Goal: Task Accomplishment & Management: Complete application form

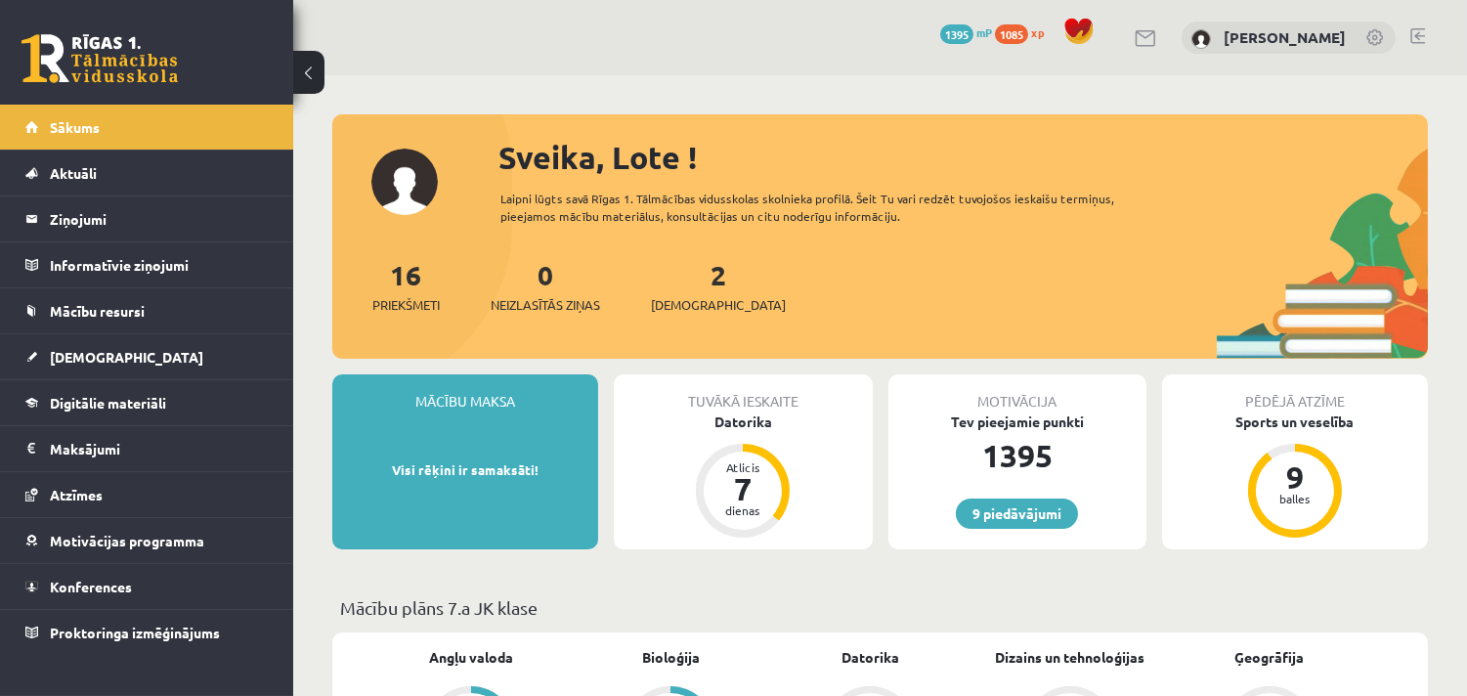
click at [1420, 29] on link at bounding box center [1417, 36] width 15 height 16
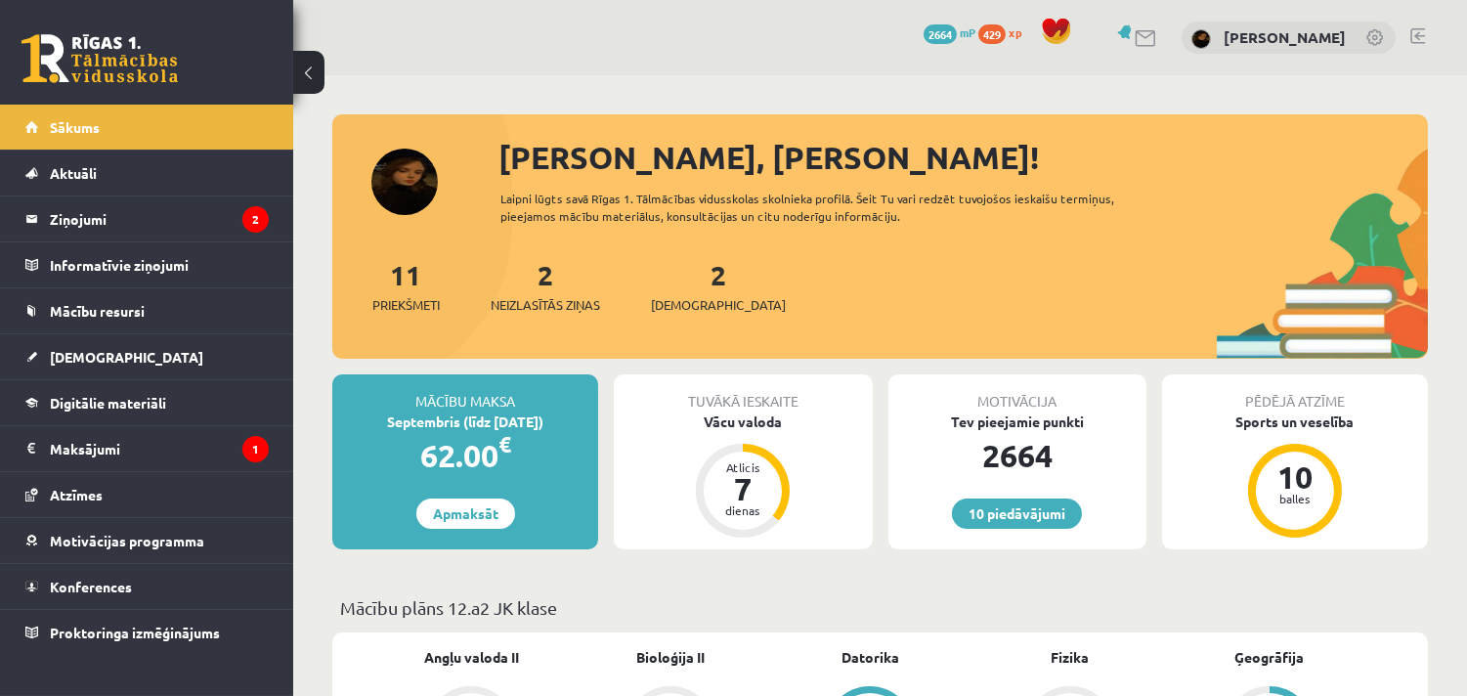
click at [1415, 35] on link at bounding box center [1417, 36] width 15 height 16
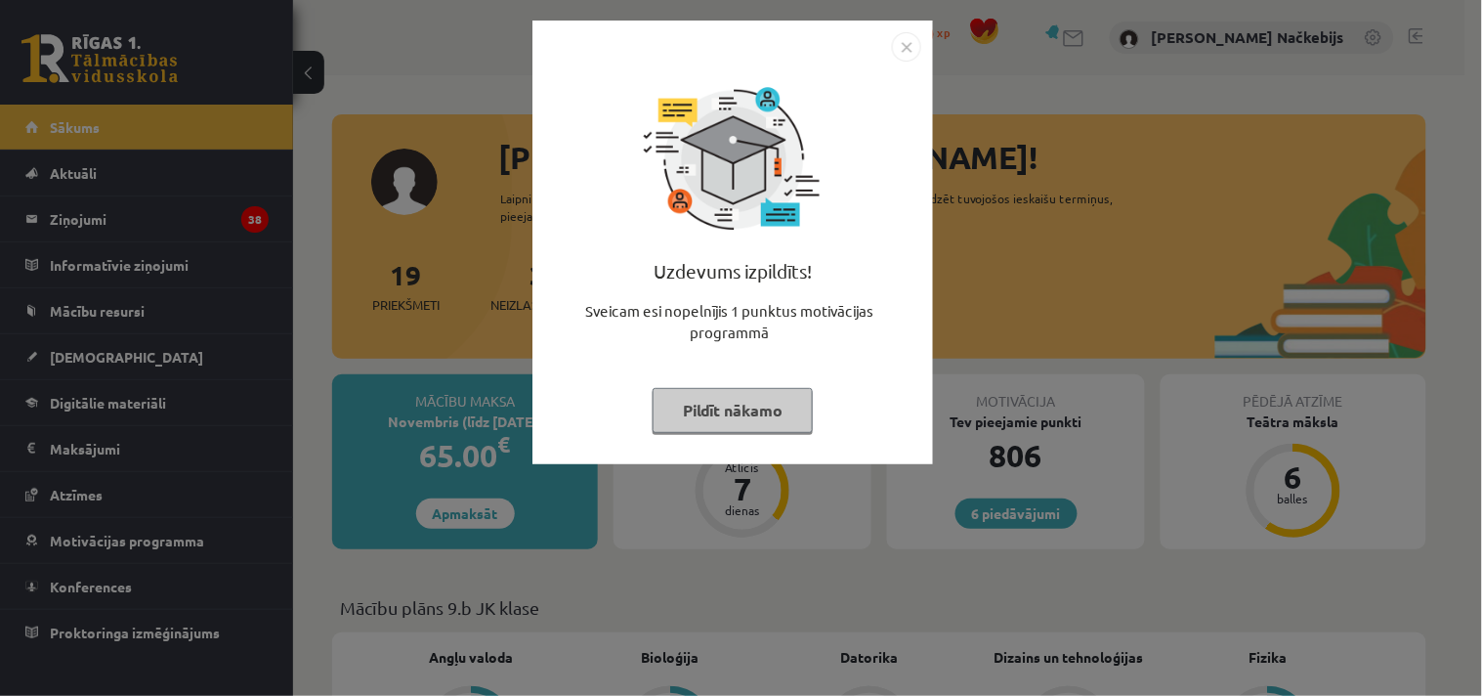
click at [911, 46] on img "Close" at bounding box center [906, 46] width 29 height 29
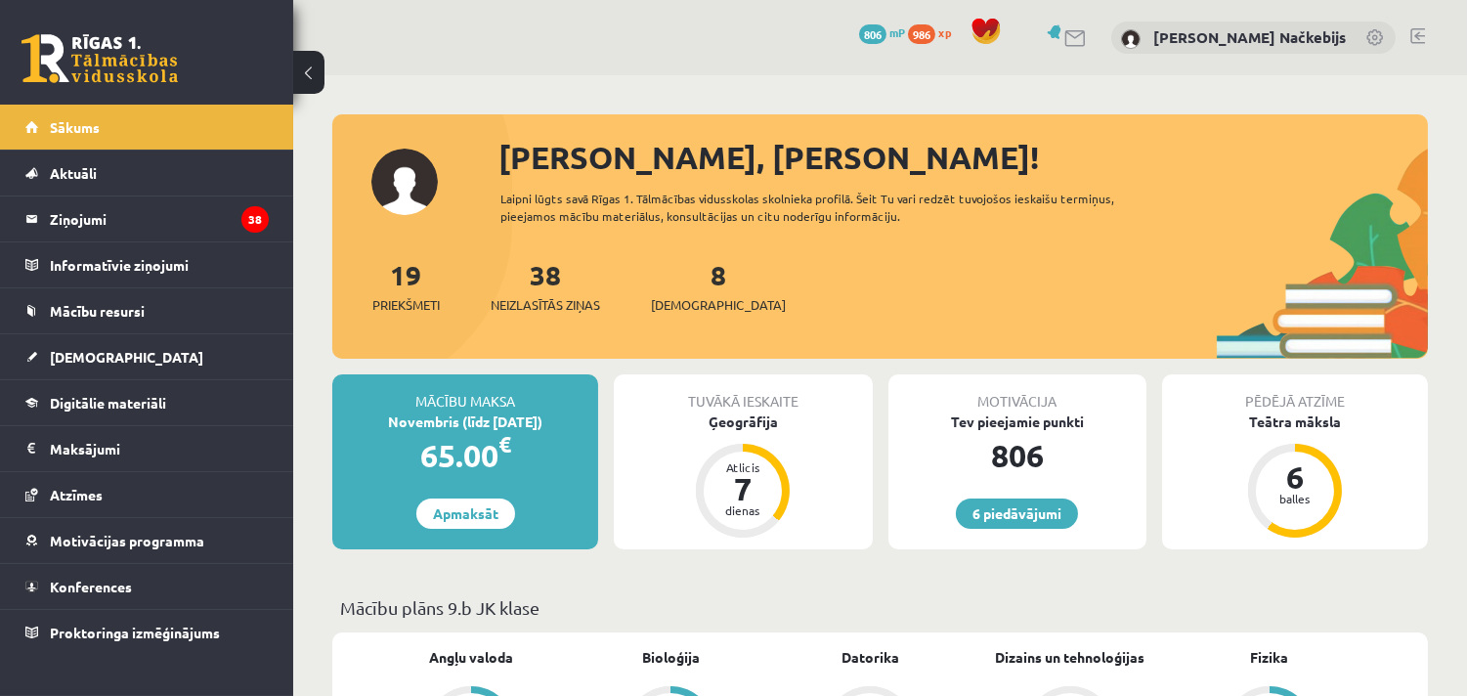
click at [1413, 29] on link at bounding box center [1417, 36] width 15 height 16
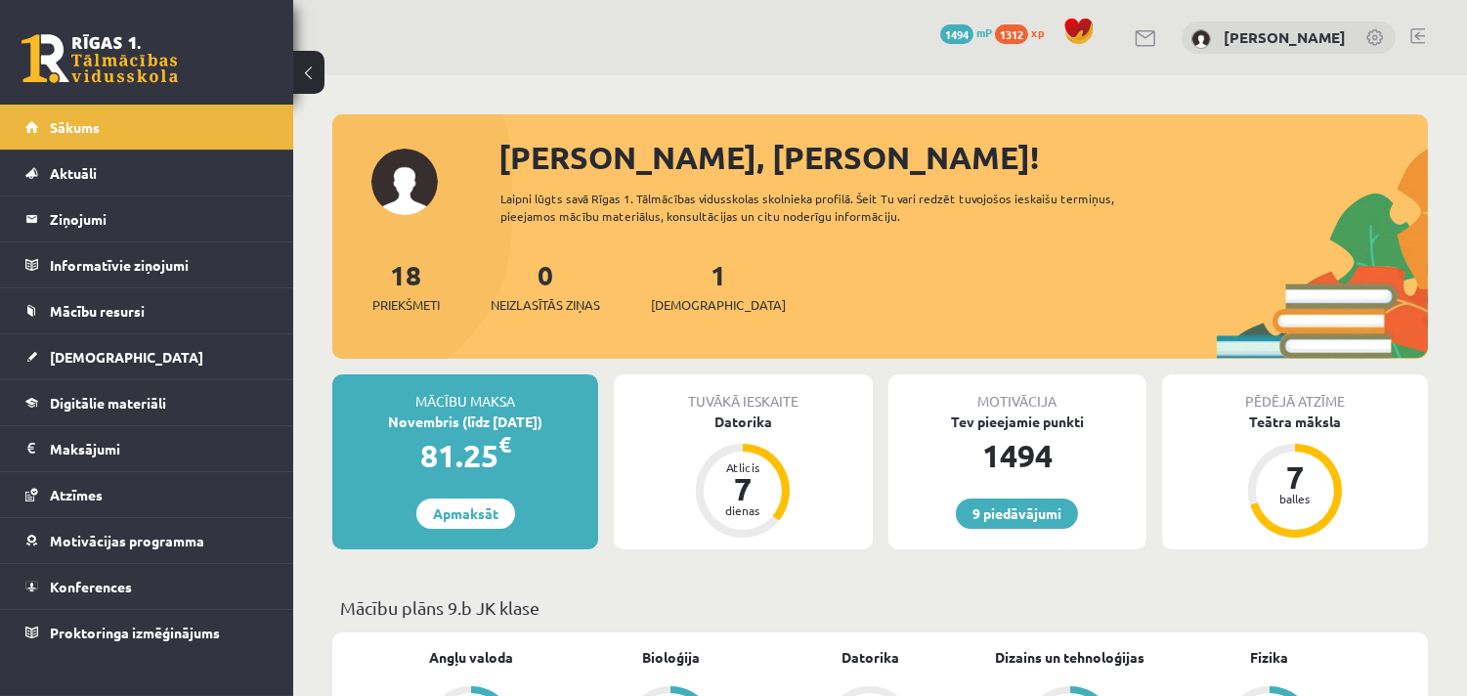
click at [1418, 34] on link at bounding box center [1417, 36] width 15 height 16
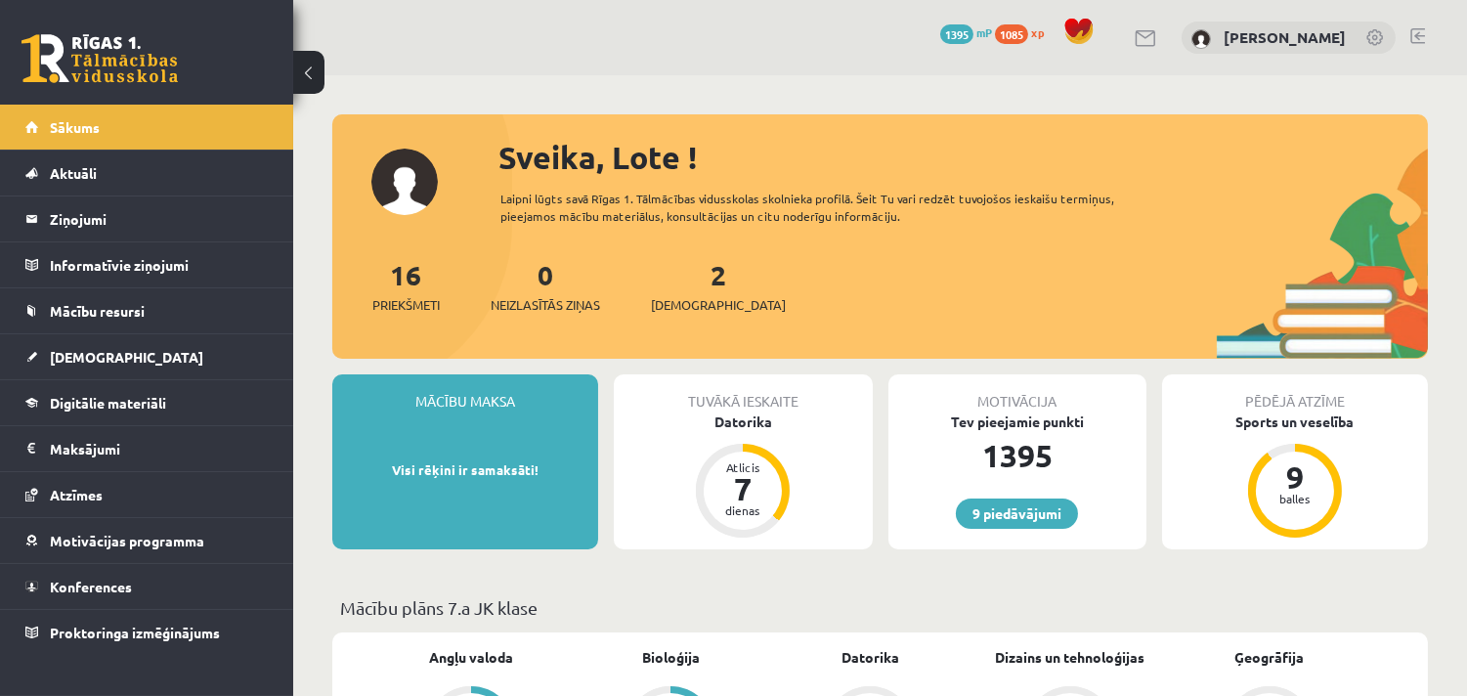
click at [1028, 30] on span "1085" at bounding box center [1011, 34] width 33 height 20
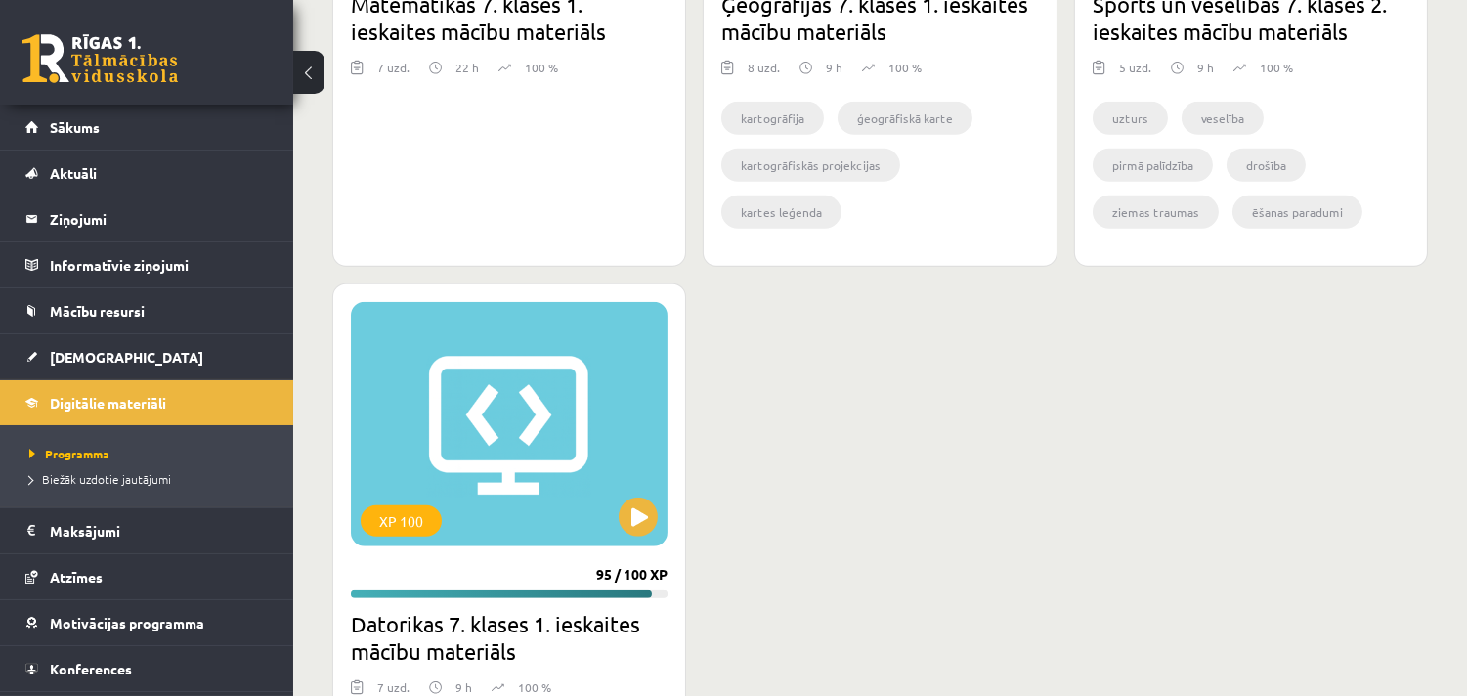
scroll to position [2533, 0]
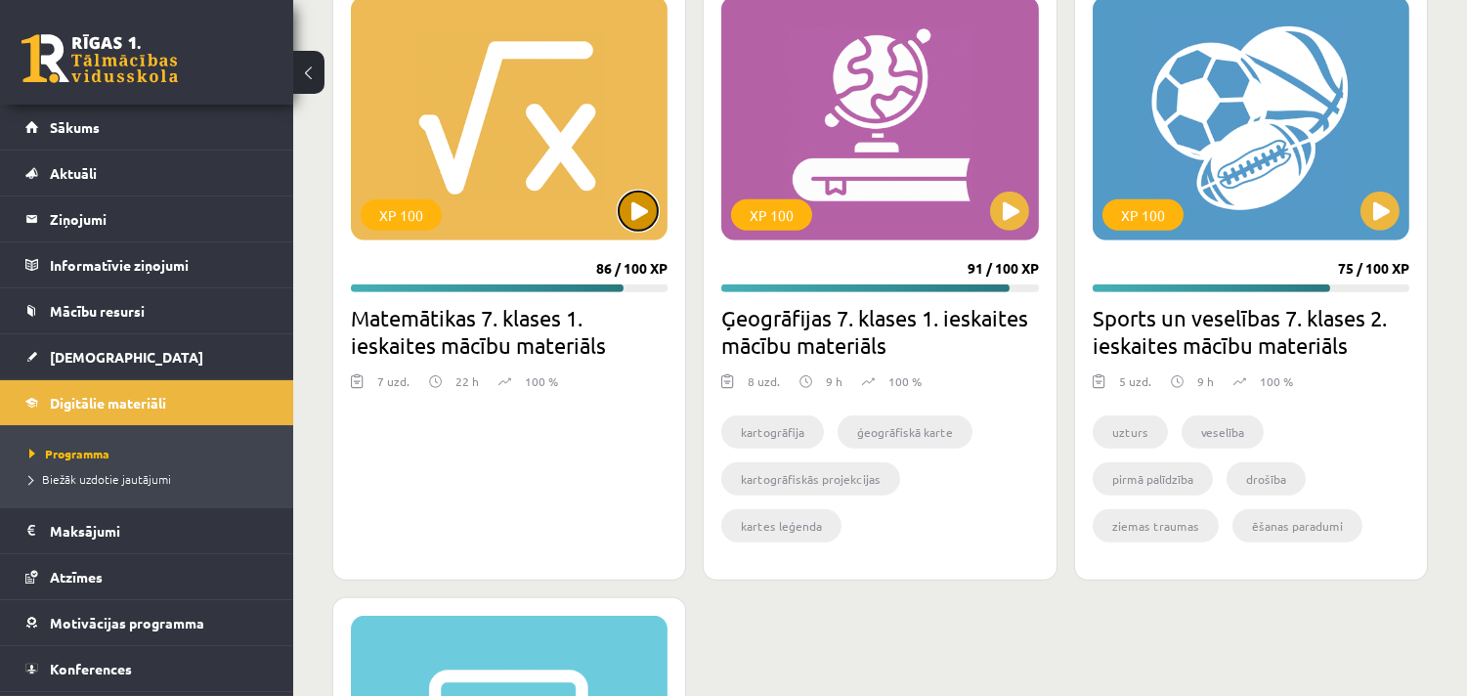
click at [628, 209] on button at bounding box center [638, 211] width 39 height 39
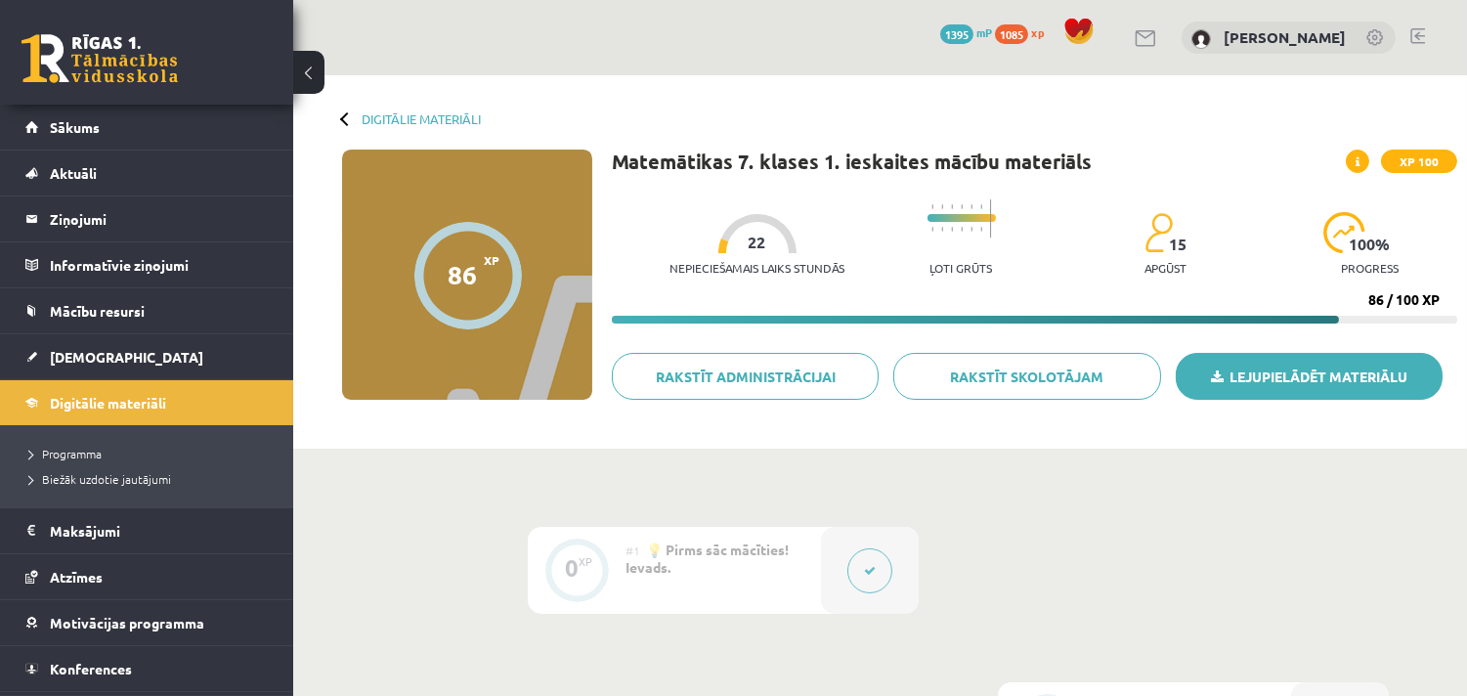
click at [1360, 374] on link "Lejupielādēt materiālu" at bounding box center [1309, 376] width 267 height 47
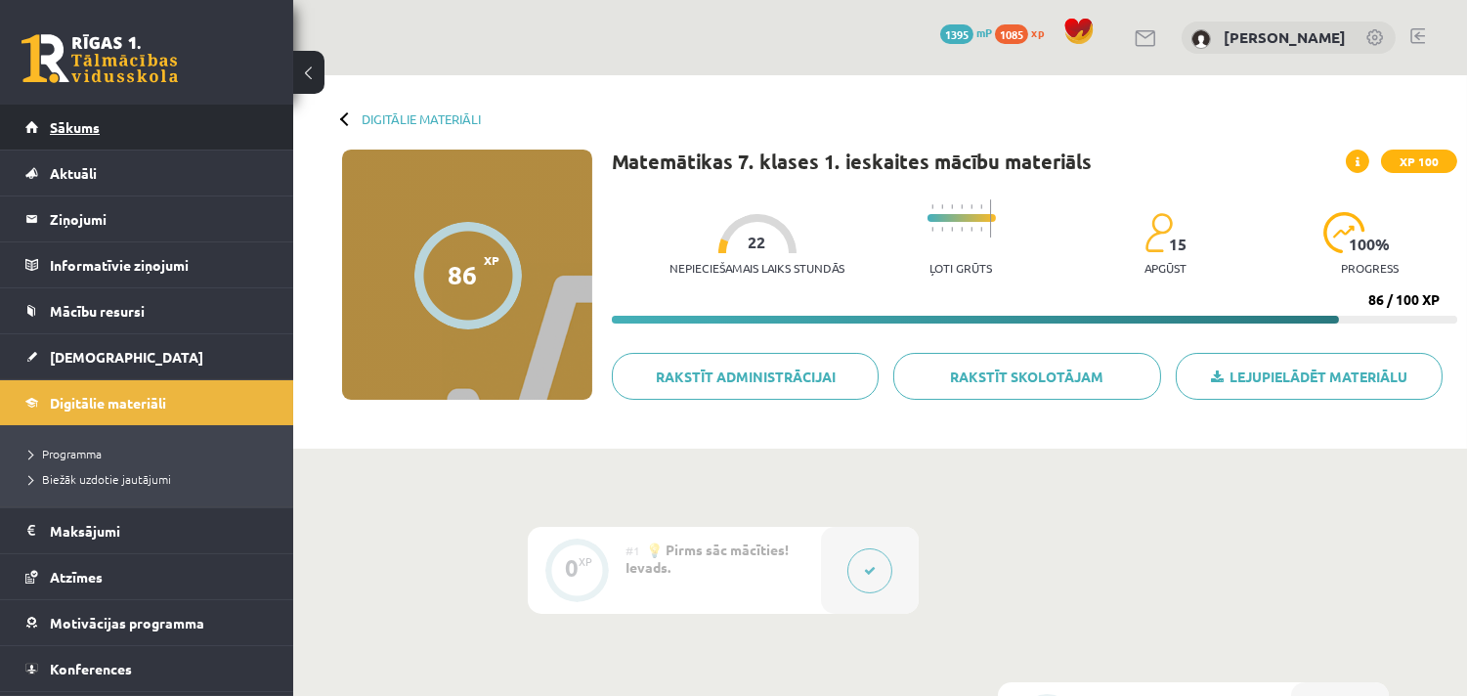
click at [90, 125] on span "Sākums" at bounding box center [75, 127] width 50 height 18
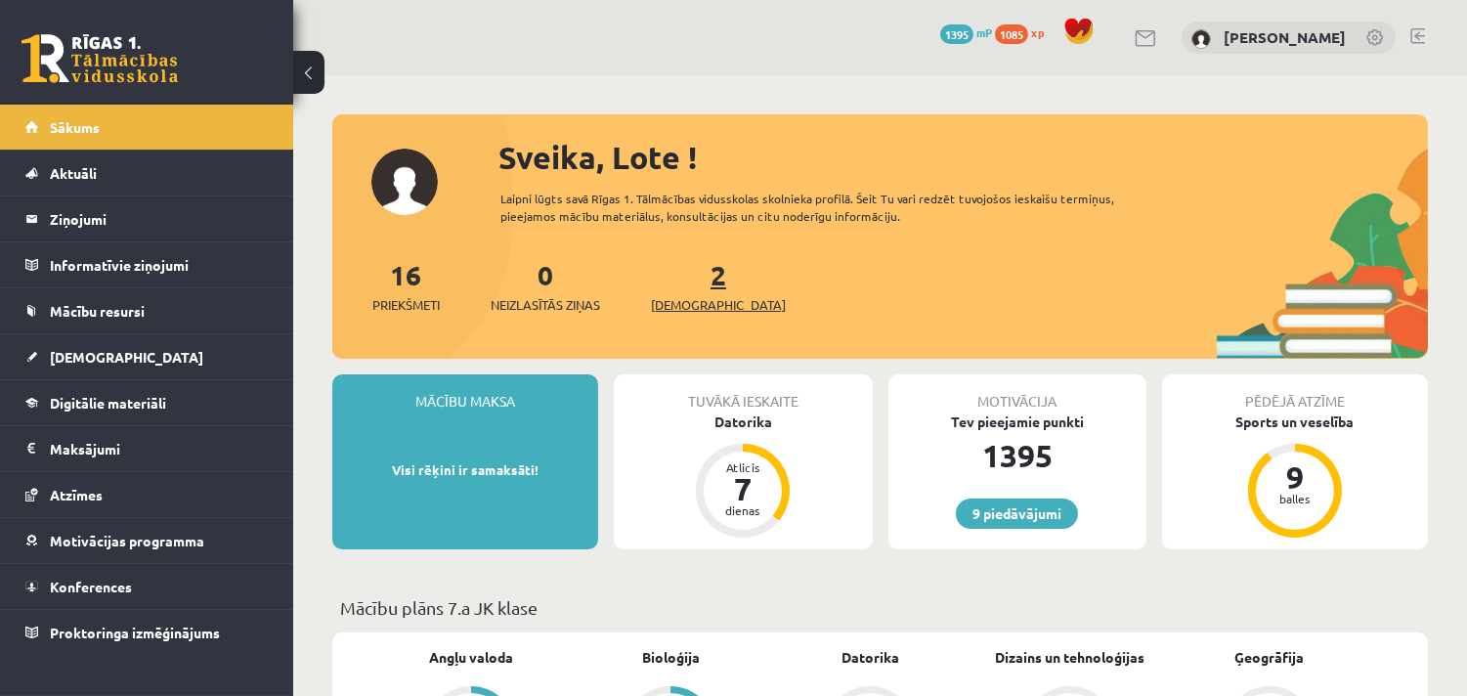
click at [678, 304] on span "[DEMOGRAPHIC_DATA]" at bounding box center [718, 305] width 135 height 20
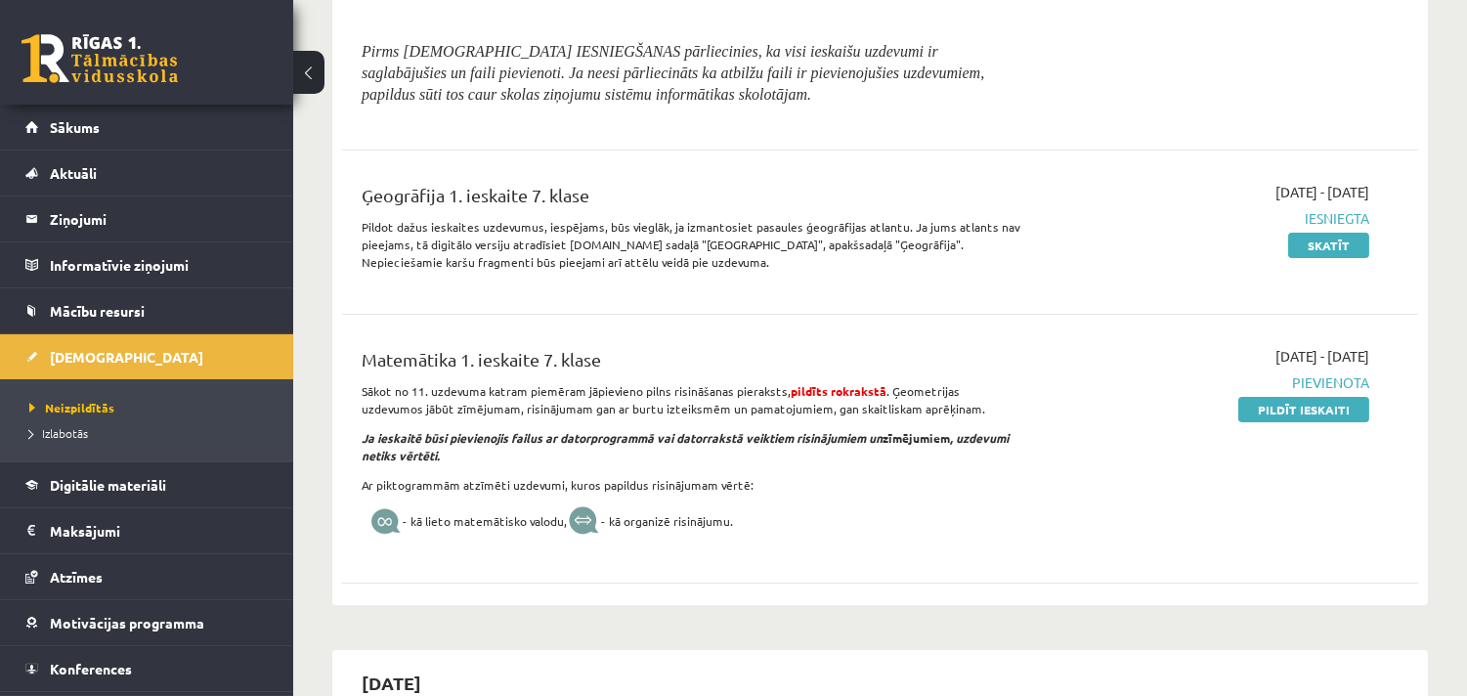
scroll to position [506, 0]
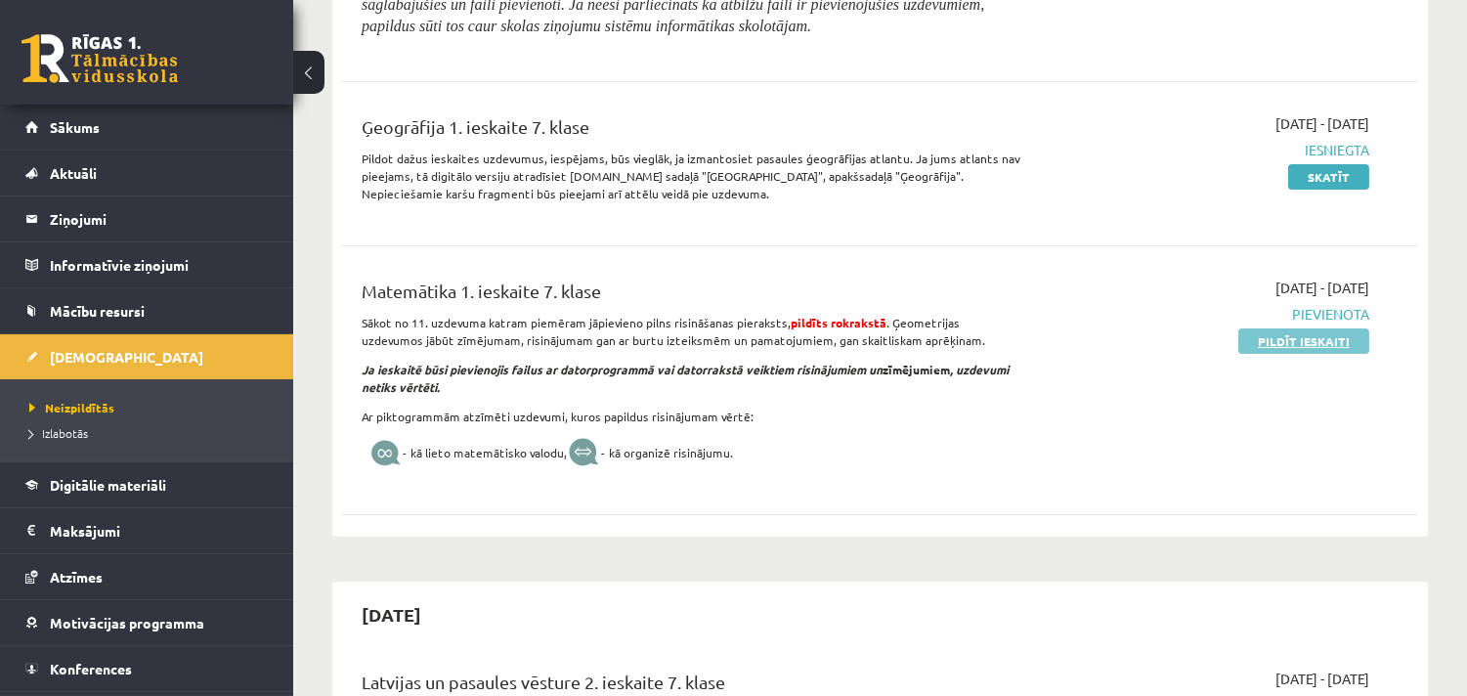
click at [1321, 342] on link "Pildīt ieskaiti" at bounding box center [1303, 340] width 131 height 25
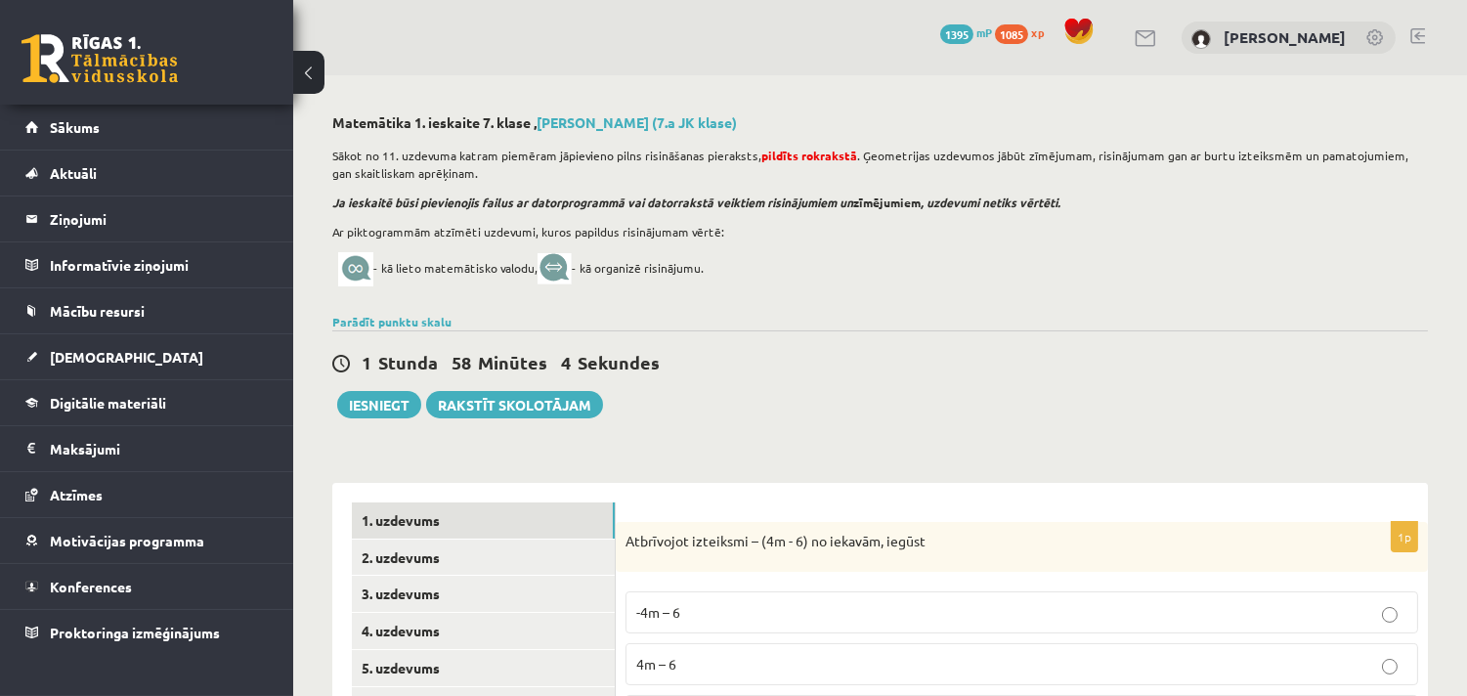
scroll to position [252, 0]
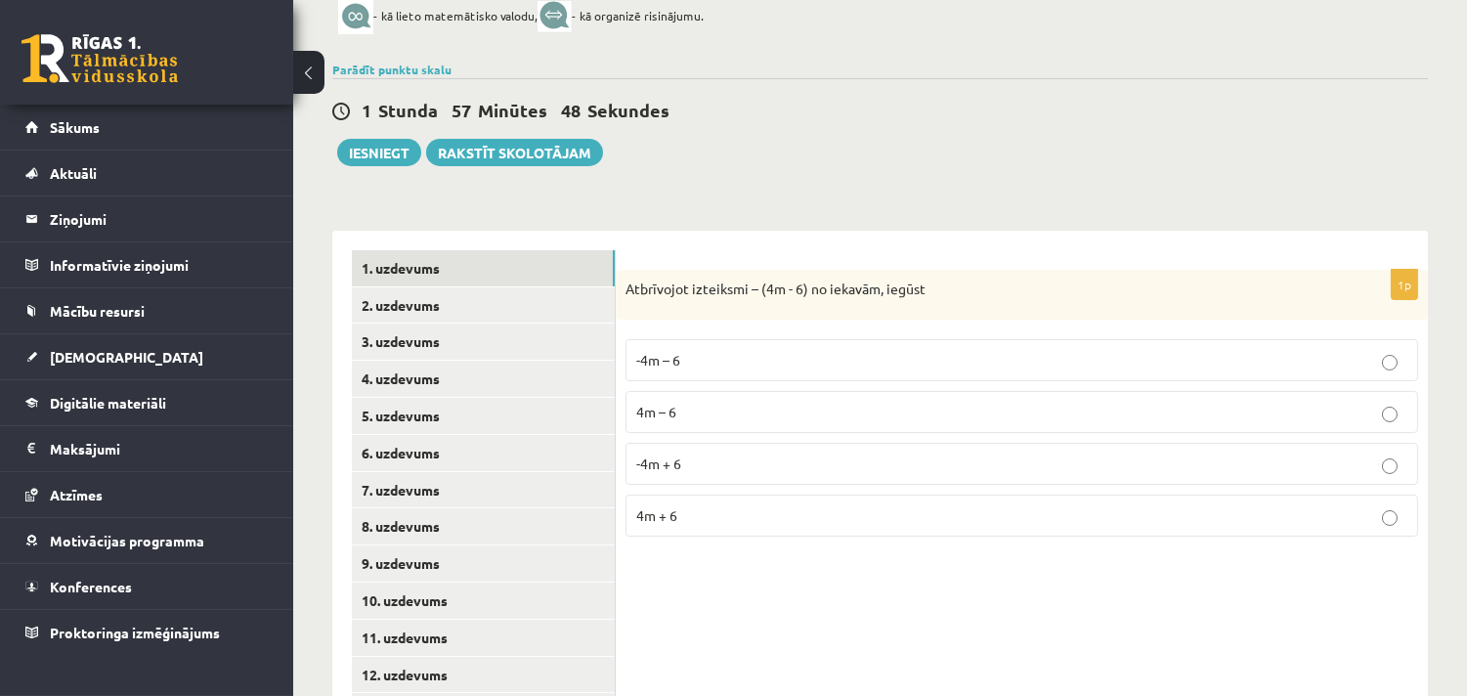
click at [671, 472] on p "-4m + 6" at bounding box center [1021, 463] width 771 height 21
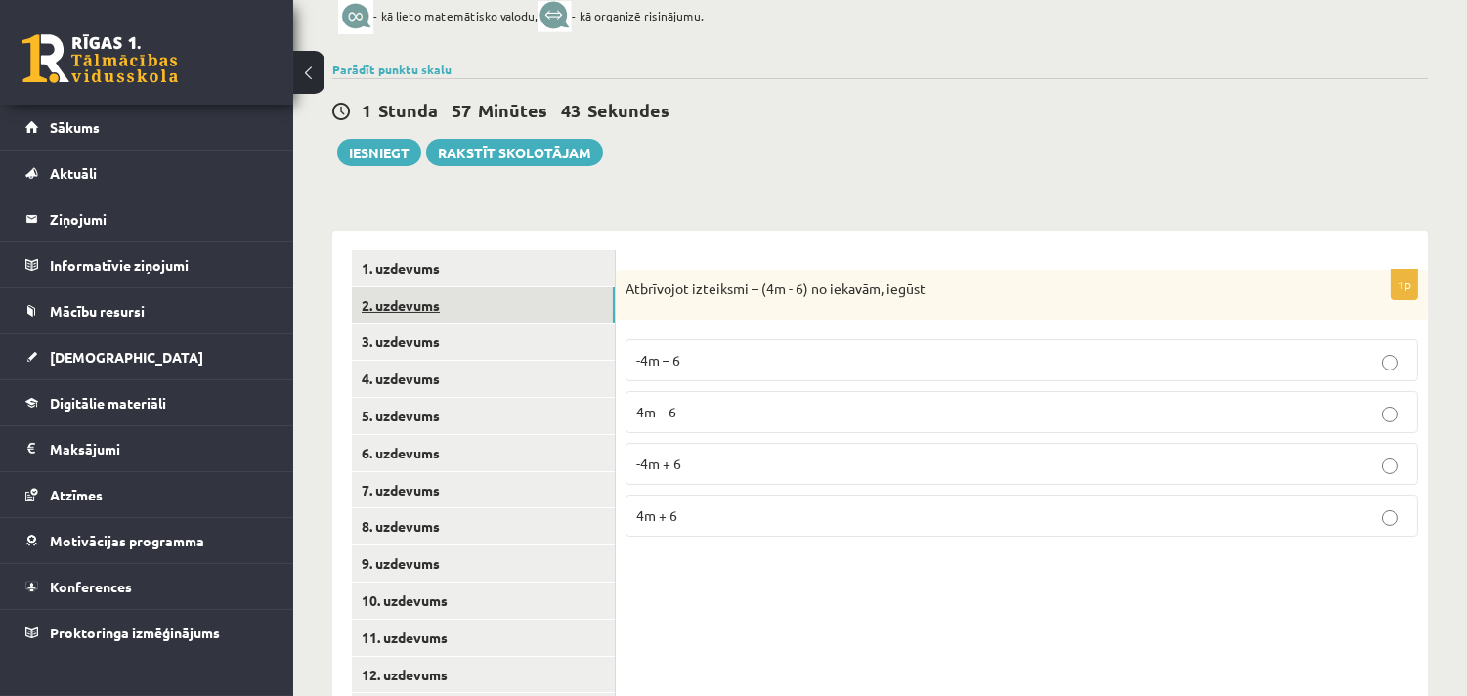
click at [438, 310] on link "2. uzdevums" at bounding box center [483, 305] width 263 height 36
click at [662, 530] on label "3x" at bounding box center [1021, 515] width 793 height 42
click at [417, 347] on link "3. uzdevums" at bounding box center [483, 341] width 263 height 36
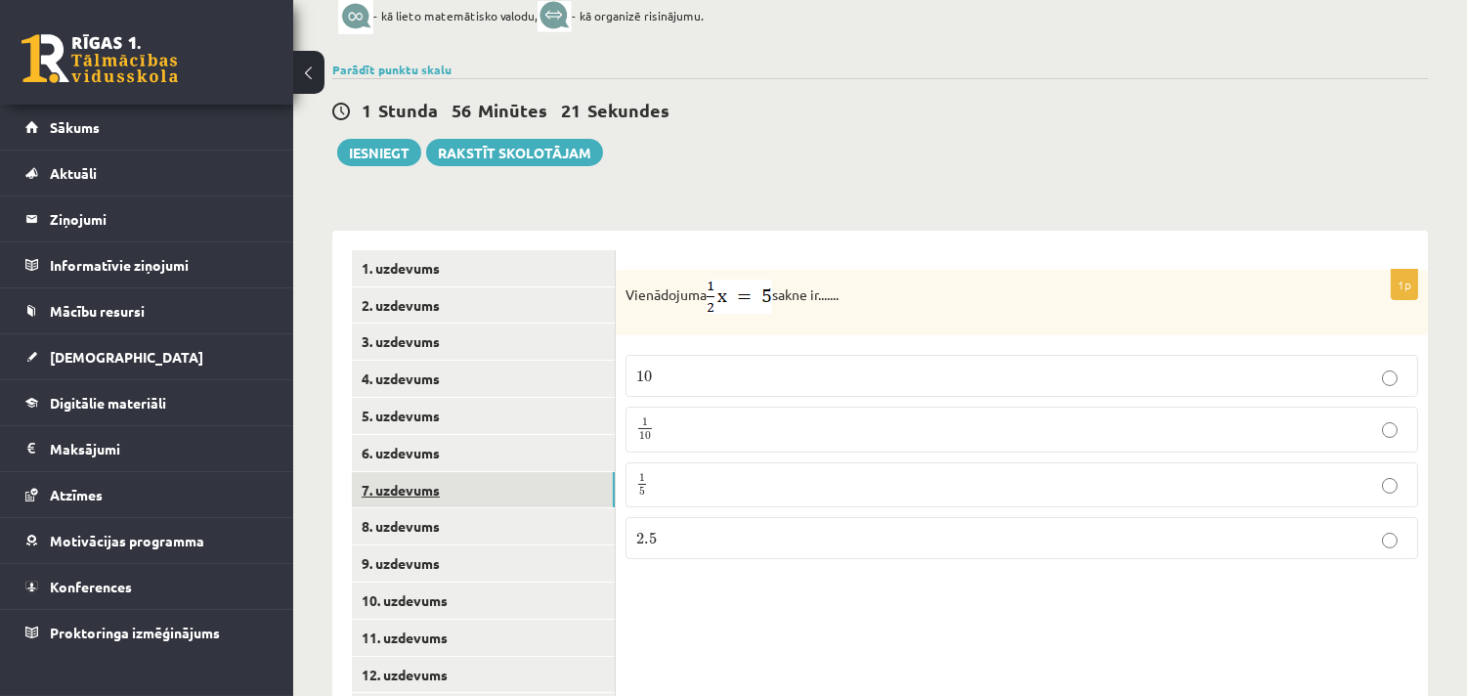
click at [432, 486] on link "7. uzdevums" at bounding box center [483, 490] width 263 height 36
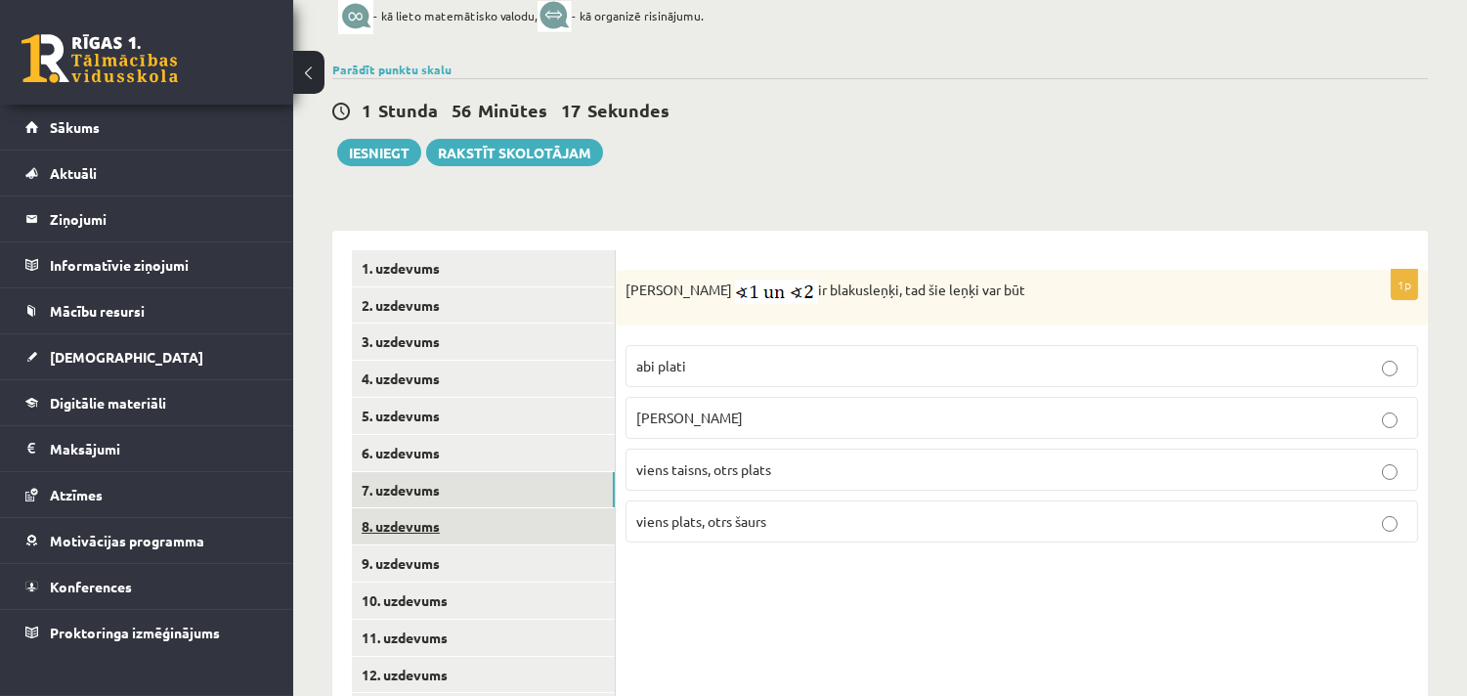
click at [396, 521] on link "8. uzdevums" at bounding box center [483, 526] width 263 height 36
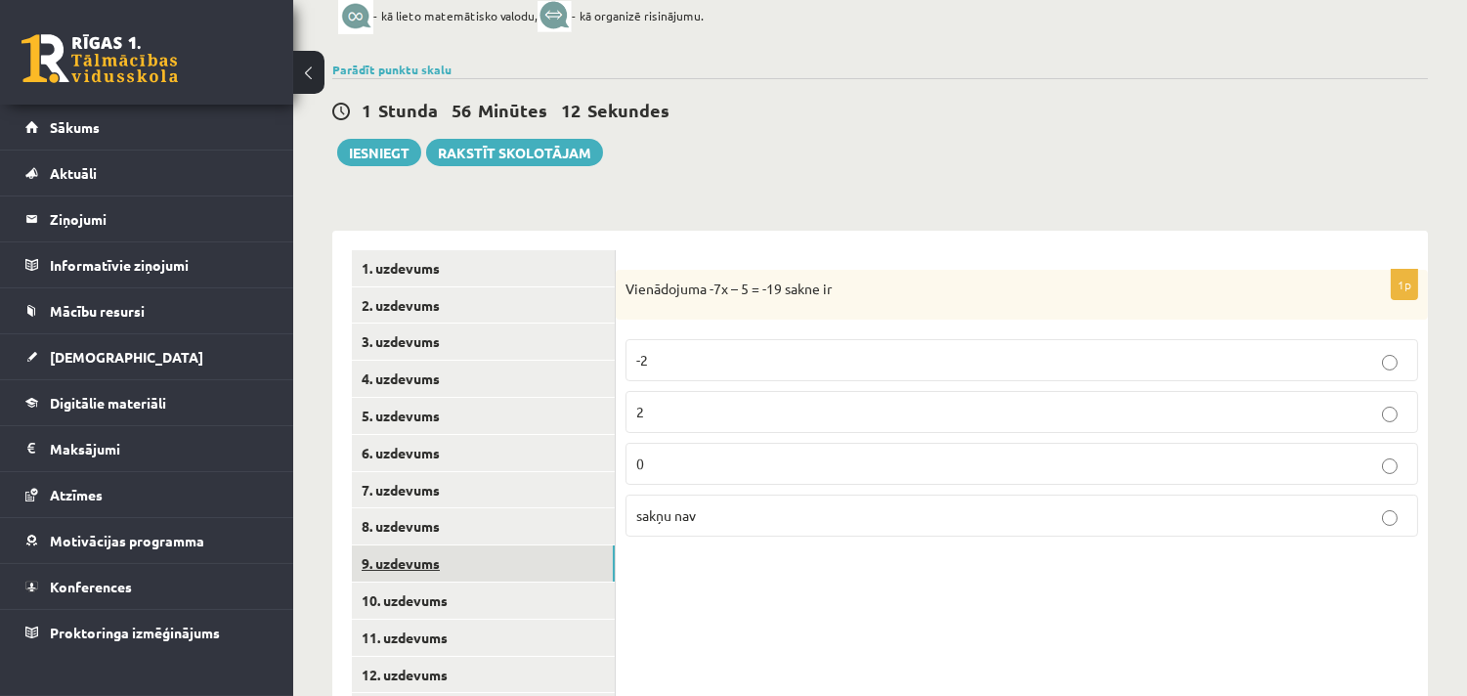
click at [424, 558] on link "9. uzdevums" at bounding box center [483, 563] width 263 height 36
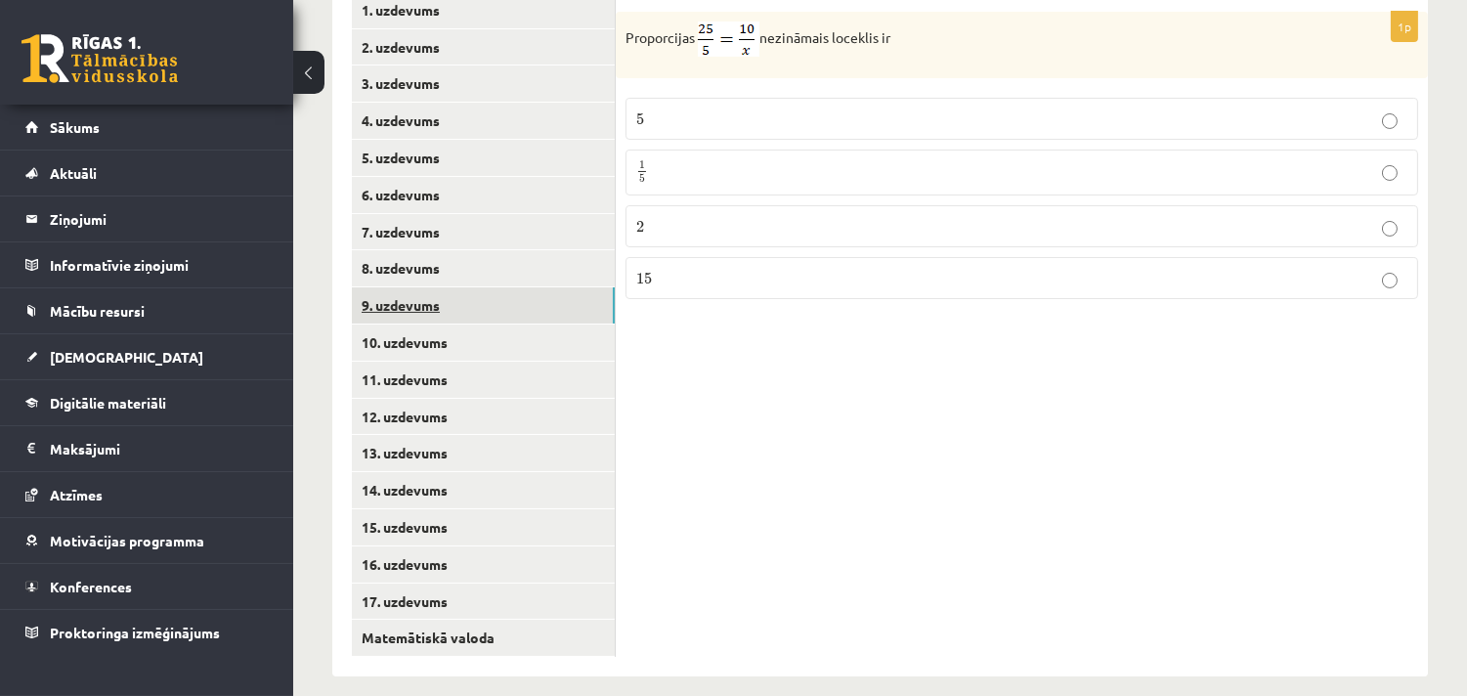
scroll to position [530, 0]
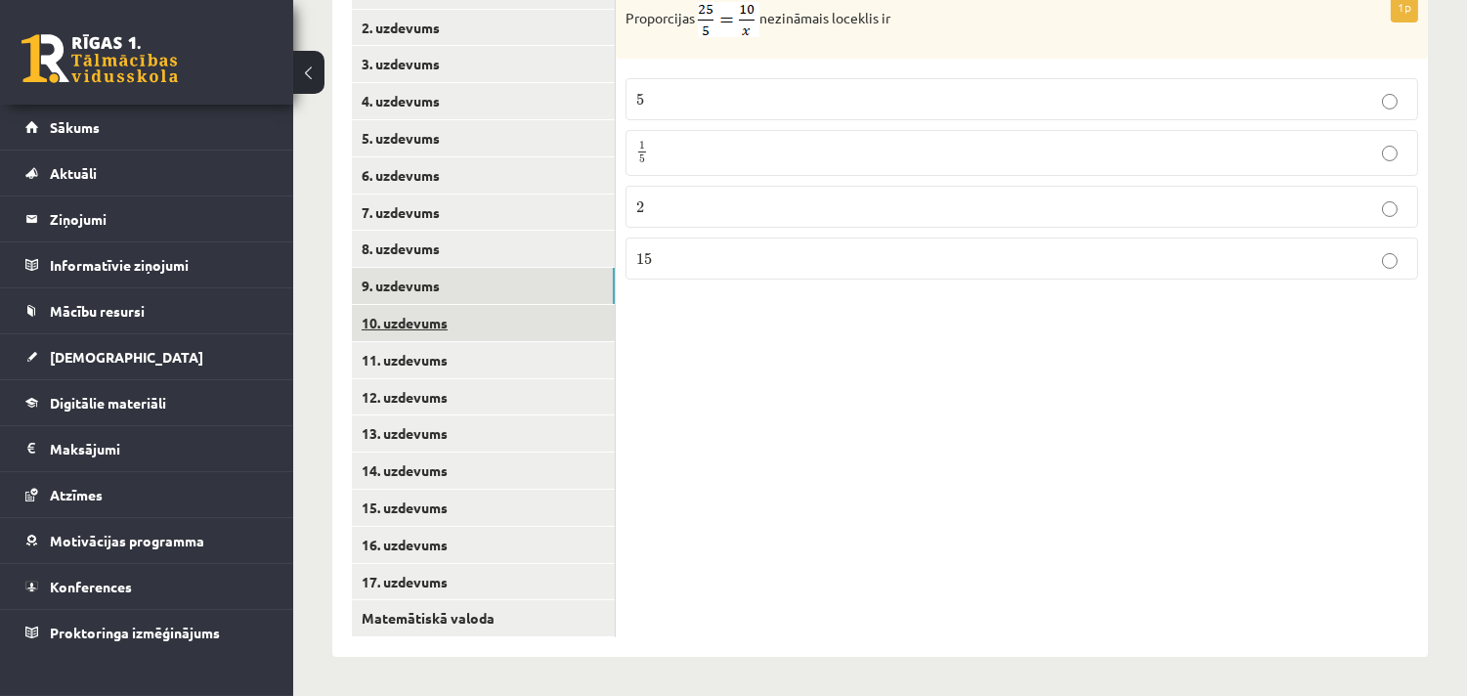
click at [397, 319] on link "10. uzdevums" at bounding box center [483, 323] width 263 height 36
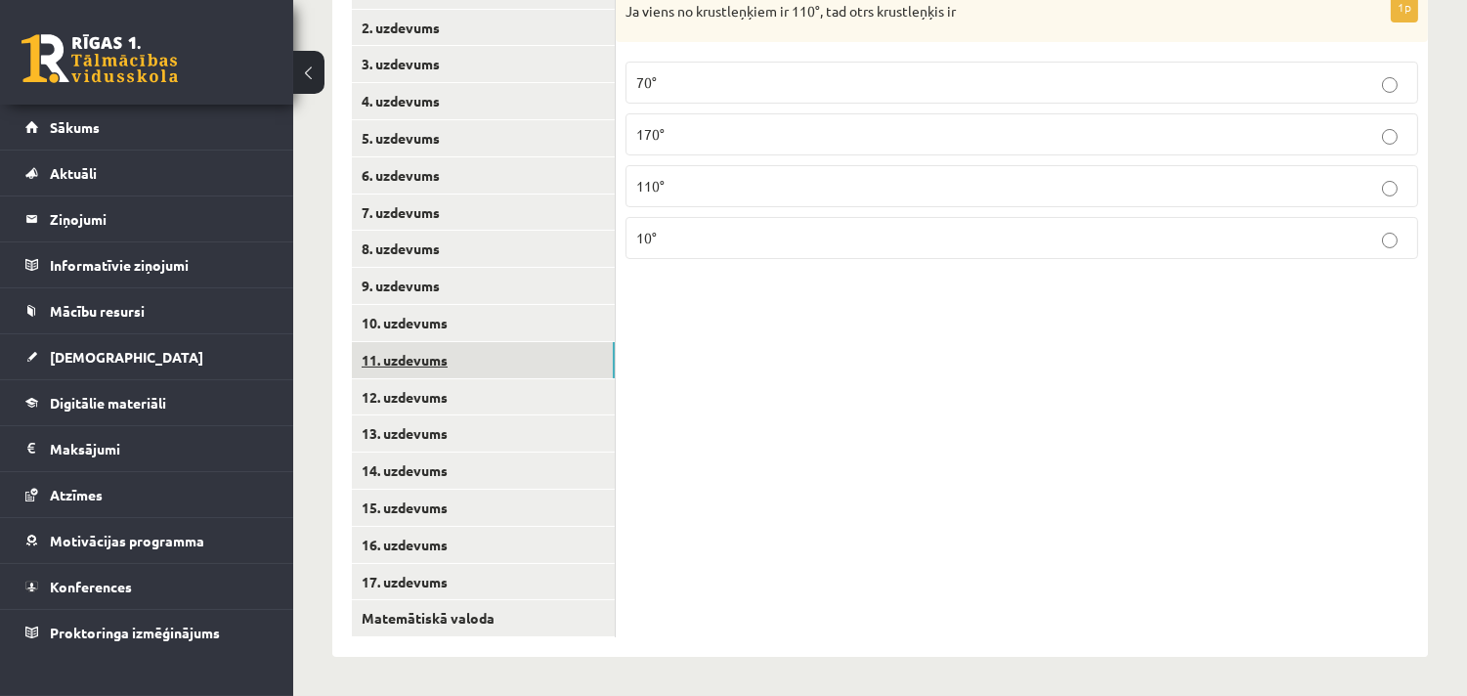
click at [426, 362] on link "11. uzdevums" at bounding box center [483, 360] width 263 height 36
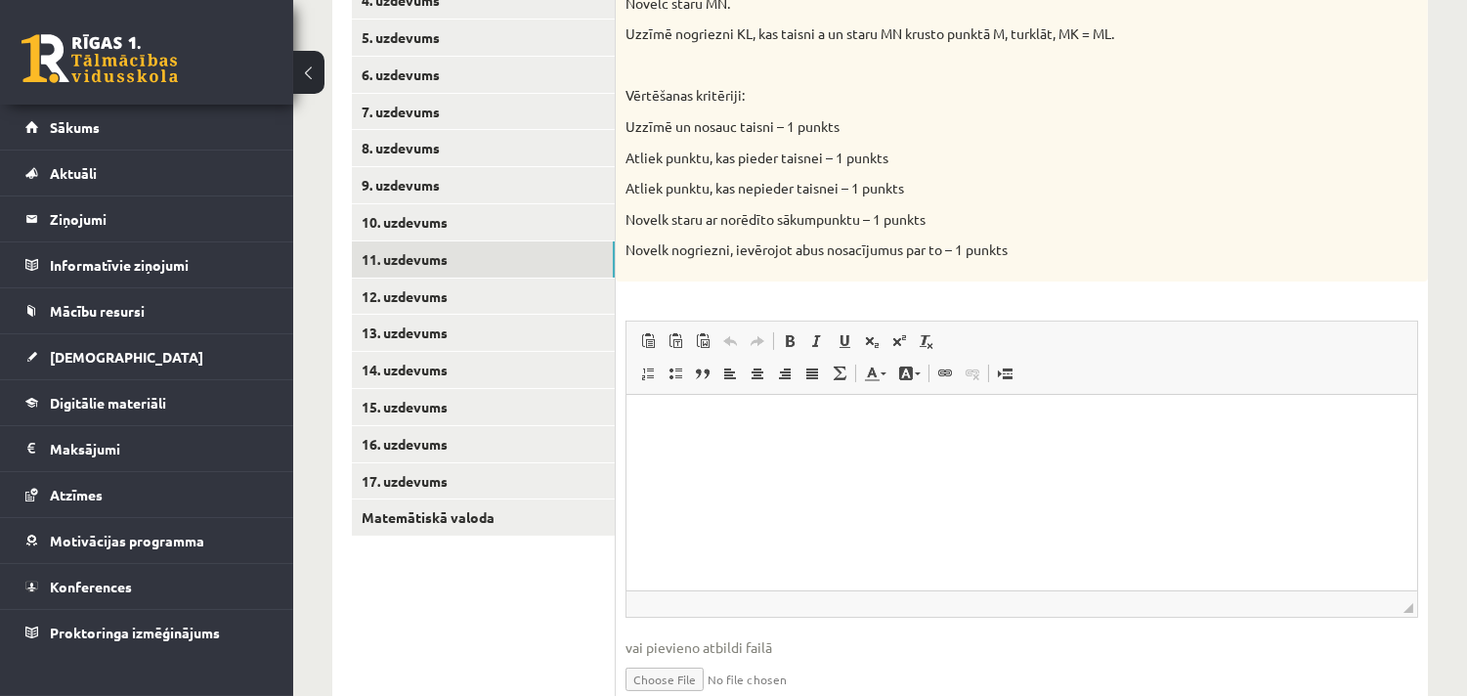
scroll to position [719, 0]
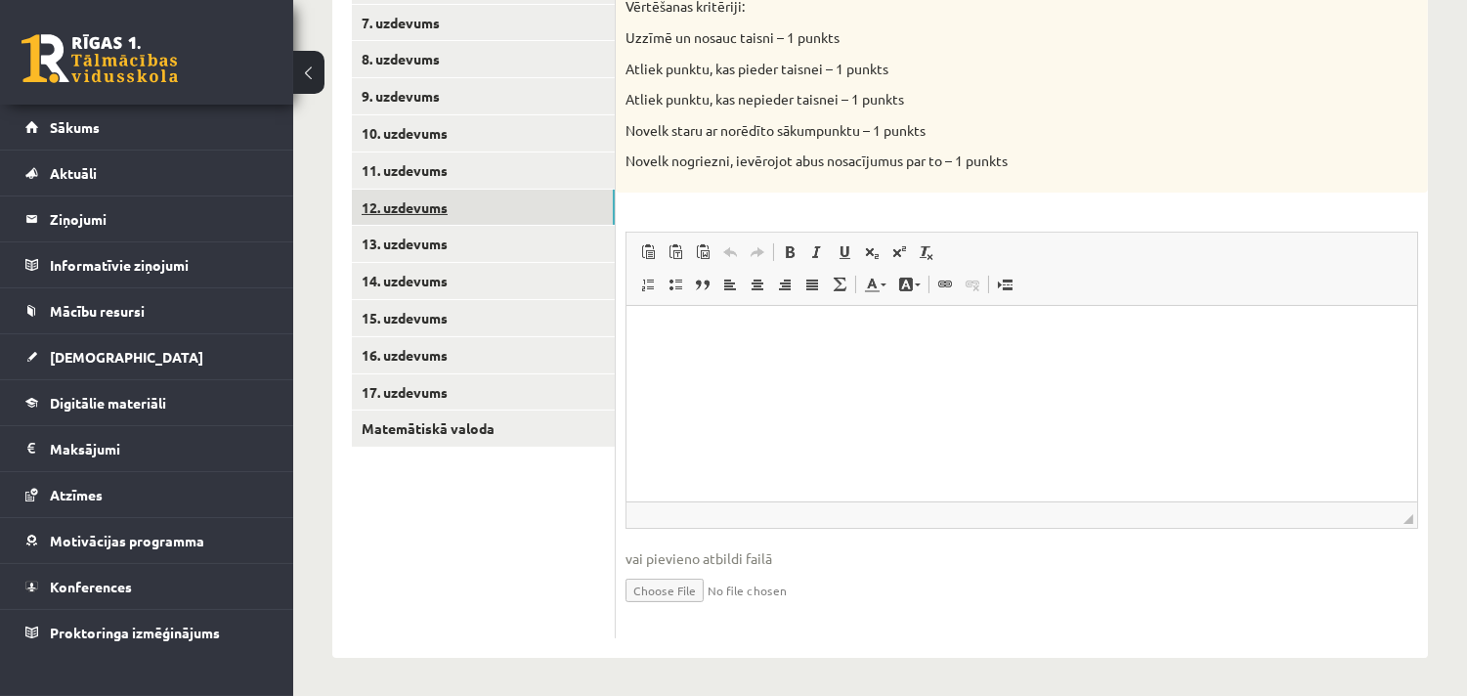
click at [454, 202] on link "12. uzdevums" at bounding box center [483, 208] width 263 height 36
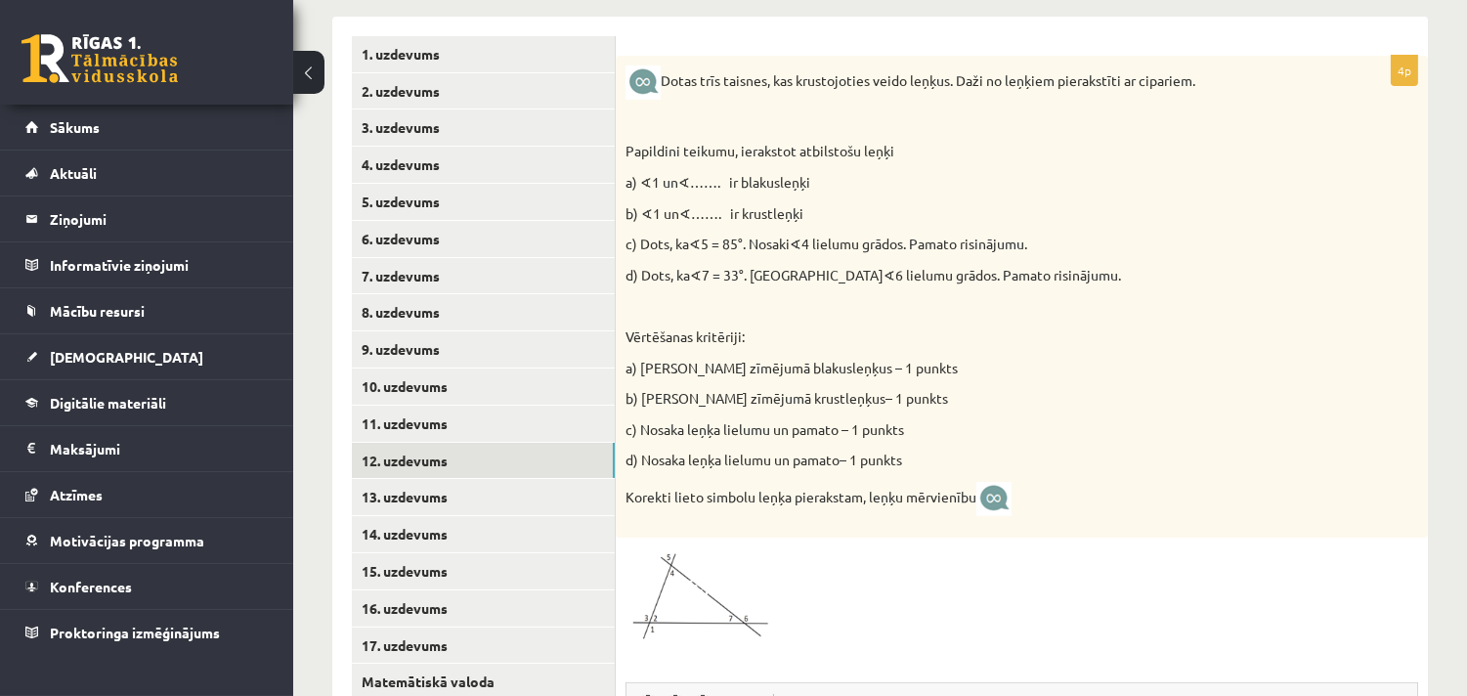
scroll to position [0, 0]
click at [479, 510] on link "13. uzdevums" at bounding box center [483, 497] width 263 height 36
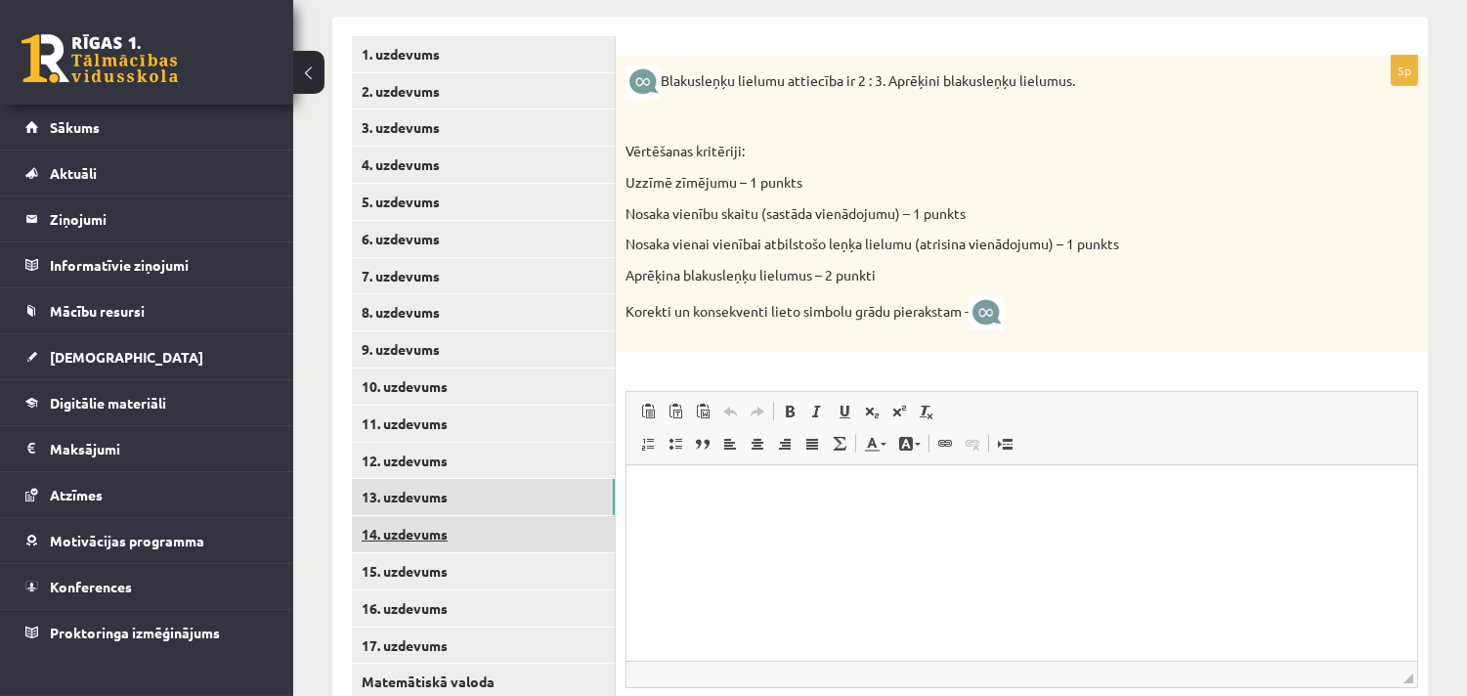
click at [470, 525] on link "14. uzdevums" at bounding box center [483, 534] width 263 height 36
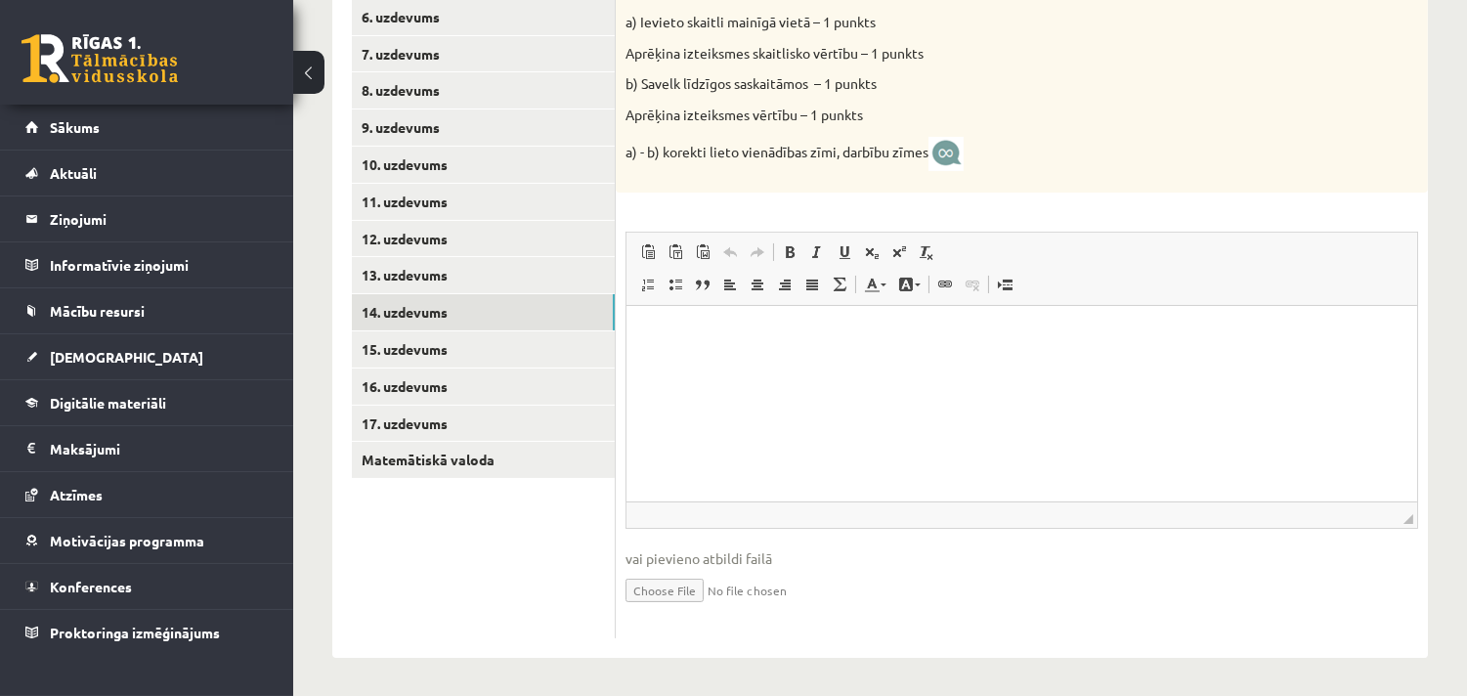
scroll to position [435, 0]
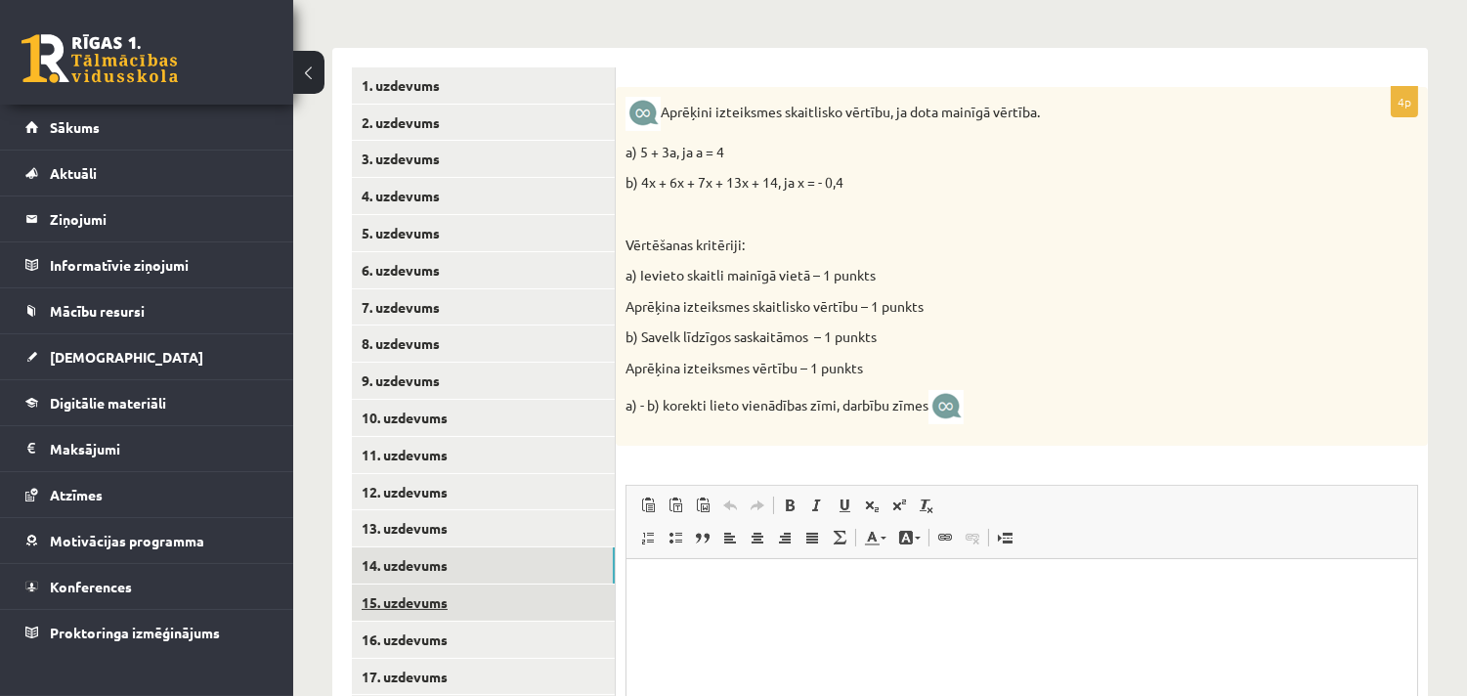
click at [389, 596] on link "15. uzdevums" at bounding box center [483, 602] width 263 height 36
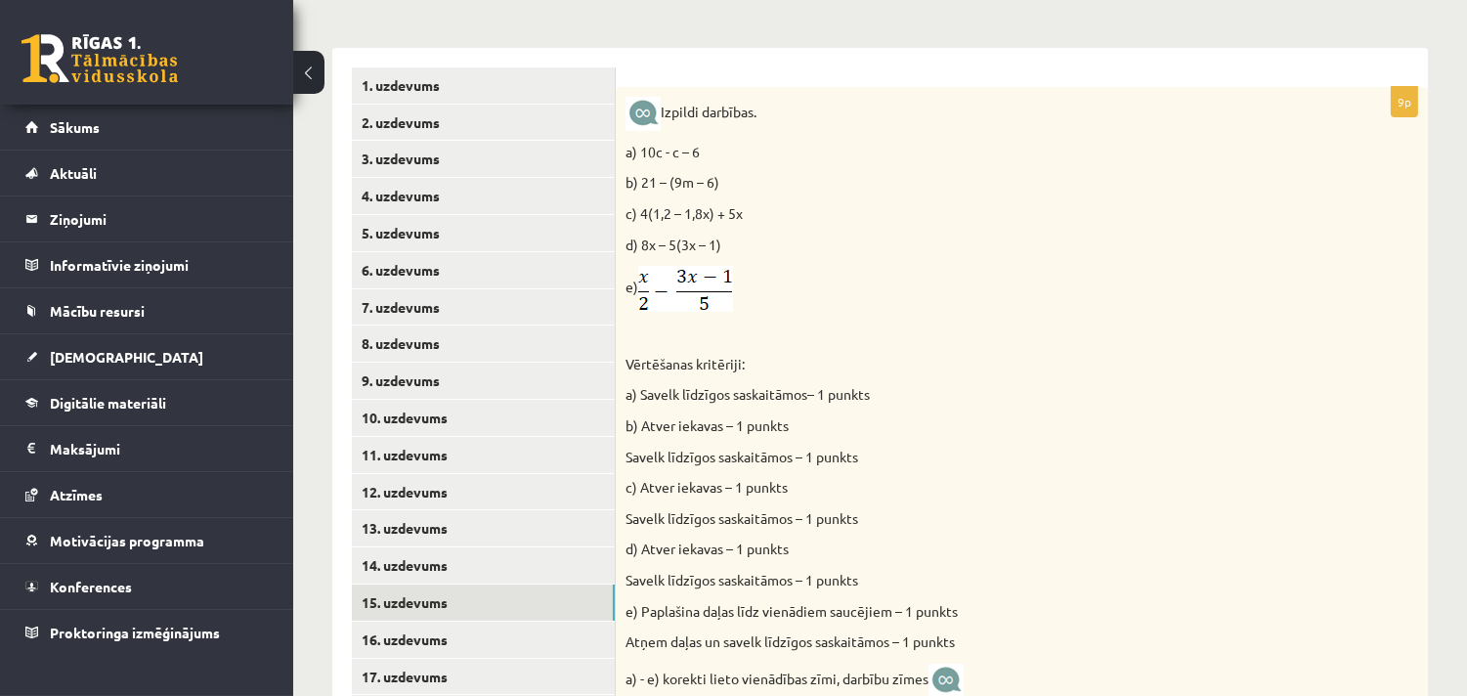
scroll to position [688, 0]
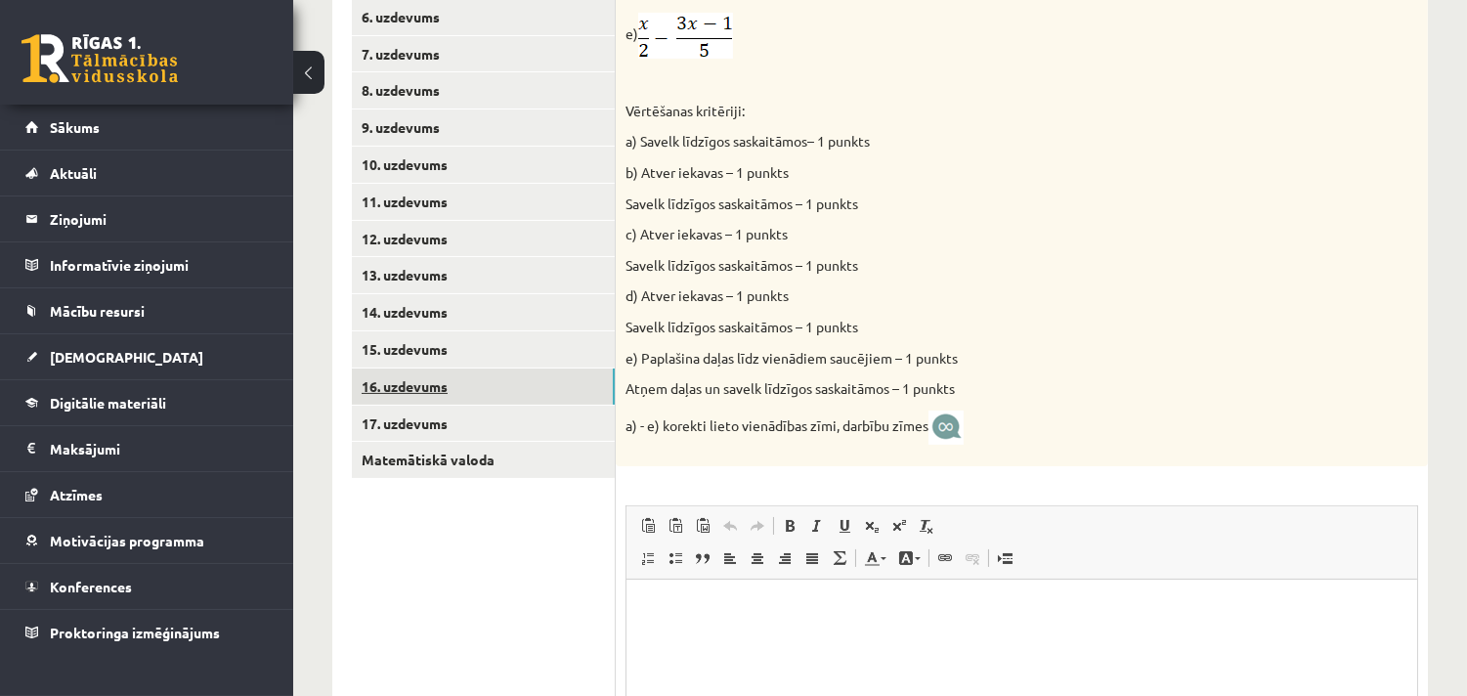
click at [413, 382] on link "16. uzdevums" at bounding box center [483, 386] width 263 height 36
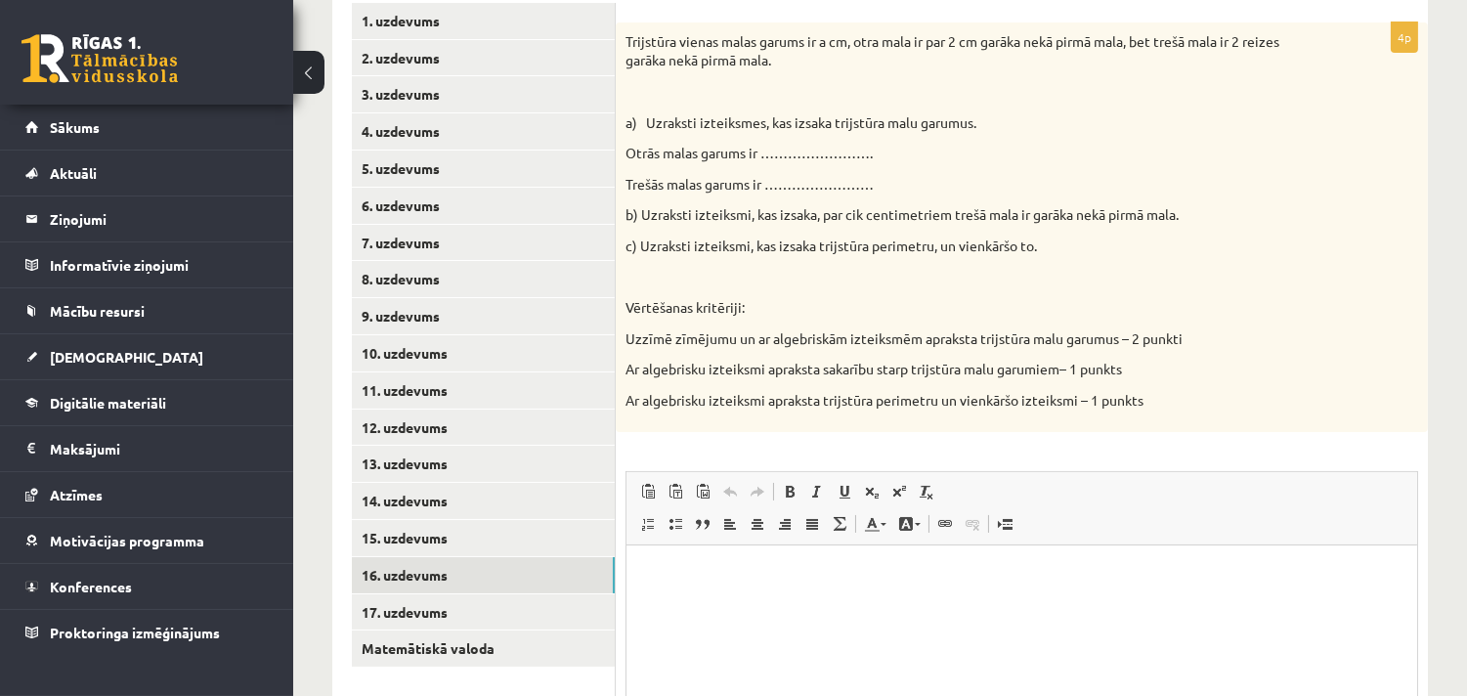
scroll to position [543, 0]
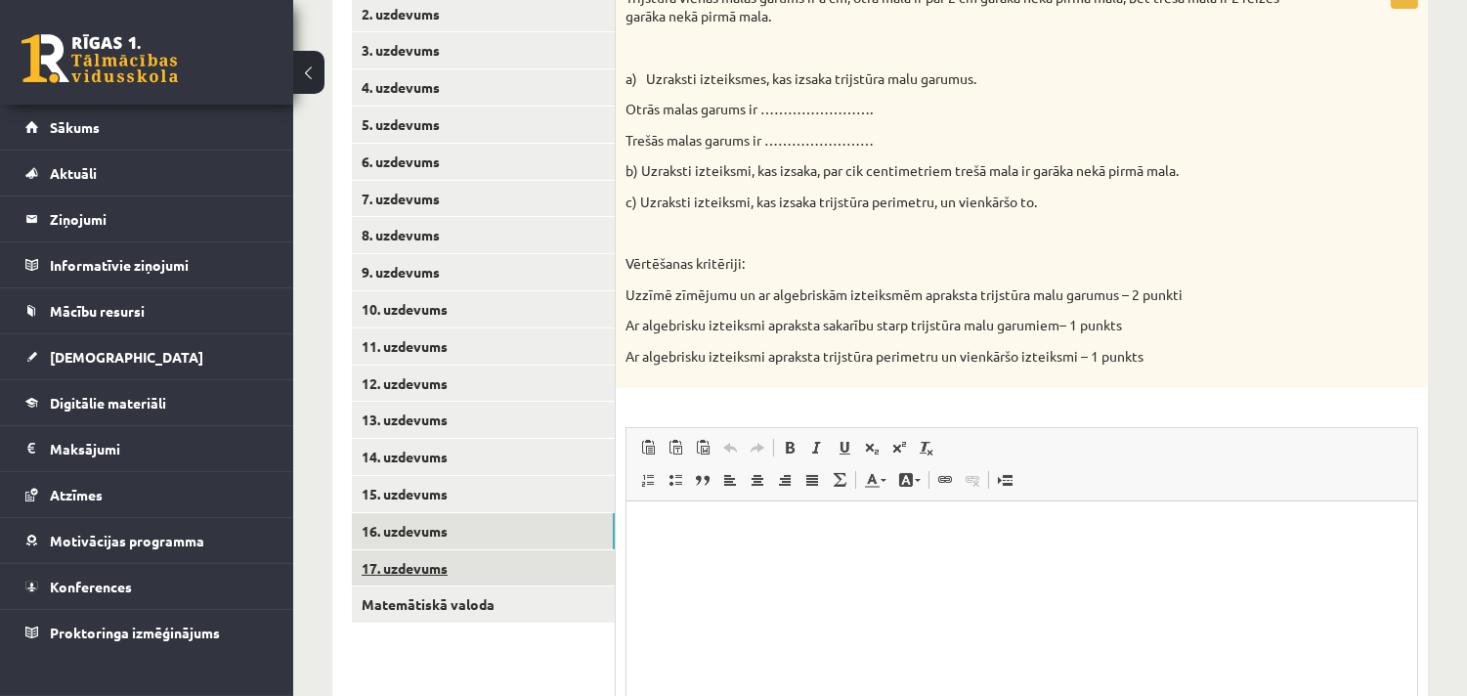
click at [393, 561] on link "17. uzdevums" at bounding box center [483, 568] width 263 height 36
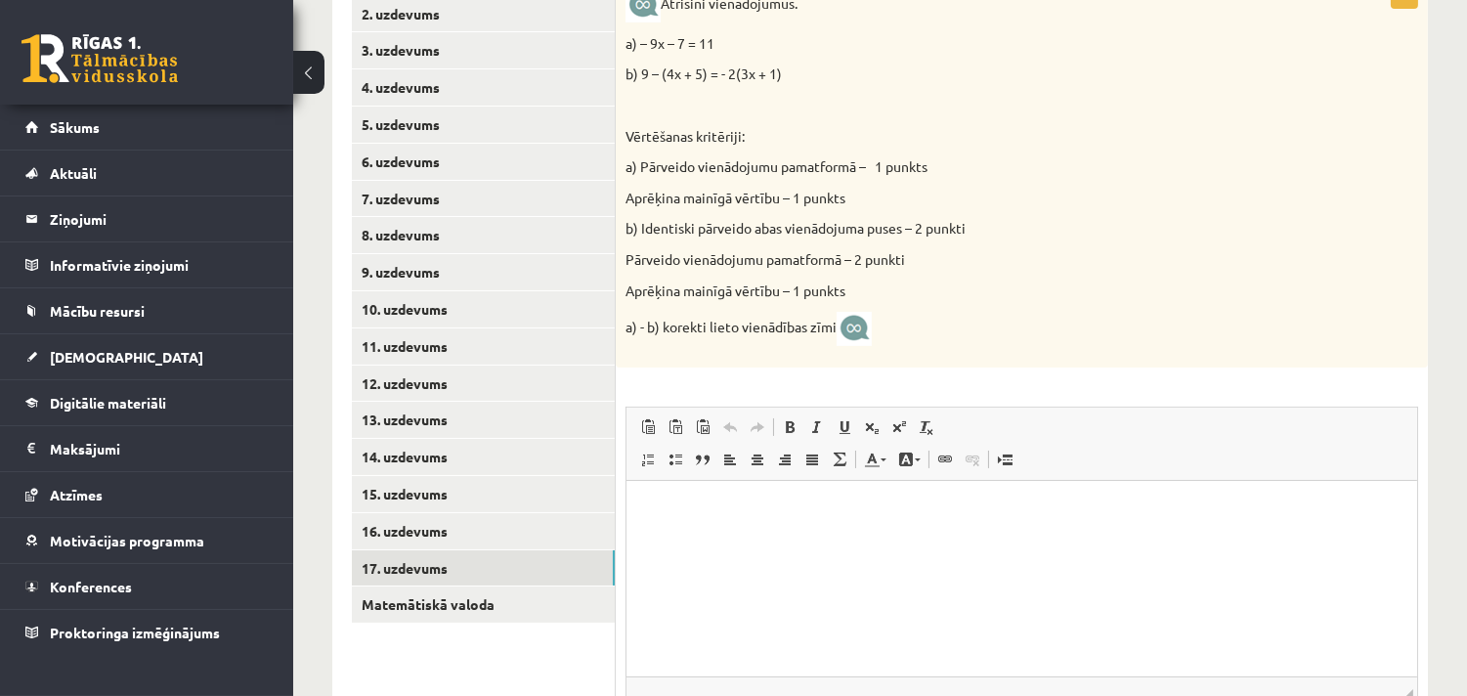
scroll to position [0, 0]
click at [549, 591] on link "Matemātiskā valoda" at bounding box center [483, 604] width 263 height 36
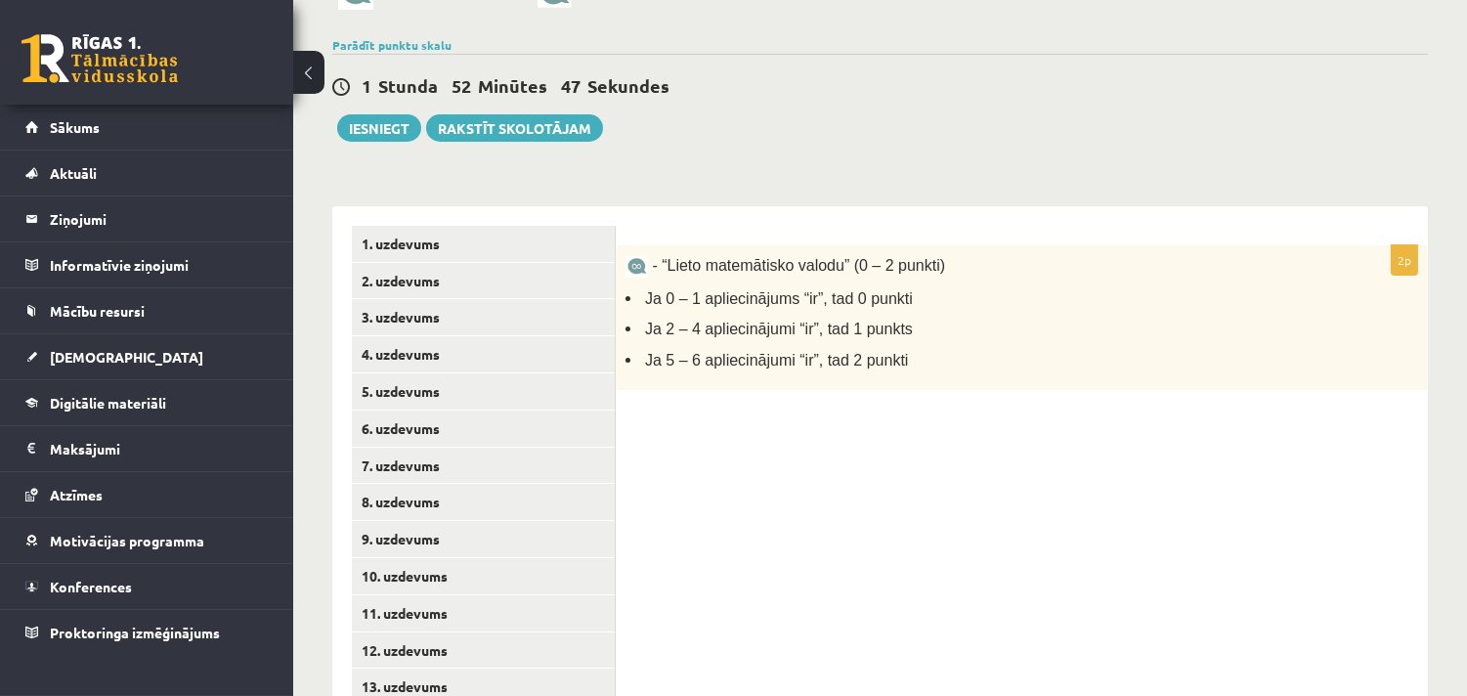
scroll to position [530, 0]
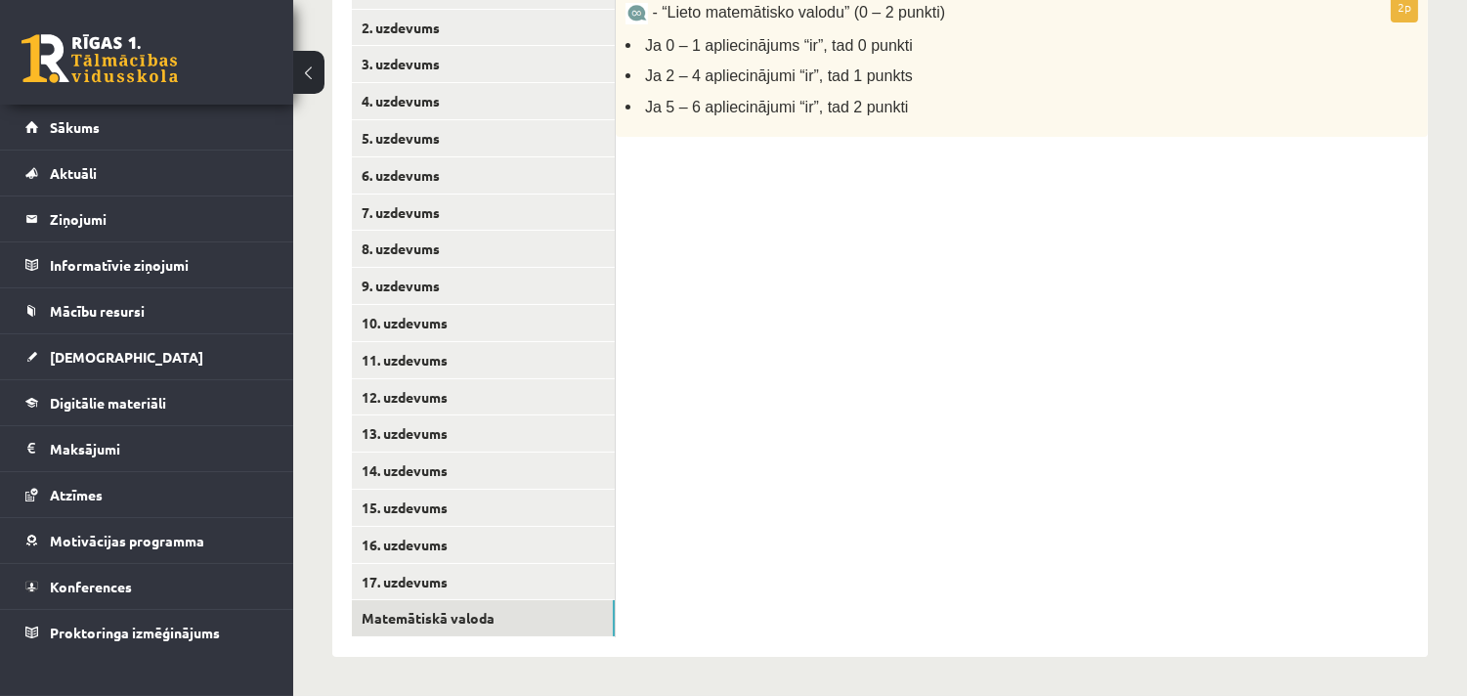
click at [780, 332] on div "2p - “Lieto matemātisko valodu” (0 – 2 punkti) Ja 0 – 1 apliecinājums “ir”, tad…" at bounding box center [1022, 305] width 812 height 704
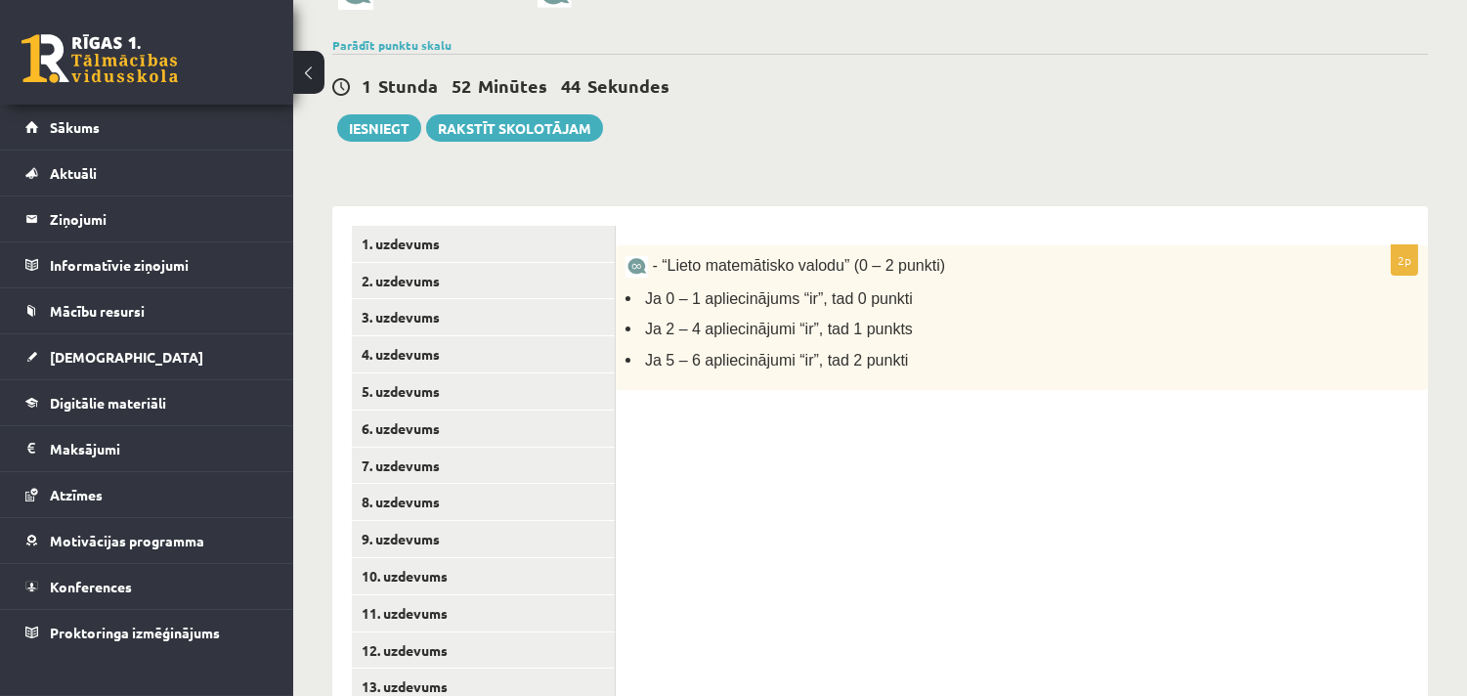
click at [982, 436] on div "2p - “Lieto matemātisko valodu” (0 – 2 punkti) Ja 0 – 1 apliecinājums “ir”, tad…" at bounding box center [1022, 558] width 812 height 704
click at [914, 568] on div "2p - “Lieto matemātisko valodu” (0 – 2 punkti) Ja 0 – 1 apliecinājums “ir”, tad…" at bounding box center [1022, 558] width 812 height 704
click at [797, 639] on div "2p - “Lieto matemātisko valodu” (0 – 2 punkti) Ja 0 – 1 apliecinājums “ir”, tad…" at bounding box center [1022, 558] width 812 height 704
click at [668, 434] on div "2p - “Lieto matemātisko valodu” (0 – 2 punkti) Ja 0 – 1 apliecinājums “ir”, tad…" at bounding box center [1022, 558] width 812 height 704
click at [837, 504] on div "2p - “Lieto matemātisko valodu” (0 – 2 punkti) Ja 0 – 1 apliecinājums “ir”, tad…" at bounding box center [1022, 558] width 812 height 704
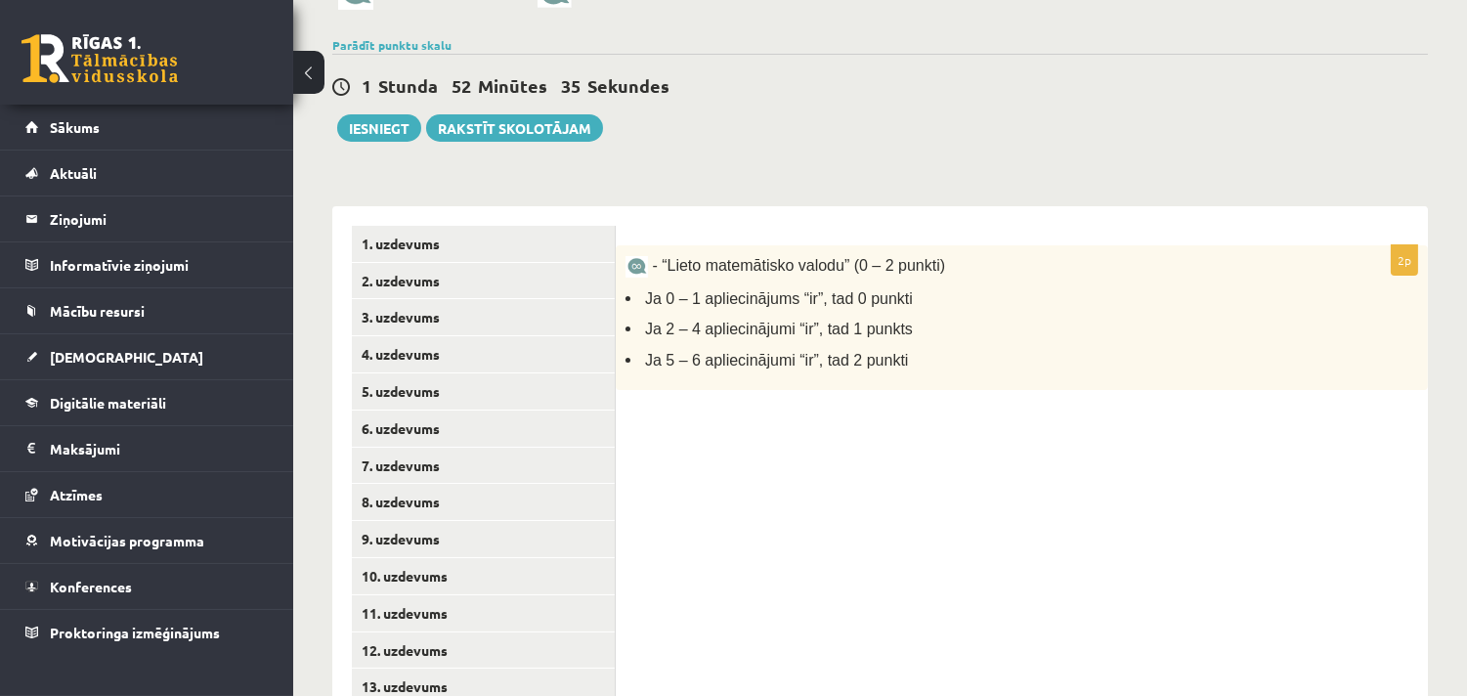
click at [837, 504] on div "2p - “Lieto matemātisko valodu” (0 – 2 punkti) Ja 0 – 1 apliecinājums “ir”, tad…" at bounding box center [1022, 558] width 812 height 704
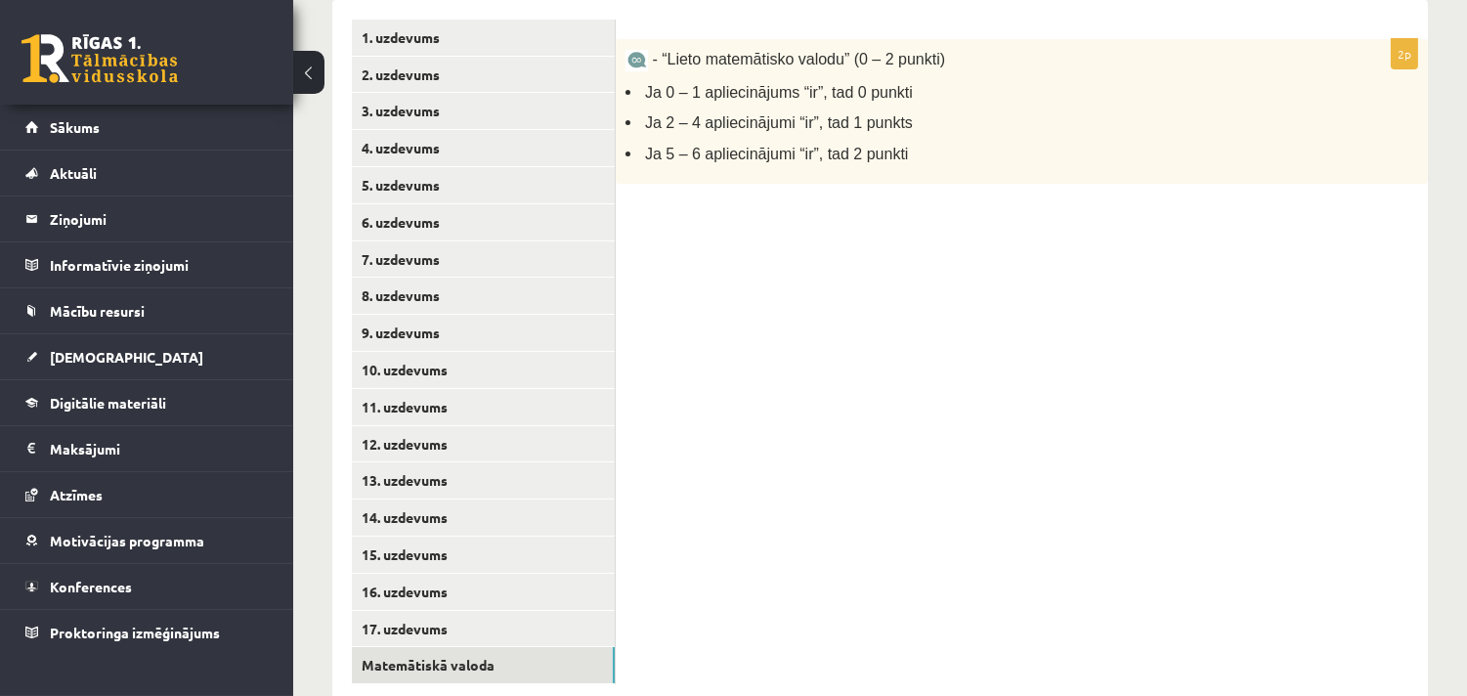
scroll to position [530, 0]
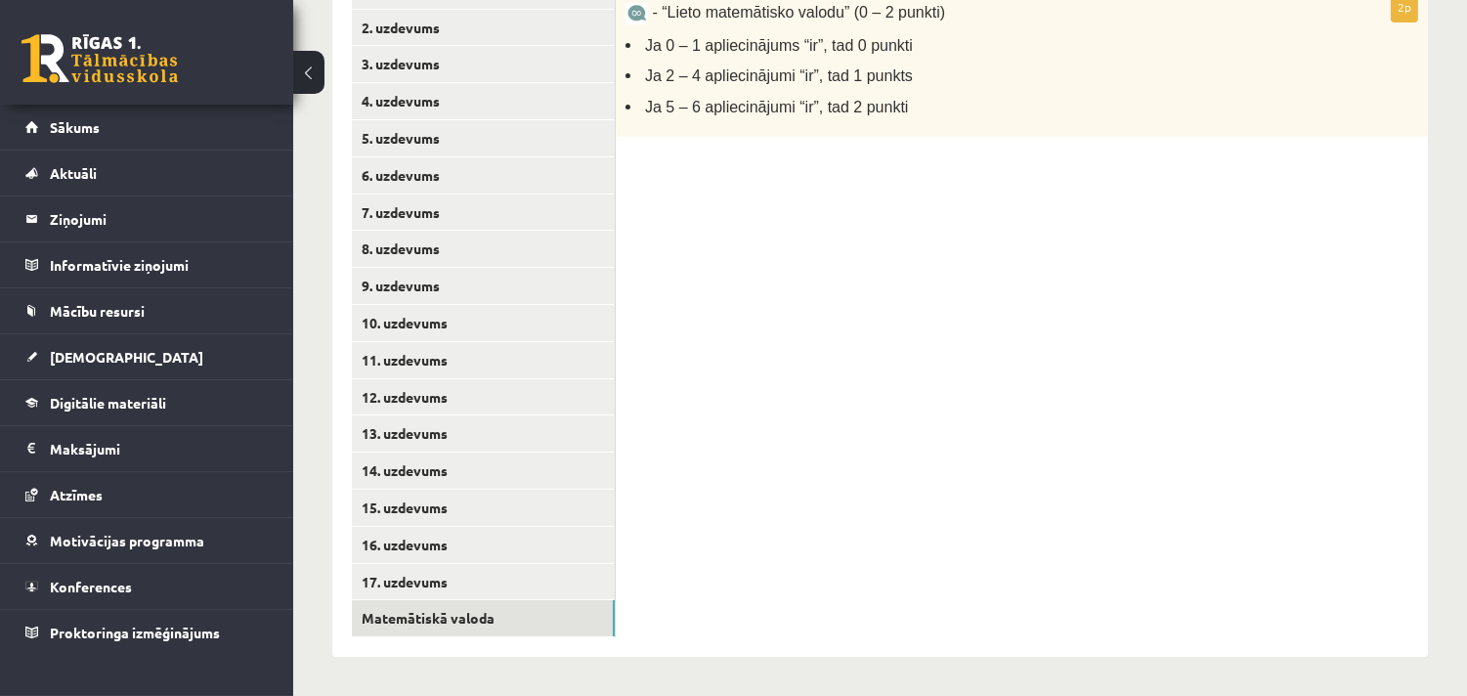
click at [1187, 485] on div "2p - “Lieto matemātisko valodu” (0 – 2 punkti) Ja 0 – 1 apliecinājums “ir”, tad…" at bounding box center [1022, 305] width 812 height 704
click at [1065, 557] on div "2p - “Lieto matemātisko valodu” (0 – 2 punkti) Ja 0 – 1 apliecinājums “ir”, tad…" at bounding box center [1022, 305] width 812 height 704
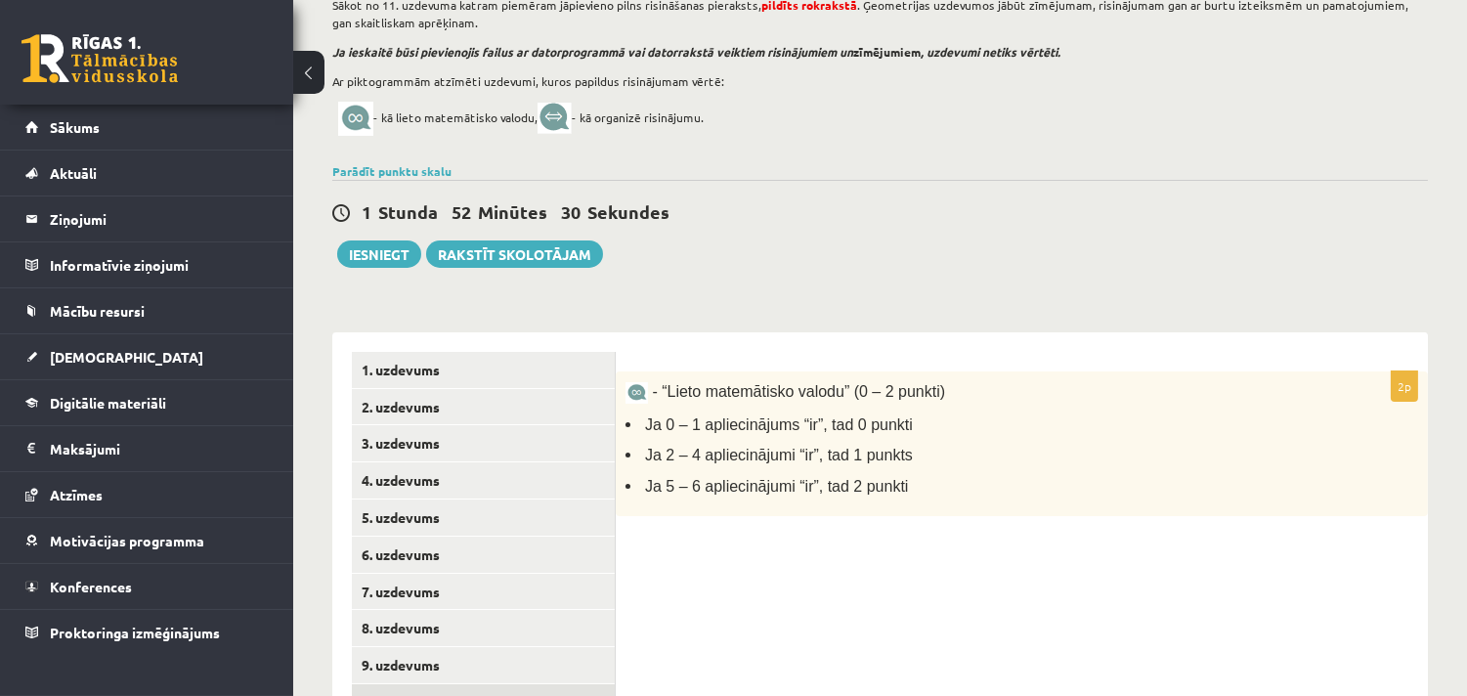
scroll to position [22, 0]
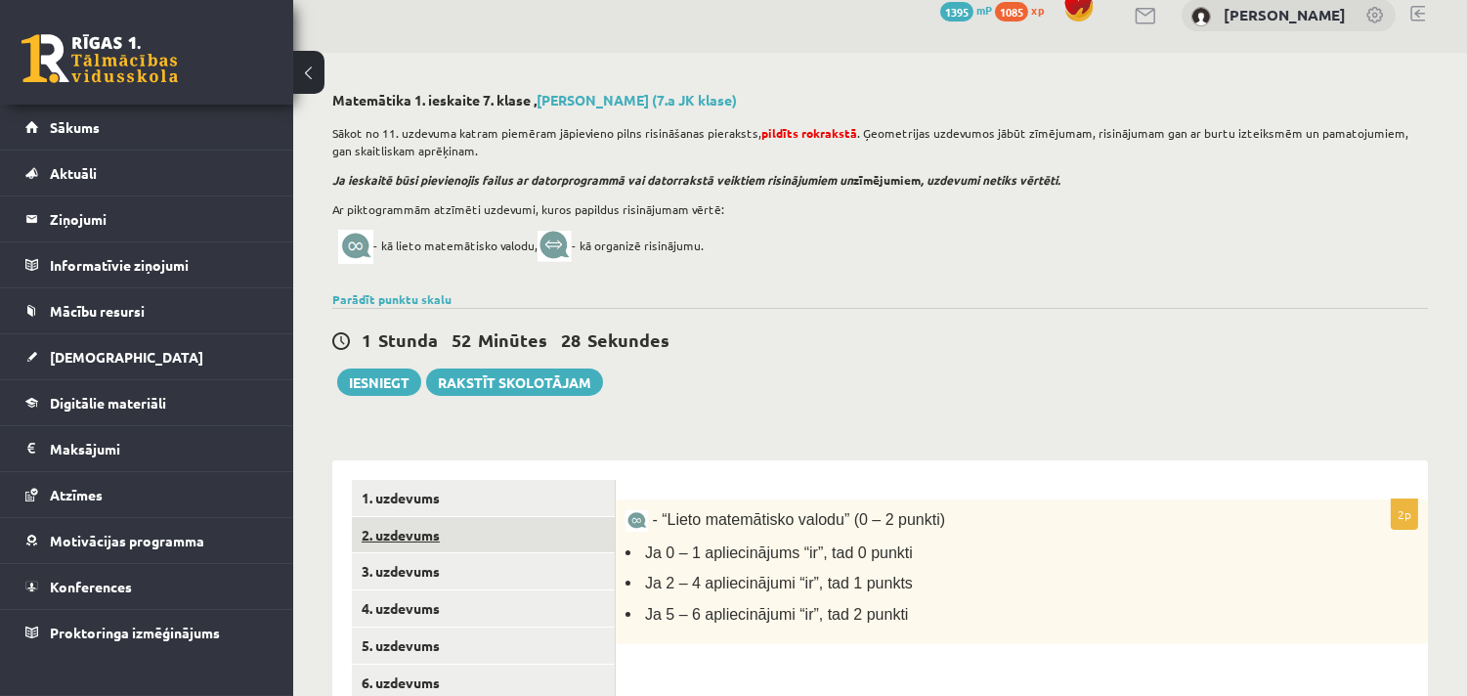
click at [394, 535] on link "2. uzdevums" at bounding box center [483, 535] width 263 height 36
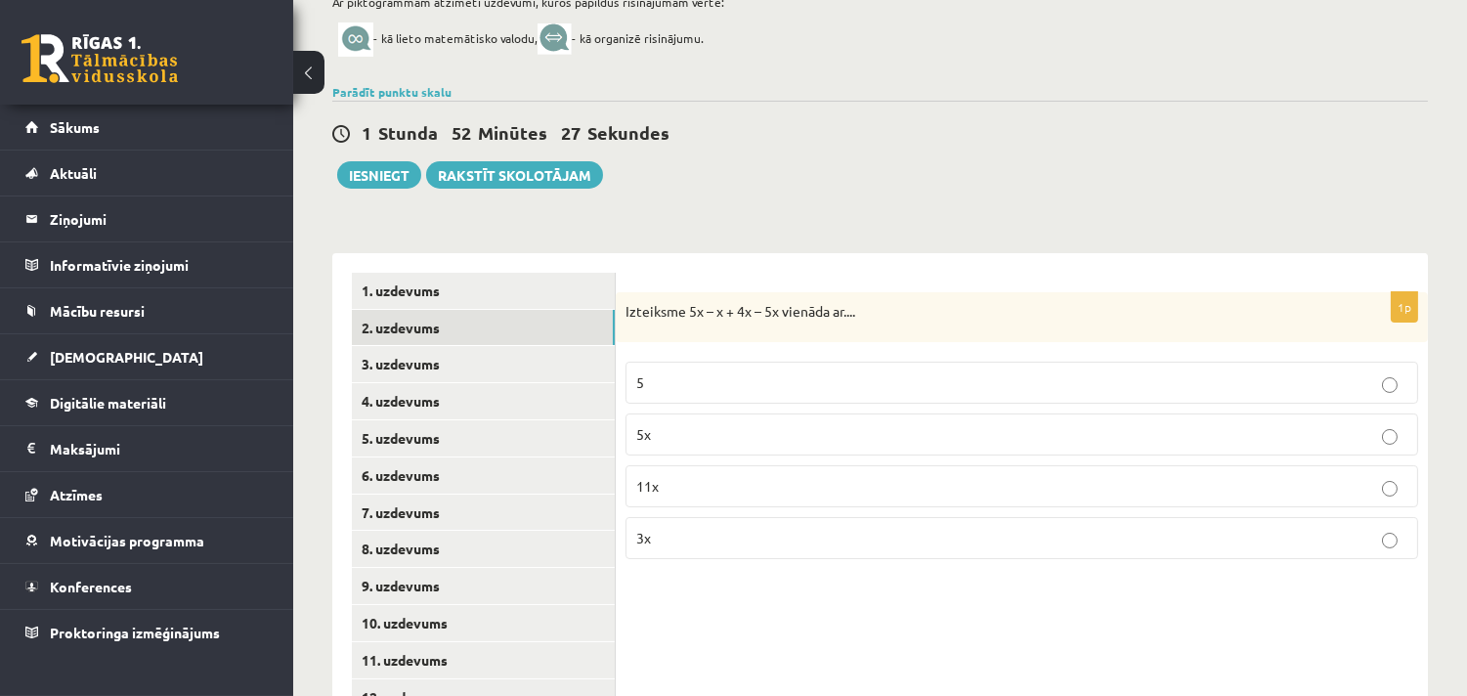
scroll to position [277, 0]
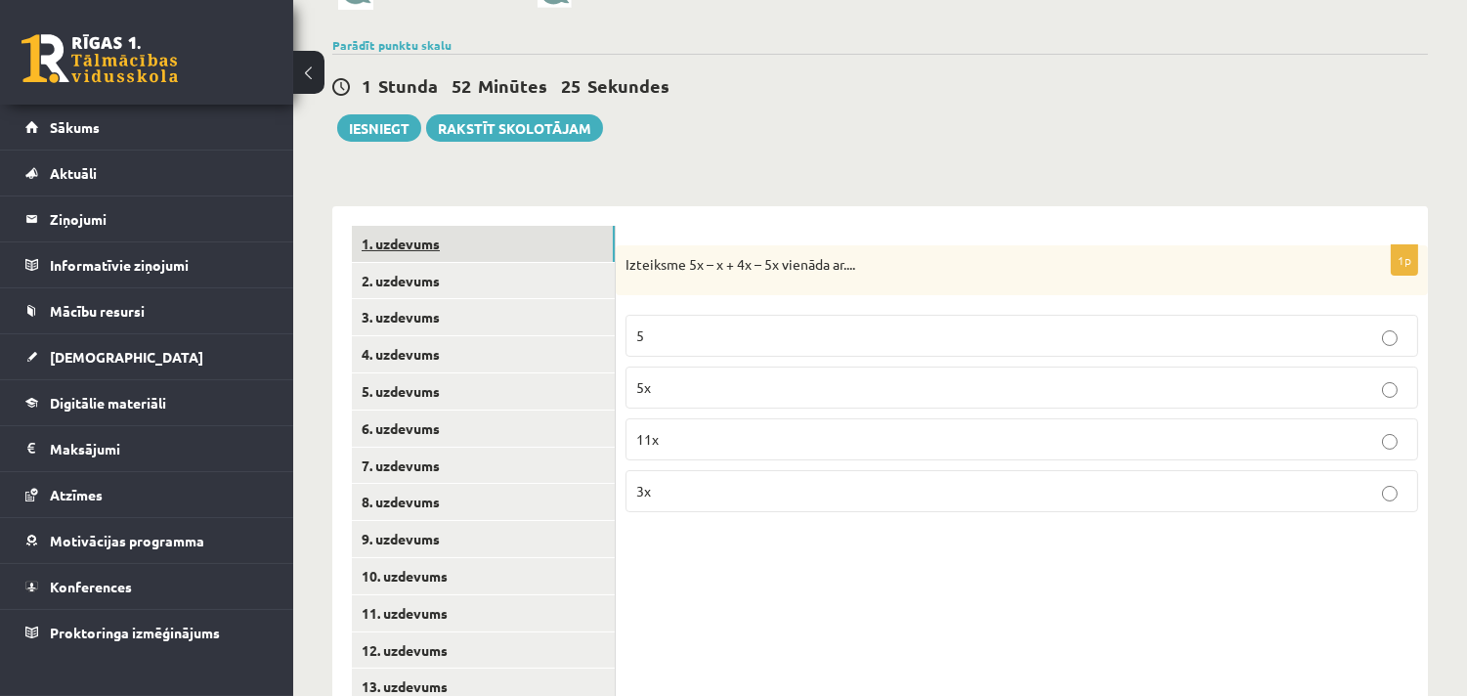
click at [405, 245] on link "1. uzdevums" at bounding box center [483, 244] width 263 height 36
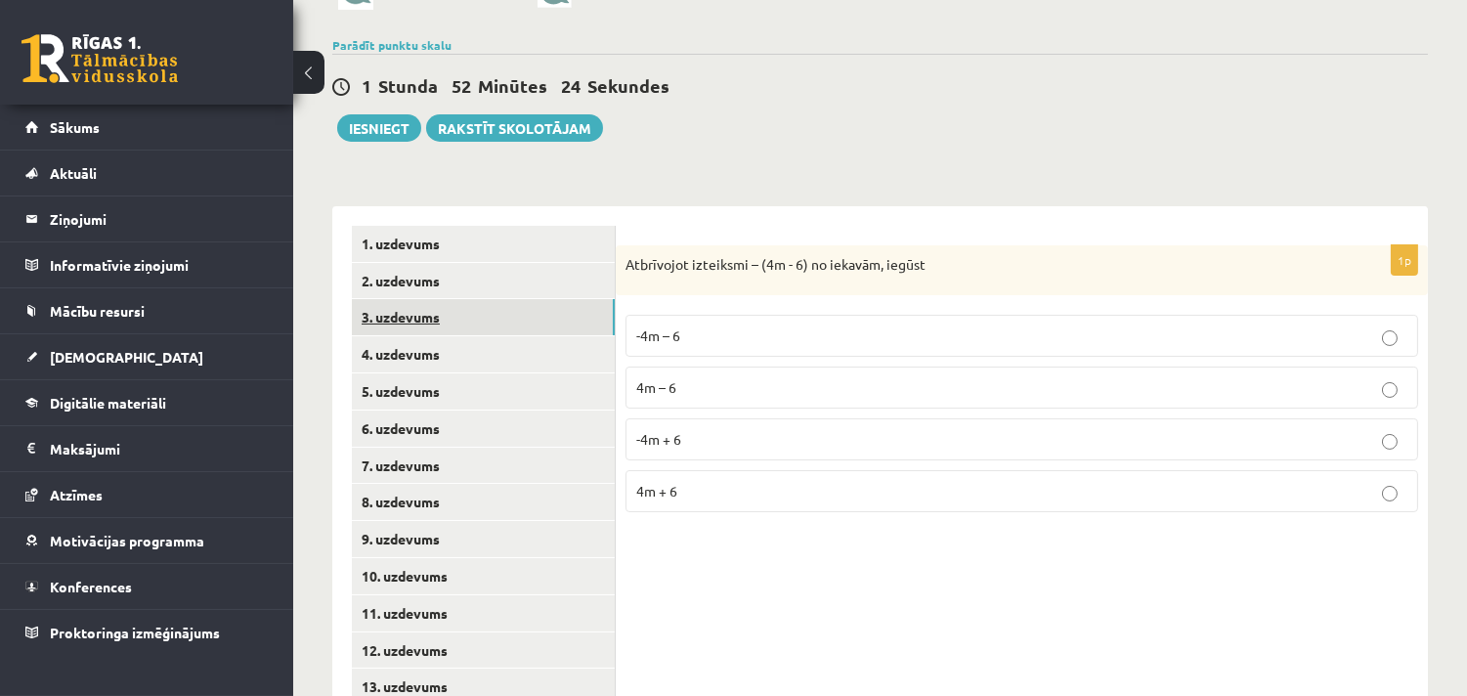
click at [408, 319] on link "3. uzdevums" at bounding box center [483, 317] width 263 height 36
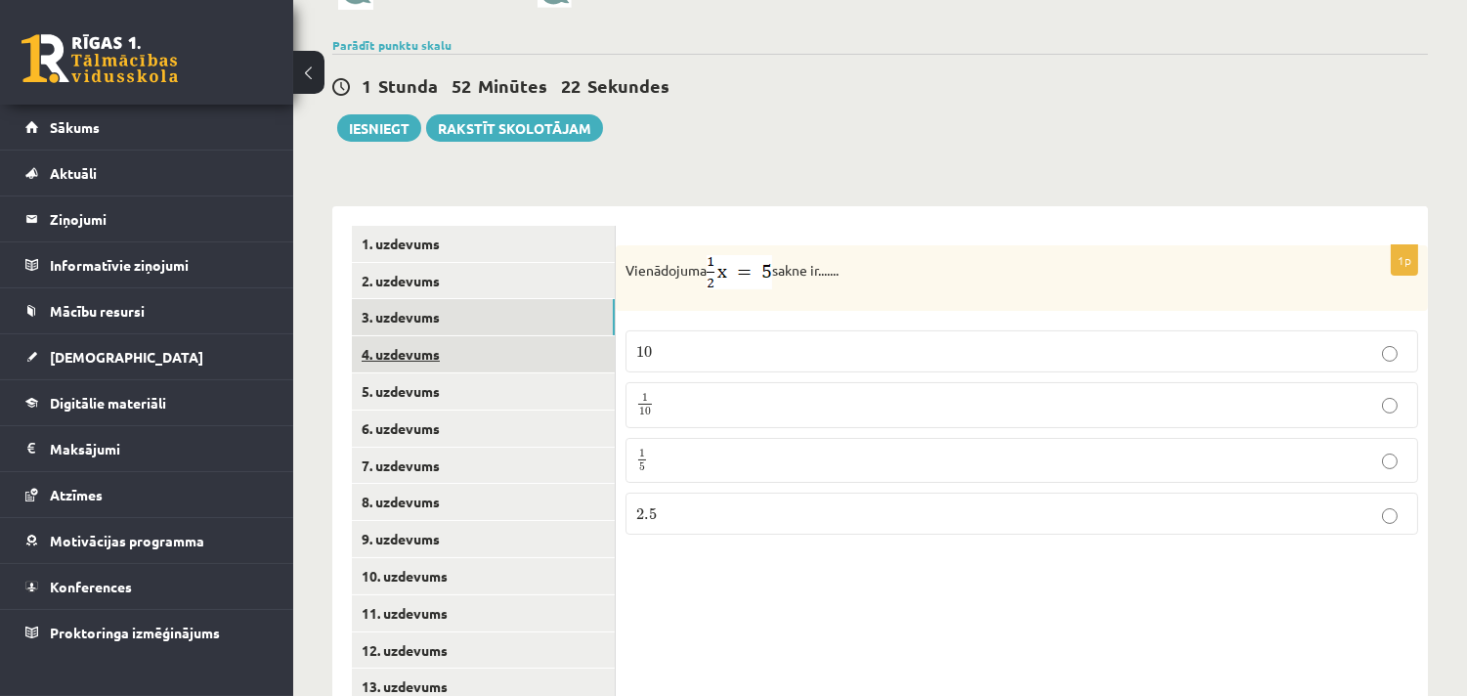
click at [393, 344] on link "4. uzdevums" at bounding box center [483, 354] width 263 height 36
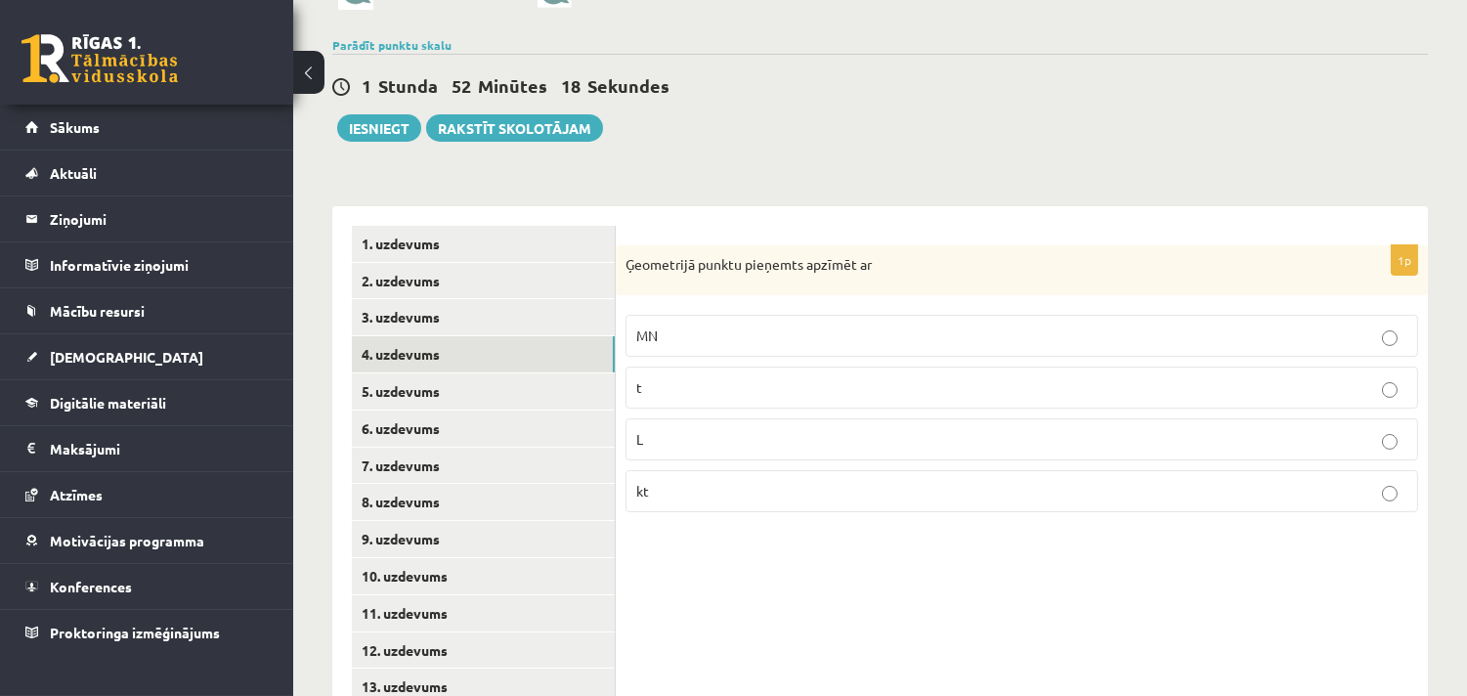
click at [679, 334] on p "MN" at bounding box center [1021, 335] width 771 height 21
click at [651, 435] on p "L" at bounding box center [1021, 439] width 771 height 21
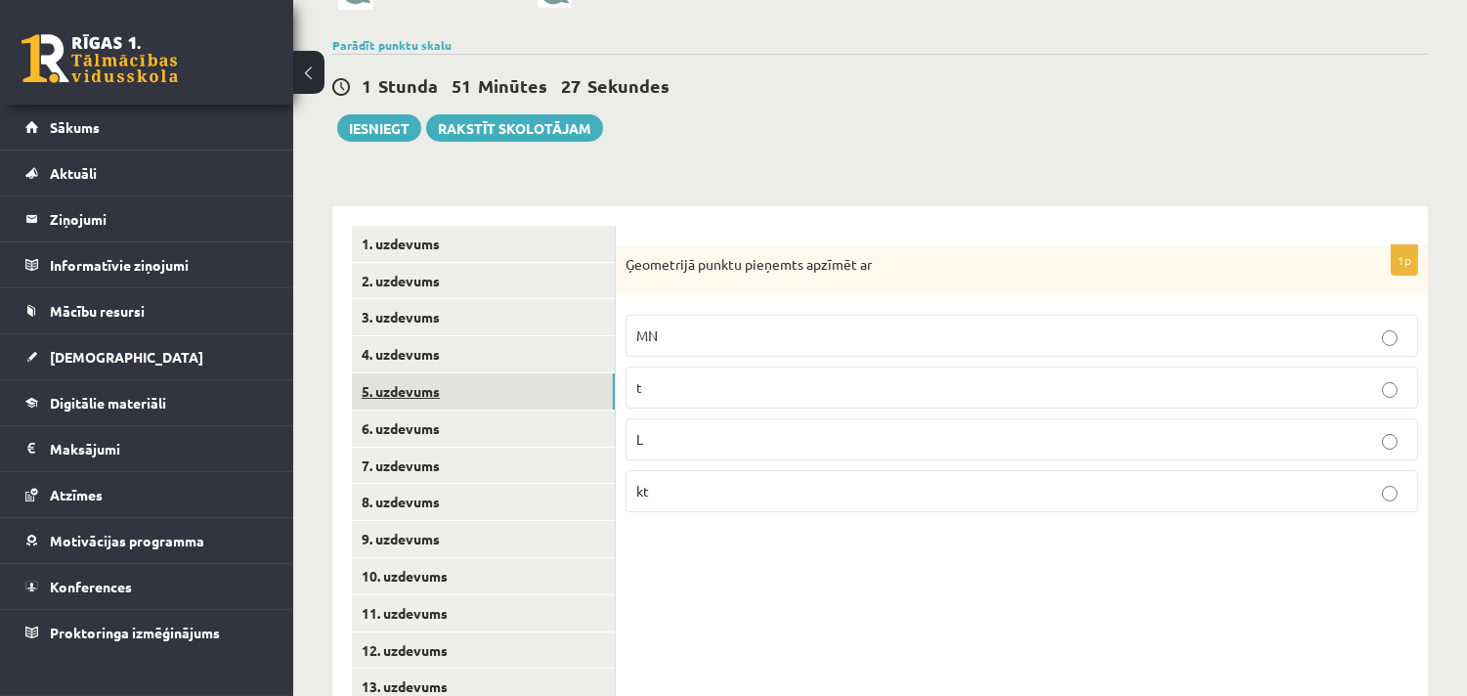
click at [401, 391] on link "5. uzdevums" at bounding box center [483, 391] width 263 height 36
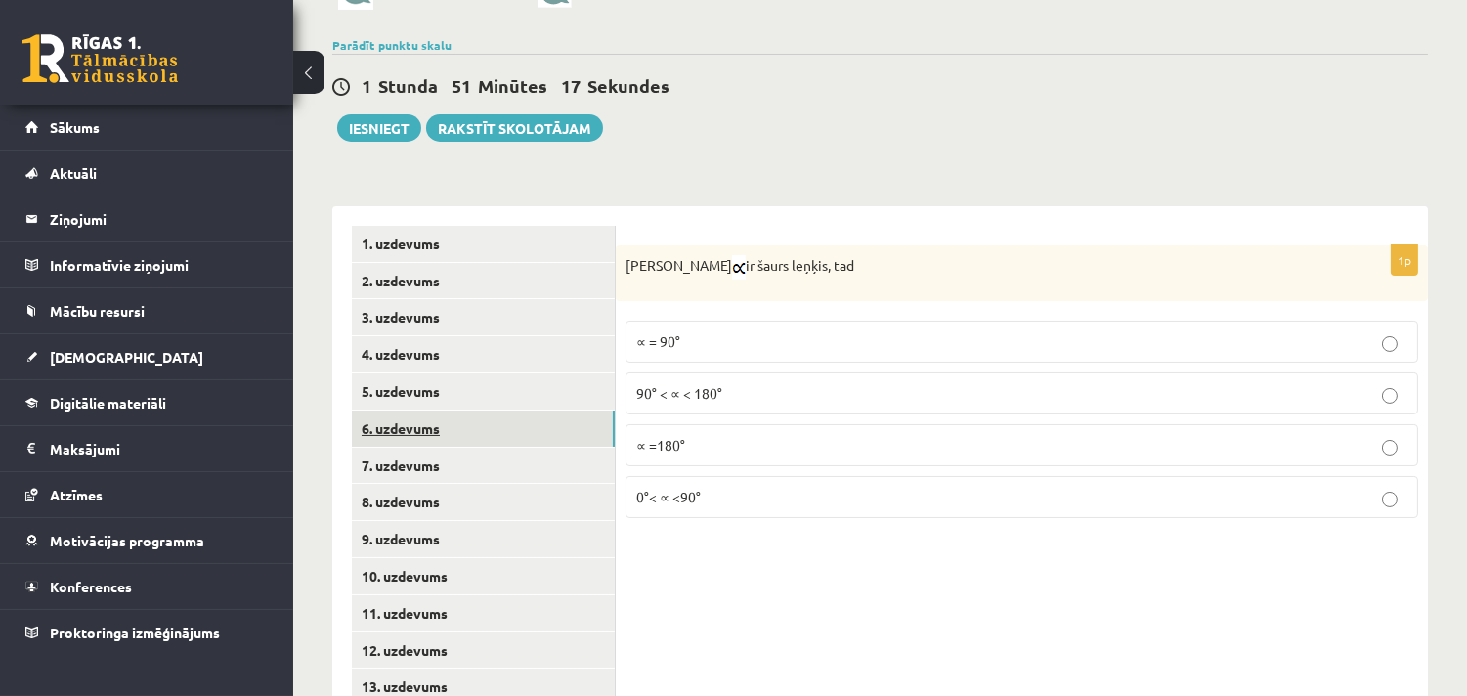
click at [428, 431] on link "6. uzdevums" at bounding box center [483, 428] width 263 height 36
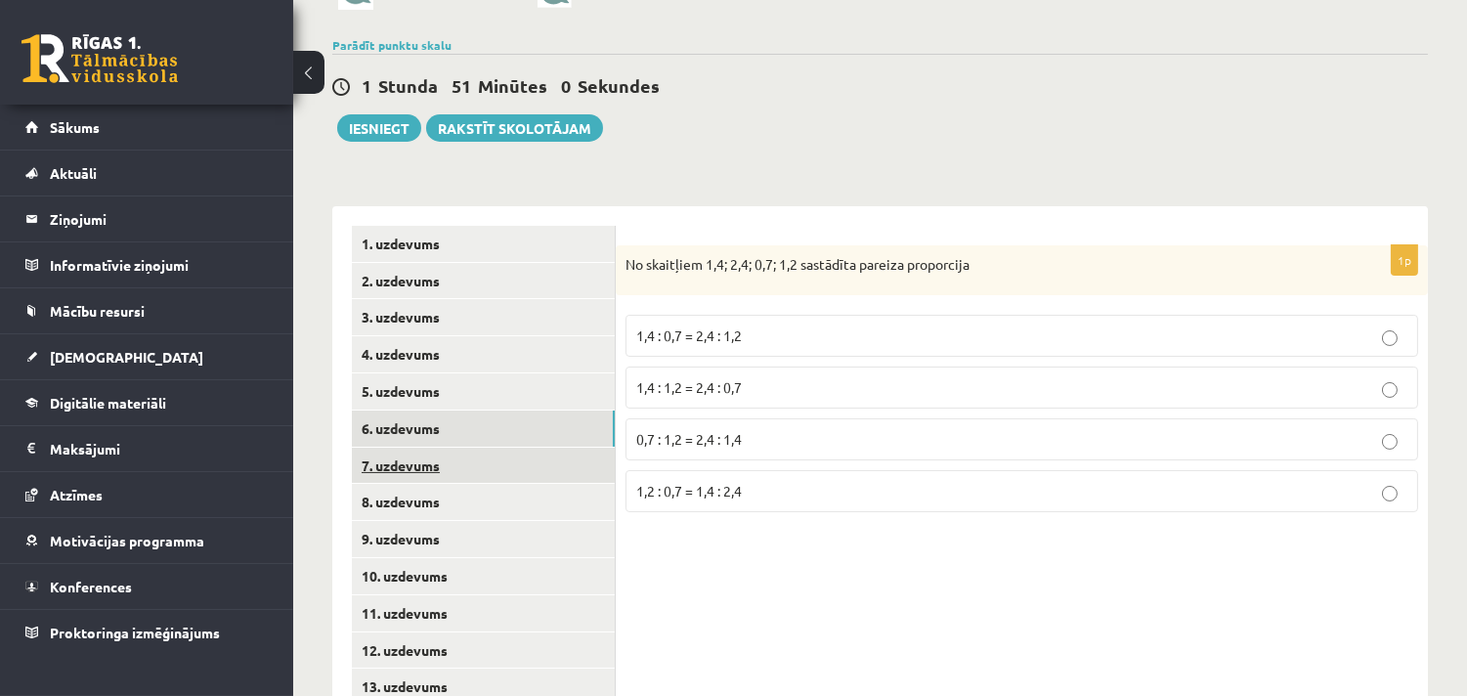
click at [408, 469] on link "7. uzdevums" at bounding box center [483, 466] width 263 height 36
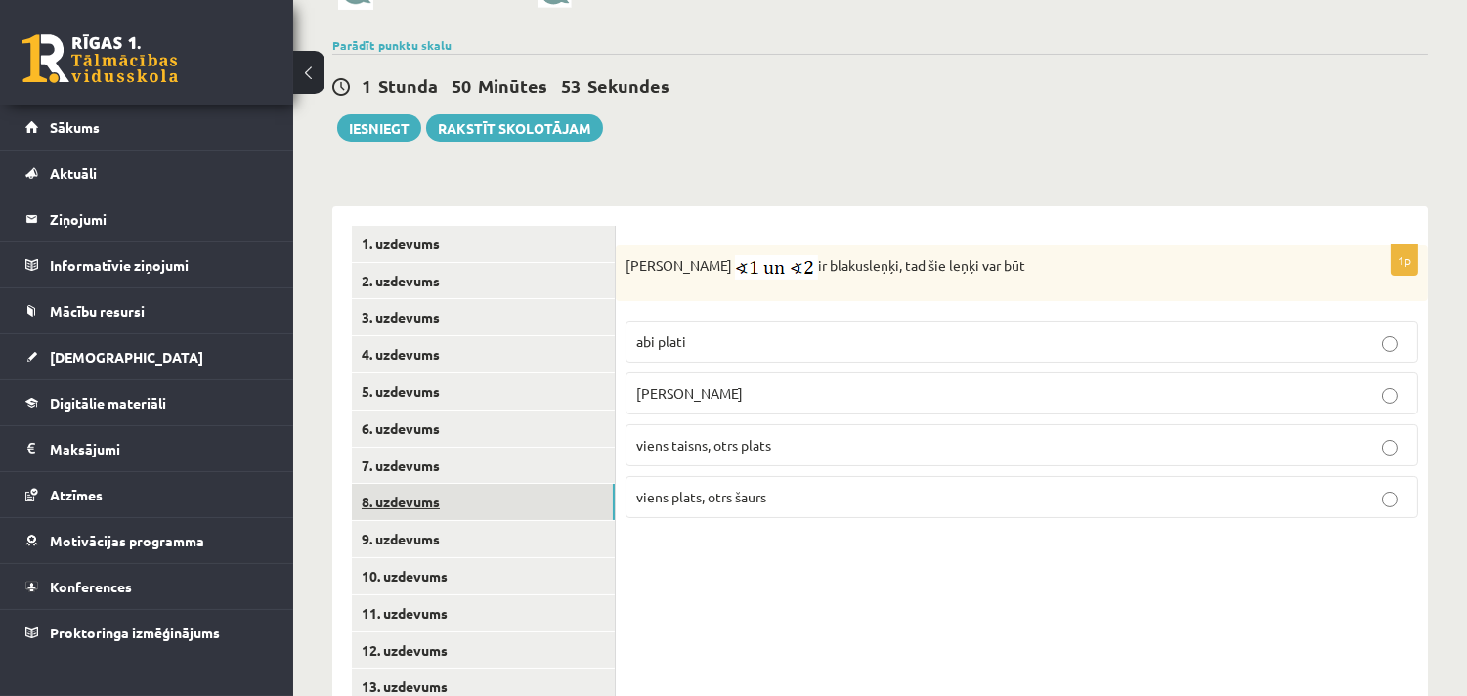
click at [426, 509] on link "8. uzdevums" at bounding box center [483, 502] width 263 height 36
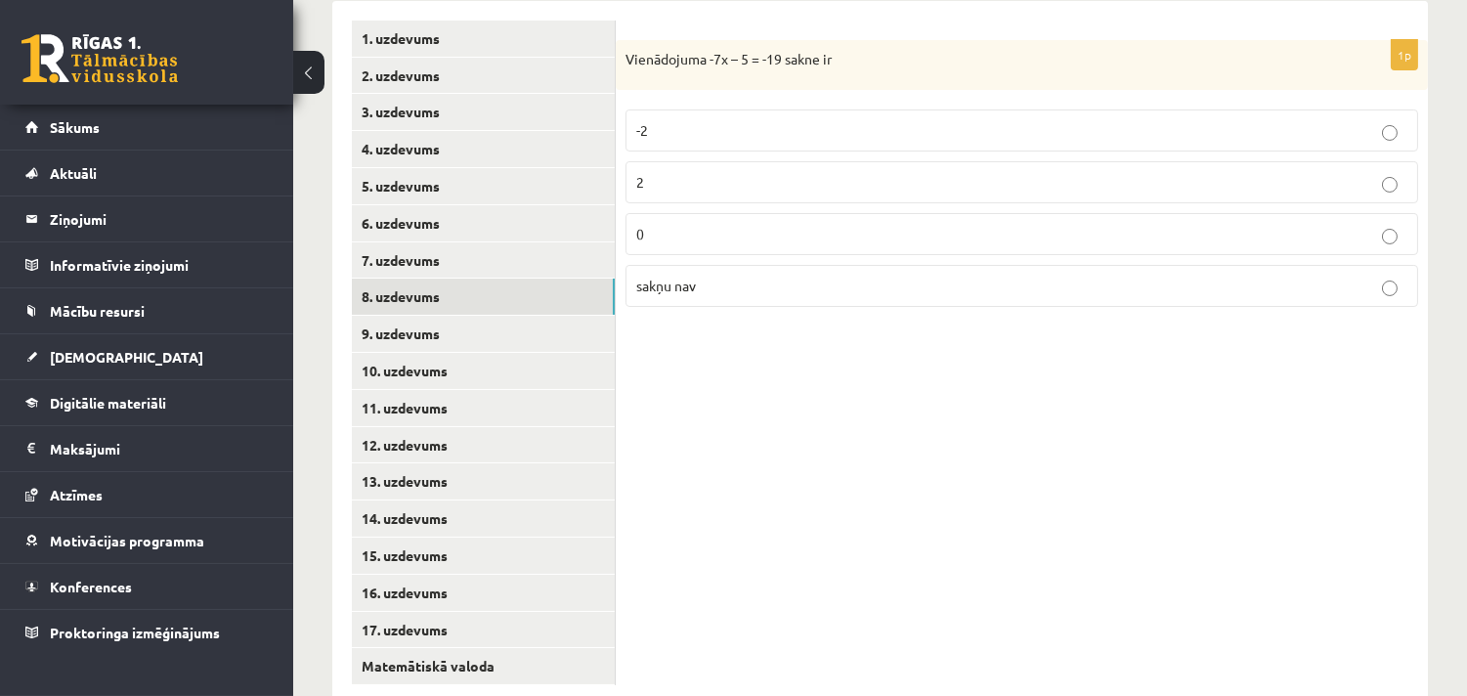
scroll to position [530, 0]
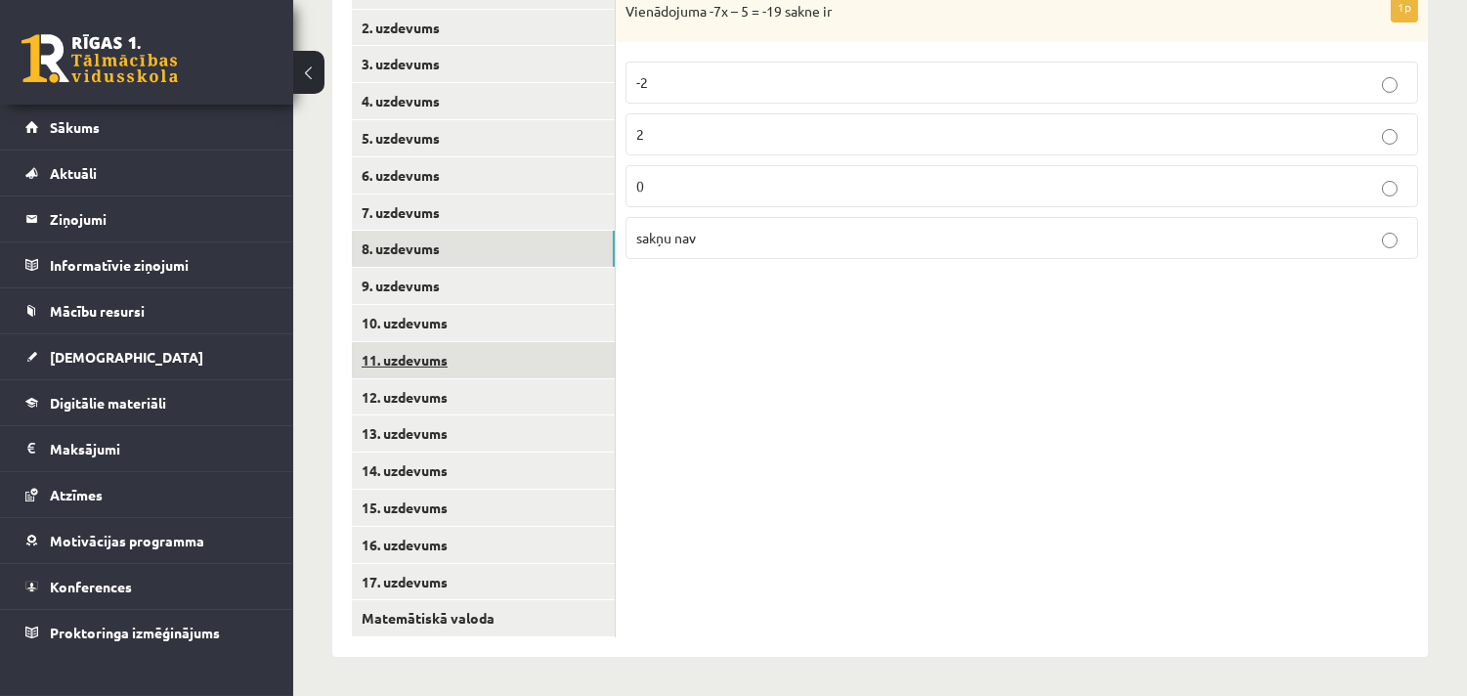
click at [434, 367] on link "11. uzdevums" at bounding box center [483, 360] width 263 height 36
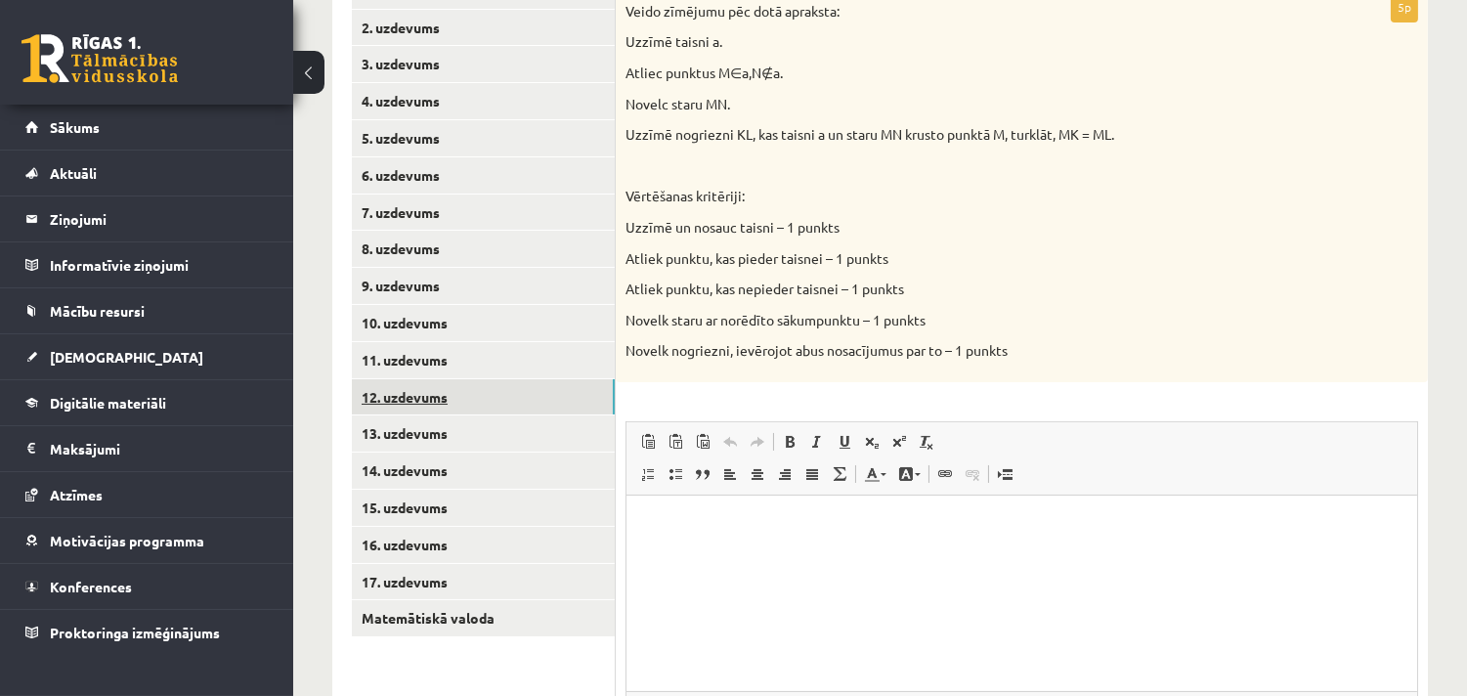
click at [433, 399] on link "12. uzdevums" at bounding box center [483, 397] width 263 height 36
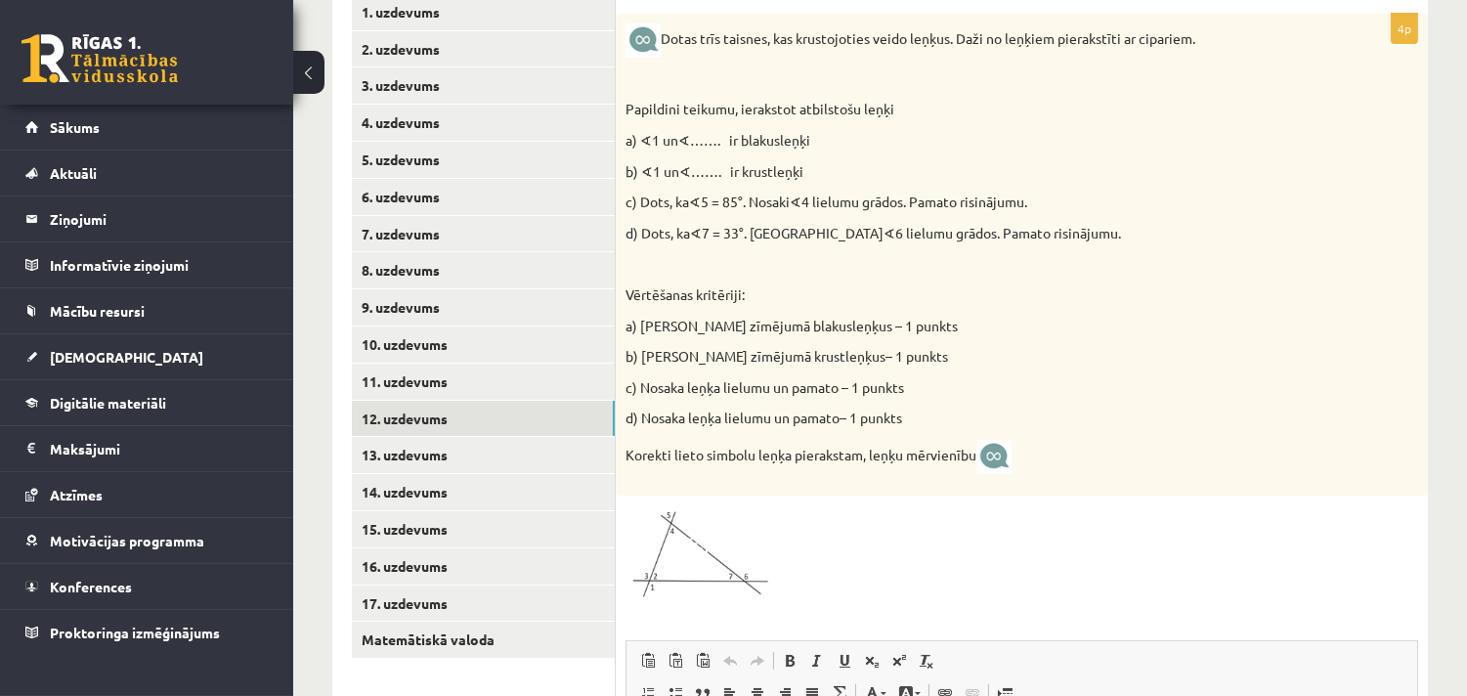
scroll to position [511, 0]
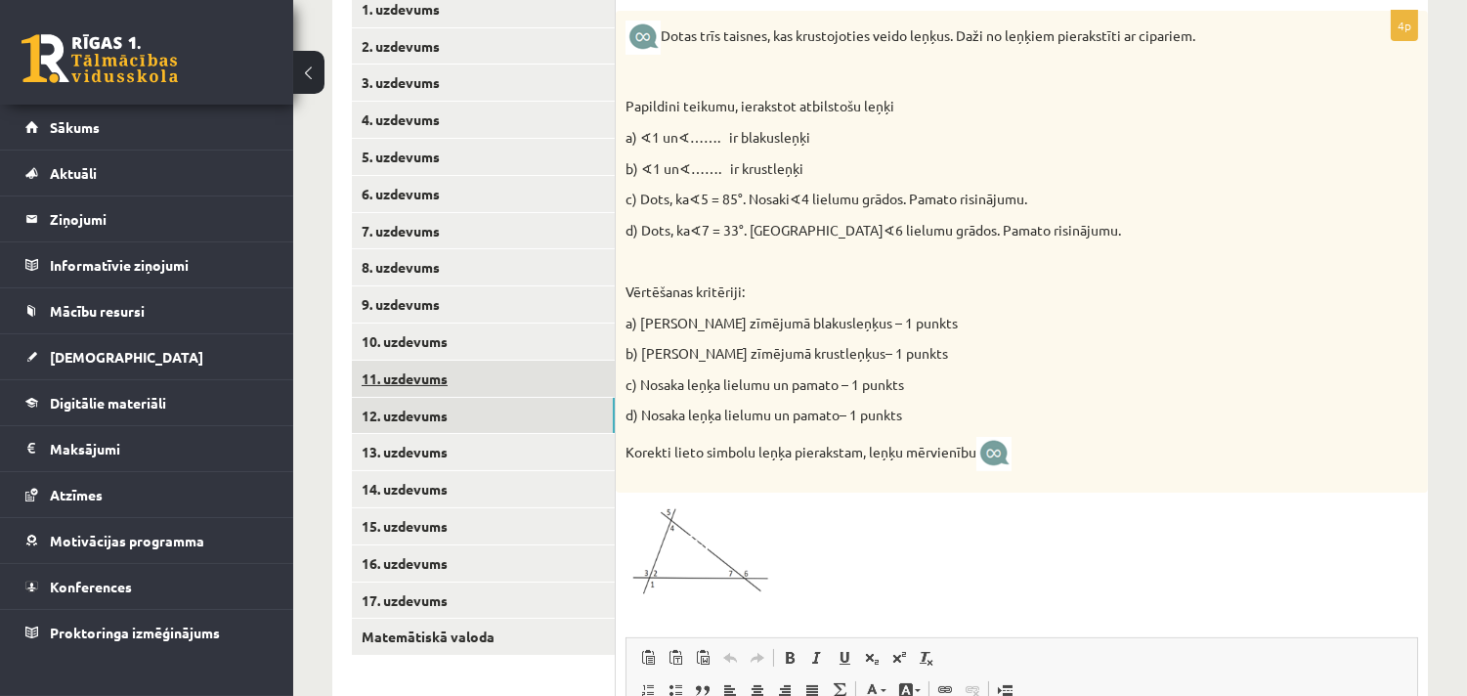
click at [428, 384] on link "11. uzdevums" at bounding box center [483, 379] width 263 height 36
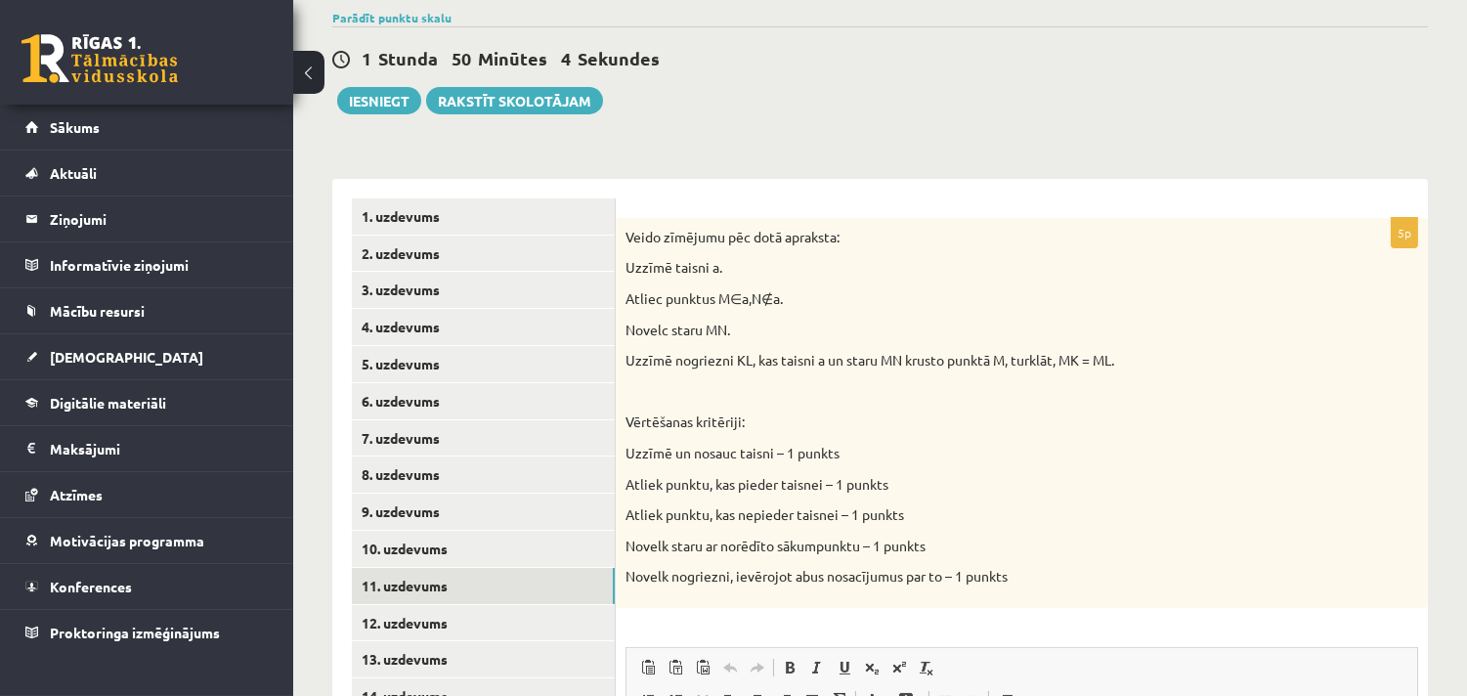
scroll to position [257, 0]
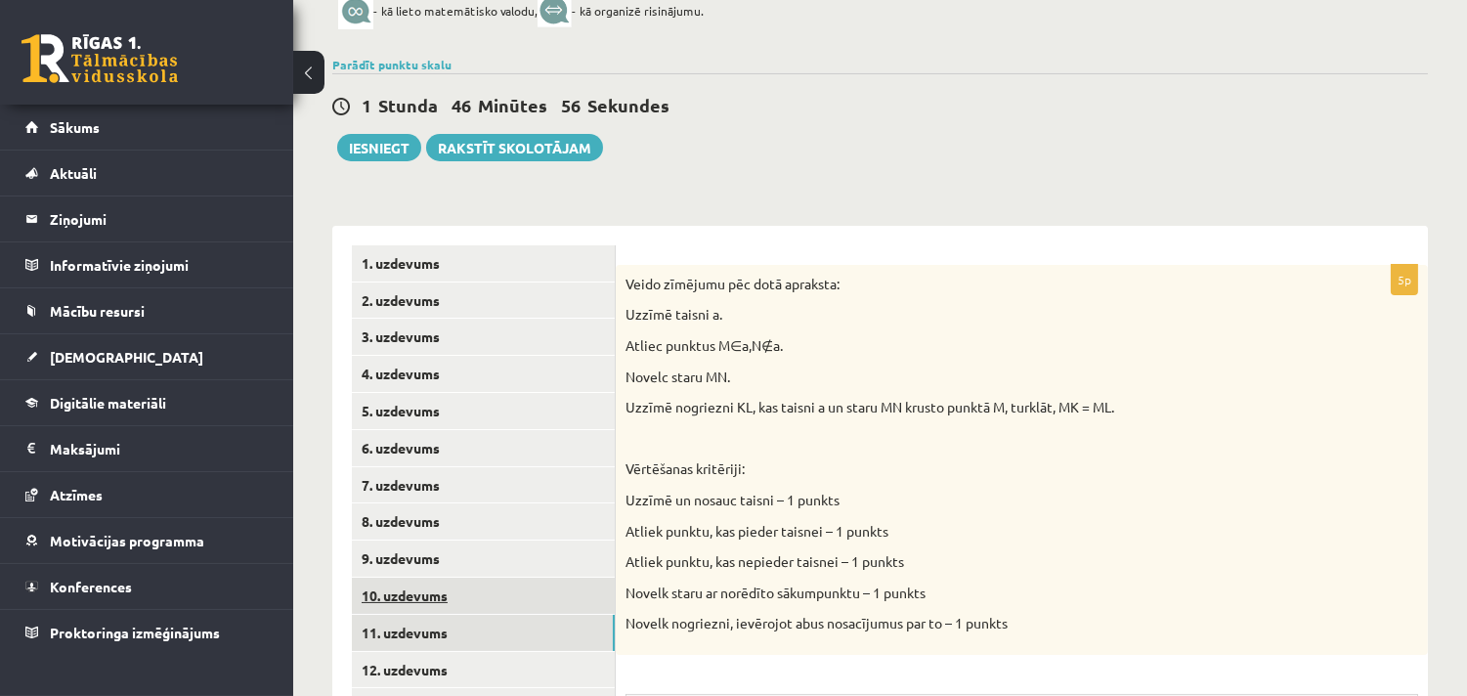
click at [404, 592] on link "10. uzdevums" at bounding box center [483, 596] width 263 height 36
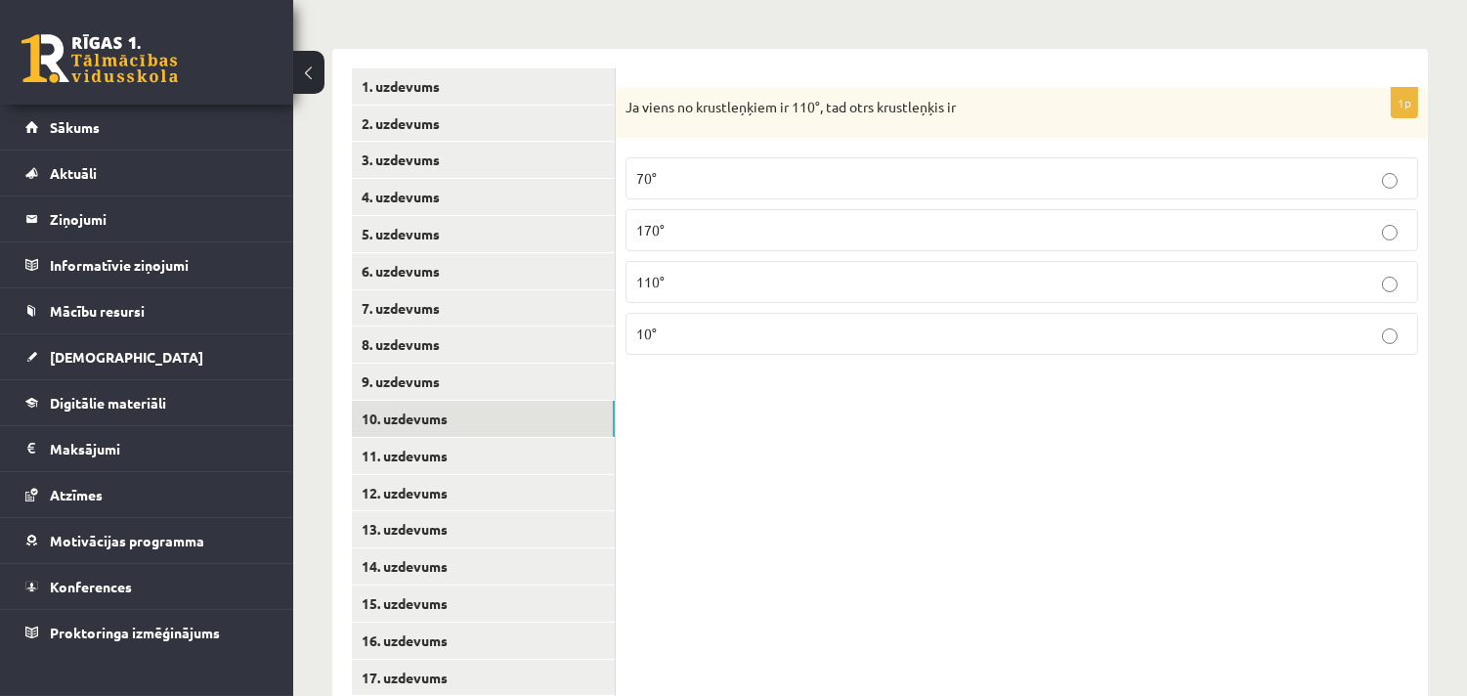
scroll to position [511, 0]
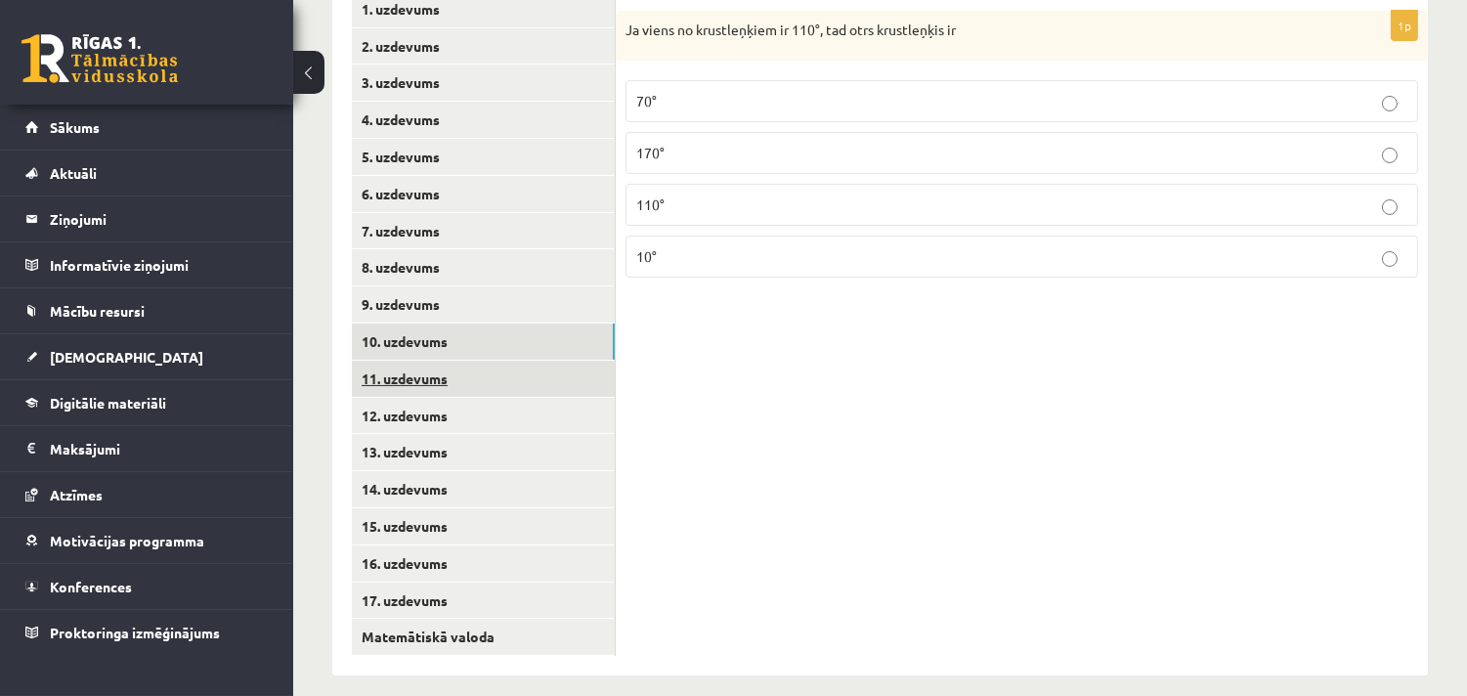
click at [430, 375] on link "11. uzdevums" at bounding box center [483, 379] width 263 height 36
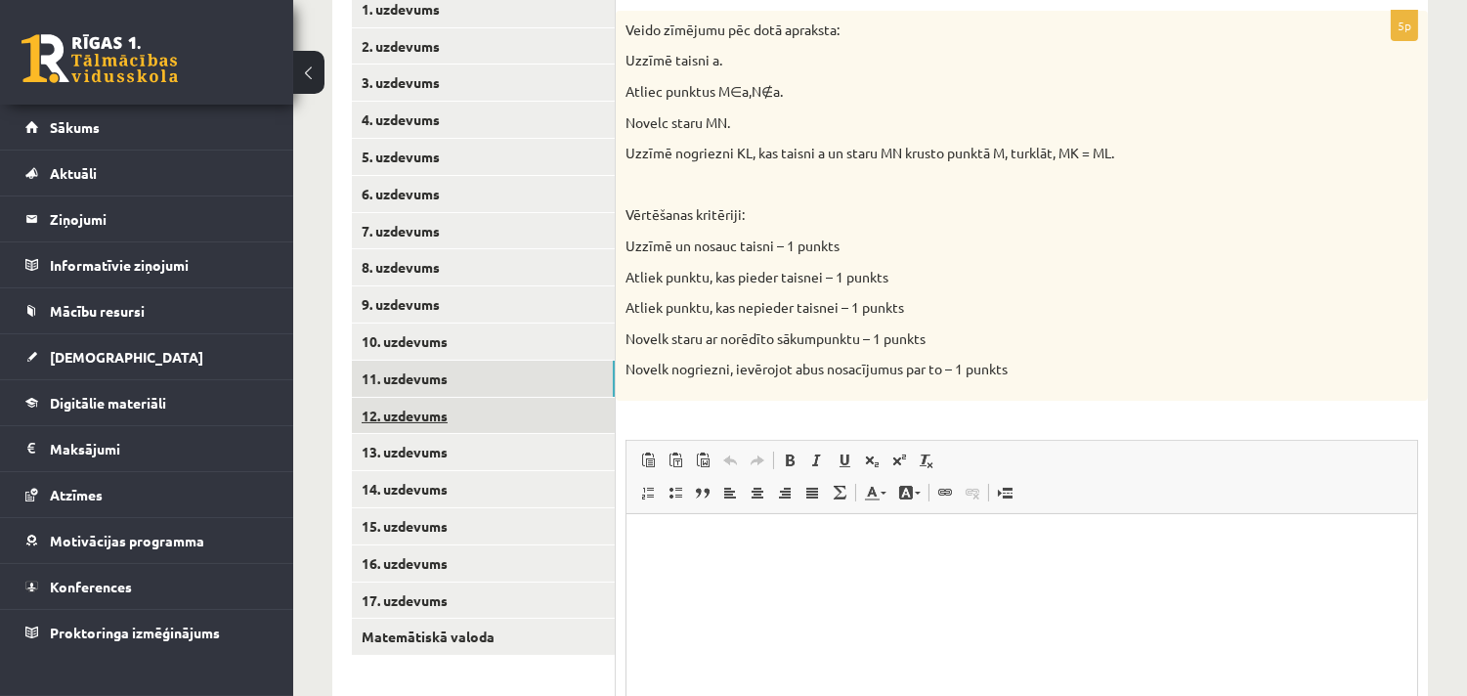
click at [420, 411] on link "12. uzdevums" at bounding box center [483, 416] width 263 height 36
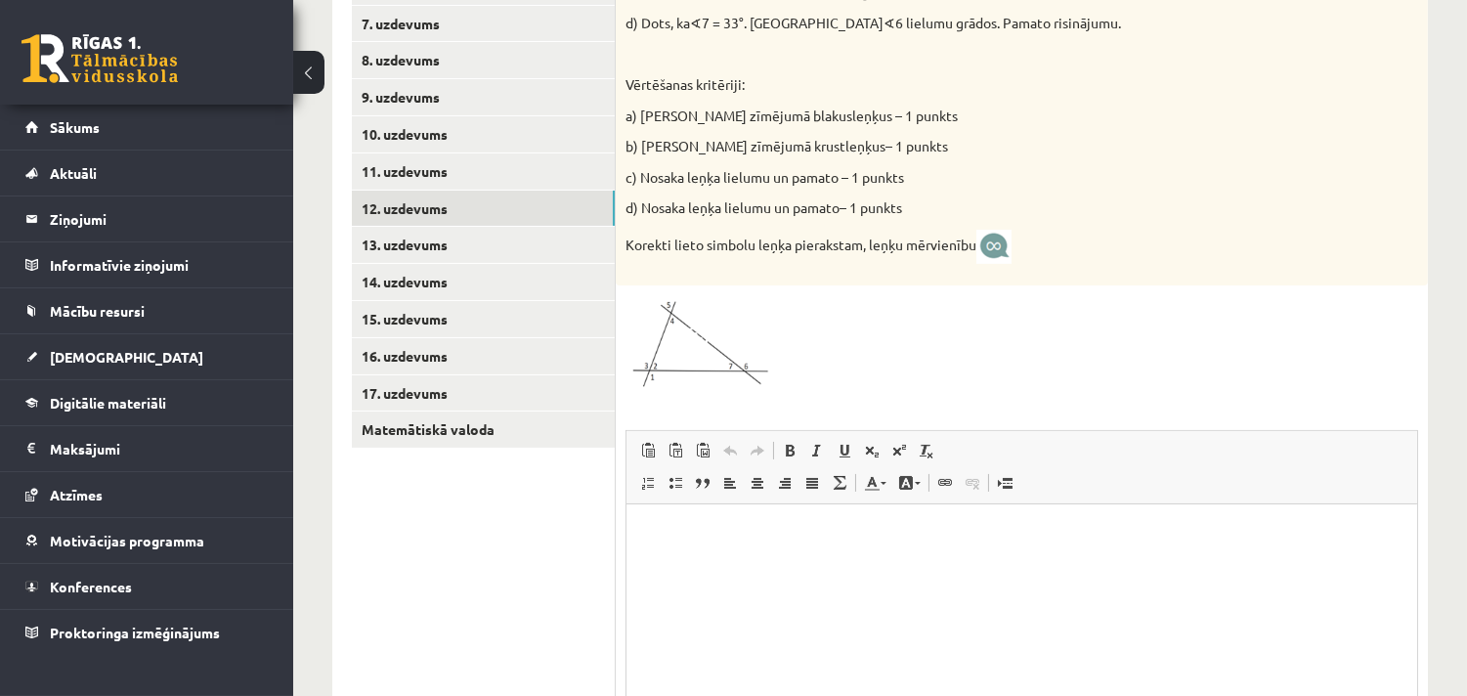
scroll to position [764, 0]
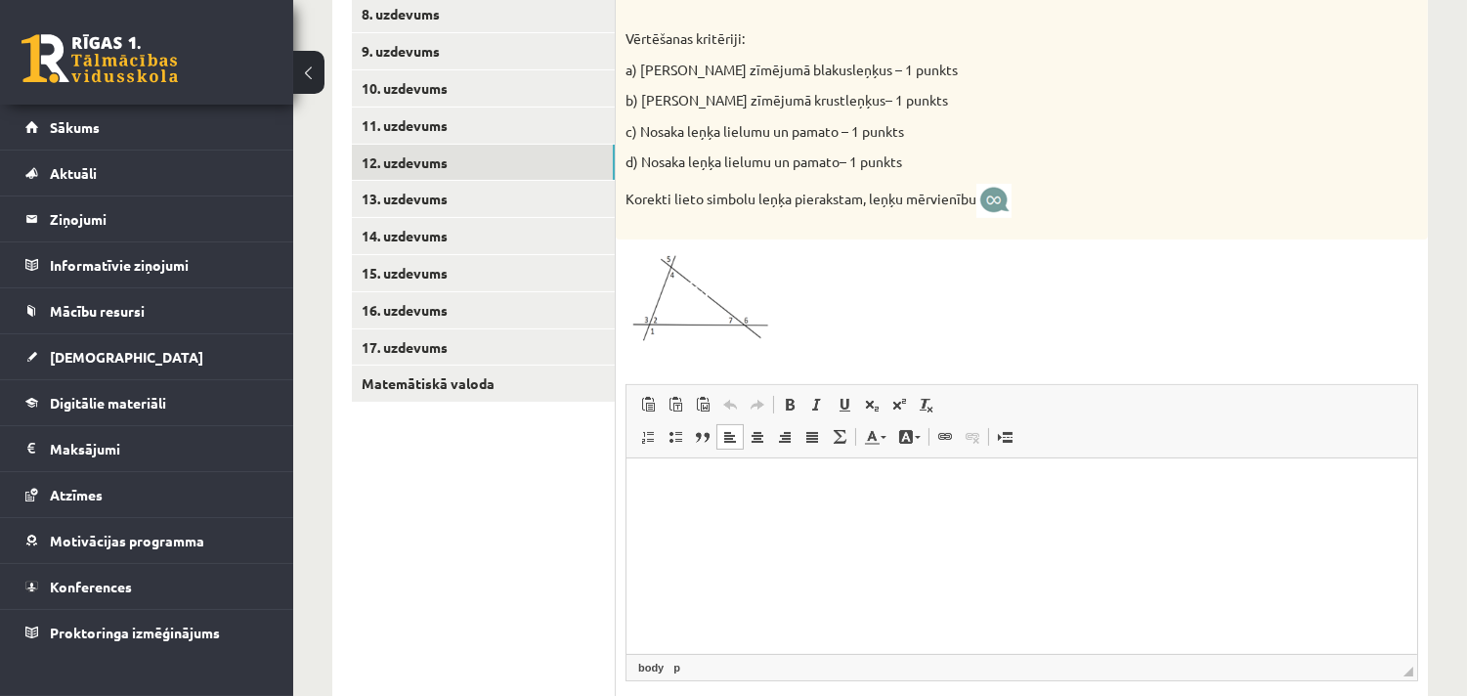
click at [743, 503] on html at bounding box center [1020, 487] width 791 height 60
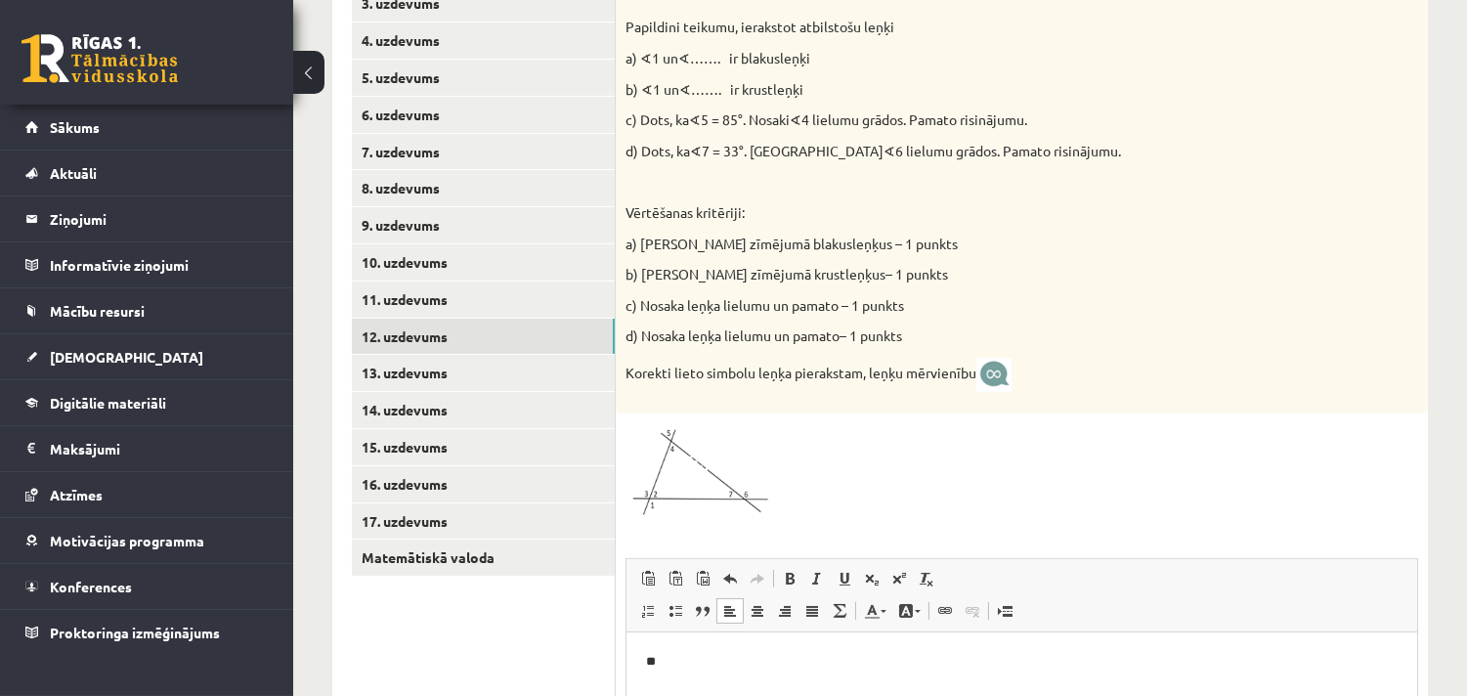
scroll to position [511, 0]
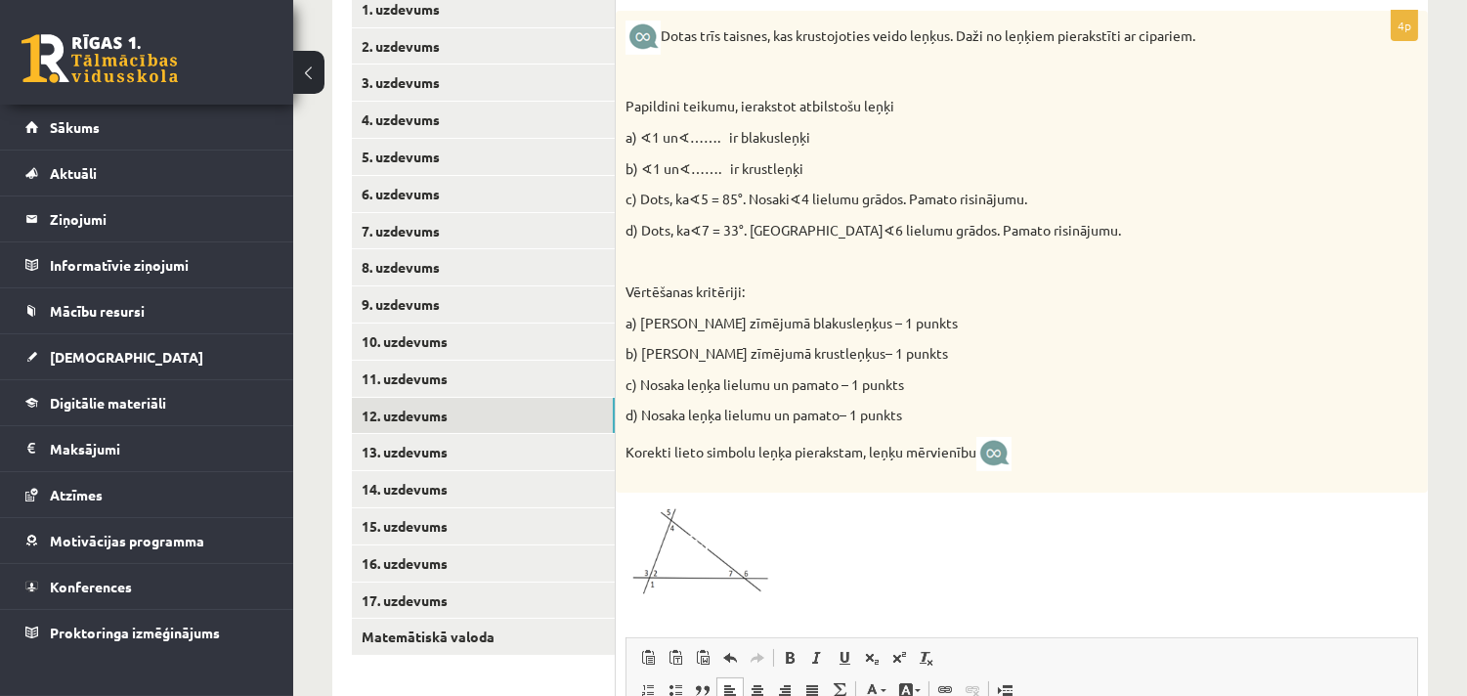
drag, startPoint x: 638, startPoint y: 140, endPoint x: 831, endPoint y: 130, distance: 192.8
click at [831, 130] on p "a) ∢ 1 un ∢ ……. ir blakusleņķi" at bounding box center [972, 138] width 695 height 20
copy p "∢ 1 un ∢ ……. ir blakusleņķi"
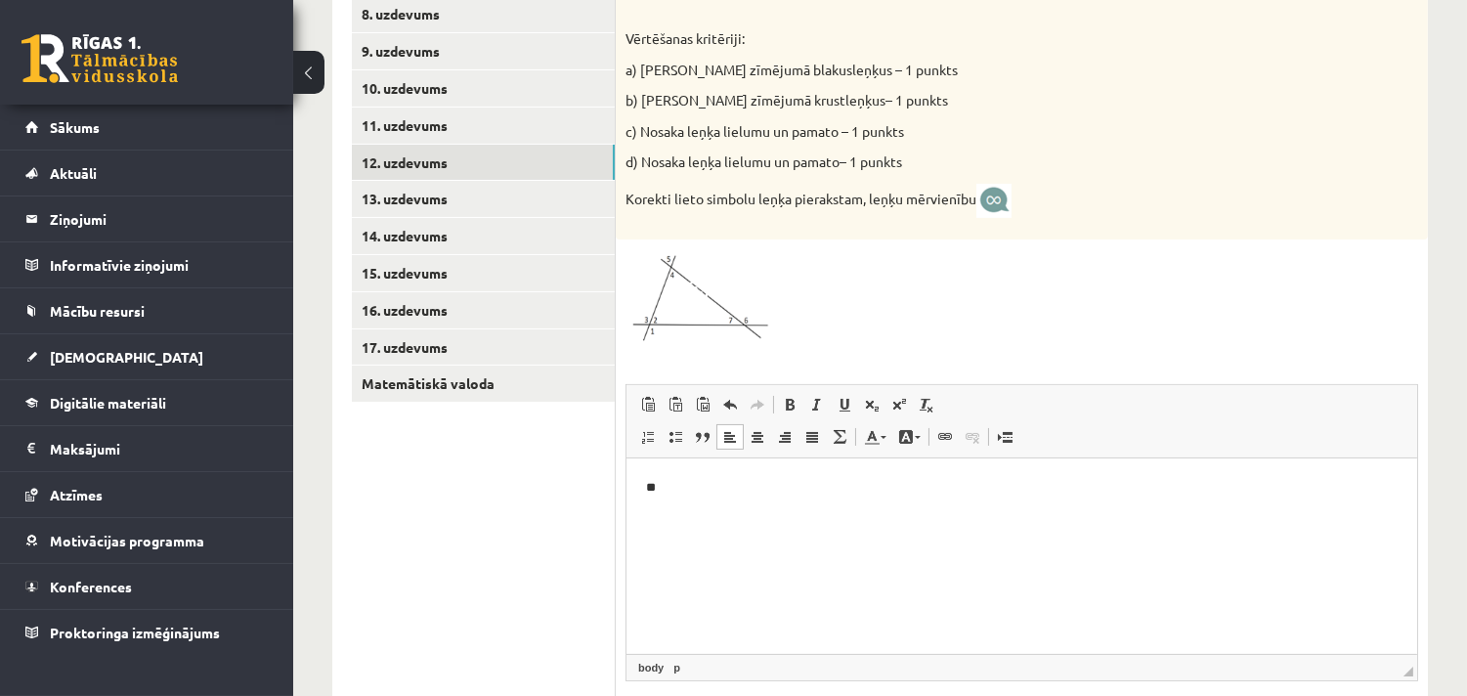
click at [708, 488] on p "**" at bounding box center [1020, 487] width 751 height 21
drag, startPoint x: 740, startPoint y: 489, endPoint x: 709, endPoint y: 494, distance: 30.9
click at [709, 494] on p "**********" at bounding box center [1020, 487] width 751 height 21
click at [822, 487] on p "**********" at bounding box center [1020, 487] width 751 height 21
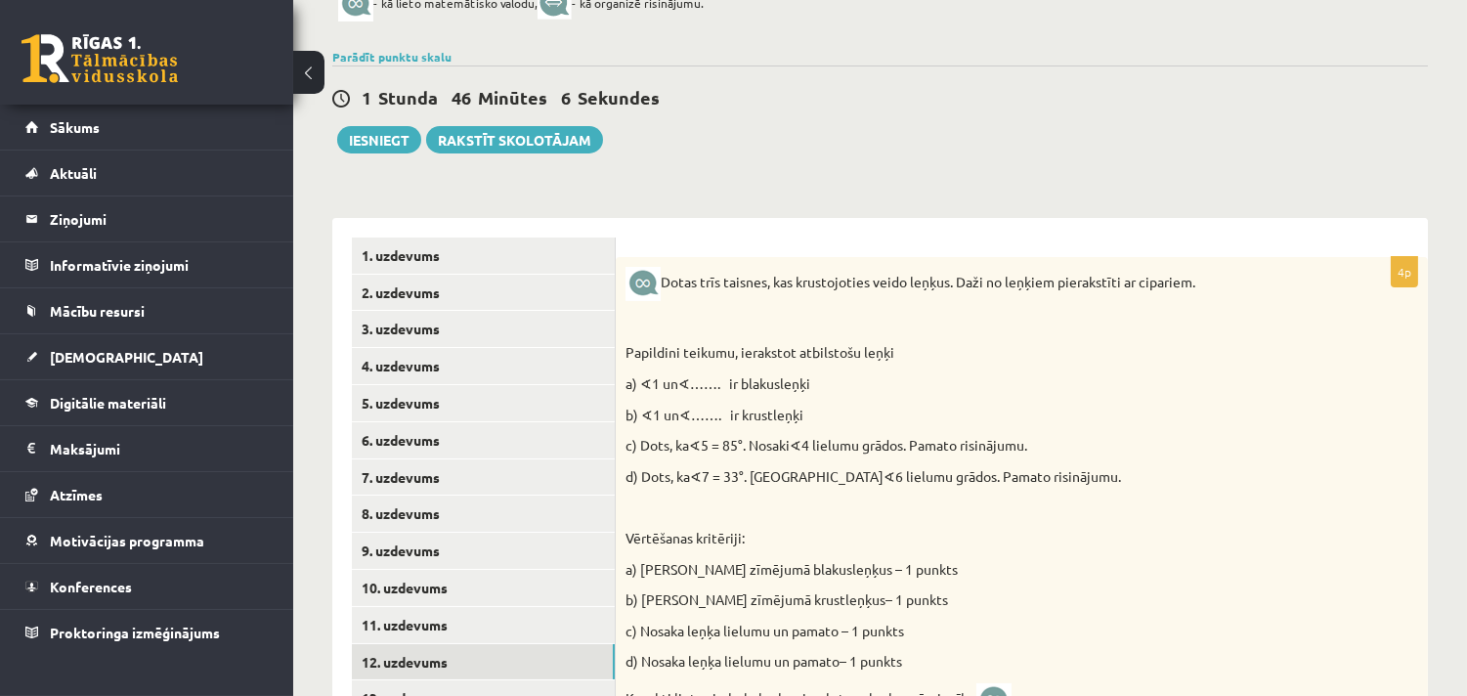
scroll to position [257, 0]
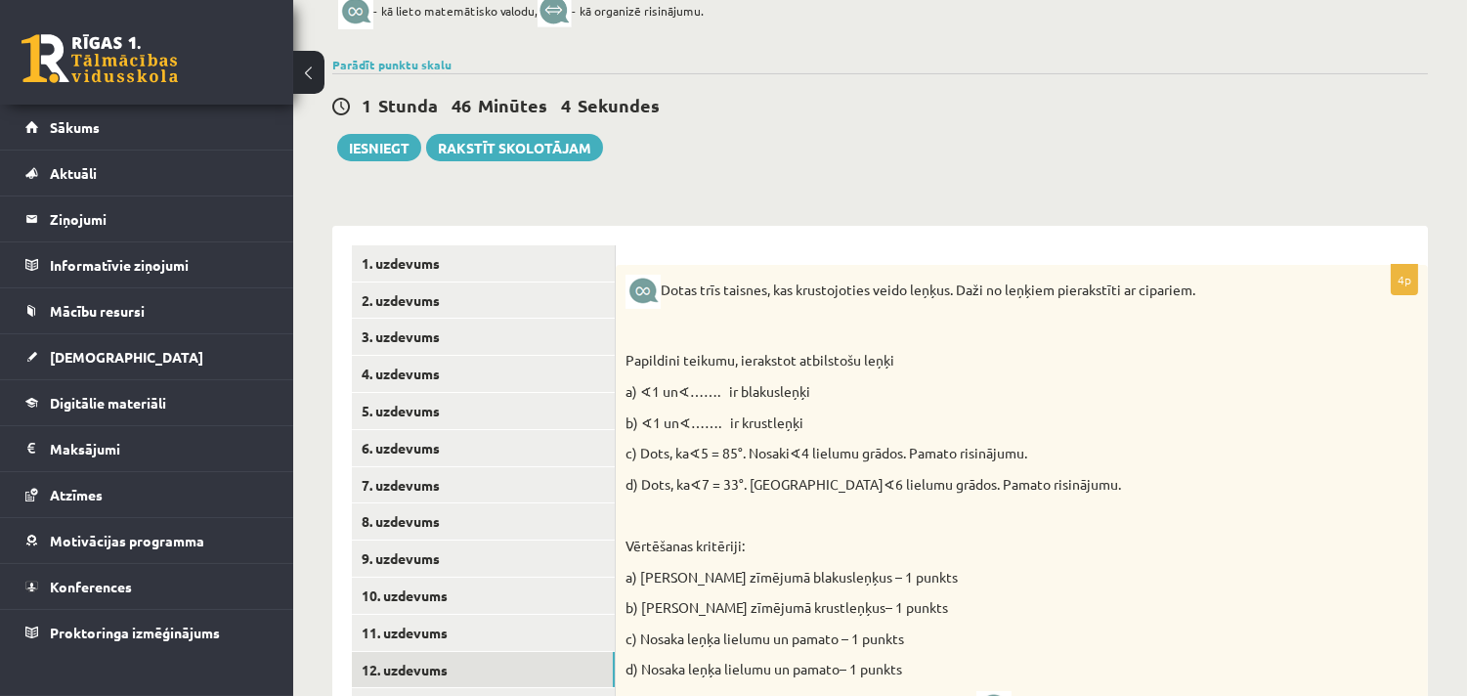
drag, startPoint x: 641, startPoint y: 423, endPoint x: 854, endPoint y: 413, distance: 213.3
click at [854, 413] on p "b) ∢ 1 un ∢ ……. ir krustleņķi" at bounding box center [972, 423] width 695 height 20
copy p "∢ 1 un ∢ ……. ir krustleņķi"
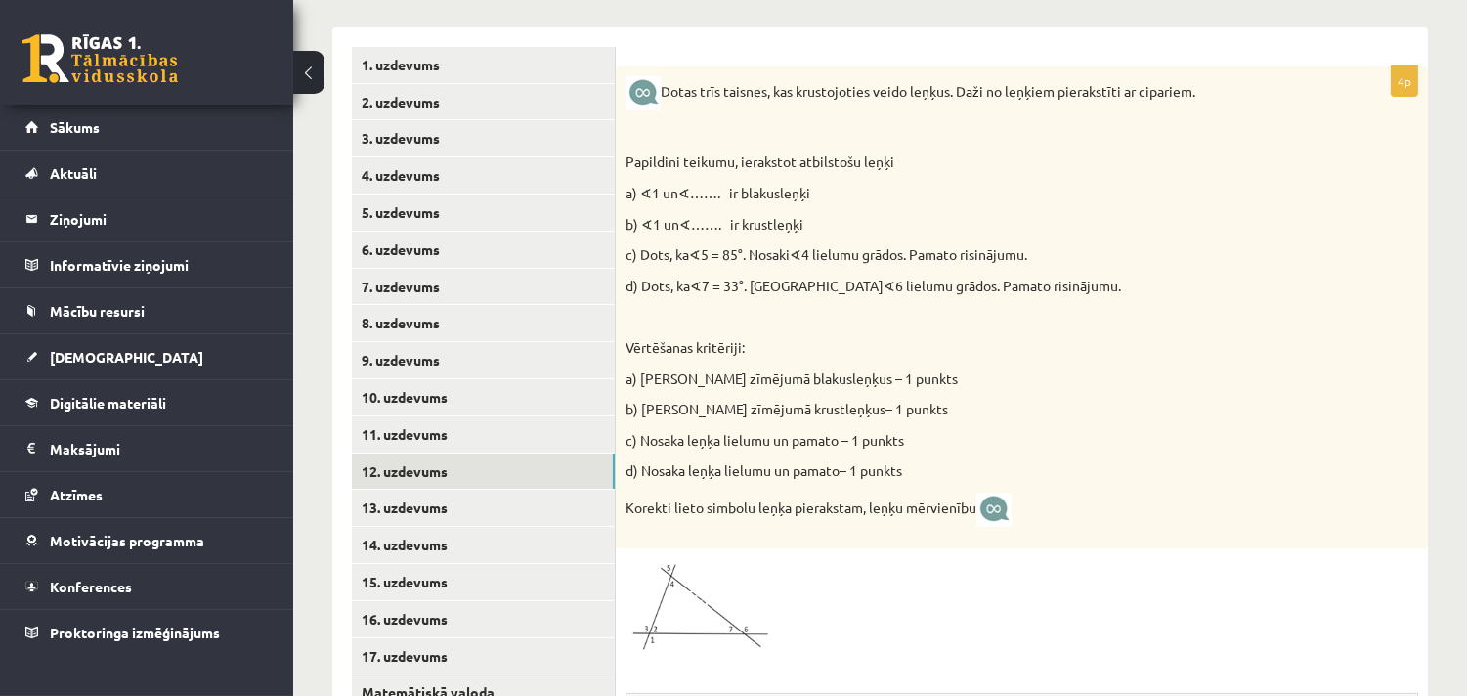
scroll to position [764, 0]
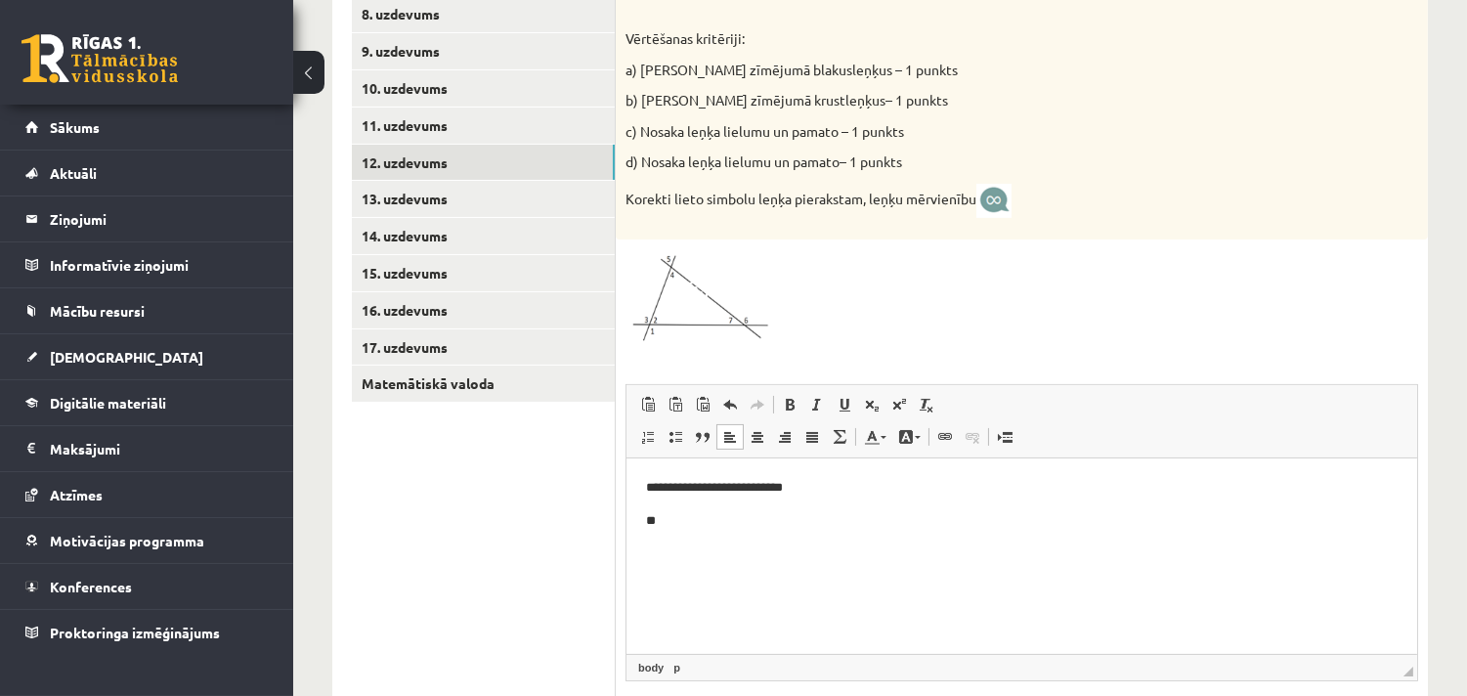
click at [694, 523] on p "**" at bounding box center [1020, 520] width 751 height 21
drag, startPoint x: 741, startPoint y: 521, endPoint x: 708, endPoint y: 526, distance: 32.6
click at [708, 526] on p "**********" at bounding box center [1020, 520] width 751 height 21
click at [822, 522] on p "**********" at bounding box center [1020, 520] width 751 height 21
drag, startPoint x: 660, startPoint y: 484, endPoint x: 806, endPoint y: 478, distance: 146.7
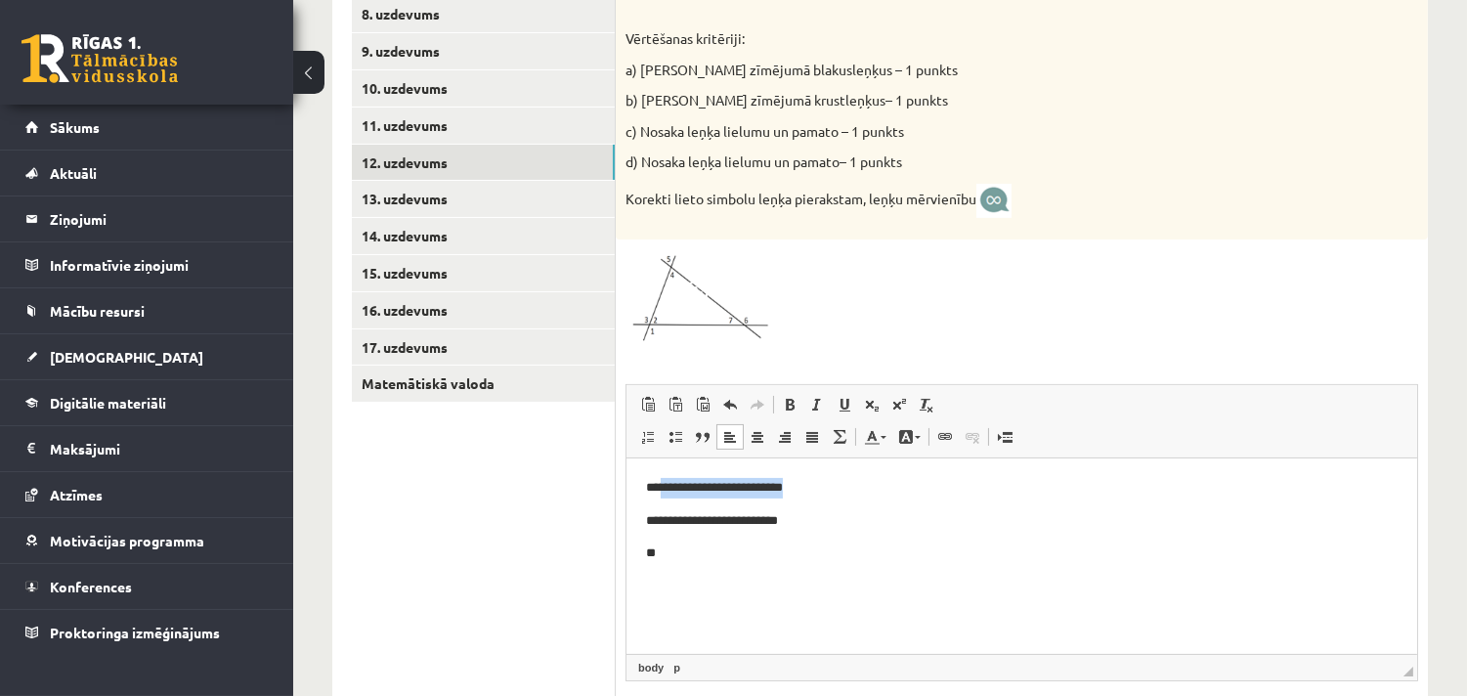
click at [806, 478] on p "**********" at bounding box center [1020, 487] width 751 height 21
copy p "**********"
click at [675, 543] on p "**" at bounding box center [1020, 552] width 751 height 21
click at [669, 557] on p "**********" at bounding box center [1020, 552] width 751 height 21
click at [708, 557] on p "**********" at bounding box center [1020, 552] width 751 height 21
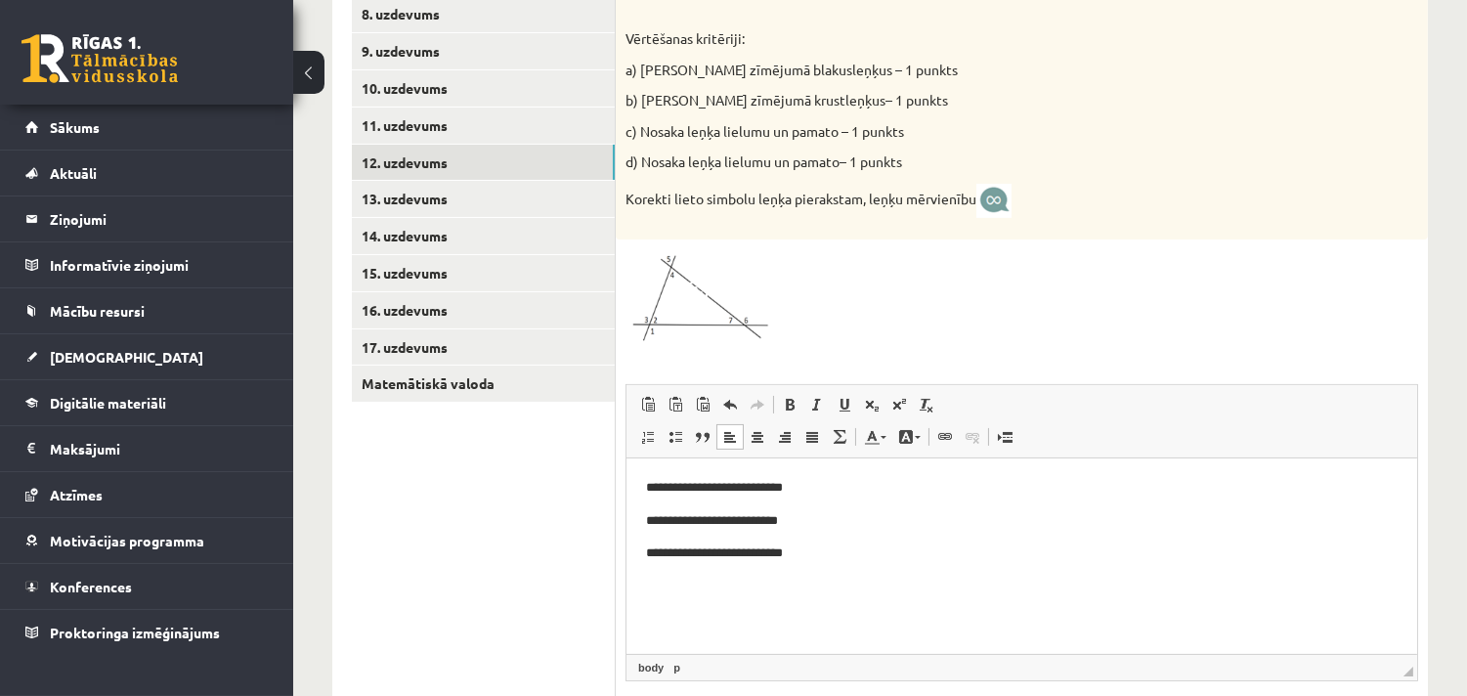
click at [813, 553] on p "**********" at bounding box center [1020, 552] width 751 height 21
click at [895, 552] on p "**********" at bounding box center [1020, 552] width 751 height 21
click at [901, 397] on span at bounding box center [899, 405] width 16 height 16
click at [936, 553] on p "**********" at bounding box center [1020, 553] width 751 height 23
click at [895, 399] on span at bounding box center [899, 405] width 16 height 16
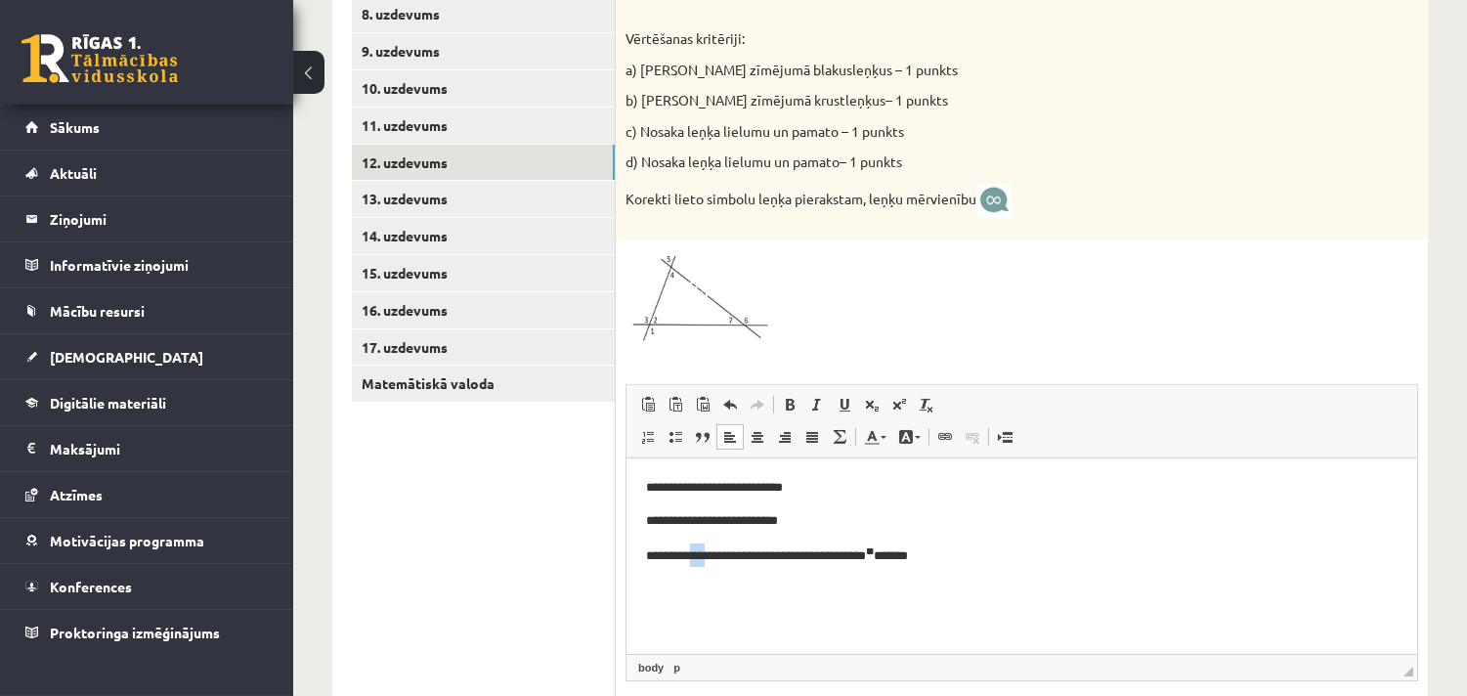
drag, startPoint x: 713, startPoint y: 559, endPoint x: 698, endPoint y: 560, distance: 15.7
click at [698, 560] on p "**********" at bounding box center [1020, 553] width 751 height 23
copy p "***"
click at [950, 559] on p "**********" at bounding box center [1020, 553] width 751 height 23
click at [959, 557] on p "**********" at bounding box center [1020, 553] width 751 height 23
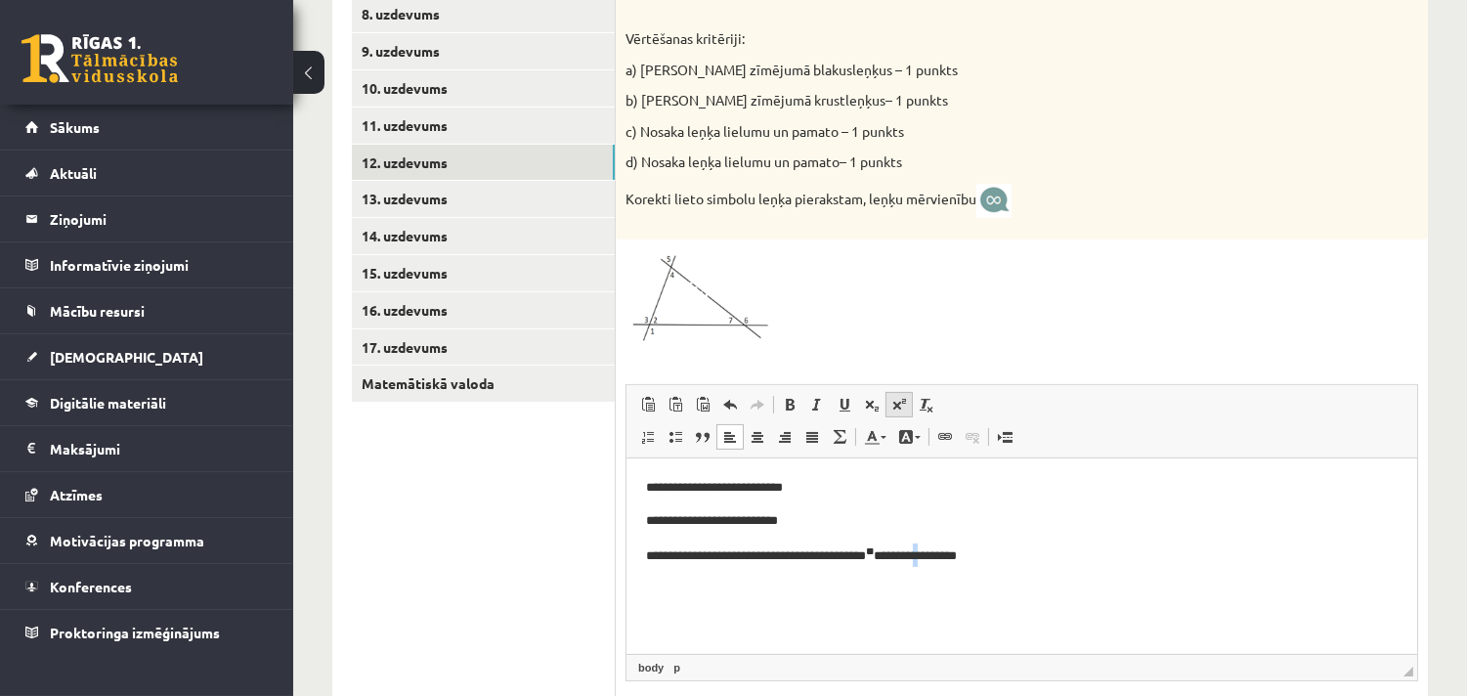
click at [910, 406] on link "Augšraksts" at bounding box center [898, 404] width 27 height 25
click at [982, 558] on p "**********" at bounding box center [1020, 553] width 751 height 23
click at [901, 399] on span at bounding box center [899, 405] width 16 height 16
drag, startPoint x: 1024, startPoint y: 560, endPoint x: 1009, endPoint y: 562, distance: 14.8
click at [1009, 562] on p "**********" at bounding box center [1020, 553] width 751 height 23
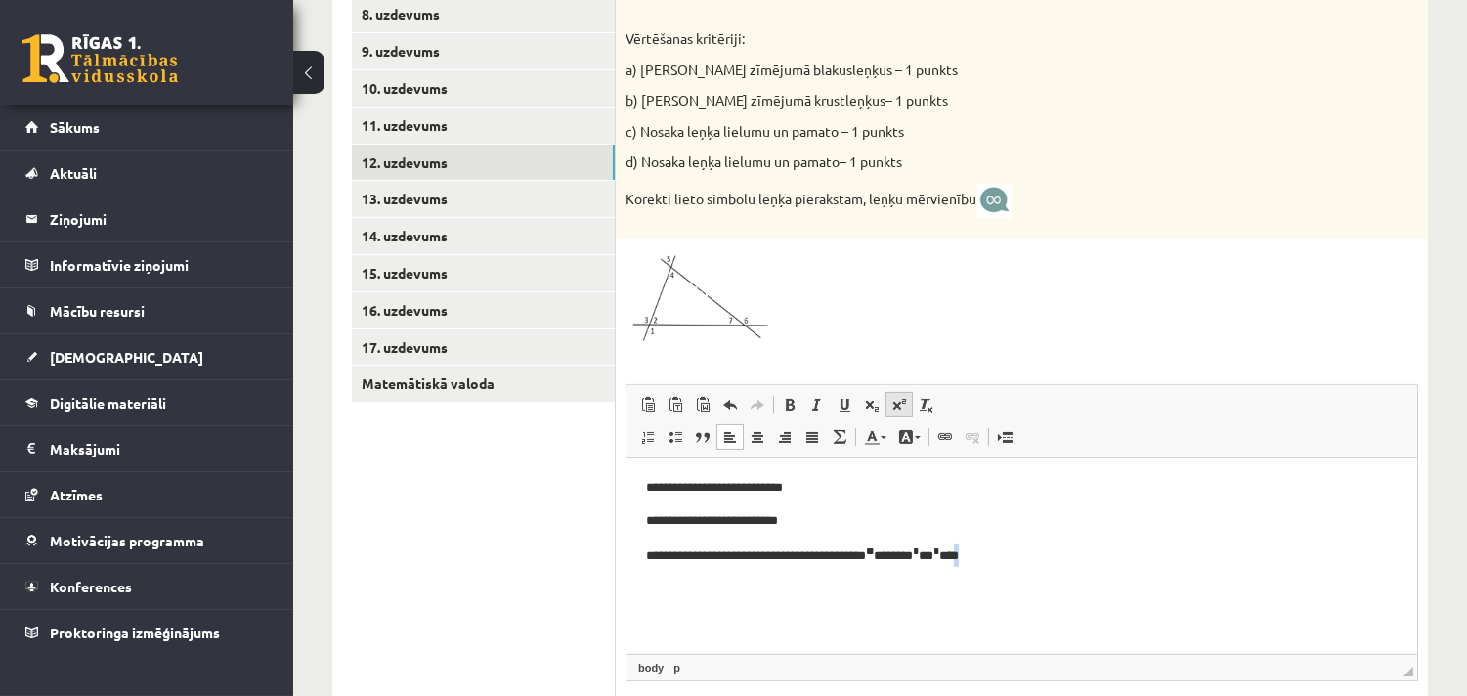
click at [899, 403] on span at bounding box center [899, 405] width 16 height 16
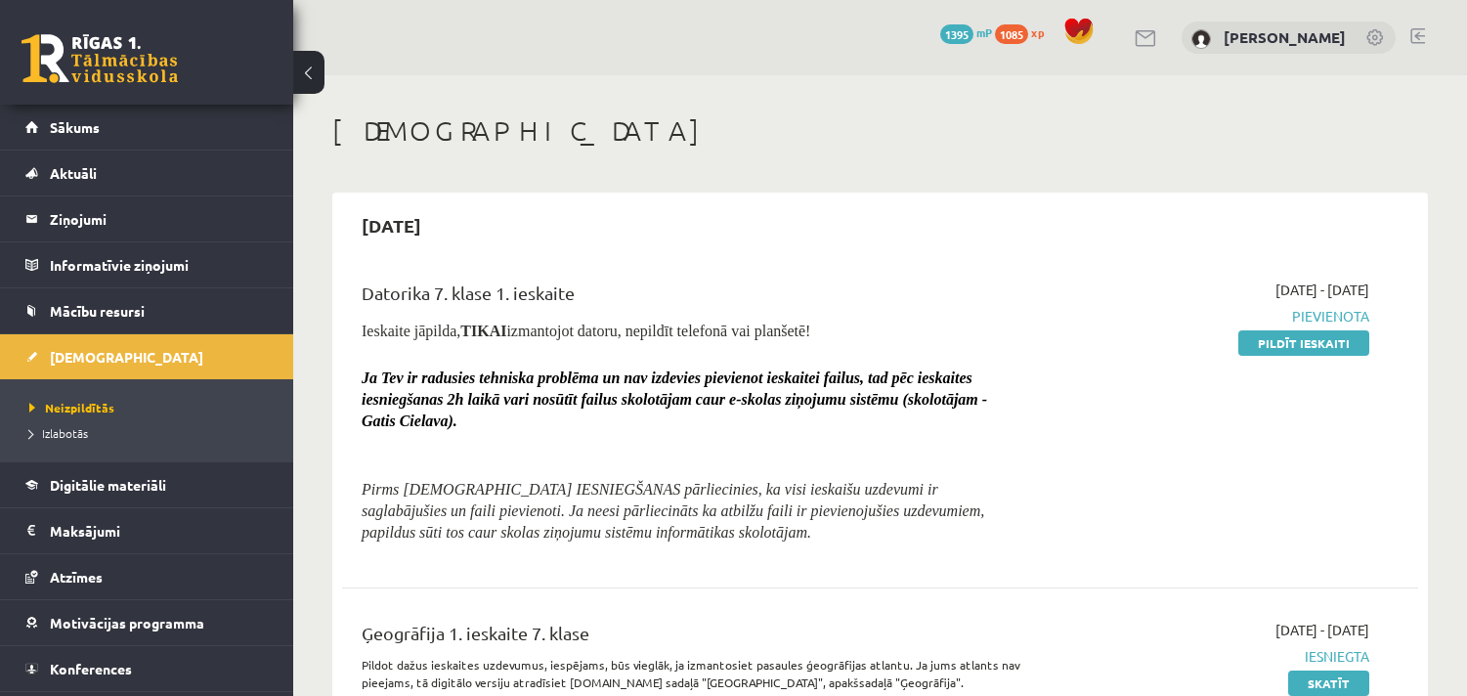
scroll to position [506, 0]
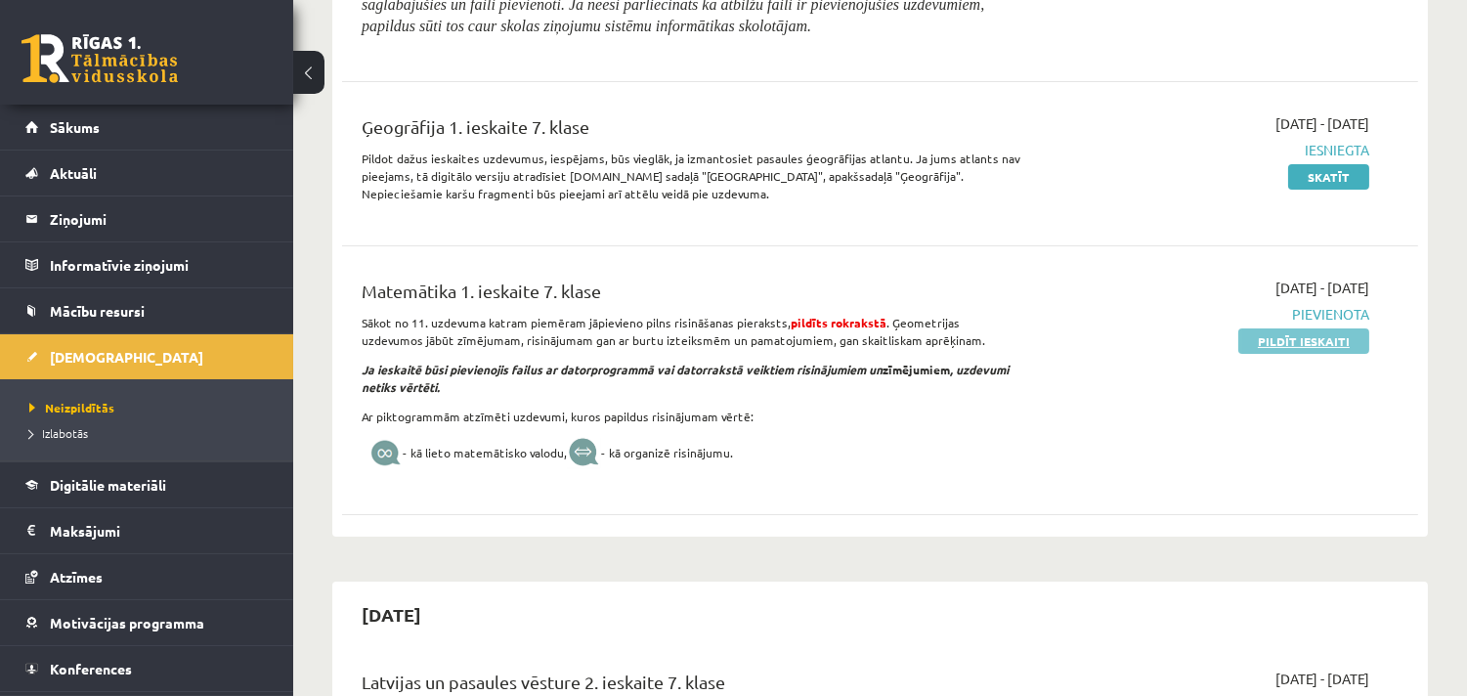
click at [1325, 336] on link "Pildīt ieskaiti" at bounding box center [1303, 340] width 131 height 25
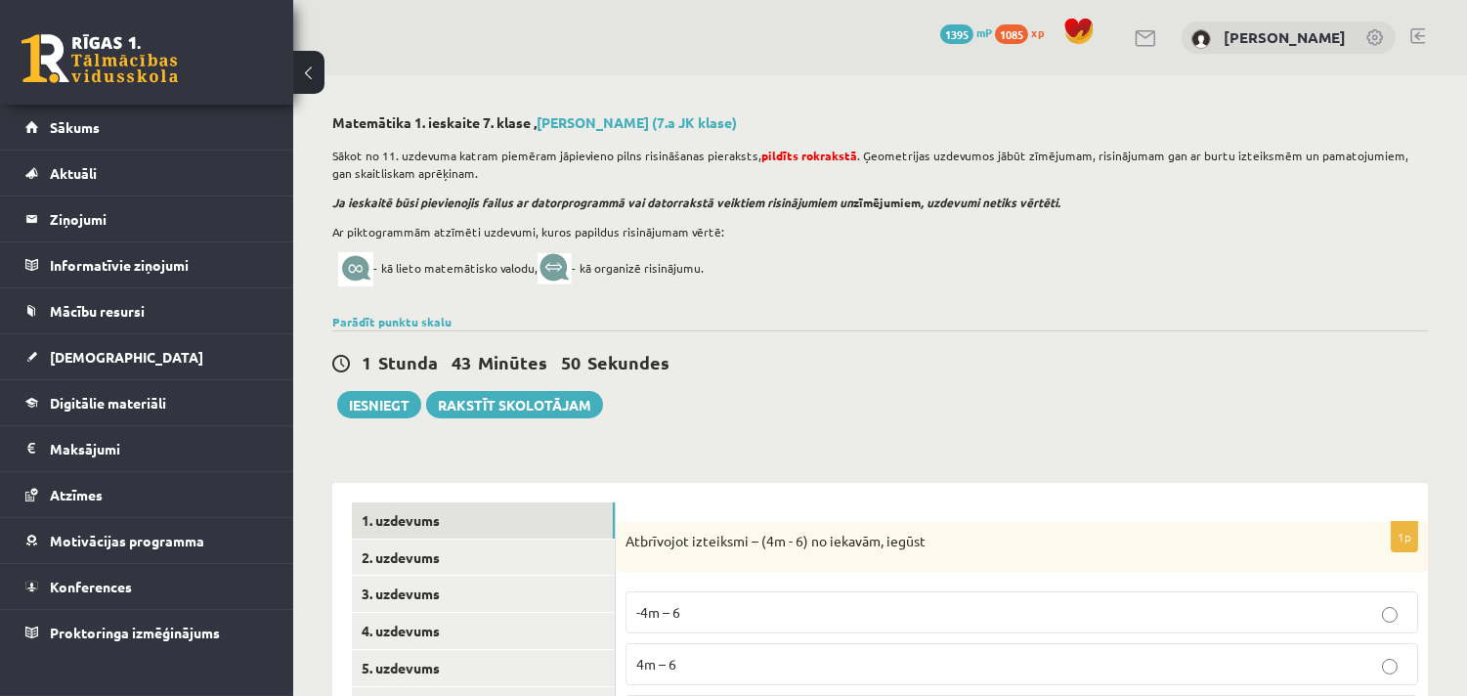
scroll to position [506, 0]
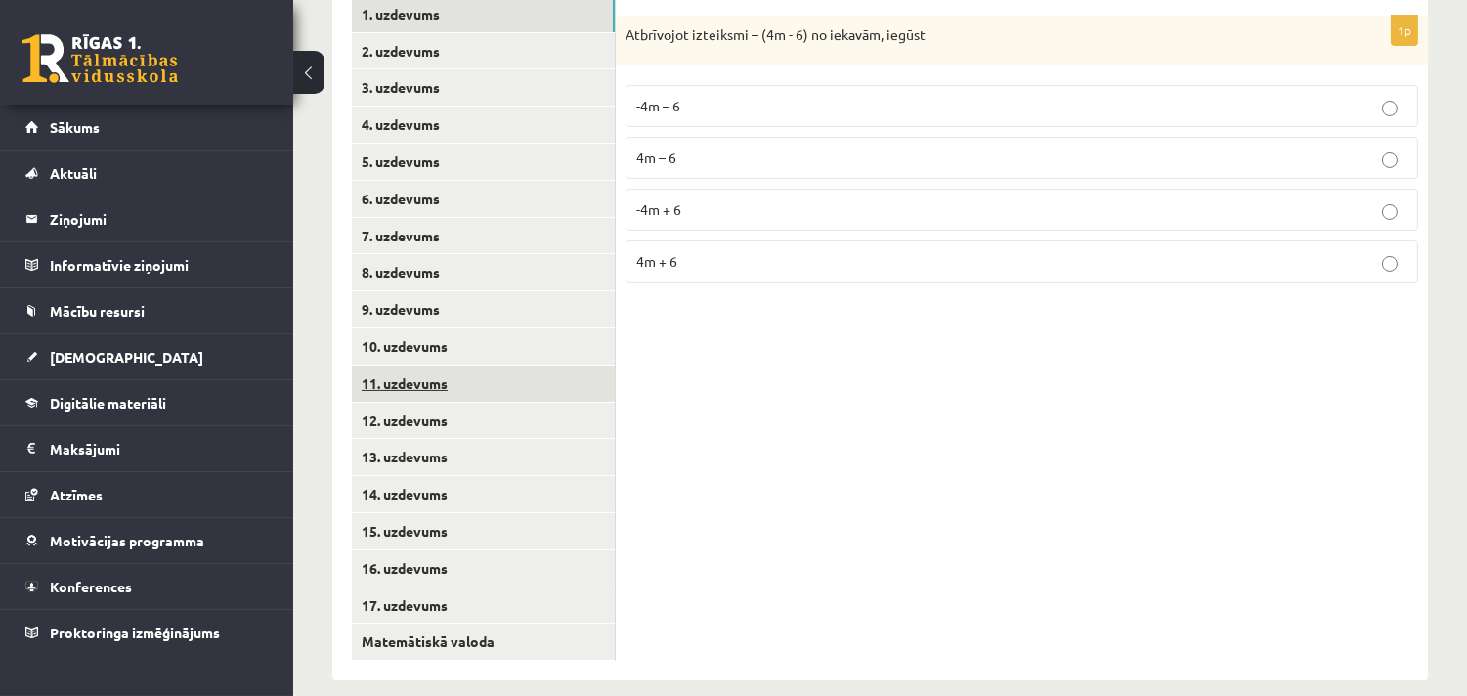
click at [435, 381] on link "11. uzdevums" at bounding box center [483, 383] width 263 height 36
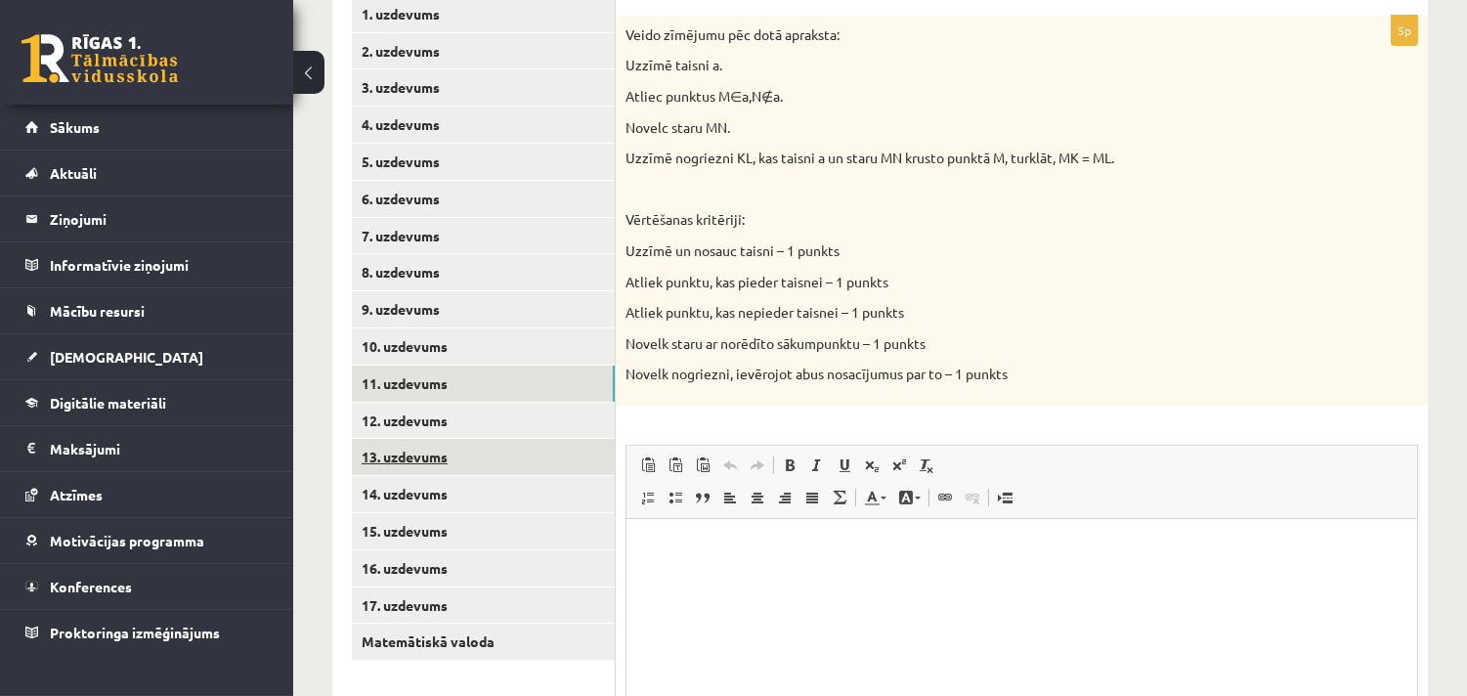
scroll to position [0, 0]
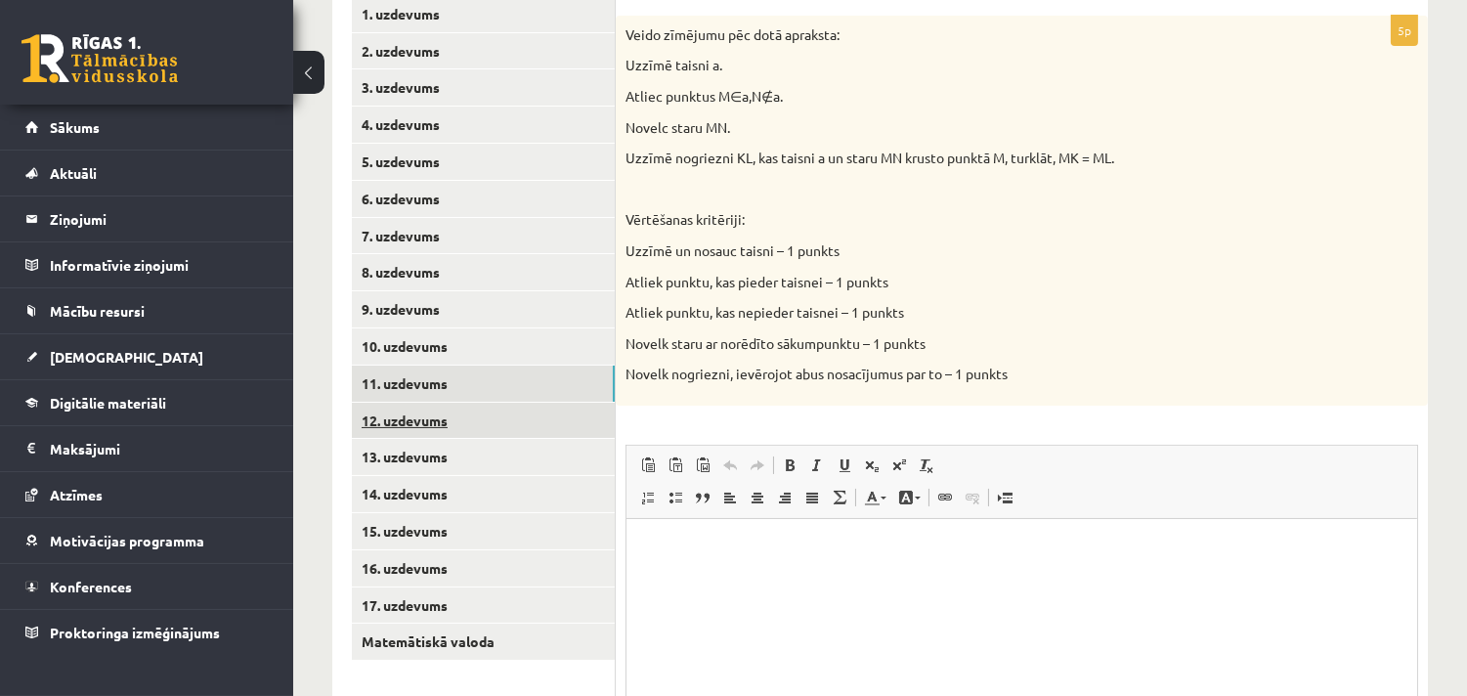
click at [402, 414] on link "12. uzdevums" at bounding box center [483, 421] width 263 height 36
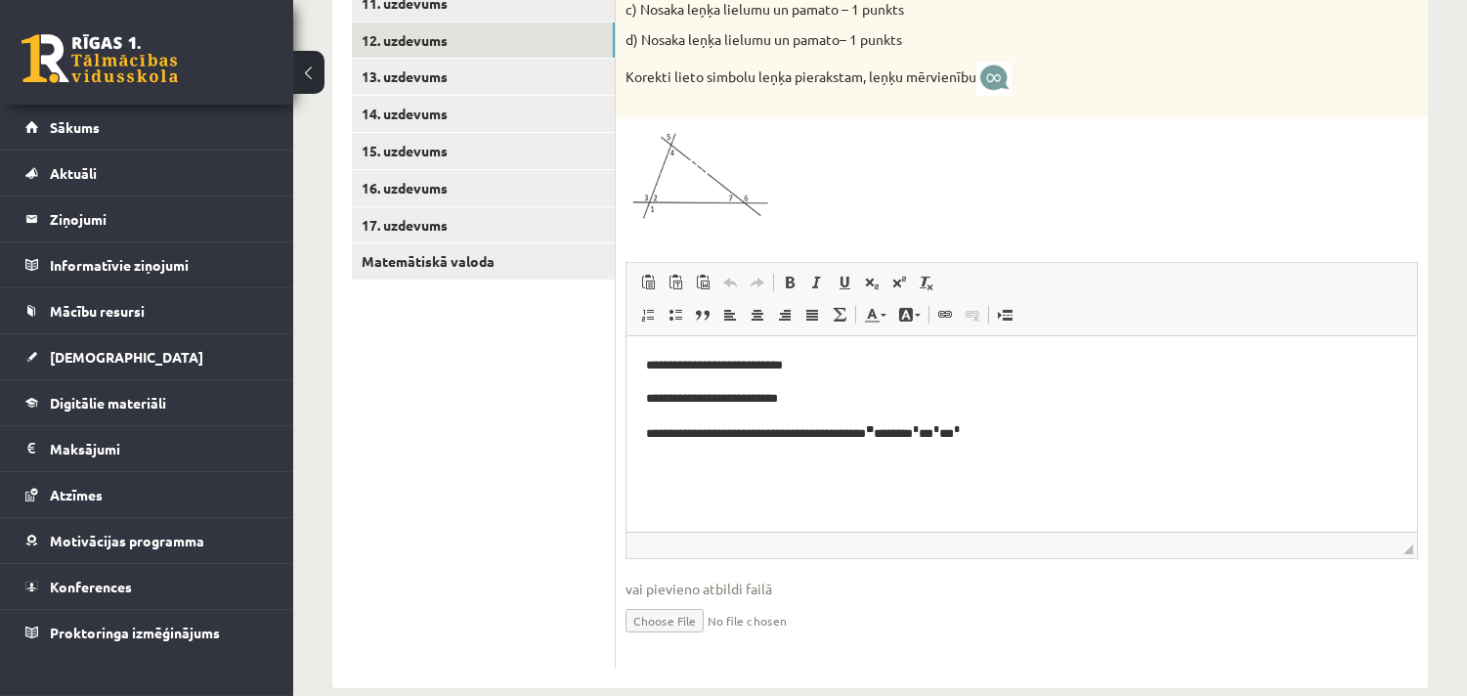
scroll to position [916, 0]
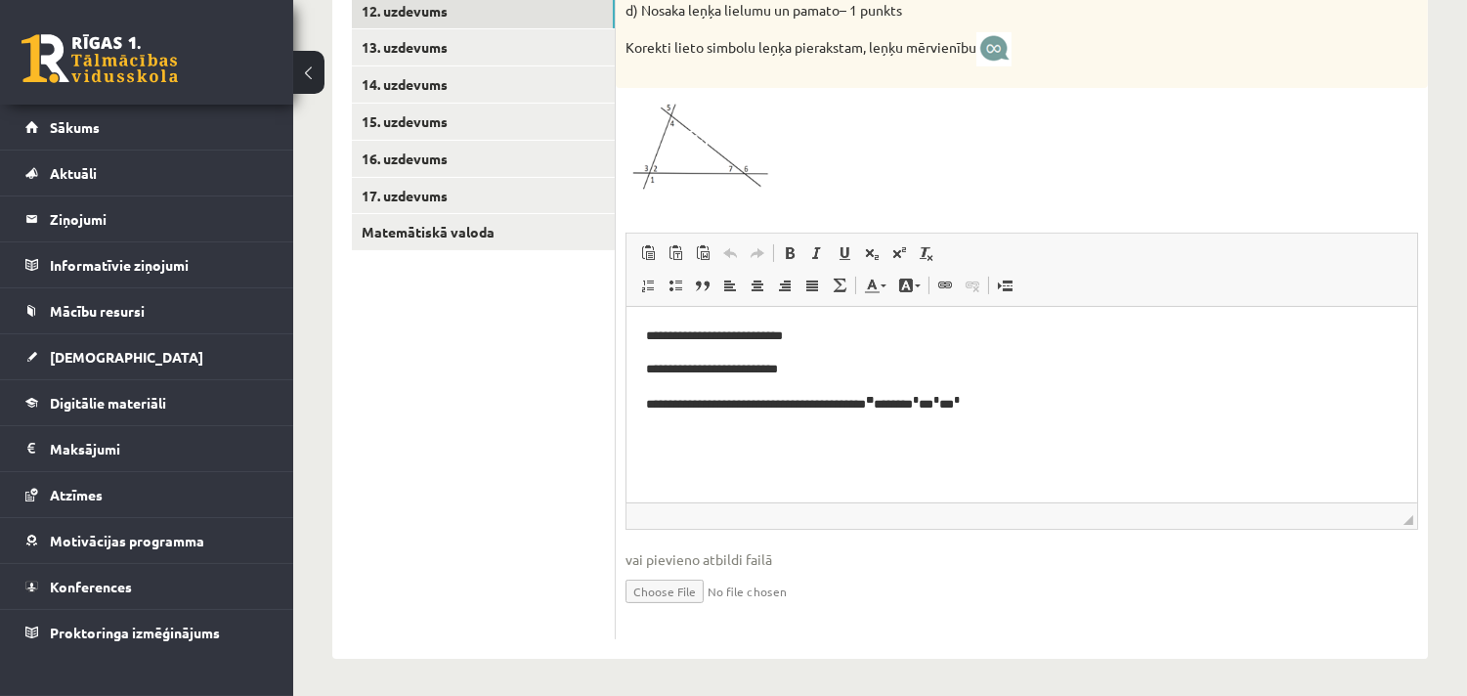
click at [1038, 401] on p "**********" at bounding box center [1020, 402] width 751 height 23
click at [896, 259] on span at bounding box center [899, 253] width 16 height 16
drag, startPoint x: 663, startPoint y: 438, endPoint x: 633, endPoint y: 437, distance: 29.3
click at [633, 437] on html "**********" at bounding box center [1020, 388] width 791 height 165
click at [894, 249] on span at bounding box center [899, 253] width 16 height 16
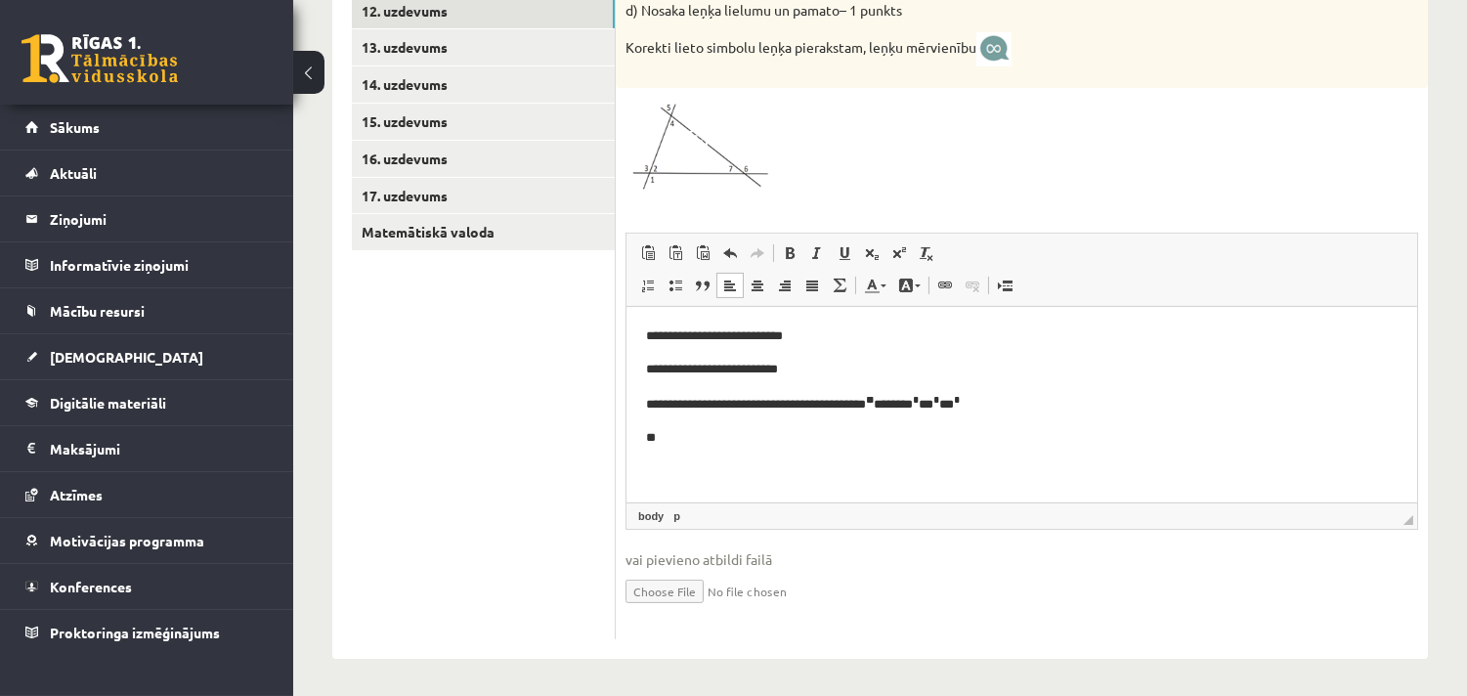
click at [684, 444] on p "**" at bounding box center [1020, 437] width 751 height 21
drag, startPoint x: 660, startPoint y: 402, endPoint x: 795, endPoint y: 401, distance: 135.8
click at [795, 401] on p "**********" at bounding box center [1020, 402] width 751 height 23
copy p "**********"
click at [681, 440] on p "**" at bounding box center [1020, 437] width 751 height 21
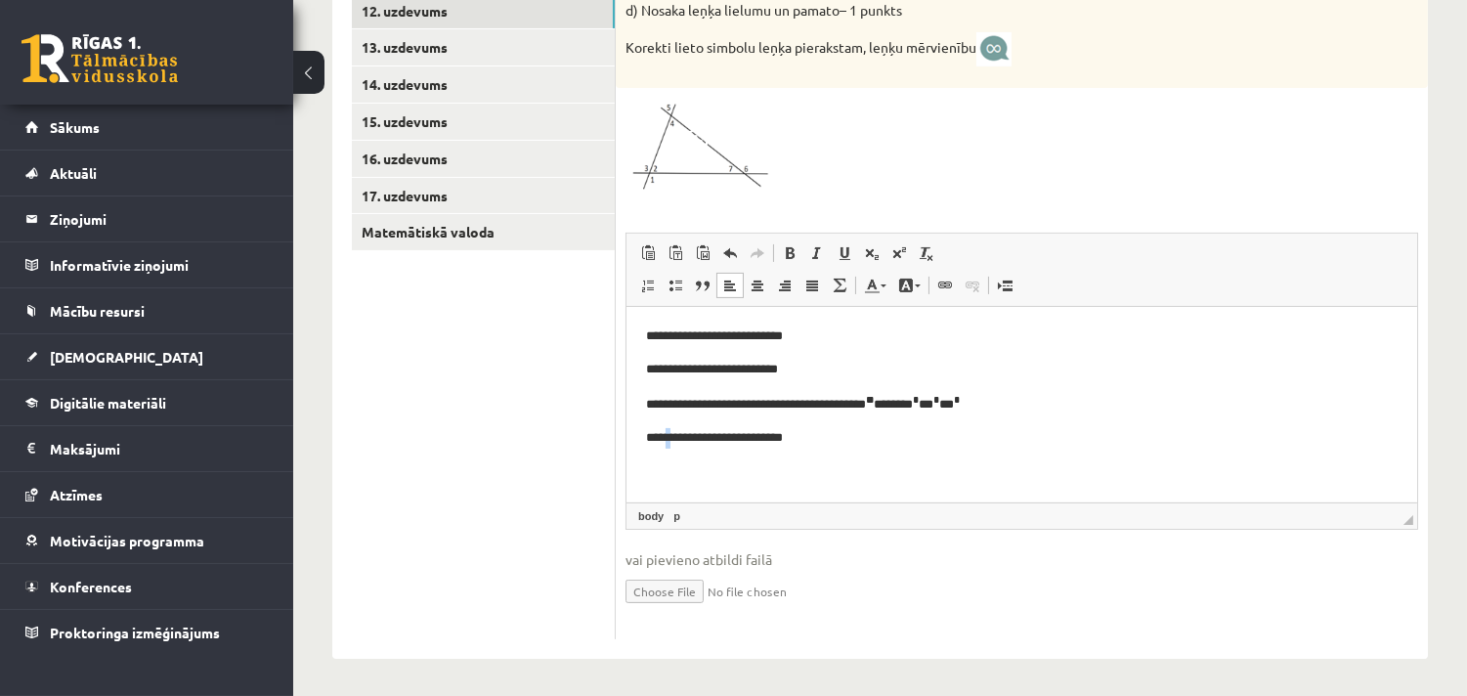
click at [669, 440] on p "**********" at bounding box center [1020, 437] width 751 height 21
click at [709, 438] on p "**********" at bounding box center [1020, 437] width 751 height 21
click at [835, 437] on p "**********" at bounding box center [1020, 437] width 751 height 21
drag, startPoint x: 901, startPoint y: 401, endPoint x: 804, endPoint y: 401, distance: 96.7
click at [804, 401] on p "**********" at bounding box center [1020, 402] width 751 height 23
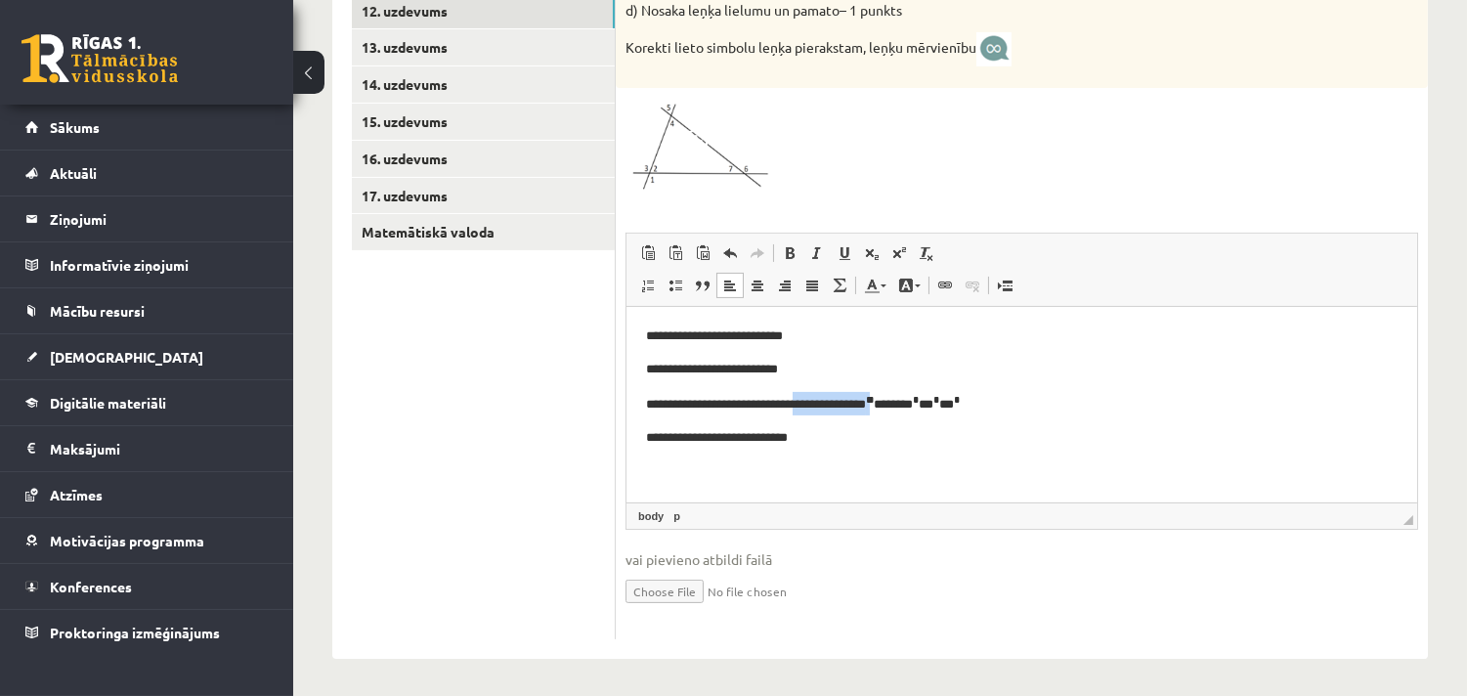
copy p "**********"
click at [822, 444] on p "**********" at bounding box center [1020, 437] width 751 height 21
click at [901, 247] on span at bounding box center [899, 253] width 16 height 16
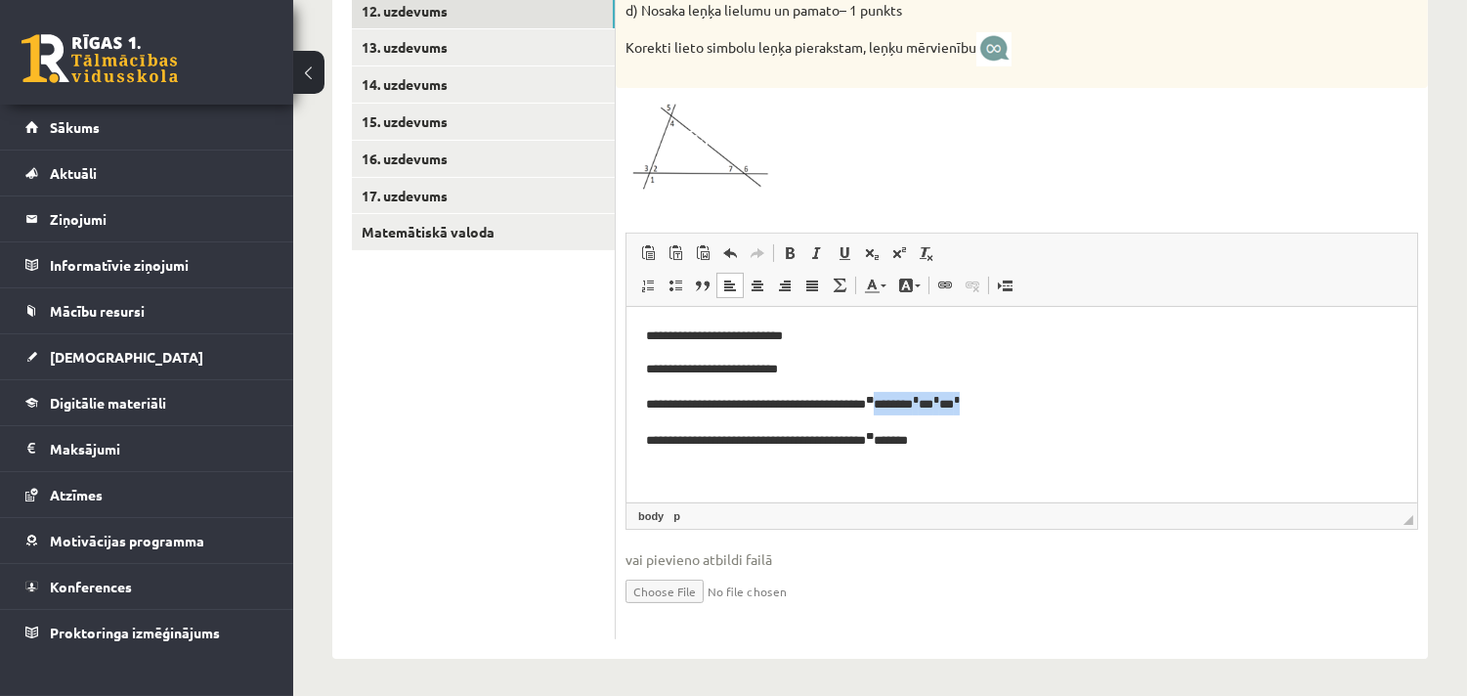
drag, startPoint x: 909, startPoint y: 408, endPoint x: 1024, endPoint y: 402, distance: 115.5
click at [1024, 402] on p "**********" at bounding box center [1020, 402] width 751 height 23
copy p "******** * *** * *** *"
click at [939, 446] on p "**********" at bounding box center [1020, 438] width 751 height 23
click at [929, 439] on p "**********" at bounding box center [1020, 438] width 751 height 23
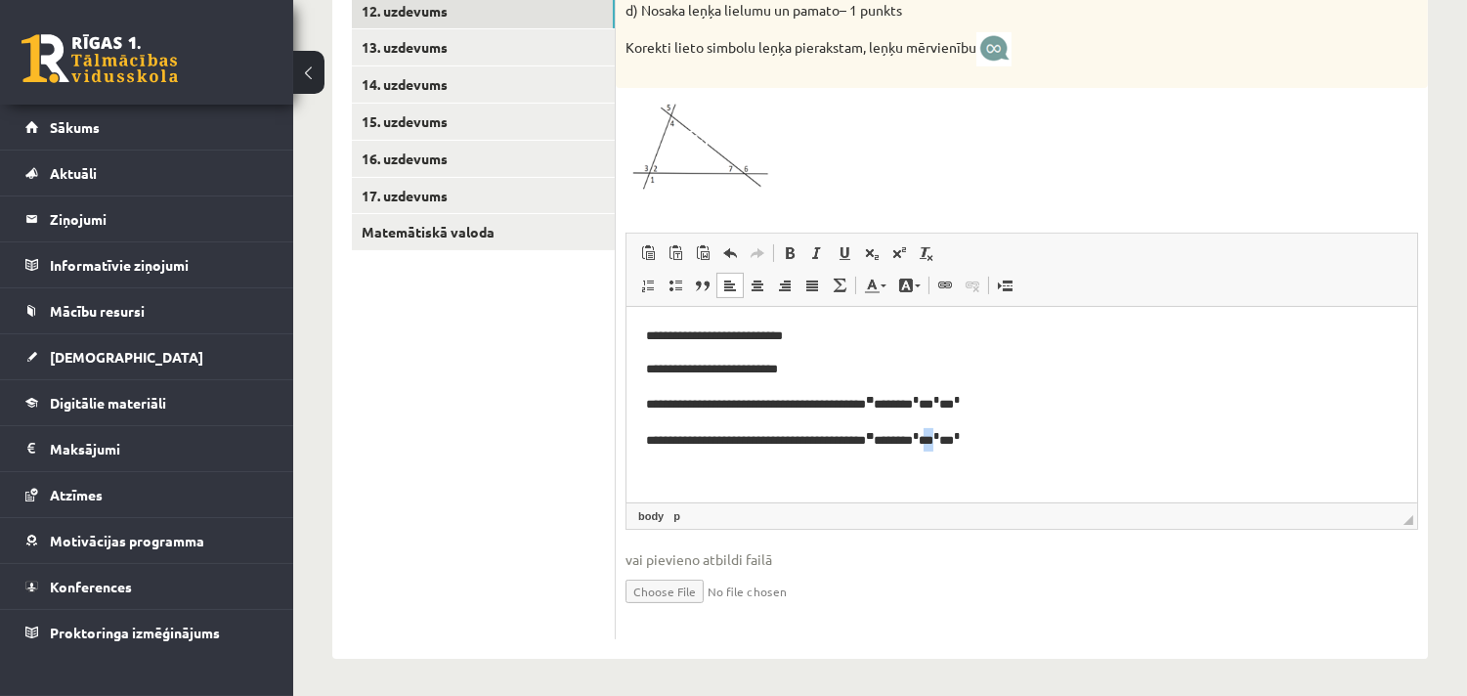
drag, startPoint x: 991, startPoint y: 440, endPoint x: 979, endPoint y: 443, distance: 12.1
click at [979, 443] on p "**********" at bounding box center [1020, 438] width 751 height 23
drag, startPoint x: 1017, startPoint y: 440, endPoint x: 1007, endPoint y: 441, distance: 10.8
click at [1007, 441] on p "**********" at bounding box center [1020, 438] width 751 height 23
click at [1114, 451] on html "**********" at bounding box center [1020, 388] width 791 height 164
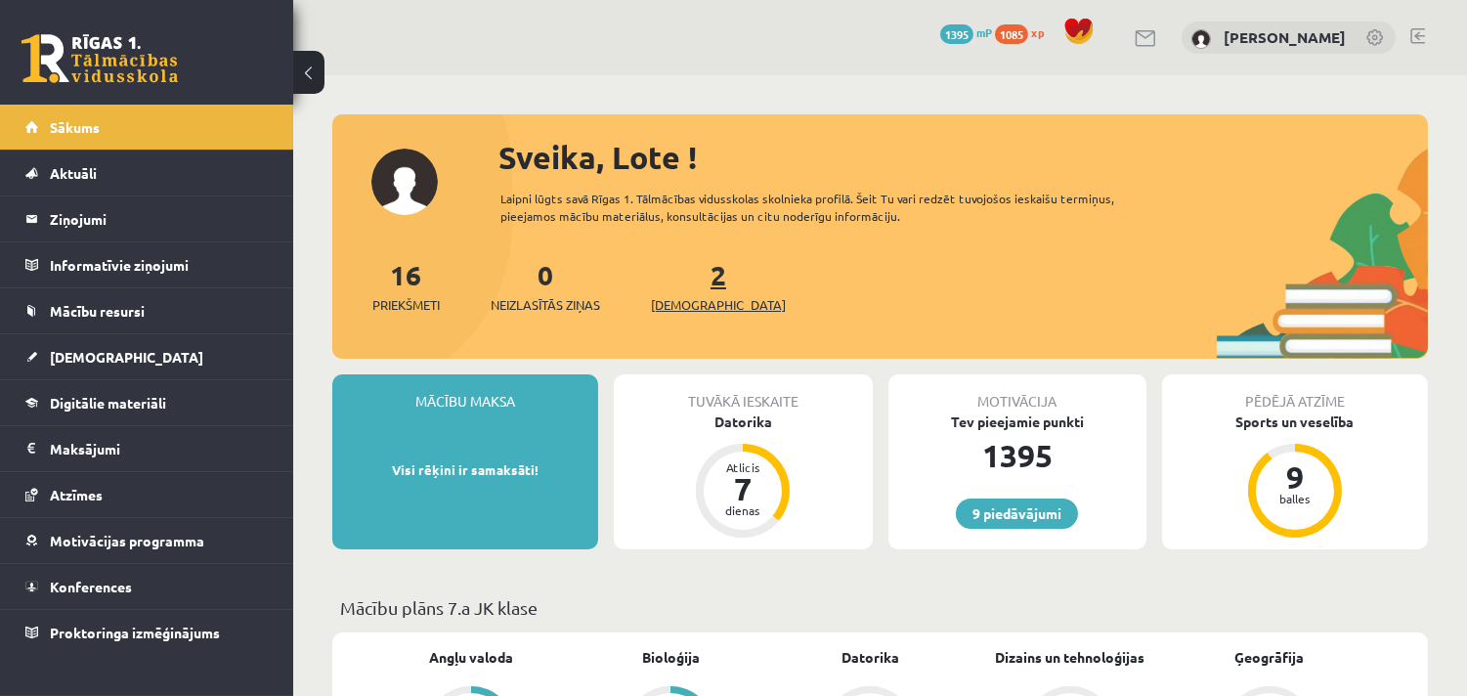
click at [688, 304] on span "[DEMOGRAPHIC_DATA]" at bounding box center [718, 305] width 135 height 20
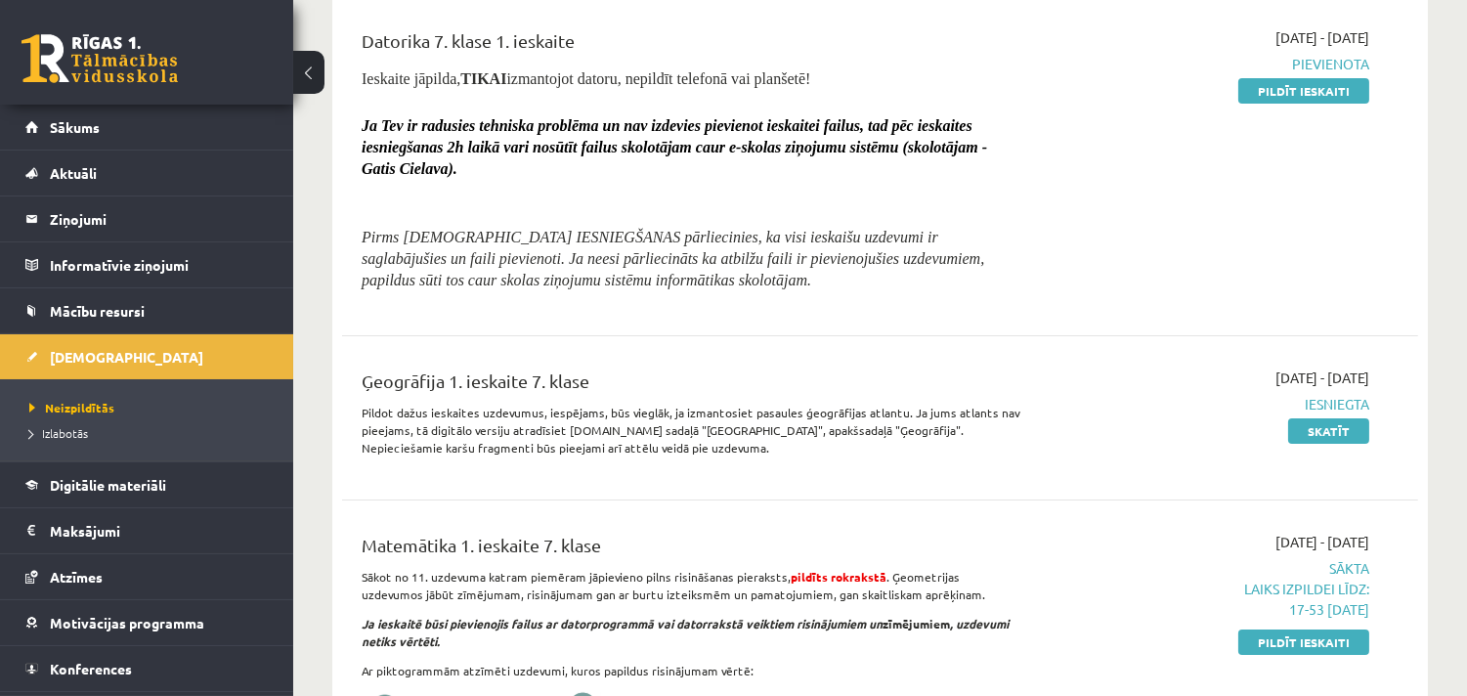
scroll to position [506, 0]
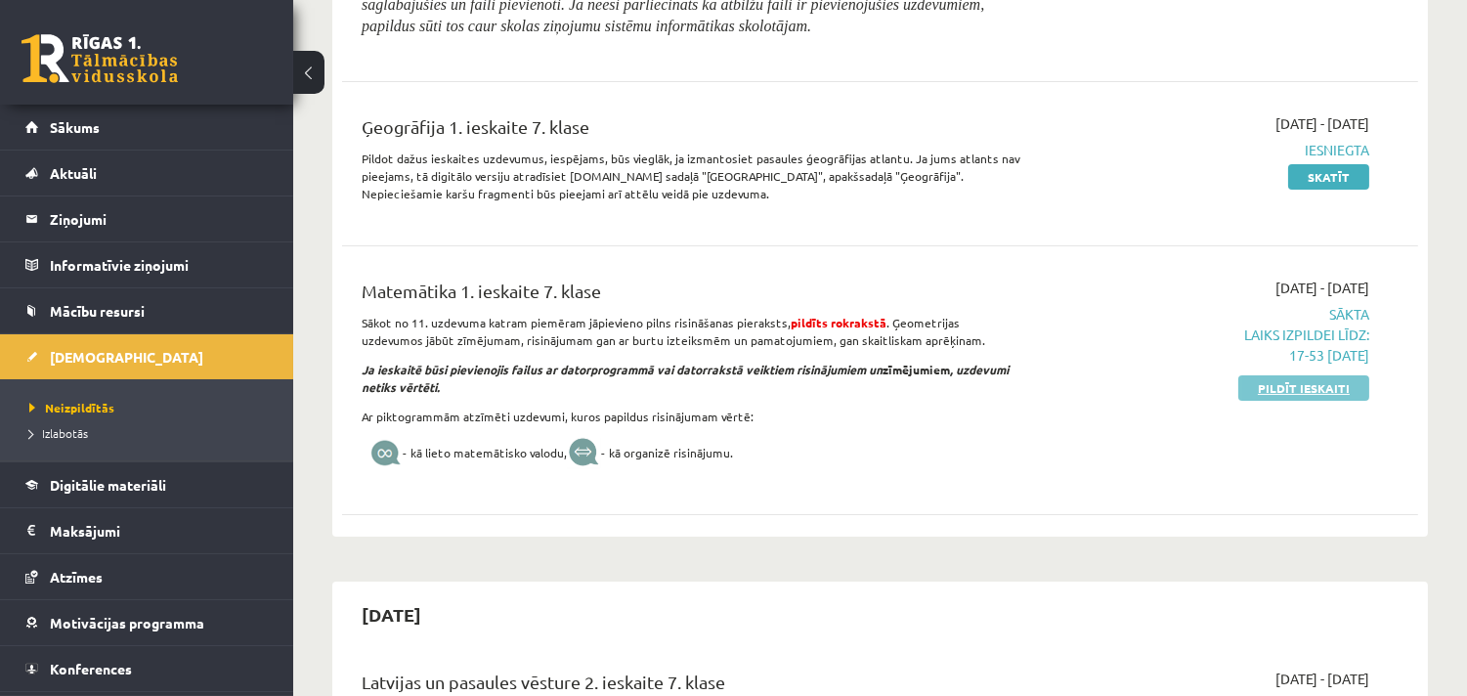
click at [1330, 388] on link "Pildīt ieskaiti" at bounding box center [1303, 387] width 131 height 25
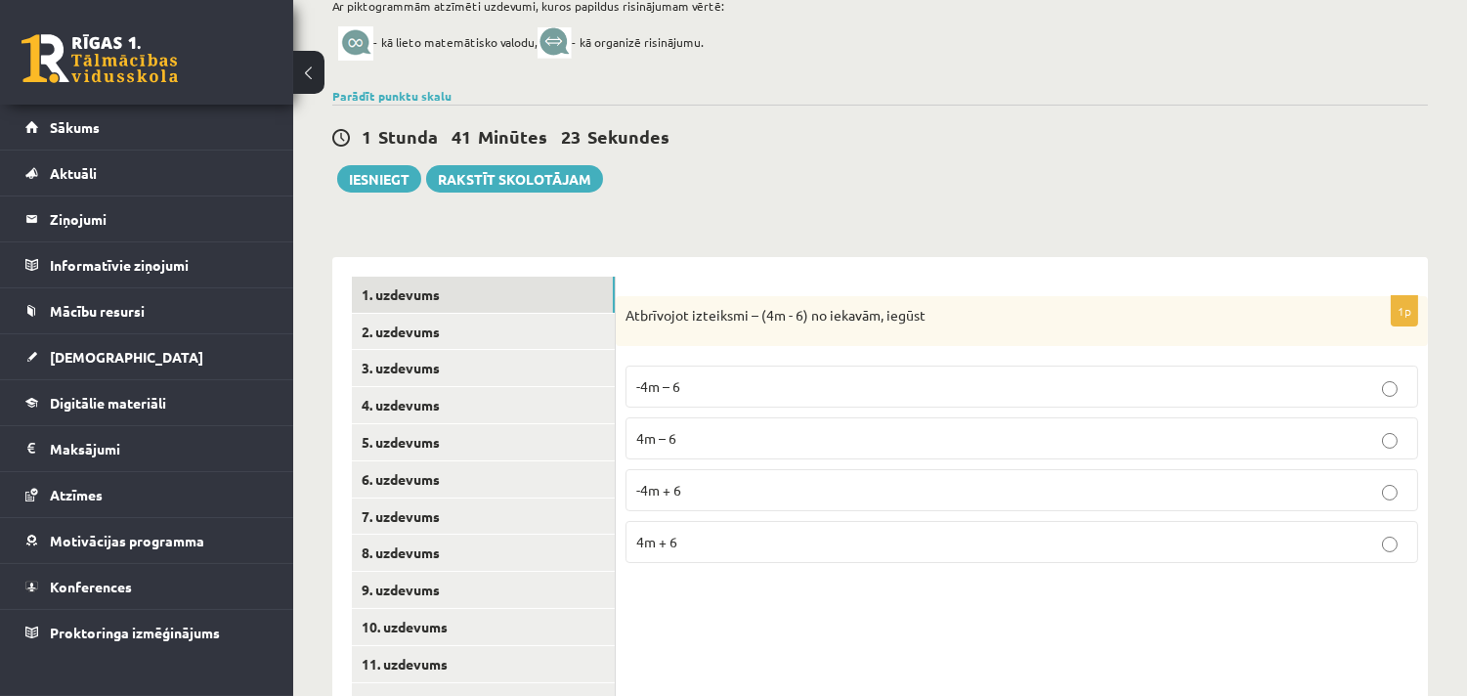
scroll to position [506, 0]
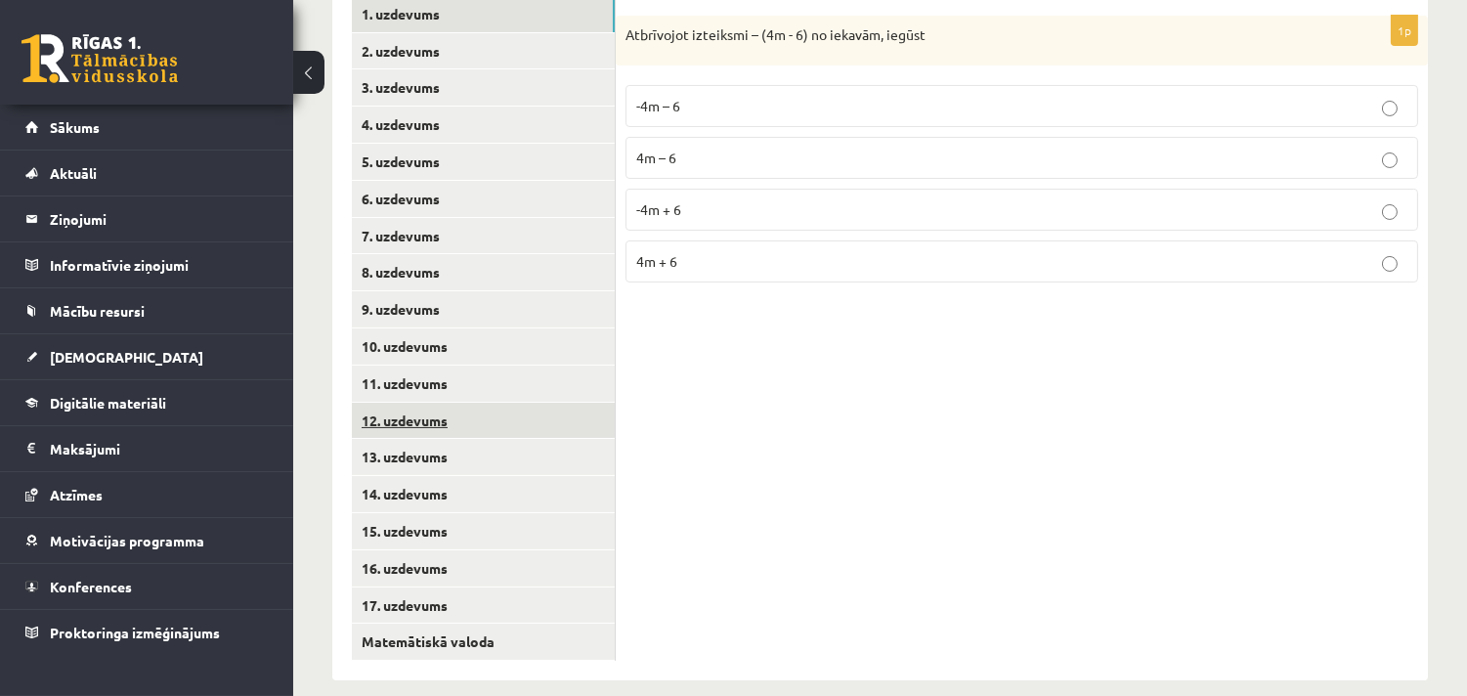
click at [408, 415] on link "12. uzdevums" at bounding box center [483, 421] width 263 height 36
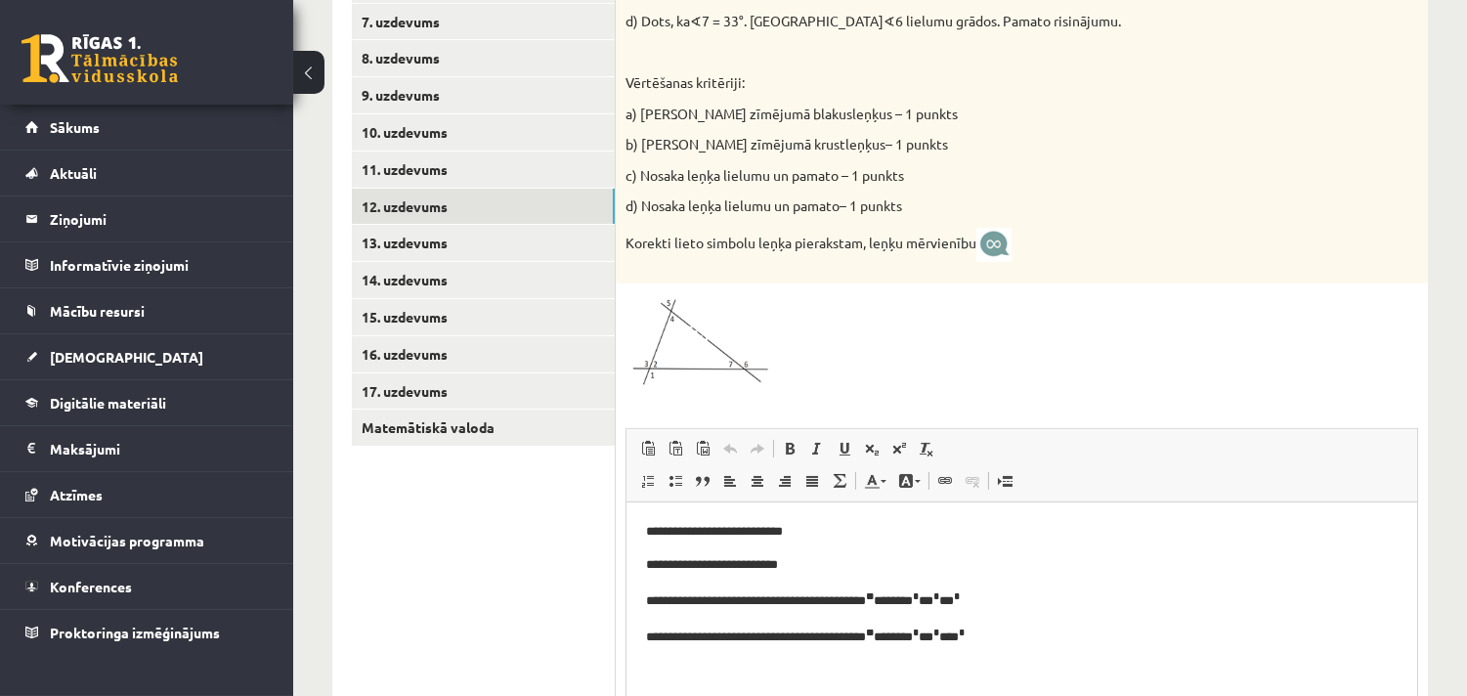
scroll to position [0, 0]
click at [434, 240] on link "13. uzdevums" at bounding box center [483, 243] width 263 height 36
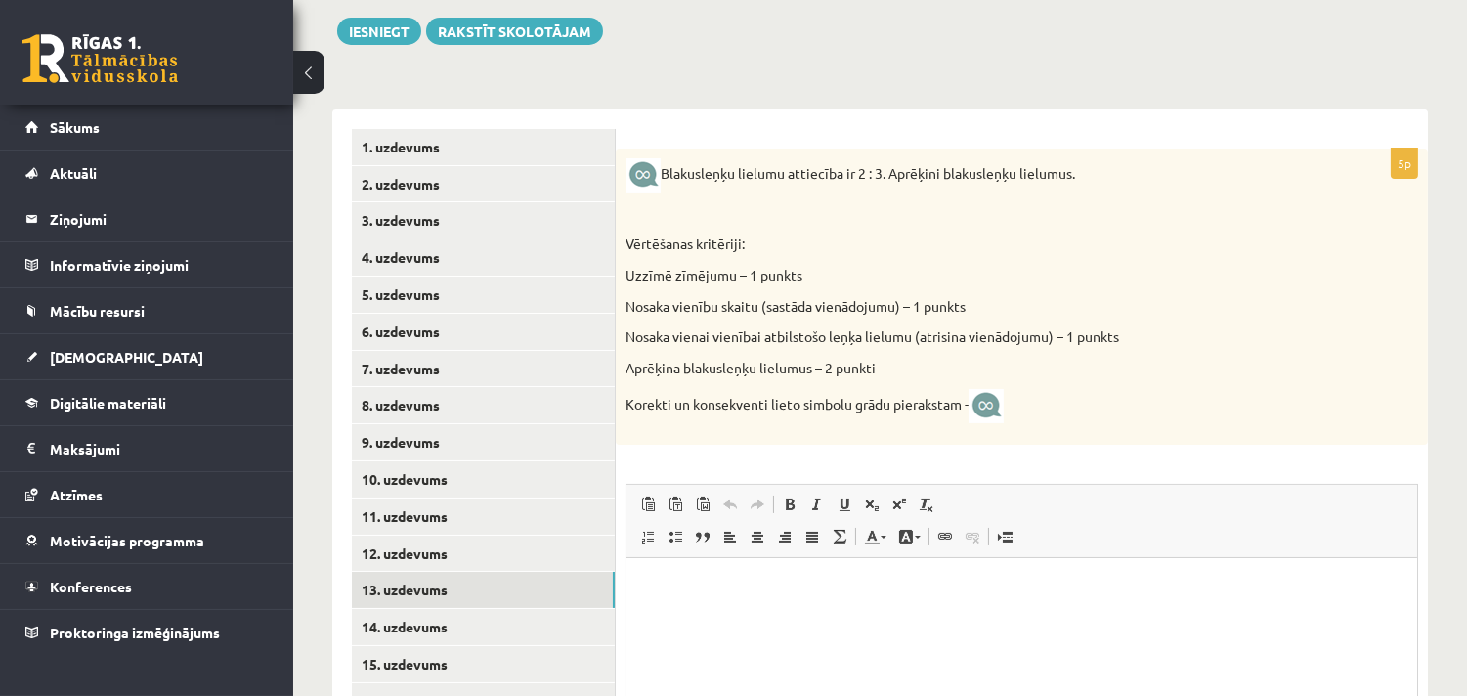
scroll to position [626, 0]
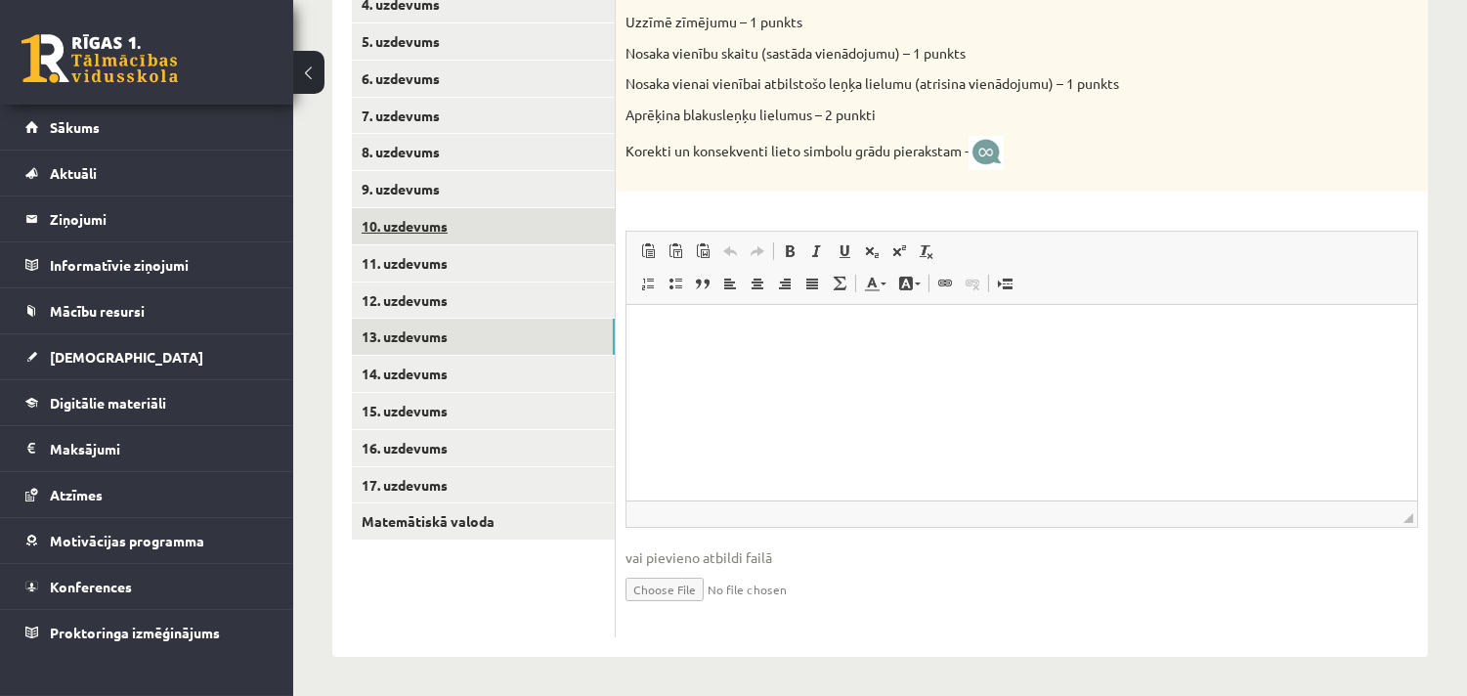
click at [418, 221] on link "10. uzdevums" at bounding box center [483, 226] width 263 height 36
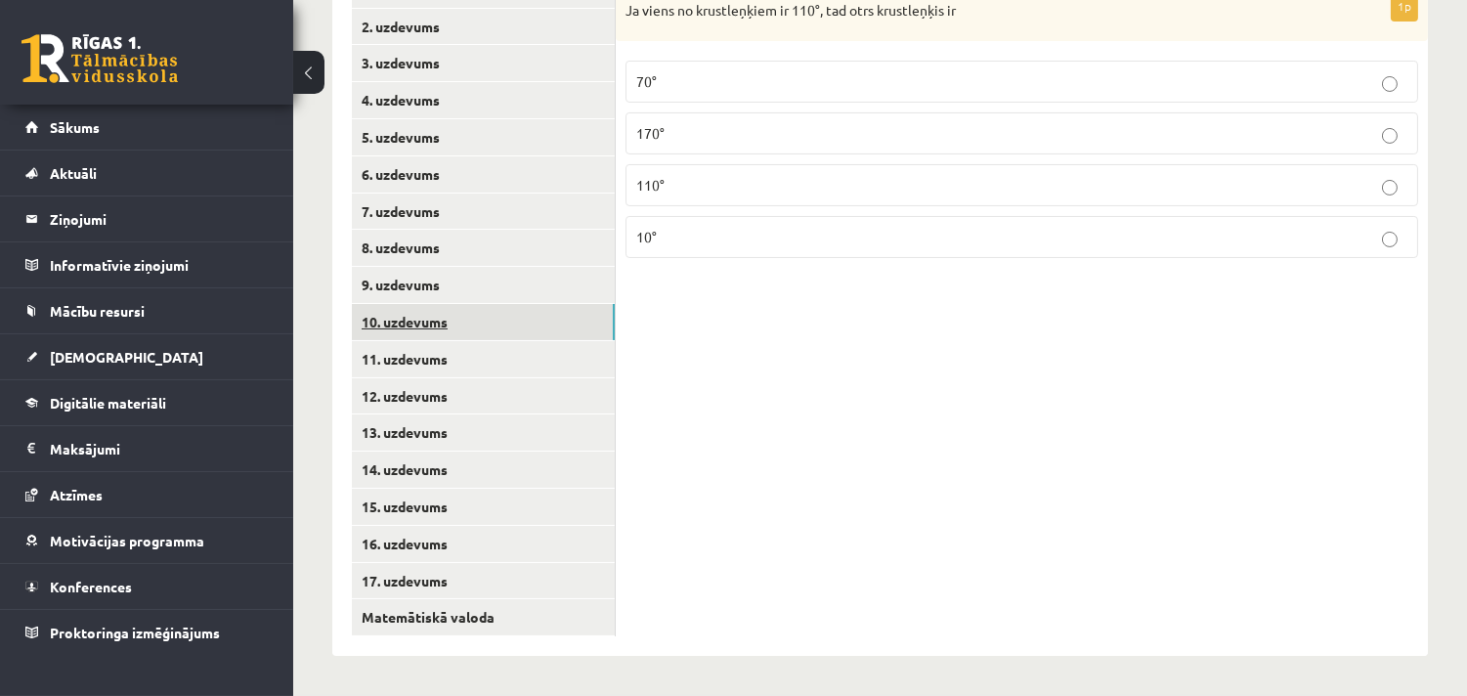
scroll to position [530, 0]
click at [397, 355] on link "11. uzdevums" at bounding box center [483, 360] width 263 height 36
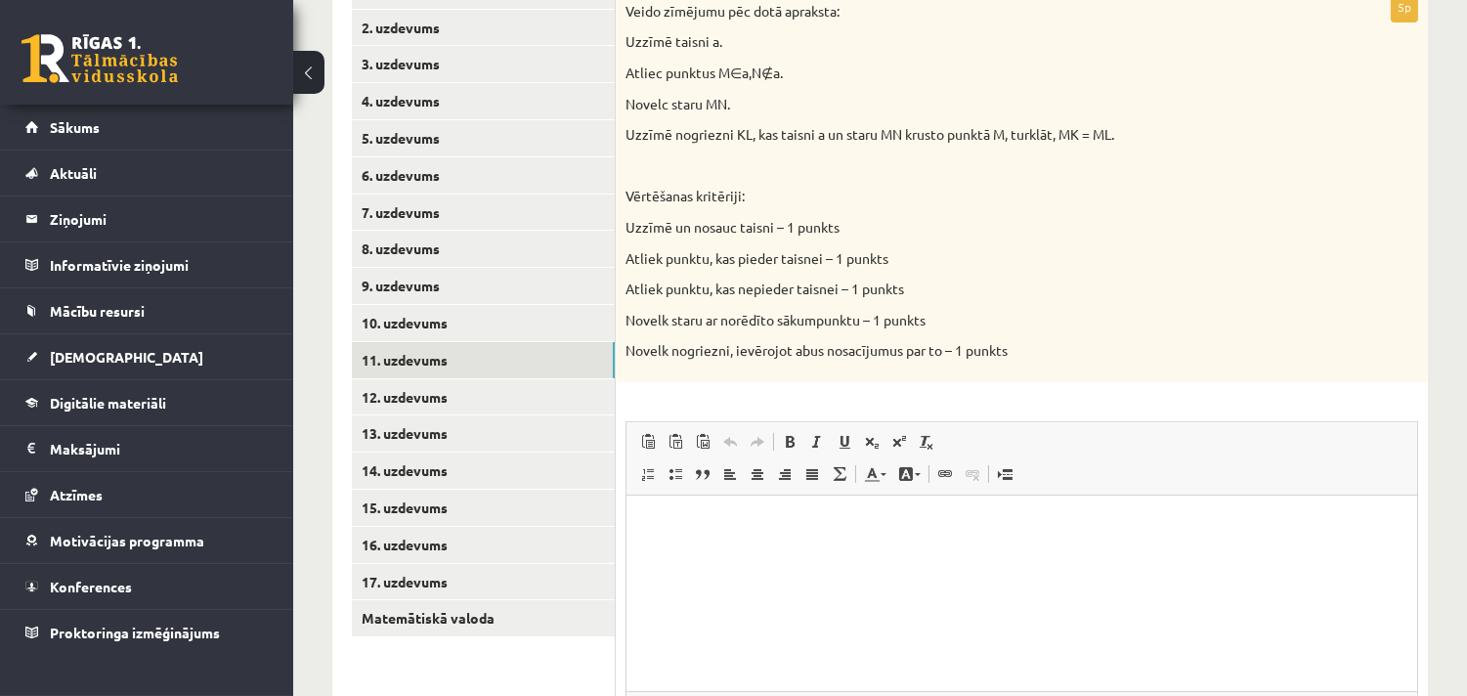
scroll to position [719, 0]
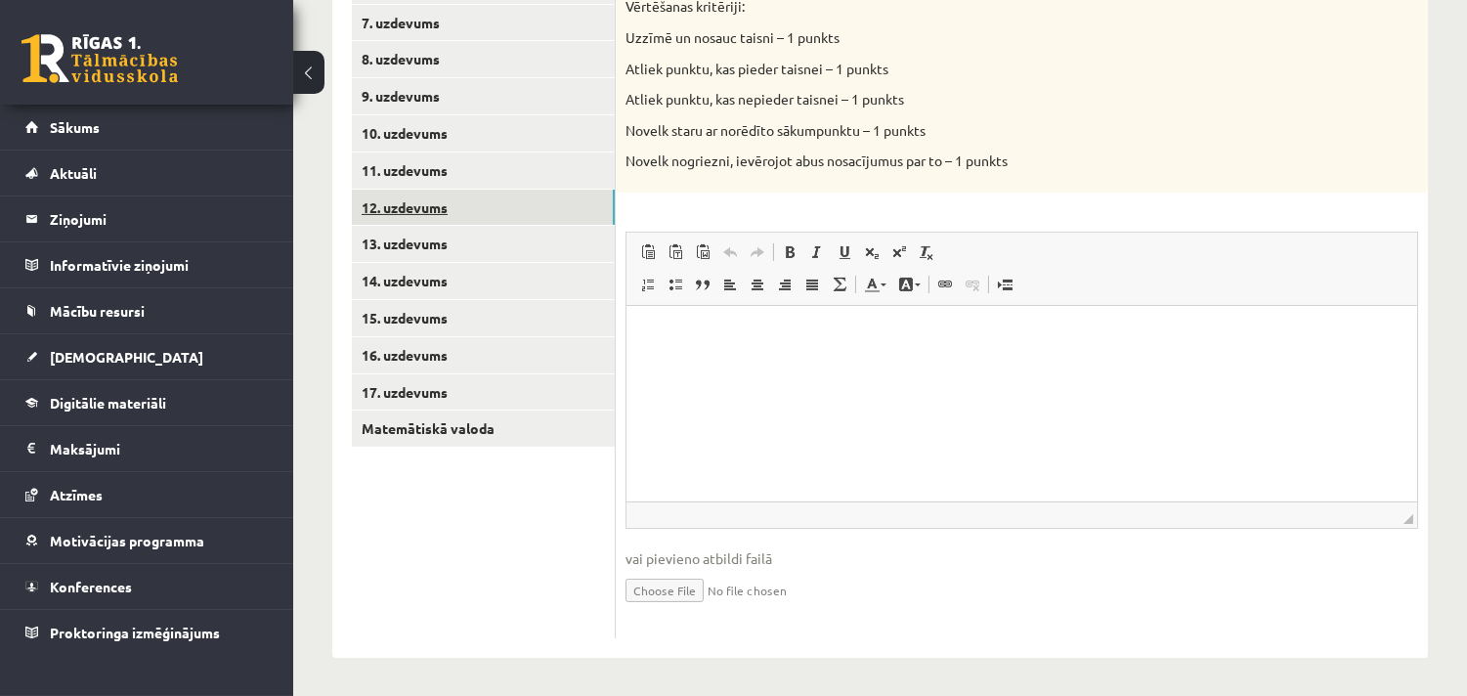
click at [388, 201] on link "12. uzdevums" at bounding box center [483, 208] width 263 height 36
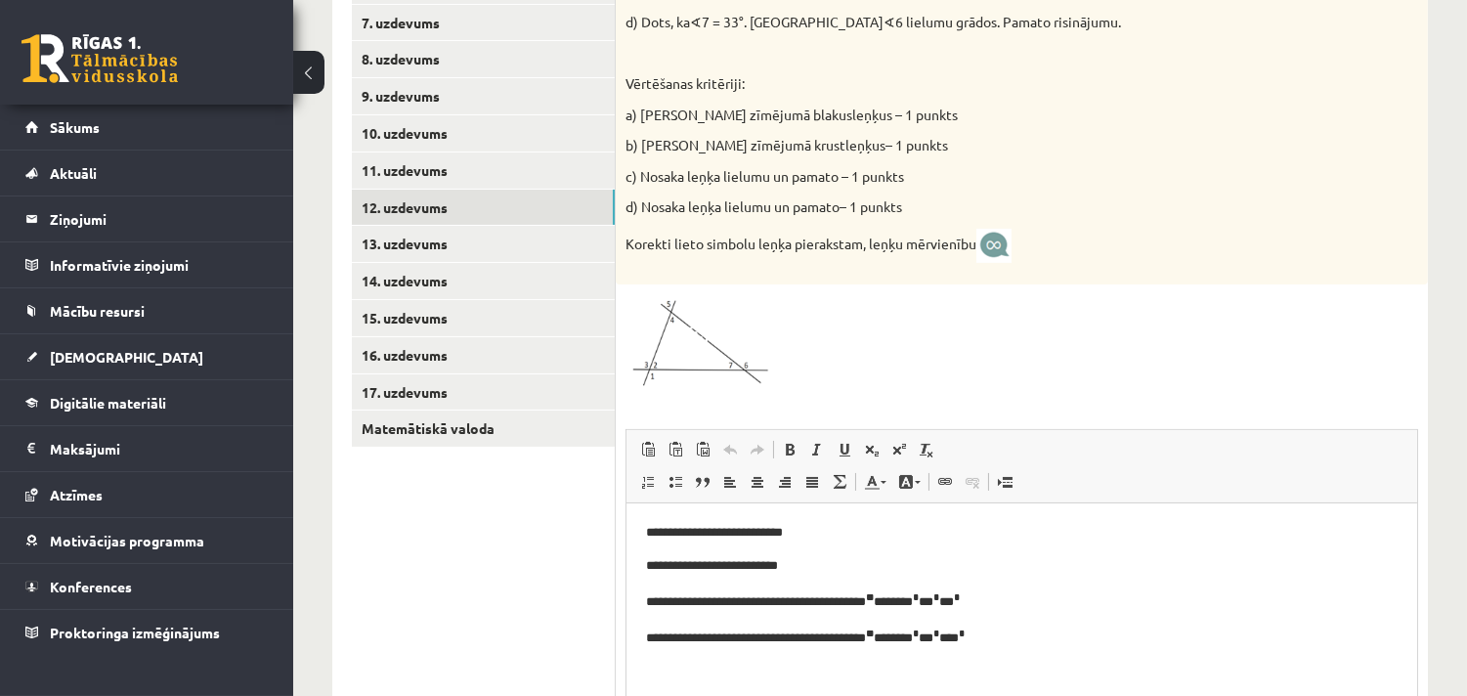
scroll to position [0, 0]
click at [385, 236] on link "13. uzdevums" at bounding box center [483, 244] width 263 height 36
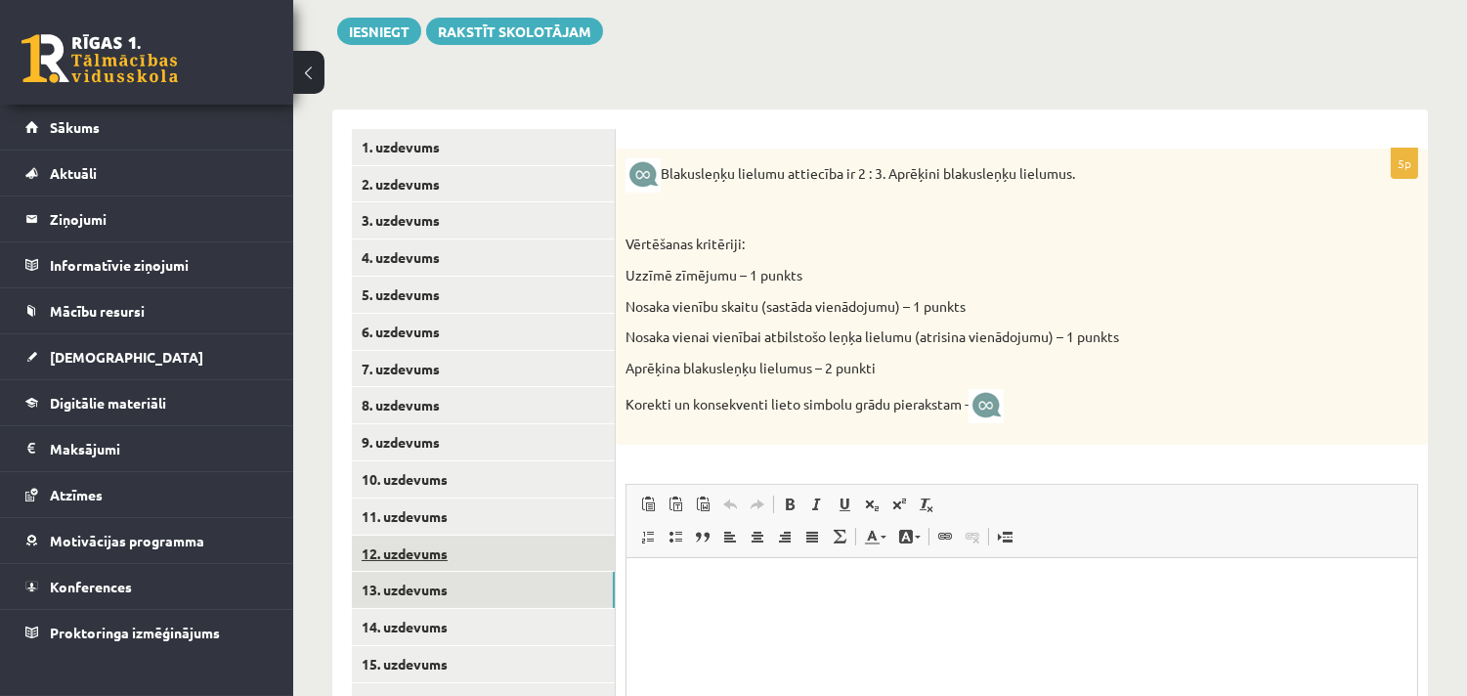
scroll to position [626, 0]
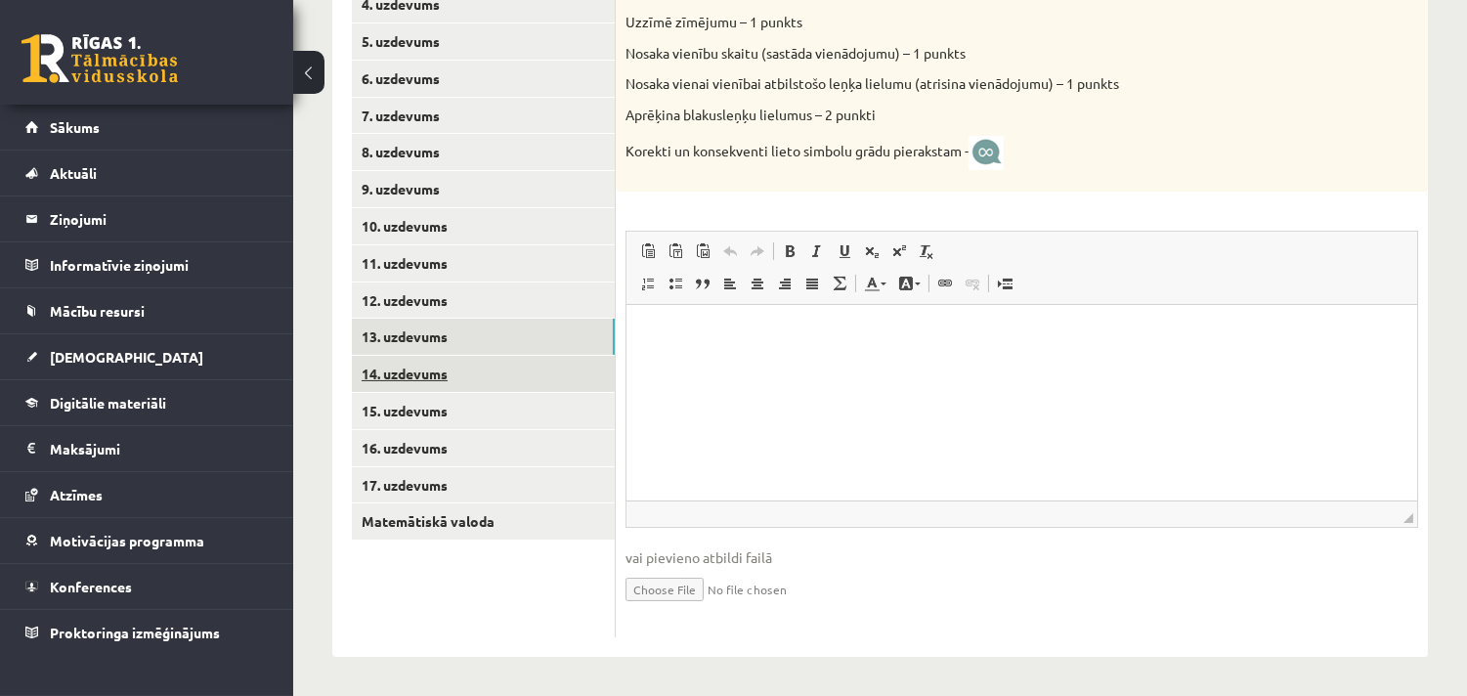
click at [425, 369] on link "14. uzdevums" at bounding box center [483, 374] width 263 height 36
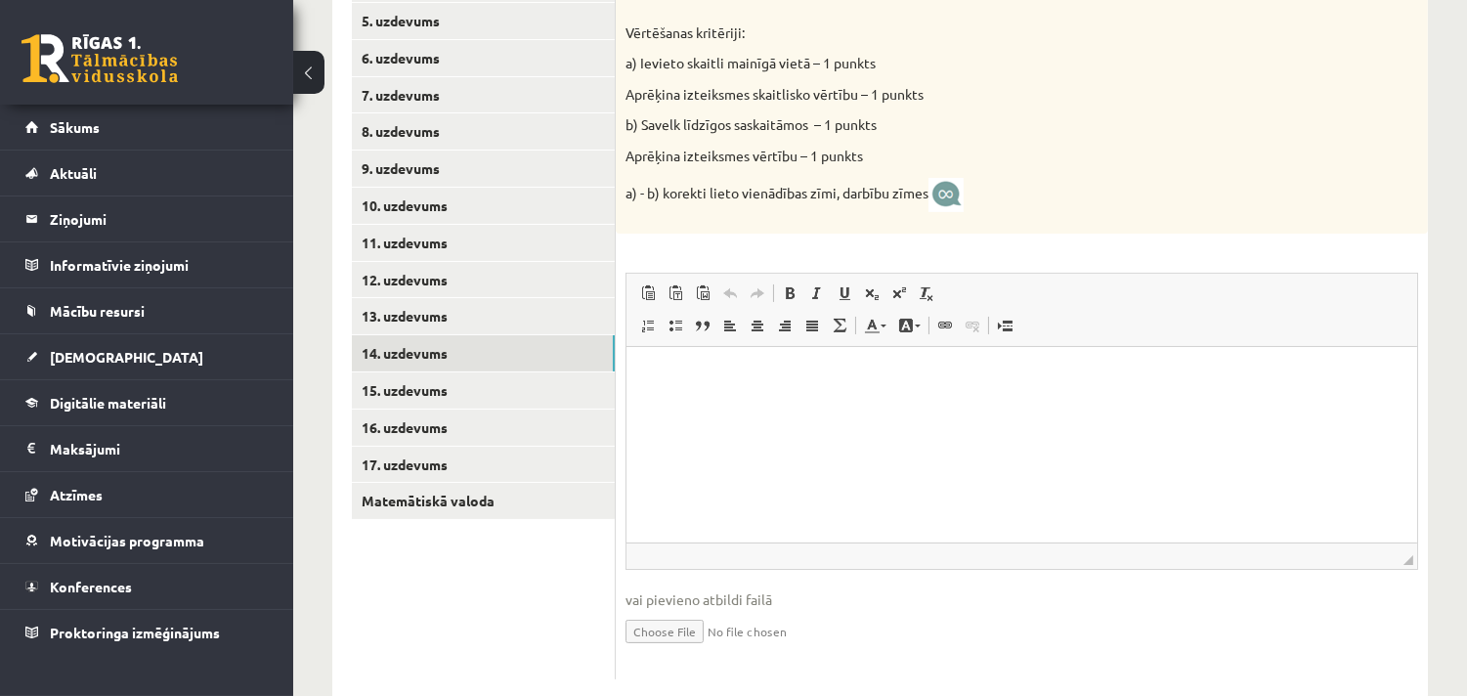
scroll to position [688, 0]
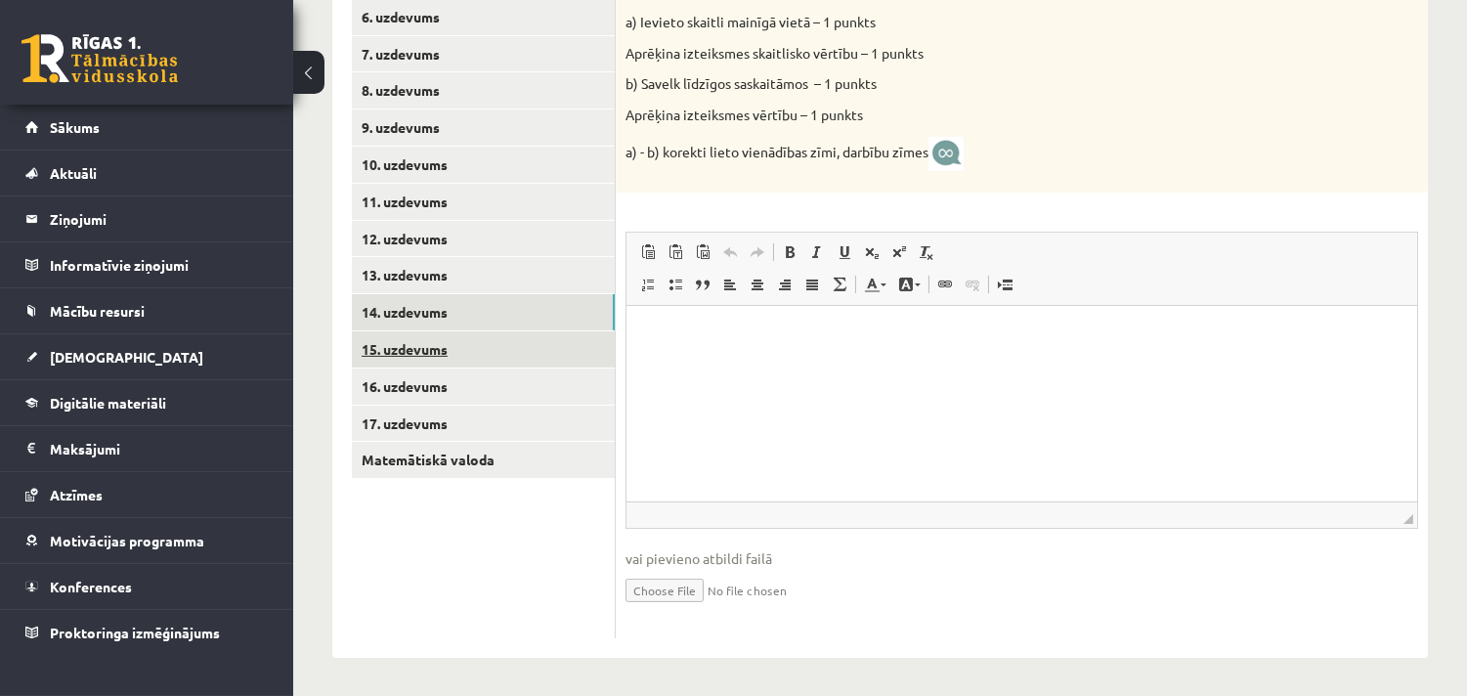
click at [384, 353] on link "15. uzdevums" at bounding box center [483, 349] width 263 height 36
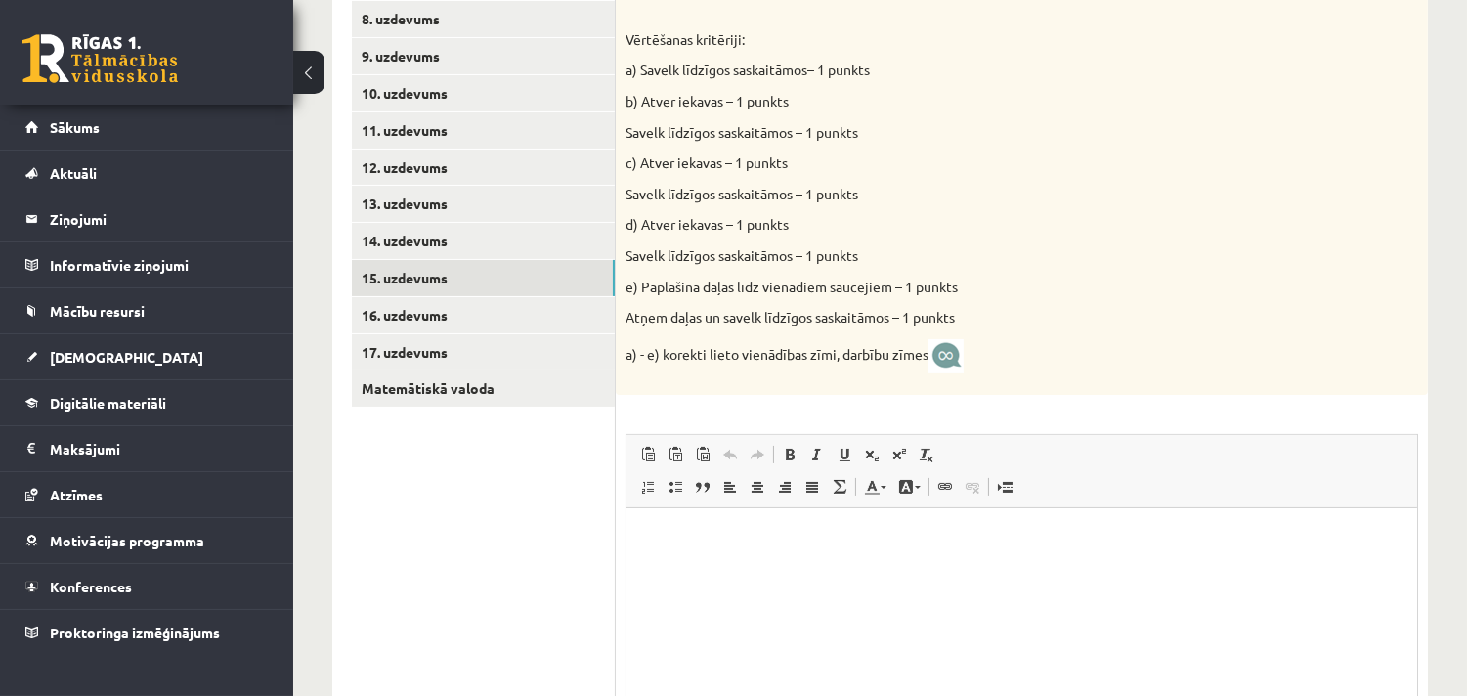
scroll to position [506, 0]
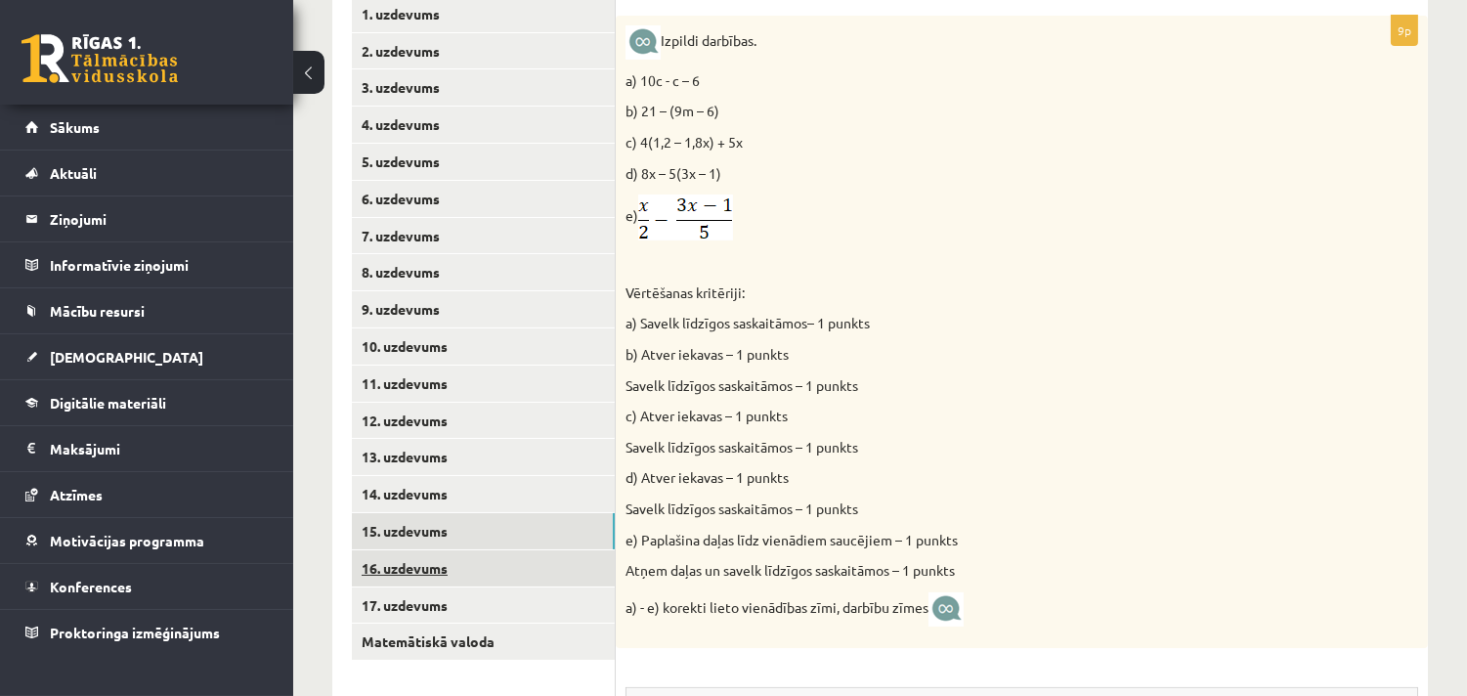
click at [451, 572] on link "16. uzdevums" at bounding box center [483, 568] width 263 height 36
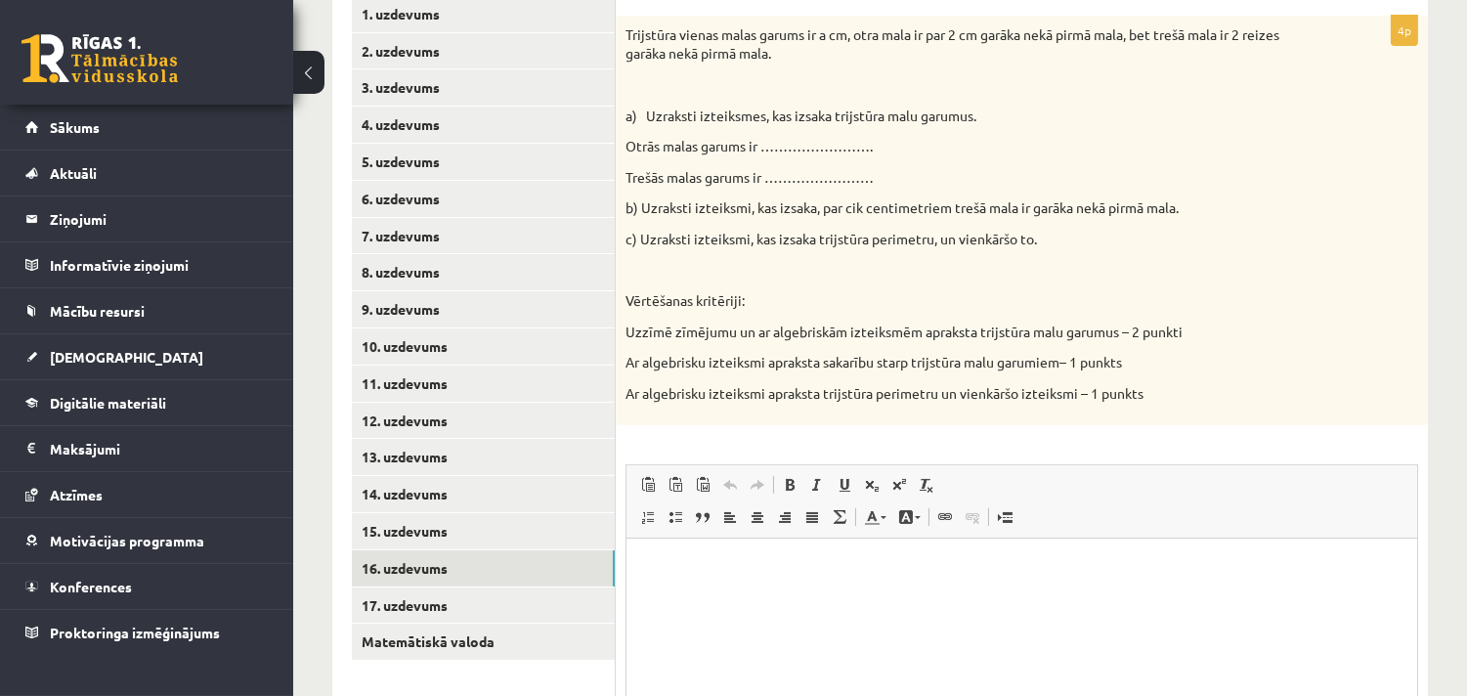
scroll to position [738, 0]
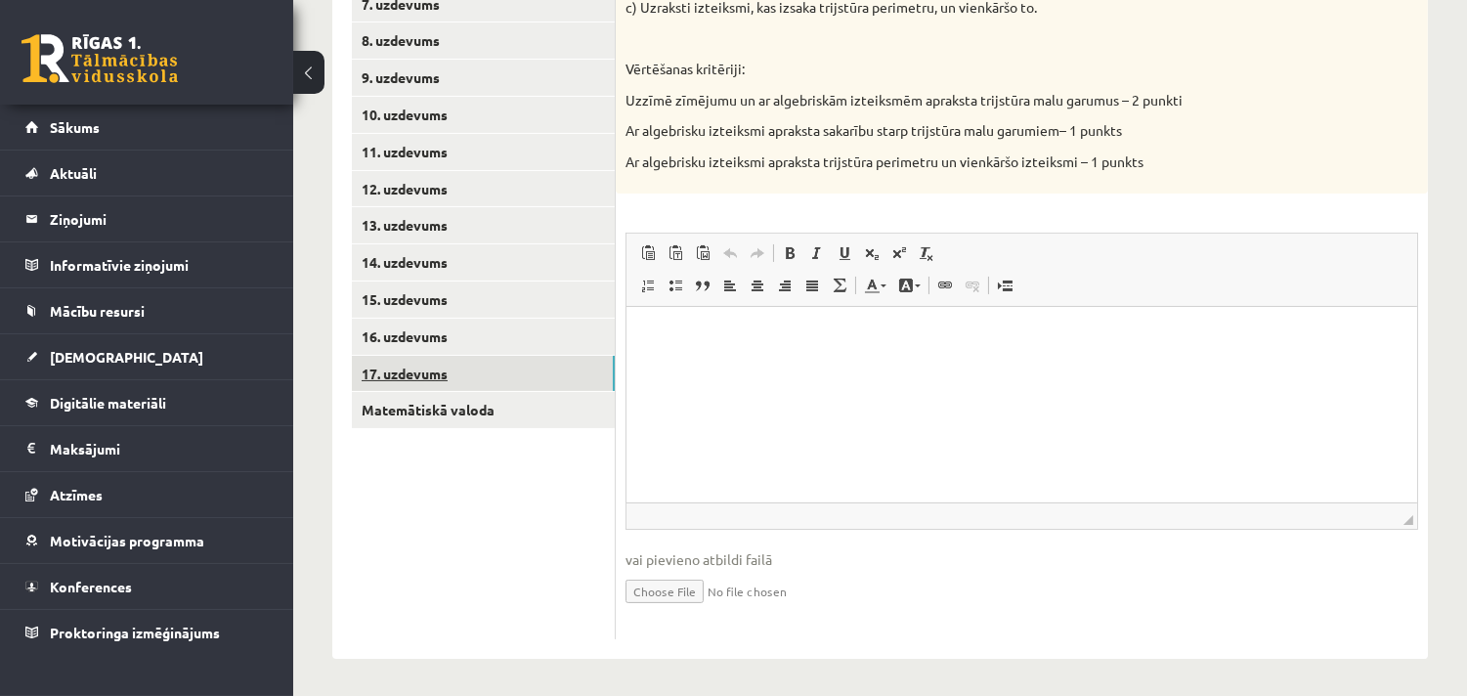
click at [397, 365] on link "17. uzdevums" at bounding box center [483, 374] width 263 height 36
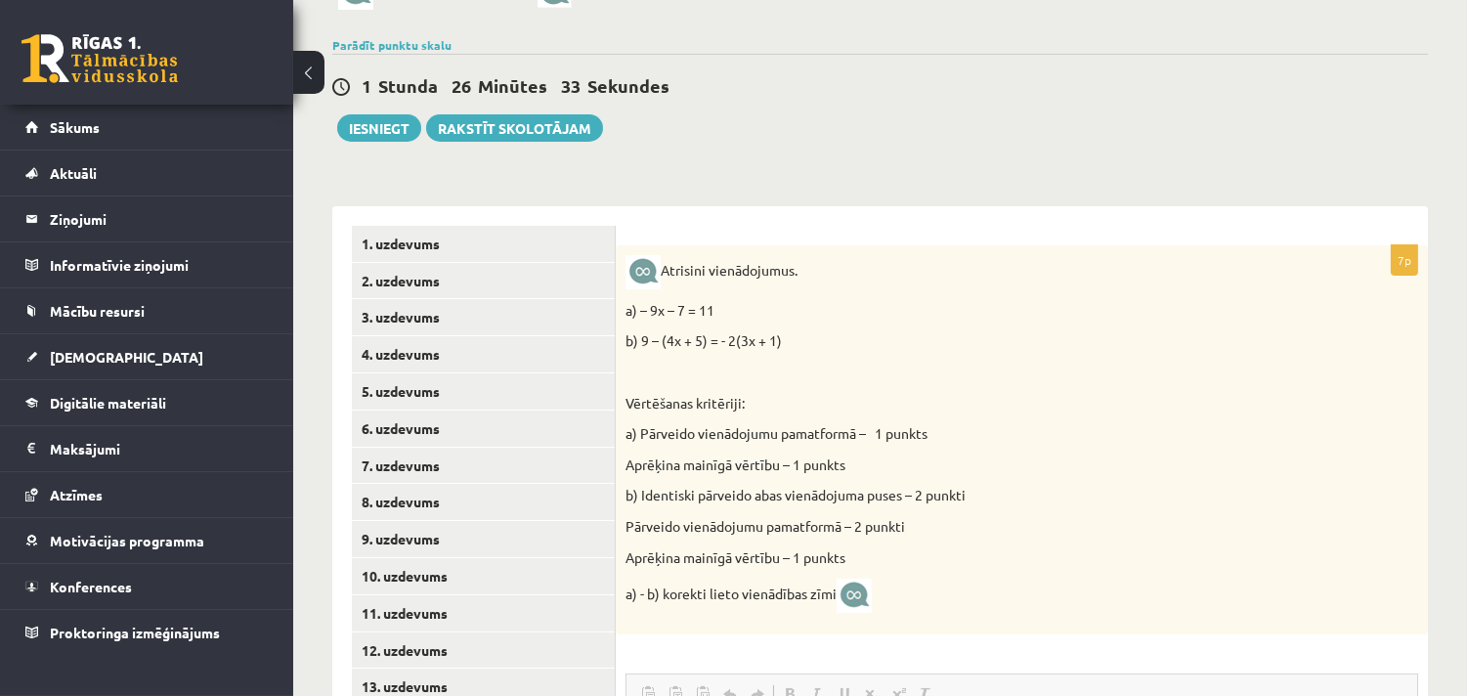
scroll to position [0, 0]
click at [430, 353] on link "4. uzdevums" at bounding box center [483, 354] width 263 height 36
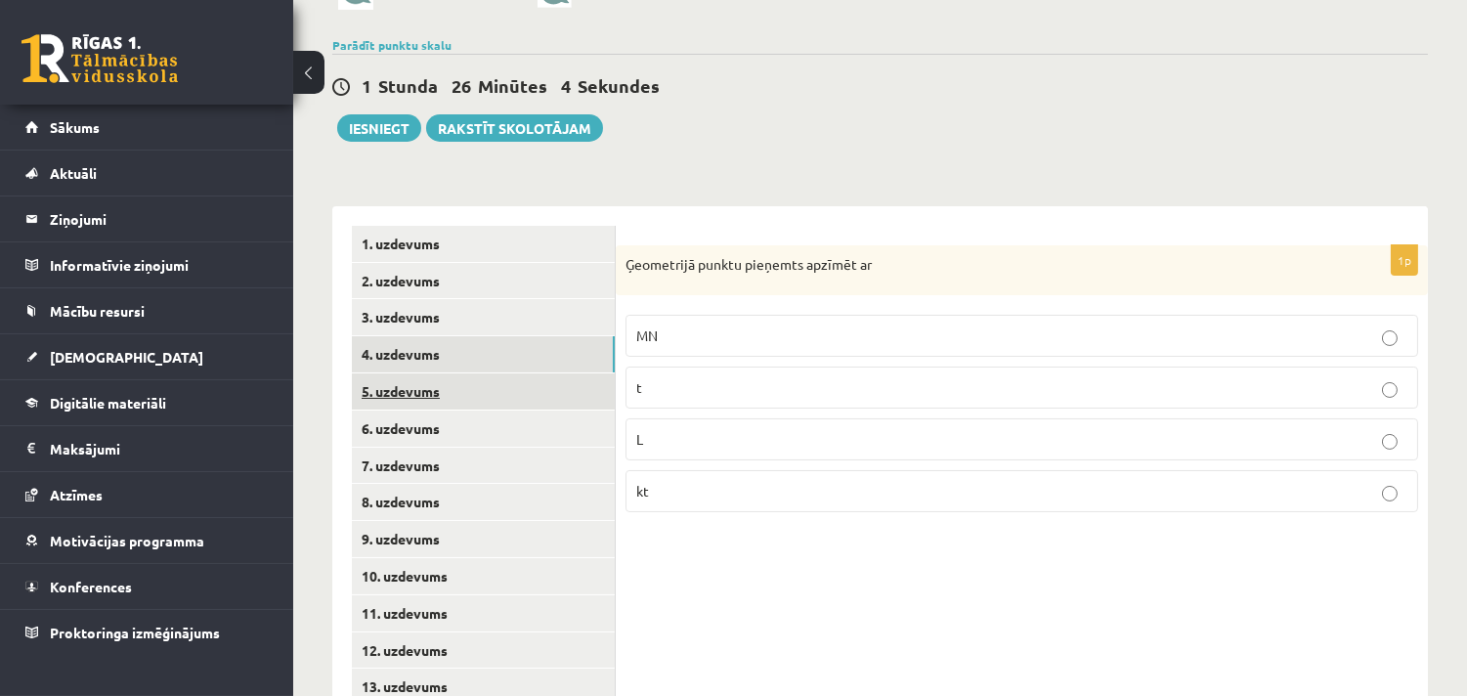
click at [416, 392] on link "5. uzdevums" at bounding box center [483, 391] width 263 height 36
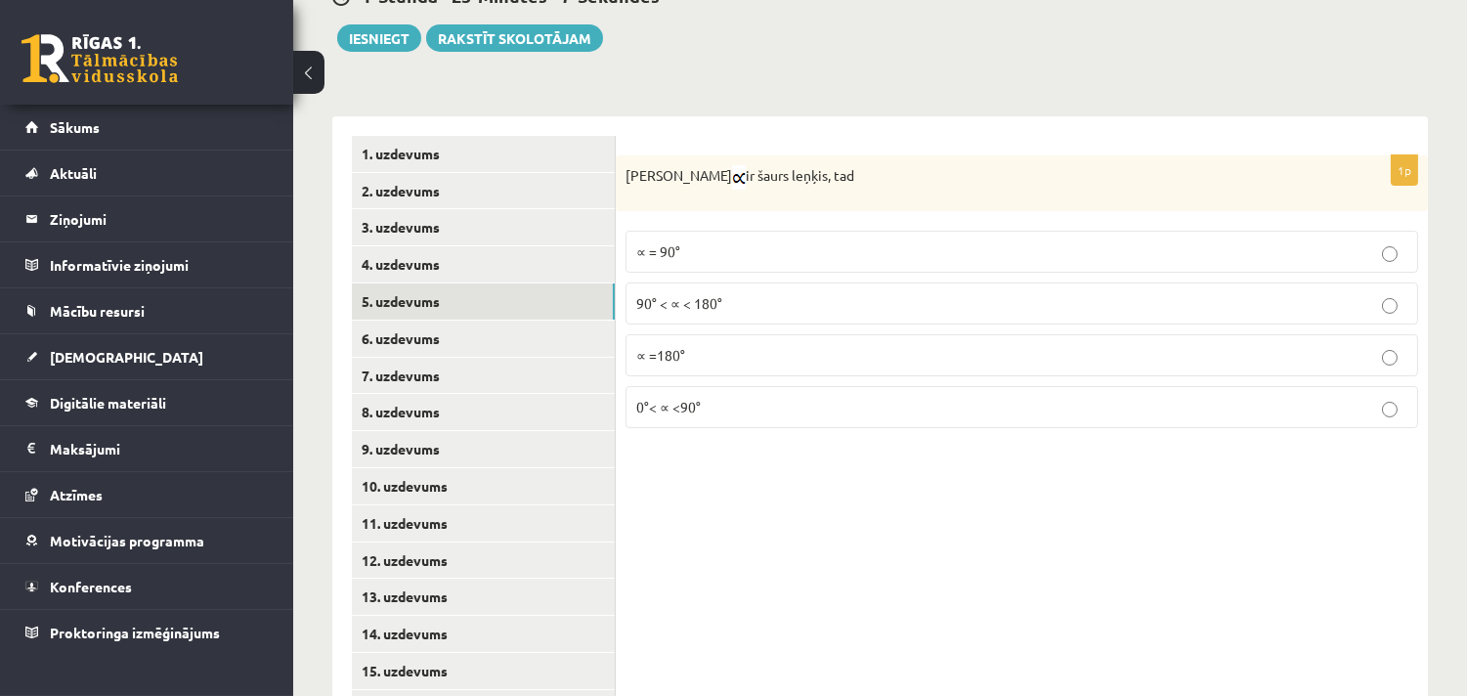
scroll to position [530, 0]
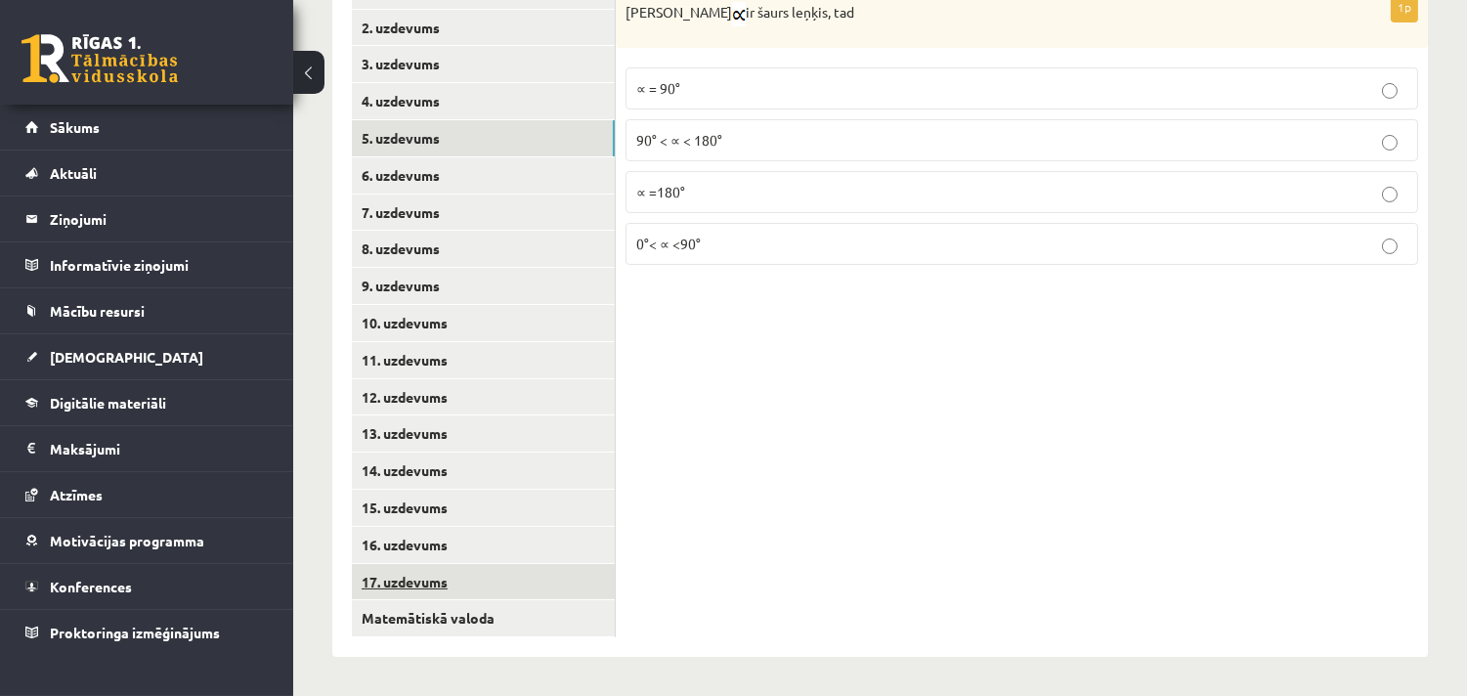
click at [391, 570] on link "17. uzdevums" at bounding box center [483, 582] width 263 height 36
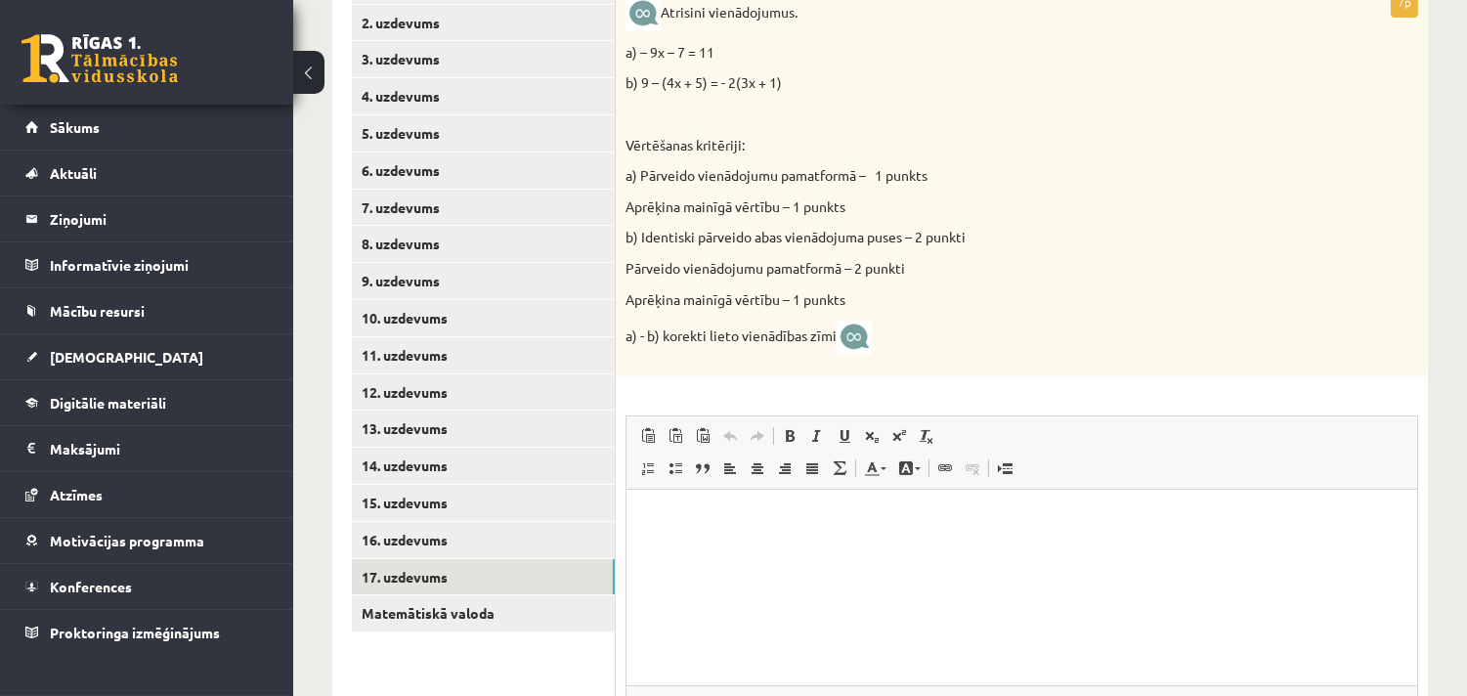
scroll to position [465, 0]
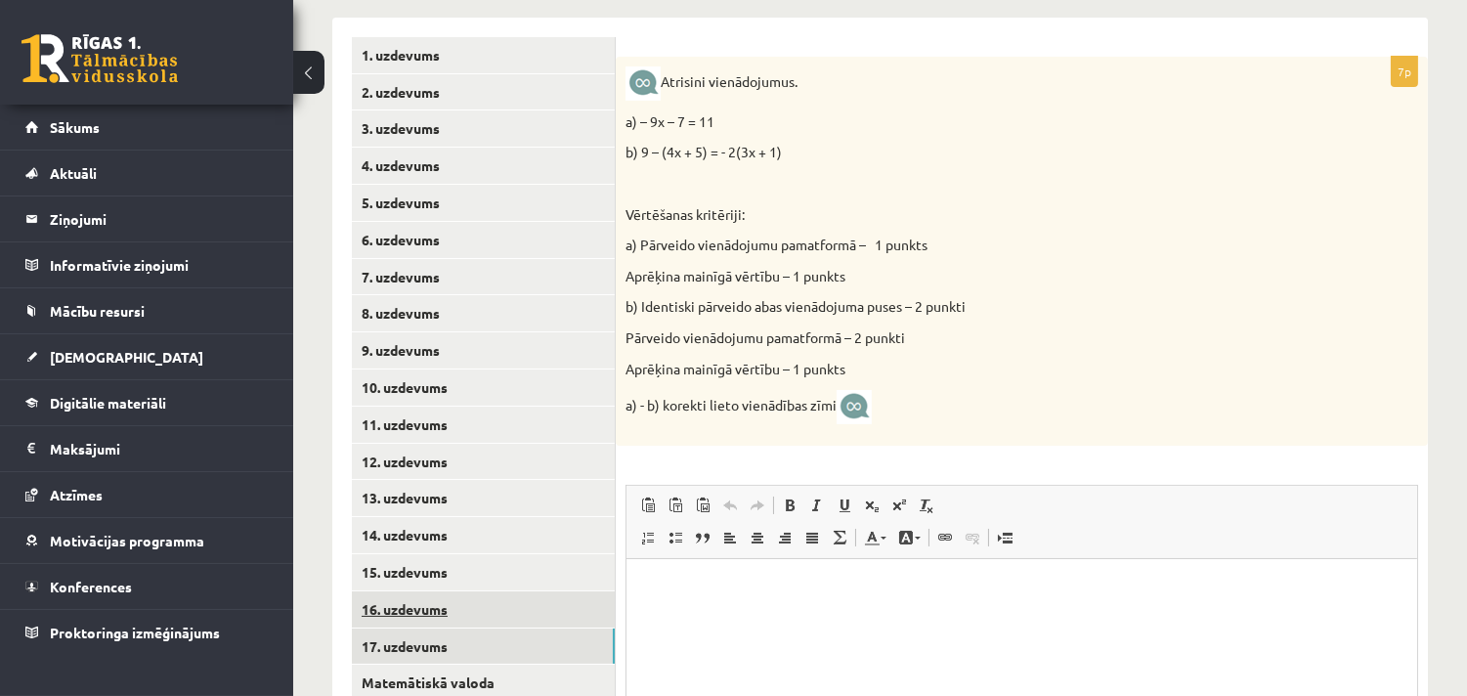
click at [396, 609] on link "16. uzdevums" at bounding box center [483, 609] width 263 height 36
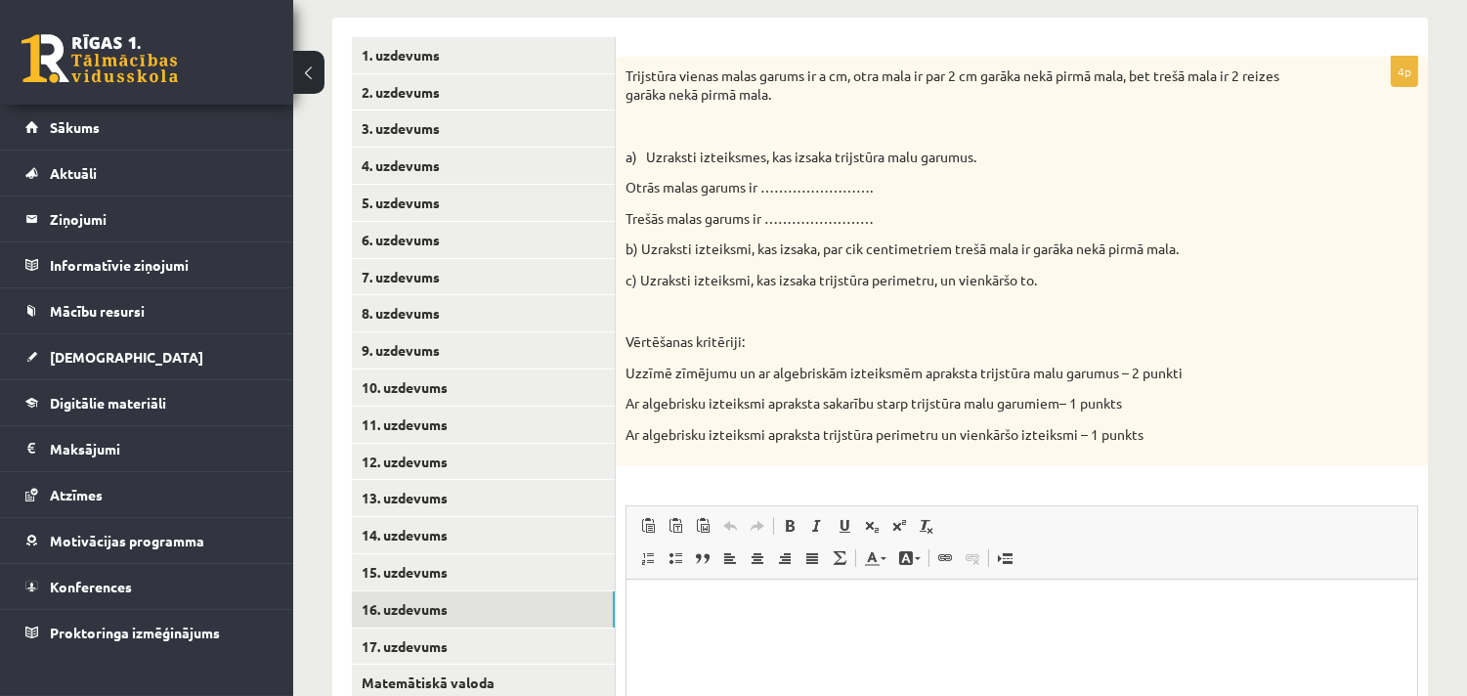
scroll to position [0, 0]
click at [435, 565] on link "15. uzdevums" at bounding box center [483, 572] width 263 height 36
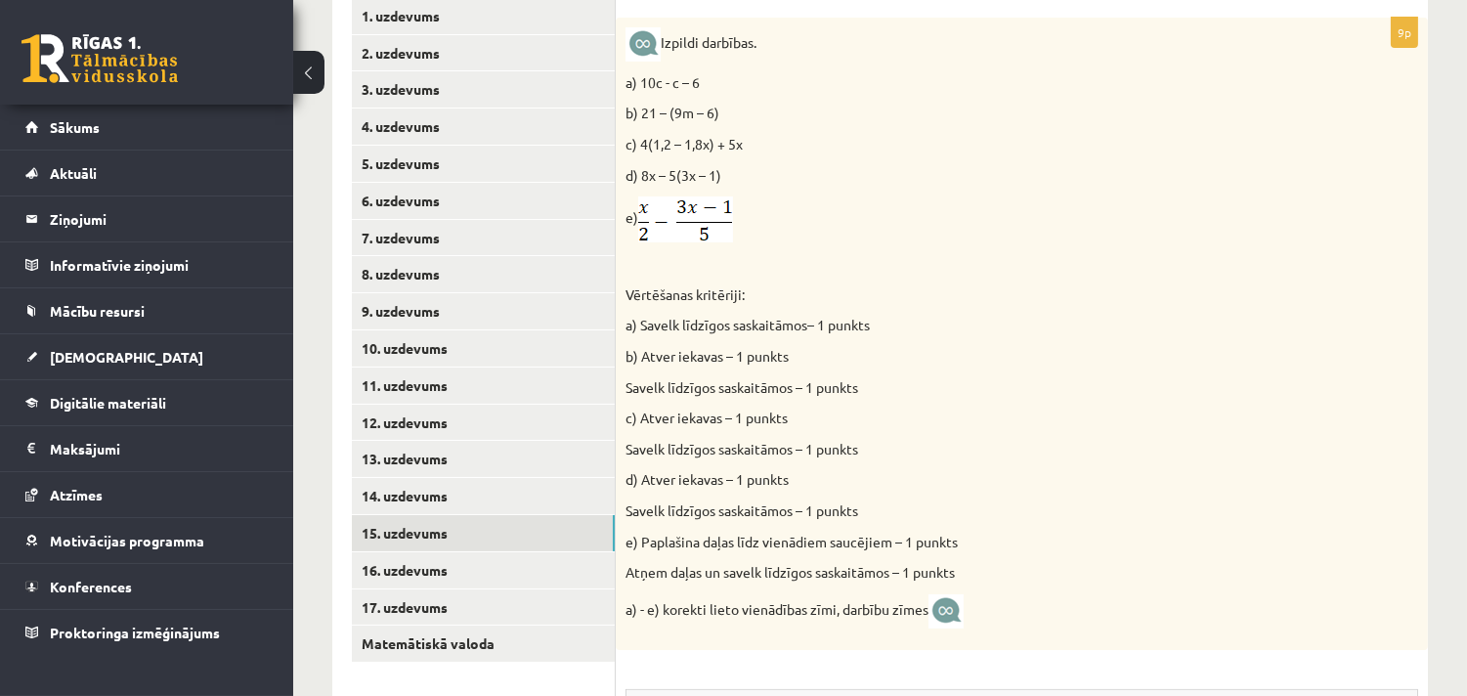
scroll to position [454, 0]
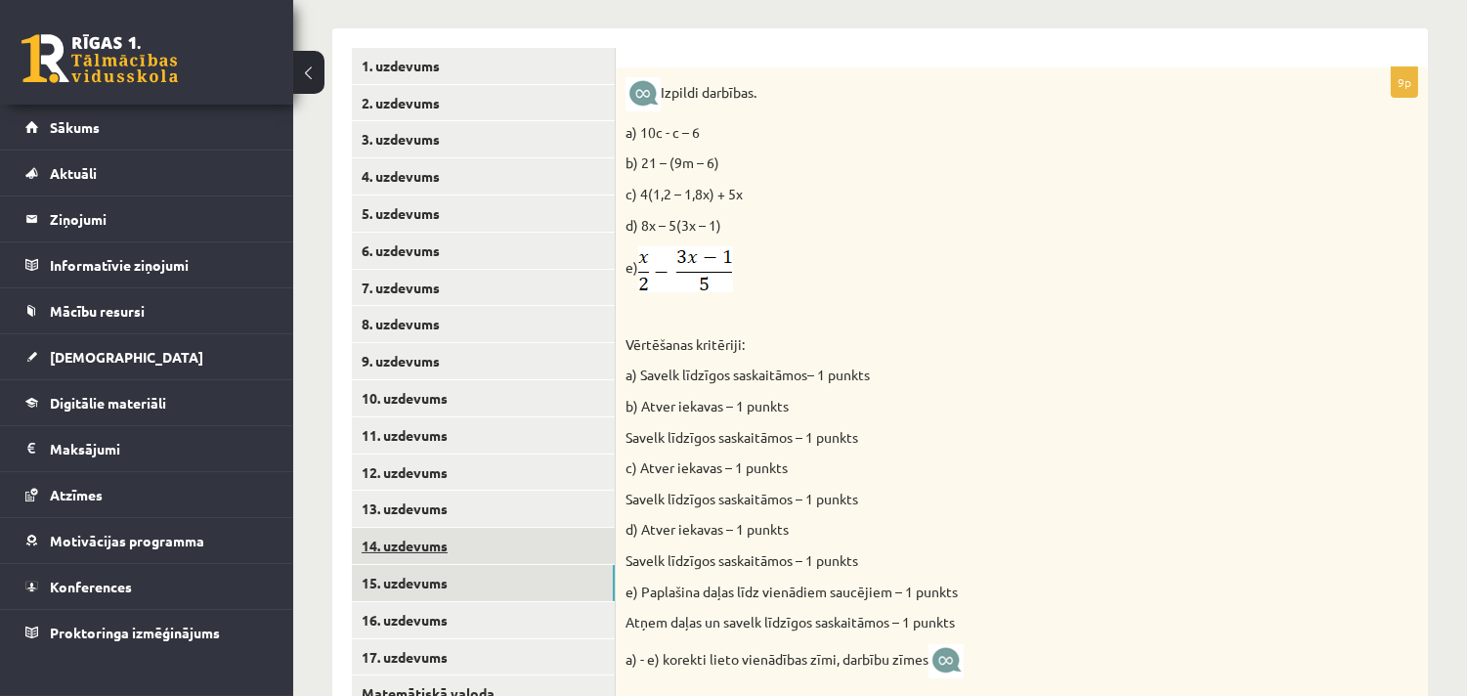
click at [438, 535] on link "14. uzdevums" at bounding box center [483, 546] width 263 height 36
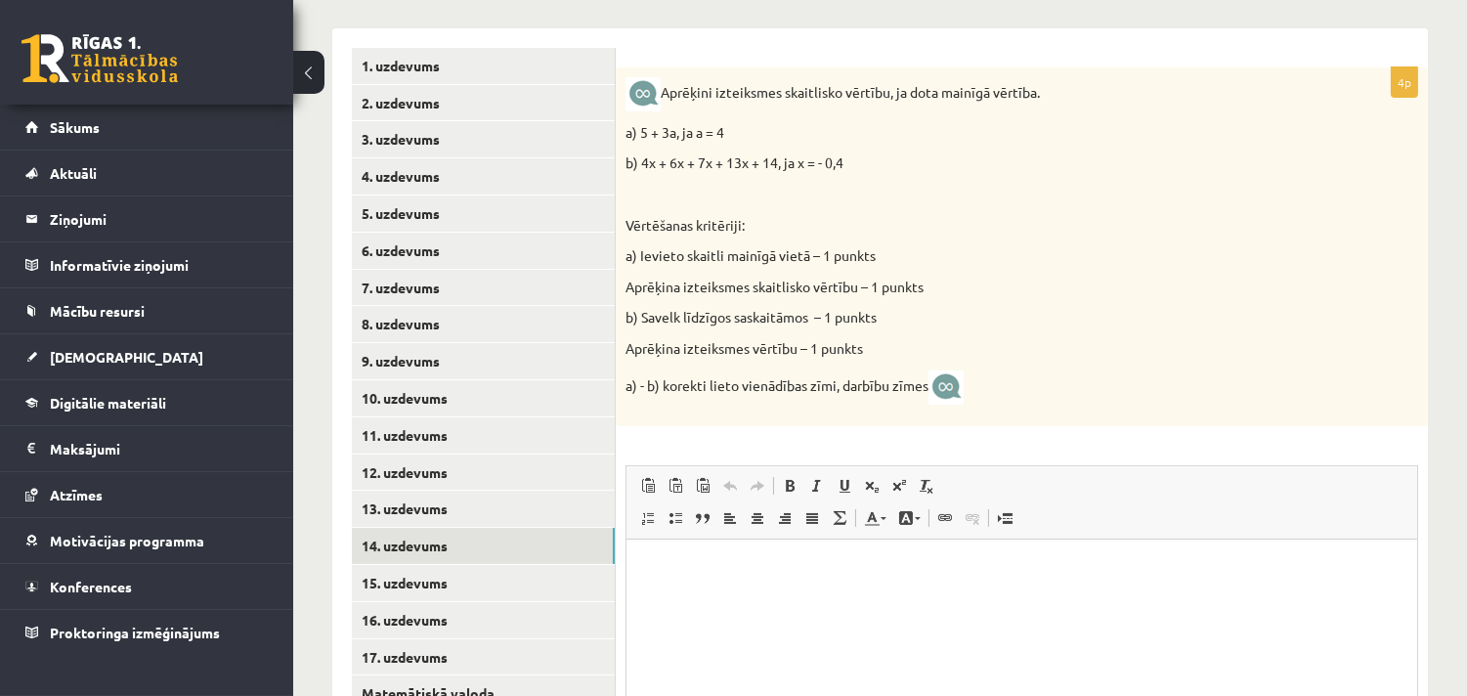
scroll to position [0, 0]
click at [412, 503] on link "13. uzdevums" at bounding box center [483, 509] width 263 height 36
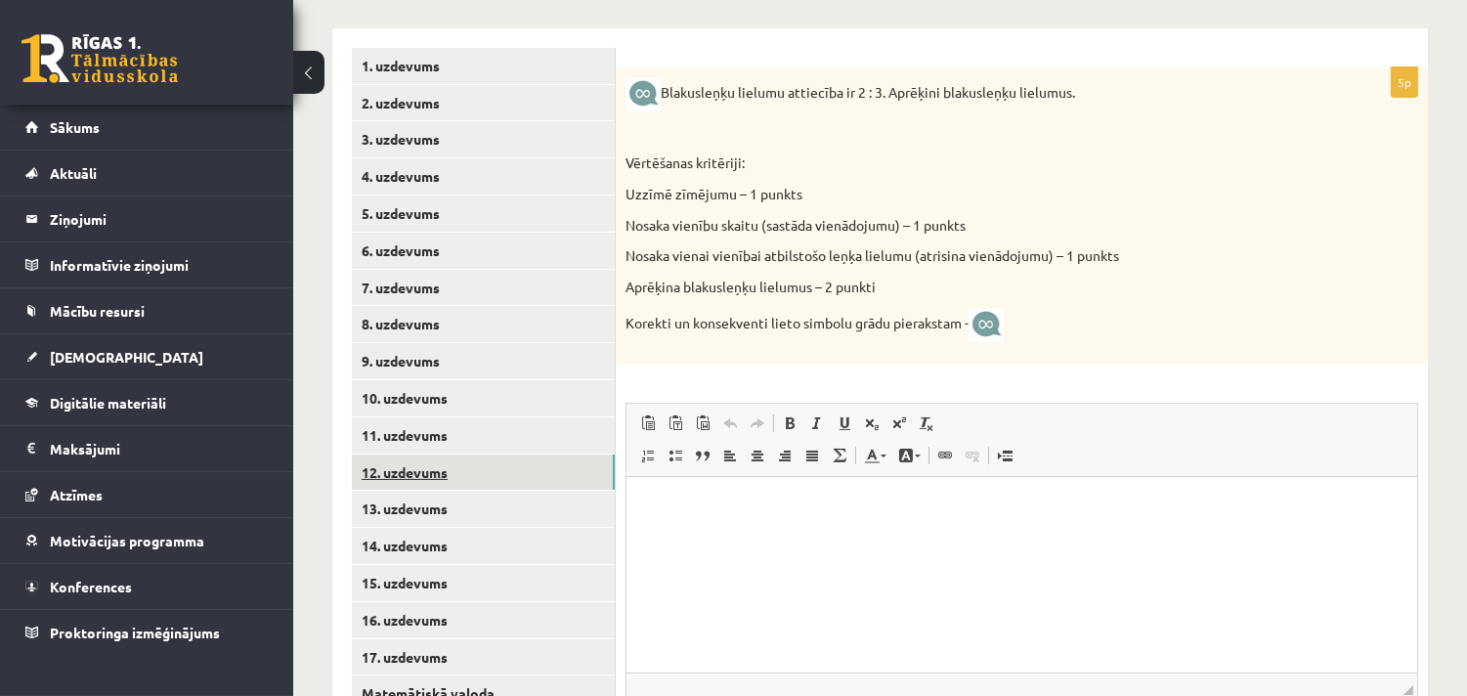
click at [412, 462] on link "12. uzdevums" at bounding box center [483, 472] width 263 height 36
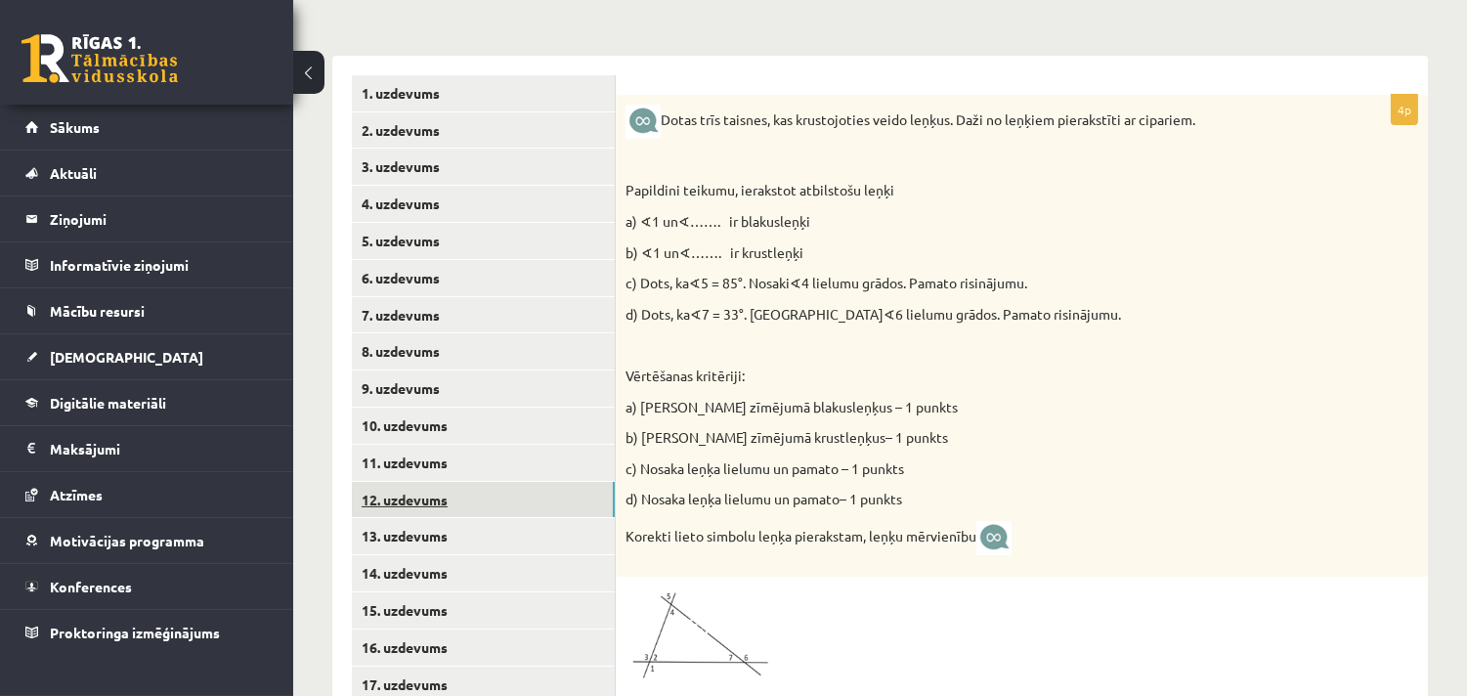
scroll to position [408, 0]
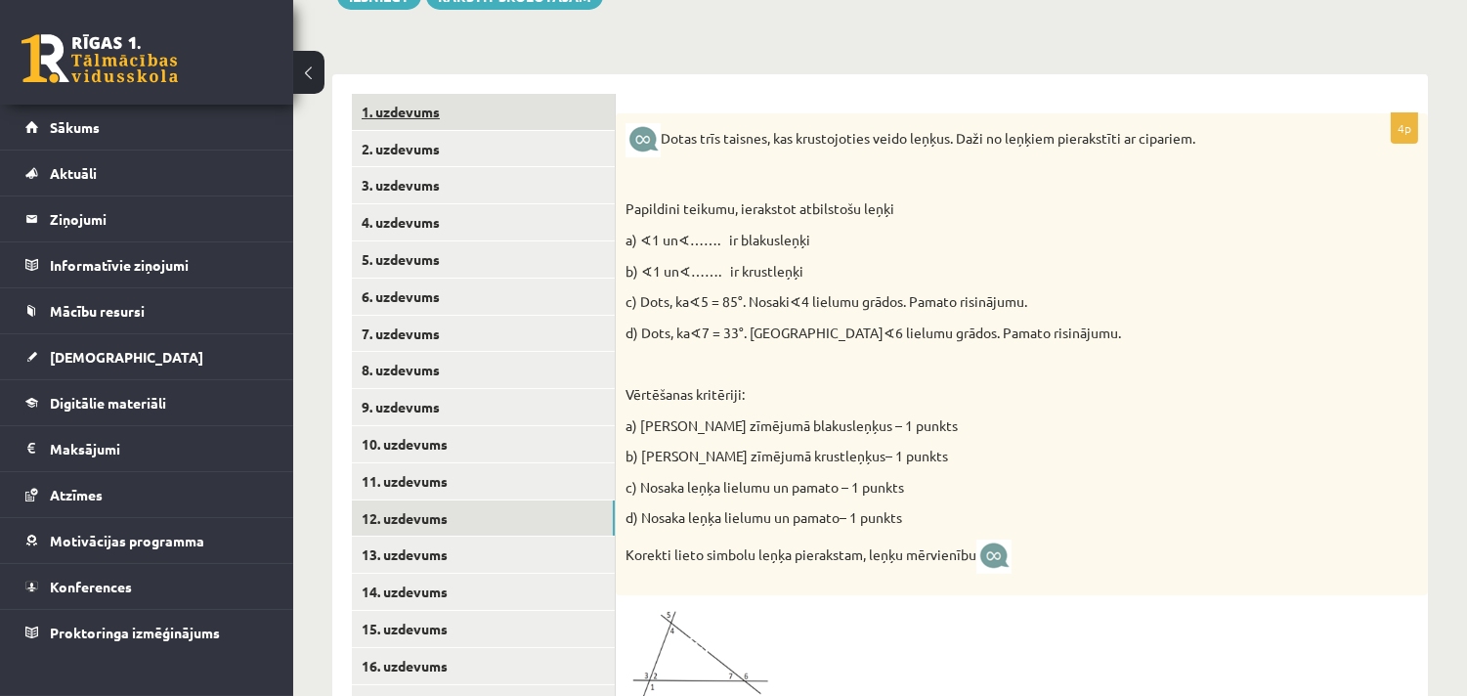
click at [438, 111] on link "1. uzdevums" at bounding box center [483, 112] width 263 height 36
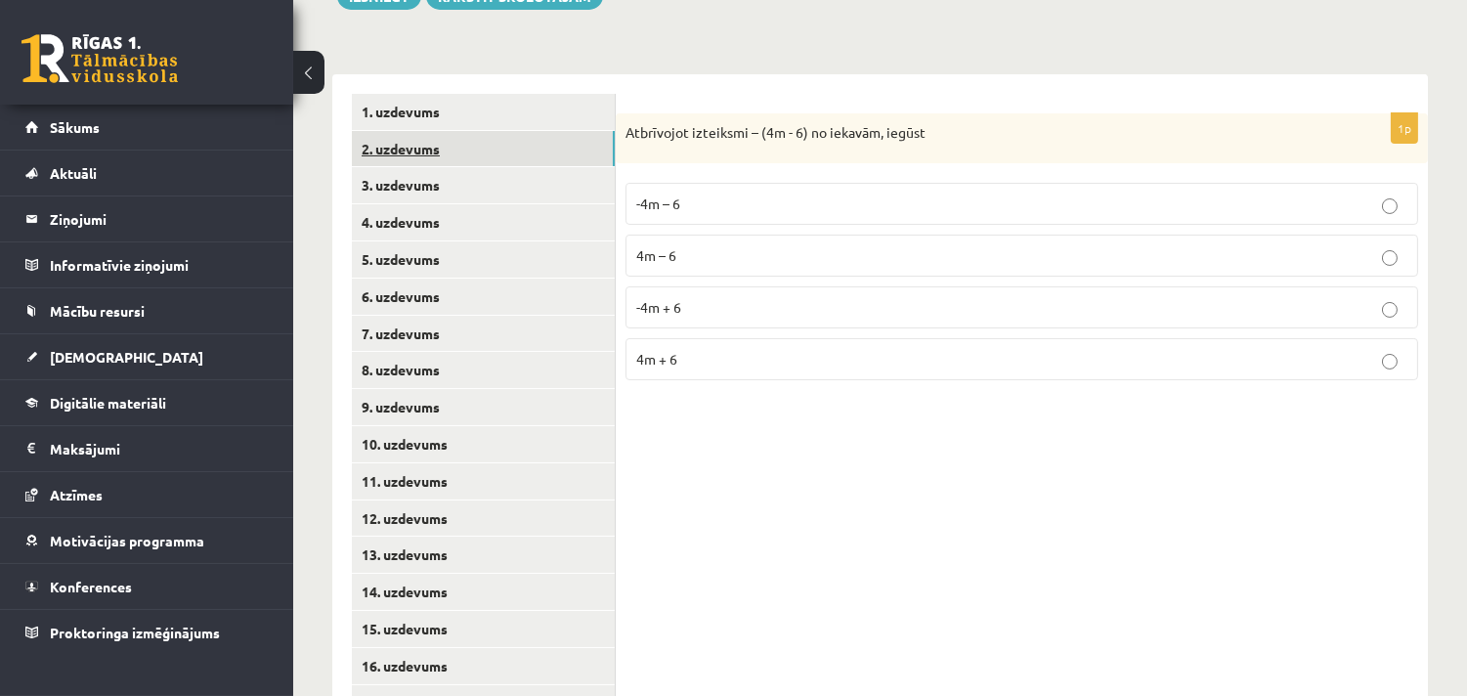
click at [412, 156] on link "2. uzdevums" at bounding box center [483, 149] width 263 height 36
click at [451, 191] on link "3. uzdevums" at bounding box center [483, 185] width 263 height 36
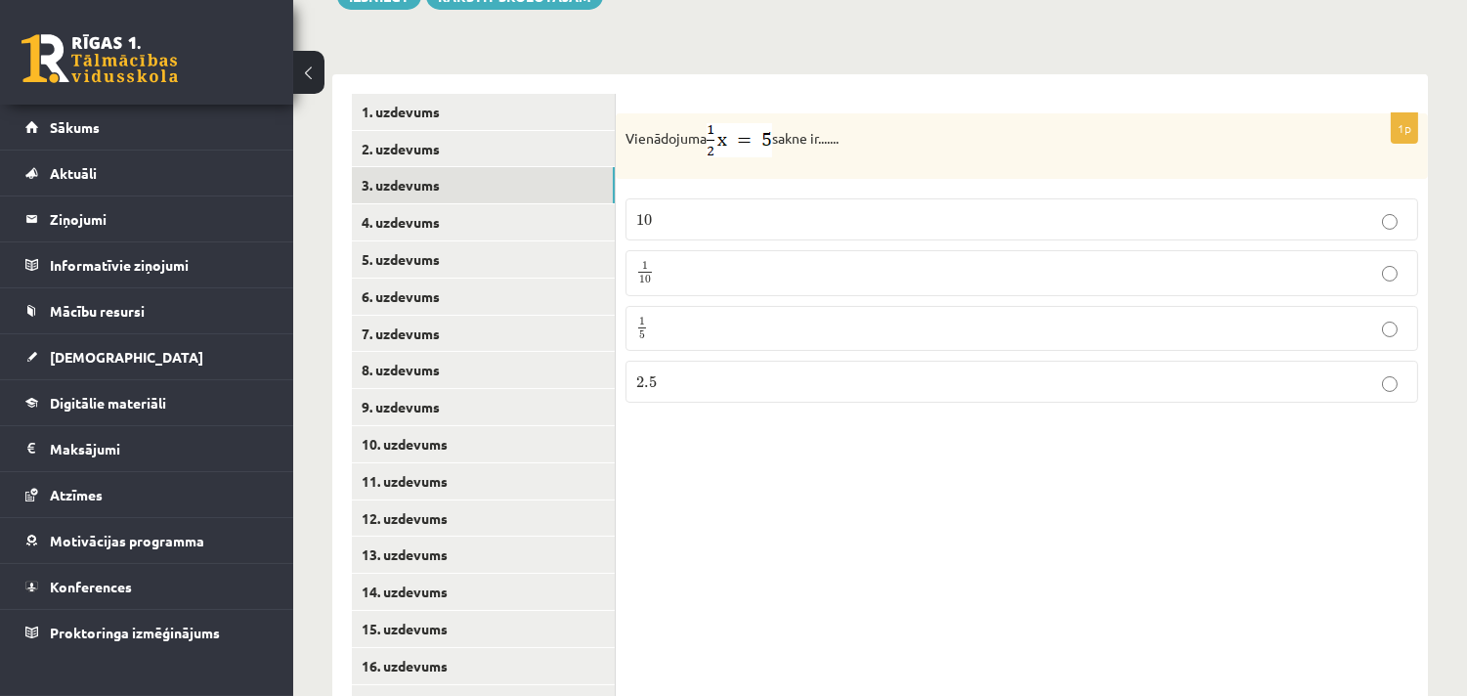
click at [731, 218] on p "10 10" at bounding box center [1021, 219] width 771 height 21
click at [411, 222] on link "4. uzdevums" at bounding box center [483, 222] width 263 height 36
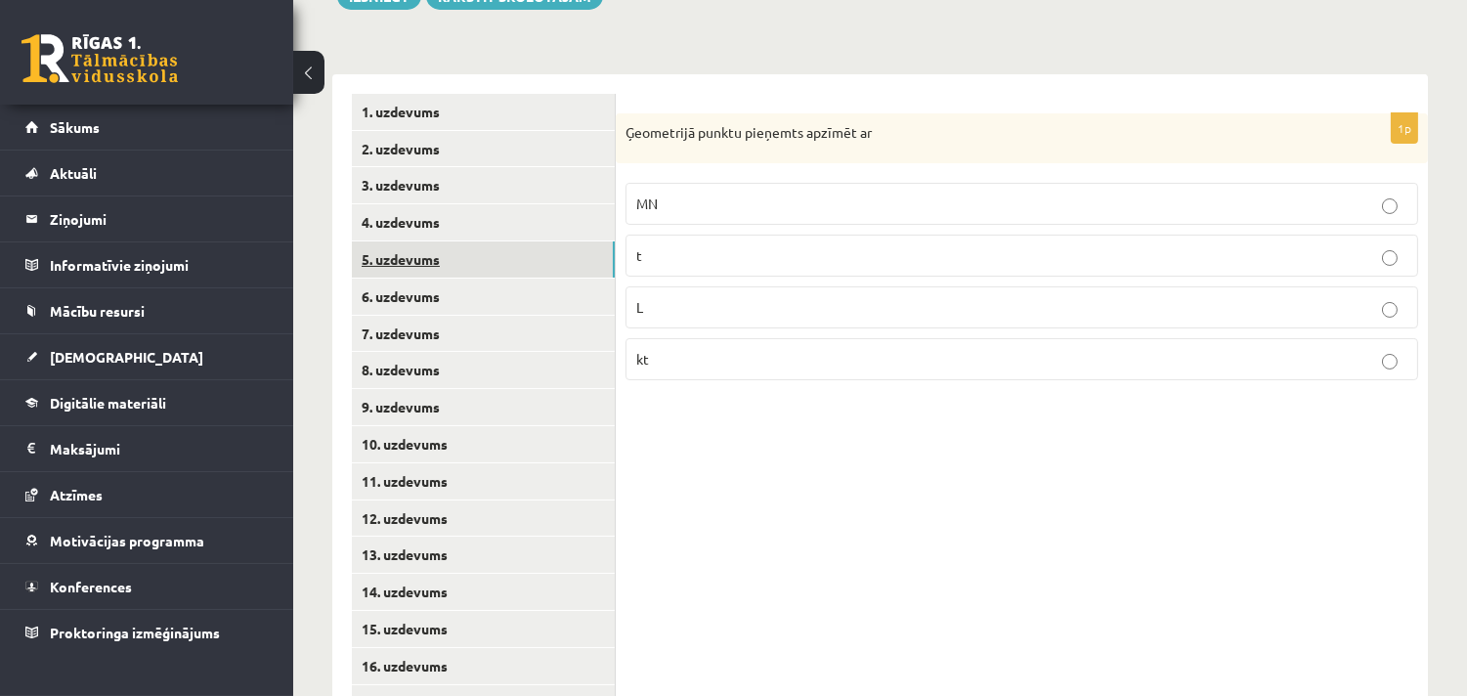
click at [436, 249] on link "5. uzdevums" at bounding box center [483, 259] width 263 height 36
click at [665, 367] on span "0°< ∝ <90°" at bounding box center [668, 365] width 64 height 18
click at [431, 294] on link "6. uzdevums" at bounding box center [483, 297] width 263 height 36
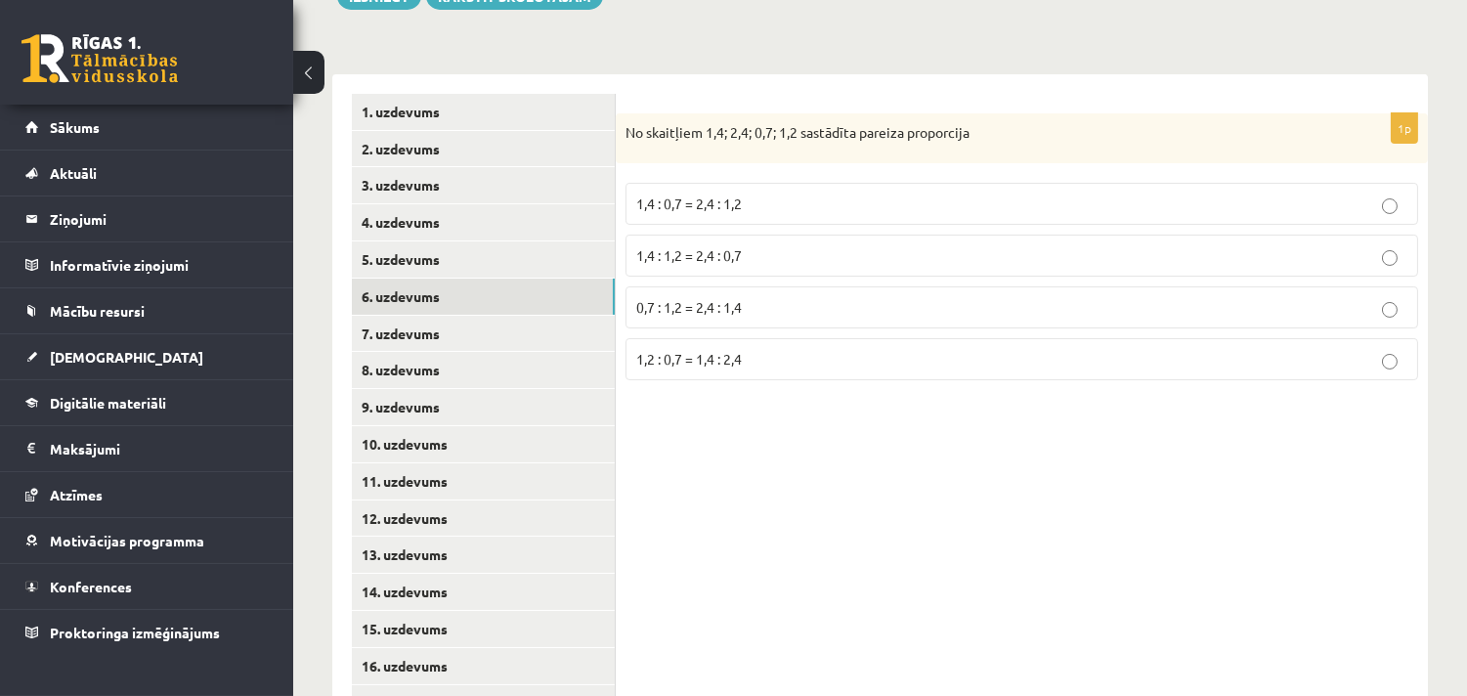
click at [763, 198] on p "1,4 : 0,7 = 2,4 : 1,2" at bounding box center [1021, 203] width 771 height 21
click at [408, 322] on link "7. uzdevums" at bounding box center [483, 334] width 263 height 36
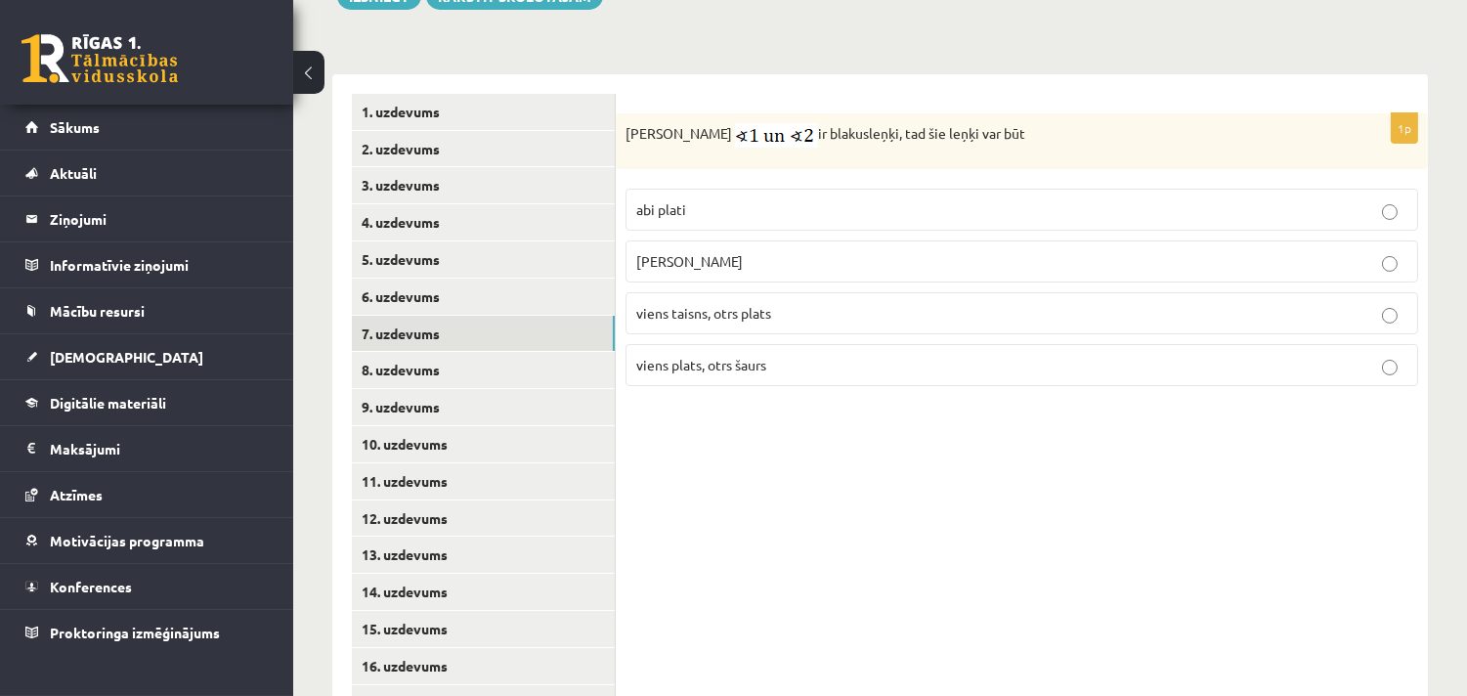
click at [669, 363] on span "viens plats, otrs šaurs" at bounding box center [701, 365] width 130 height 18
click at [414, 373] on link "8. uzdevums" at bounding box center [483, 370] width 263 height 36
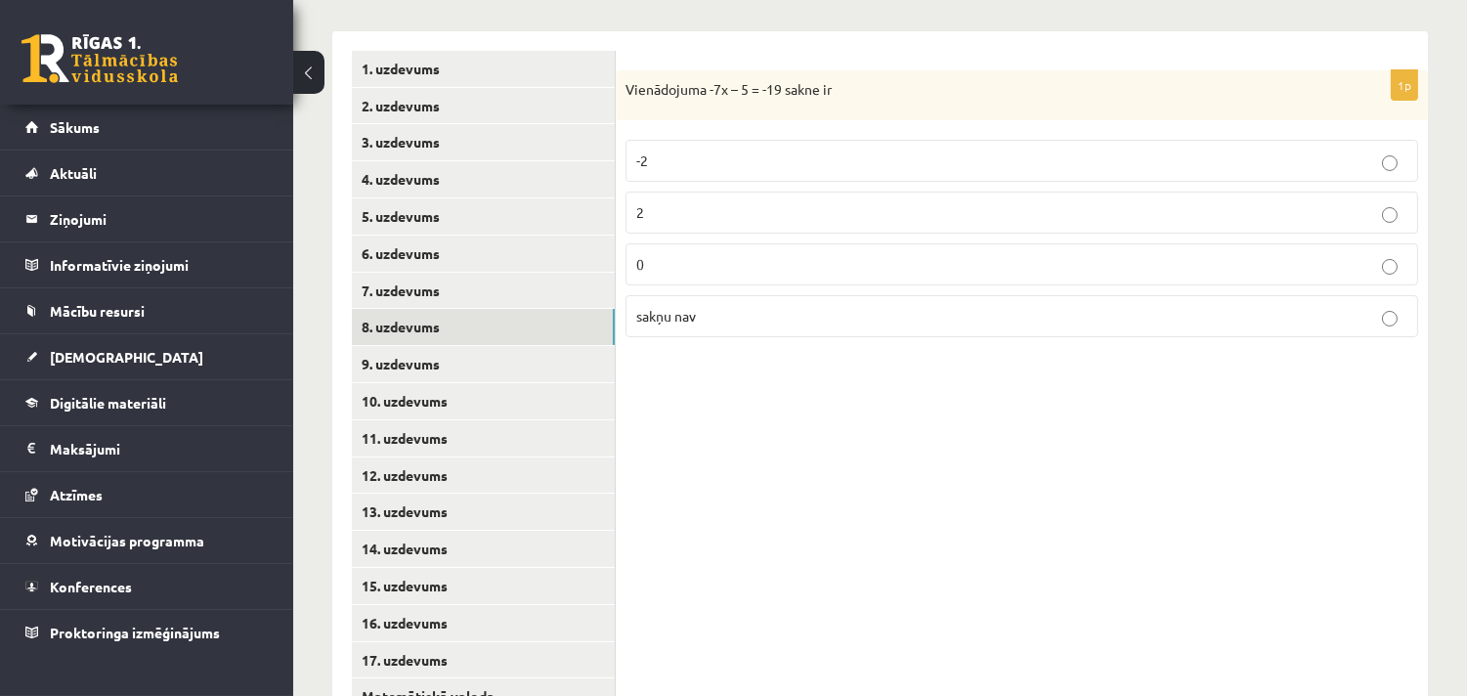
scroll to position [530, 0]
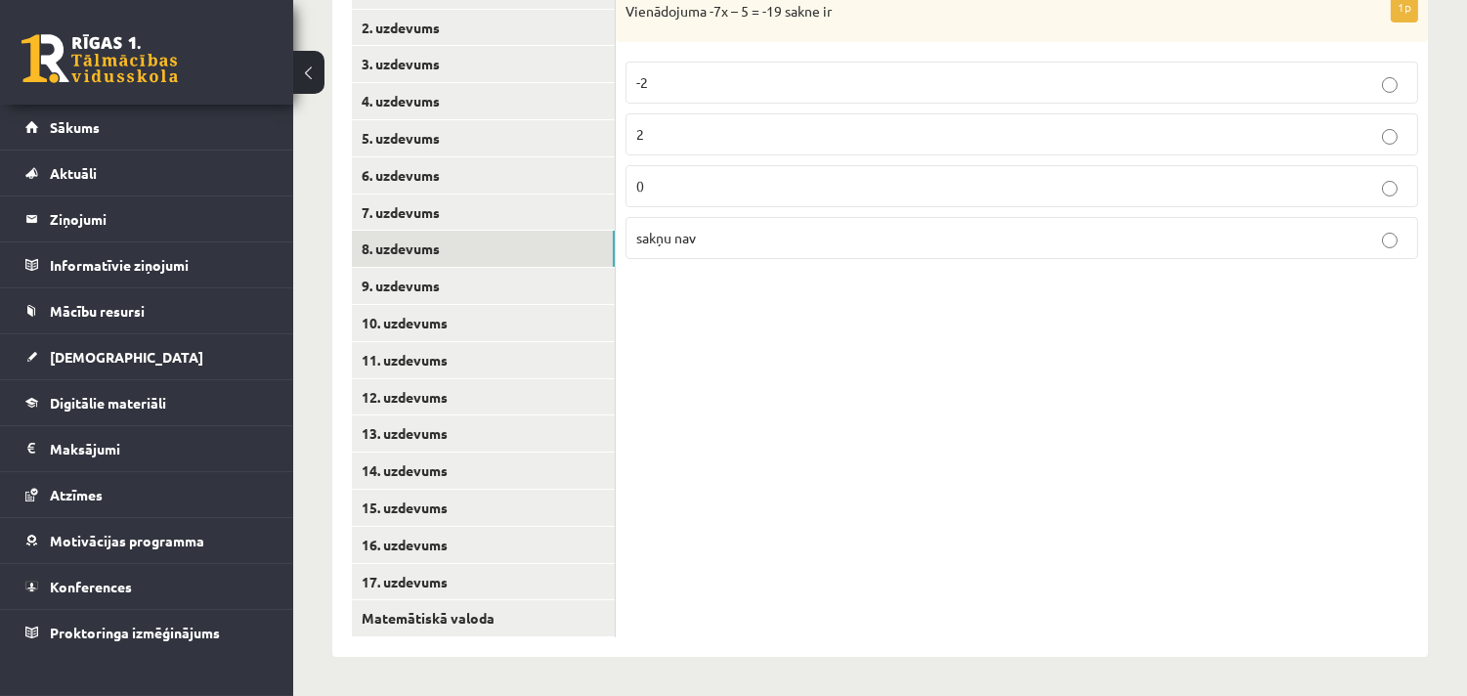
click at [661, 134] on p "2" at bounding box center [1021, 134] width 771 height 21
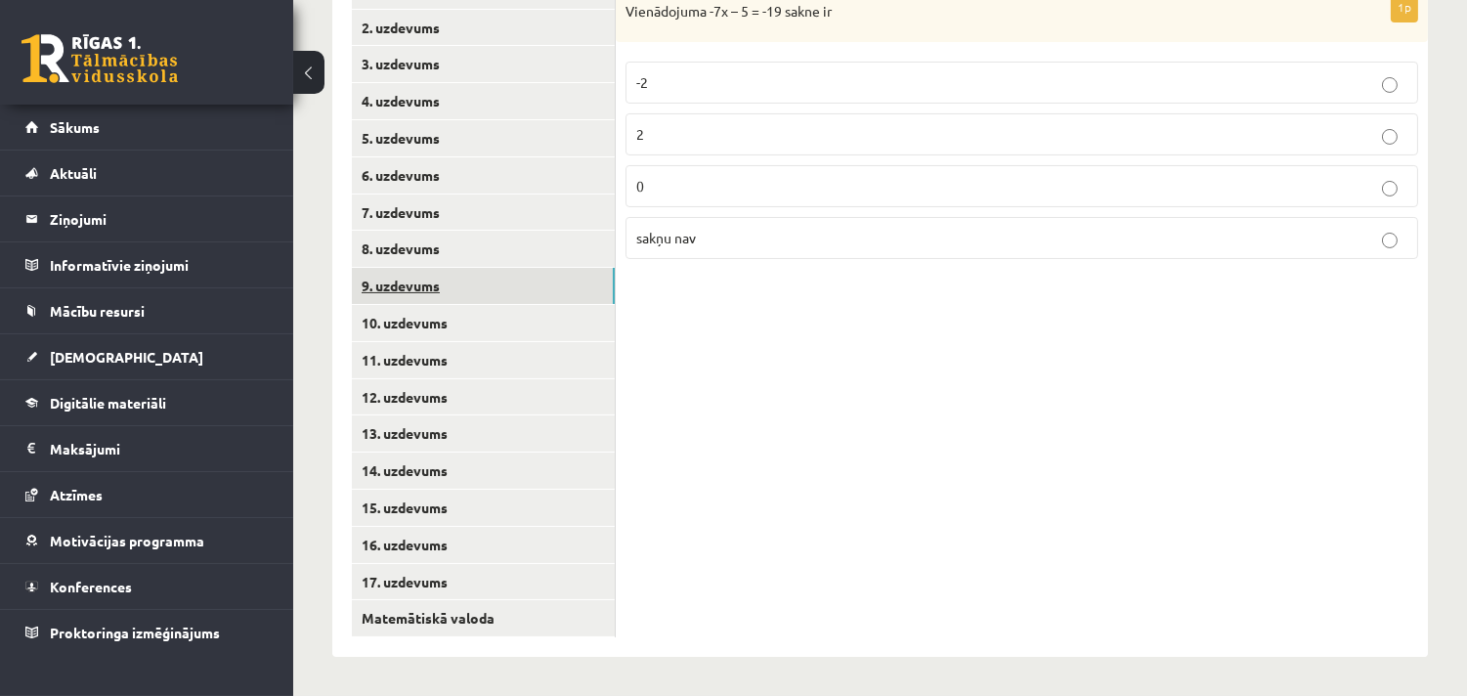
click at [503, 293] on link "9. uzdevums" at bounding box center [483, 286] width 263 height 36
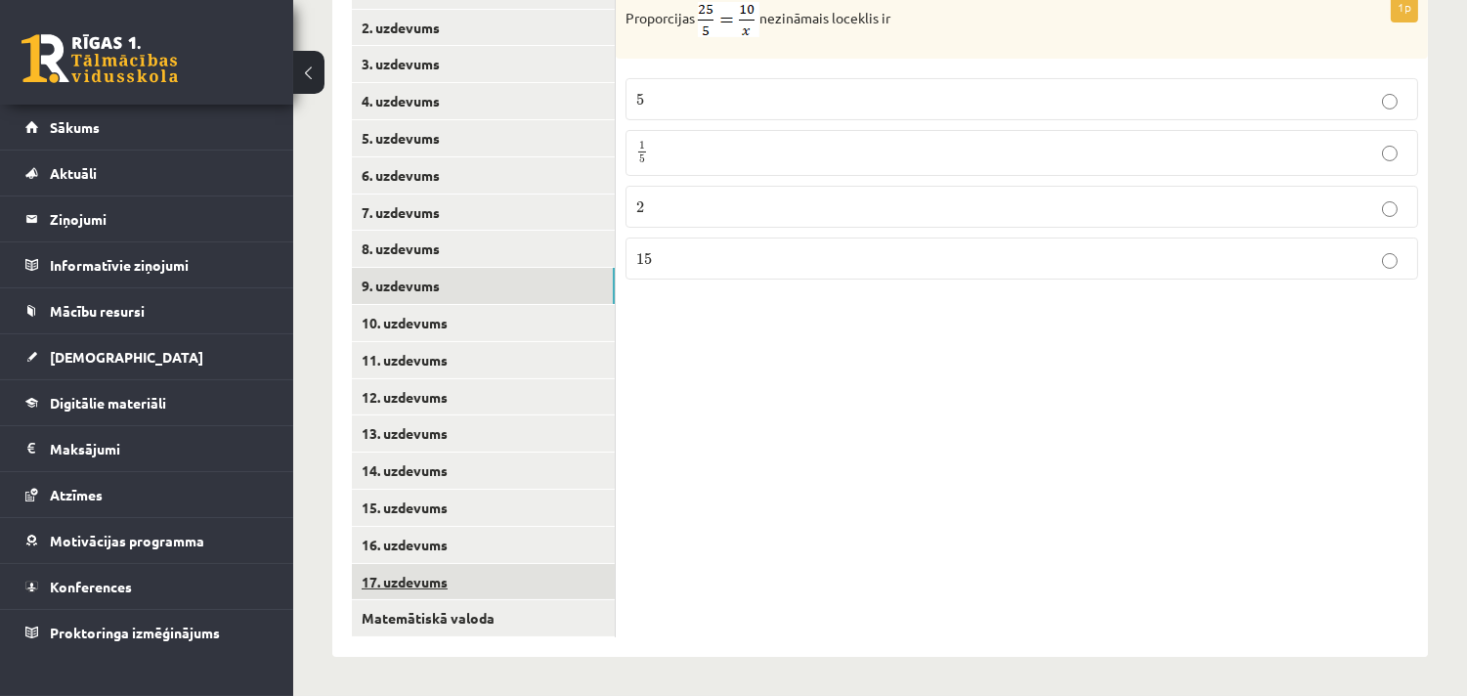
click at [496, 580] on link "17. uzdevums" at bounding box center [483, 582] width 263 height 36
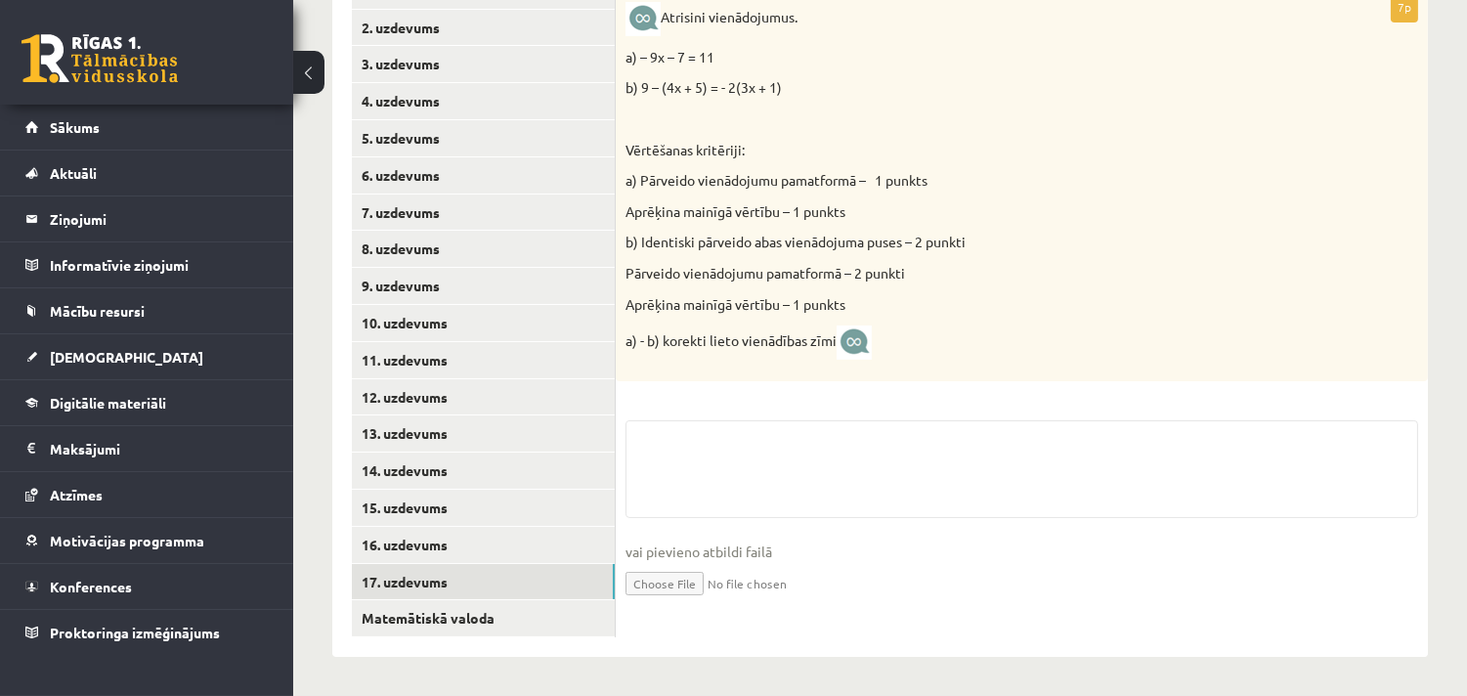
click at [679, 580] on input "file" at bounding box center [1021, 582] width 793 height 40
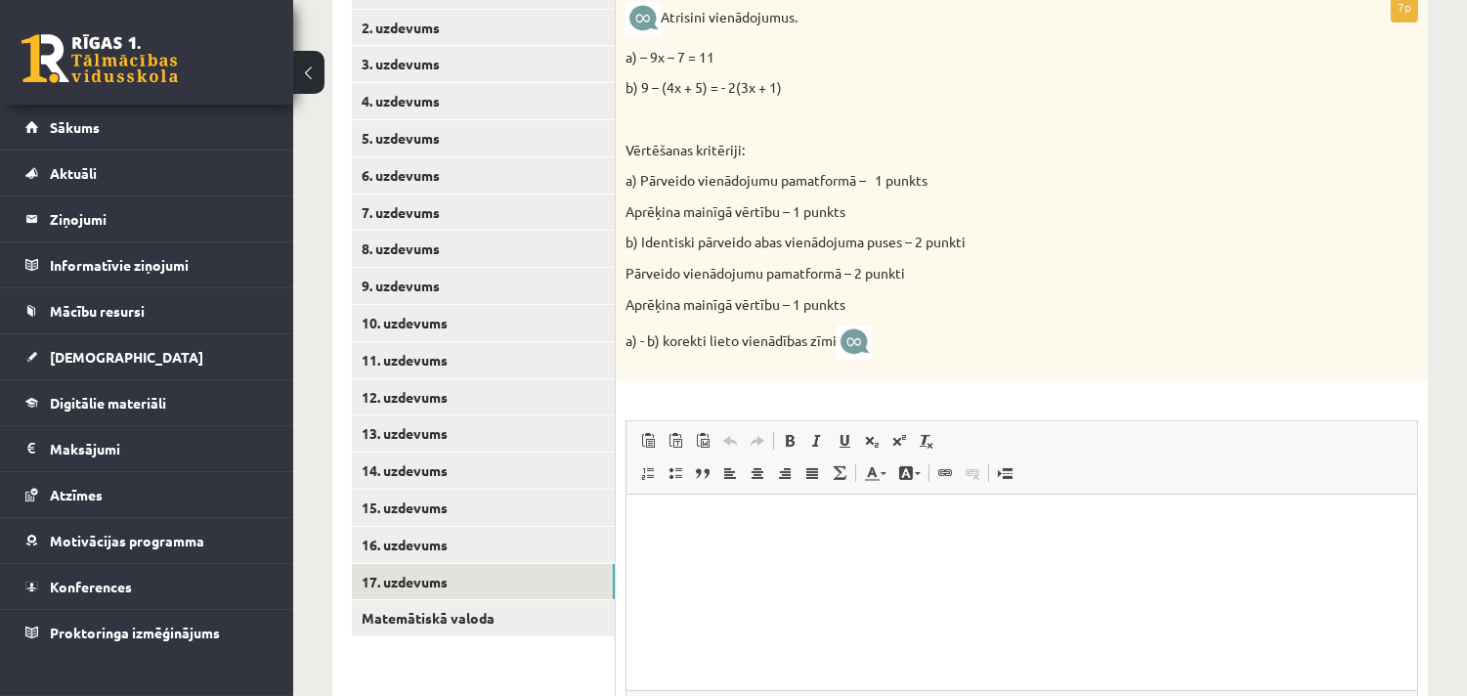
scroll to position [0, 0]
type input "**********"
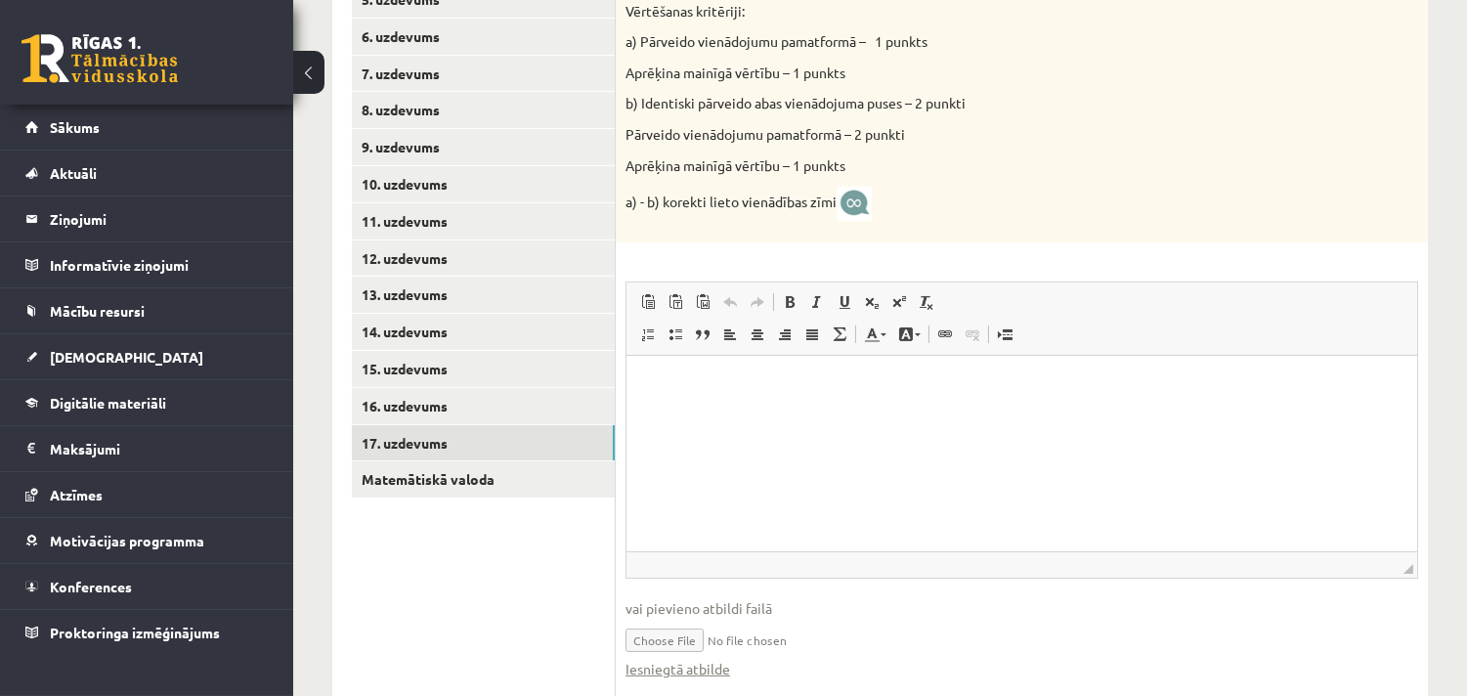
scroll to position [739, 0]
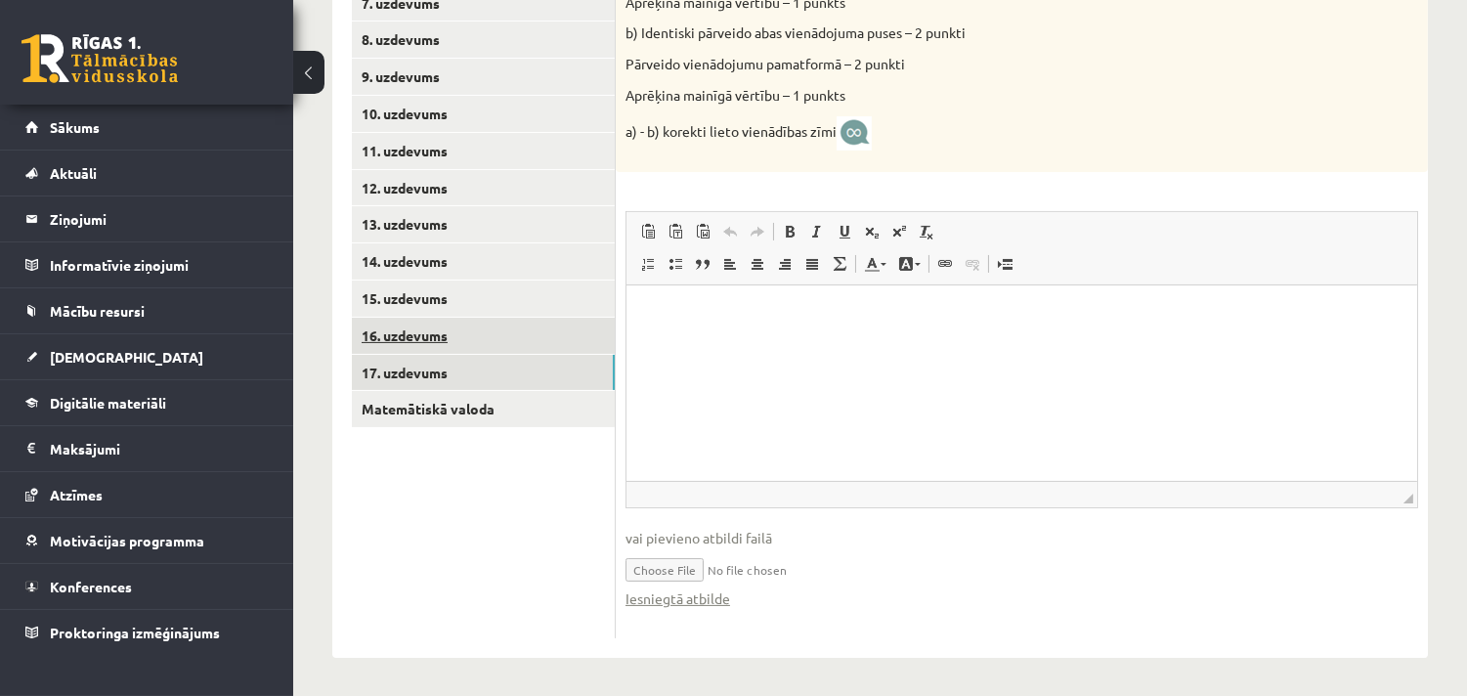
click at [477, 333] on link "16. uzdevums" at bounding box center [483, 336] width 263 height 36
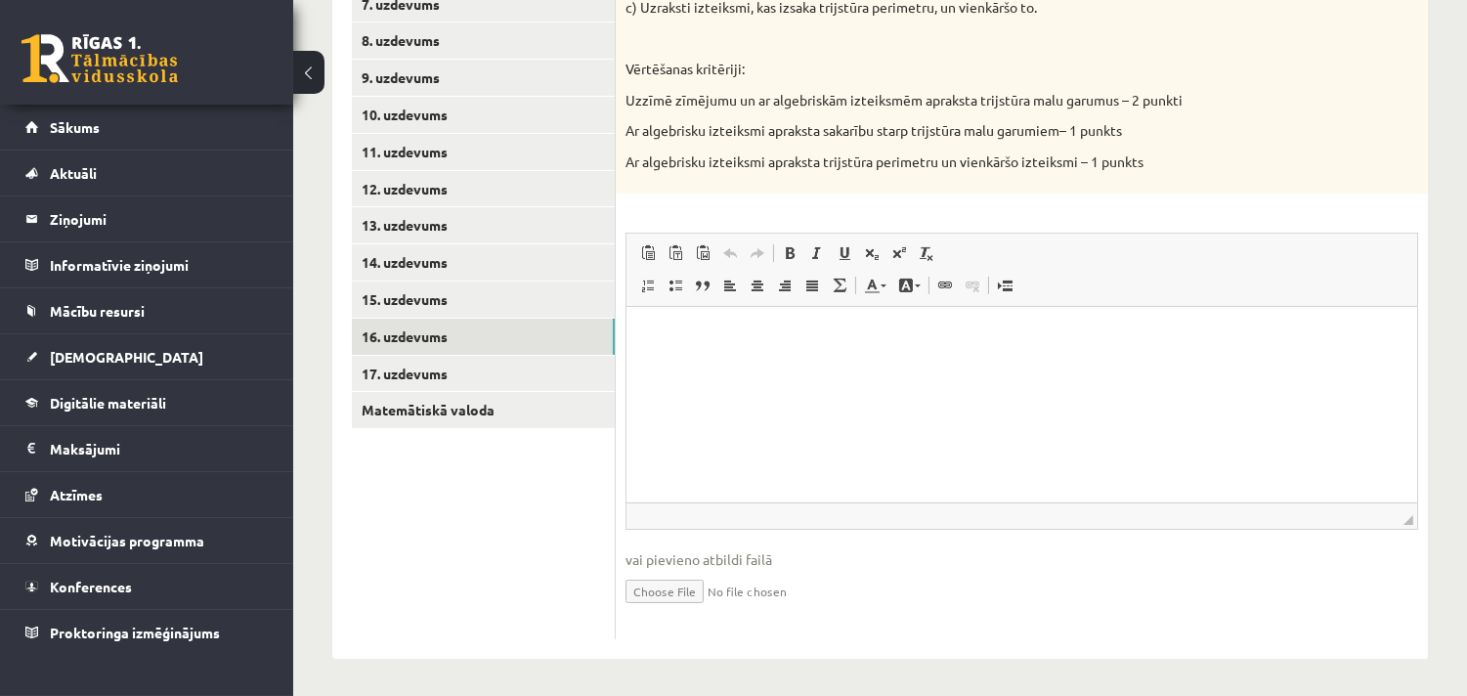
scroll to position [0, 0]
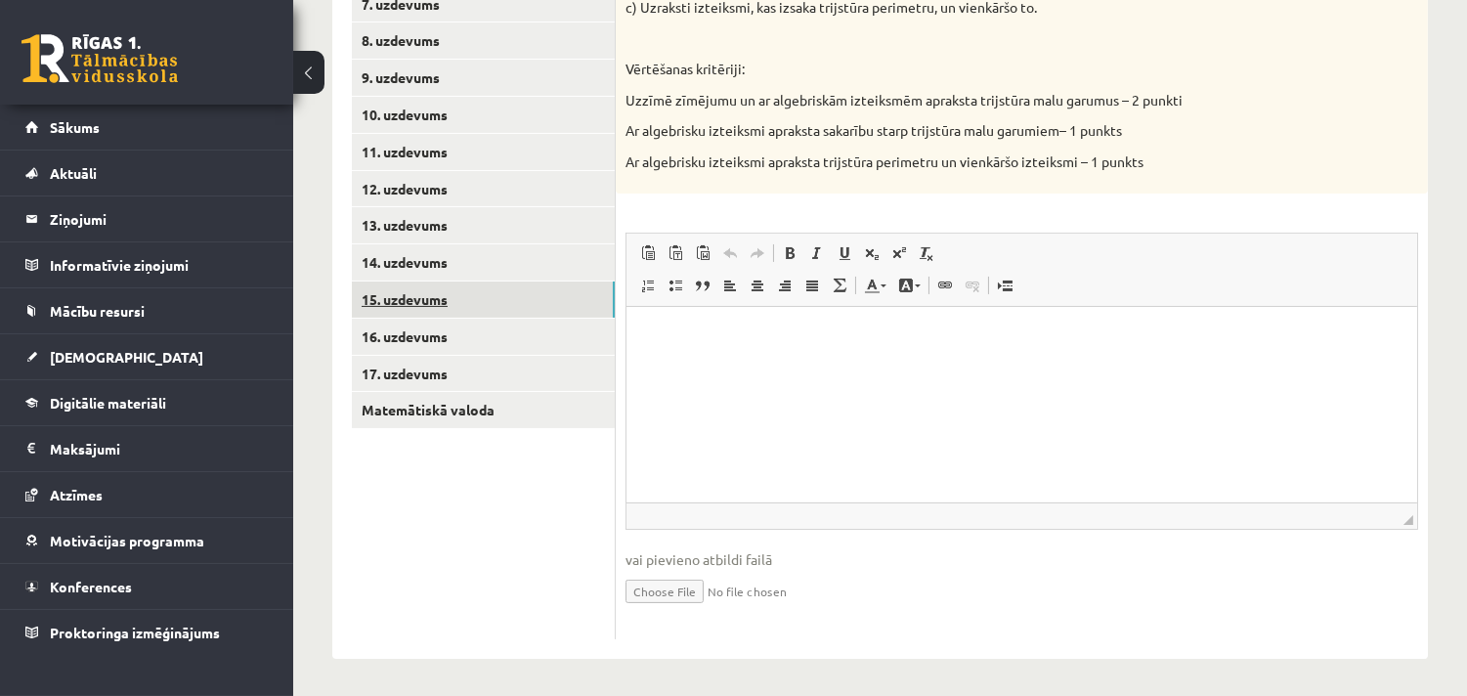
click at [503, 288] on link "15. uzdevums" at bounding box center [483, 299] width 263 height 36
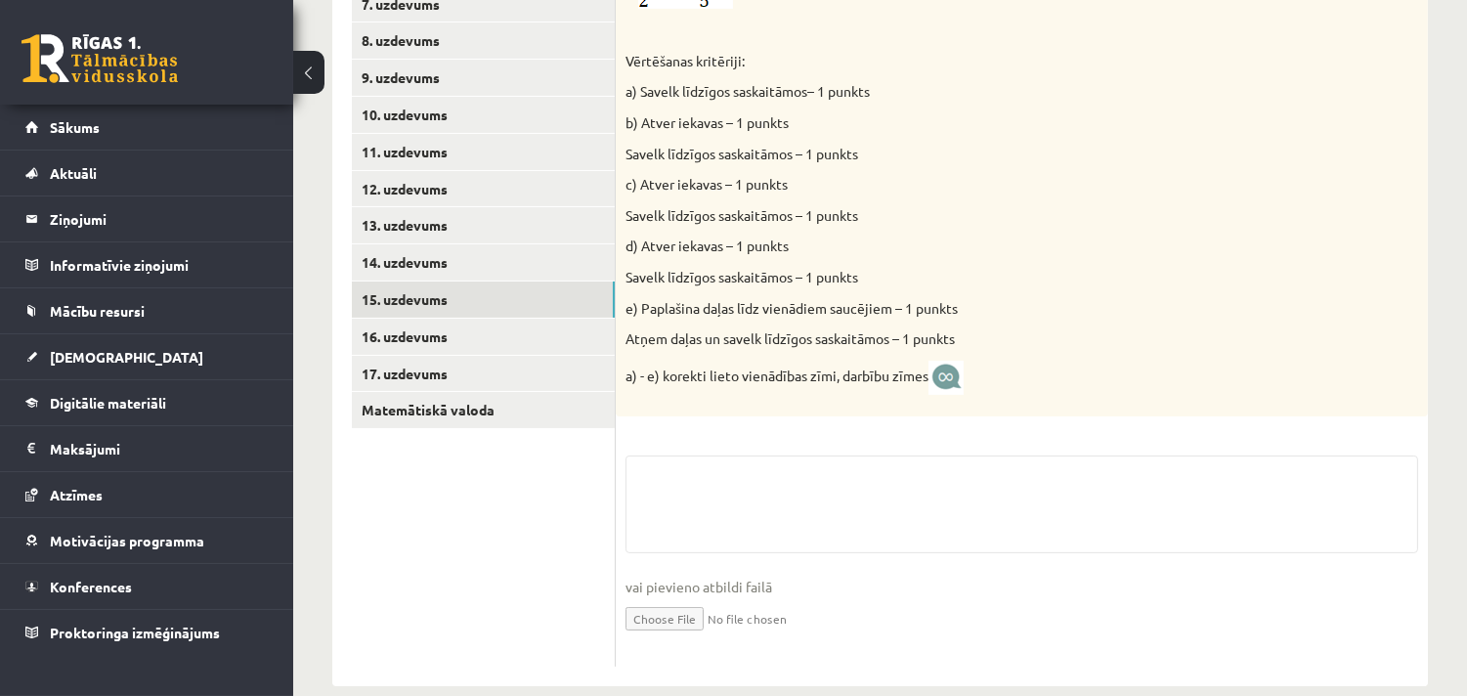
click at [669, 619] on input "file" at bounding box center [1021, 617] width 793 height 40
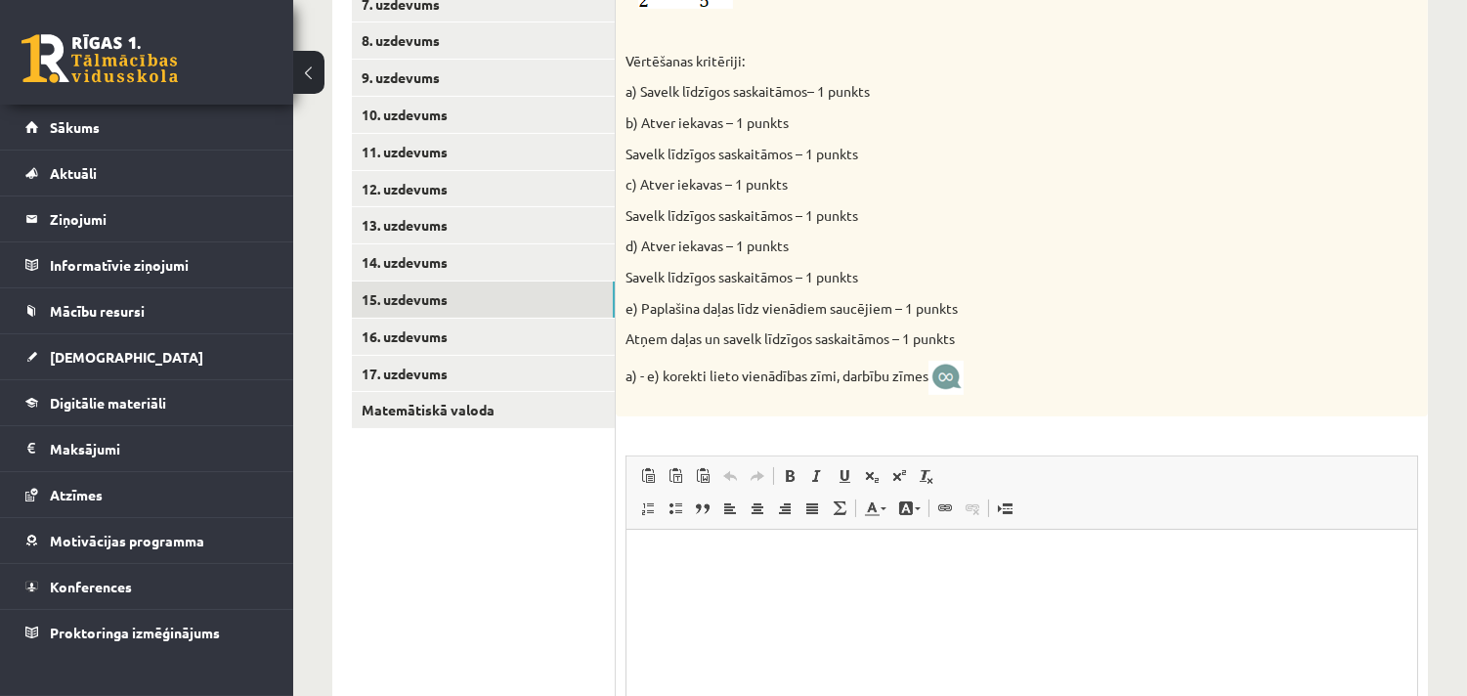
type input "**********"
click at [513, 269] on link "14. uzdevums" at bounding box center [483, 262] width 263 height 36
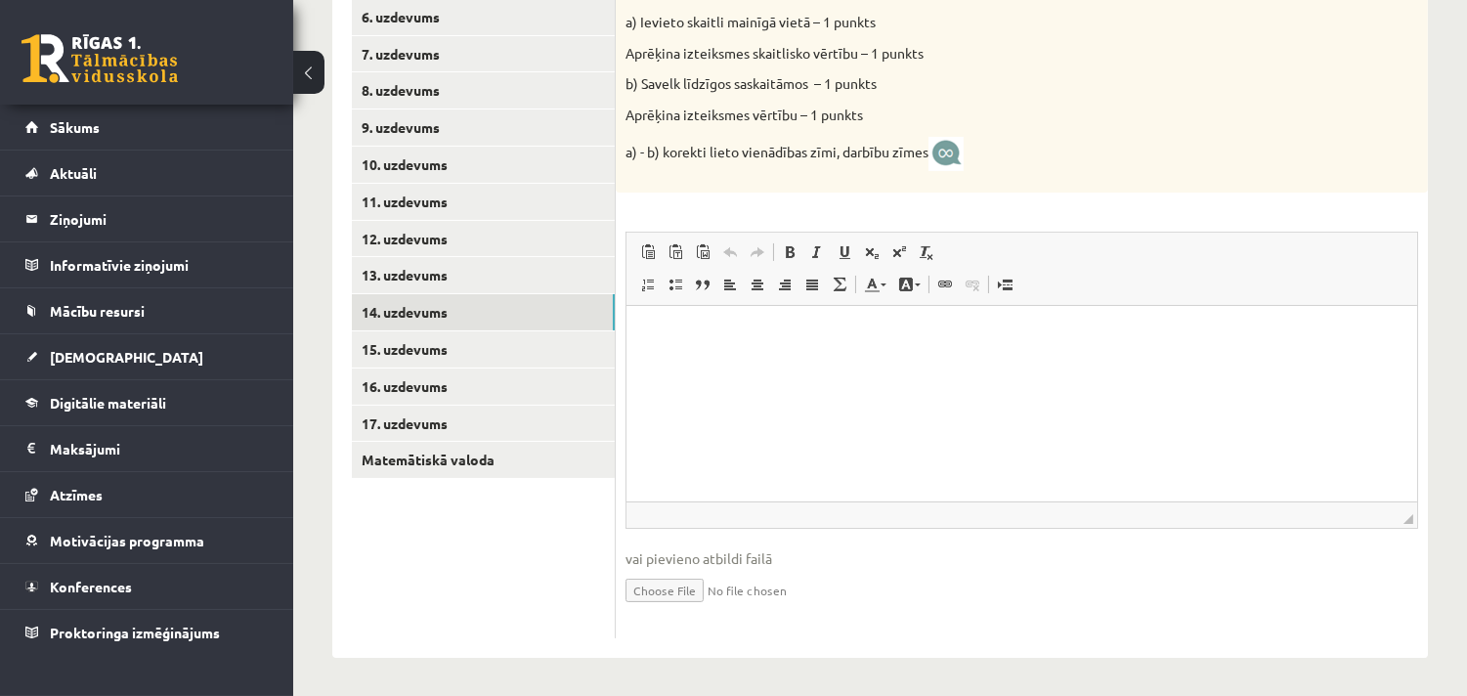
click at [646, 589] on input "file" at bounding box center [1021, 589] width 793 height 40
type input "**********"
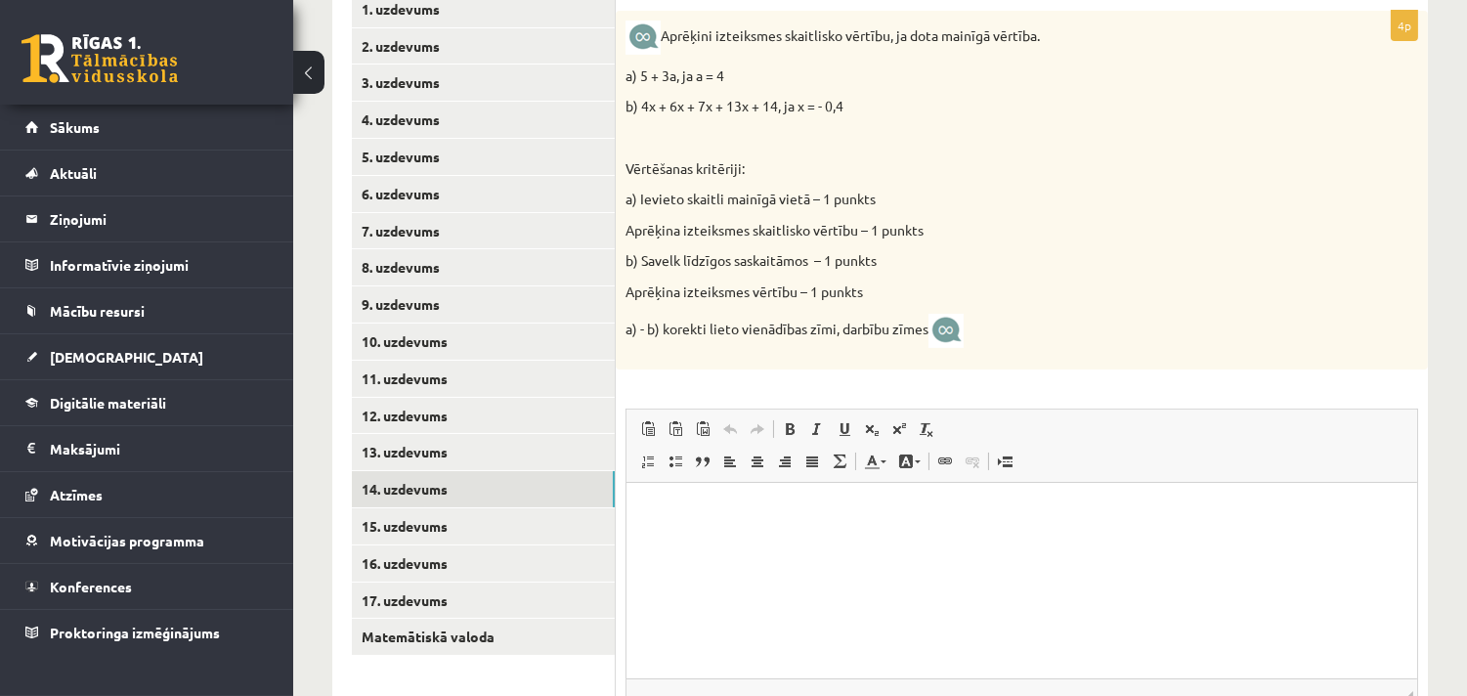
scroll to position [435, 0]
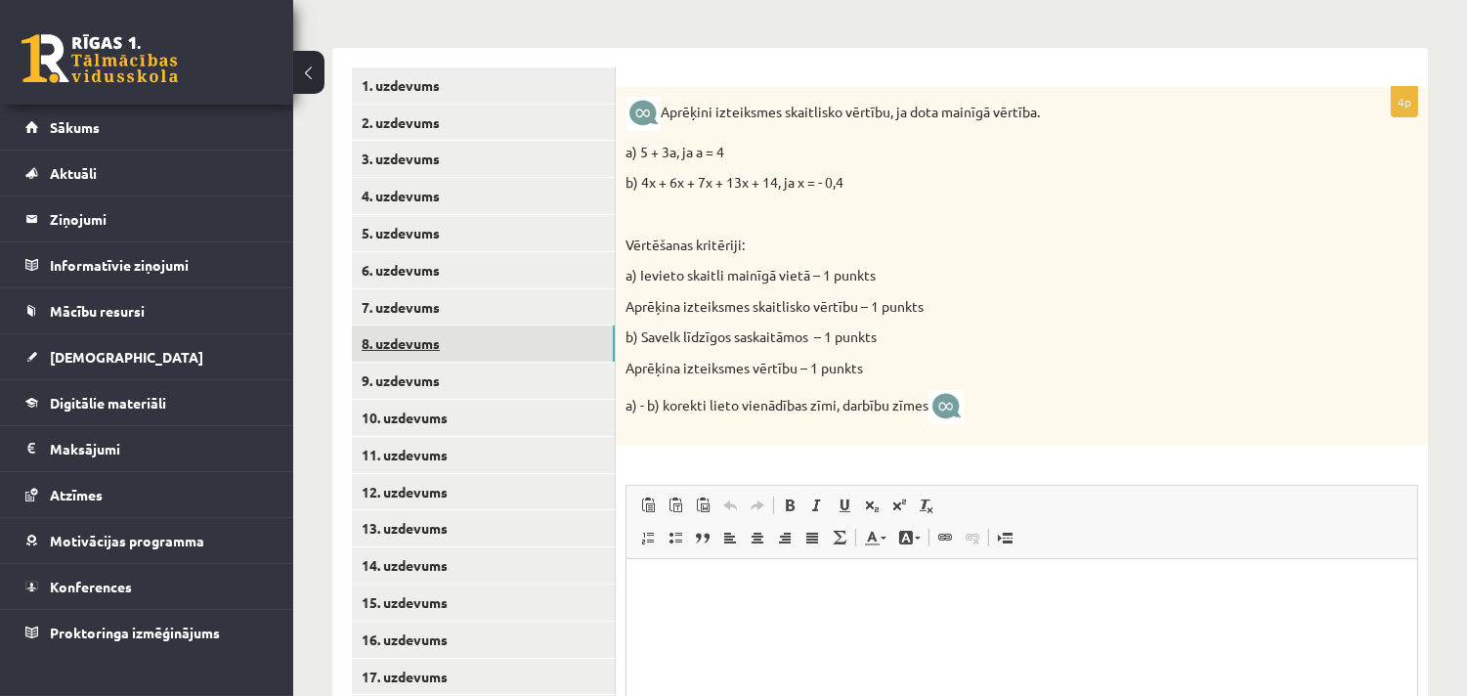
click at [377, 345] on link "8. uzdevums" at bounding box center [483, 343] width 263 height 36
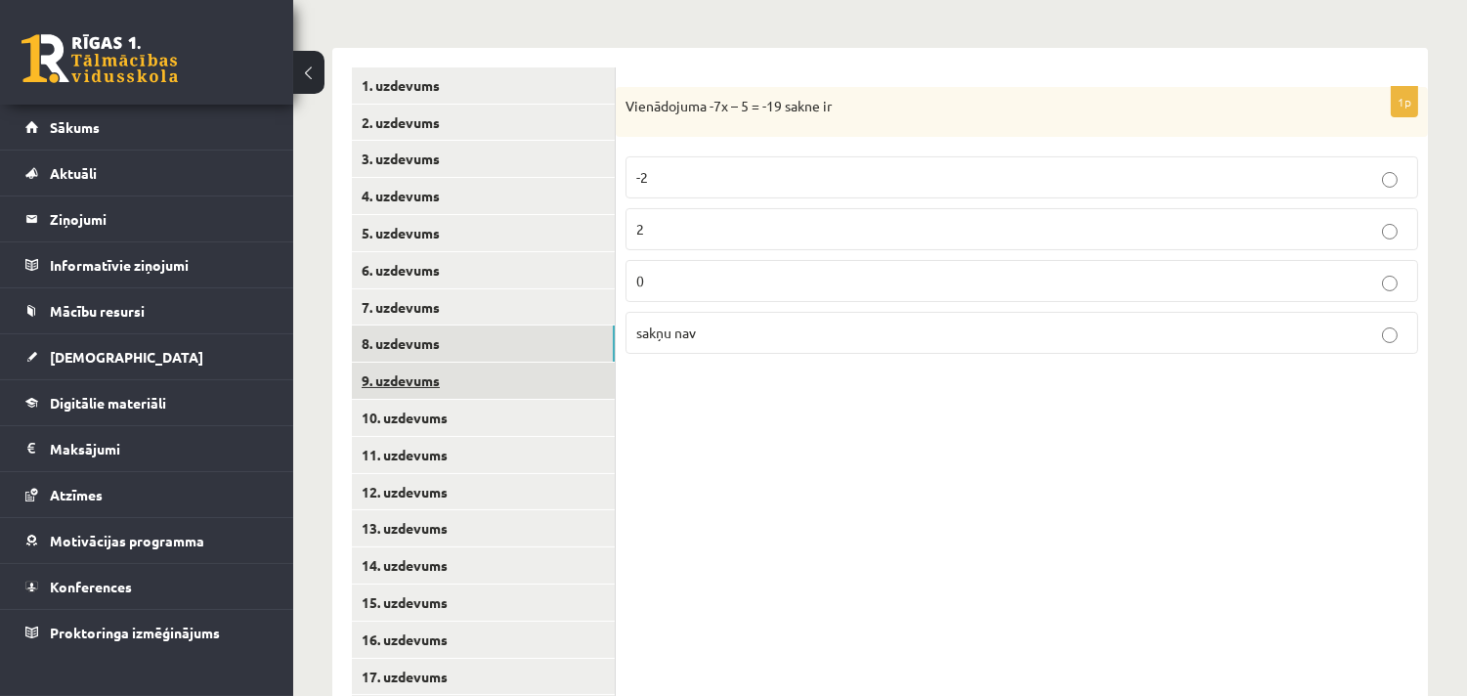
click at [385, 382] on link "9. uzdevums" at bounding box center [483, 381] width 263 height 36
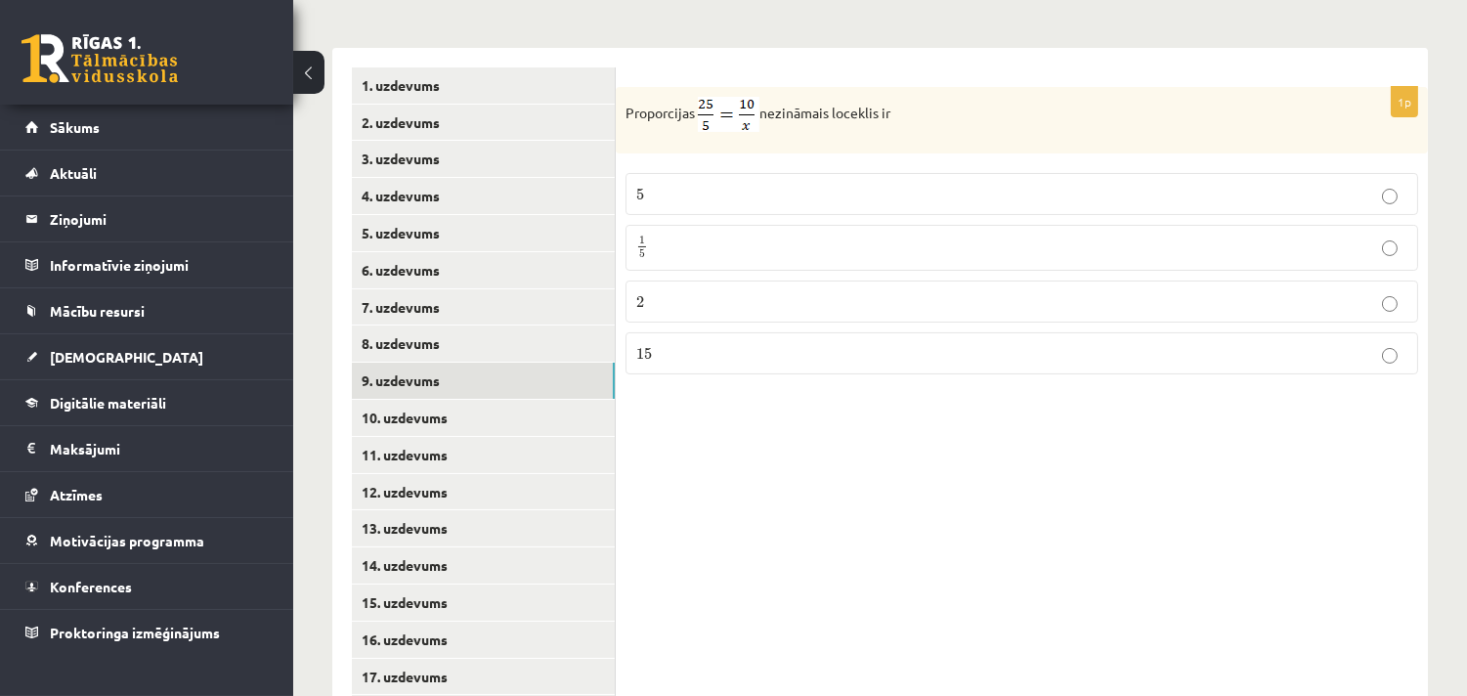
click at [643, 295] on span "2 2" at bounding box center [640, 302] width 8 height 14
click at [441, 423] on link "10. uzdevums" at bounding box center [483, 418] width 263 height 36
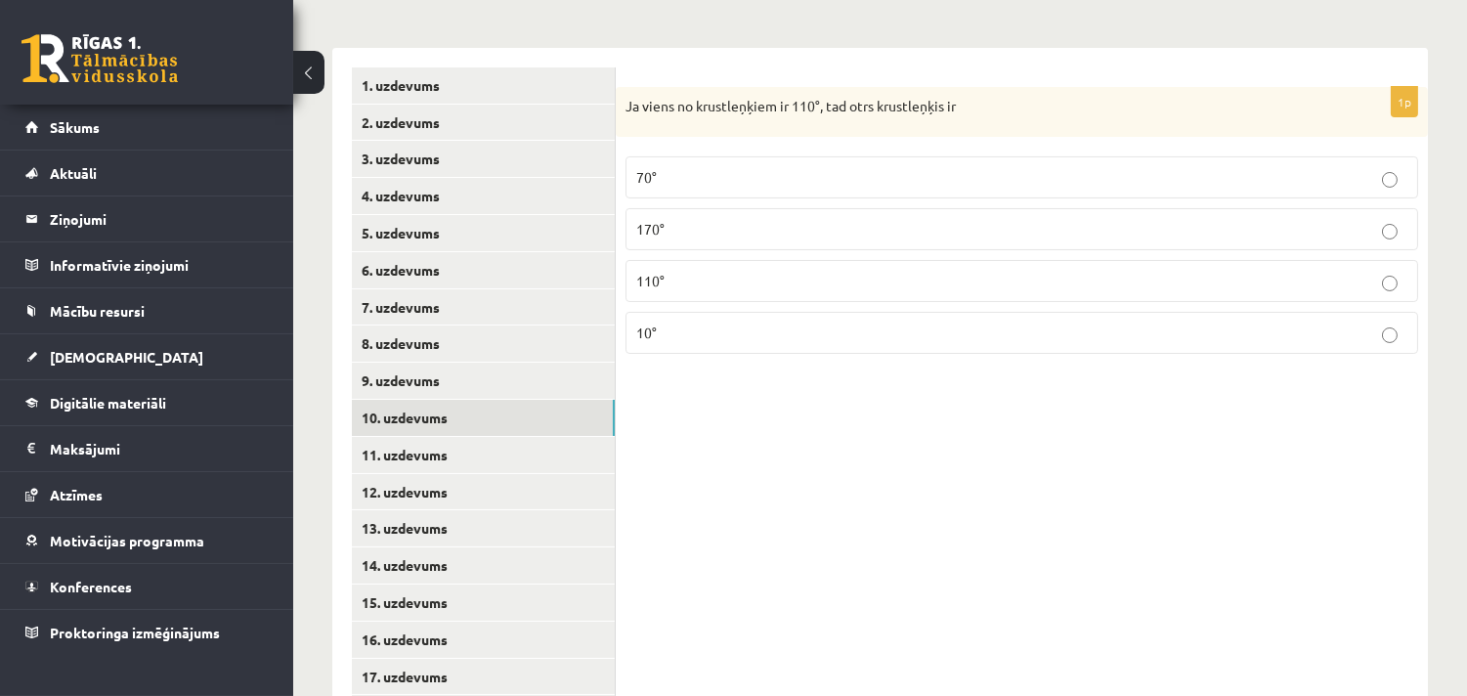
click at [807, 176] on p "70°" at bounding box center [1021, 177] width 771 height 21
click at [718, 290] on p "110°" at bounding box center [1021, 281] width 771 height 21
click at [812, 550] on div "1p Ja viens no krustleņķiem ir 110 ° , tad otrs krustleņķis ir 70° 170° 110° 10°" at bounding box center [1022, 400] width 812 height 704
click at [426, 444] on link "11. uzdevums" at bounding box center [483, 455] width 263 height 36
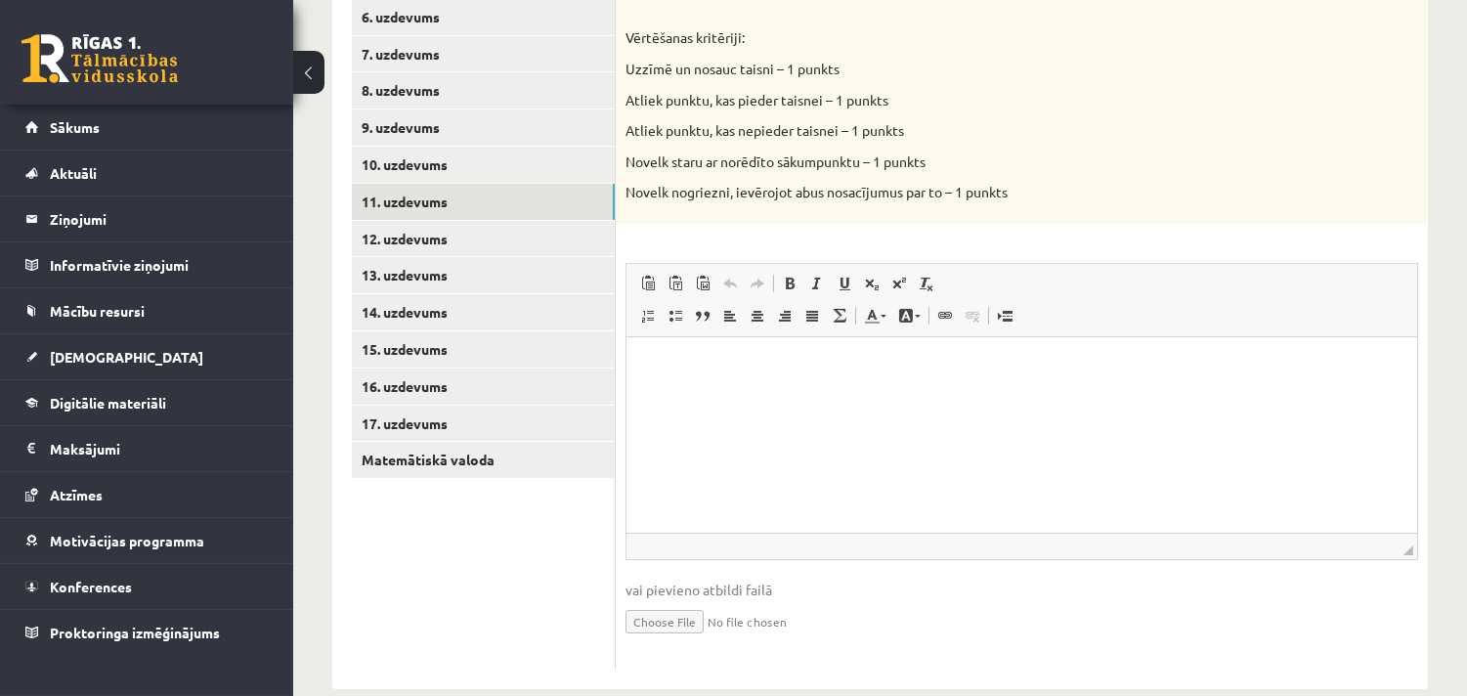
scroll to position [719, 0]
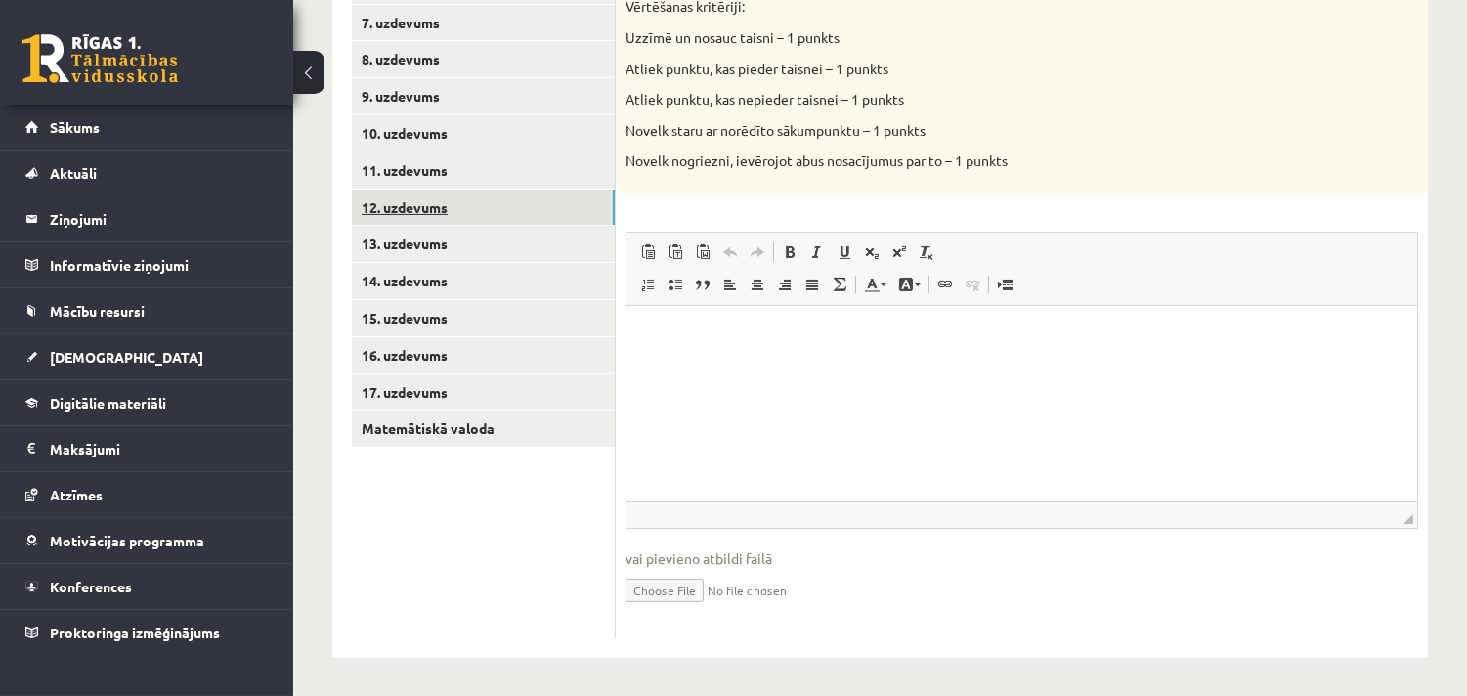
click at [397, 200] on link "12. uzdevums" at bounding box center [483, 208] width 263 height 36
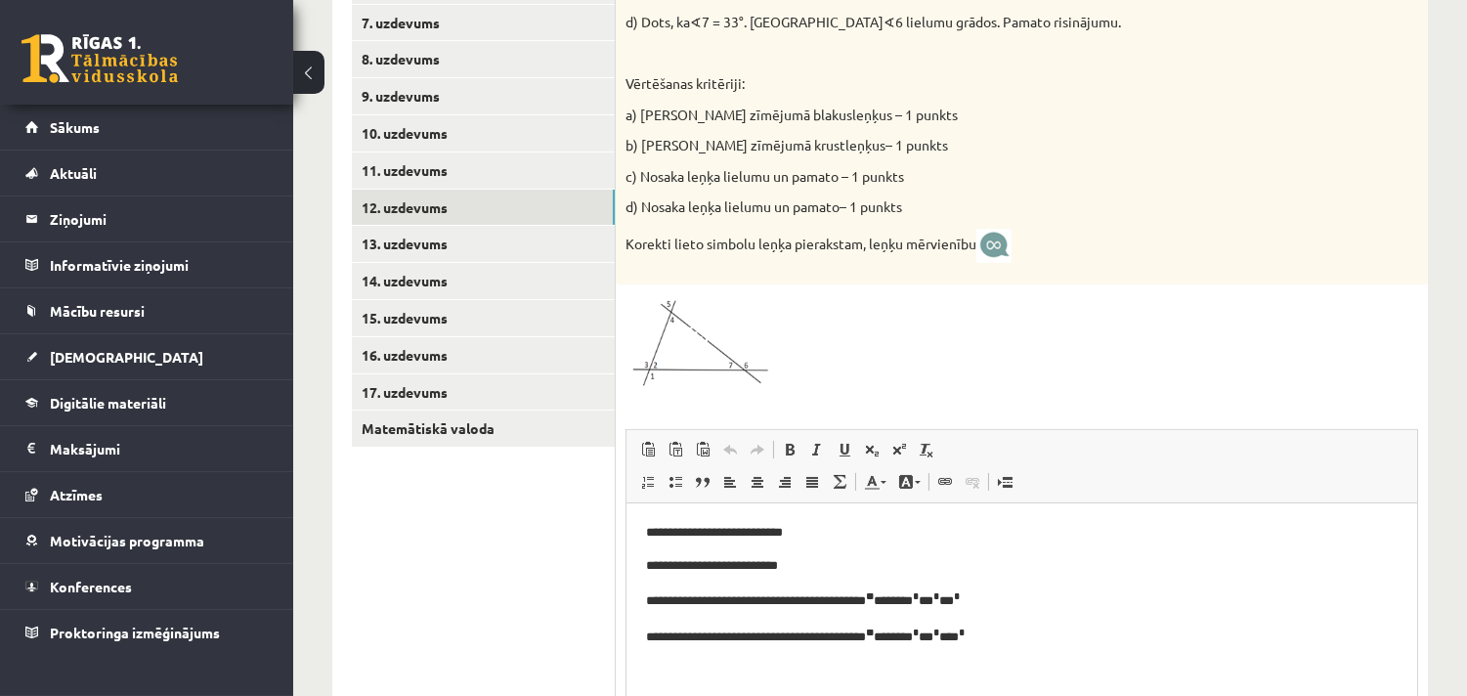
scroll to position [0, 0]
click at [396, 241] on link "13. uzdevums" at bounding box center [483, 244] width 263 height 36
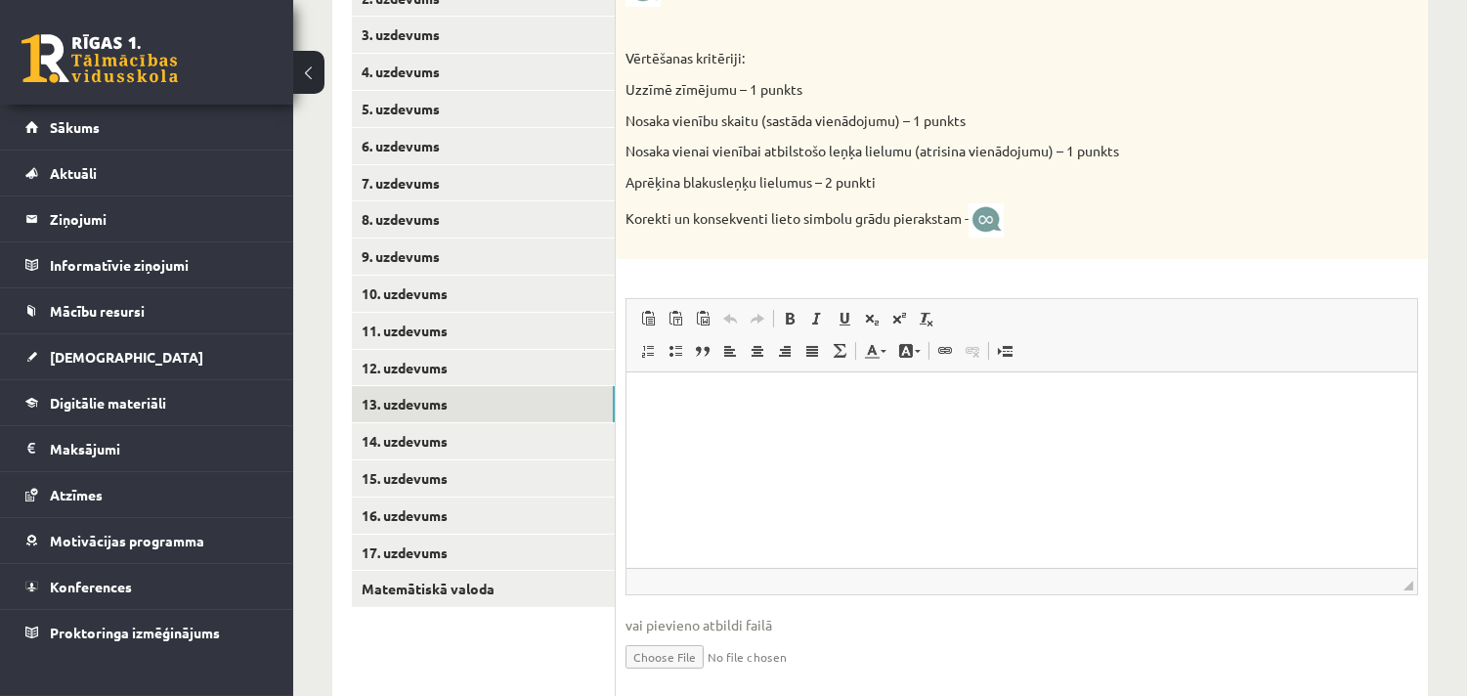
scroll to position [626, 0]
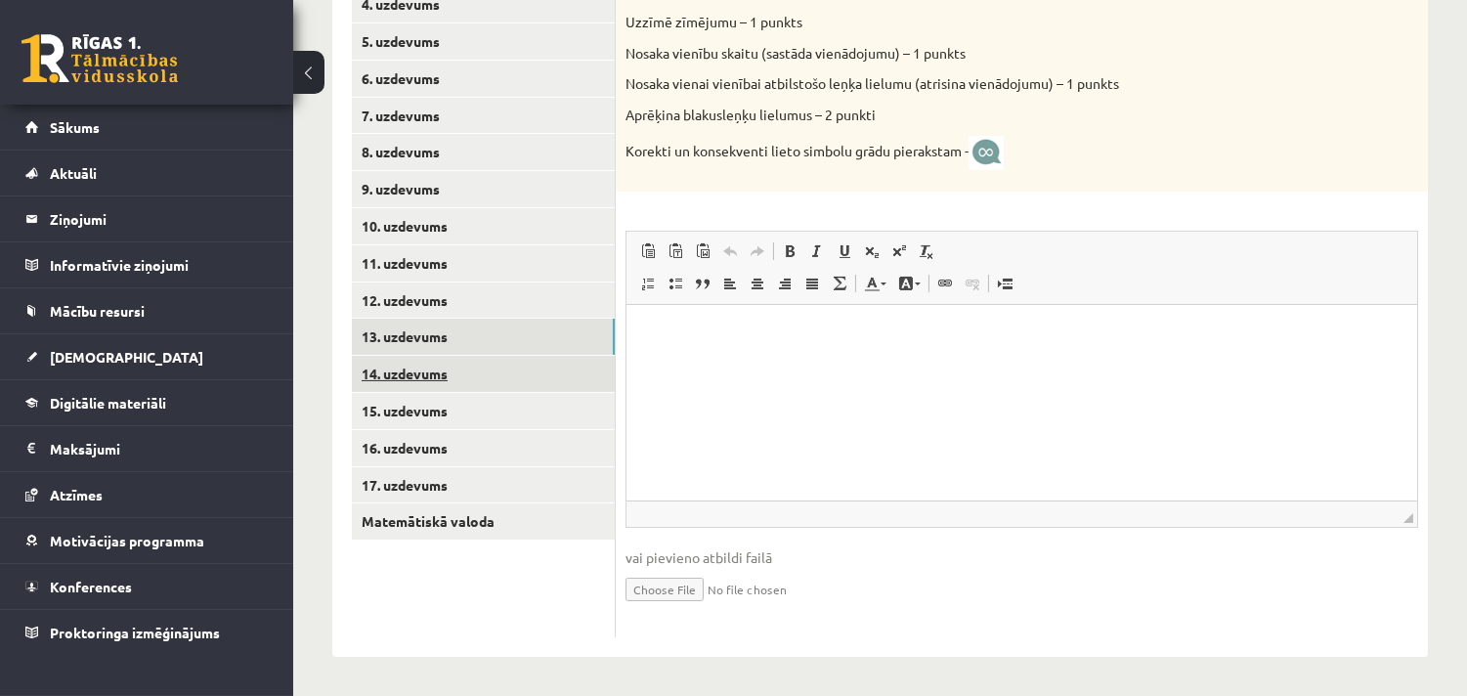
click at [399, 378] on link "14. uzdevums" at bounding box center [483, 374] width 263 height 36
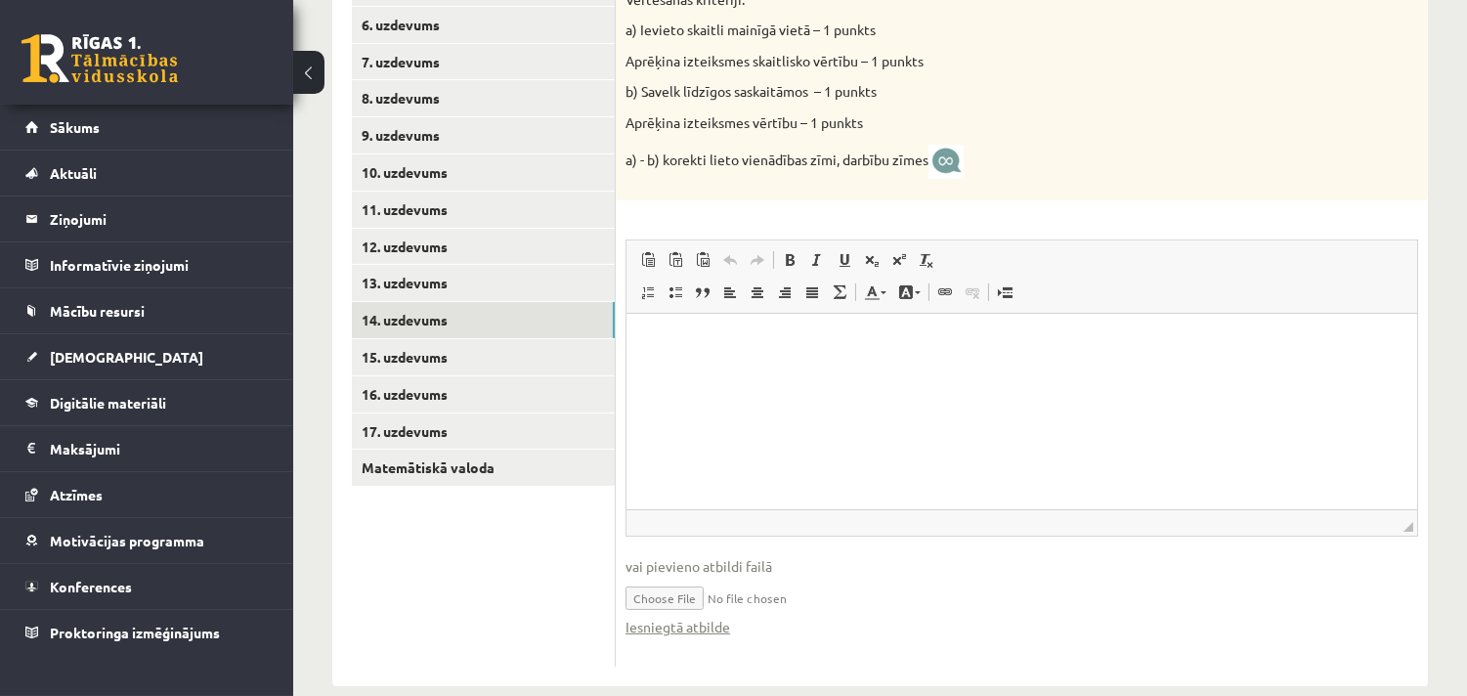
scroll to position [708, 0]
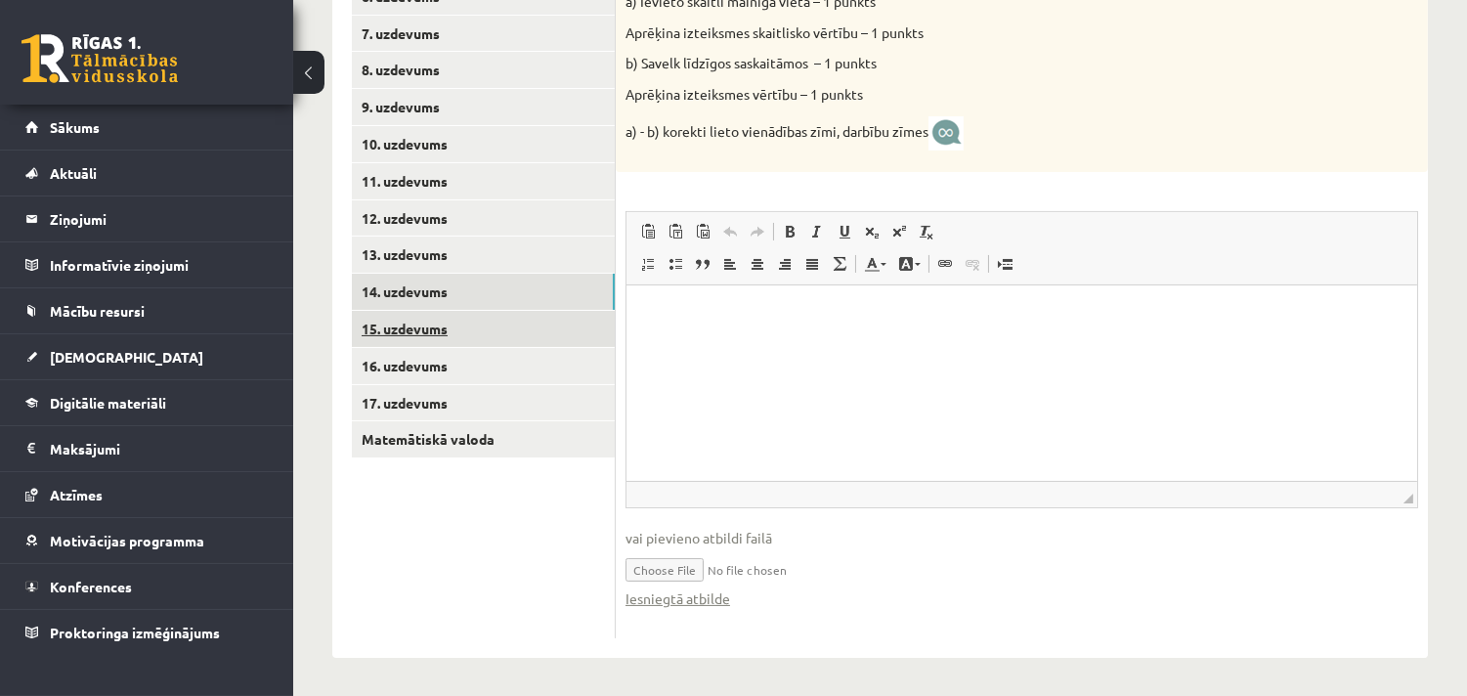
click at [436, 333] on link "15. uzdevums" at bounding box center [483, 329] width 263 height 36
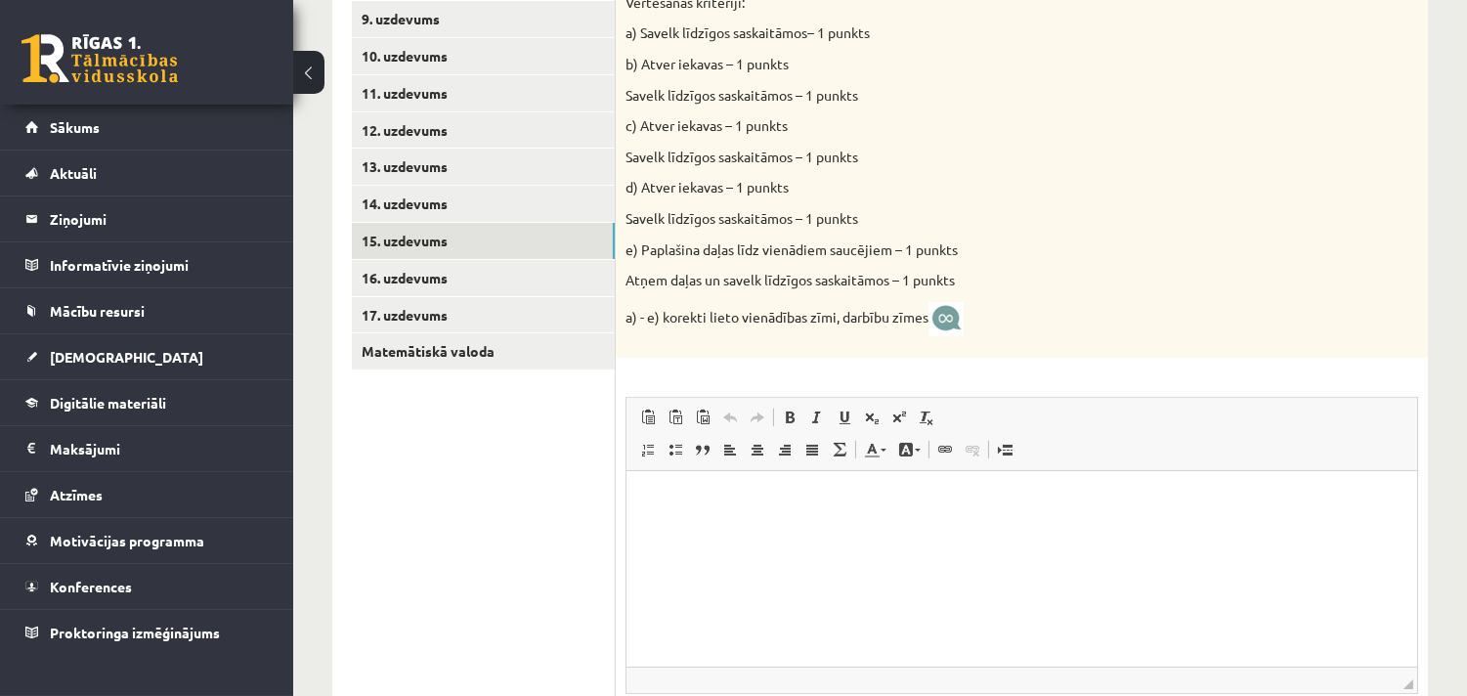
scroll to position [729, 0]
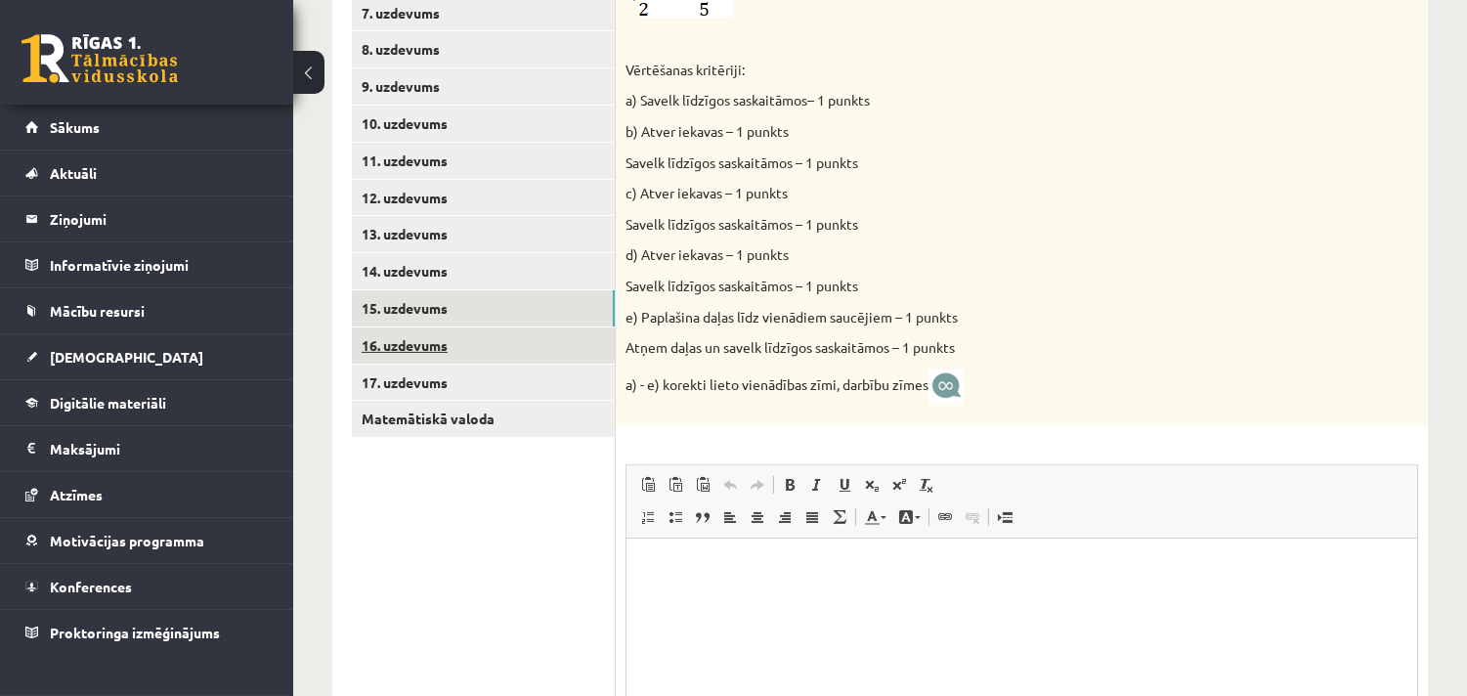
click at [434, 340] on link "16. uzdevums" at bounding box center [483, 345] width 263 height 36
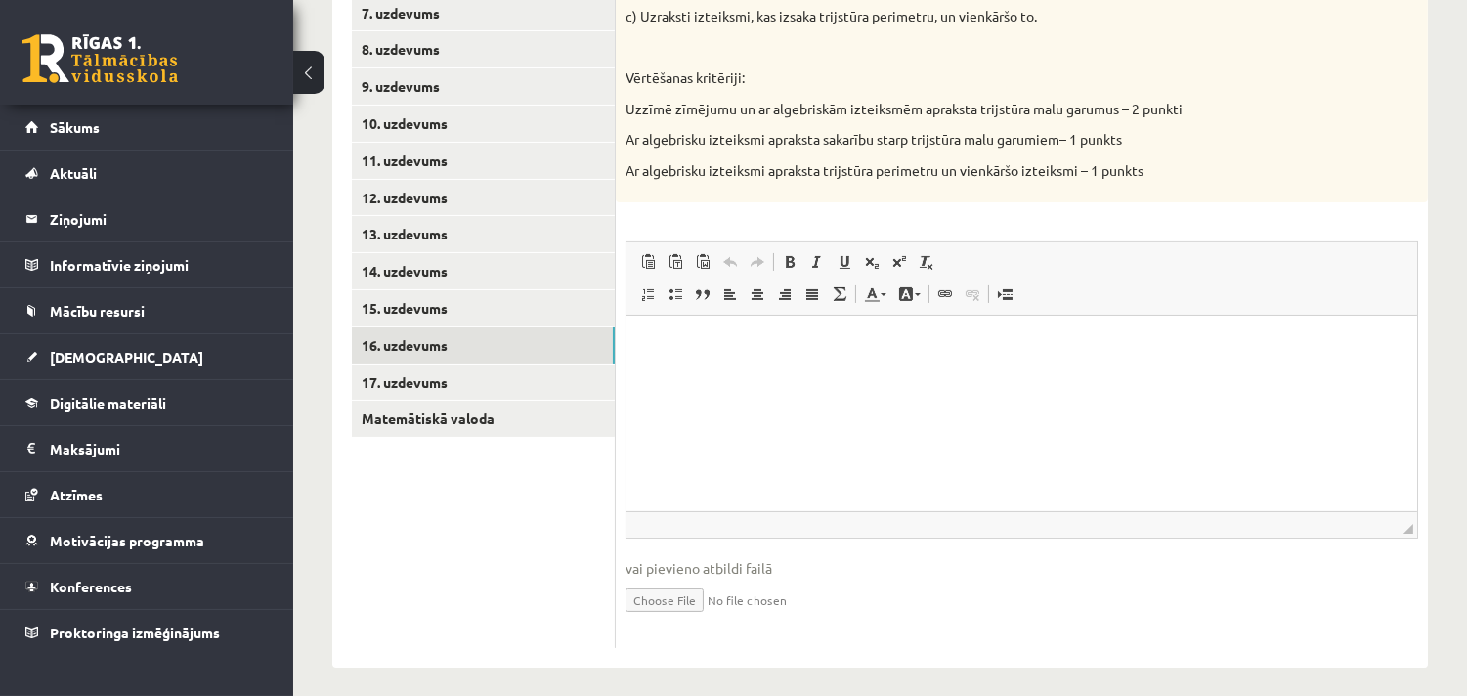
scroll to position [0, 0]
click at [415, 387] on link "17. uzdevums" at bounding box center [483, 383] width 263 height 36
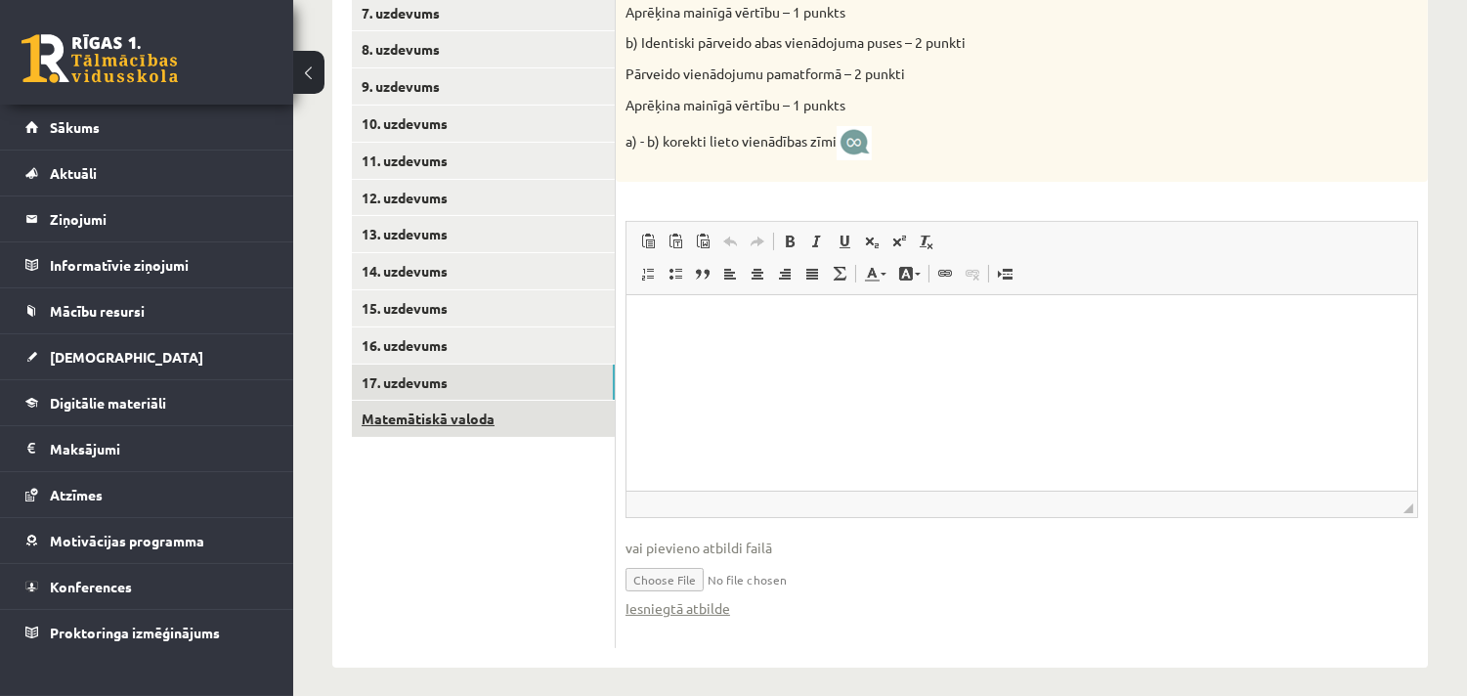
click at [454, 410] on link "Matemātiskā valoda" at bounding box center [483, 419] width 263 height 36
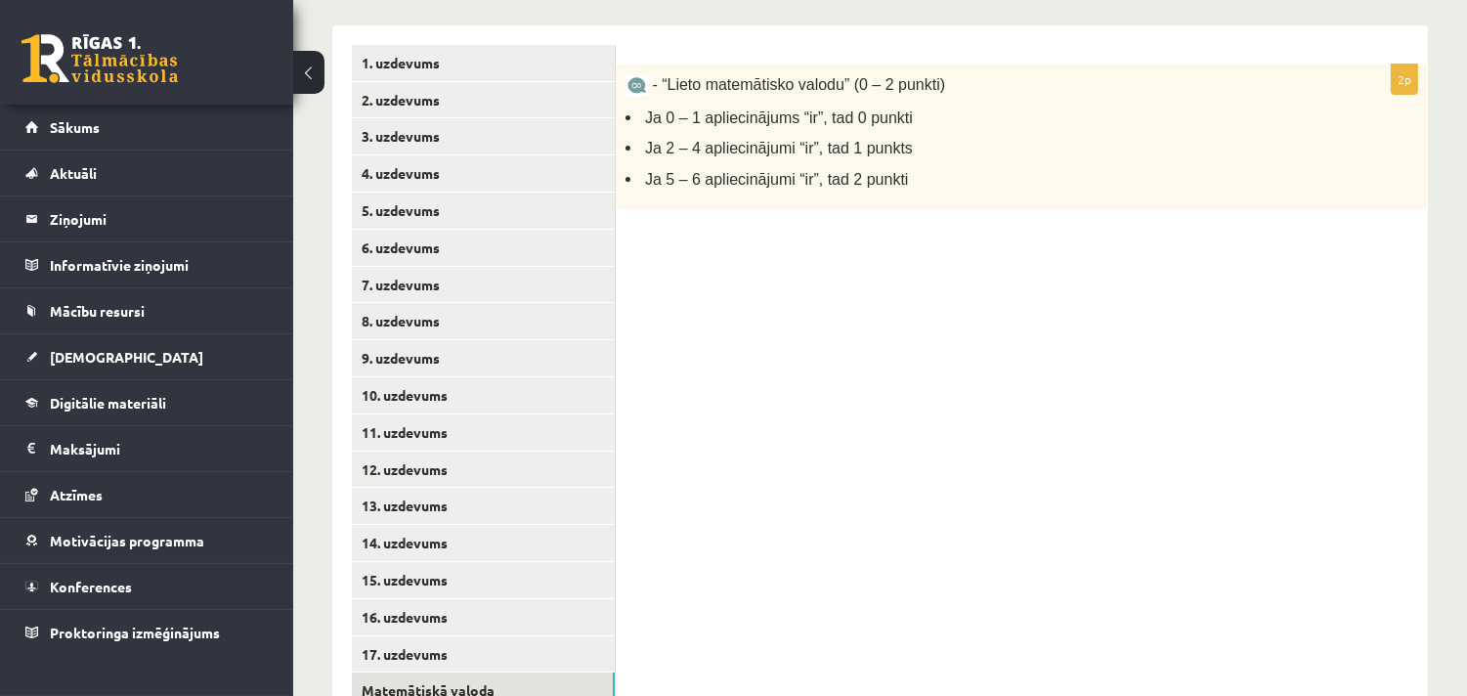
scroll to position [530, 0]
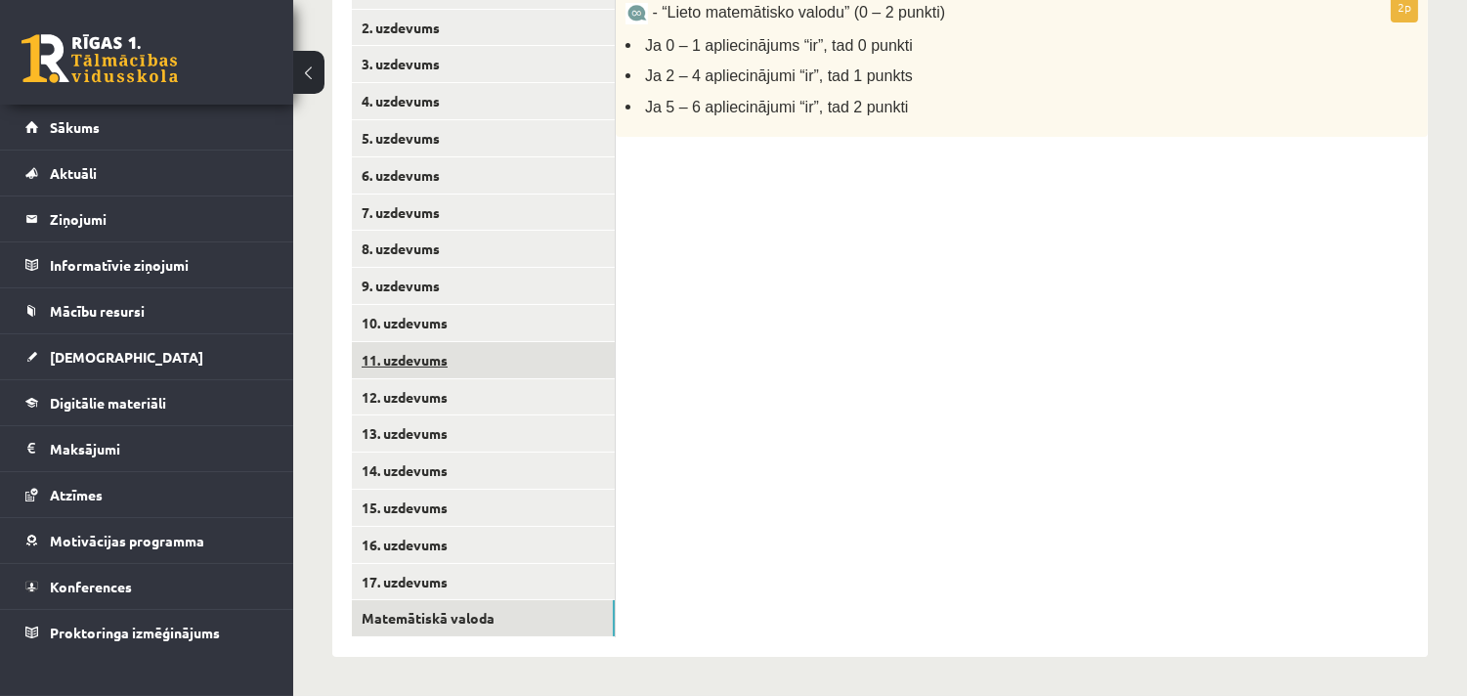
click at [392, 360] on link "11. uzdevums" at bounding box center [483, 360] width 263 height 36
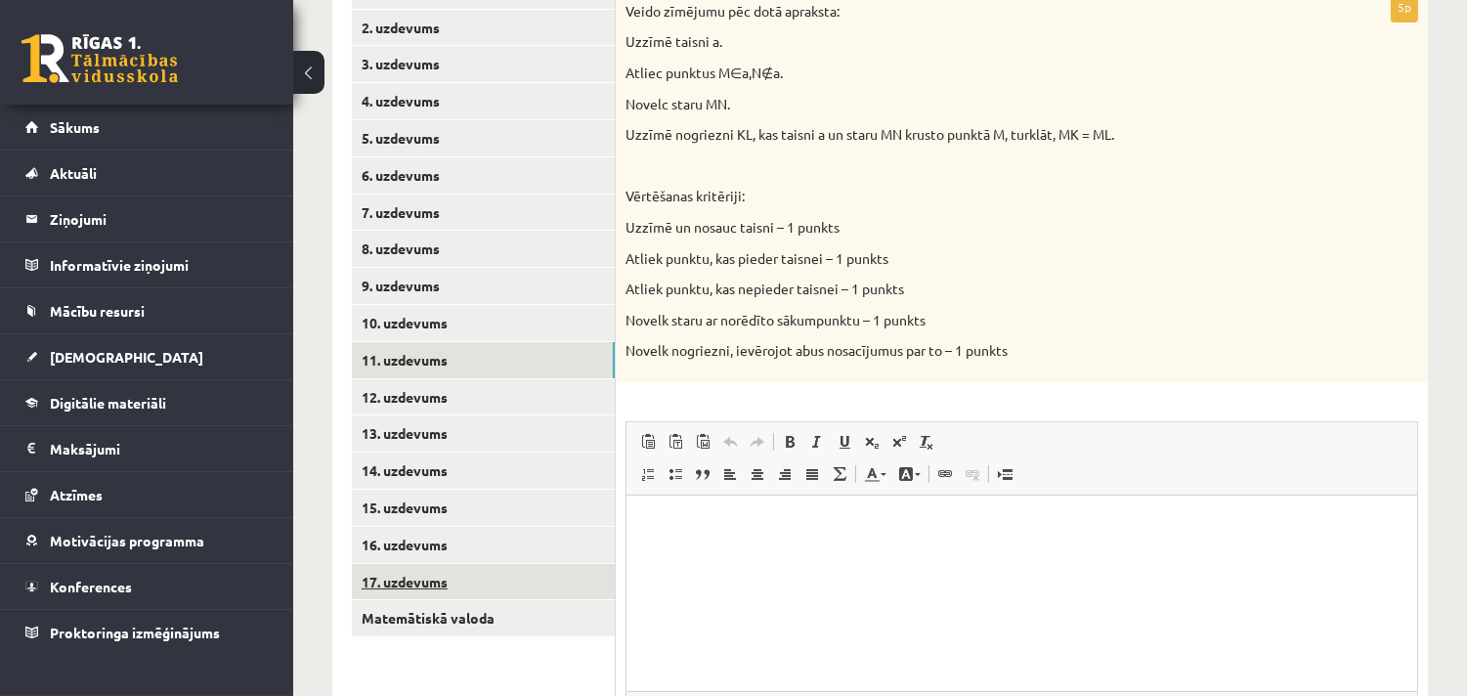
click at [528, 587] on link "17. uzdevums" at bounding box center [483, 582] width 263 height 36
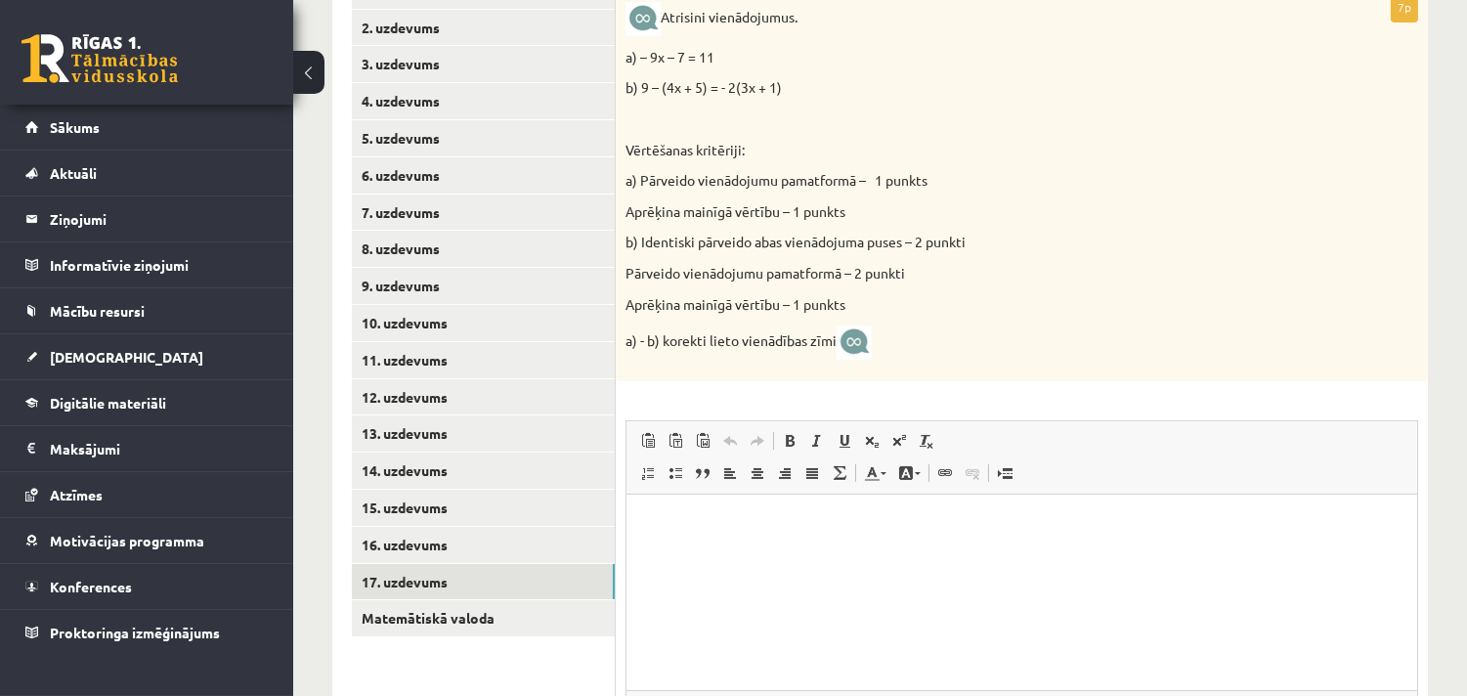
scroll to position [0, 0]
click at [519, 554] on link "16. uzdevums" at bounding box center [483, 545] width 263 height 36
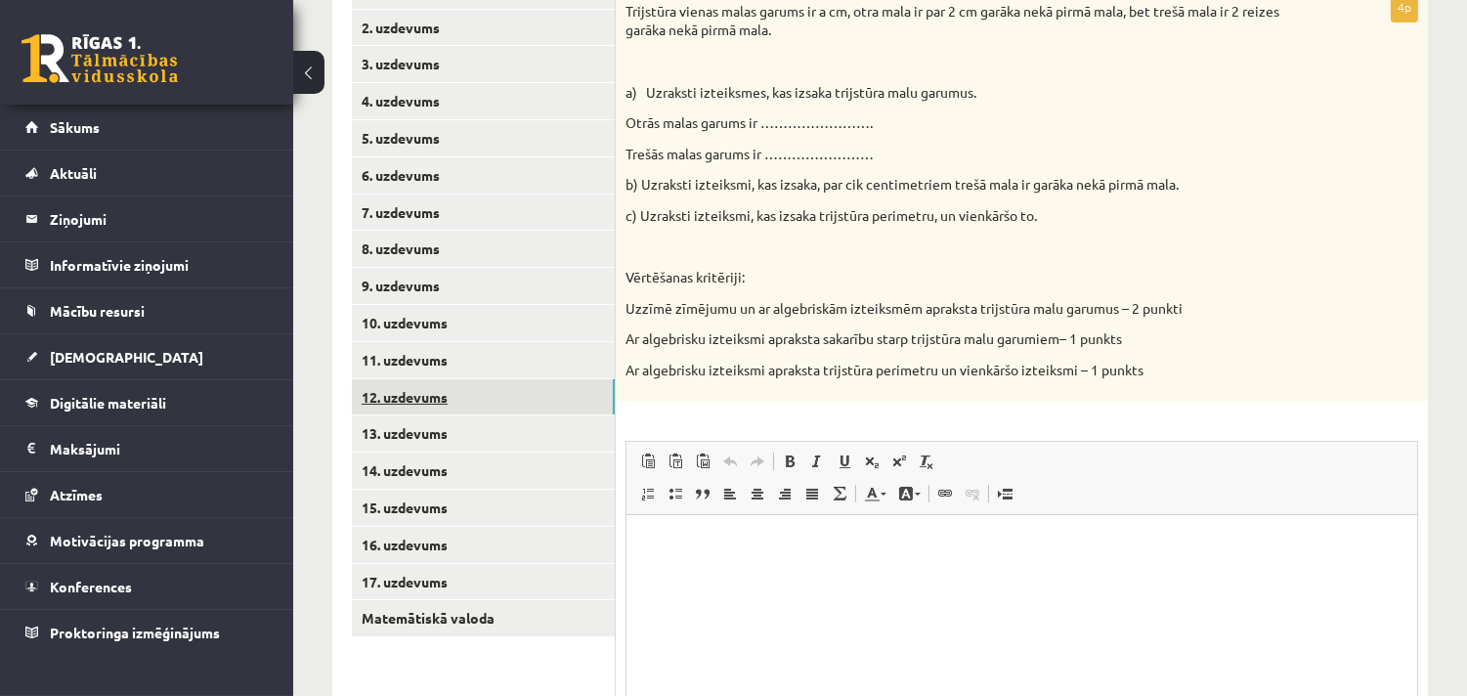
click at [463, 393] on link "12. uzdevums" at bounding box center [483, 397] width 263 height 36
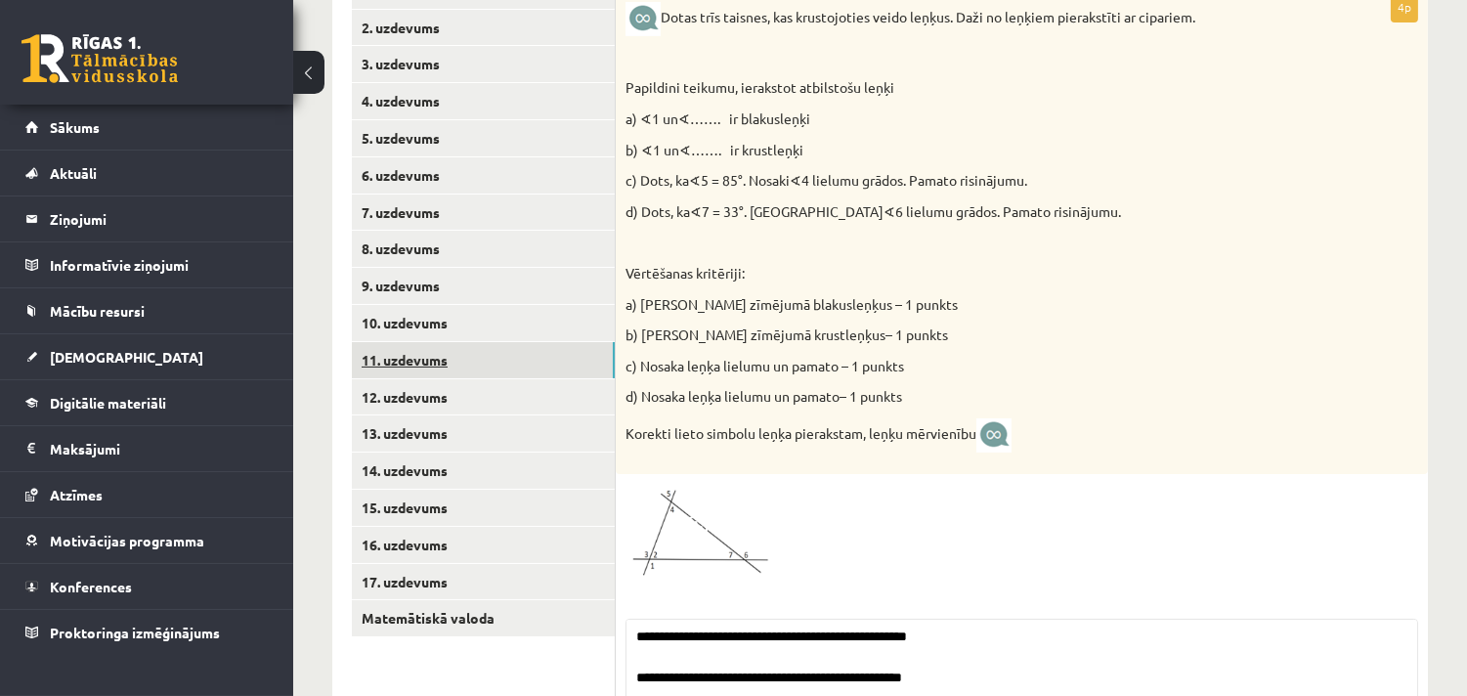
click at [437, 367] on link "11. uzdevums" at bounding box center [483, 360] width 263 height 36
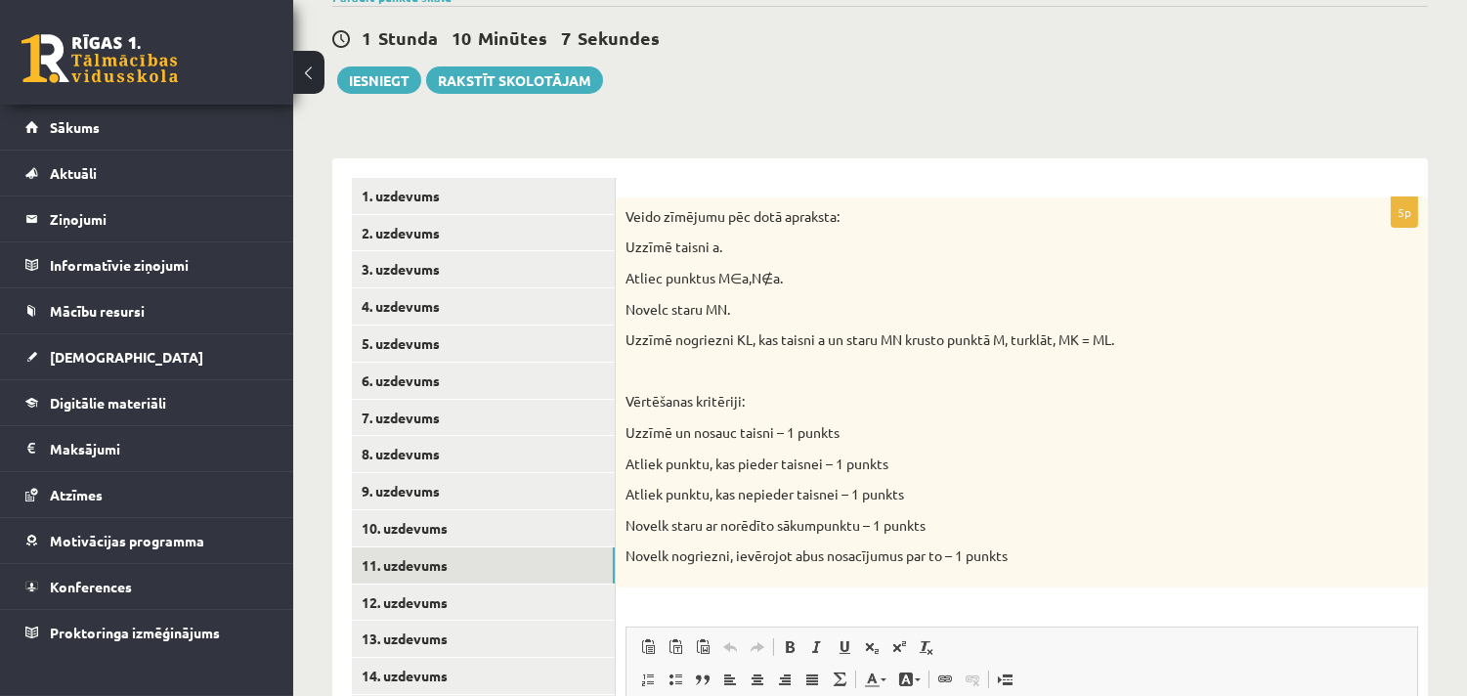
scroll to position [530, 0]
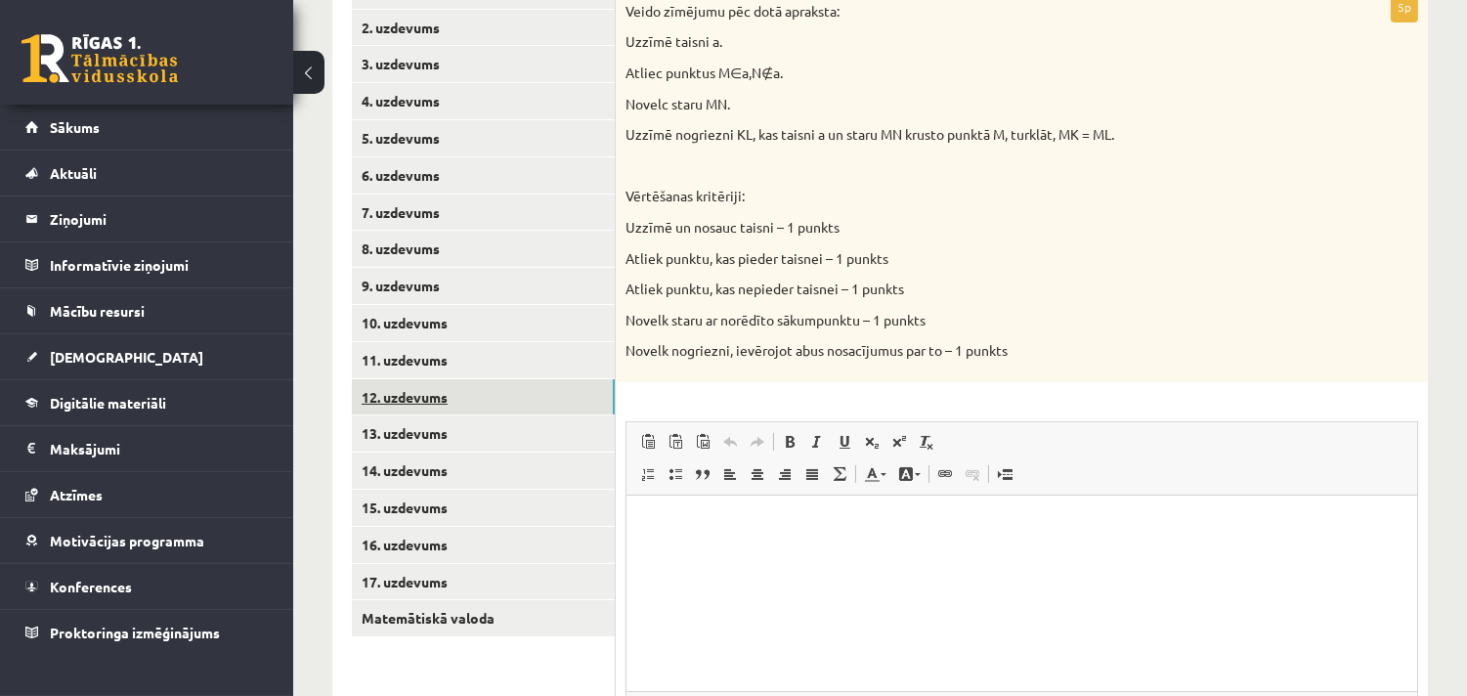
click at [505, 404] on link "12. uzdevums" at bounding box center [483, 397] width 263 height 36
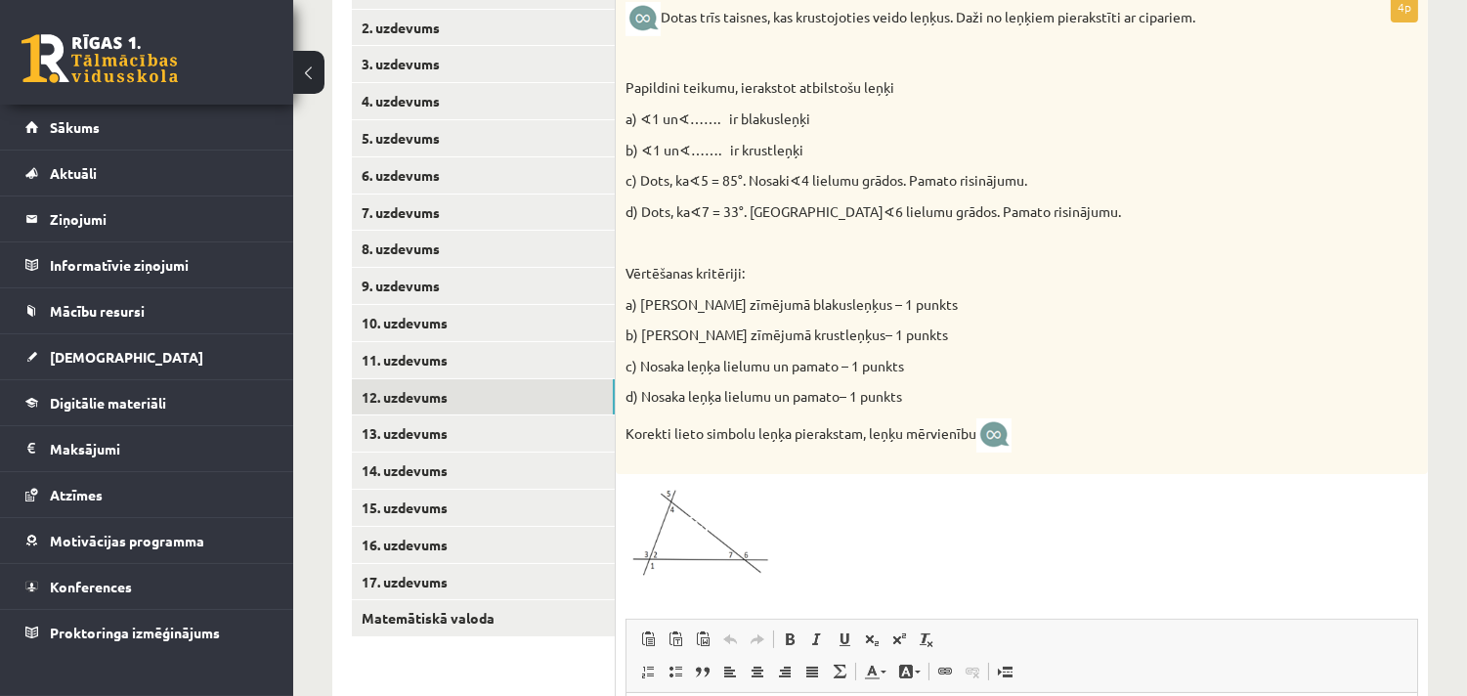
scroll to position [0, 0]
click at [494, 420] on link "13. uzdevums" at bounding box center [483, 433] width 263 height 36
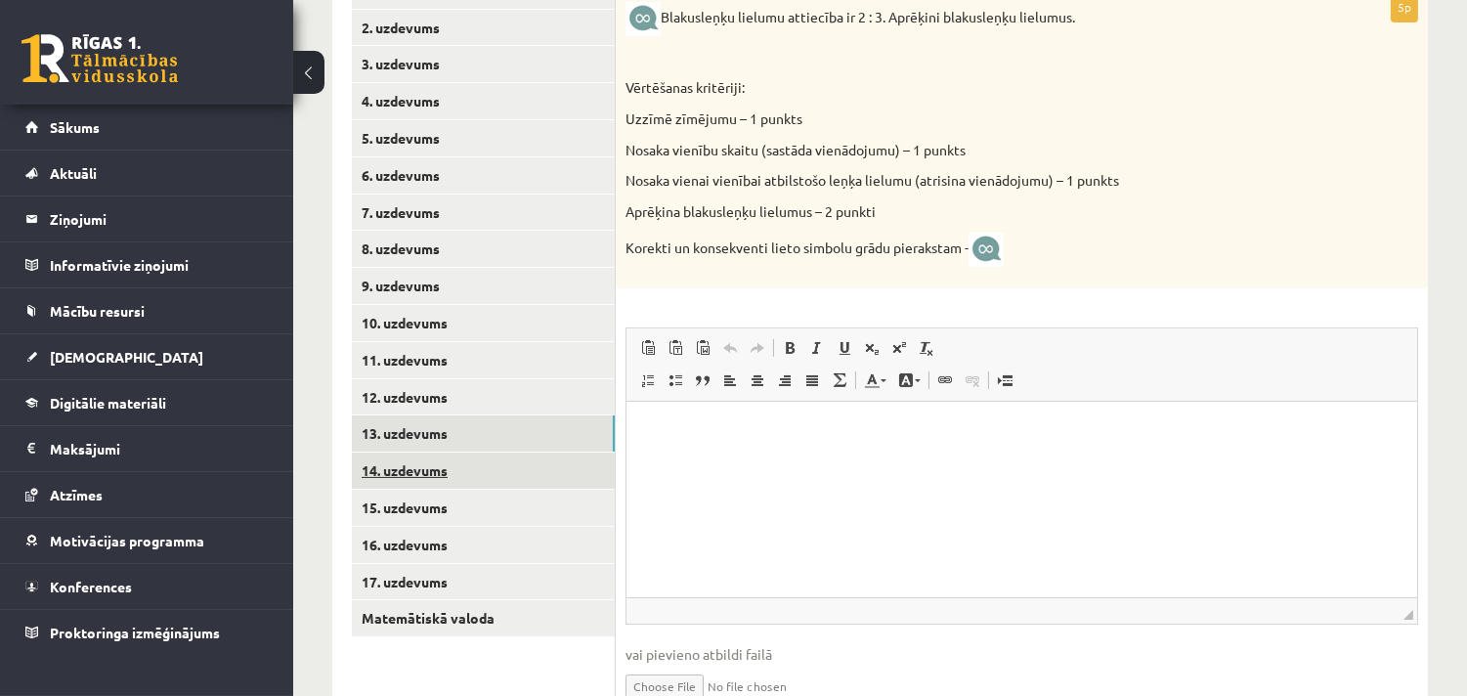
click at [405, 462] on link "14. uzdevums" at bounding box center [483, 470] width 263 height 36
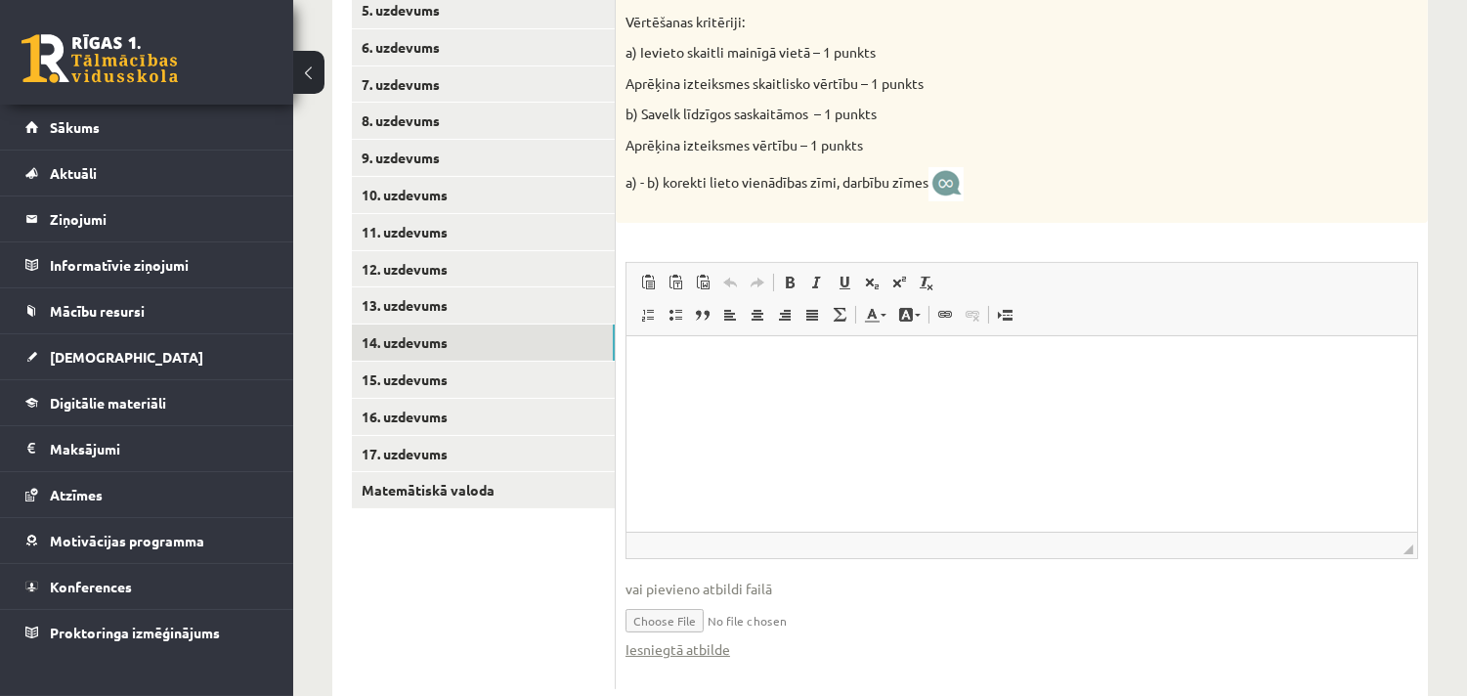
scroll to position [708, 0]
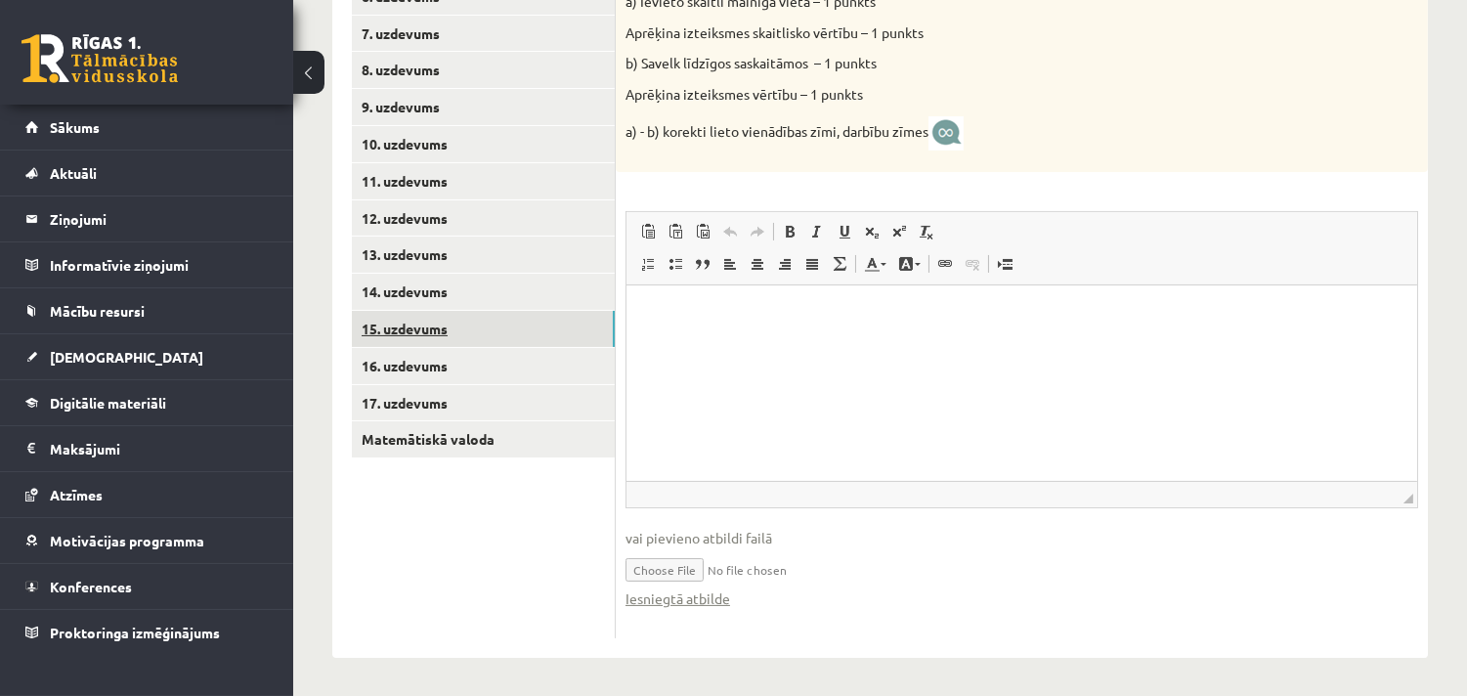
click at [412, 330] on link "15. uzdevums" at bounding box center [483, 329] width 263 height 36
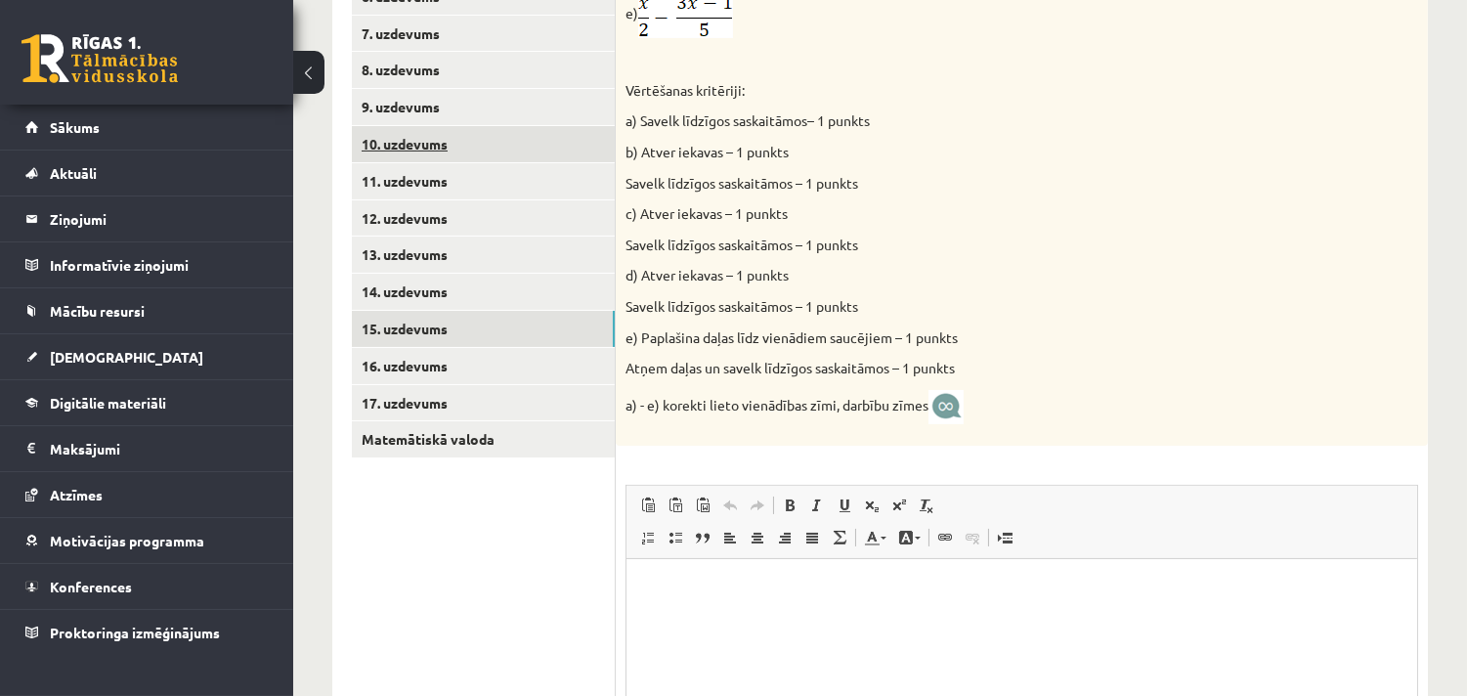
click at [420, 133] on link "10. uzdevums" at bounding box center [483, 144] width 263 height 36
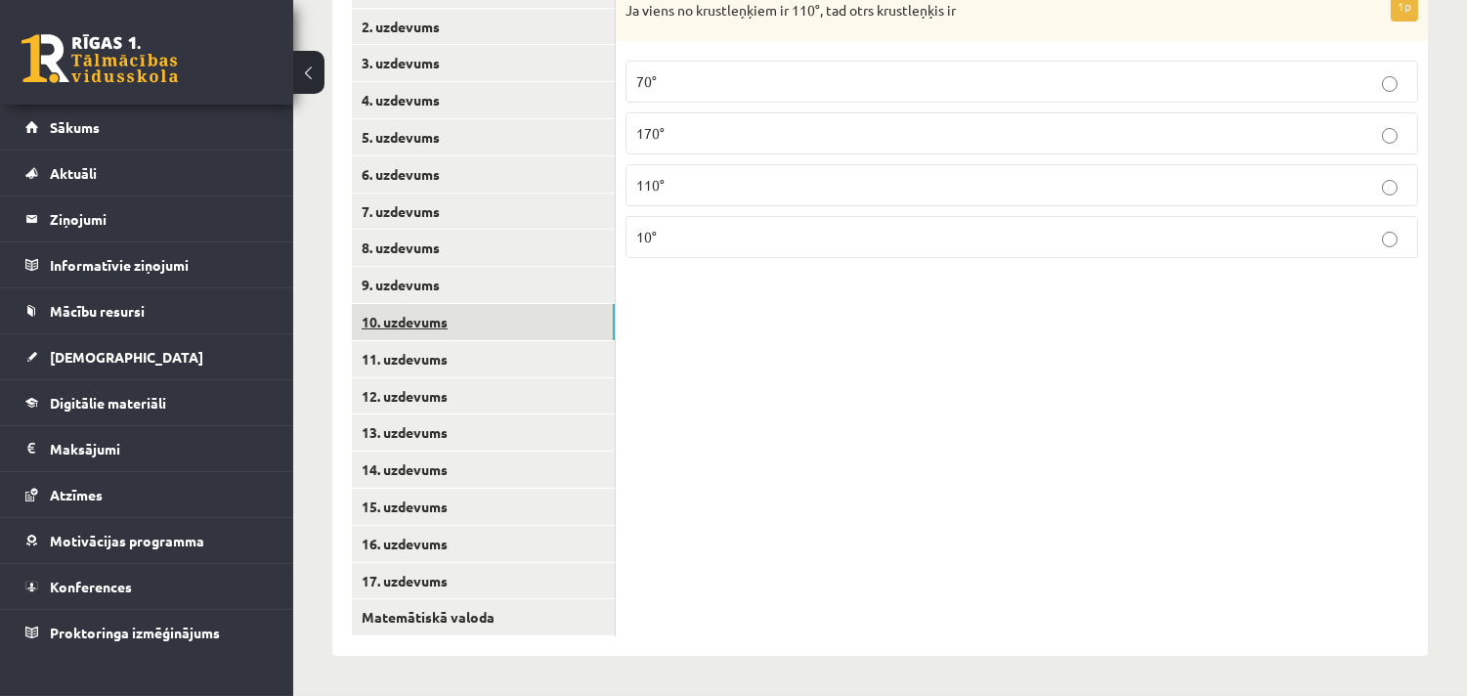
scroll to position [530, 0]
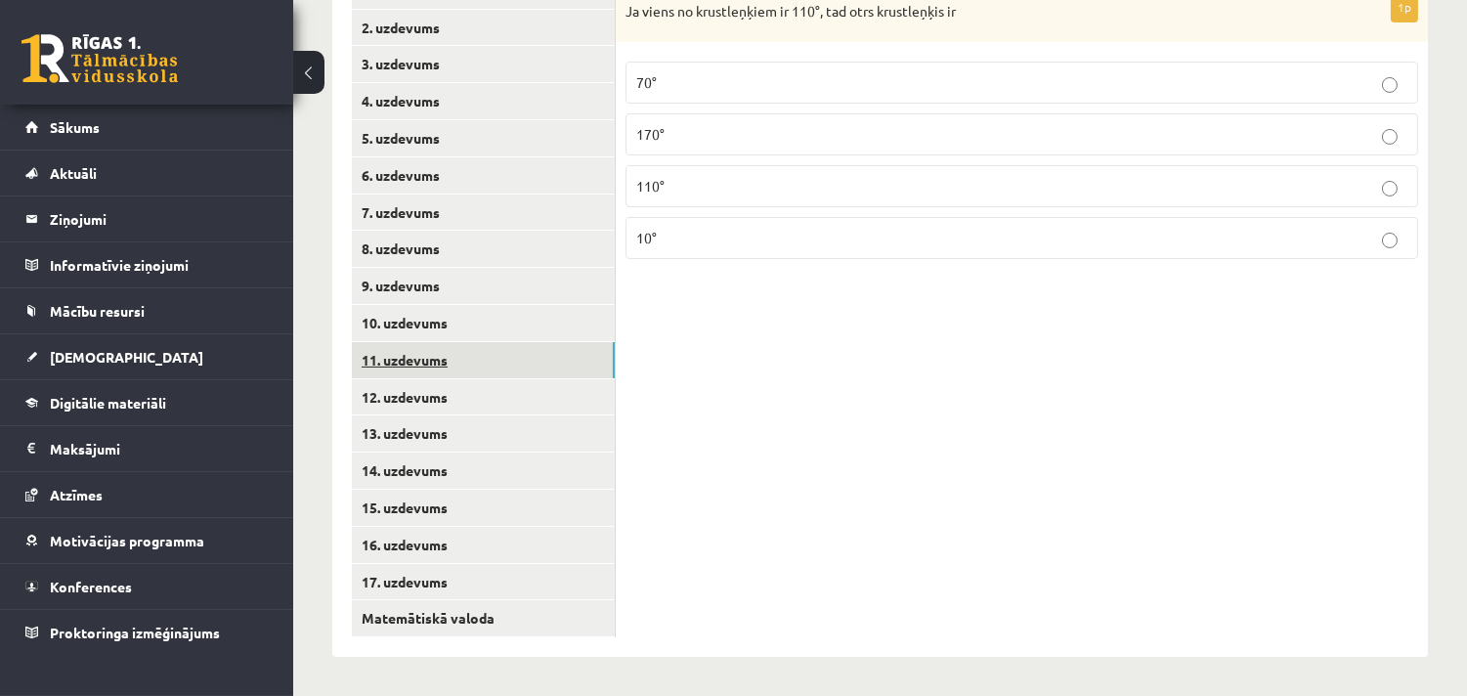
click at [428, 364] on link "11. uzdevums" at bounding box center [483, 360] width 263 height 36
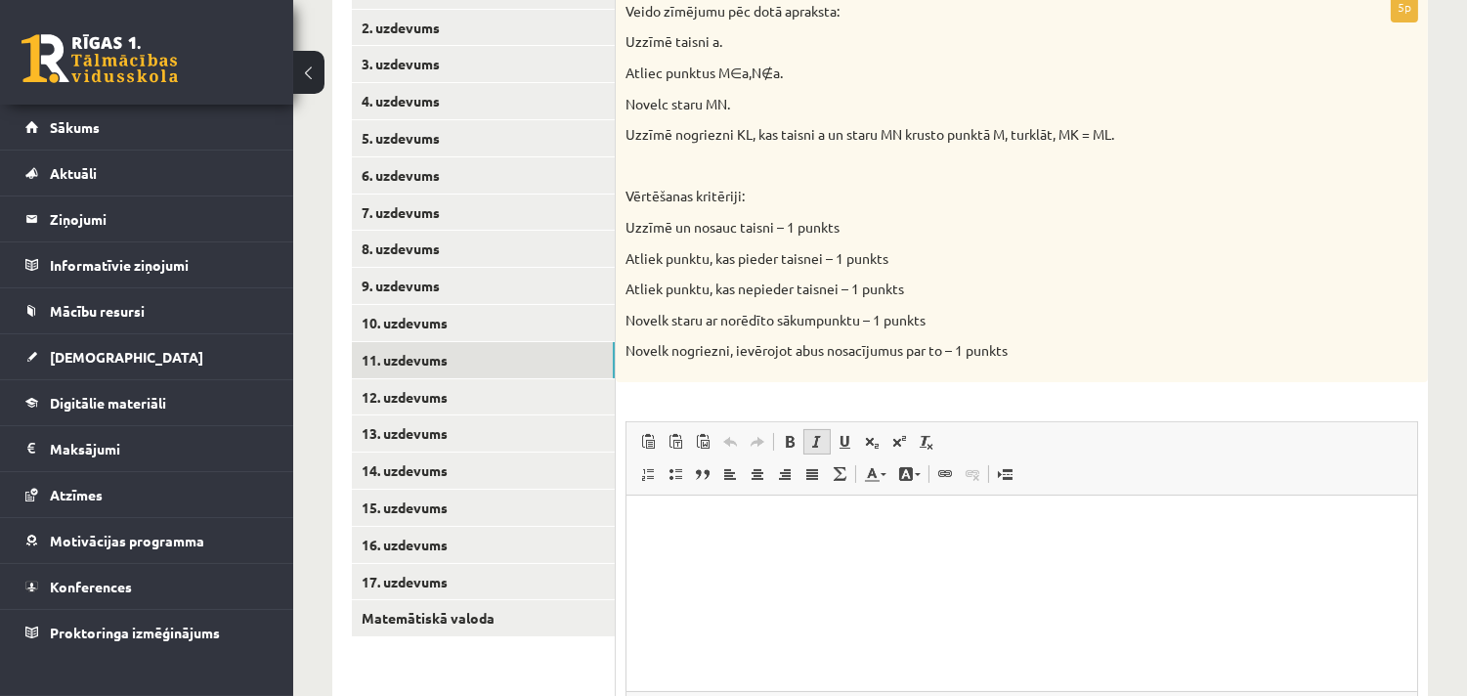
scroll to position [277, 0]
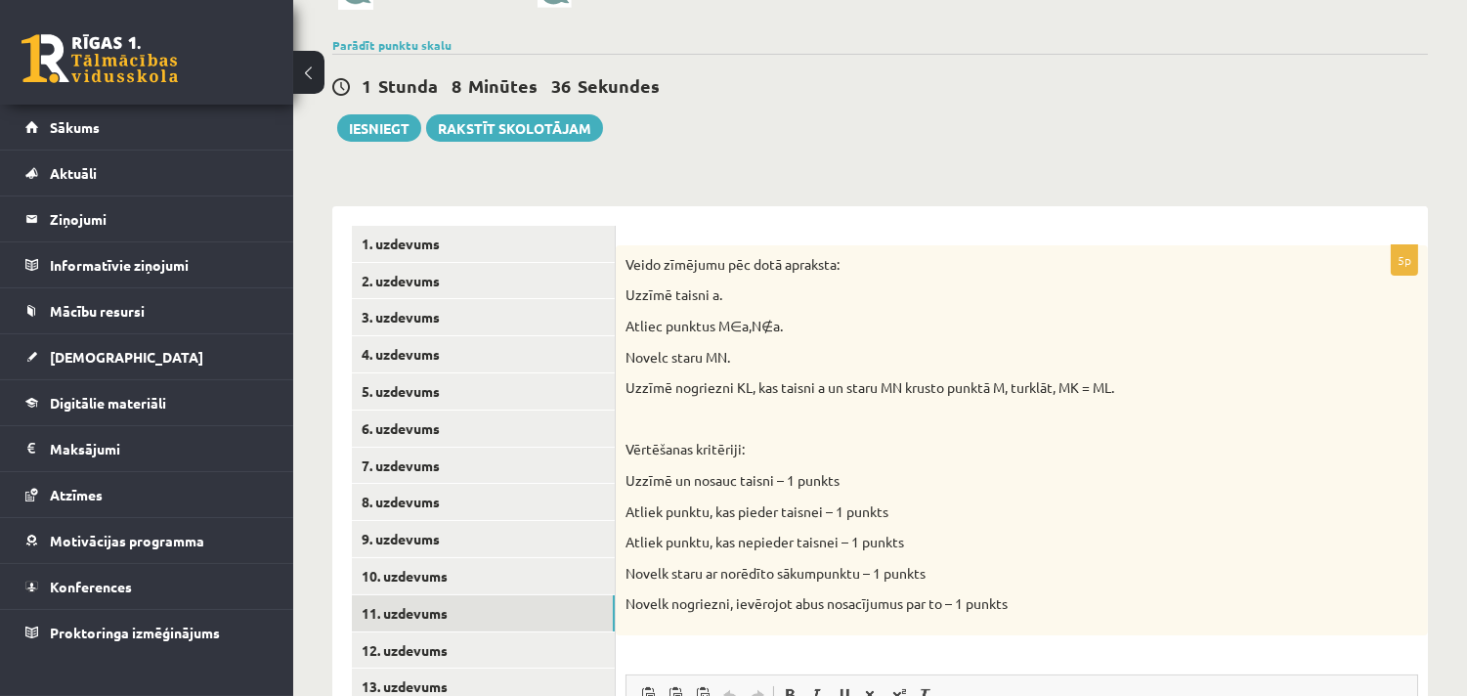
drag, startPoint x: 766, startPoint y: 325, endPoint x: 804, endPoint y: 324, distance: 38.1
click at [804, 324] on p "Atliec punktus M ∈ a , N ∉ a." at bounding box center [972, 327] width 695 height 20
click at [1333, 587] on div "Veido zīmējumu pēc dotā apraksta: Uzzīmē taisni a. Atliec punktus M ∈ a , N ∉ a…" at bounding box center [1022, 440] width 812 height 390
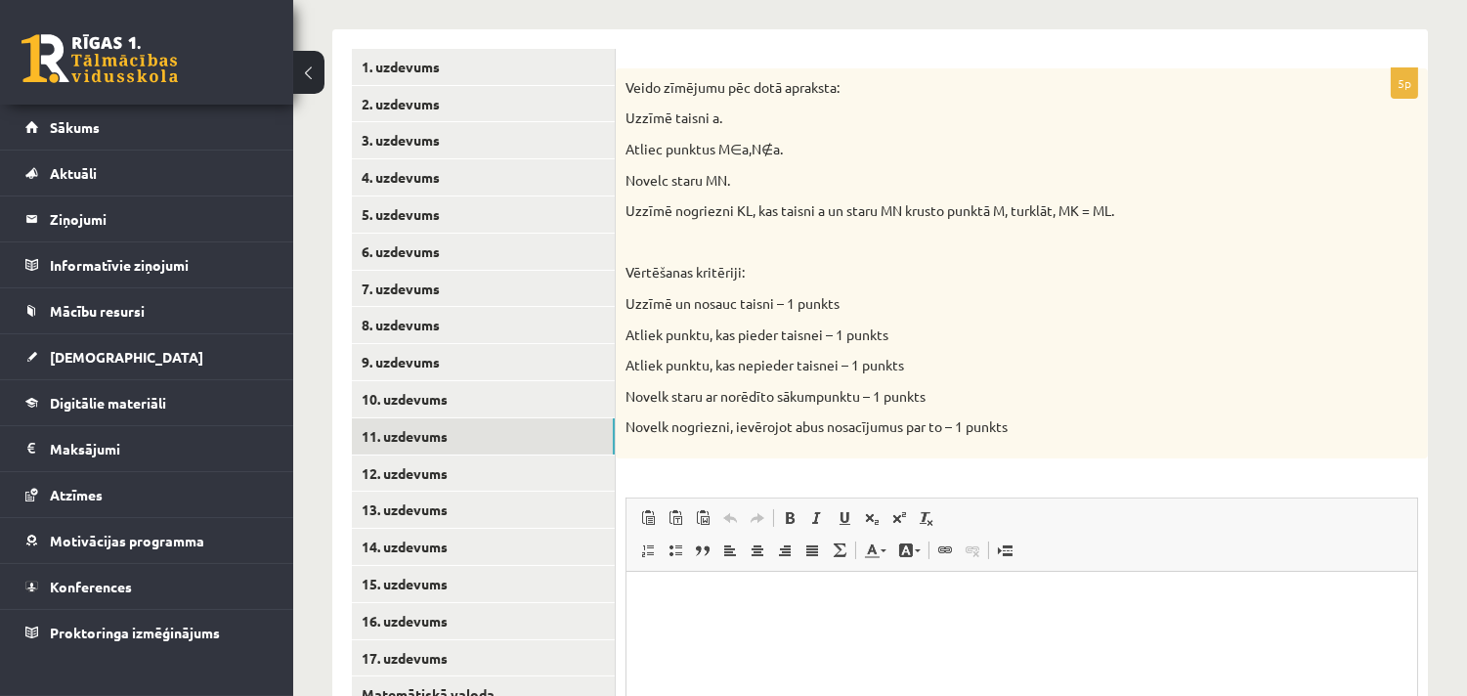
scroll to position [530, 0]
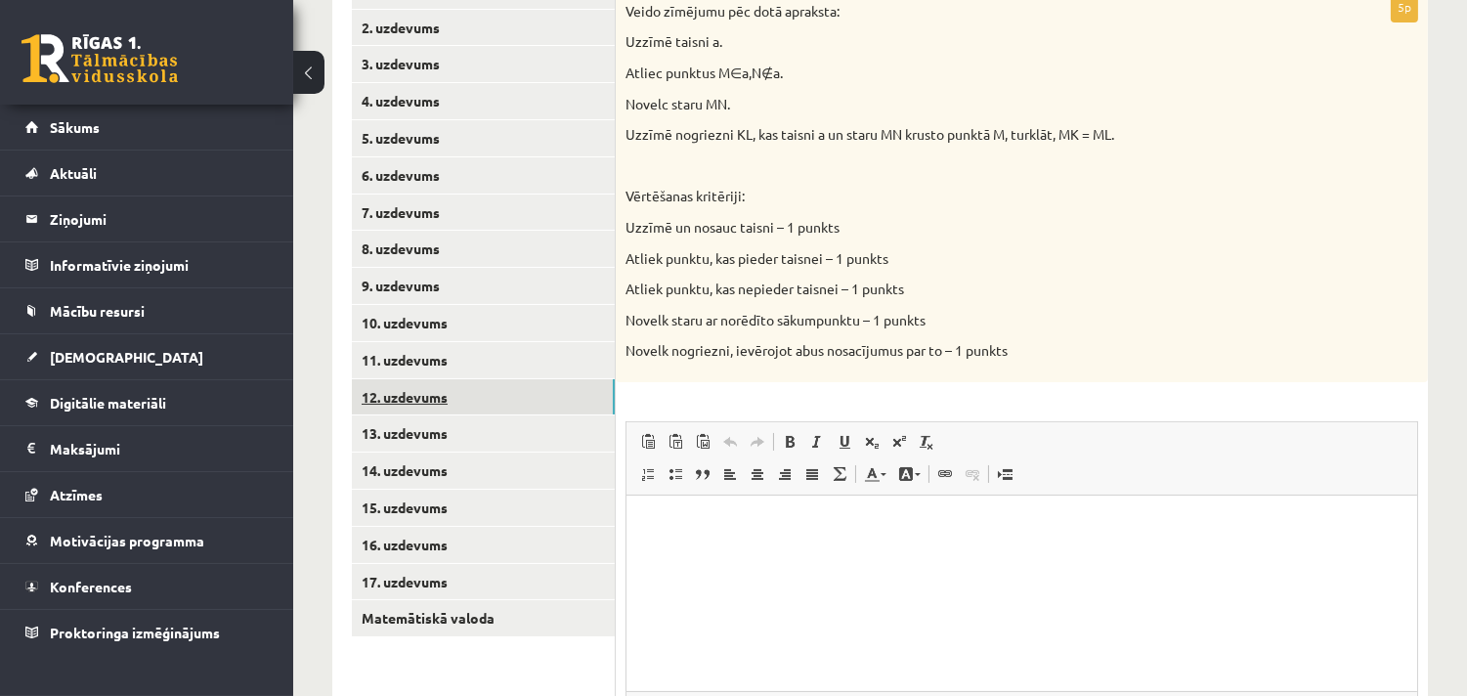
click at [442, 403] on link "12. uzdevums" at bounding box center [483, 397] width 263 height 36
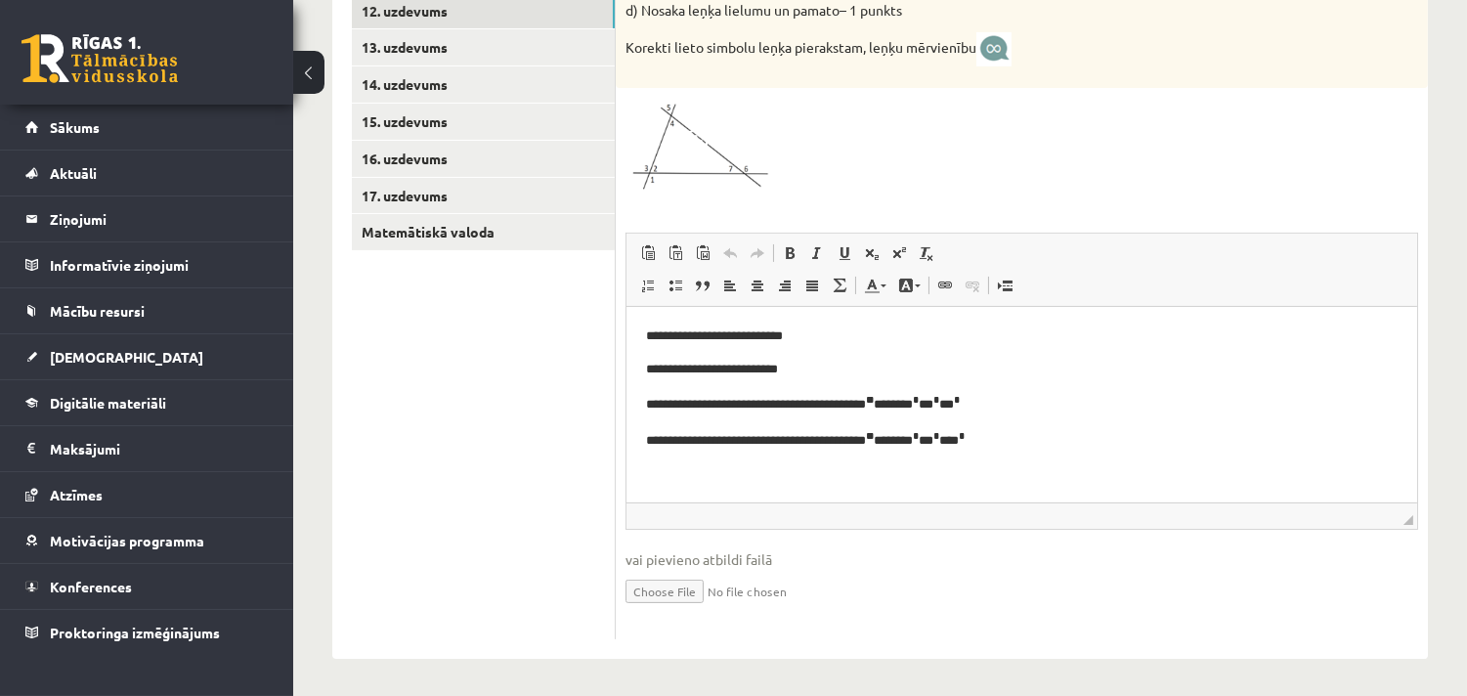
scroll to position [663, 0]
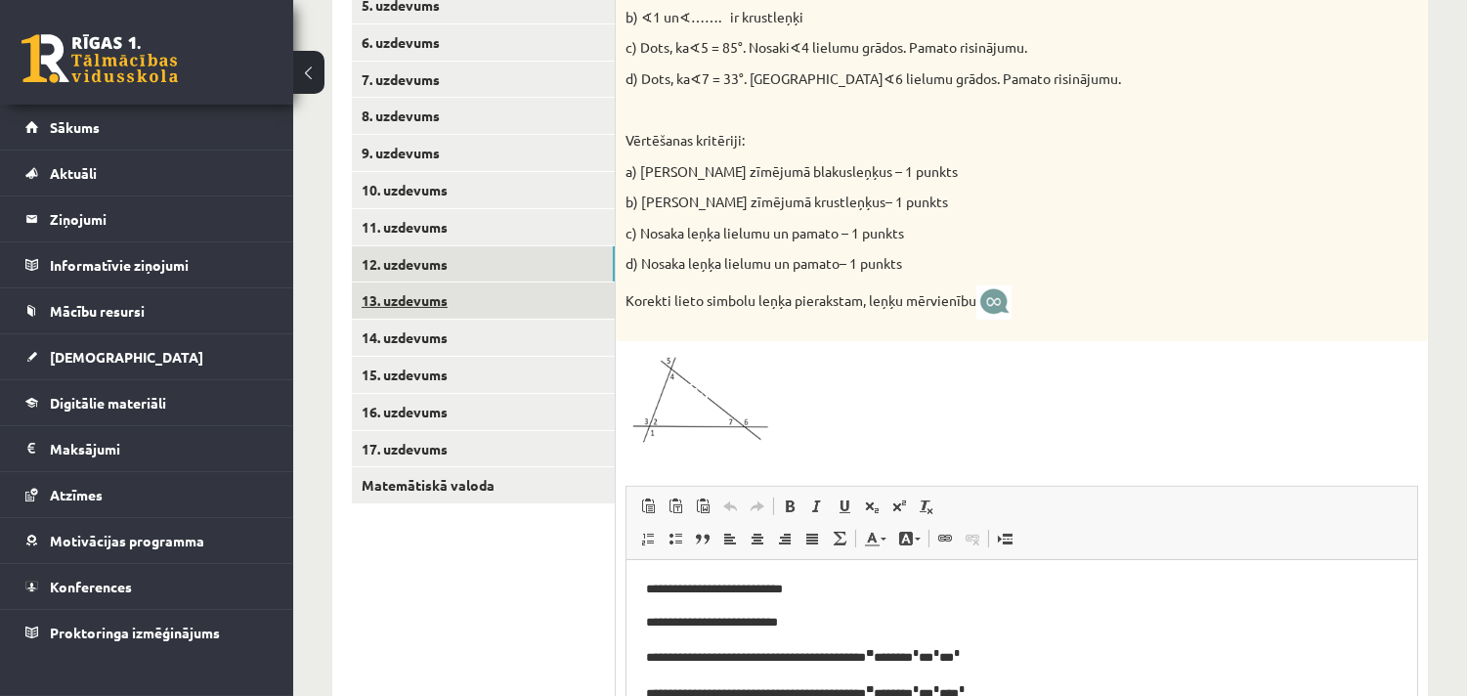
click at [408, 301] on link "13. uzdevums" at bounding box center [483, 300] width 263 height 36
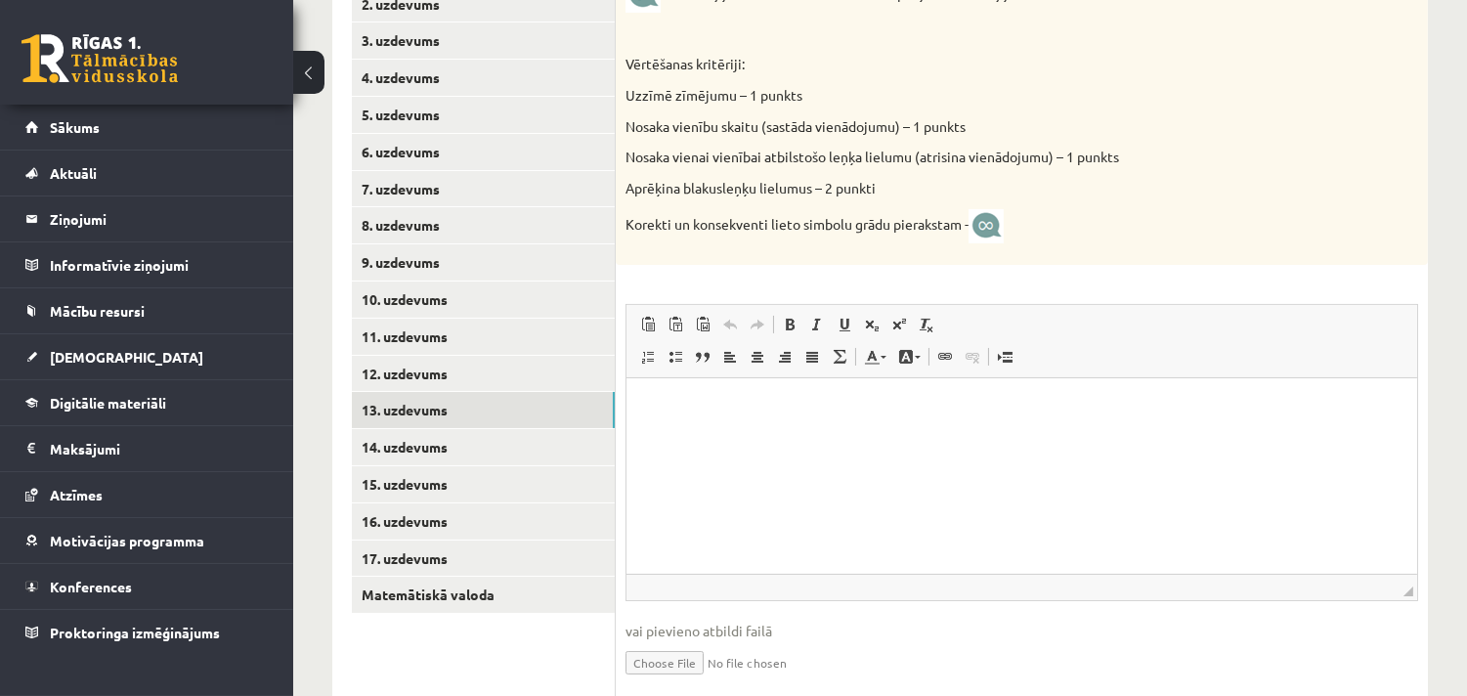
scroll to position [626, 0]
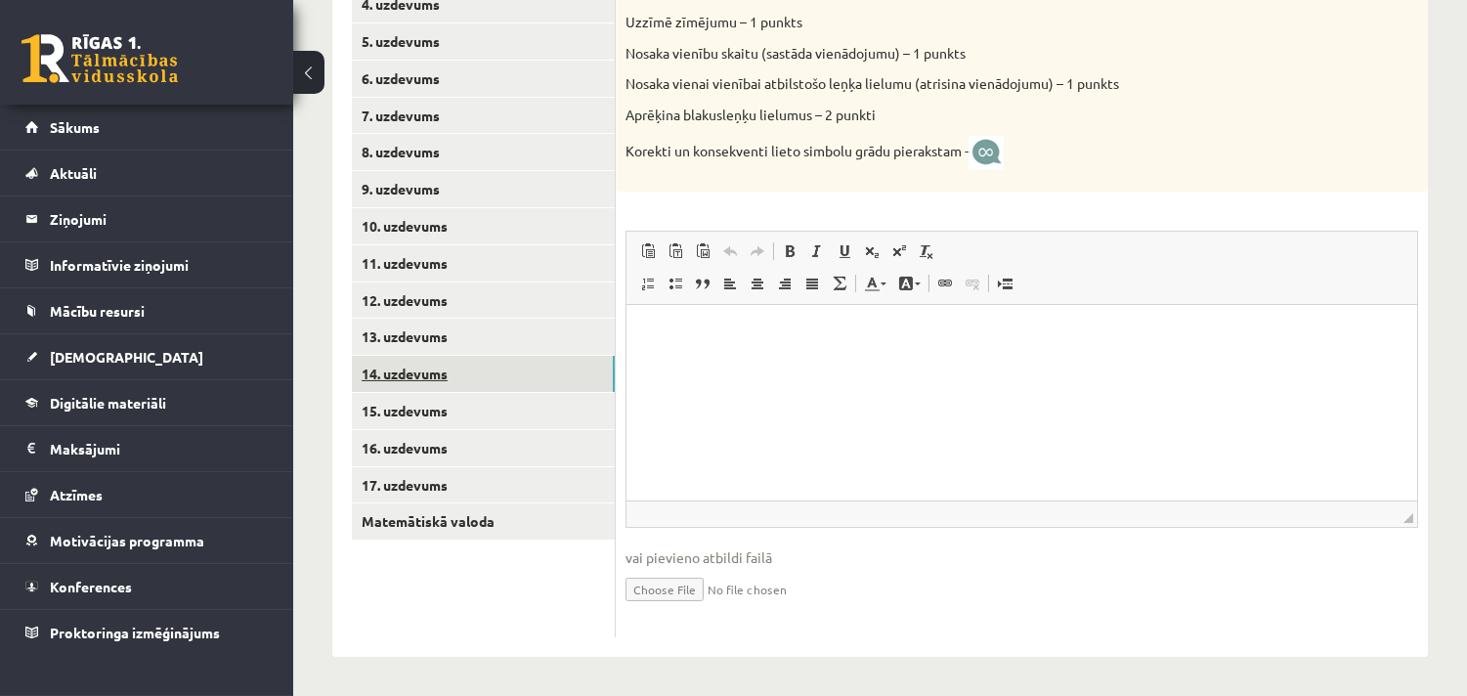
click at [428, 383] on link "14. uzdevums" at bounding box center [483, 374] width 263 height 36
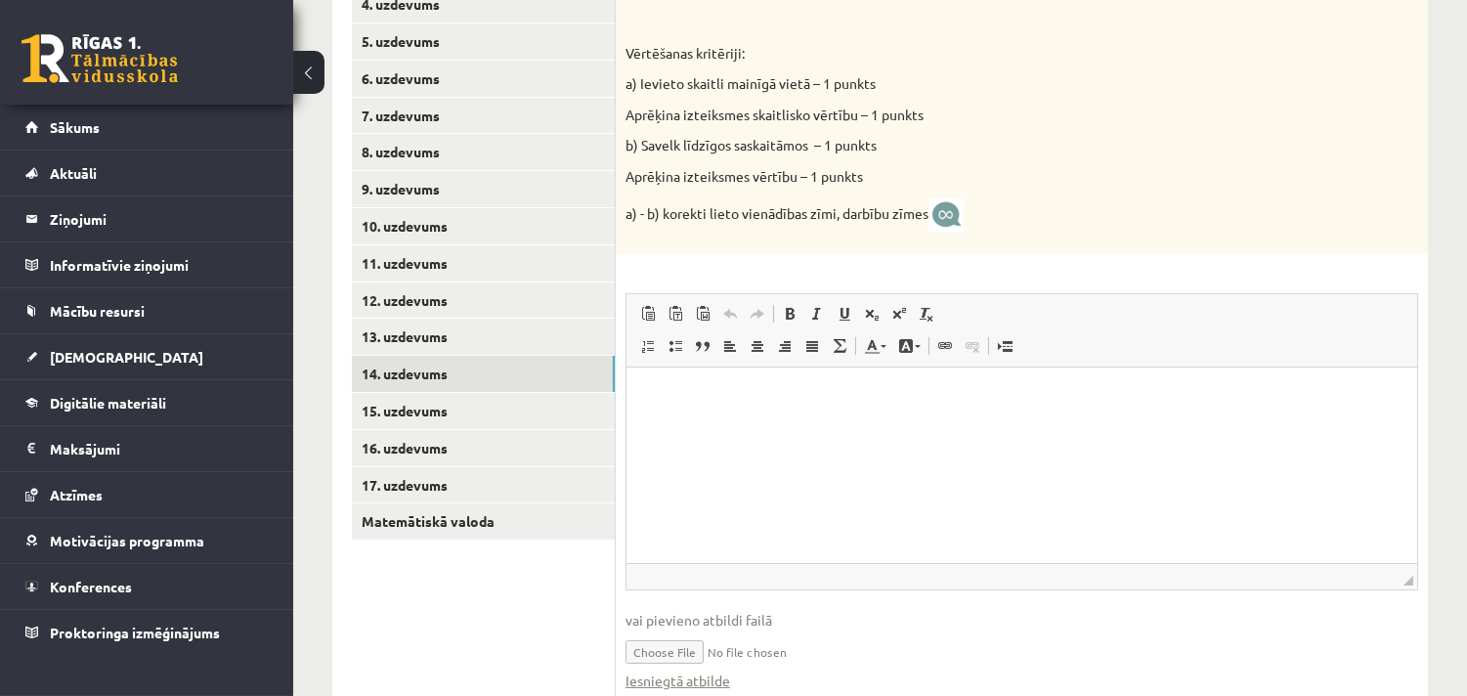
scroll to position [0, 0]
click at [386, 410] on link "15. uzdevums" at bounding box center [483, 411] width 263 height 36
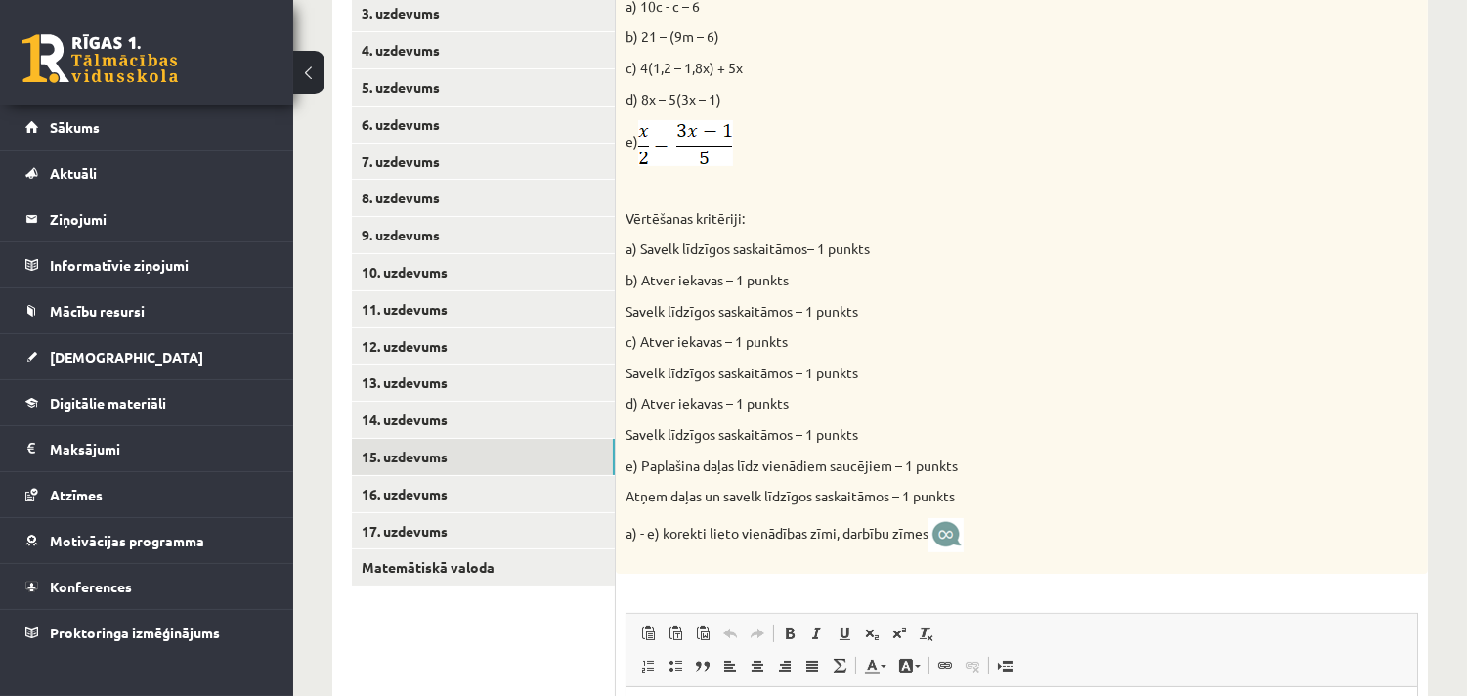
scroll to position [626, 0]
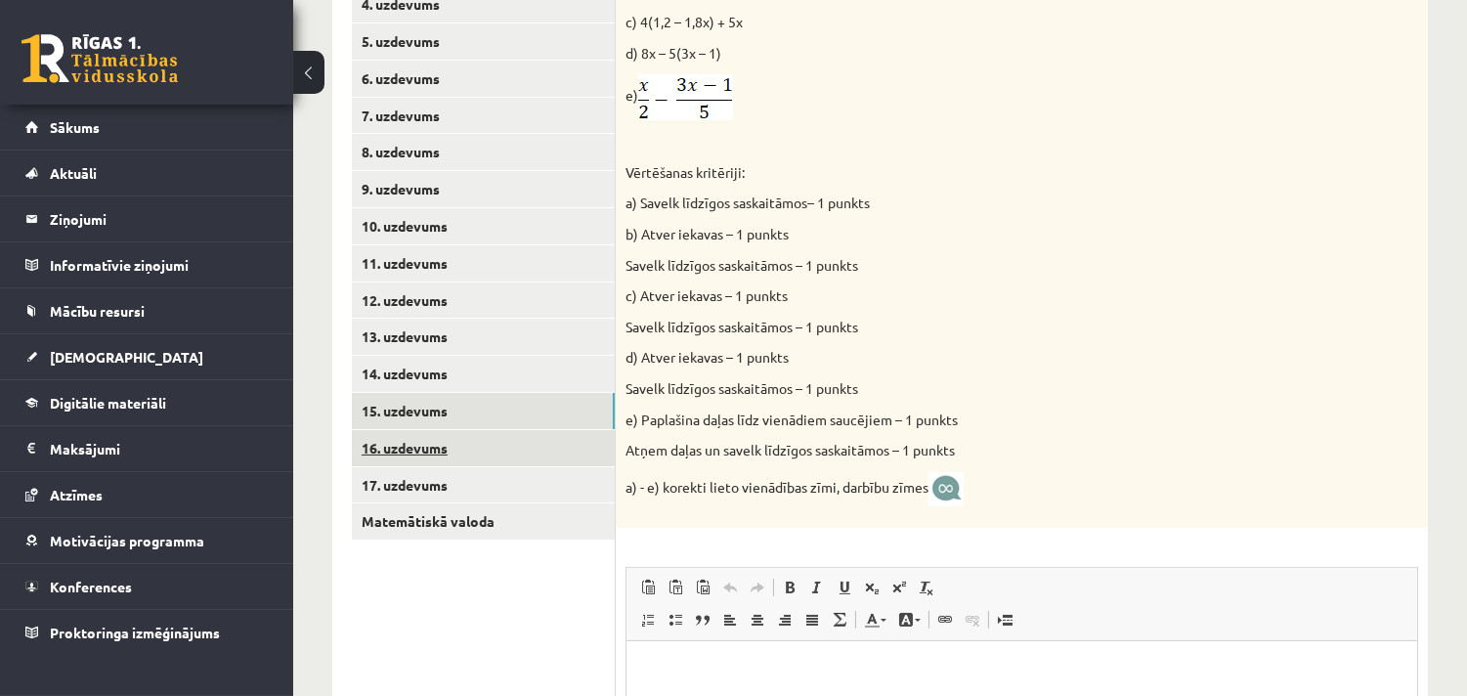
click at [384, 450] on link "16. uzdevums" at bounding box center [483, 448] width 263 height 36
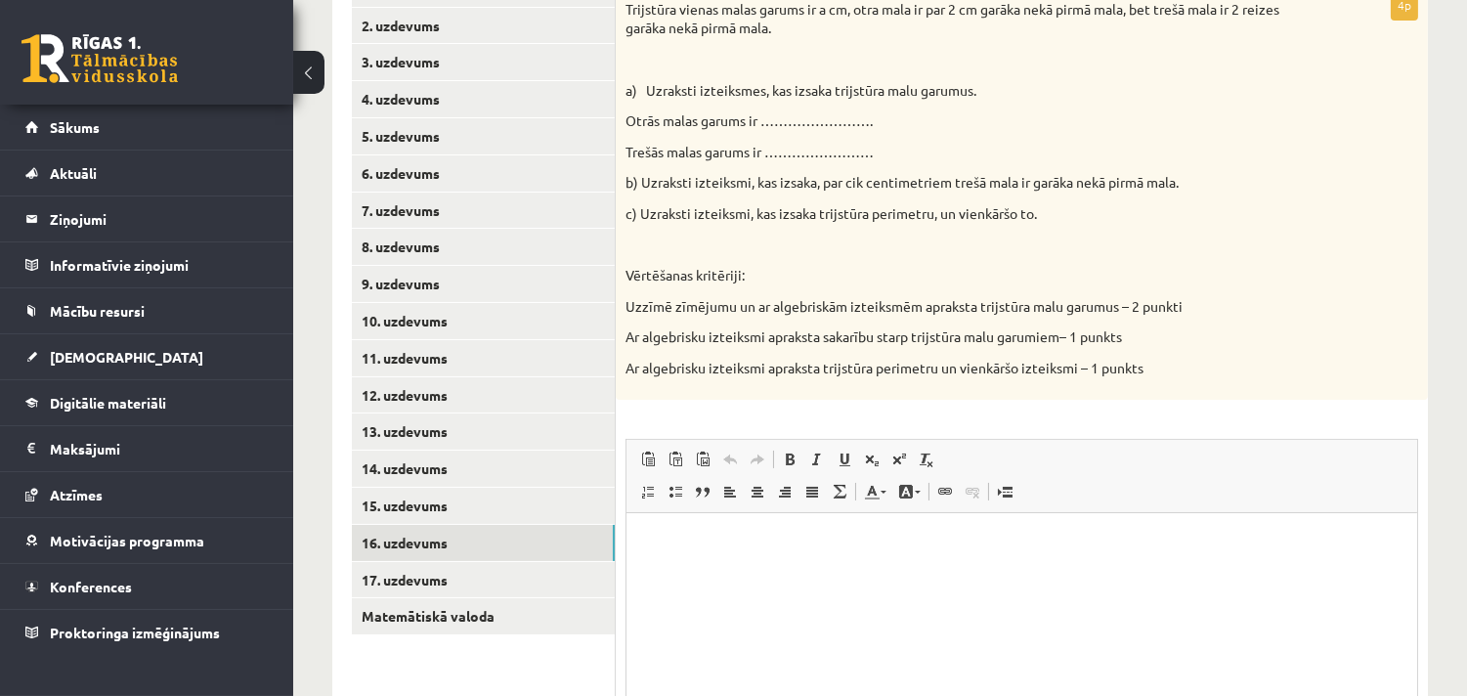
scroll to position [485, 0]
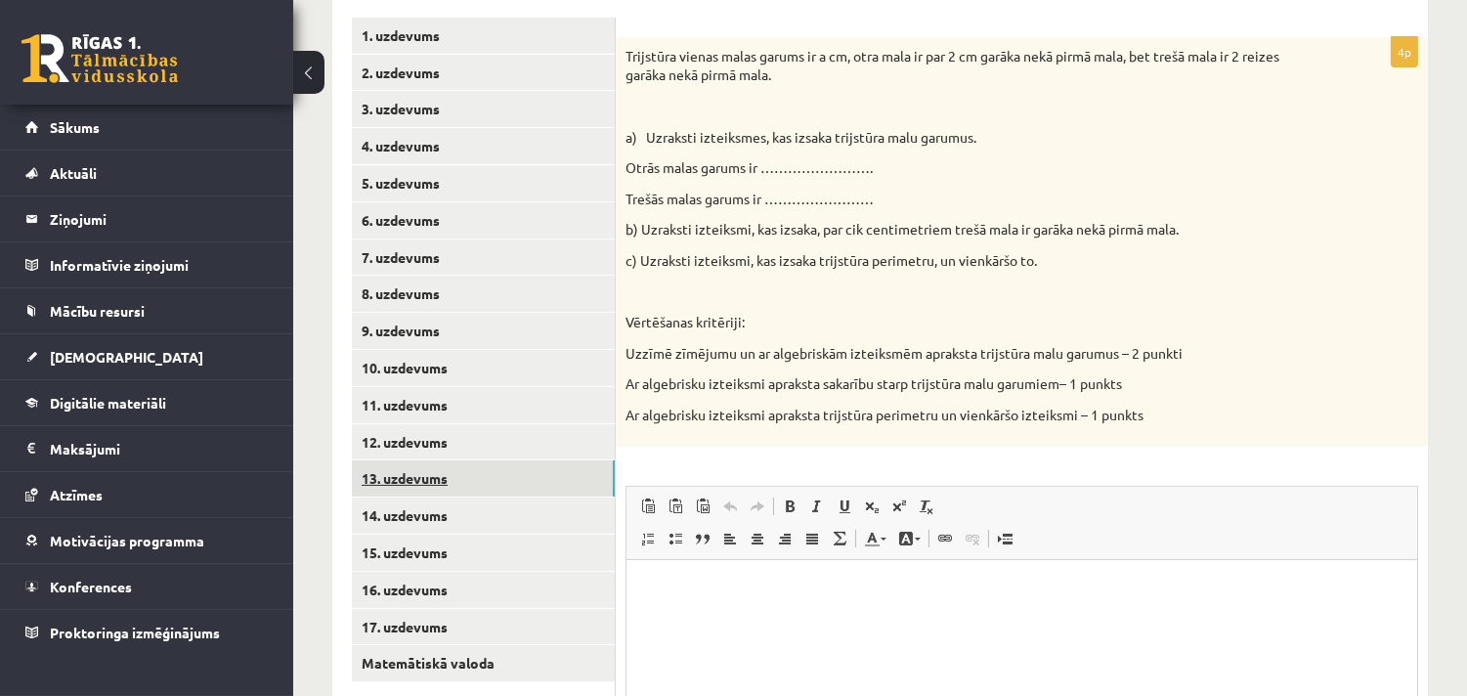
click at [472, 475] on link "13. uzdevums" at bounding box center [483, 478] width 263 height 36
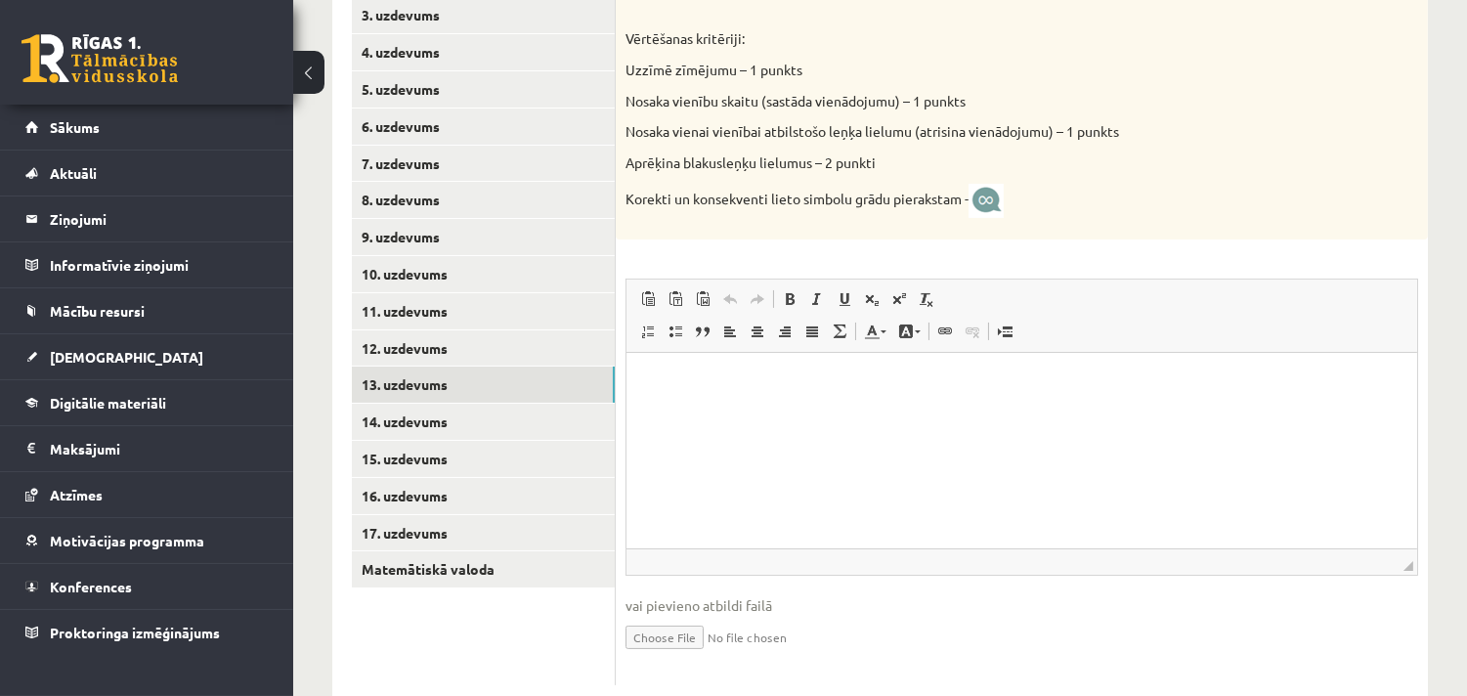
scroll to position [626, 0]
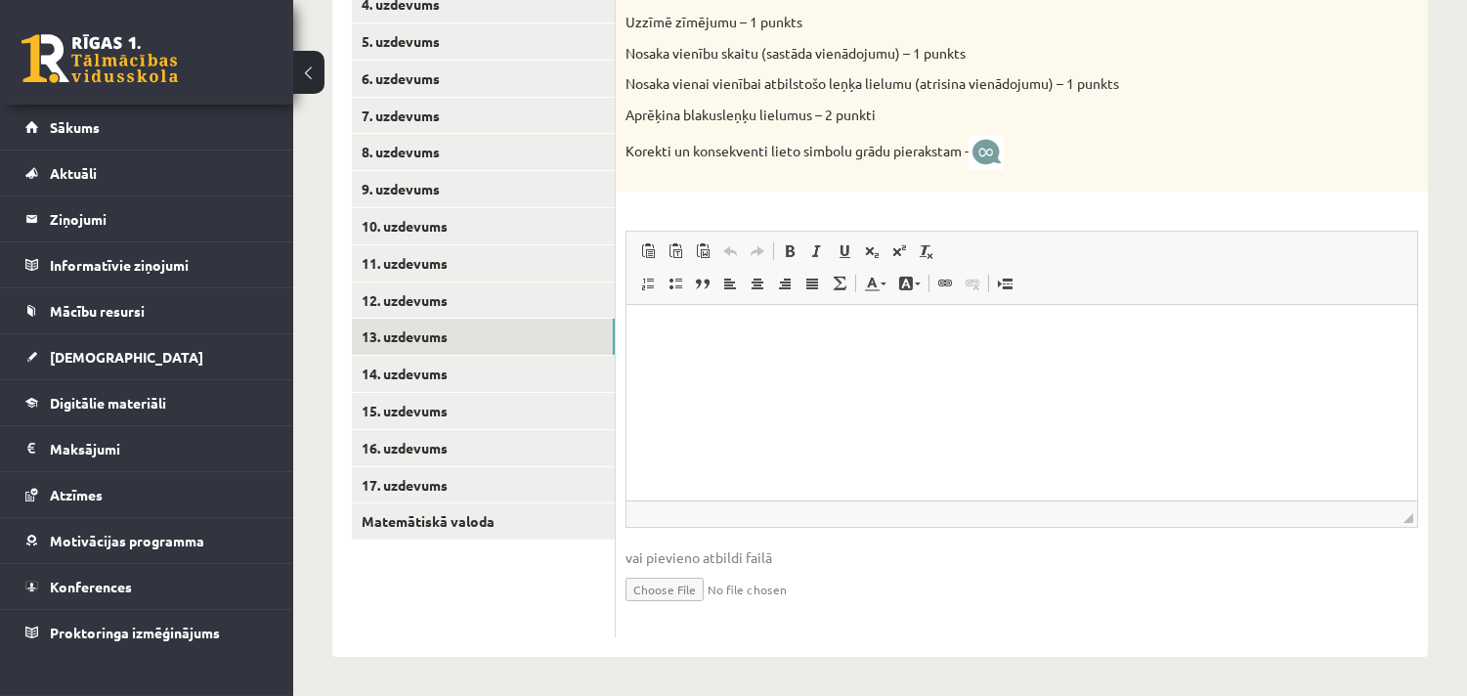
click at [665, 589] on input "file" at bounding box center [1021, 588] width 793 height 40
type input "**********"
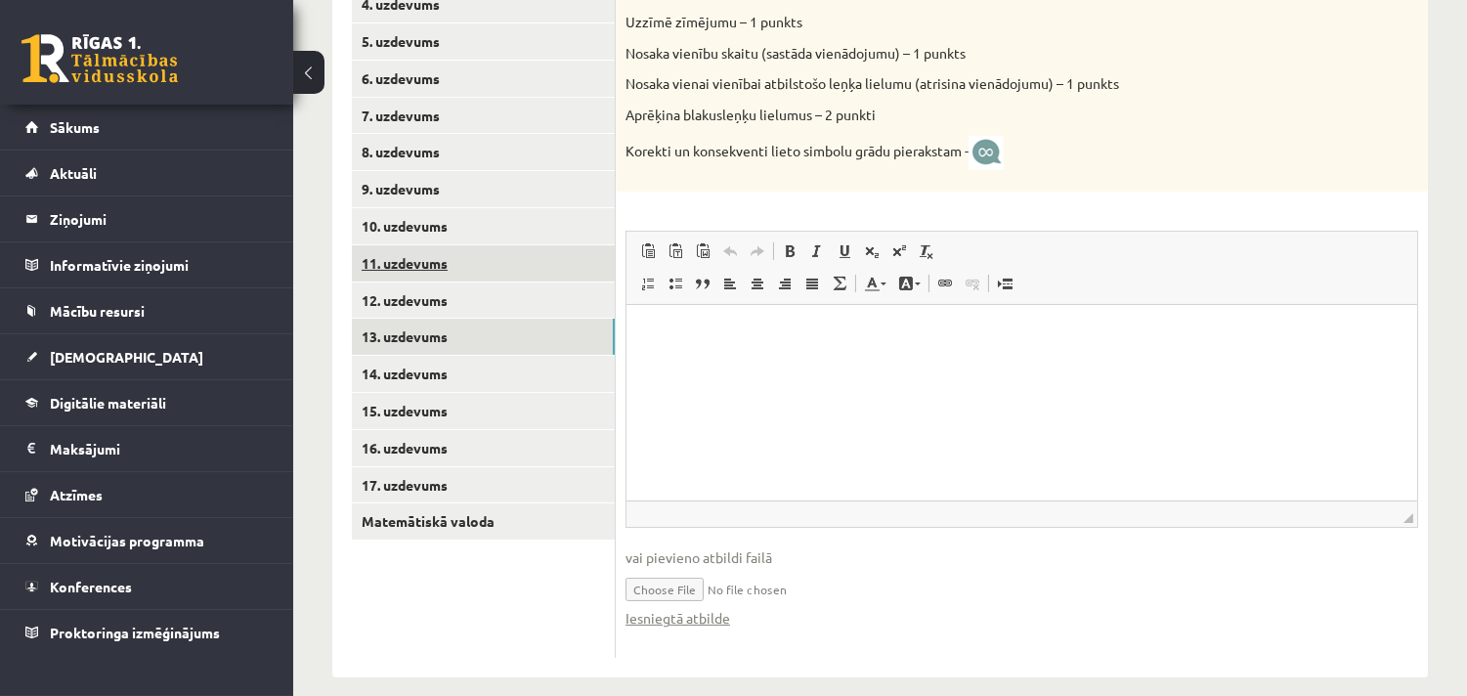
click at [508, 256] on link "11. uzdevums" at bounding box center [483, 263] width 263 height 36
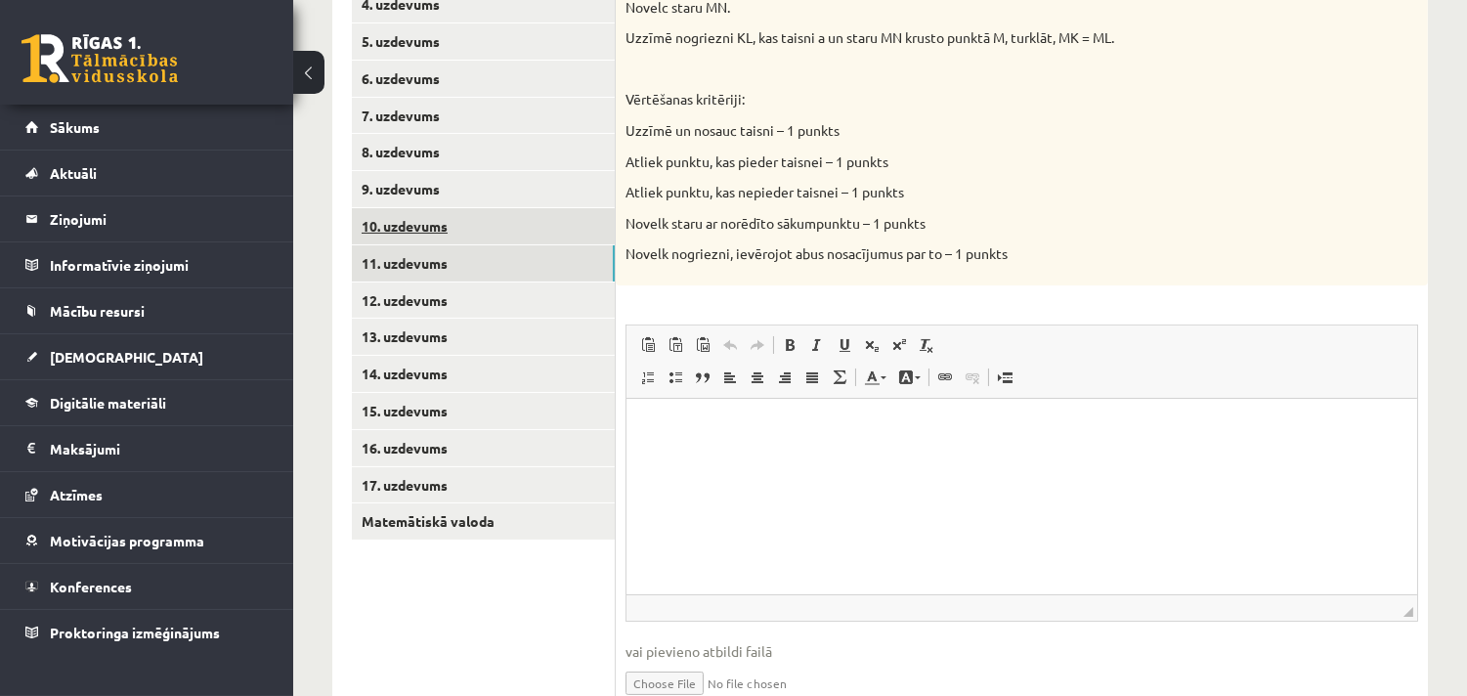
scroll to position [0, 0]
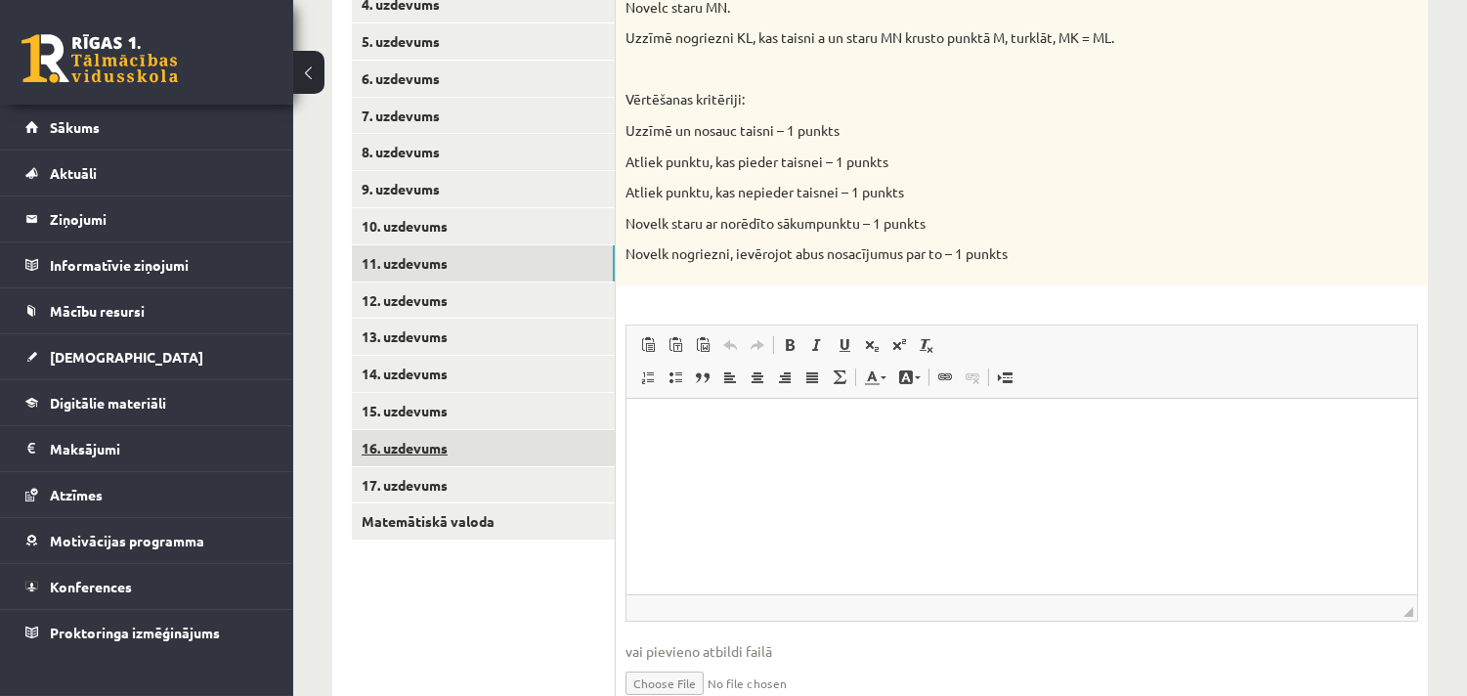
click at [453, 452] on link "16. uzdevums" at bounding box center [483, 448] width 263 height 36
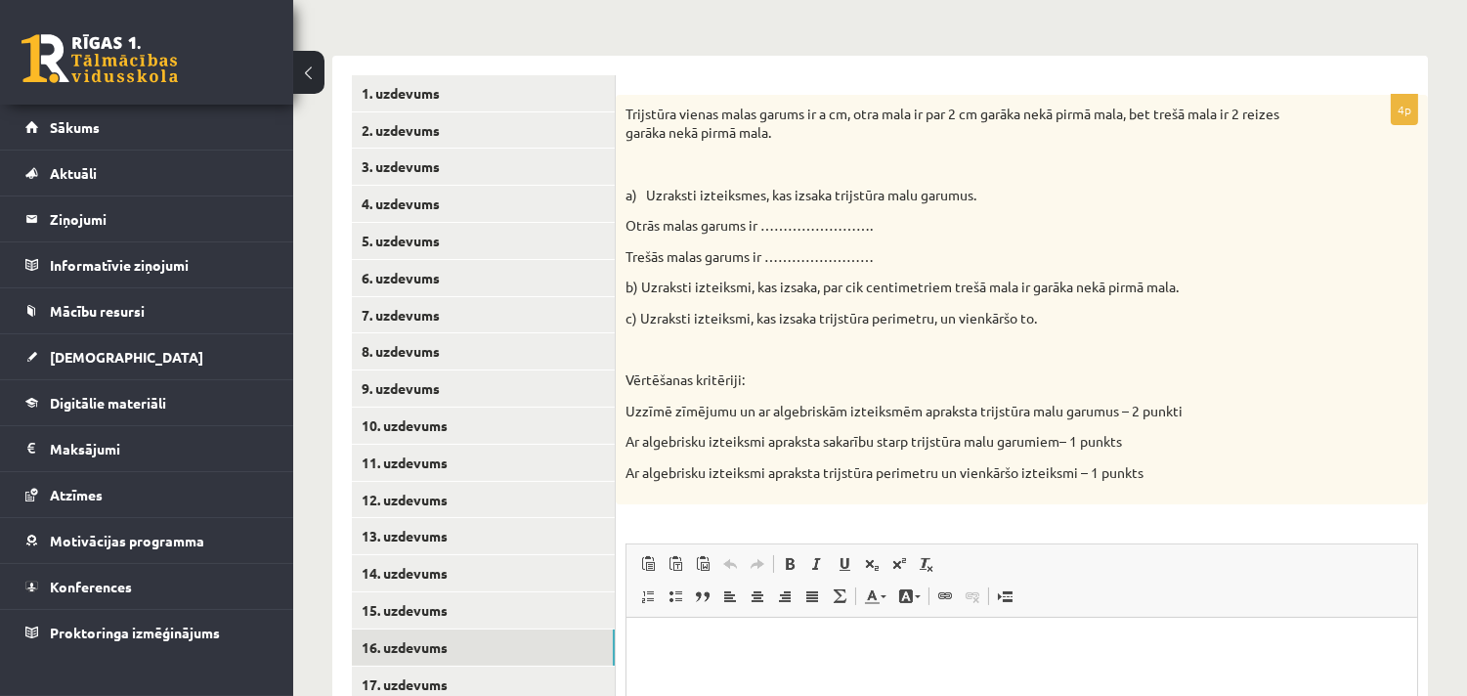
scroll to position [506, 0]
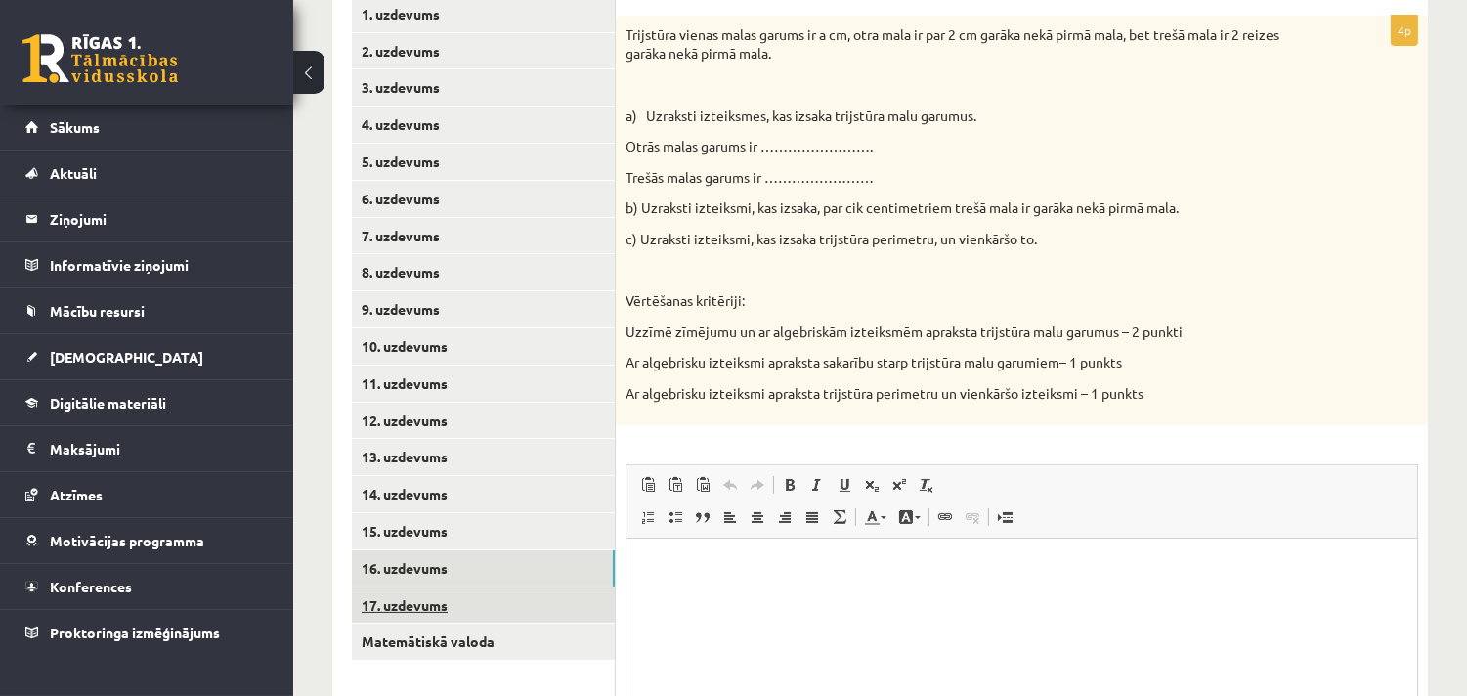
click at [385, 596] on link "17. uzdevums" at bounding box center [483, 605] width 263 height 36
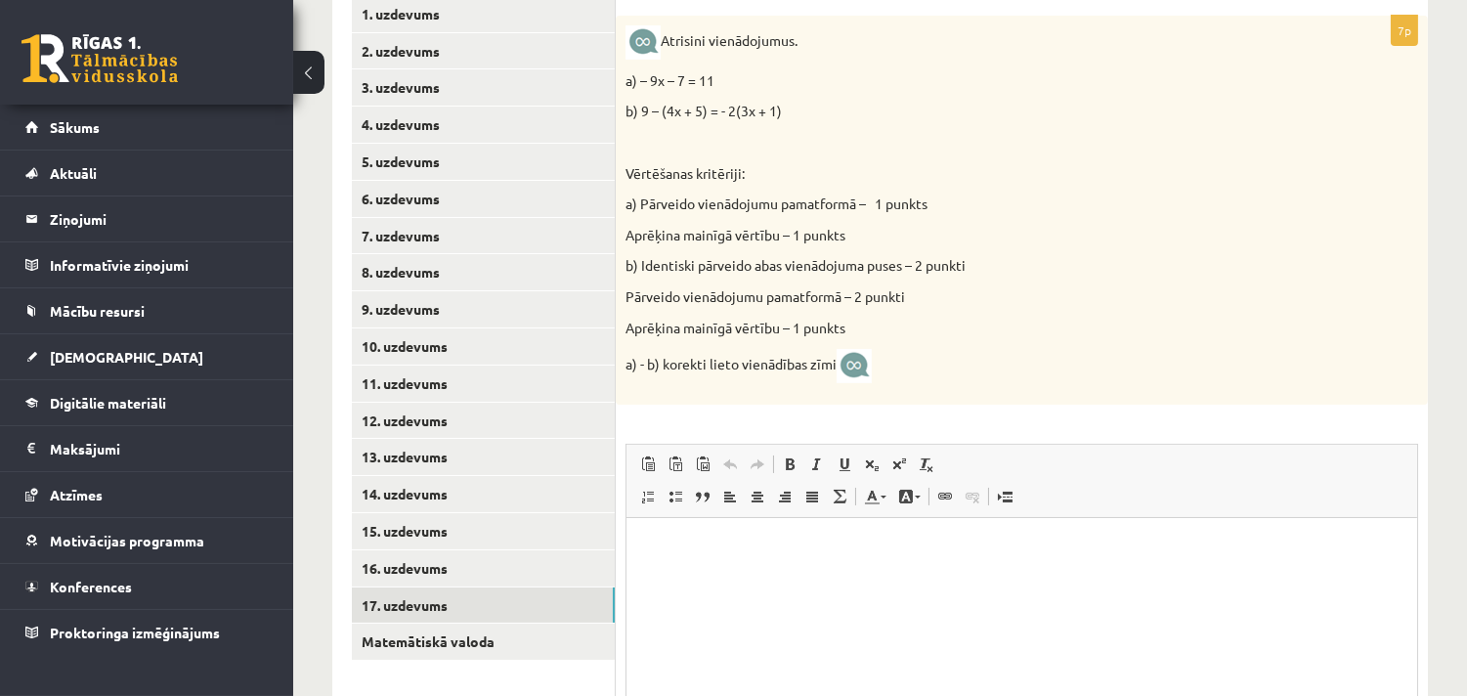
scroll to position [739, 0]
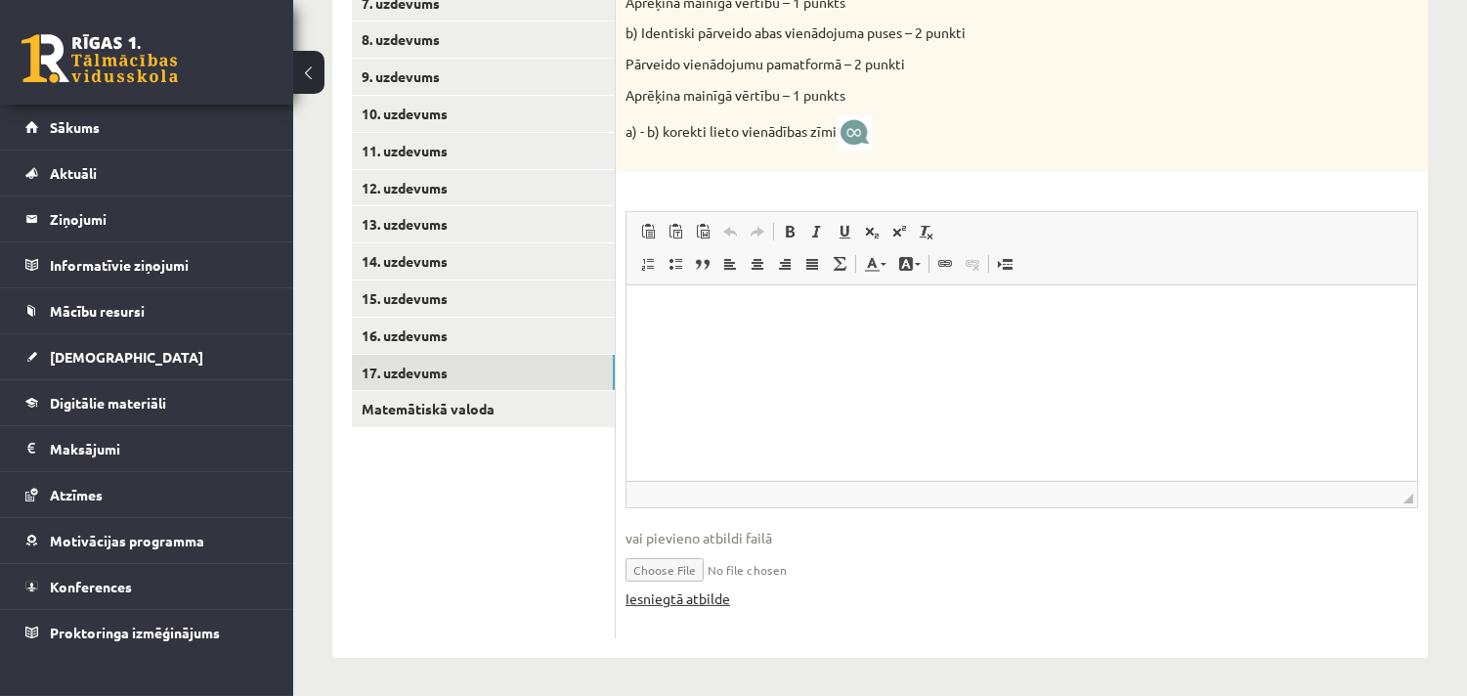
click at [665, 600] on link "Iesniegtā atbilde" at bounding box center [677, 598] width 105 height 21
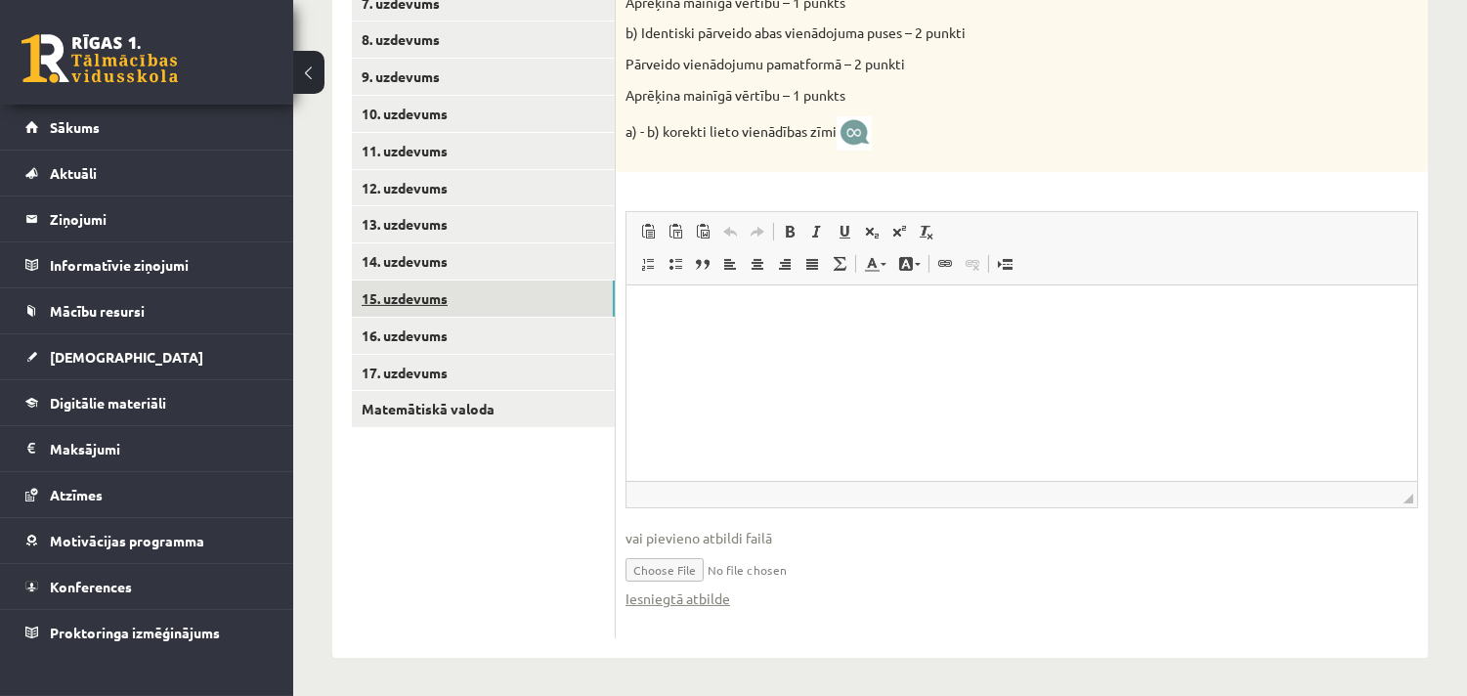
click at [399, 303] on link "15. uzdevums" at bounding box center [483, 298] width 263 height 36
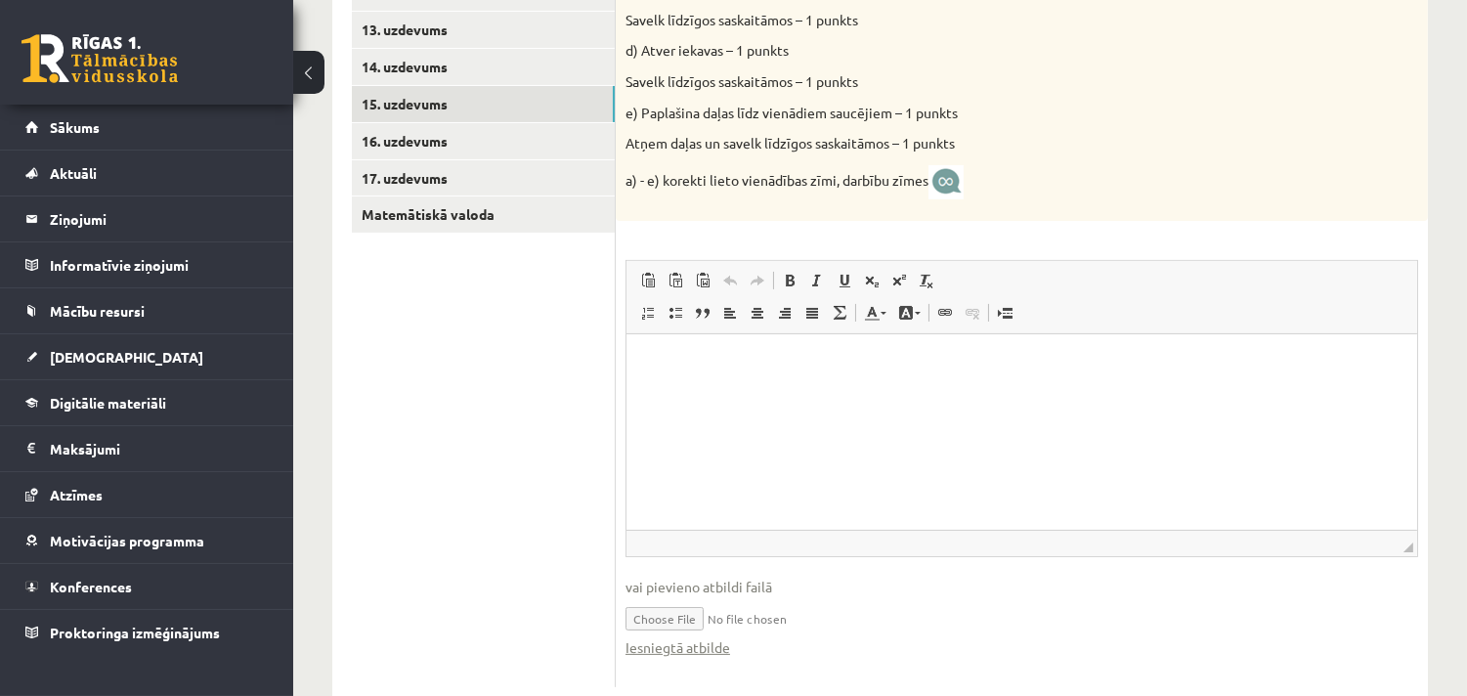
scroll to position [982, 0]
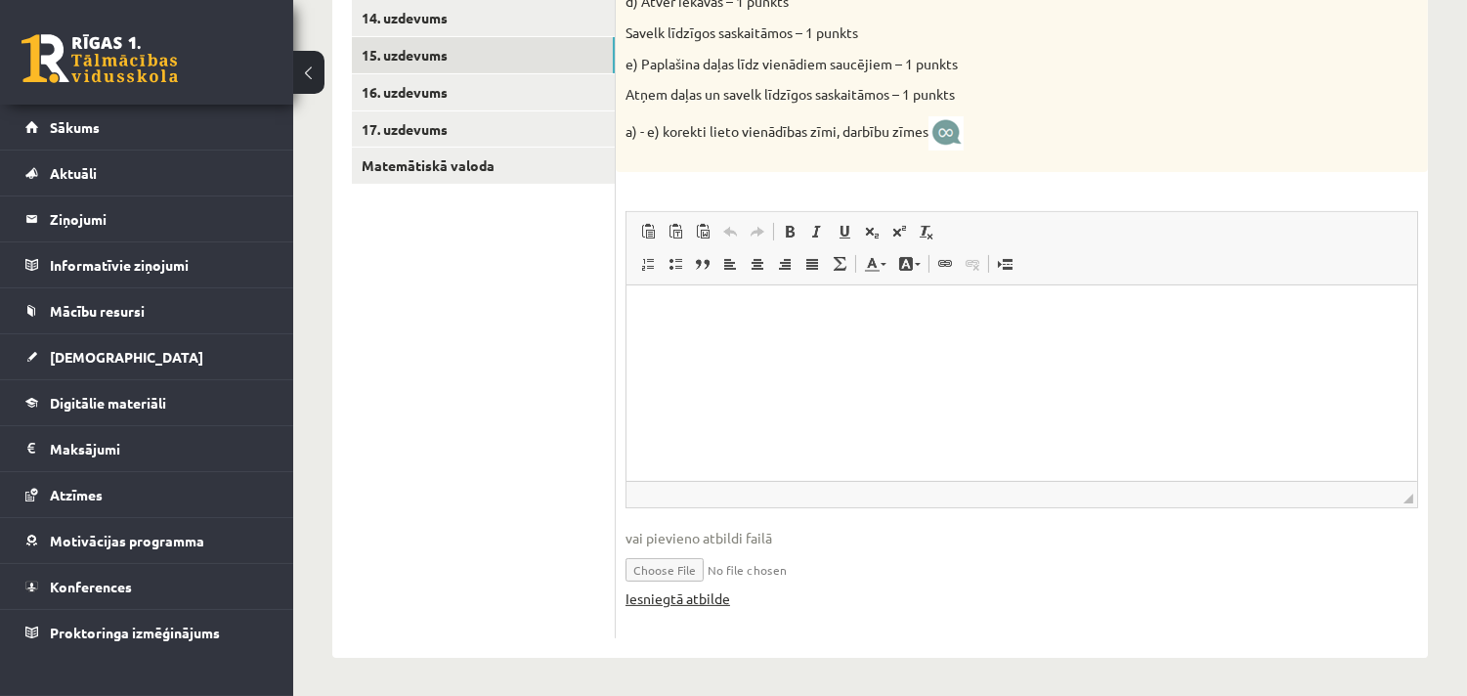
click at [705, 598] on link "Iesniegtā atbilde" at bounding box center [677, 598] width 105 height 21
click at [692, 591] on link "Iesniegtā atbilde" at bounding box center [677, 598] width 105 height 21
click at [658, 572] on input "file" at bounding box center [1021, 568] width 793 height 40
type input "**********"
click at [696, 596] on link "Iesniegtā atbilde" at bounding box center [677, 598] width 105 height 21
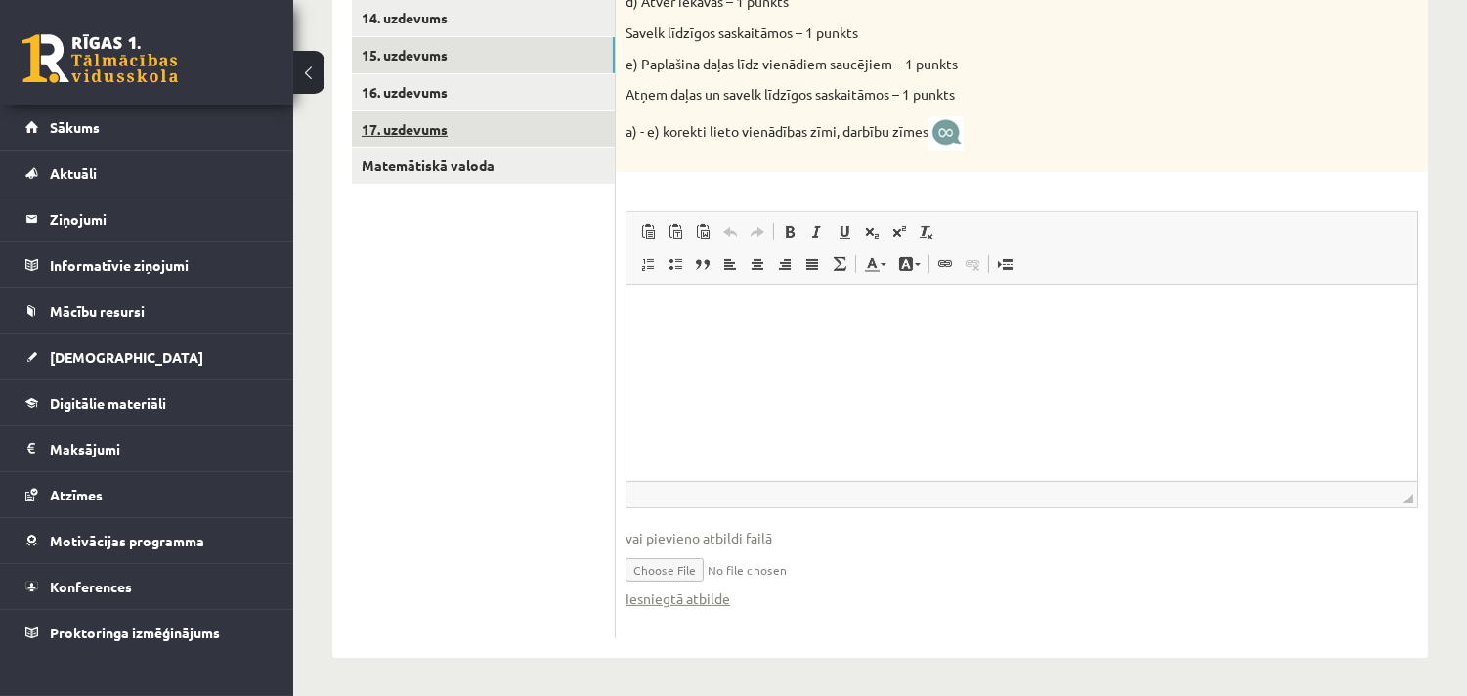
click at [430, 129] on link "17. uzdevums" at bounding box center [483, 129] width 263 height 36
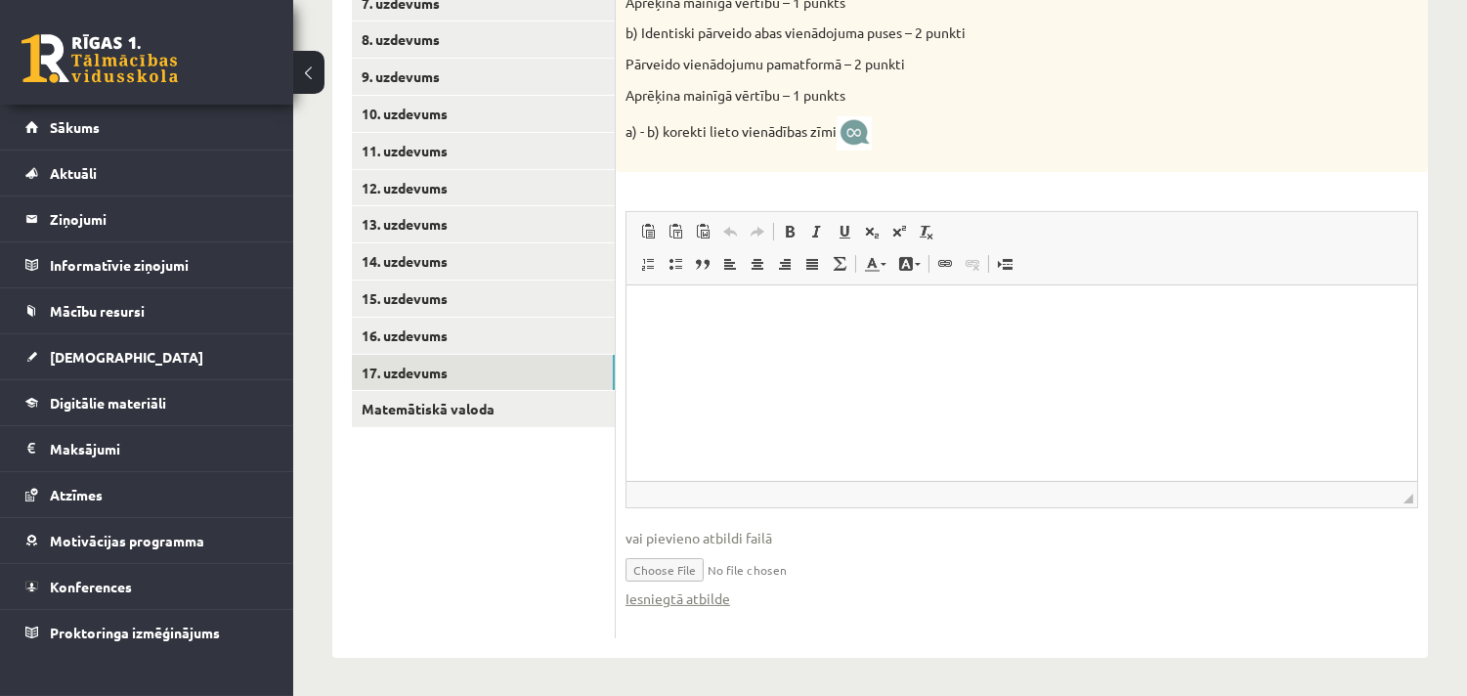
scroll to position [0, 0]
click at [401, 261] on link "14. uzdevums" at bounding box center [483, 261] width 263 height 36
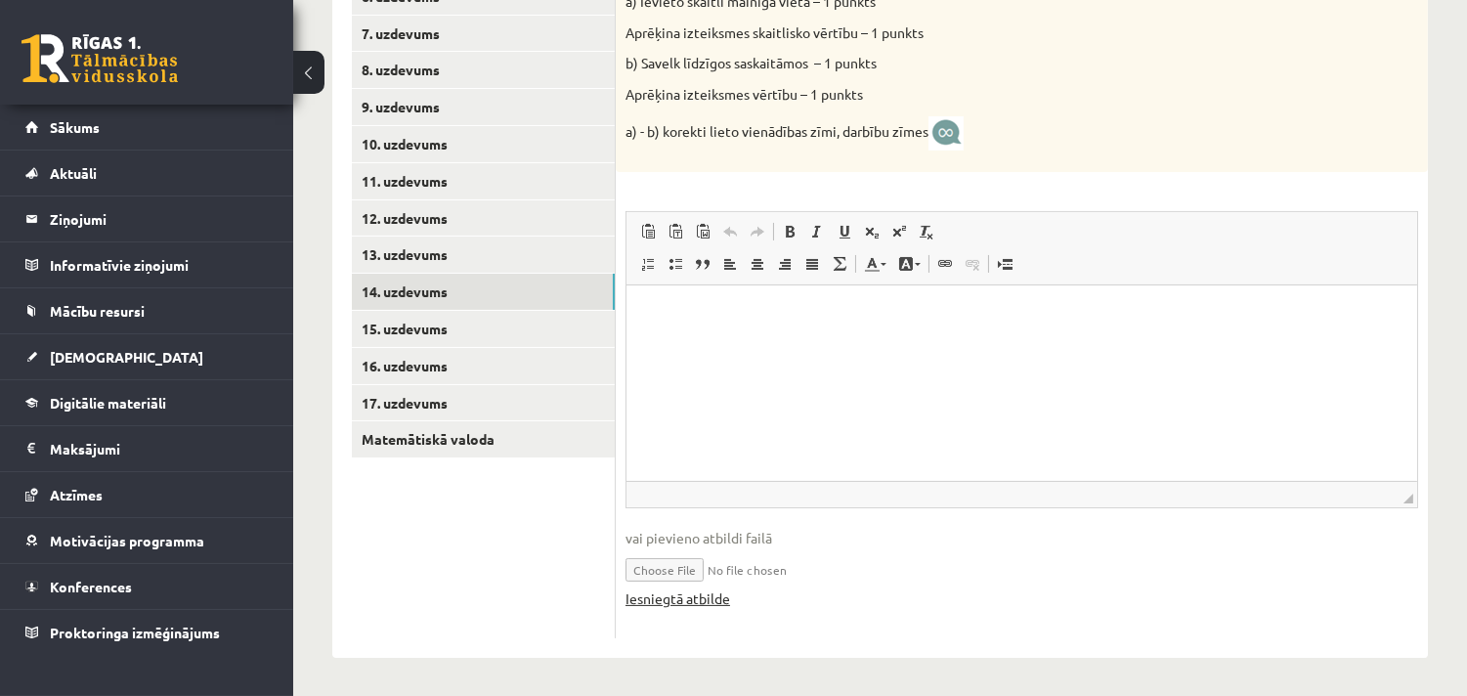
click at [674, 596] on link "Iesniegtā atbilde" at bounding box center [677, 598] width 105 height 21
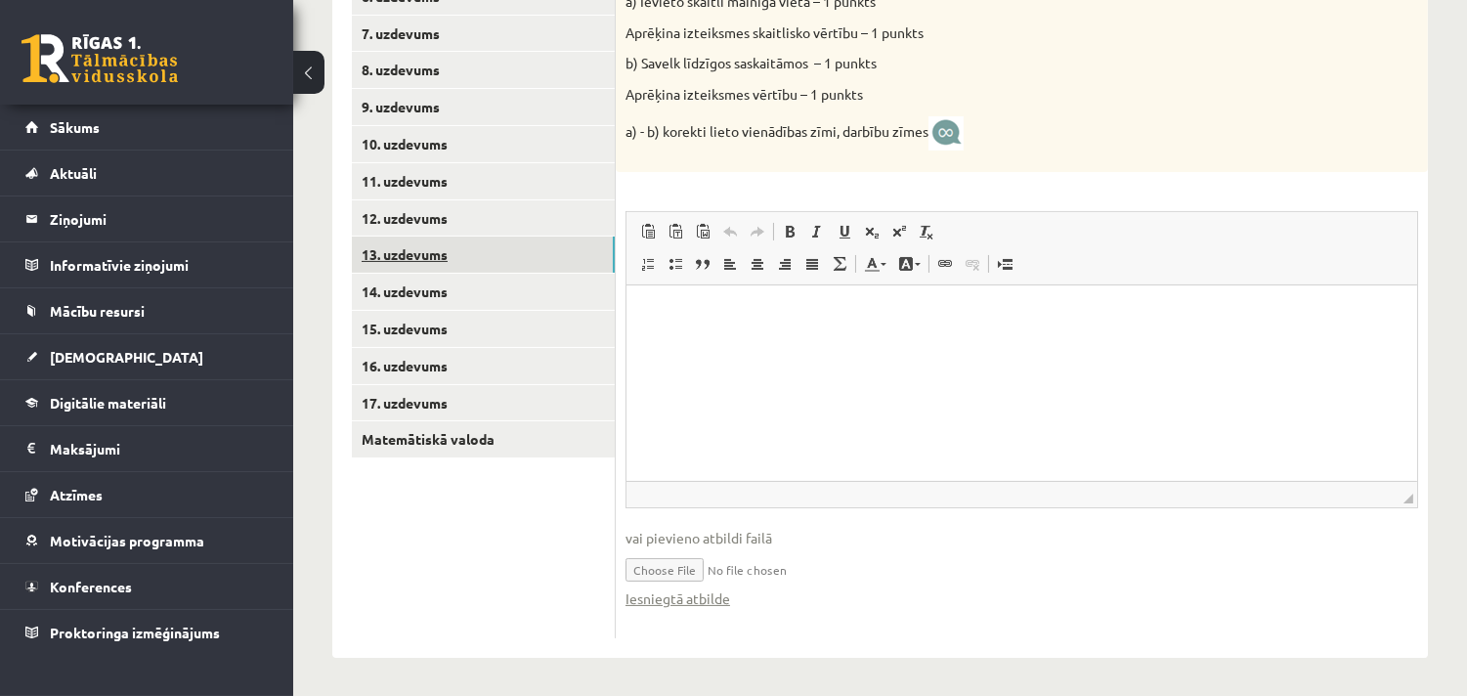
click at [404, 251] on link "13. uzdevums" at bounding box center [483, 254] width 263 height 36
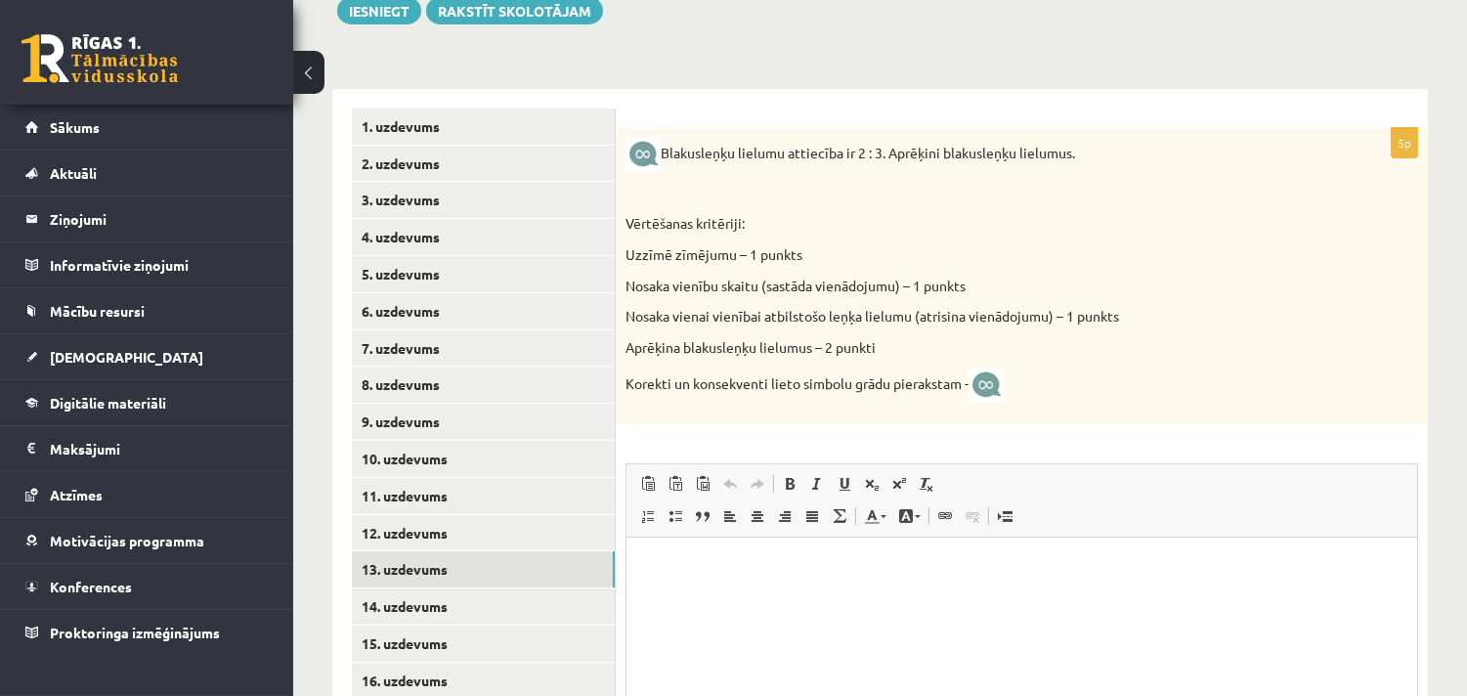
scroll to position [647, 0]
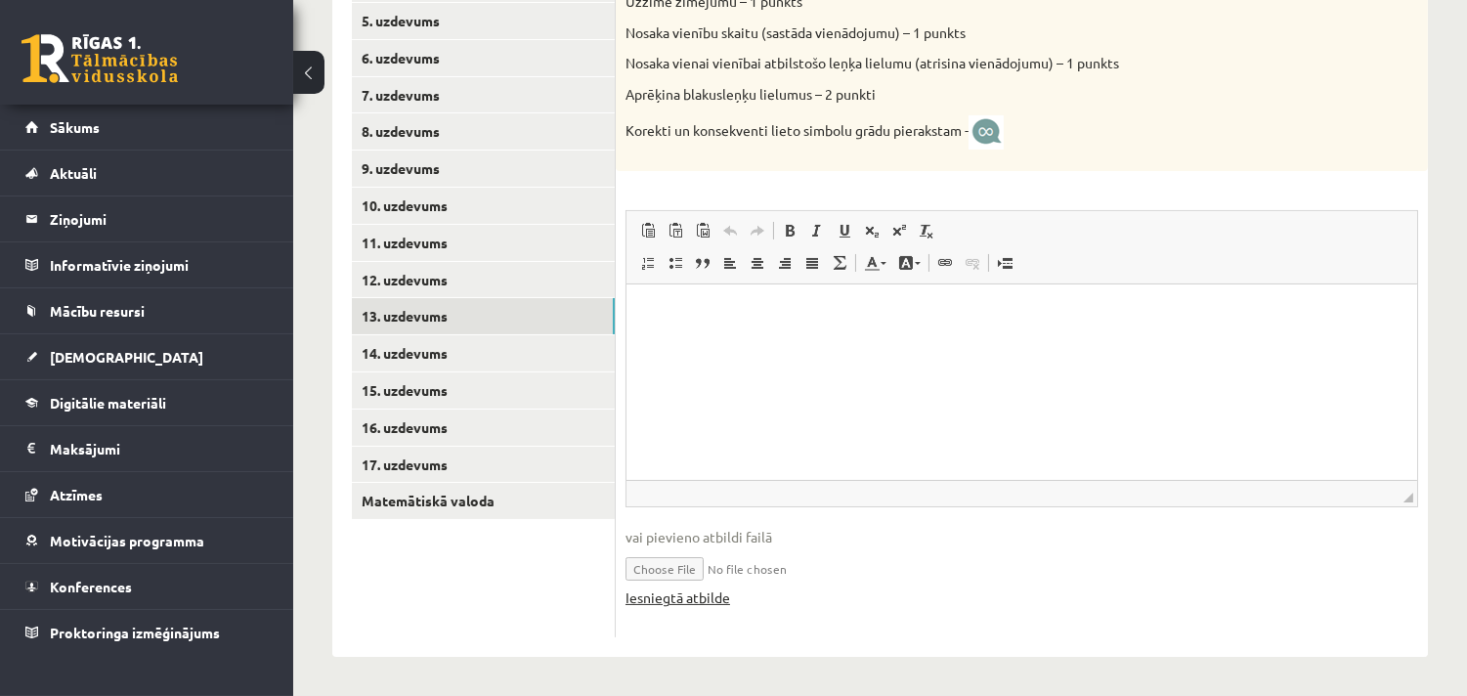
click at [668, 602] on link "Iesniegtā atbilde" at bounding box center [677, 597] width 105 height 21
click at [690, 594] on link "Iesniegtā atbilde" at bounding box center [677, 597] width 105 height 21
click at [411, 271] on link "12. uzdevums" at bounding box center [483, 280] width 263 height 36
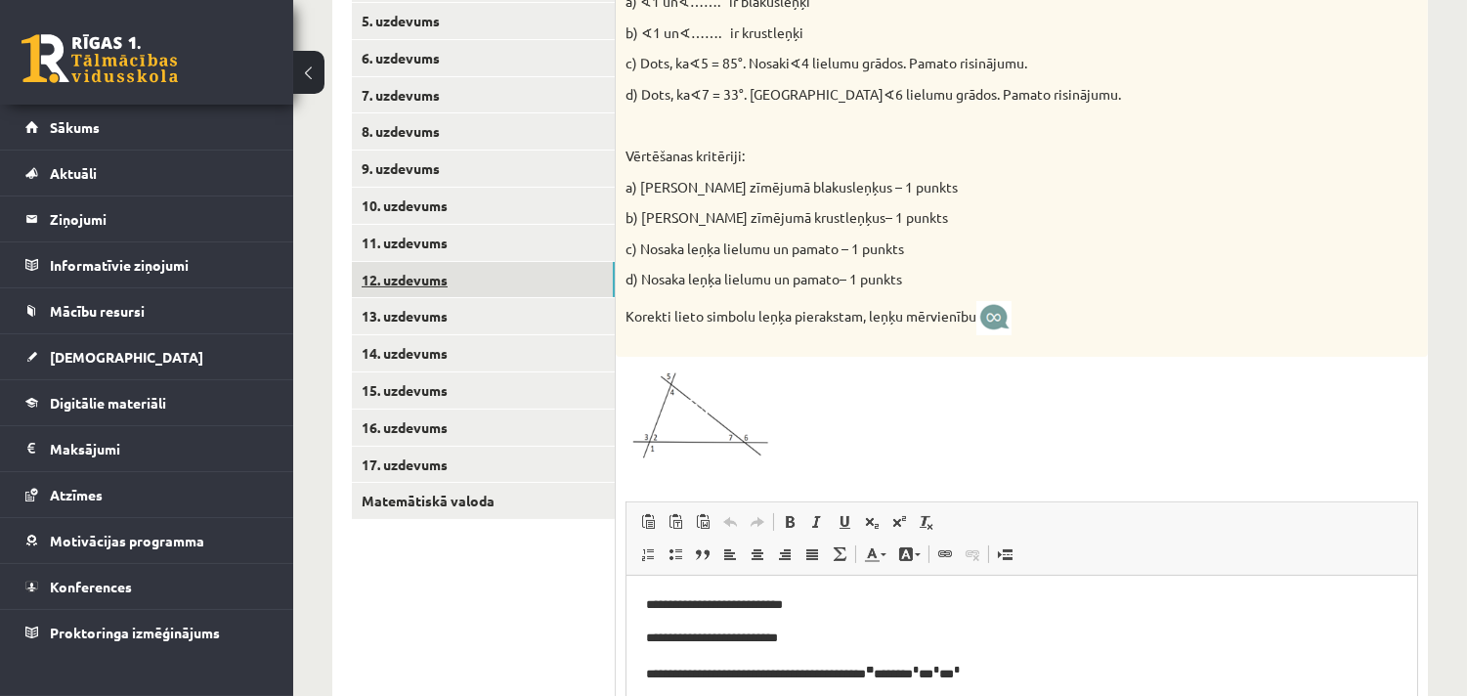
scroll to position [0, 0]
click at [705, 422] on span at bounding box center [699, 413] width 31 height 31
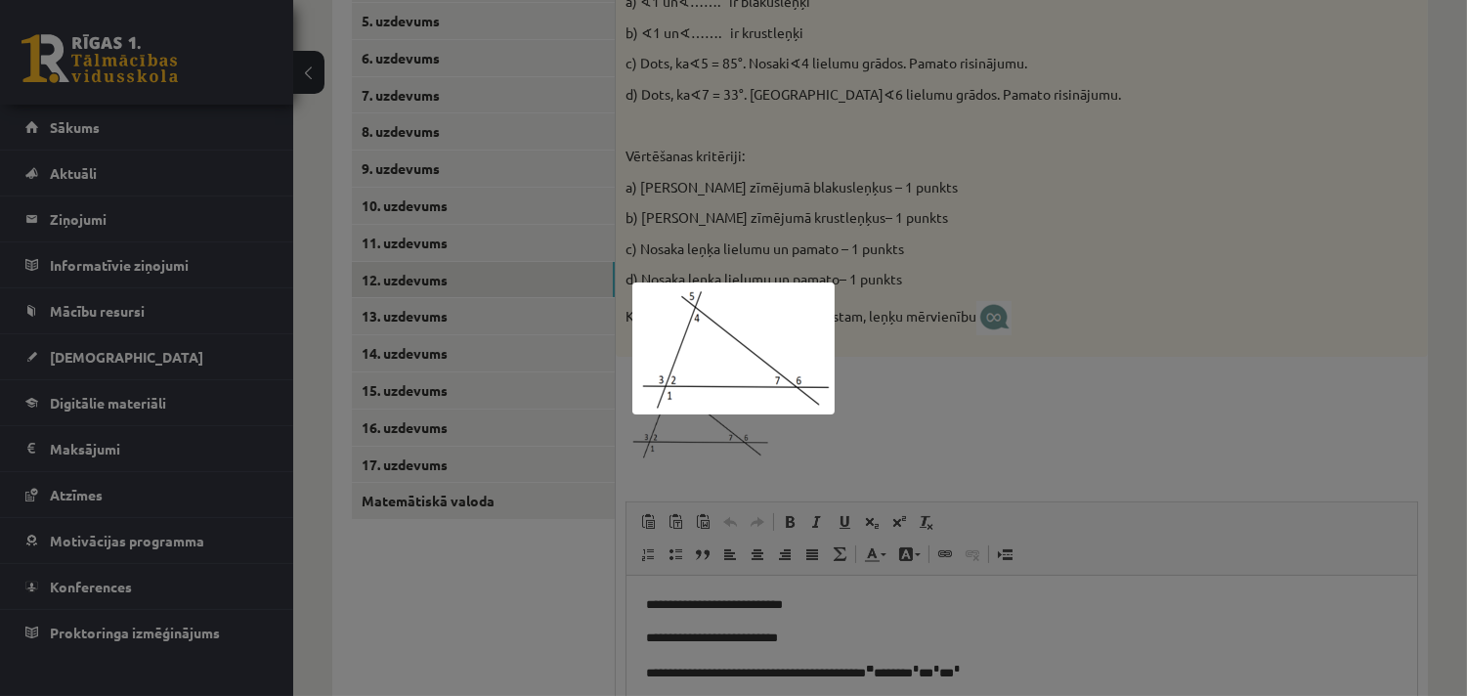
click at [993, 412] on div at bounding box center [733, 348] width 1467 height 696
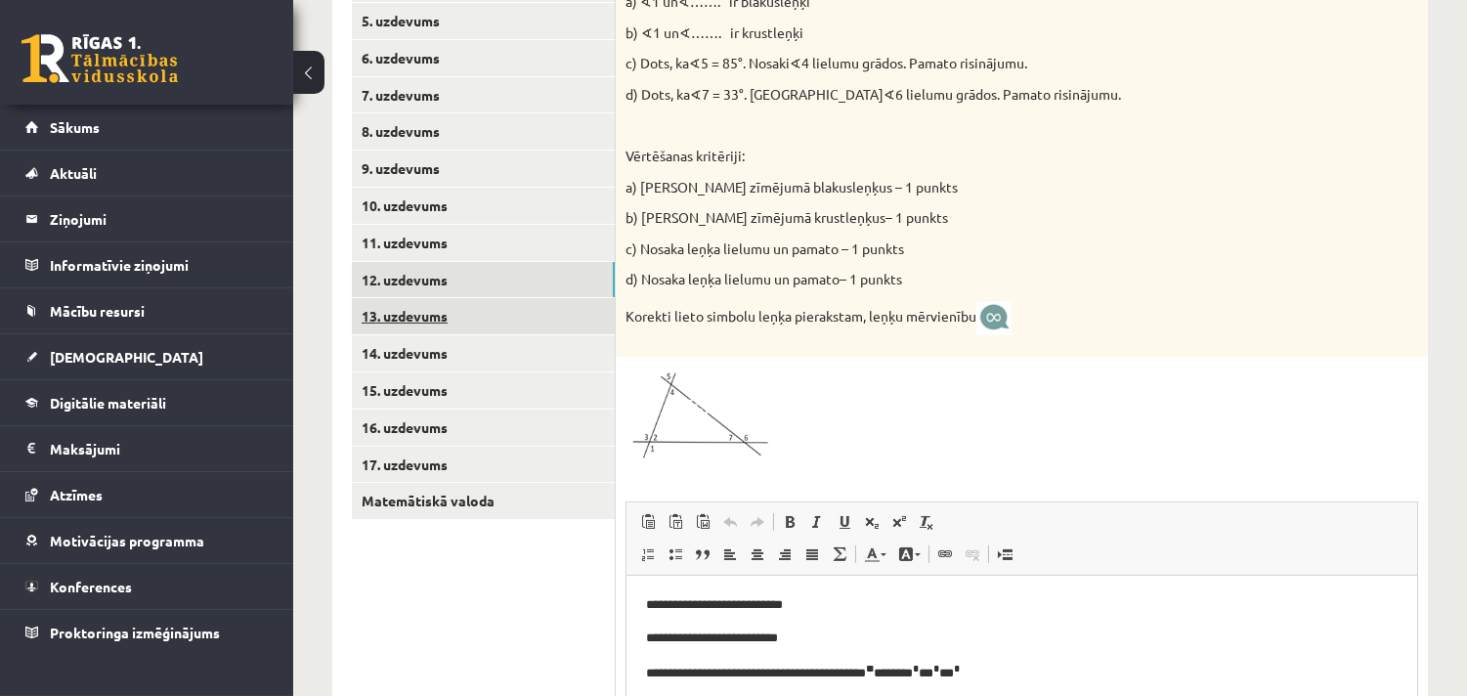
click at [438, 323] on link "13. uzdevums" at bounding box center [483, 316] width 263 height 36
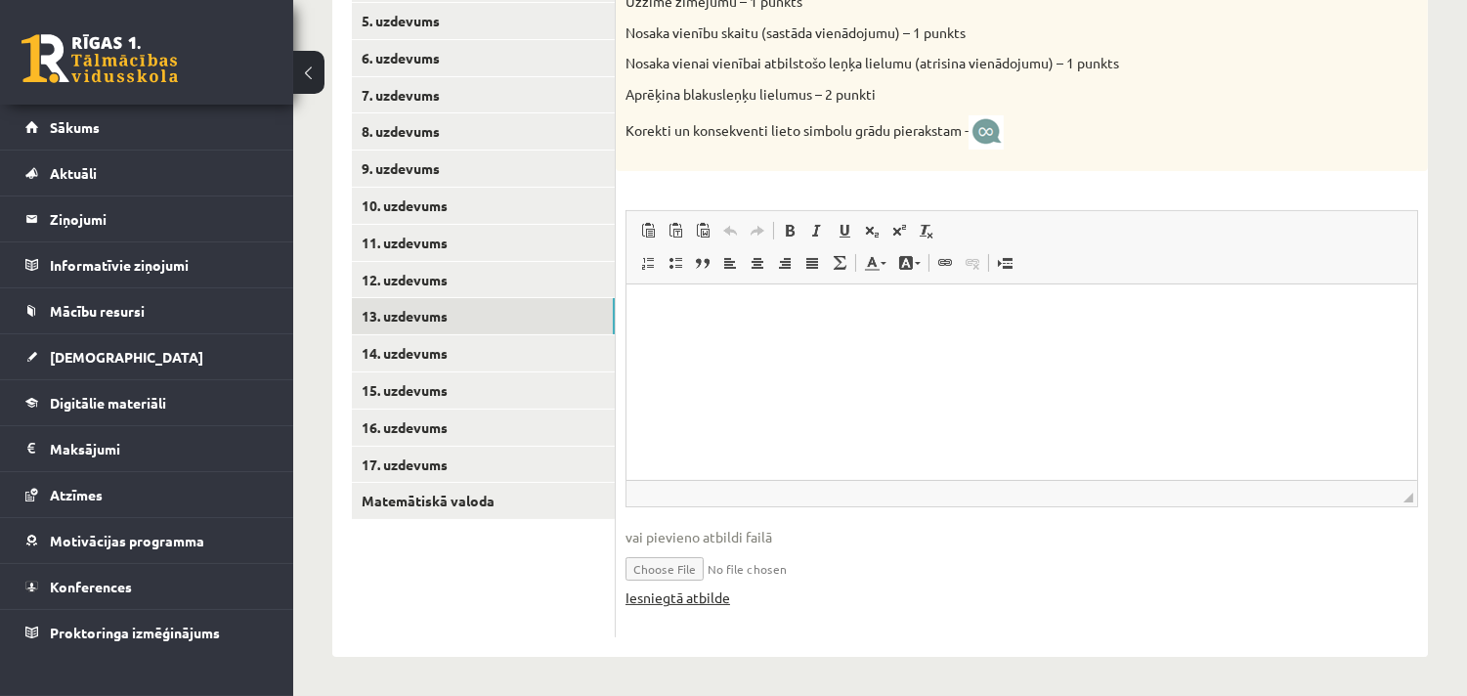
click at [696, 600] on link "Iesniegtā atbilde" at bounding box center [677, 597] width 105 height 21
click at [401, 354] on link "14. uzdevums" at bounding box center [483, 353] width 263 height 36
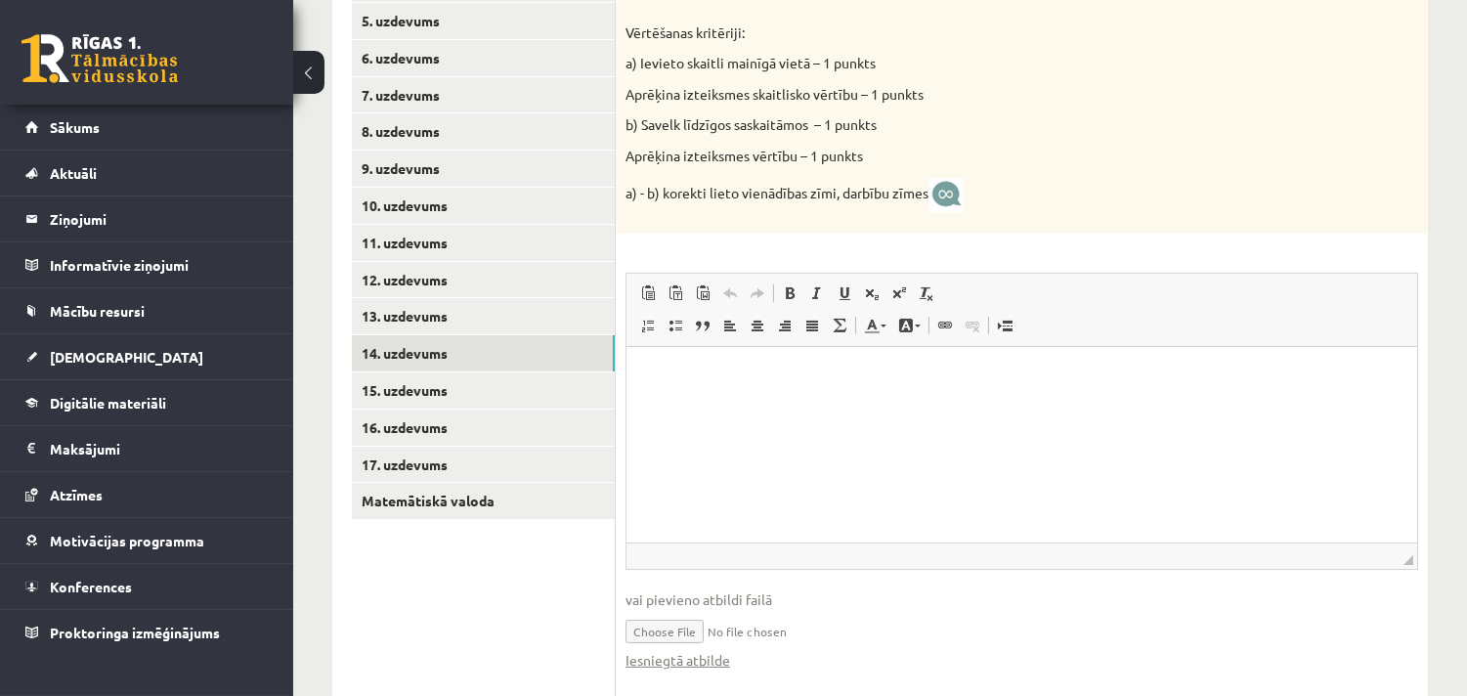
scroll to position [708, 0]
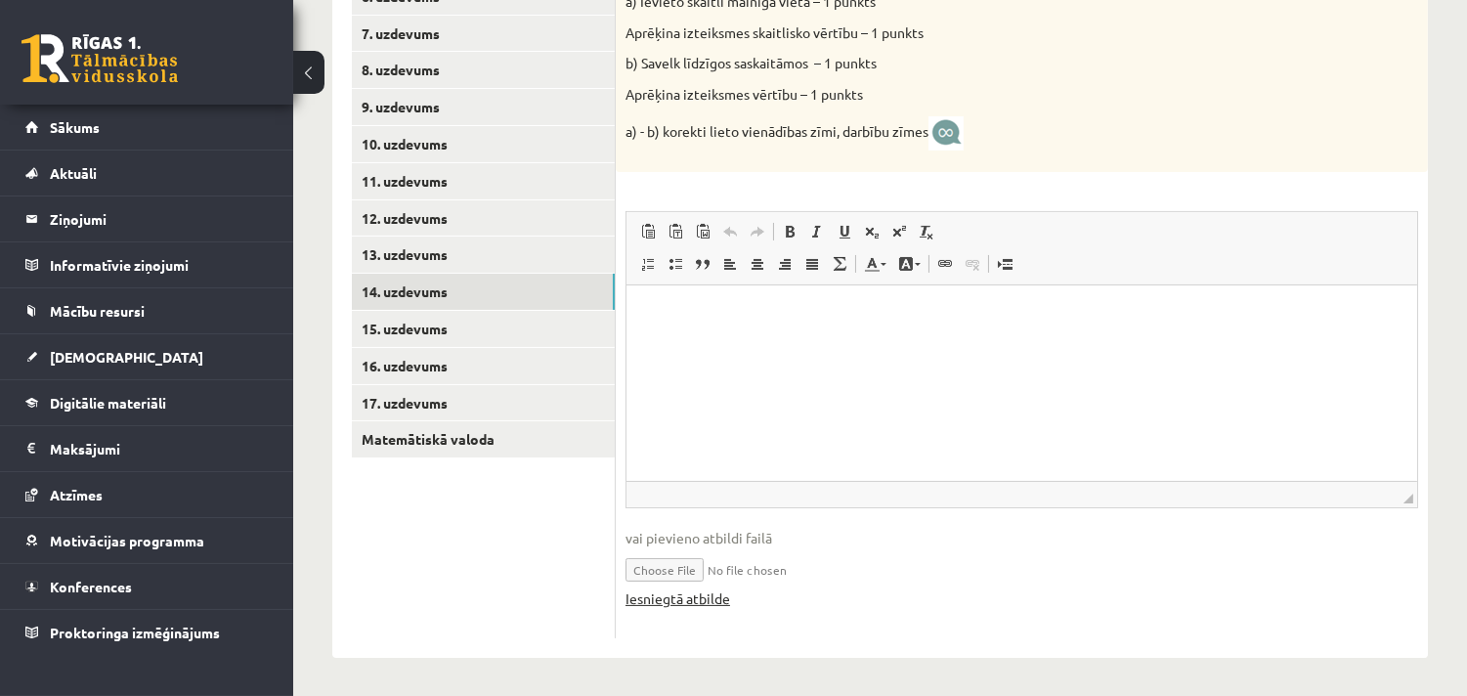
click at [699, 593] on link "Iesniegtā atbilde" at bounding box center [677, 598] width 105 height 21
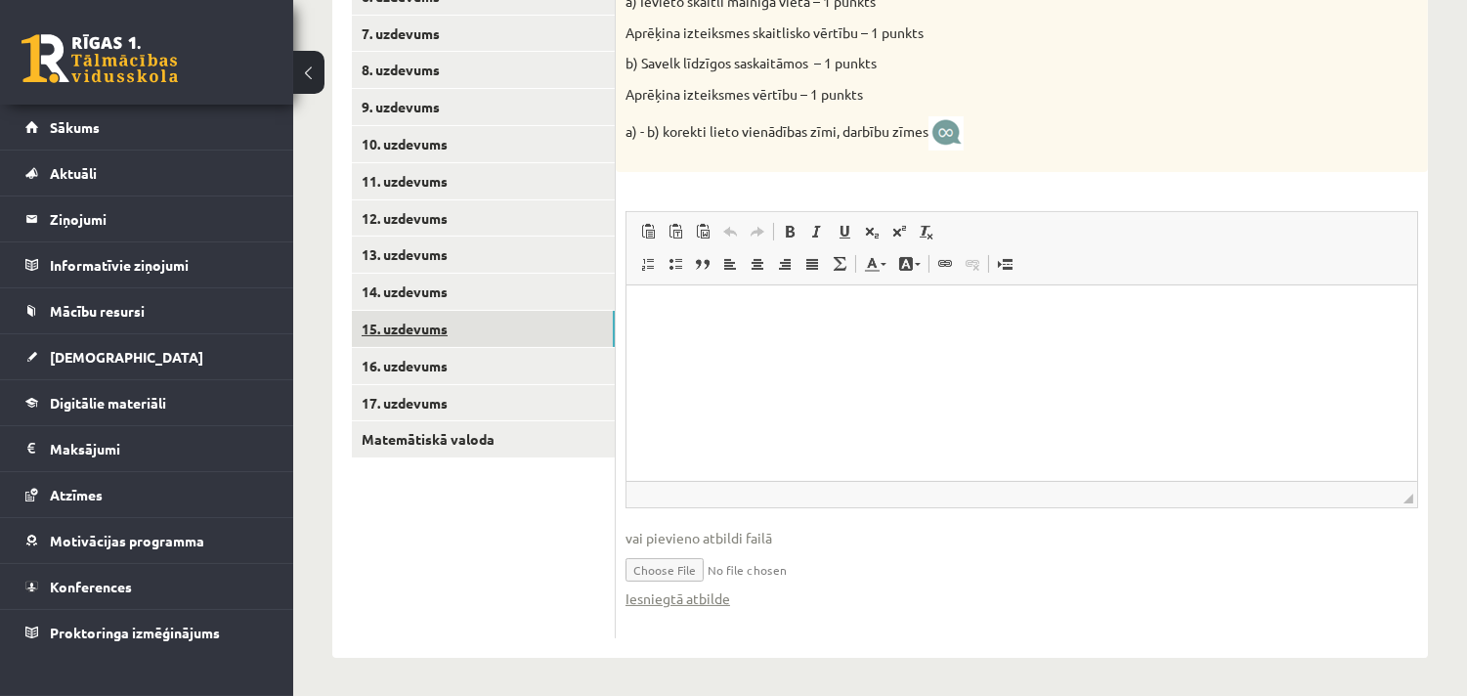
click at [418, 332] on link "15. uzdevums" at bounding box center [483, 329] width 263 height 36
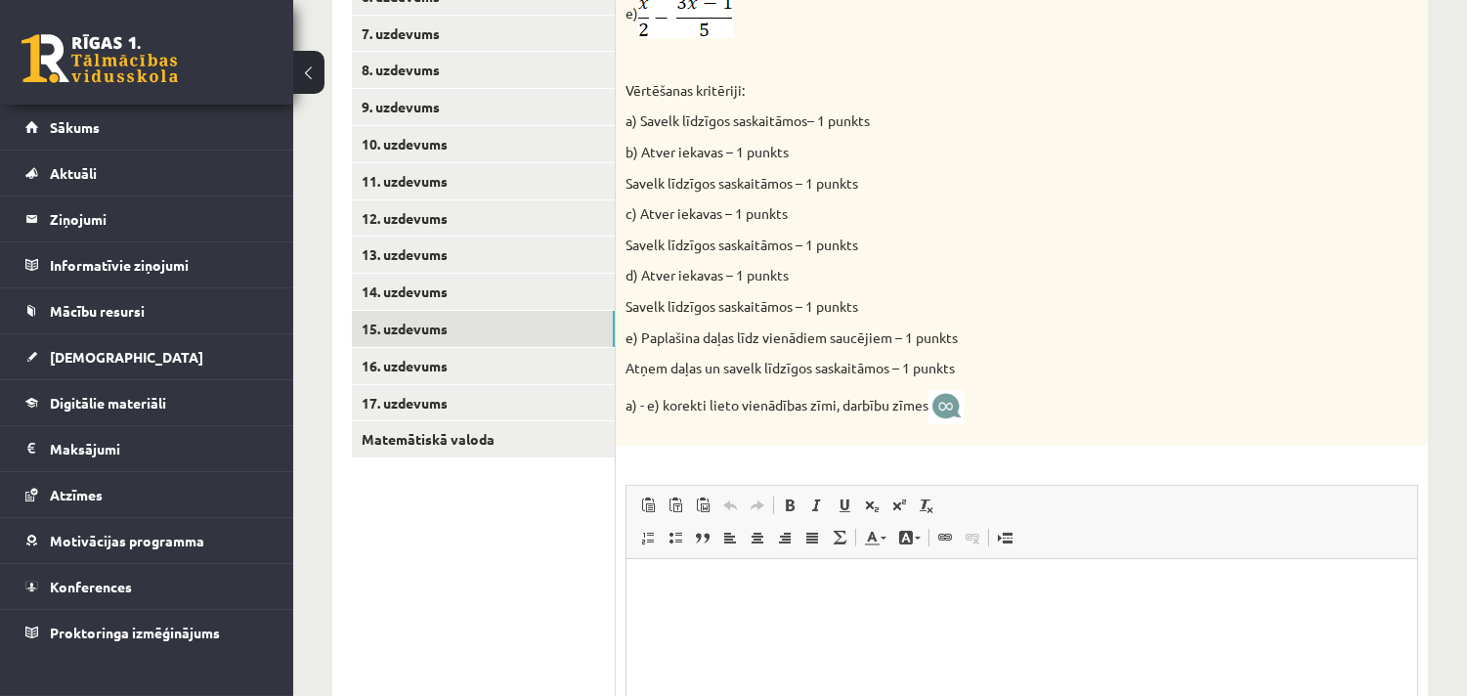
scroll to position [962, 0]
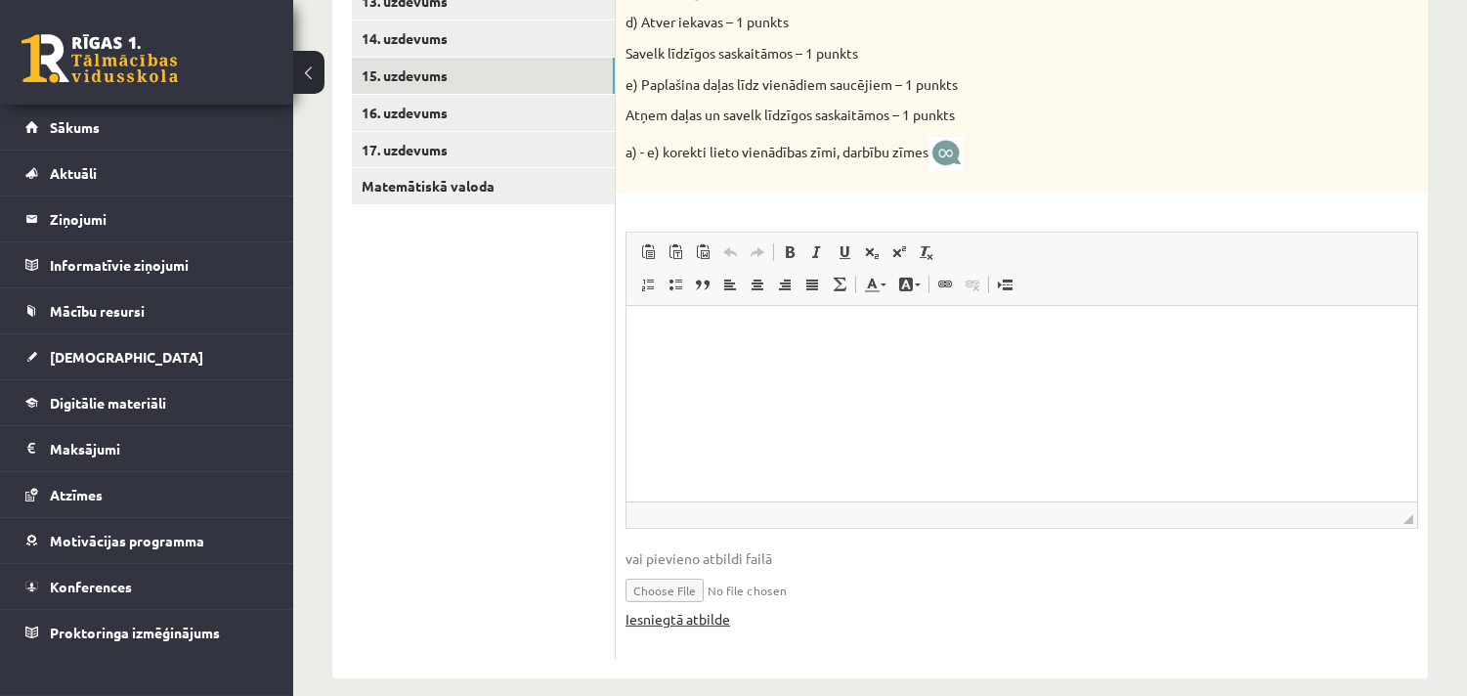
click at [697, 618] on link "Iesniegtā atbilde" at bounding box center [677, 619] width 105 height 21
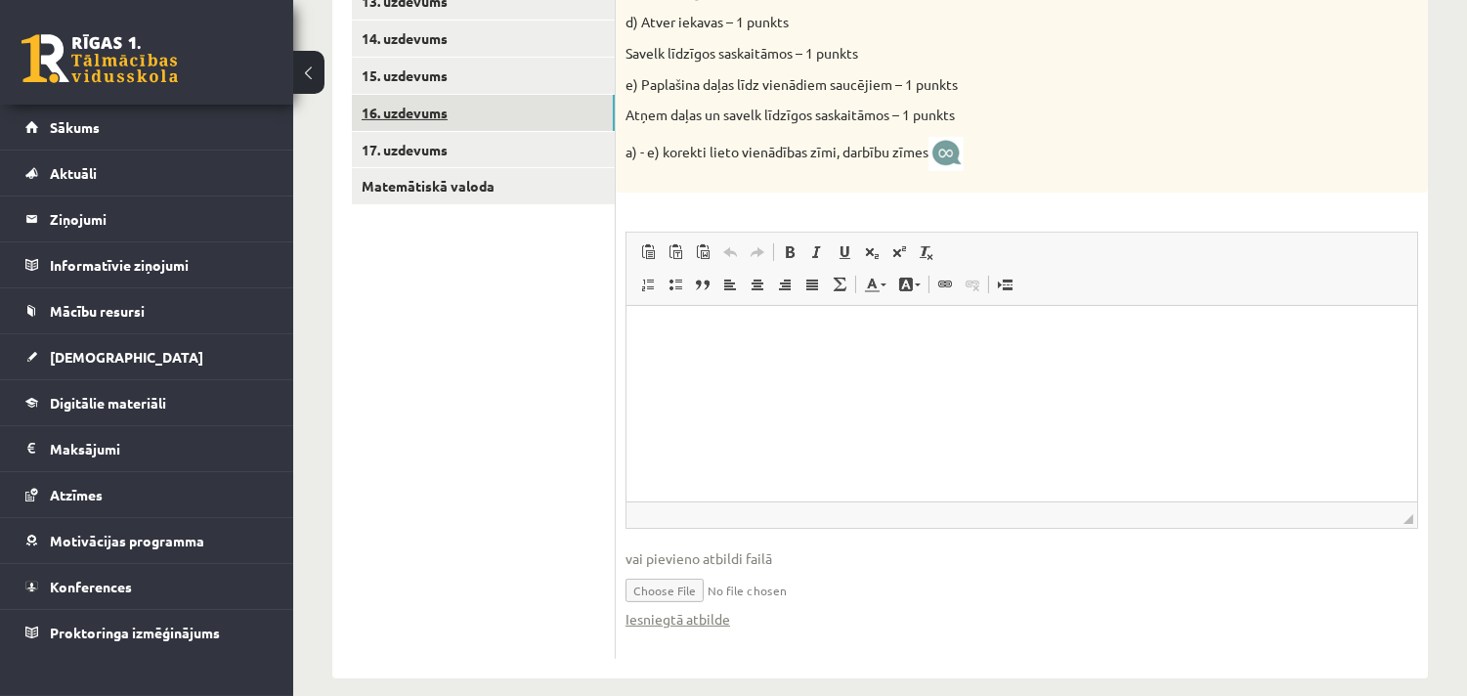
click at [391, 113] on link "16. uzdevums" at bounding box center [483, 113] width 263 height 36
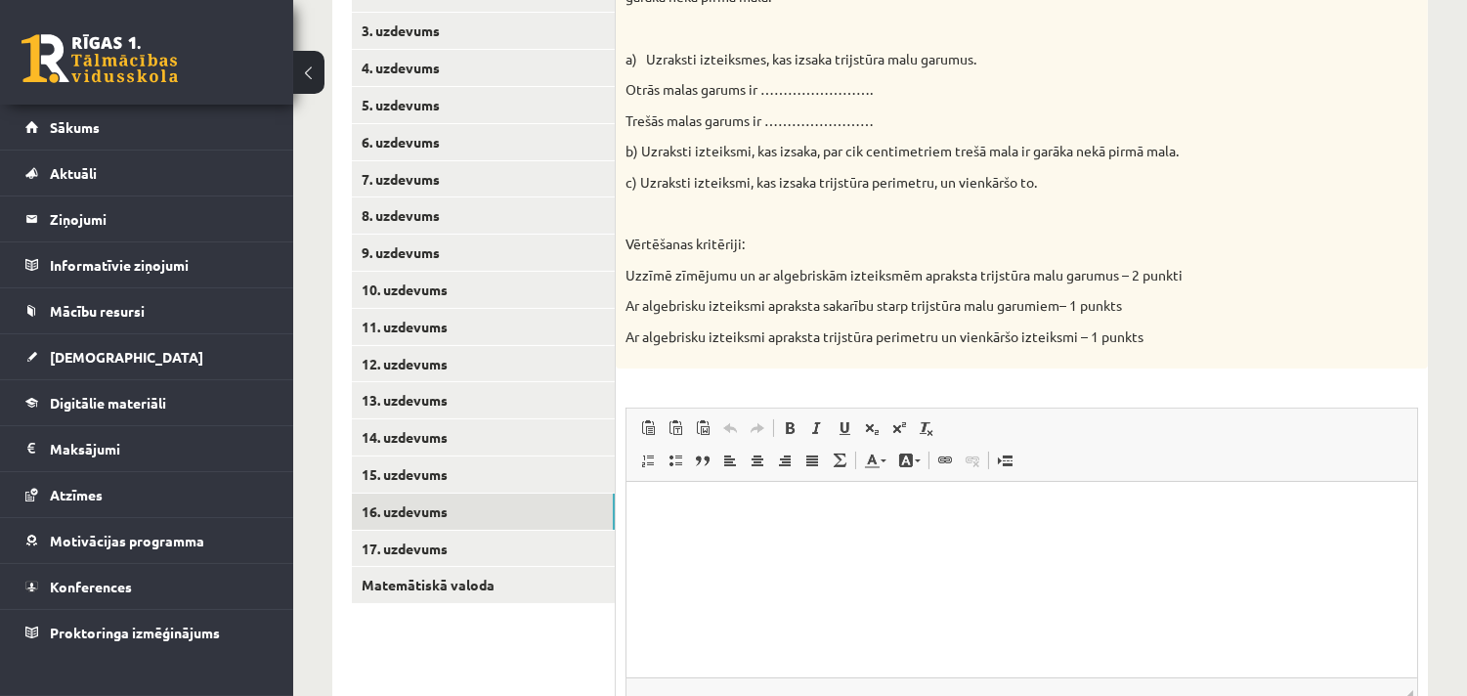
scroll to position [738, 0]
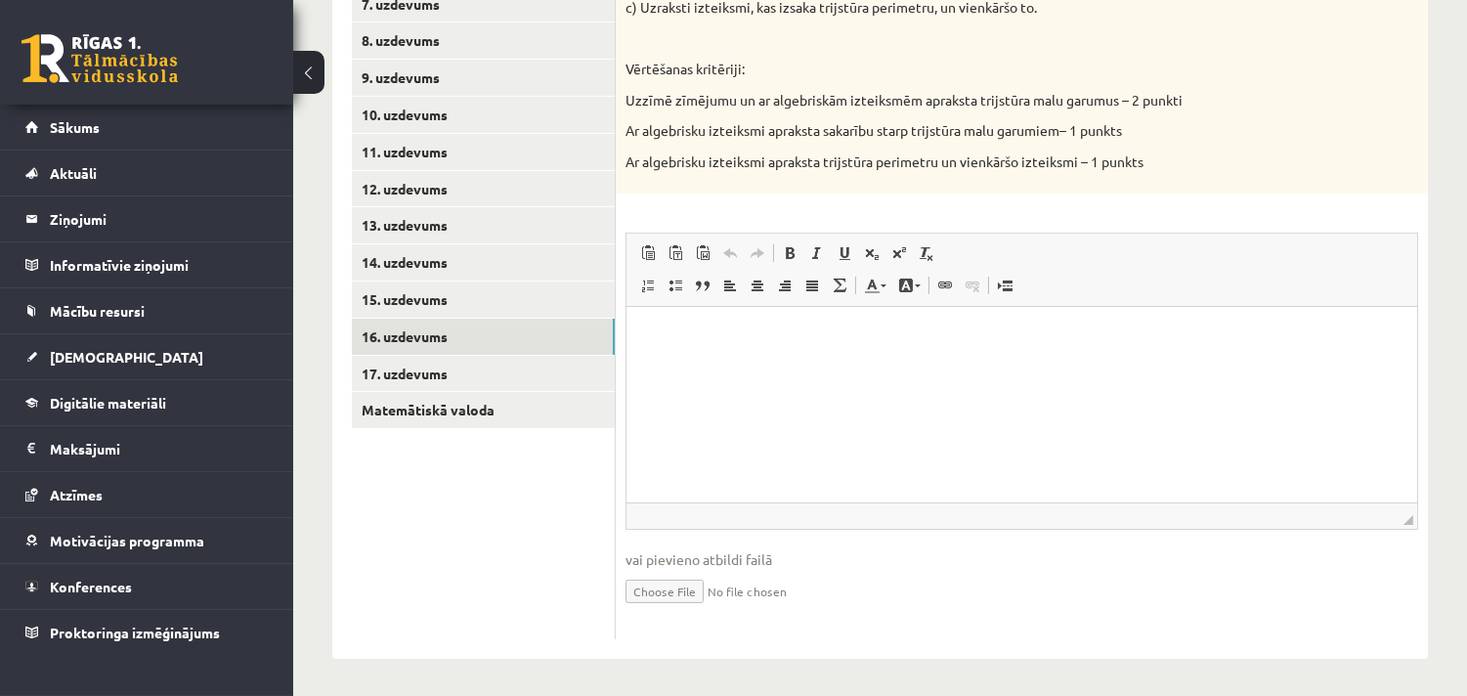
click at [648, 582] on input "file" at bounding box center [1021, 590] width 793 height 40
type input "**********"
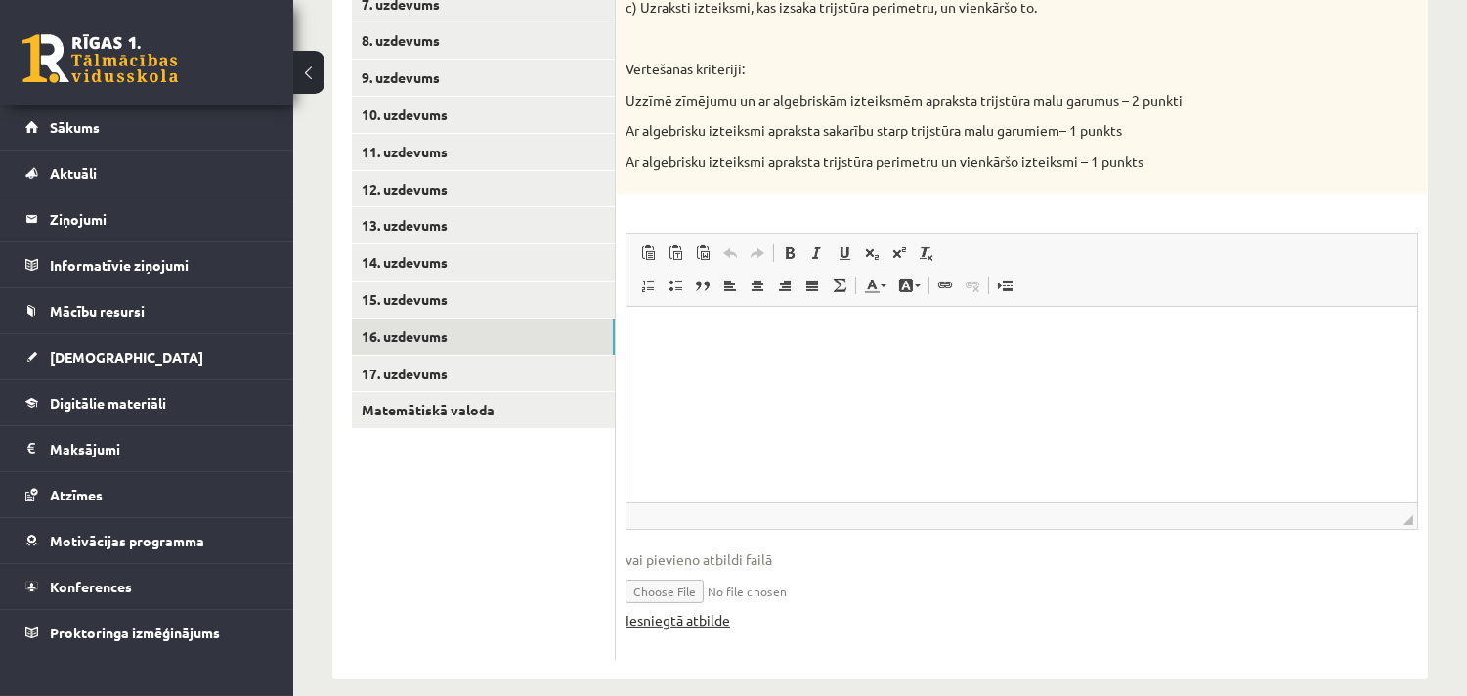
click at [676, 614] on link "Iesniegtā atbilde" at bounding box center [677, 620] width 105 height 21
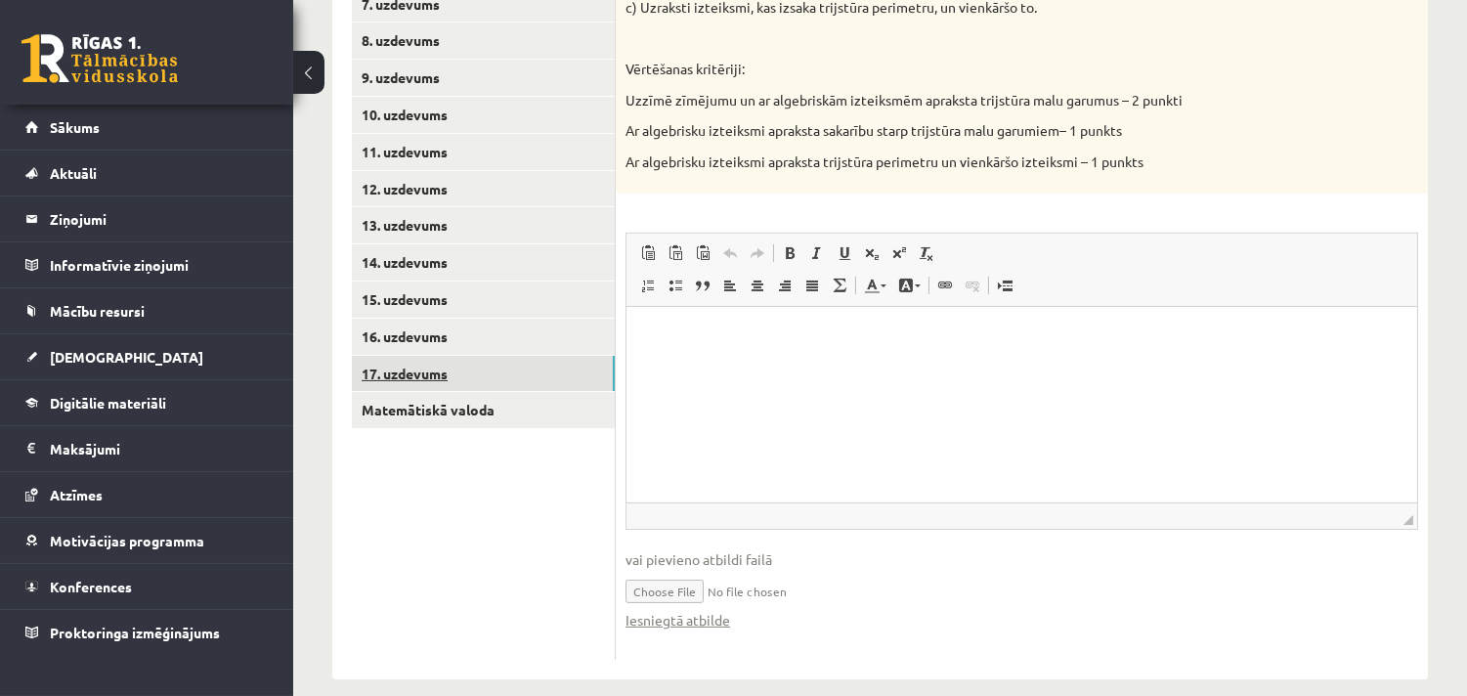
click at [424, 378] on link "17. uzdevums" at bounding box center [483, 374] width 263 height 36
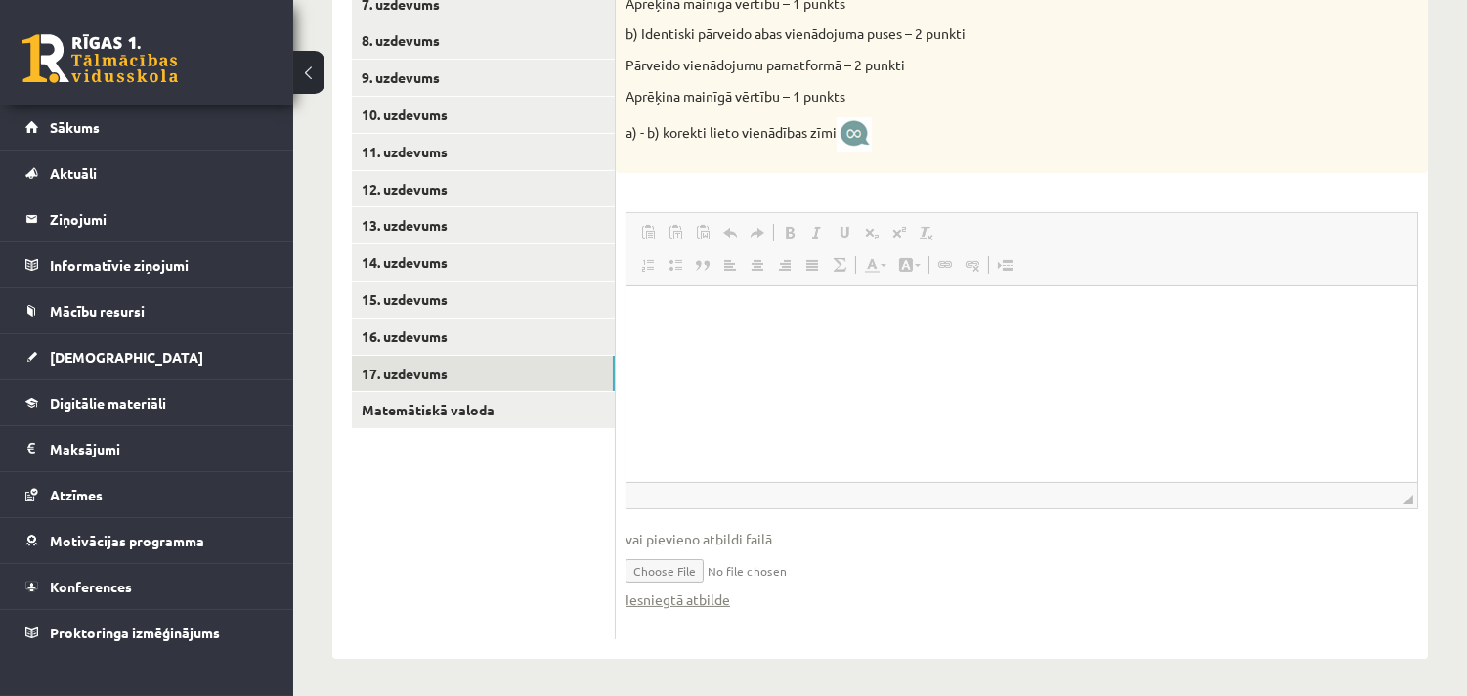
scroll to position [0, 0]
click at [696, 593] on link "Iesniegtā atbilde" at bounding box center [677, 599] width 105 height 21
click at [666, 569] on input "file" at bounding box center [1021, 569] width 793 height 40
type input "**********"
click at [681, 597] on link "Iesniegtā atbilde" at bounding box center [677, 599] width 105 height 21
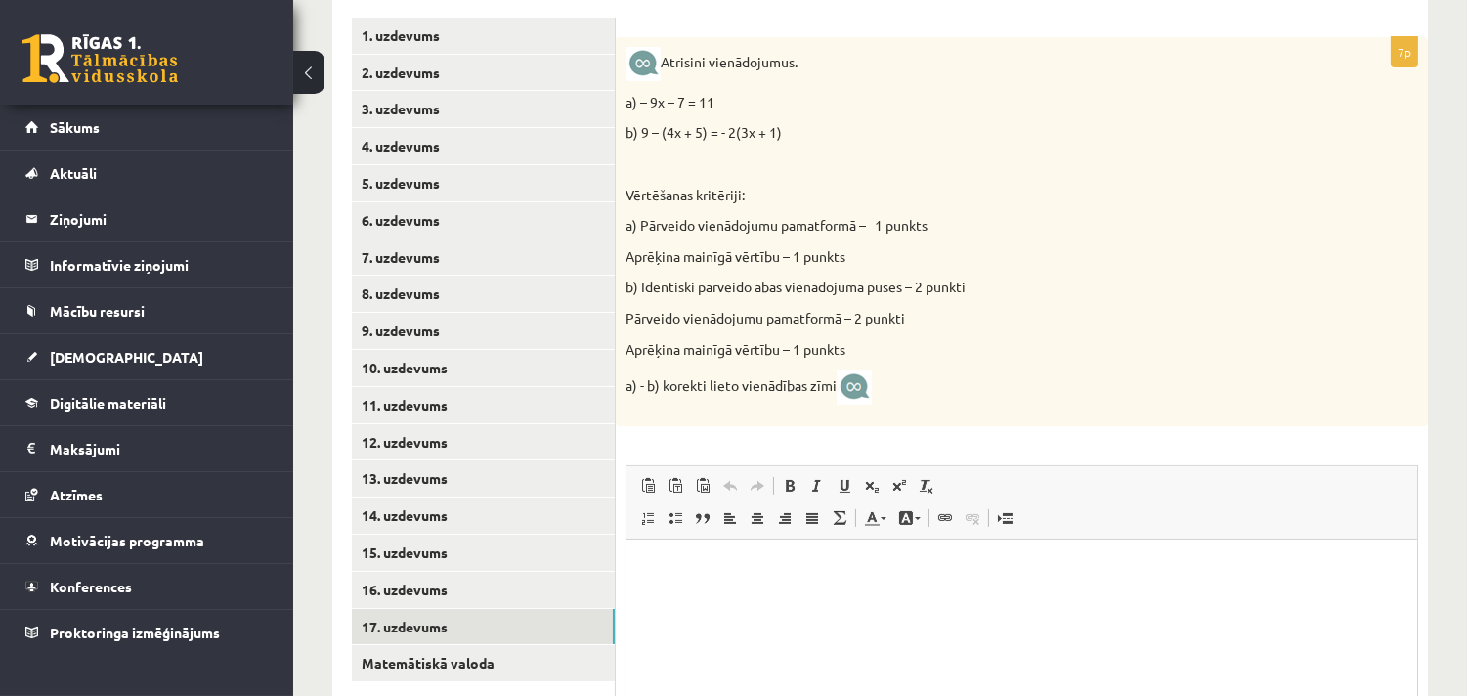
scroll to position [738, 0]
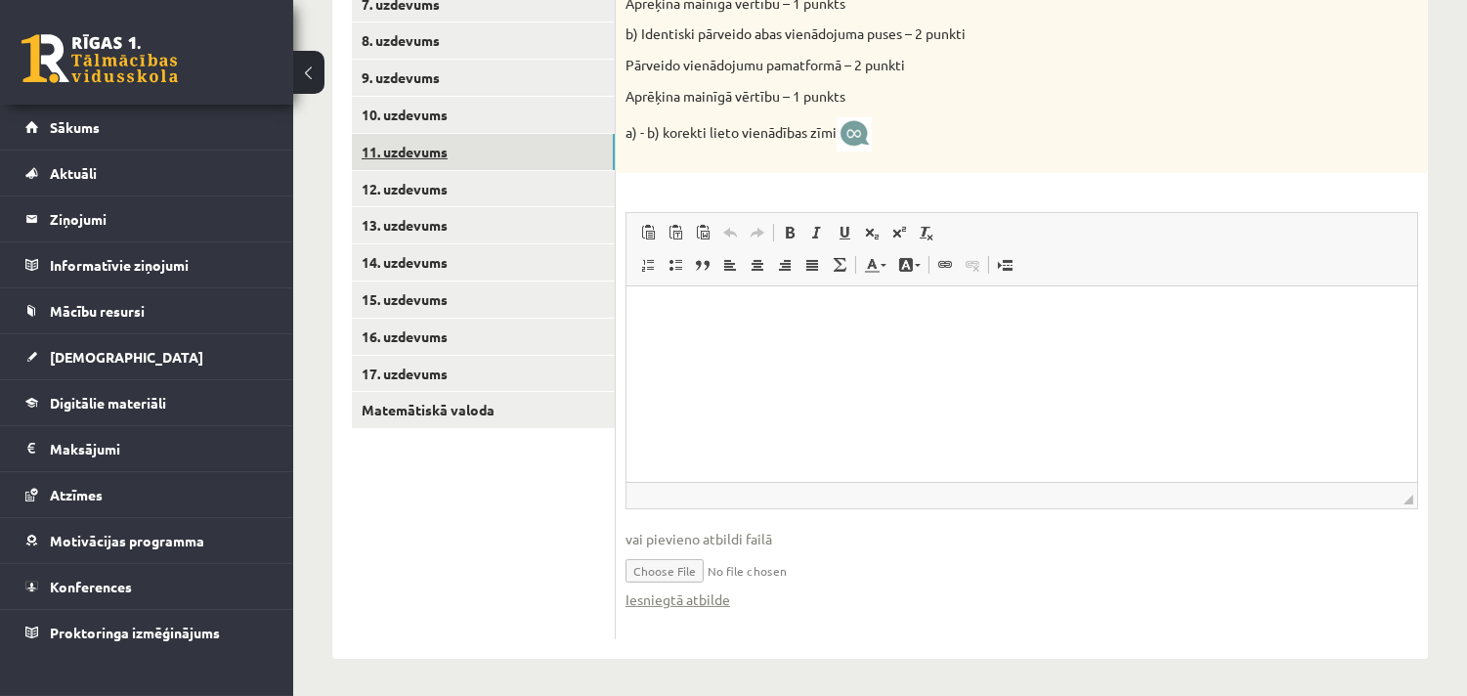
click at [405, 150] on link "11. uzdevums" at bounding box center [483, 152] width 263 height 36
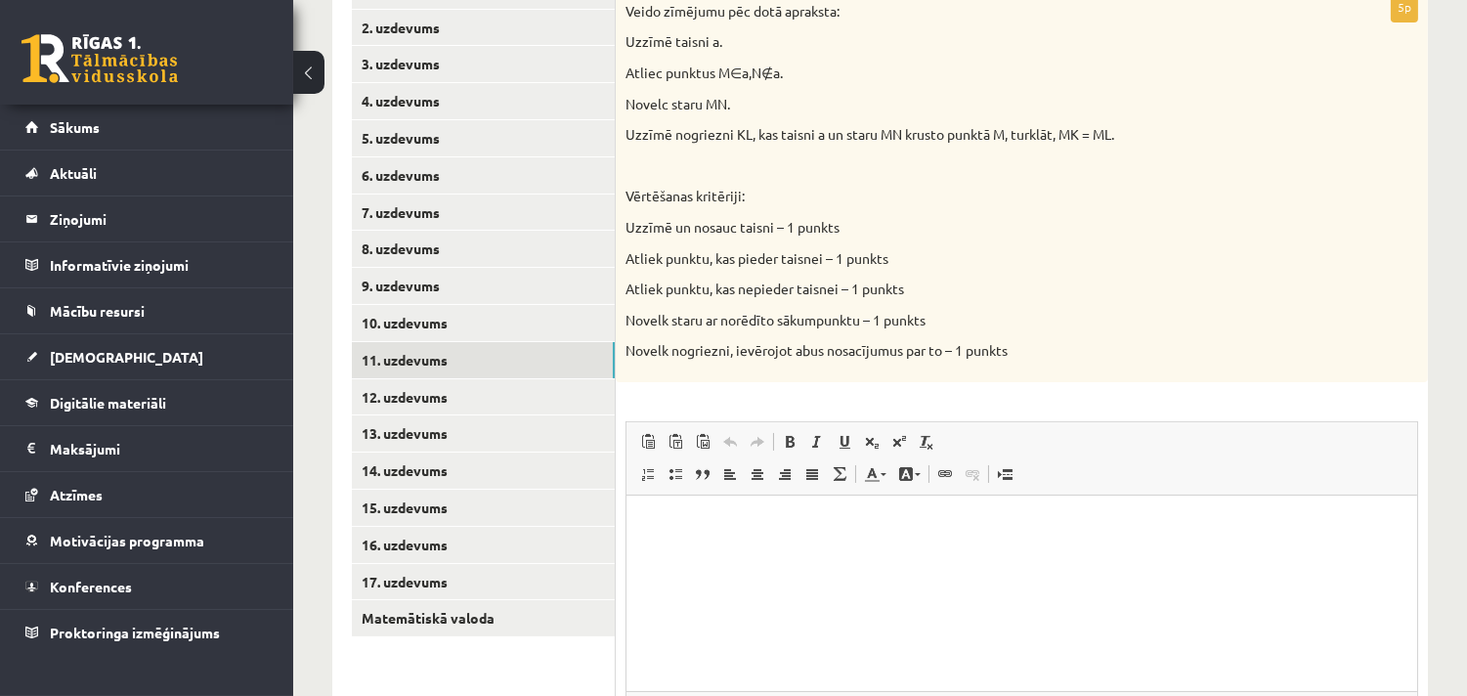
scroll to position [719, 0]
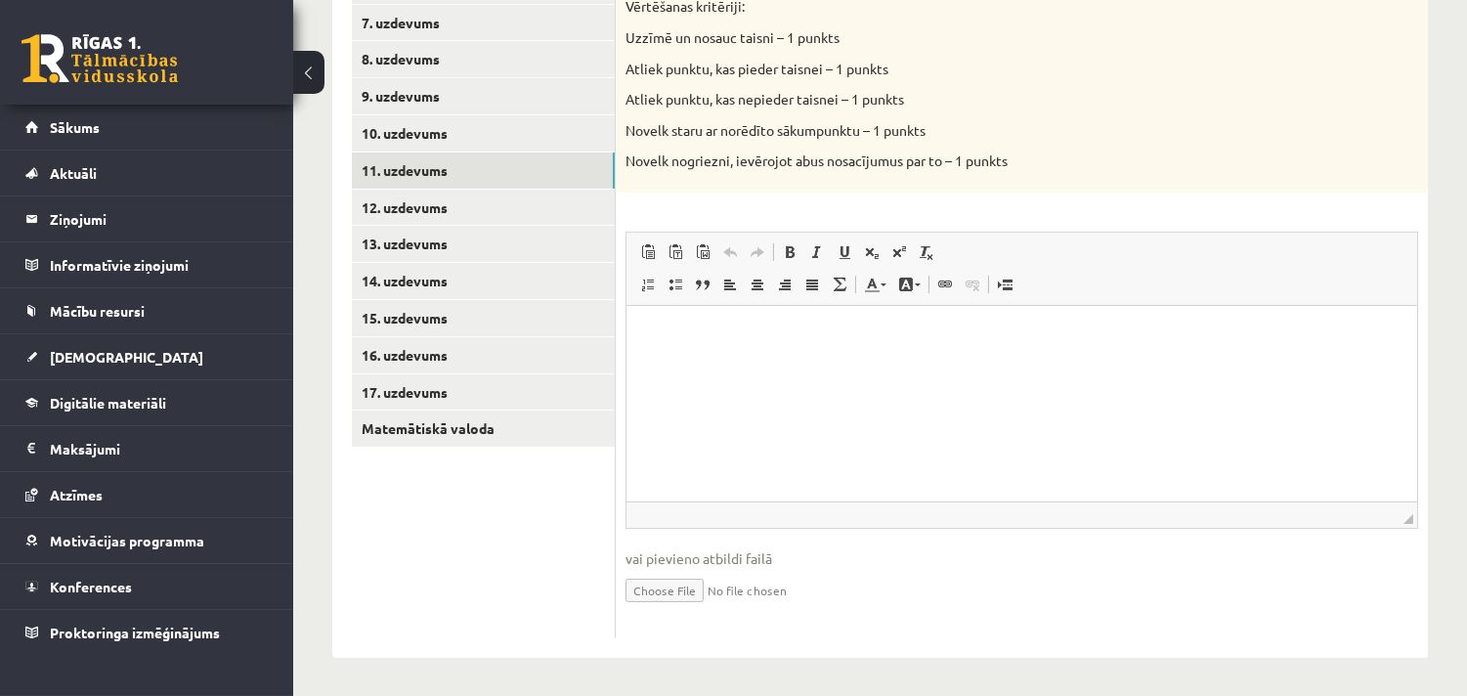
click at [672, 586] on input "file" at bounding box center [1021, 589] width 793 height 40
type input "**********"
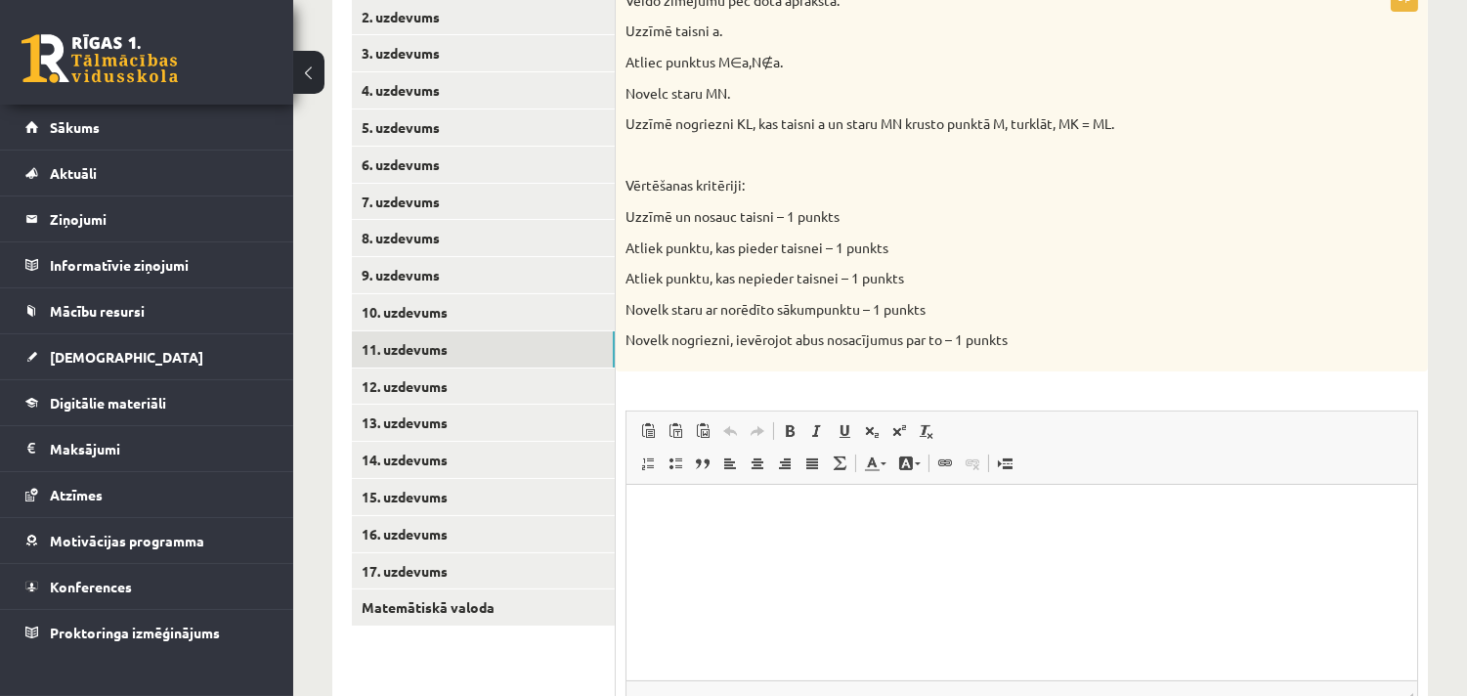
scroll to position [487, 0]
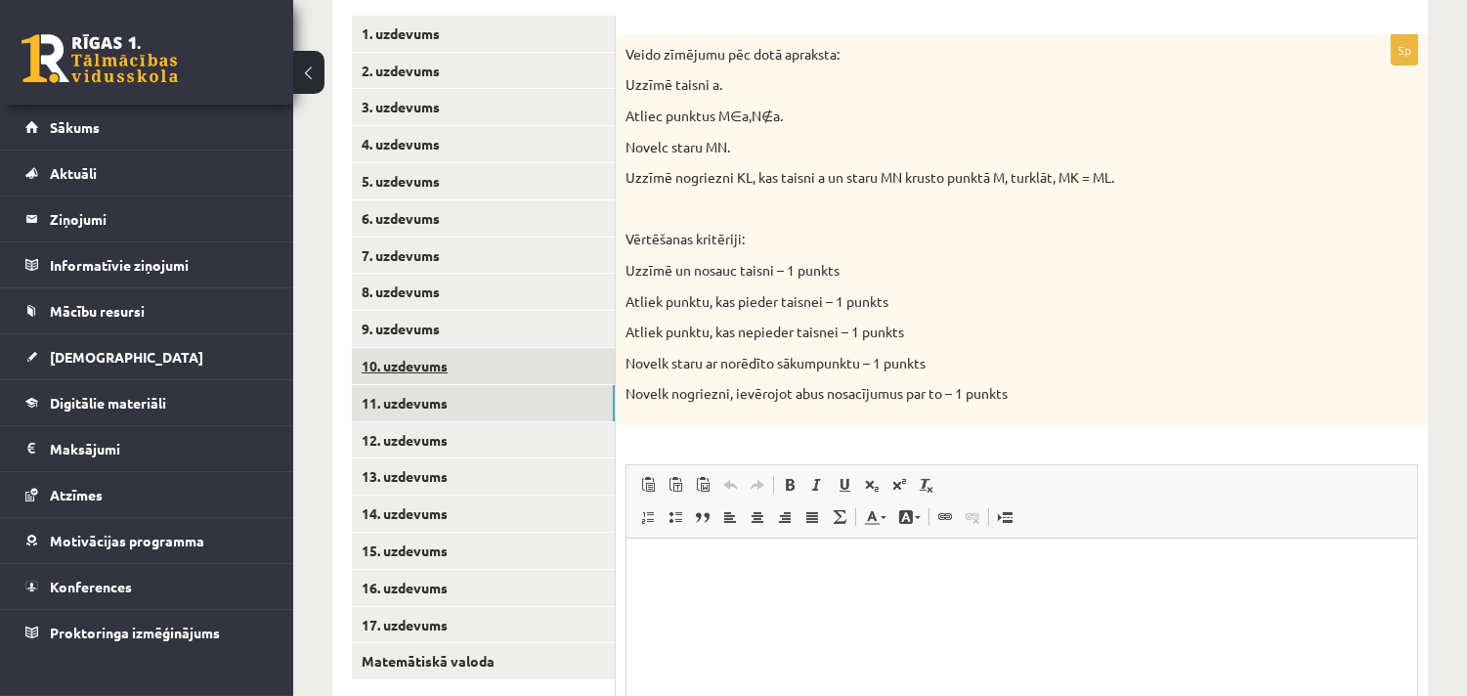
click at [414, 356] on link "10. uzdevums" at bounding box center [483, 366] width 263 height 36
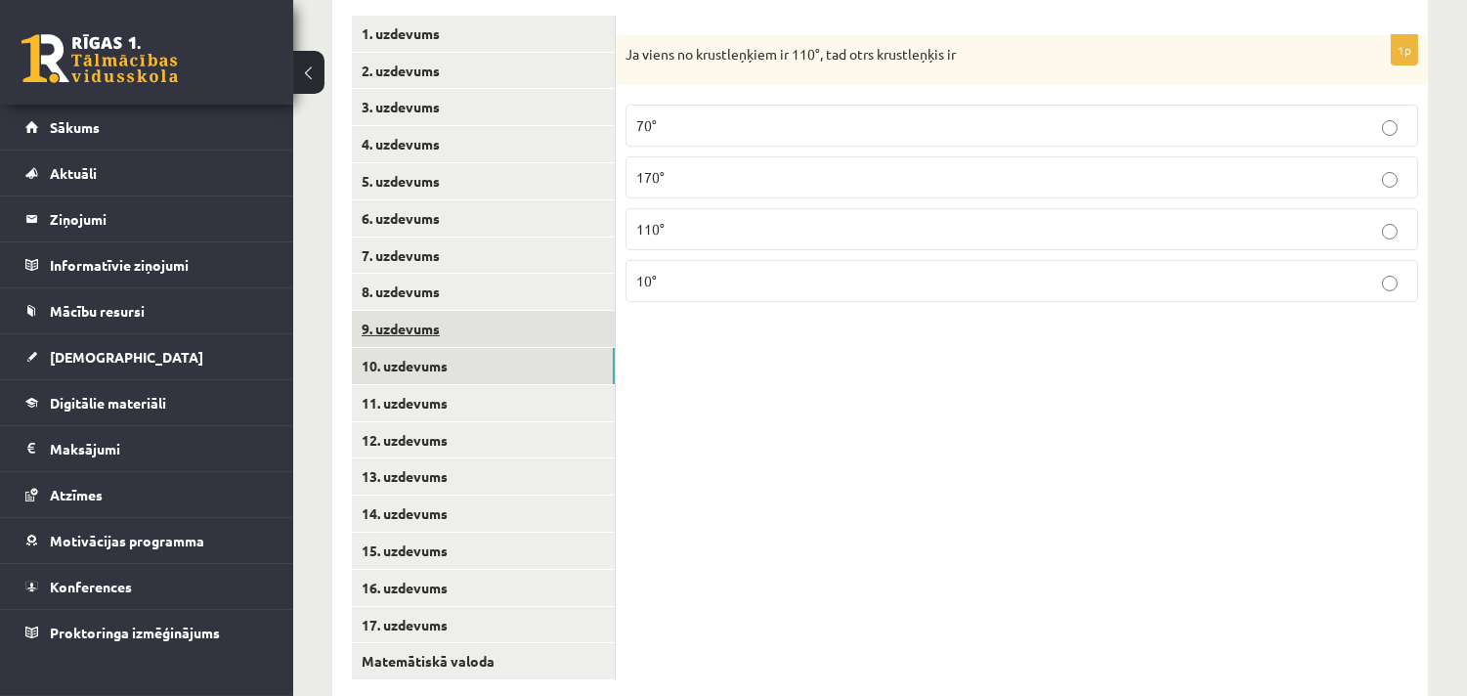
click at [397, 332] on link "9. uzdevums" at bounding box center [483, 329] width 263 height 36
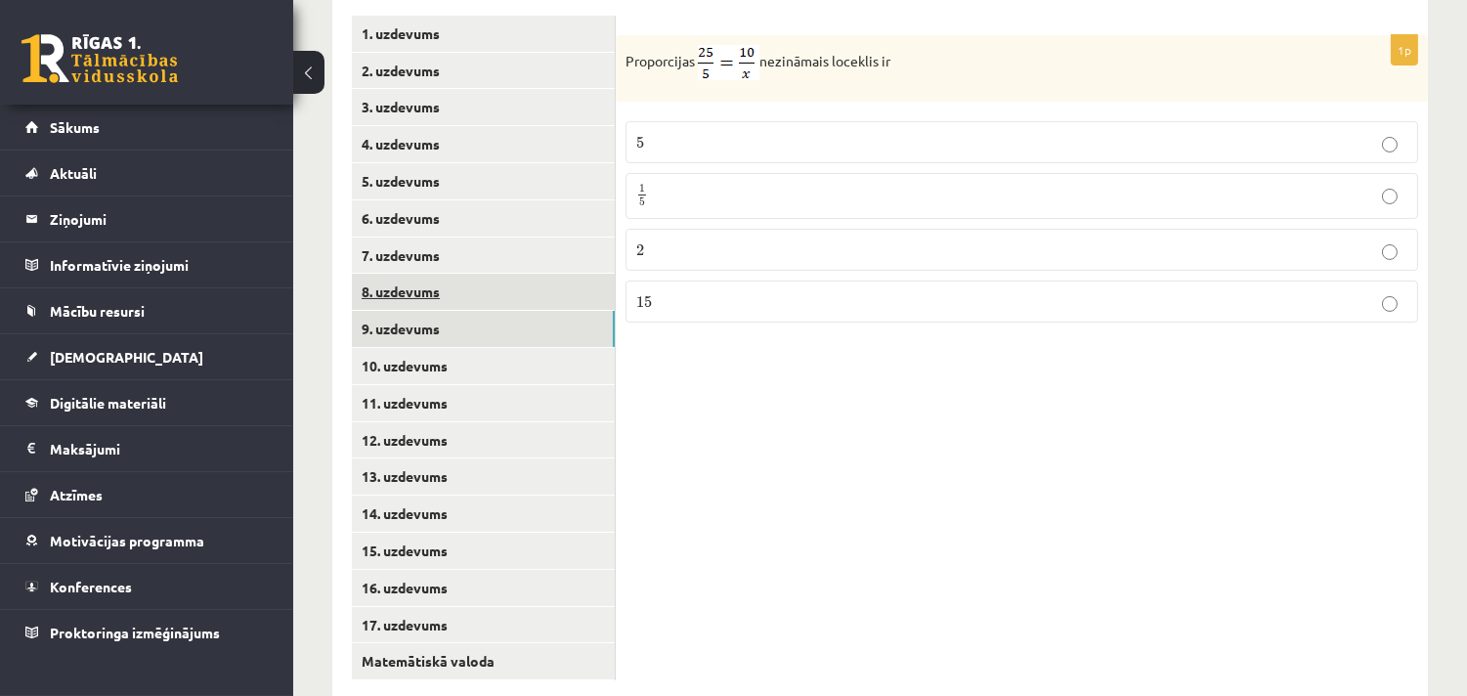
click at [378, 286] on link "8. uzdevums" at bounding box center [483, 292] width 263 height 36
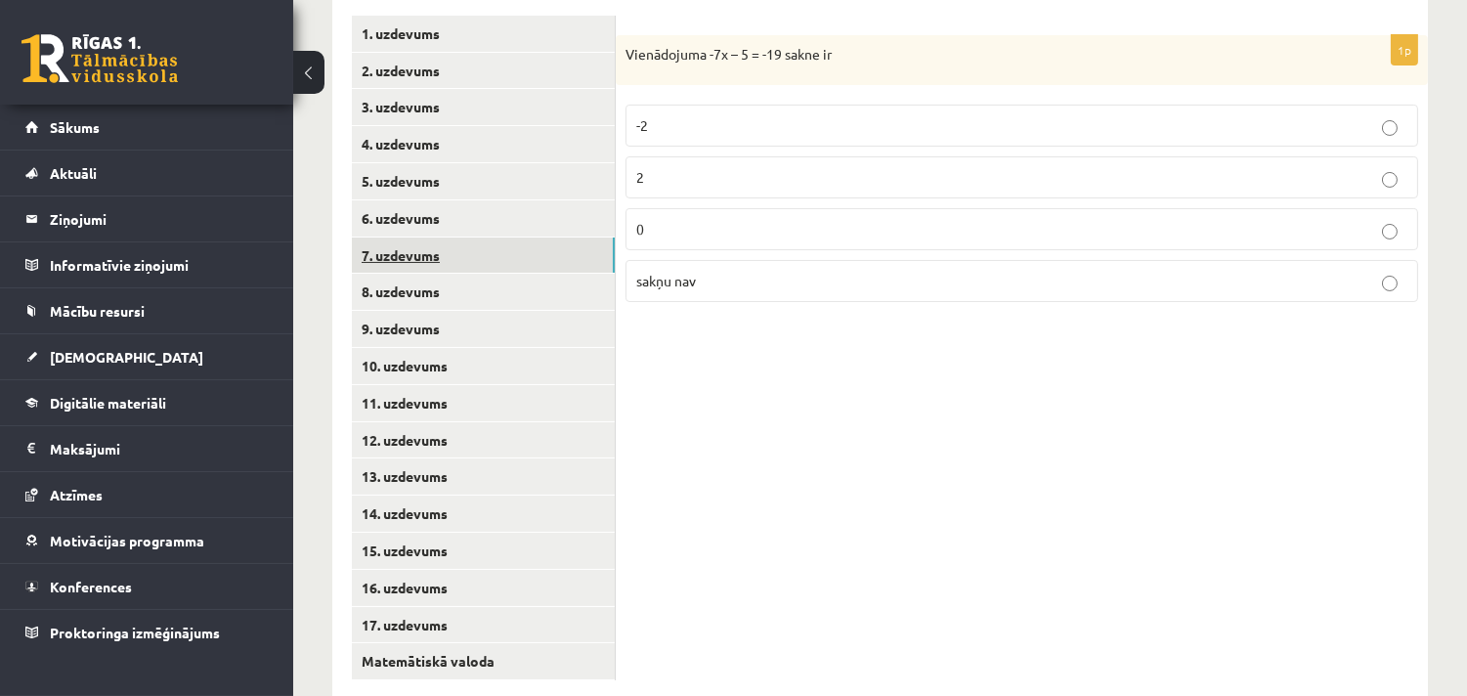
click at [410, 242] on link "7. uzdevums" at bounding box center [483, 255] width 263 height 36
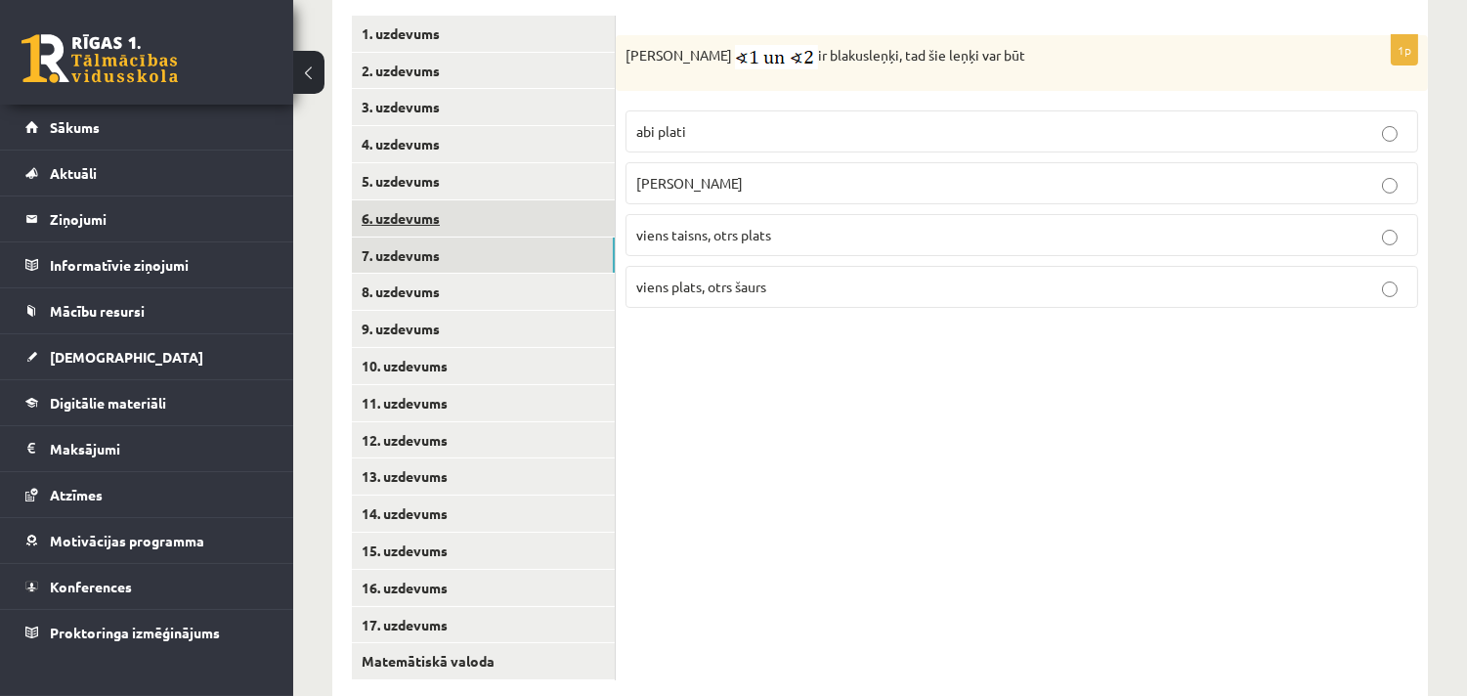
click at [406, 219] on link "6. uzdevums" at bounding box center [483, 218] width 263 height 36
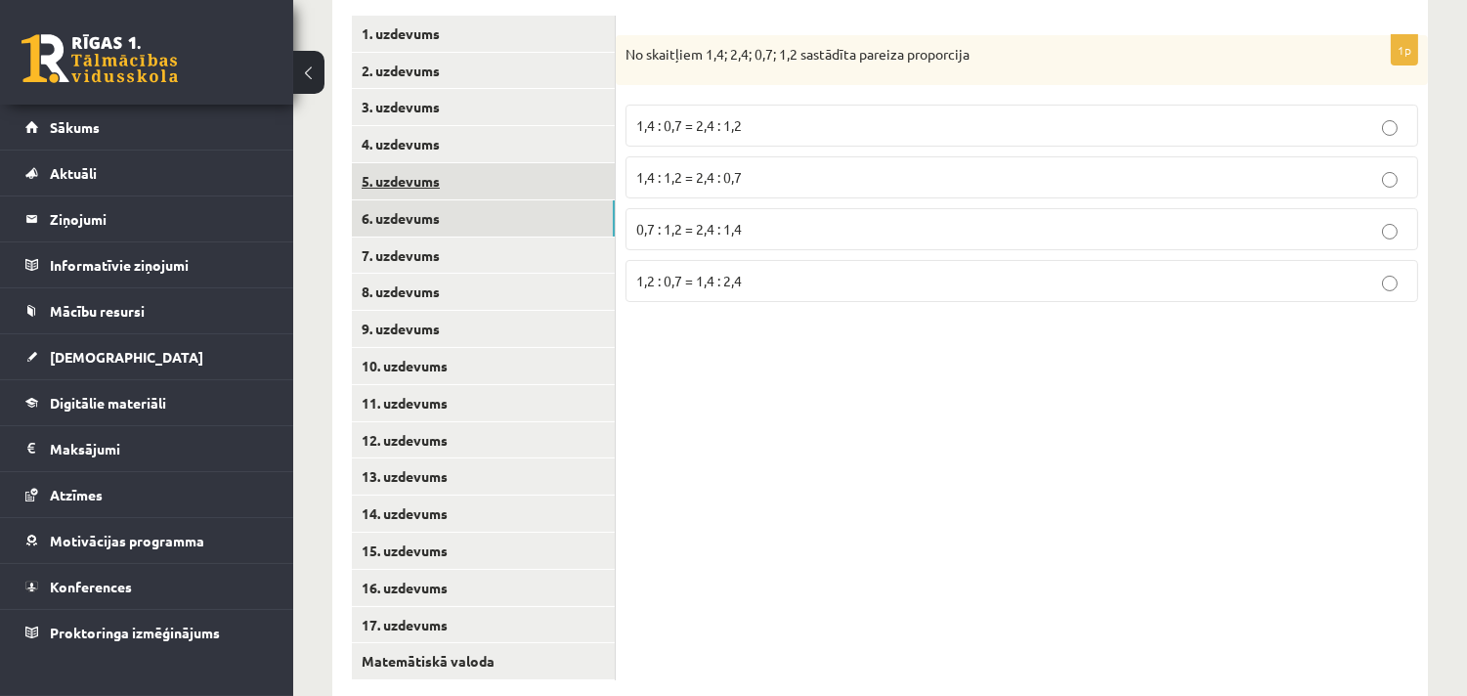
click at [414, 179] on link "5. uzdevums" at bounding box center [483, 181] width 263 height 36
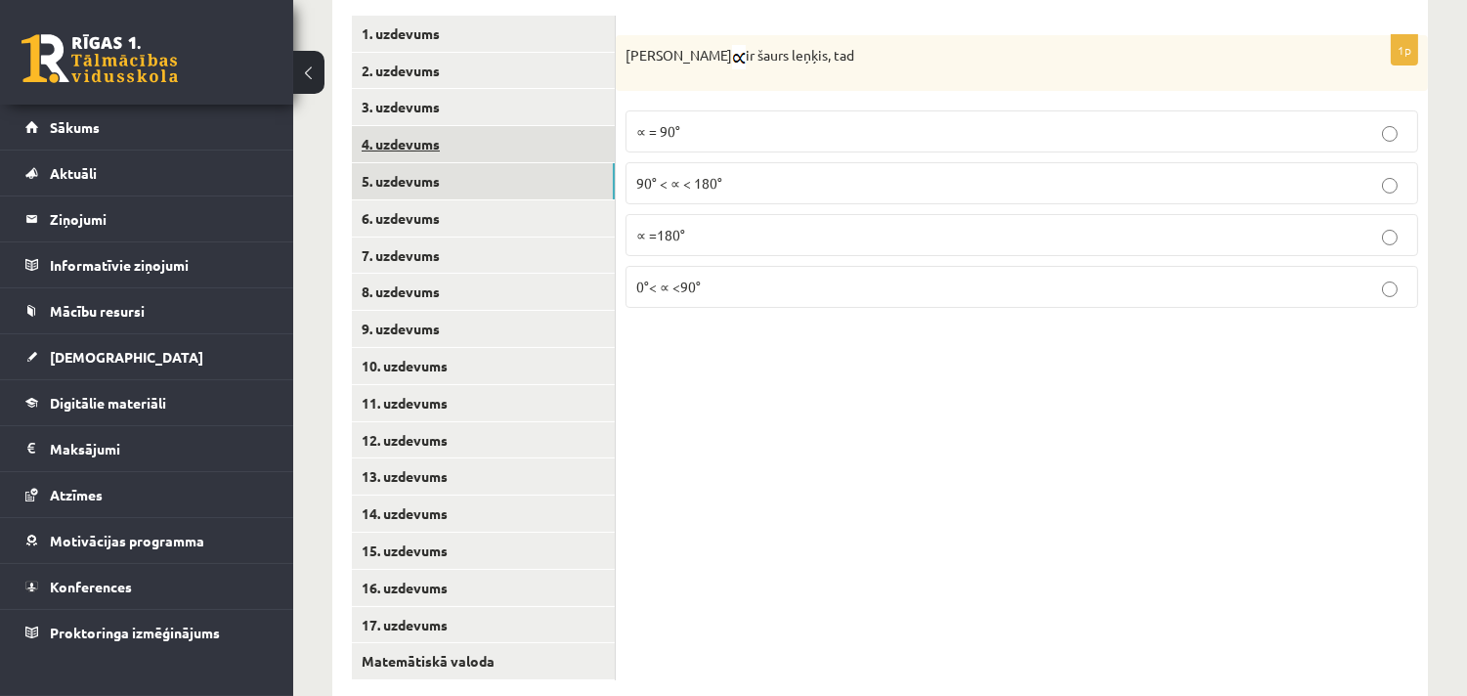
click at [402, 145] on link "4. uzdevums" at bounding box center [483, 144] width 263 height 36
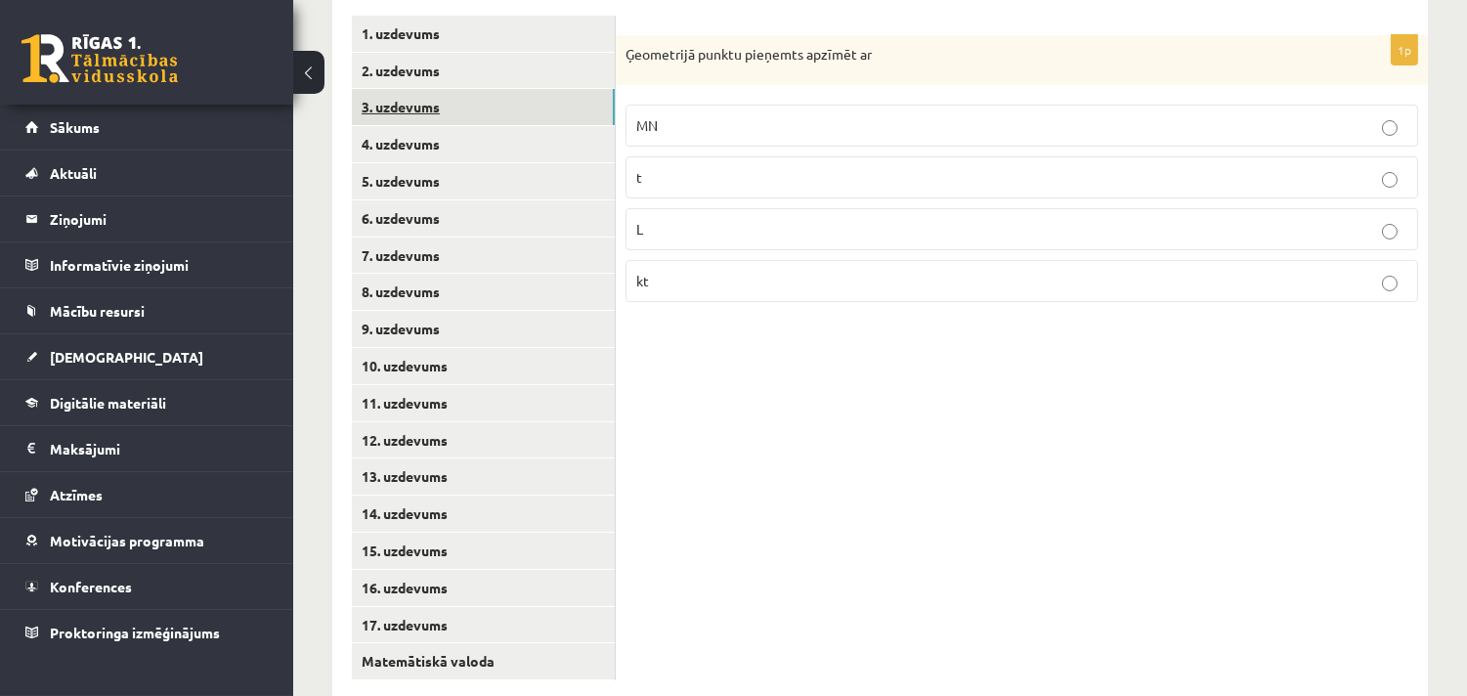
click at [421, 109] on link "3. uzdevums" at bounding box center [483, 107] width 263 height 36
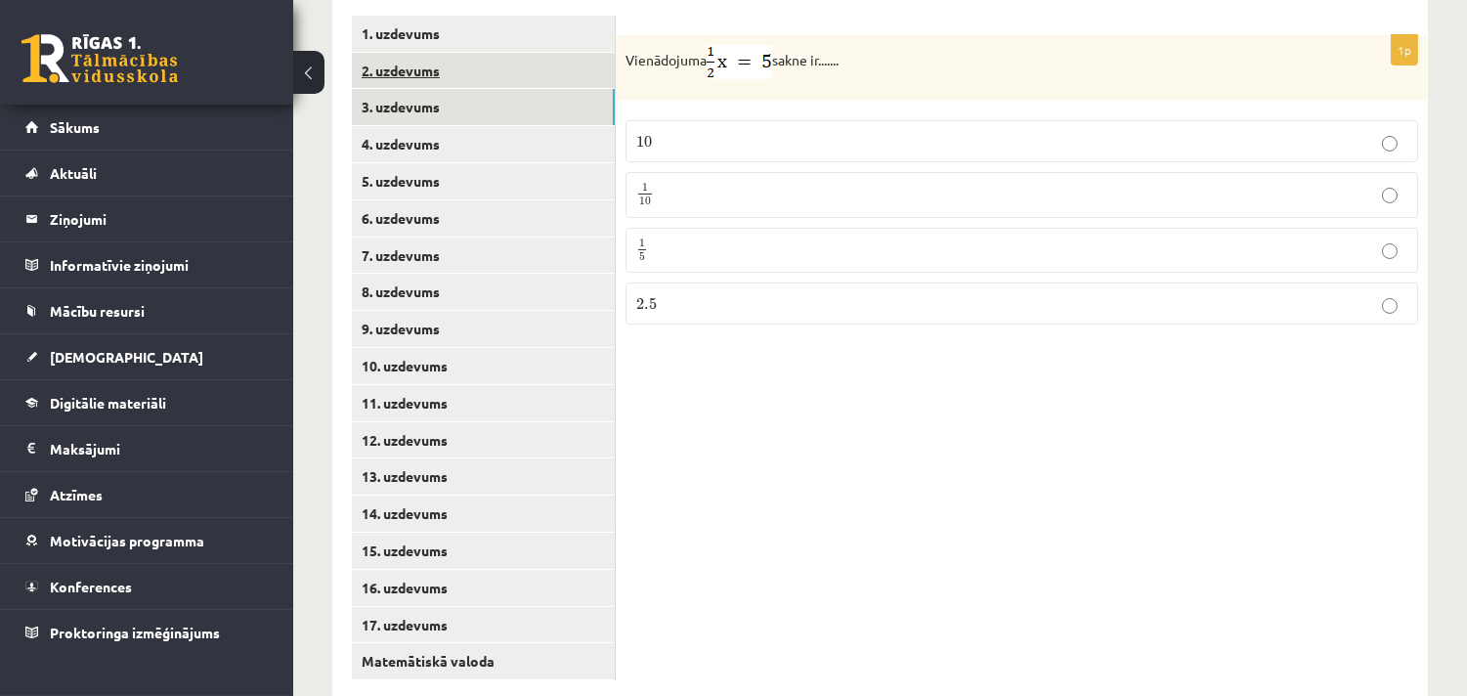
click at [425, 64] on link "2. uzdevums" at bounding box center [483, 71] width 263 height 36
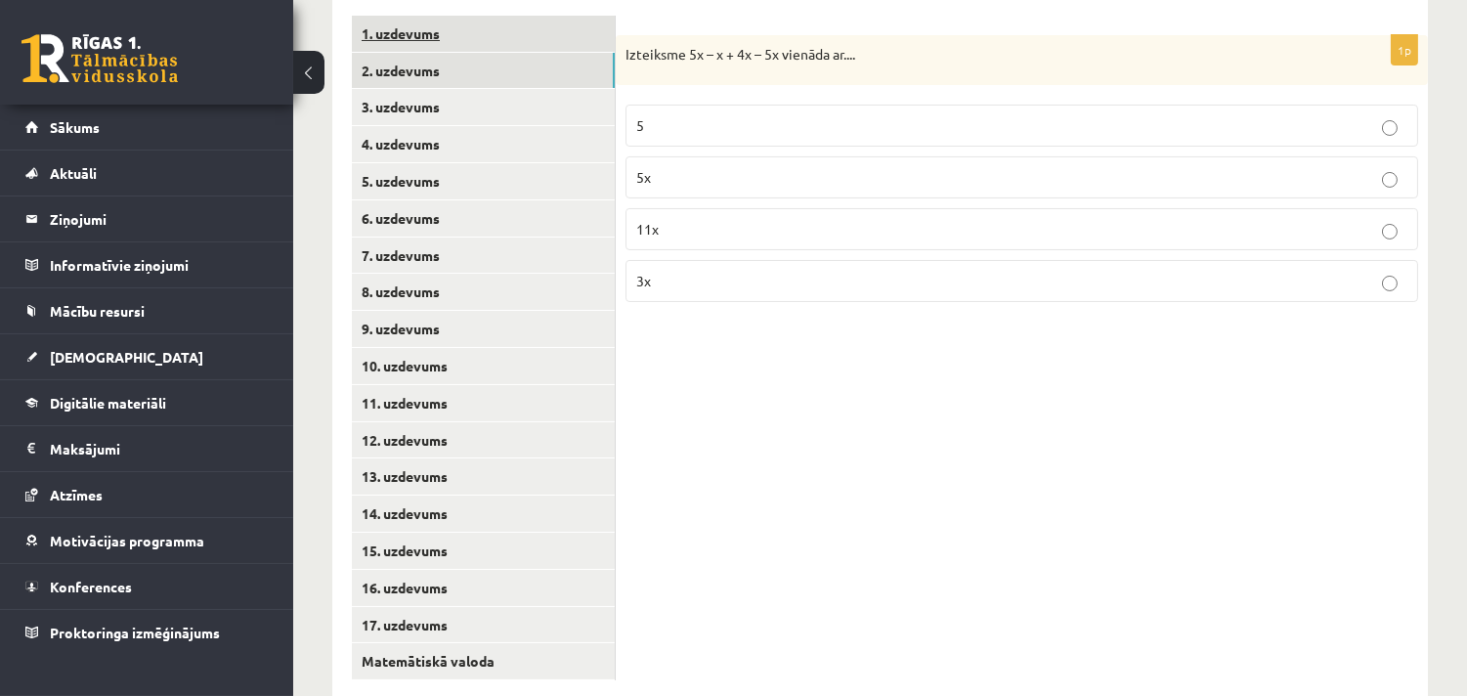
click at [432, 18] on link "1. uzdevums" at bounding box center [483, 34] width 263 height 36
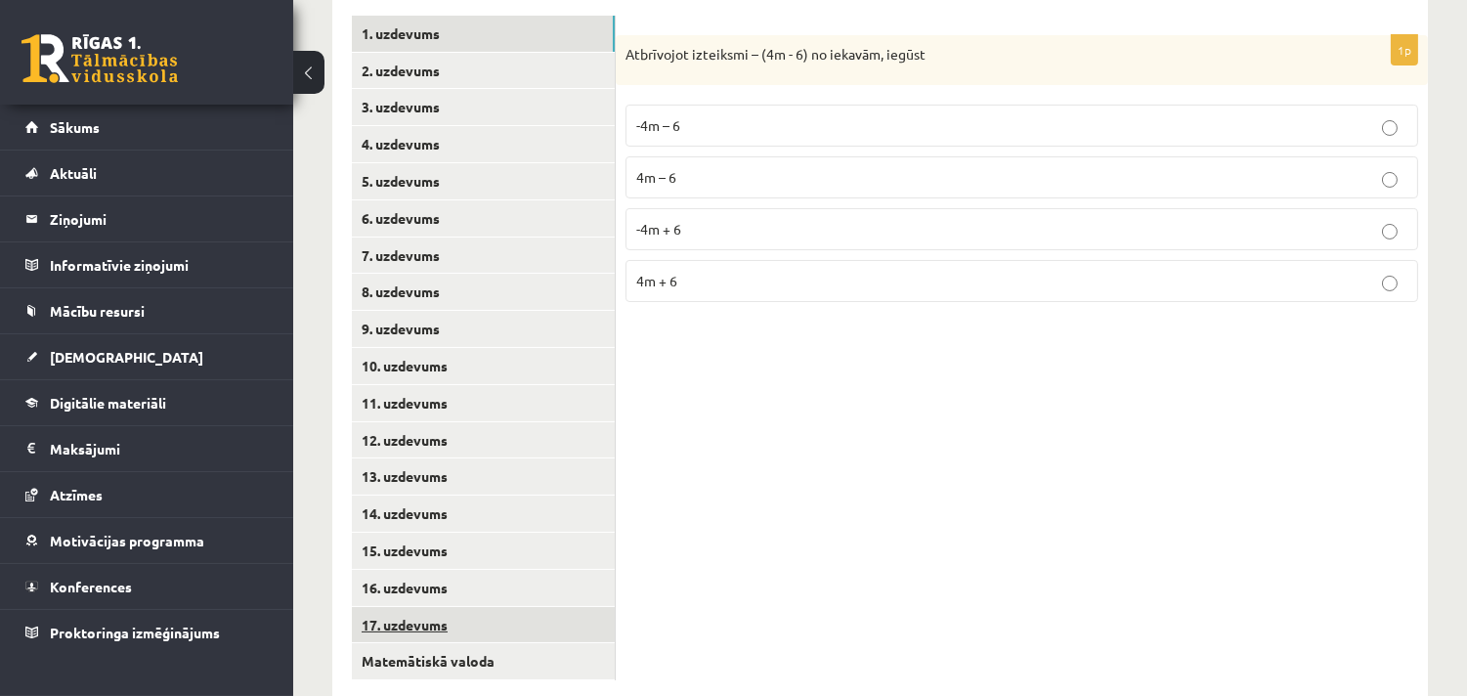
scroll to position [530, 0]
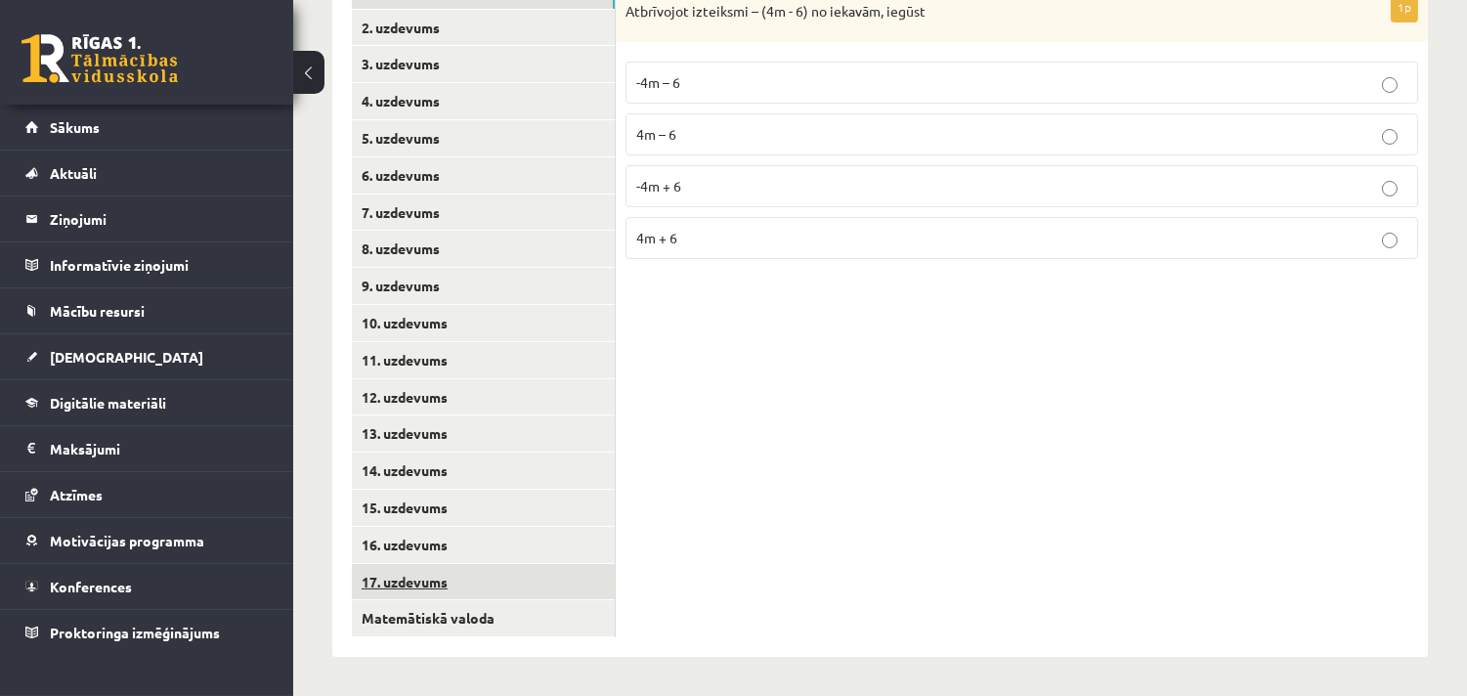
click at [391, 583] on link "17. uzdevums" at bounding box center [483, 582] width 263 height 36
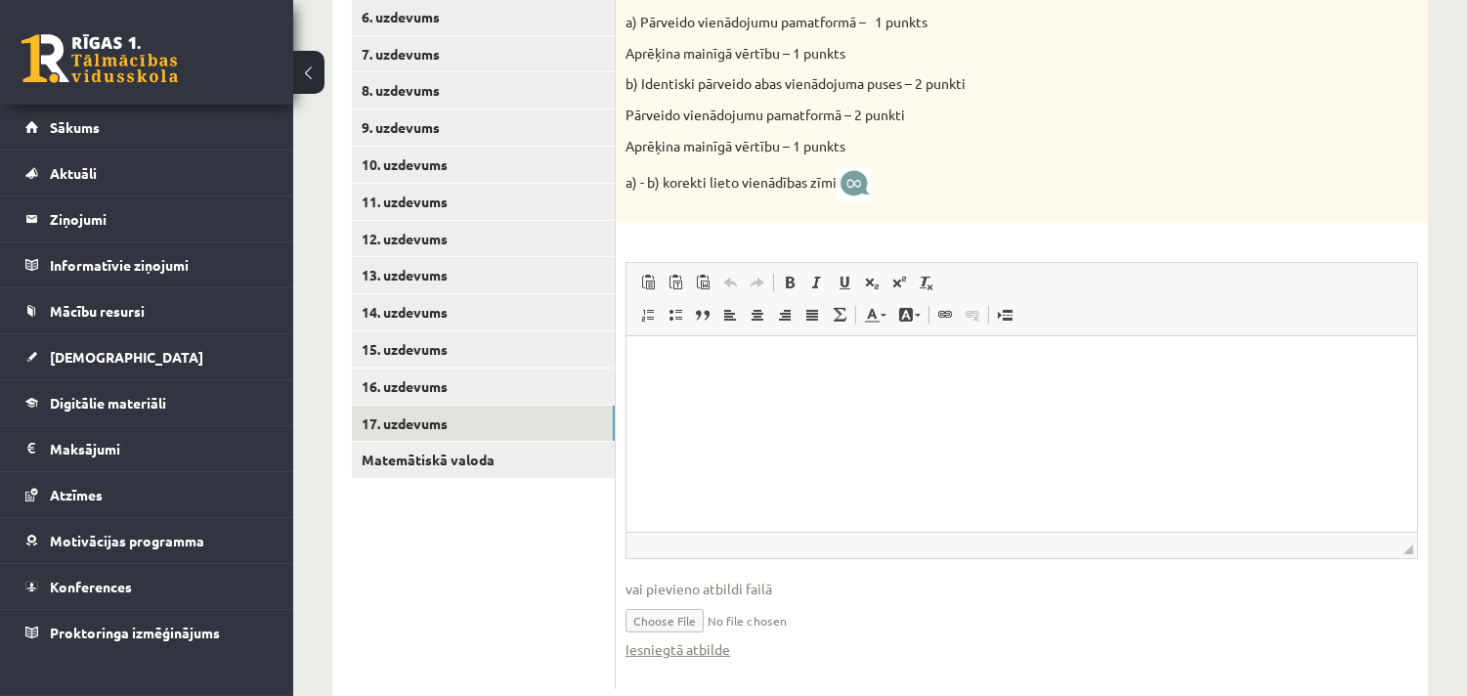
scroll to position [739, 0]
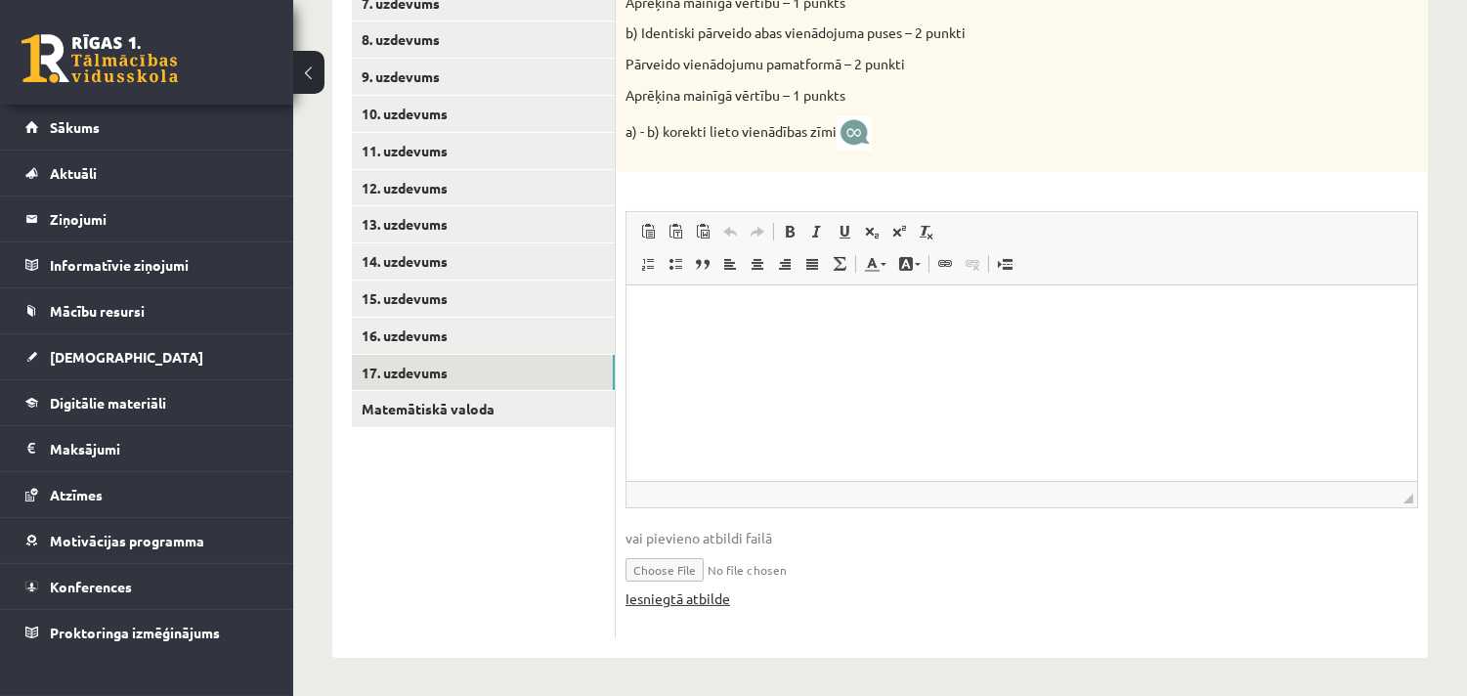
click at [675, 598] on link "Iesniegtā atbilde" at bounding box center [677, 598] width 105 height 21
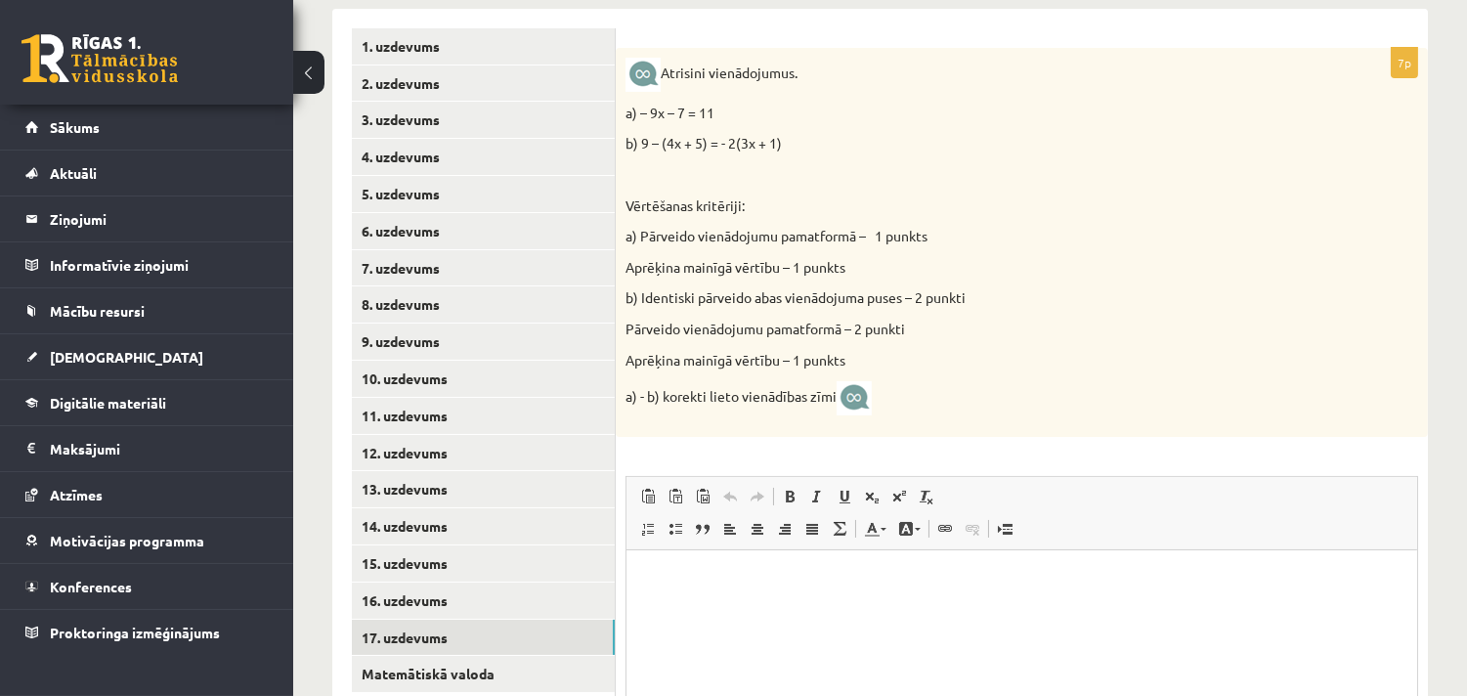
scroll to position [232, 0]
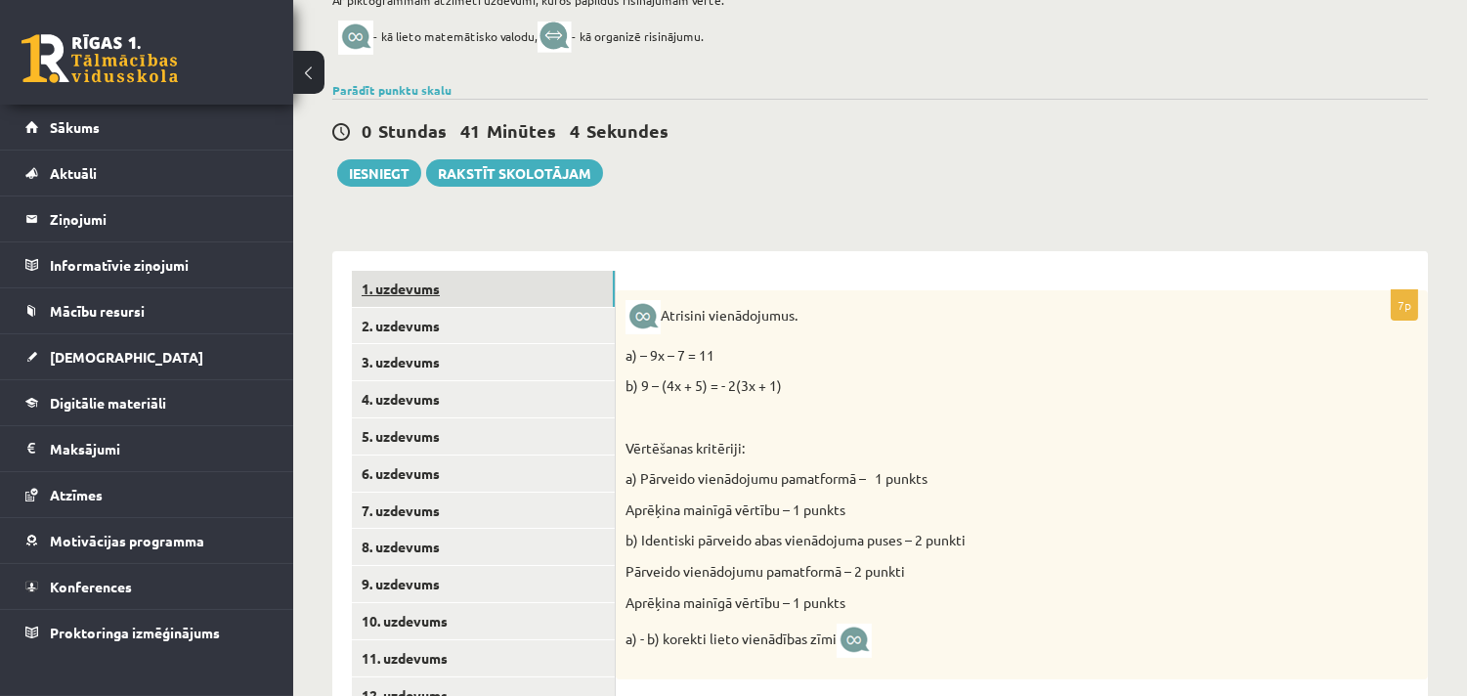
click at [397, 272] on link "1. uzdevums" at bounding box center [483, 289] width 263 height 36
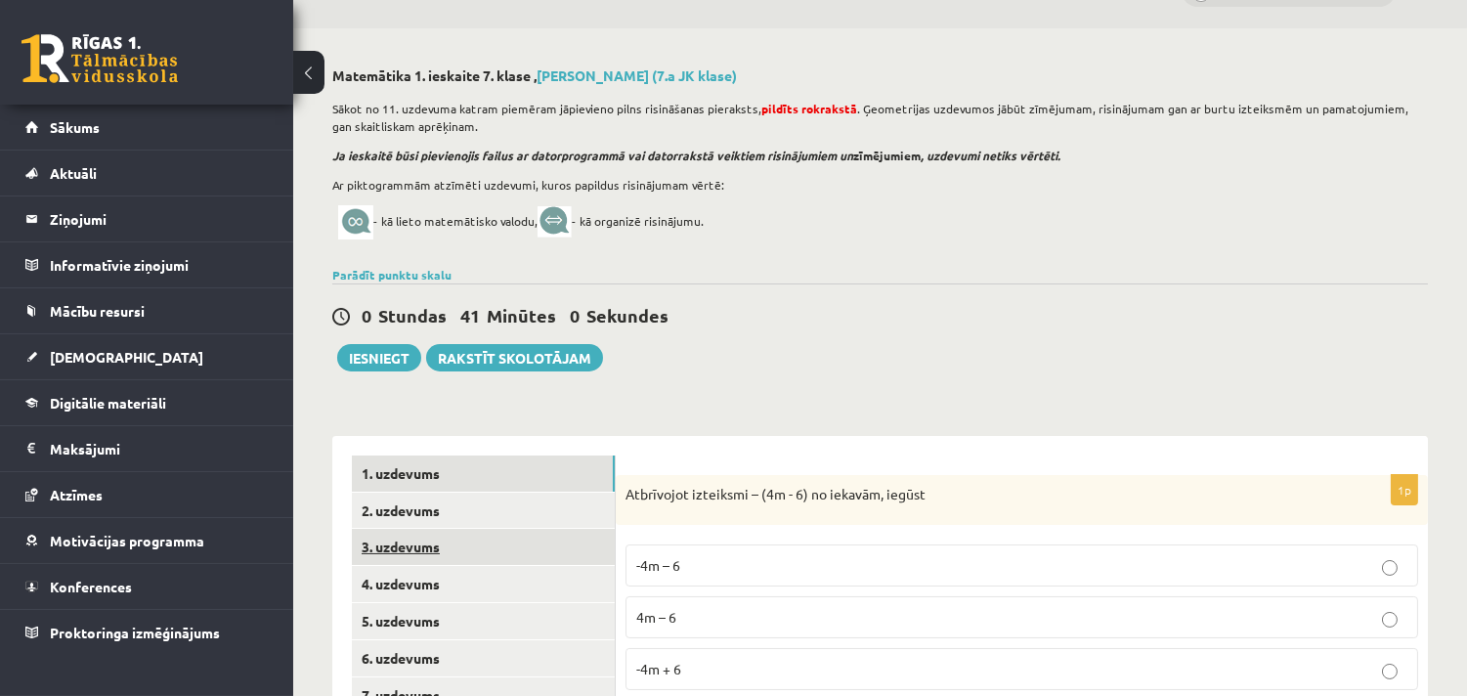
scroll to position [0, 0]
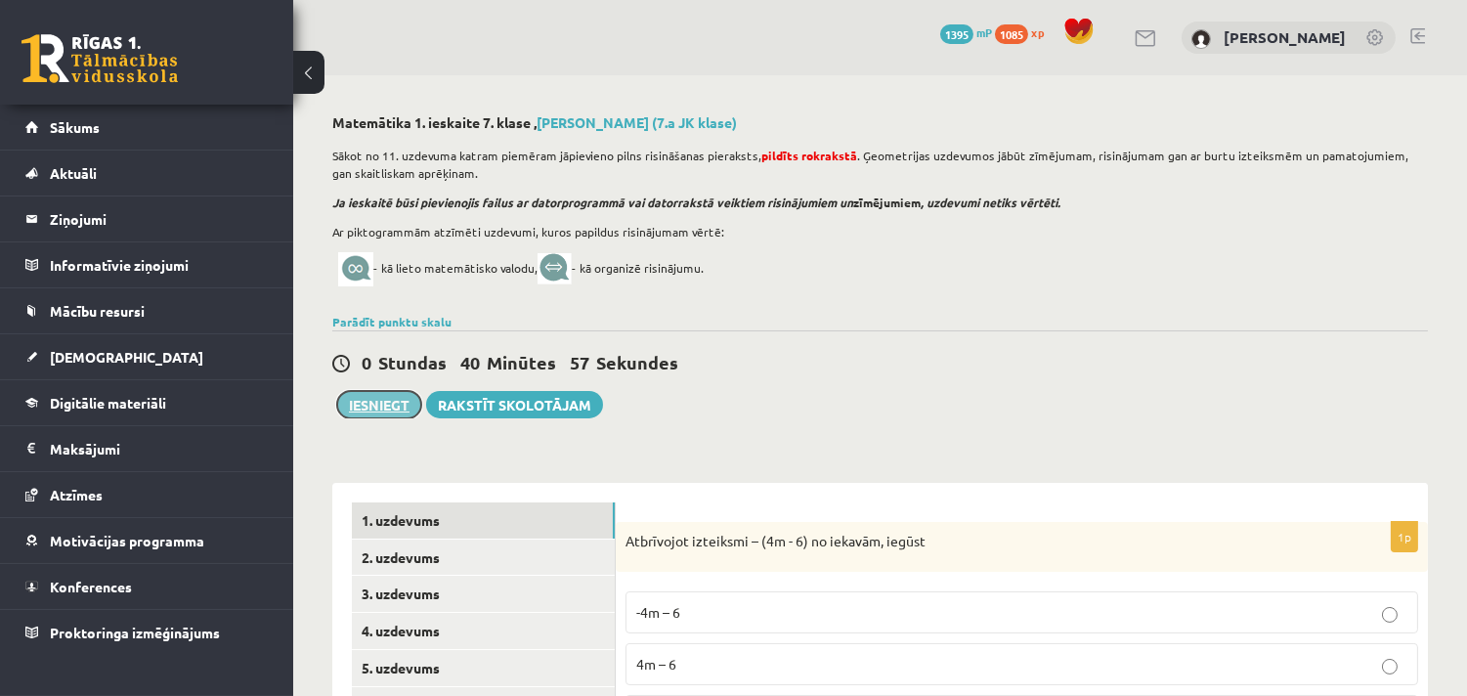
click at [359, 398] on button "Iesniegt" at bounding box center [379, 404] width 84 height 27
click at [700, 418] on div "**********" at bounding box center [880, 650] width 1174 height 1150
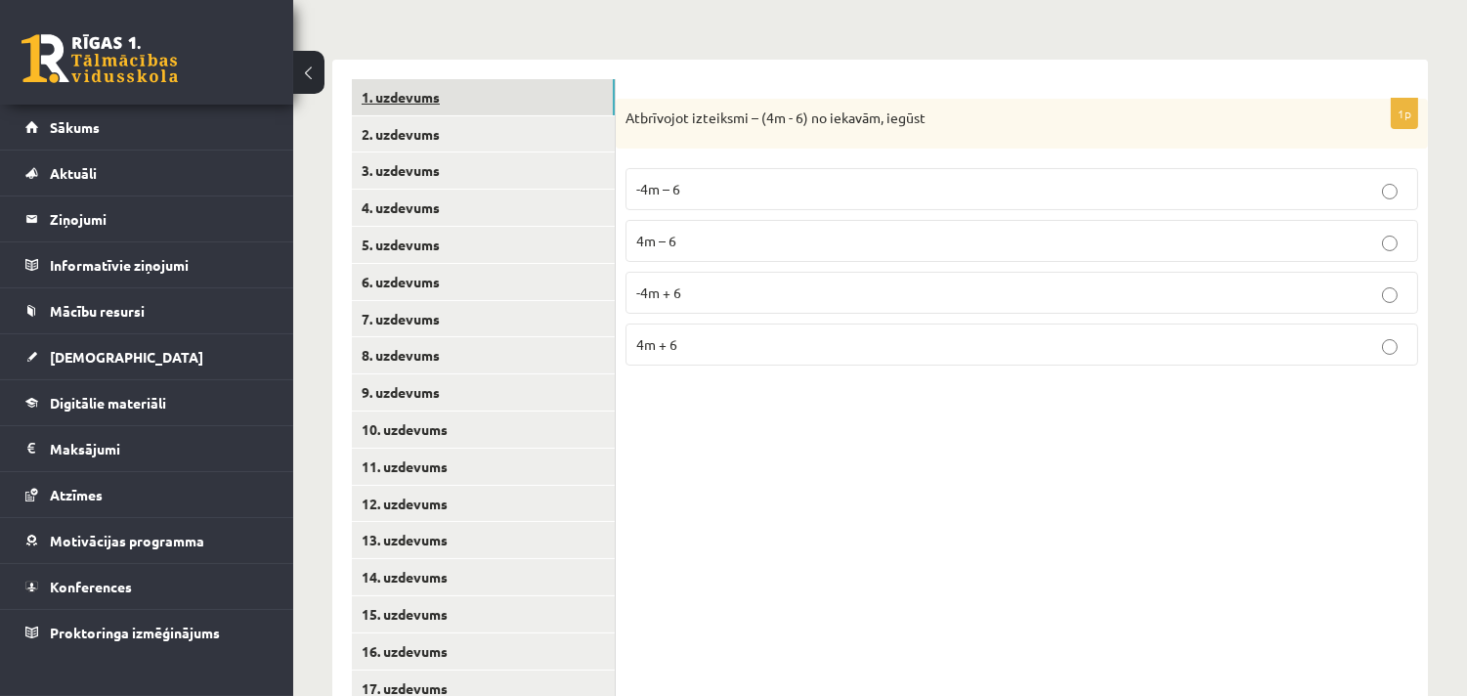
scroll to position [530, 0]
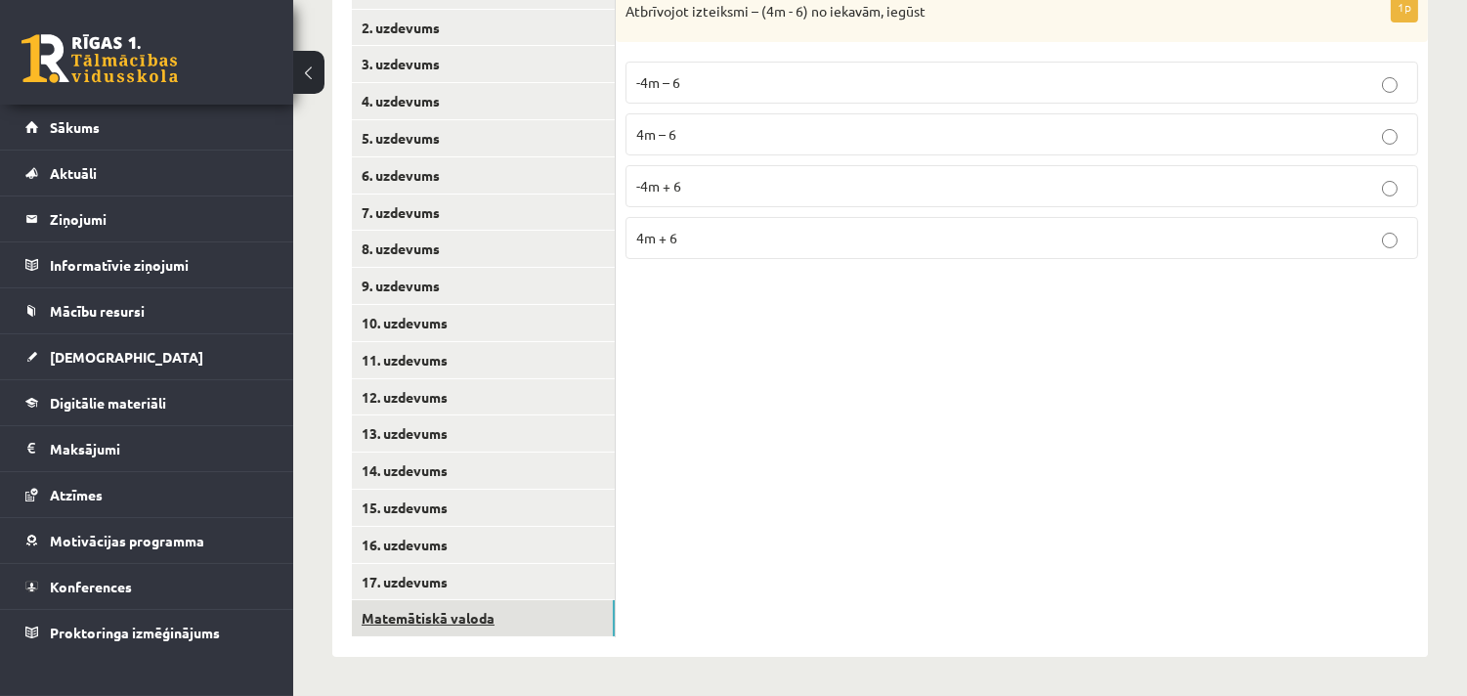
click at [445, 617] on link "Matemātiskā valoda" at bounding box center [483, 618] width 263 height 36
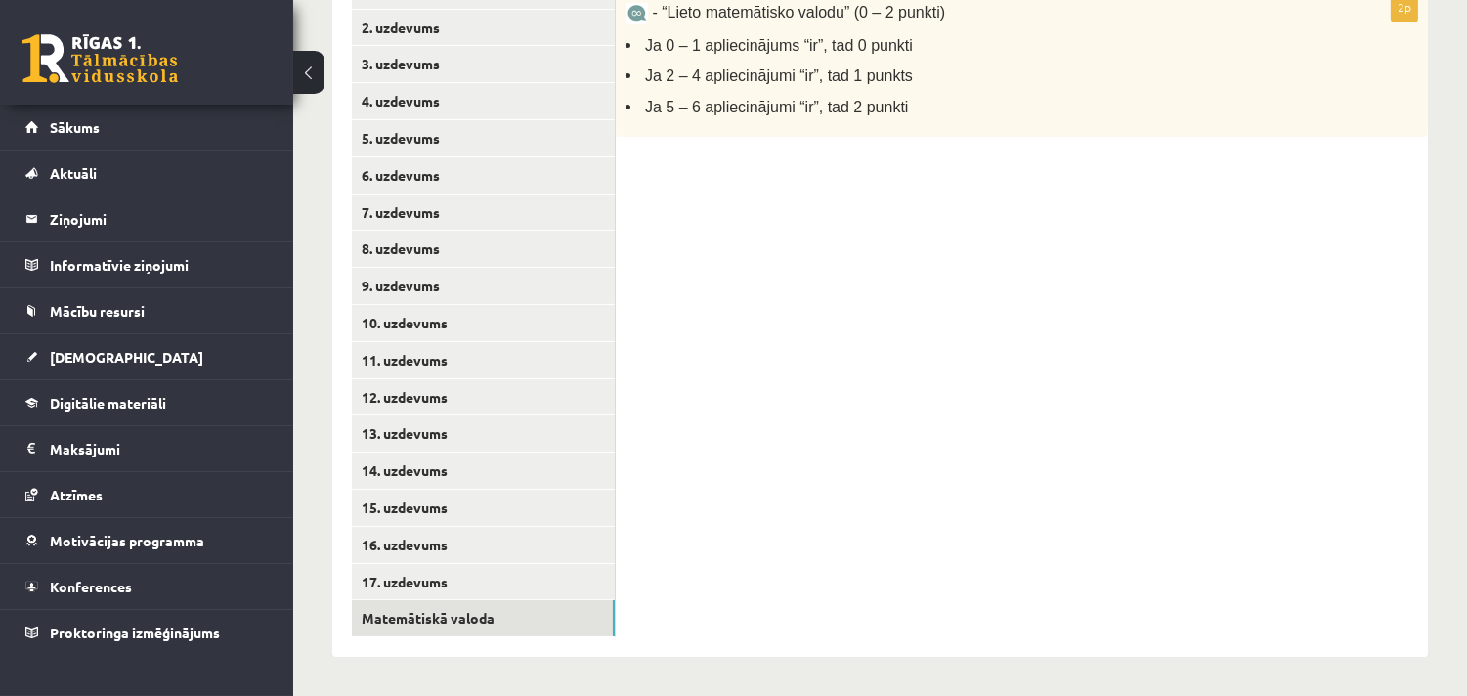
click at [853, 350] on div "2p - “Lieto matemātisko valodu” (0 – 2 punkti) Ja 0 – 1 apliecinājums “ir”, tad…" at bounding box center [1022, 305] width 812 height 704
click at [670, 590] on div "2p - “Lieto matemātisko valodu” (0 – 2 punkti) Ja 0 – 1 apliecinājums “ir”, tad…" at bounding box center [1022, 305] width 812 height 704
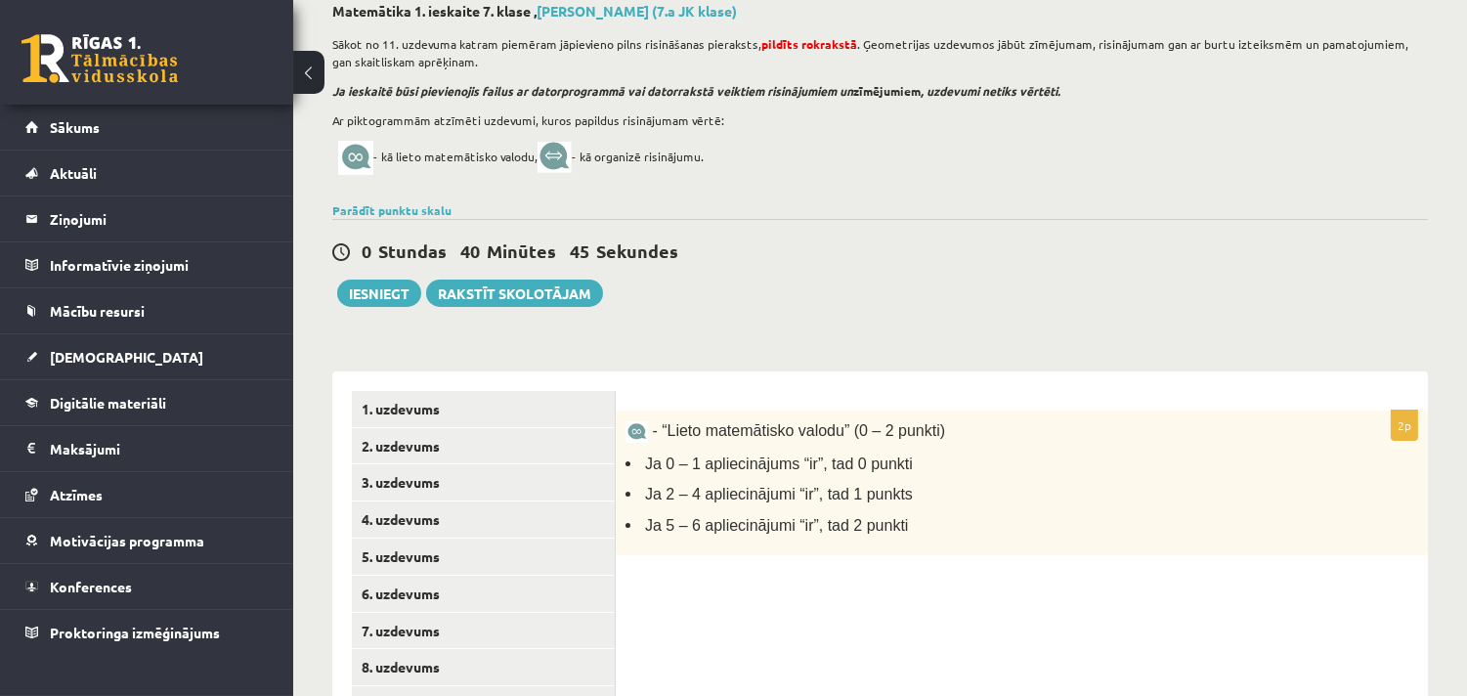
scroll to position [22, 0]
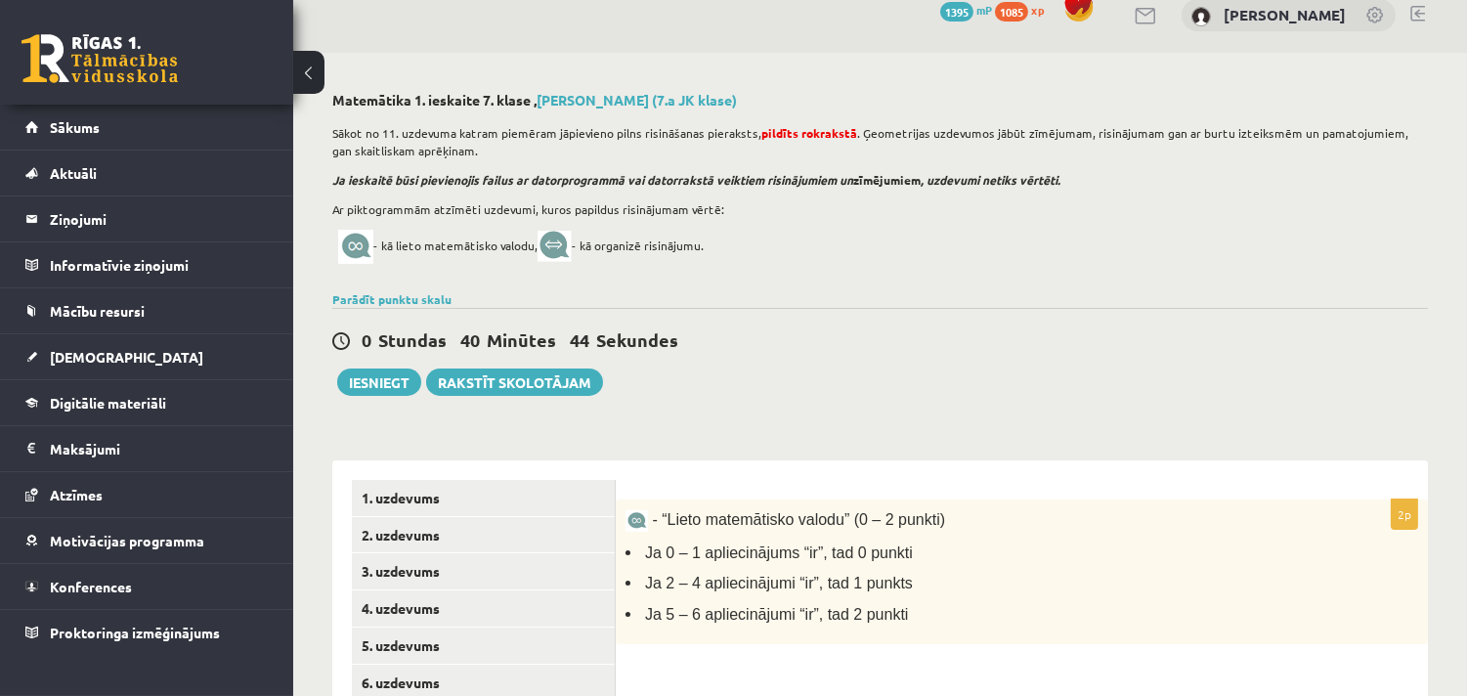
click at [737, 520] on span "- “Lieto matemātisko valodu” (0 – 2 punkti)" at bounding box center [798, 519] width 293 height 17
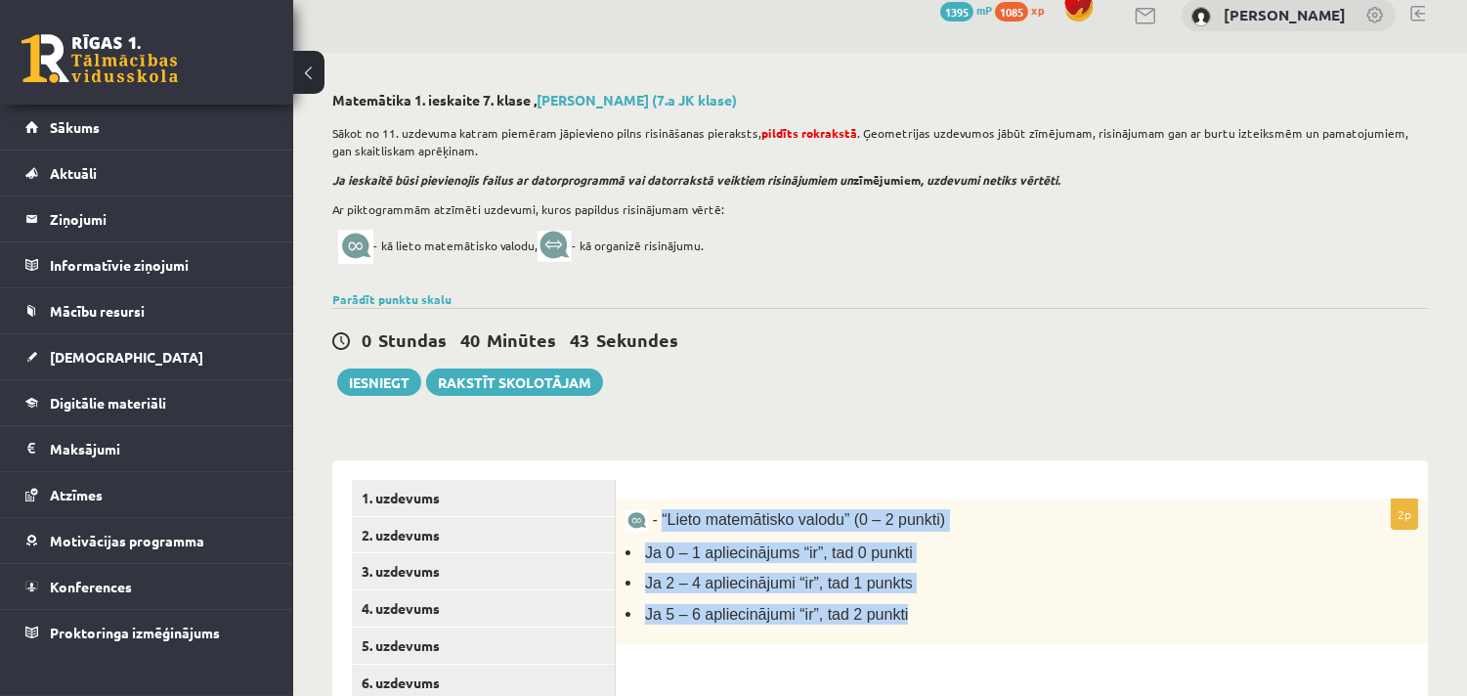
drag, startPoint x: 658, startPoint y: 518, endPoint x: 906, endPoint y: 614, distance: 266.1
click at [906, 614] on div "- “Lieto matemātisko valodu” (0 – 2 punkti) Ja 0 – 1 apliecinājums “ir”, tad 0 …" at bounding box center [1022, 572] width 812 height 146
click at [906, 614] on li "Ja 5 – 6 apliecinājumi “ir”, tad 2 punkti" at bounding box center [972, 614] width 695 height 21
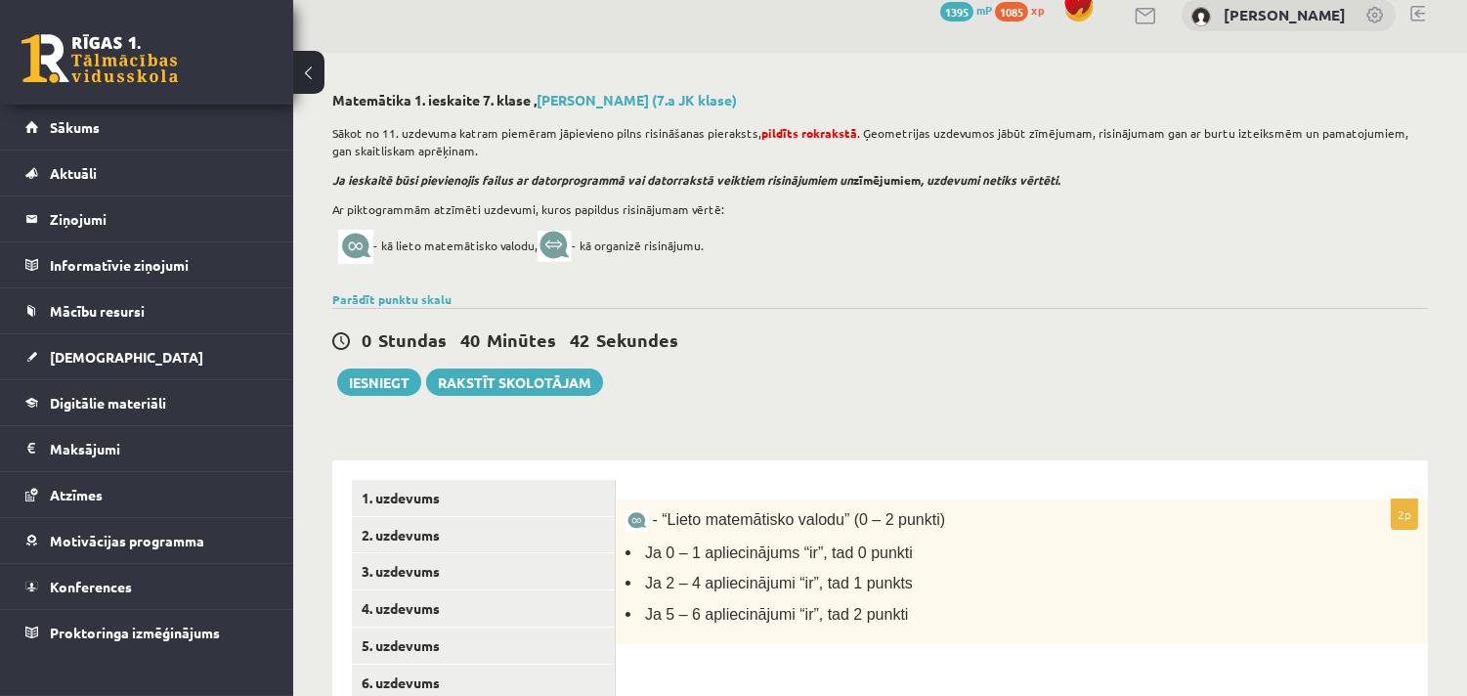
click at [906, 614] on li "Ja 5 – 6 apliecinājumi “ir”, tad 2 punkti" at bounding box center [972, 614] width 695 height 21
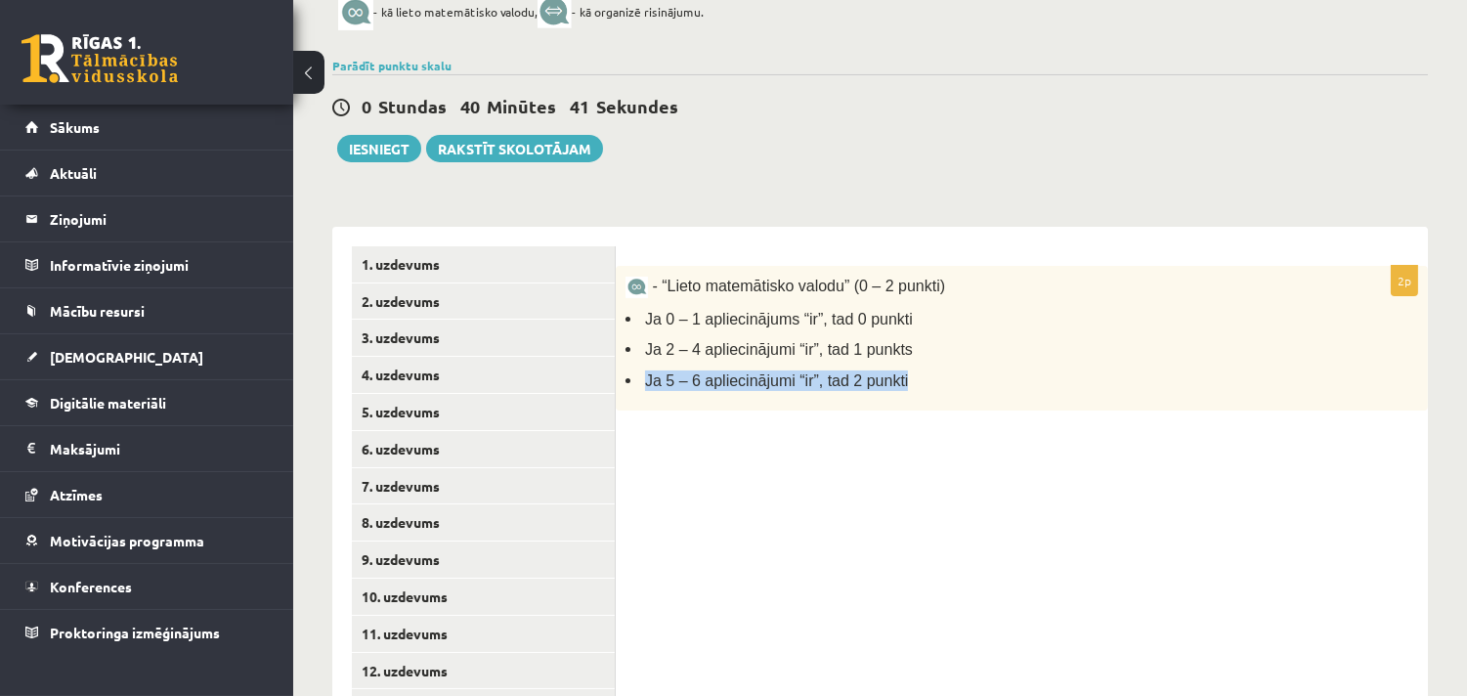
scroll to position [277, 0]
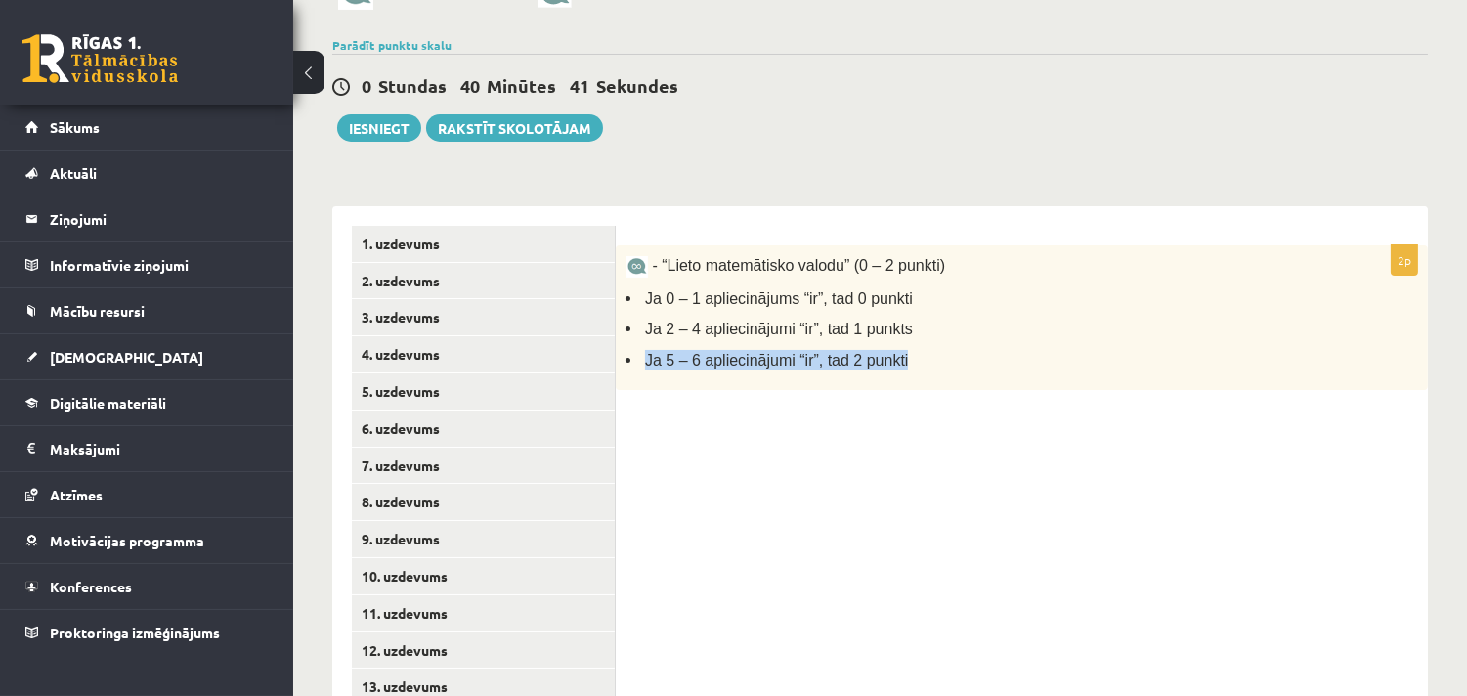
click at [896, 589] on div "2p - “Lieto matemātisko valodu” (0 – 2 punkti) Ja 0 – 1 apliecinājums “ir”, tad…" at bounding box center [1022, 558] width 812 height 704
drag, startPoint x: 796, startPoint y: 491, endPoint x: 1184, endPoint y: 607, distance: 405.0
click at [1184, 607] on div "2p - “Lieto matemātisko valodu” (0 – 2 punkti) Ja 0 – 1 apliecinājums “ir”, tad…" at bounding box center [1022, 558] width 812 height 704
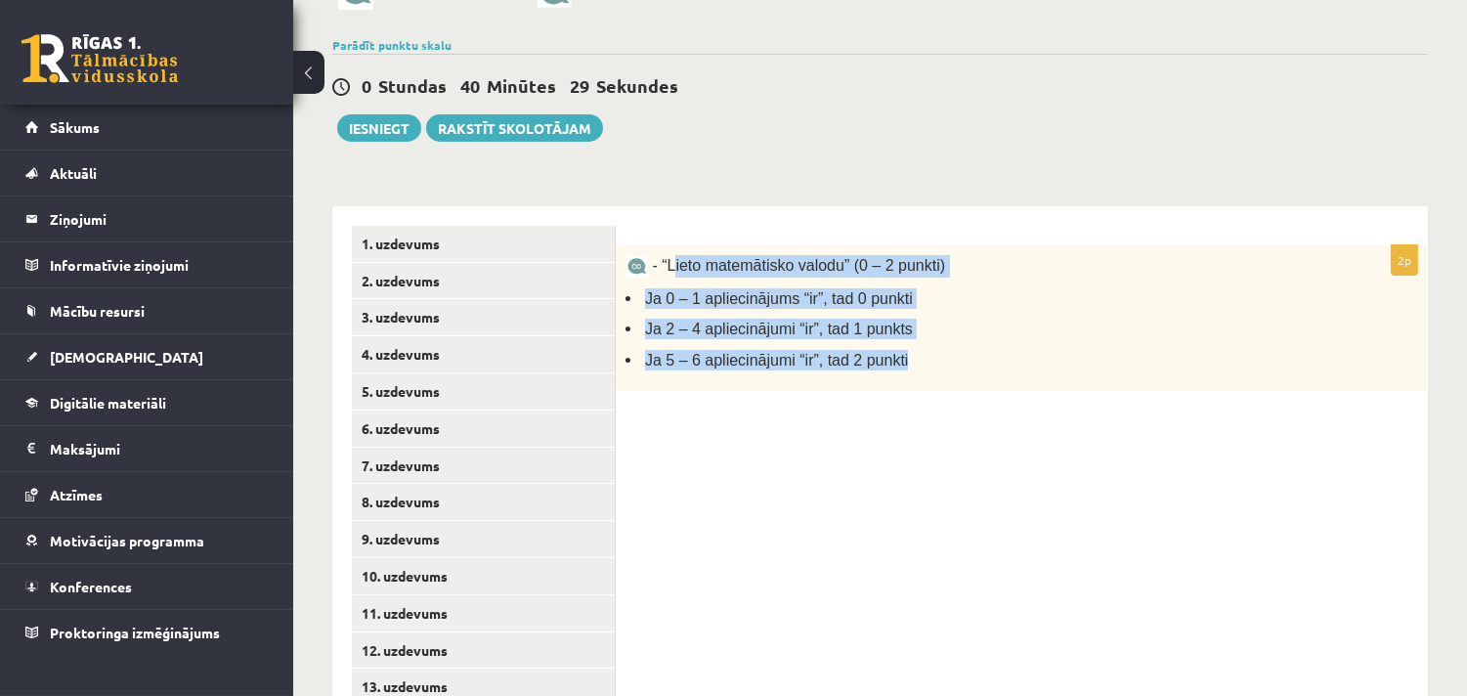
drag, startPoint x: 669, startPoint y: 270, endPoint x: 990, endPoint y: 408, distance: 349.3
click at [990, 408] on div "2p - “Lieto matemātisko valodu” (0 – 2 punkti) Ja 0 – 1 apliecinājums “ir”, tad…" at bounding box center [1022, 327] width 812 height 165
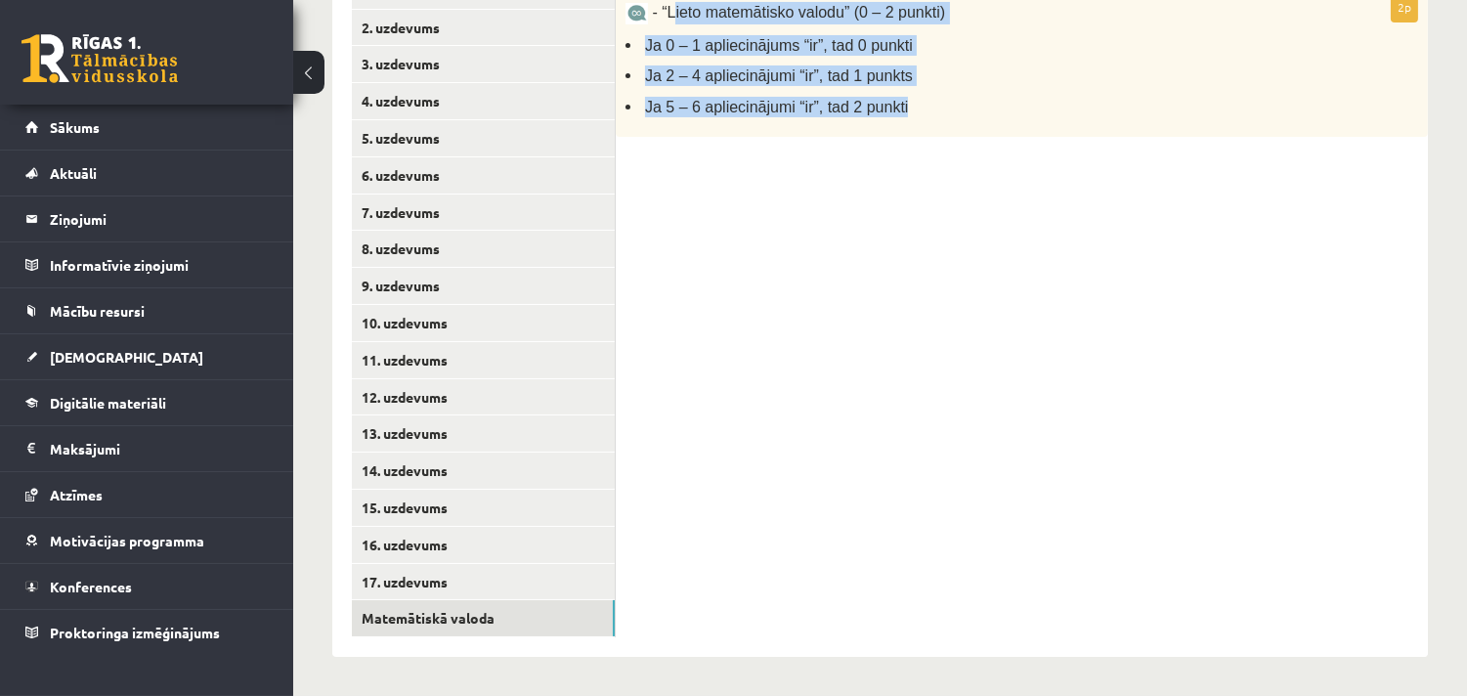
click at [815, 467] on div "2p - “Lieto matemātisko valodu” (0 – 2 punkti) Ja 0 – 1 apliecinājums “ir”, tad…" at bounding box center [1022, 305] width 812 height 704
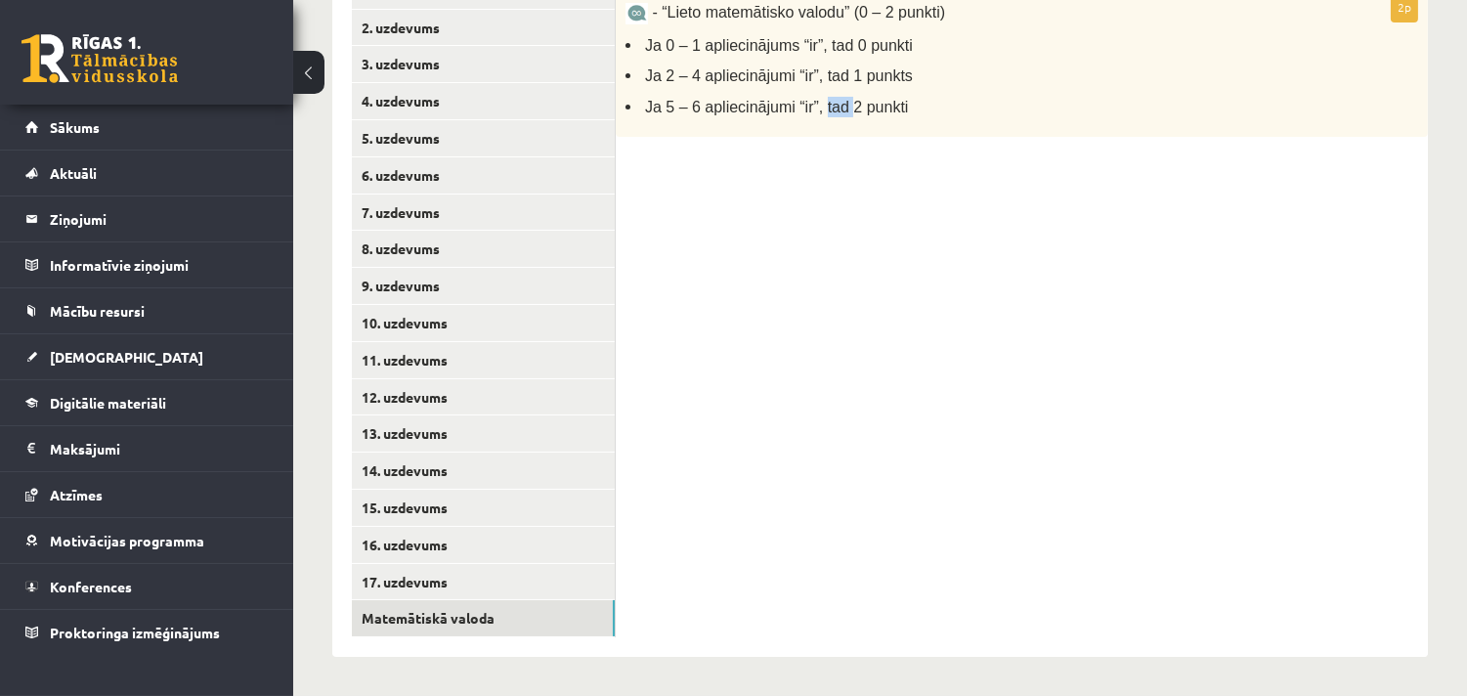
click at [815, 467] on div "2p - “Lieto matemātisko valodu” (0 – 2 punkti) Ja 0 – 1 apliecinājums “ir”, tad…" at bounding box center [1022, 305] width 812 height 704
click at [825, 336] on div "2p - “Lieto matemātisko valodu” (0 – 2 punkti) Ja 0 – 1 apliecinājums “ir”, tad…" at bounding box center [1022, 305] width 812 height 704
click at [768, 251] on div "2p - “Lieto matemātisko valodu” (0 – 2 punkti) Ja 0 – 1 apliecinājums “ir”, tad…" at bounding box center [1022, 305] width 812 height 704
click at [755, 223] on div "2p - “Lieto matemātisko valodu” (0 – 2 punkti) Ja 0 – 1 apliecinājums “ir”, tad…" at bounding box center [1022, 305] width 812 height 704
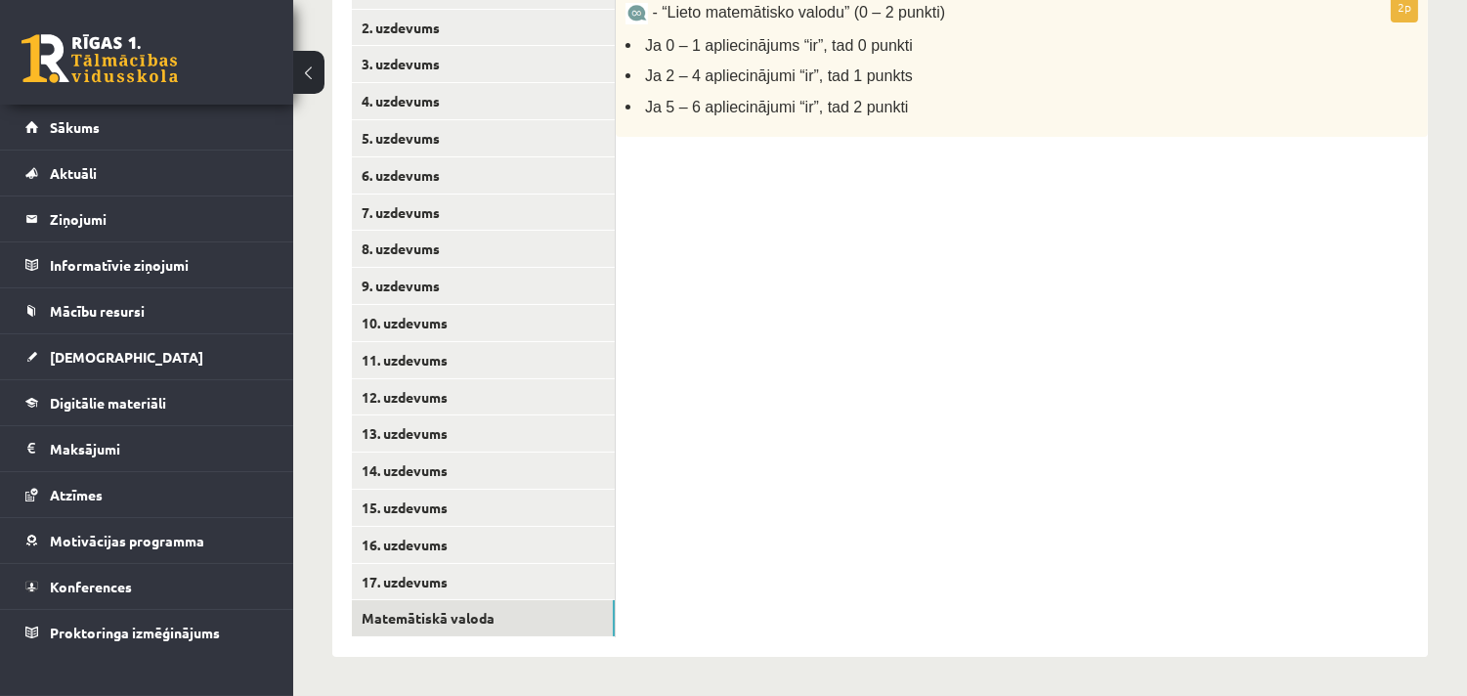
drag, startPoint x: 1140, startPoint y: 305, endPoint x: 1206, endPoint y: 520, distance: 224.7
click at [1206, 520] on div "2p - “Lieto matemātisko valodu” (0 – 2 punkti) Ja 0 – 1 apliecinājums “ir”, tad…" at bounding box center [1022, 305] width 812 height 704
click at [1256, 495] on div "2p - “Lieto matemātisko valodu” (0 – 2 punkti) Ja 0 – 1 apliecinājums “ir”, tad…" at bounding box center [1022, 305] width 812 height 704
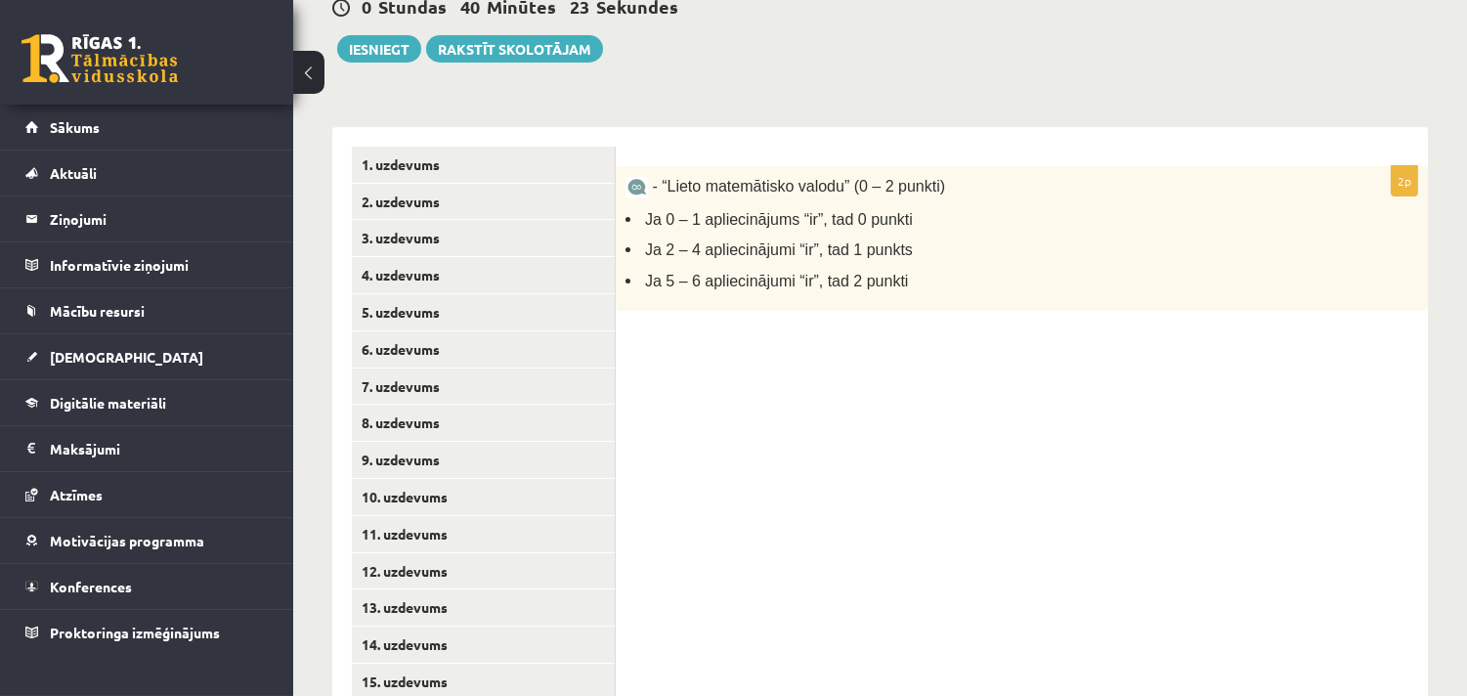
scroll to position [277, 0]
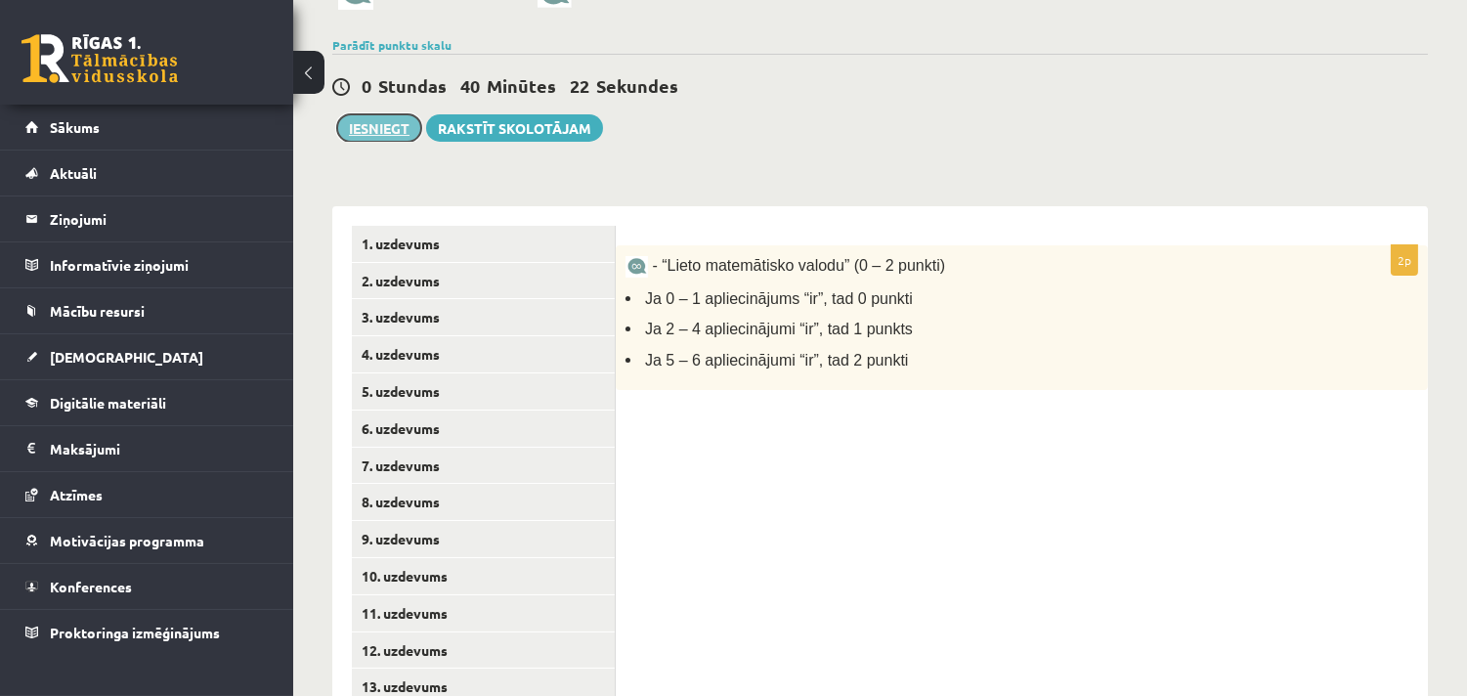
click at [375, 119] on button "Iesniegt" at bounding box center [379, 127] width 84 height 27
click at [975, 448] on div "2p - “Lieto matemātisko valodu” (0 – 2 punkti) Ja 0 – 1 apliecinājums “ir”, tad…" at bounding box center [1022, 558] width 812 height 704
drag, startPoint x: 772, startPoint y: 451, endPoint x: 1258, endPoint y: 645, distance: 522.8
click at [1258, 645] on div "2p - “Lieto matemātisko valodu” (0 – 2 punkti) Ja 0 – 1 apliecinājums “ir”, tad…" at bounding box center [1022, 558] width 812 height 704
click at [1120, 575] on div "2p - “Lieto matemātisko valodu” (0 – 2 punkti) Ja 0 – 1 apliecinājums “ir”, tad…" at bounding box center [1022, 558] width 812 height 704
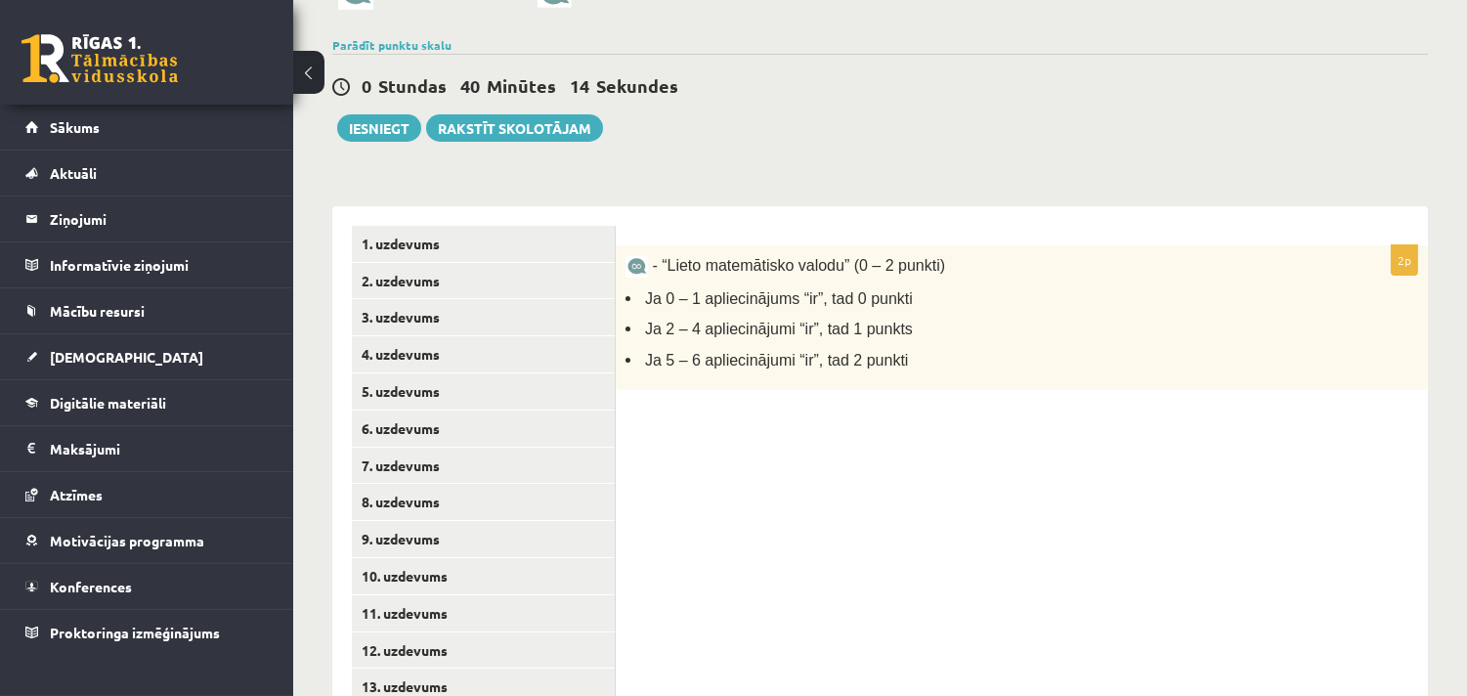
click at [949, 535] on div "2p - “Lieto matemātisko valodu” (0 – 2 punkti) Ja 0 – 1 apliecinājums “ir”, tad…" at bounding box center [1022, 558] width 812 height 704
click at [974, 530] on div "2p - “Lieto matemātisko valodu” (0 – 2 punkti) Ja 0 – 1 apliecinājums “ir”, tad…" at bounding box center [1022, 558] width 812 height 704
click at [367, 123] on button "Iesniegt" at bounding box center [379, 127] width 84 height 27
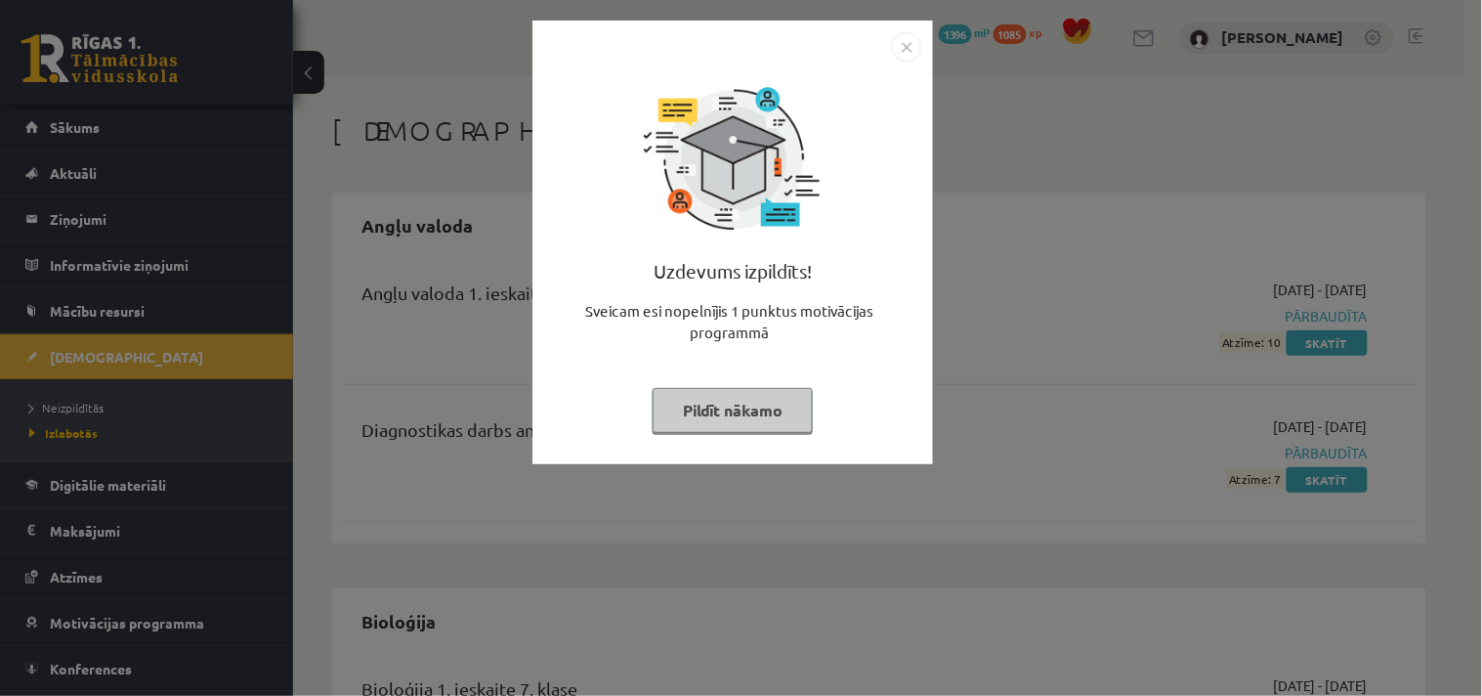
click at [906, 49] on img "Close" at bounding box center [906, 46] width 29 height 29
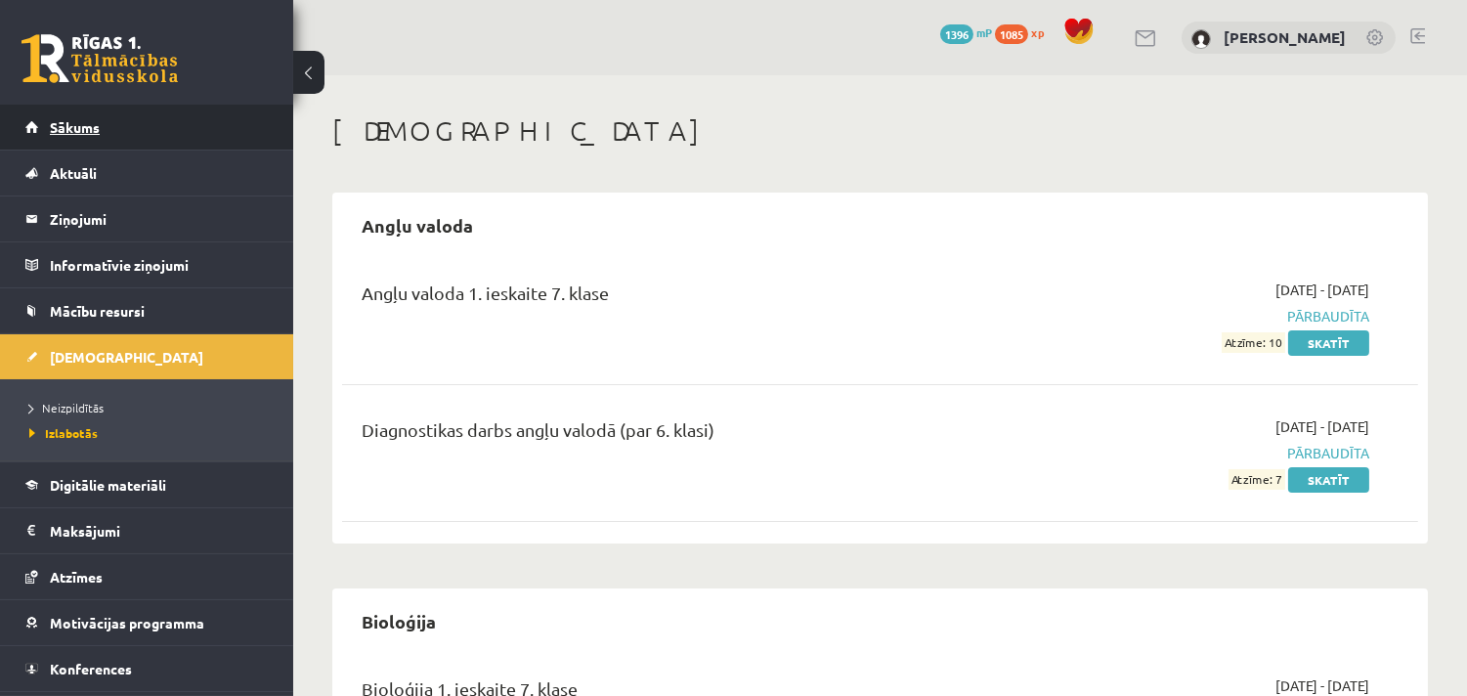
click at [79, 119] on span "Sākums" at bounding box center [75, 127] width 50 height 18
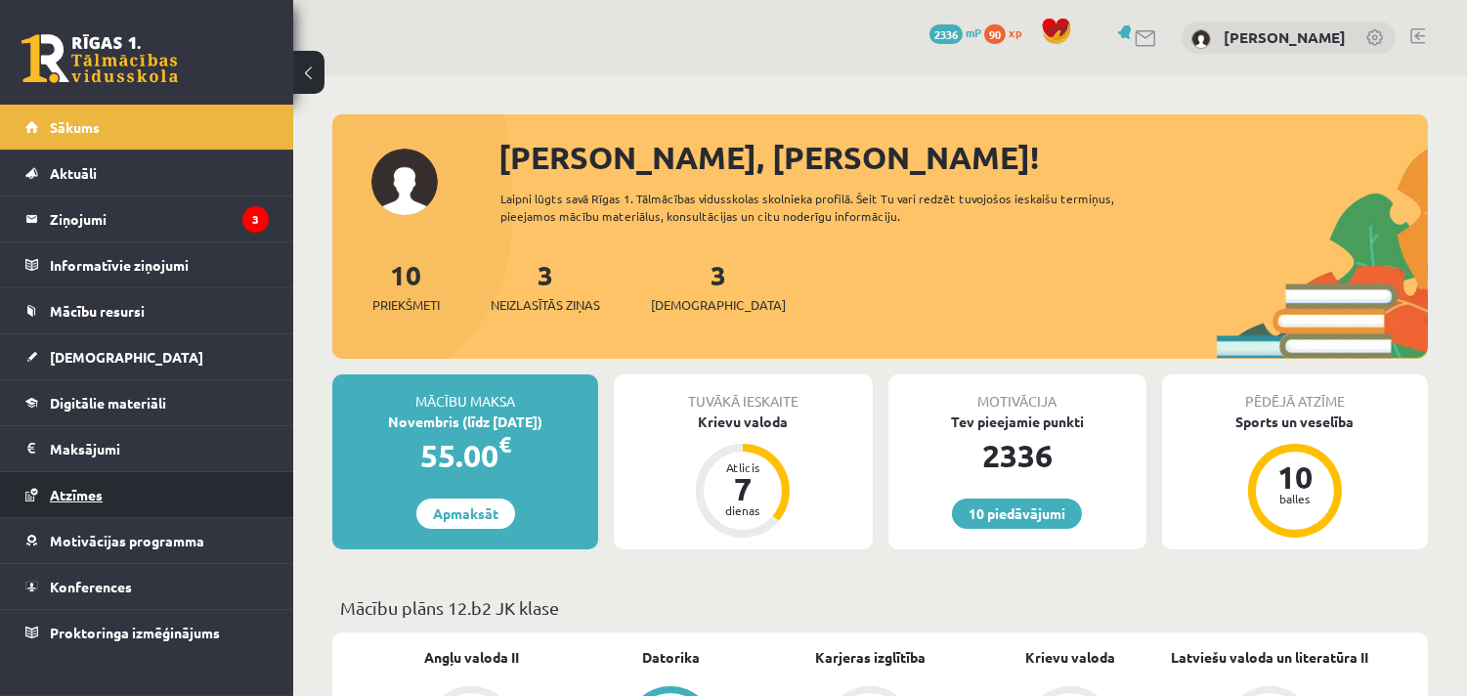
click at [88, 490] on span "Atzīmes" at bounding box center [76, 495] width 53 height 18
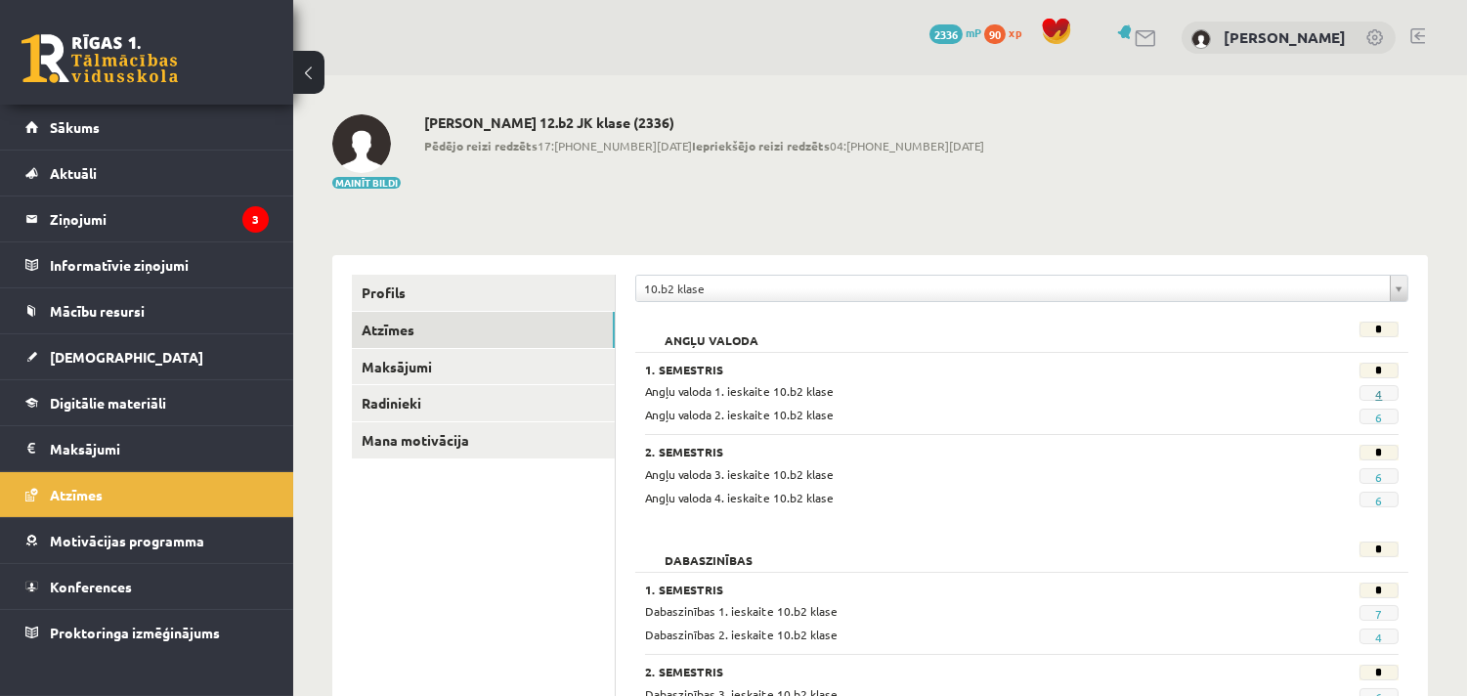
click at [1378, 393] on link "4" at bounding box center [1378, 394] width 7 height 16
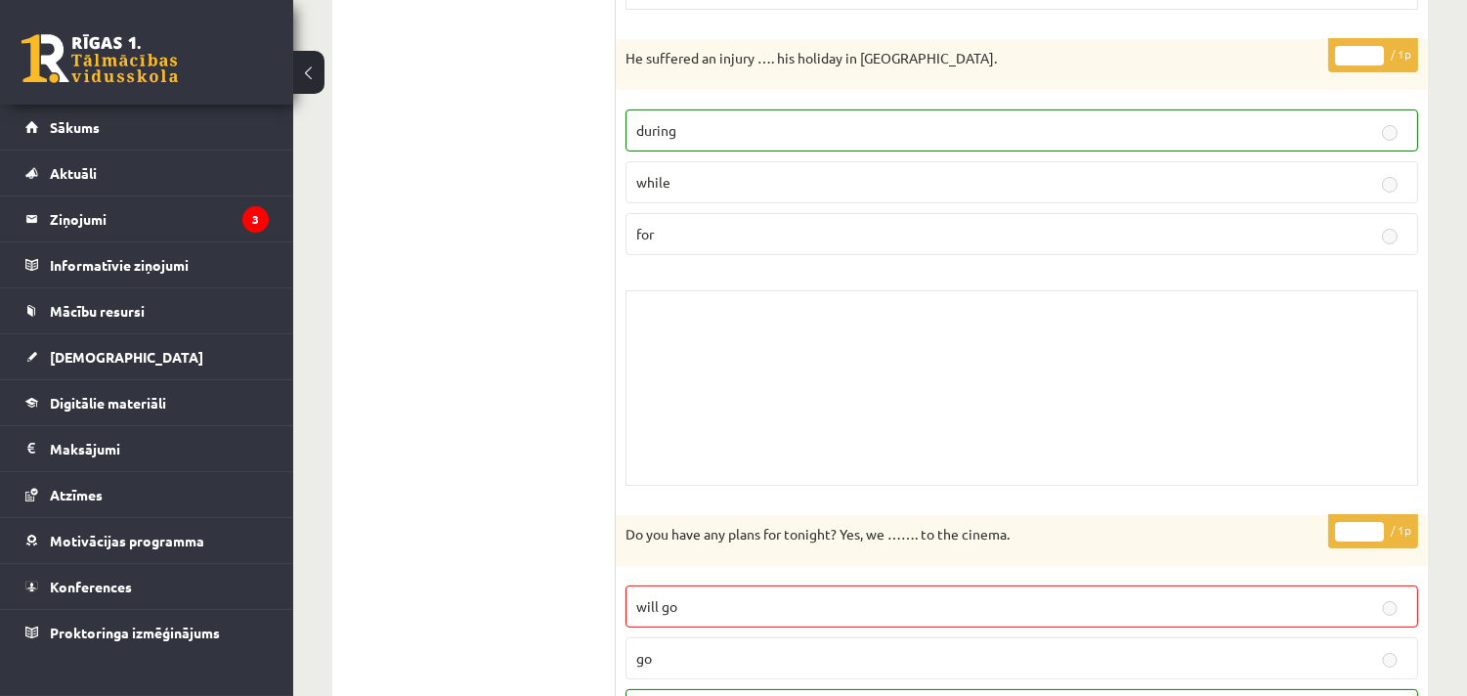
scroll to position [762, 0]
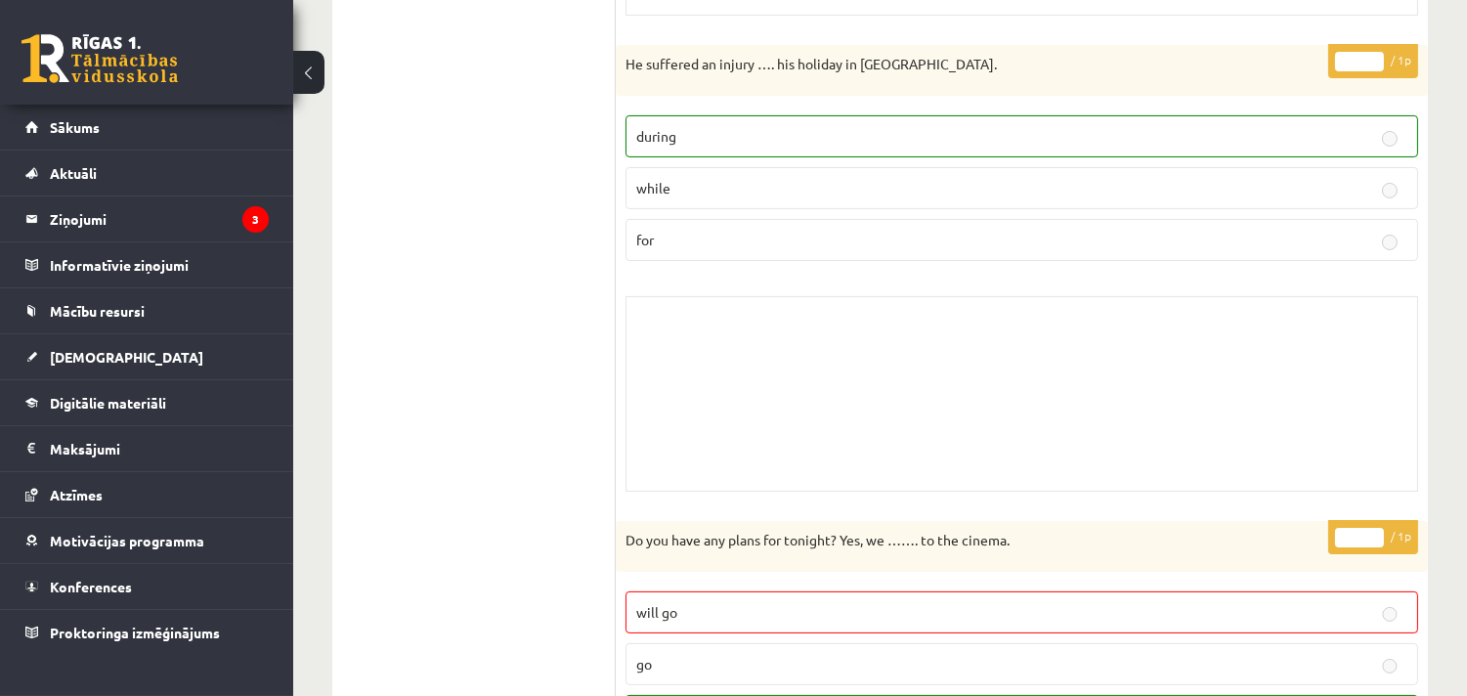
drag, startPoint x: 612, startPoint y: 21, endPoint x: 1395, endPoint y: 363, distance: 854.2
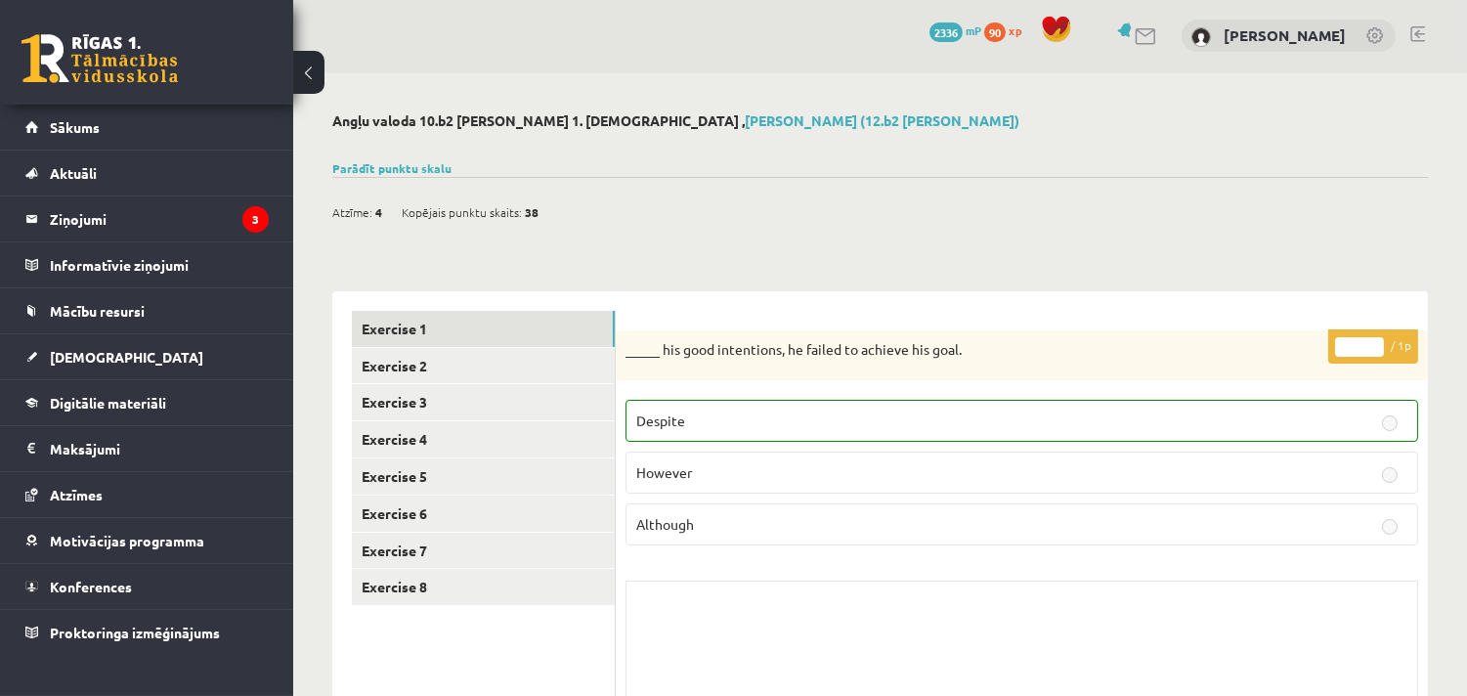
scroll to position [0, 0]
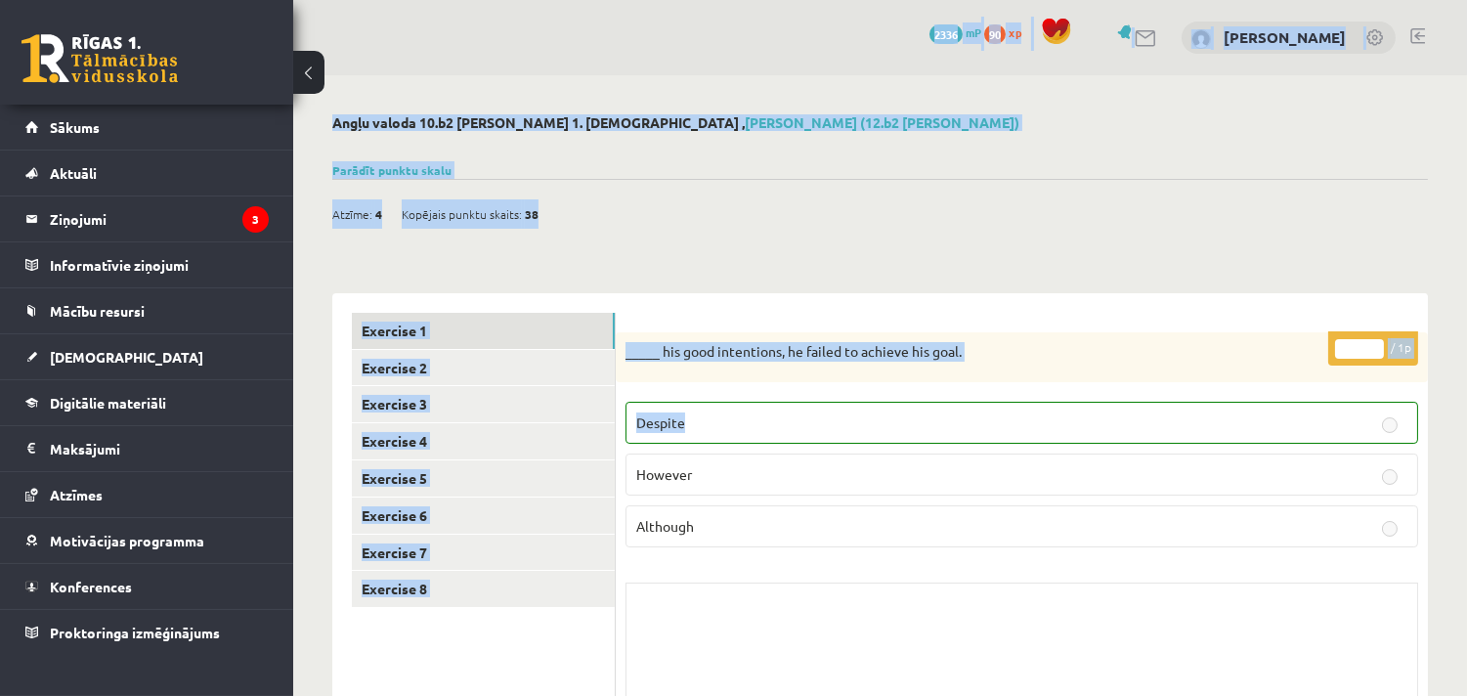
drag, startPoint x: 327, startPoint y: 30, endPoint x: 1124, endPoint y: 408, distance: 881.7
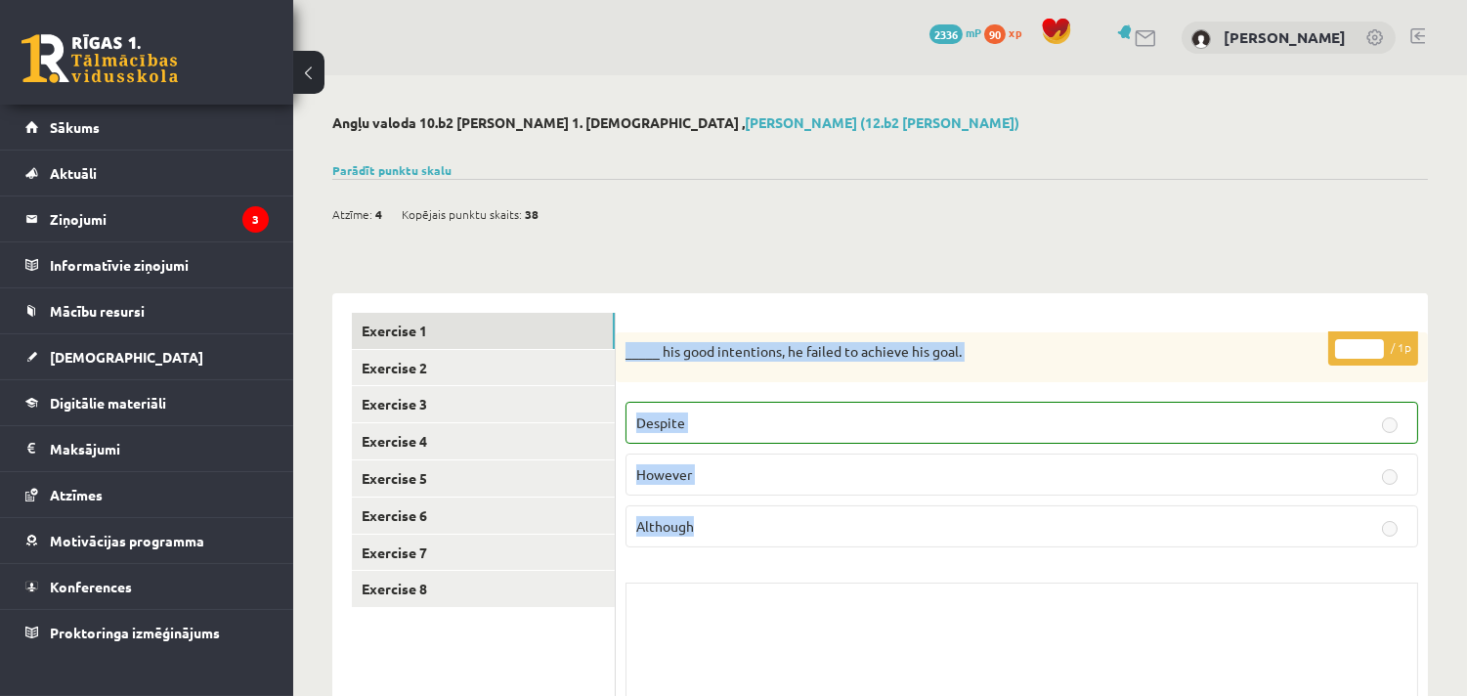
drag, startPoint x: 625, startPoint y: 337, endPoint x: 856, endPoint y: 580, distance: 334.6
click at [856, 580] on div "* / 1p _____ his good intentions, he failed to achieve his goal. Despite Howeve…" at bounding box center [1022, 560] width 812 height 456
copy form "_____ his good intentions, he failed to achieve his goal. Despite However Altho…"
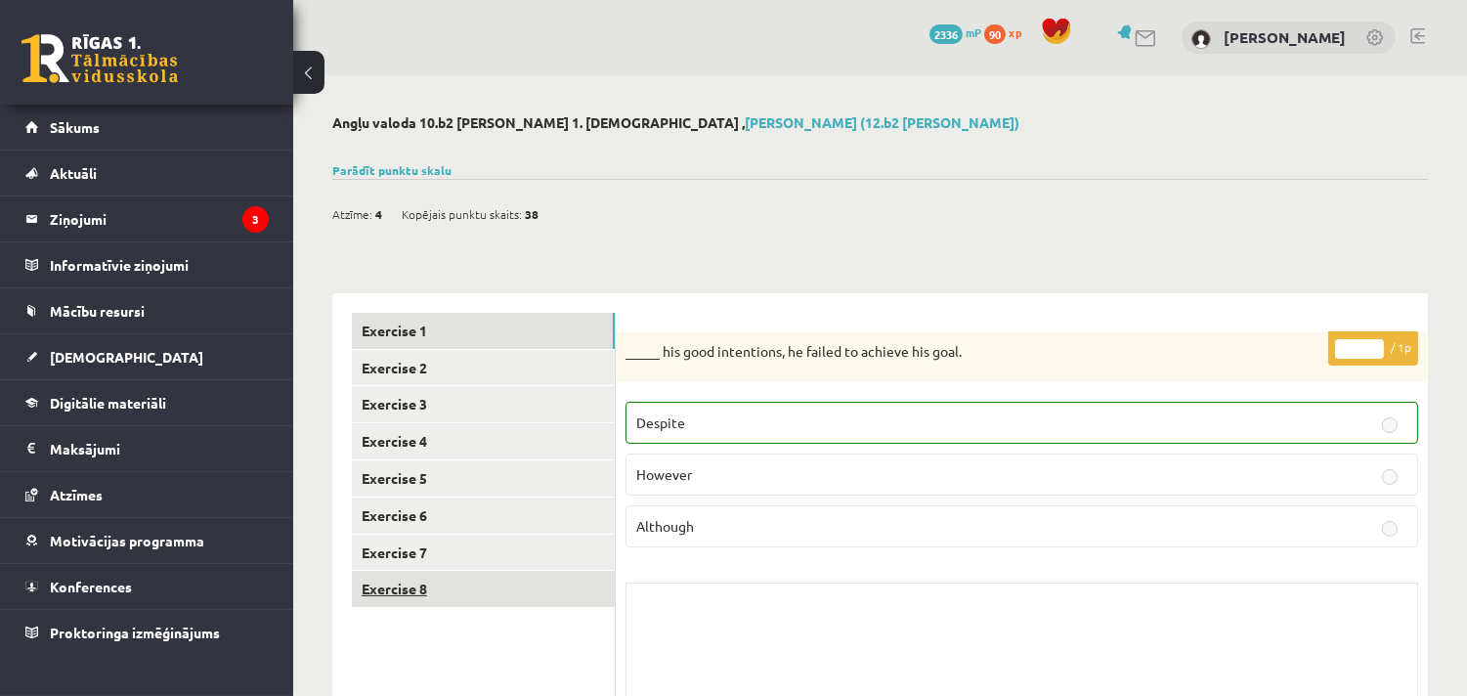
click at [391, 581] on link "Exercise 8" at bounding box center [483, 589] width 263 height 36
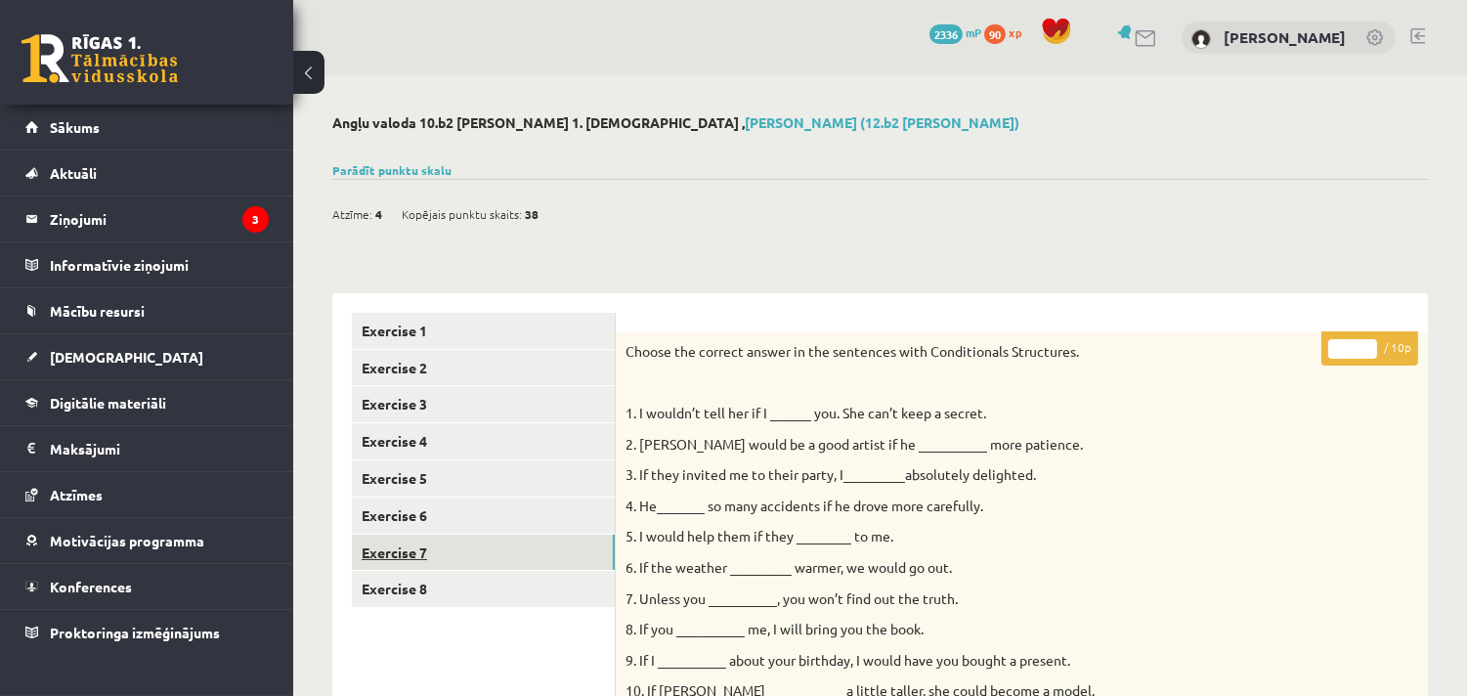
click at [410, 547] on link "Exercise 7" at bounding box center [483, 553] width 263 height 36
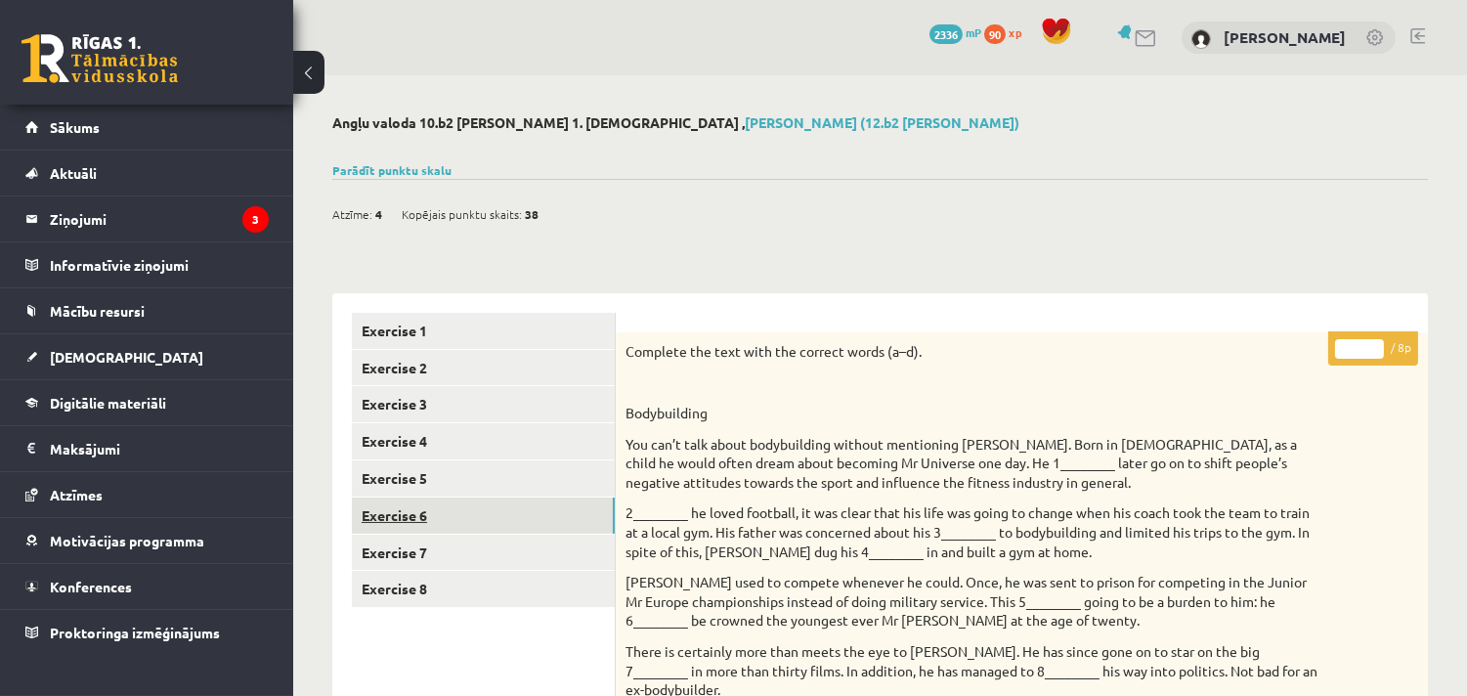
click at [392, 513] on link "Exercise 6" at bounding box center [483, 515] width 263 height 36
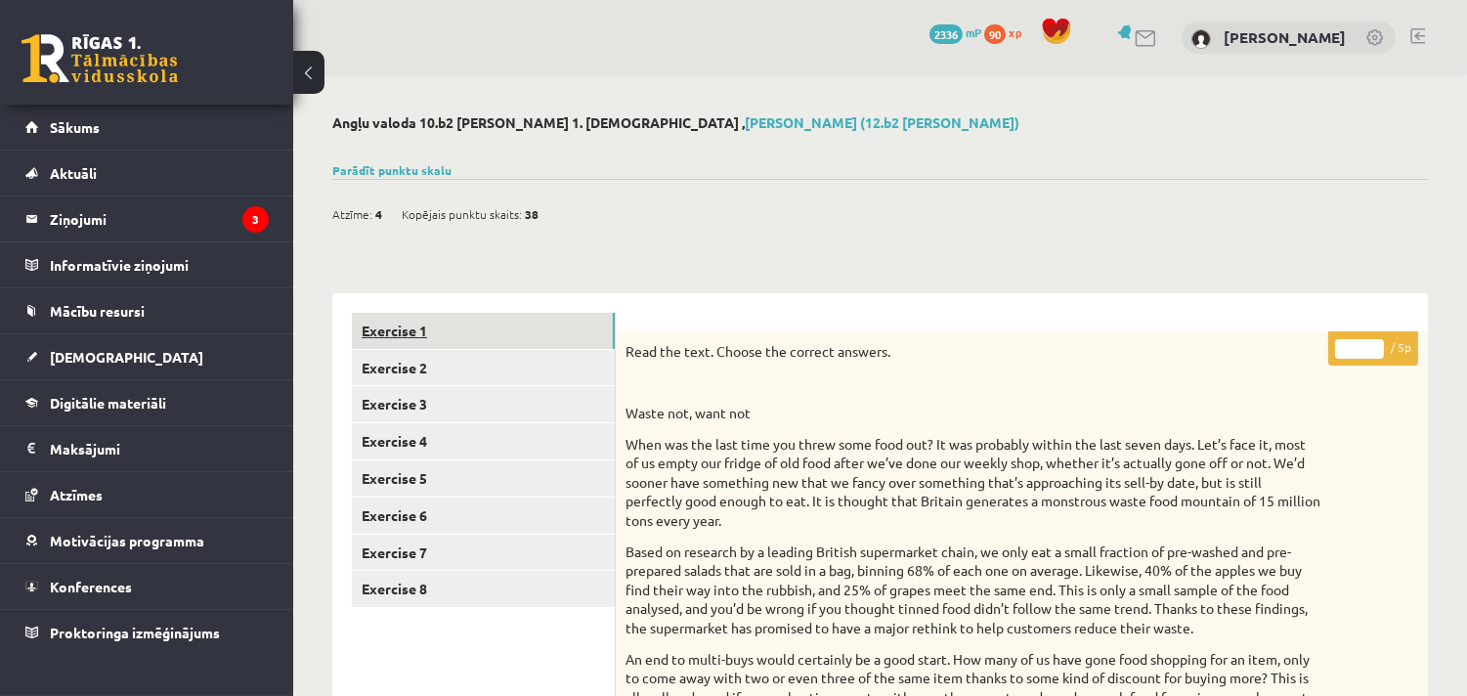
click at [405, 323] on link "Exercise 1" at bounding box center [483, 331] width 263 height 36
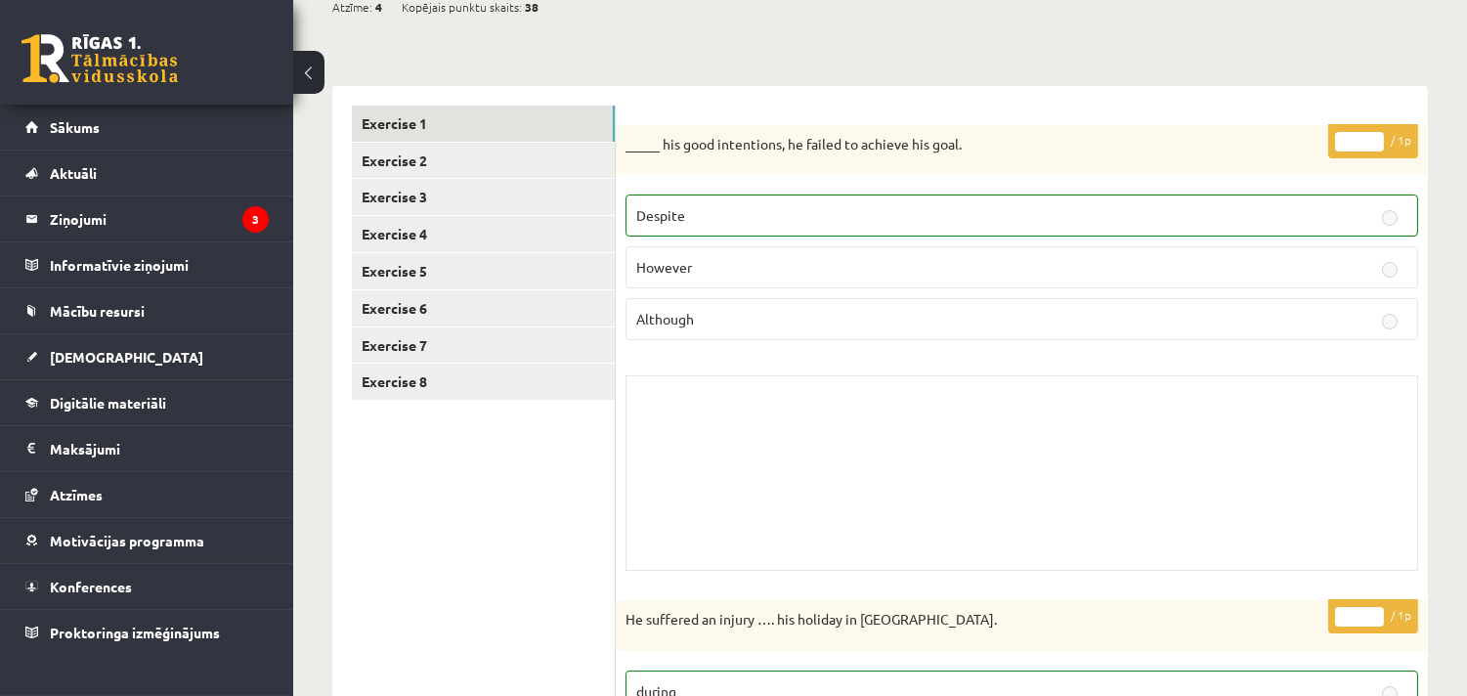
scroll to position [252, 0]
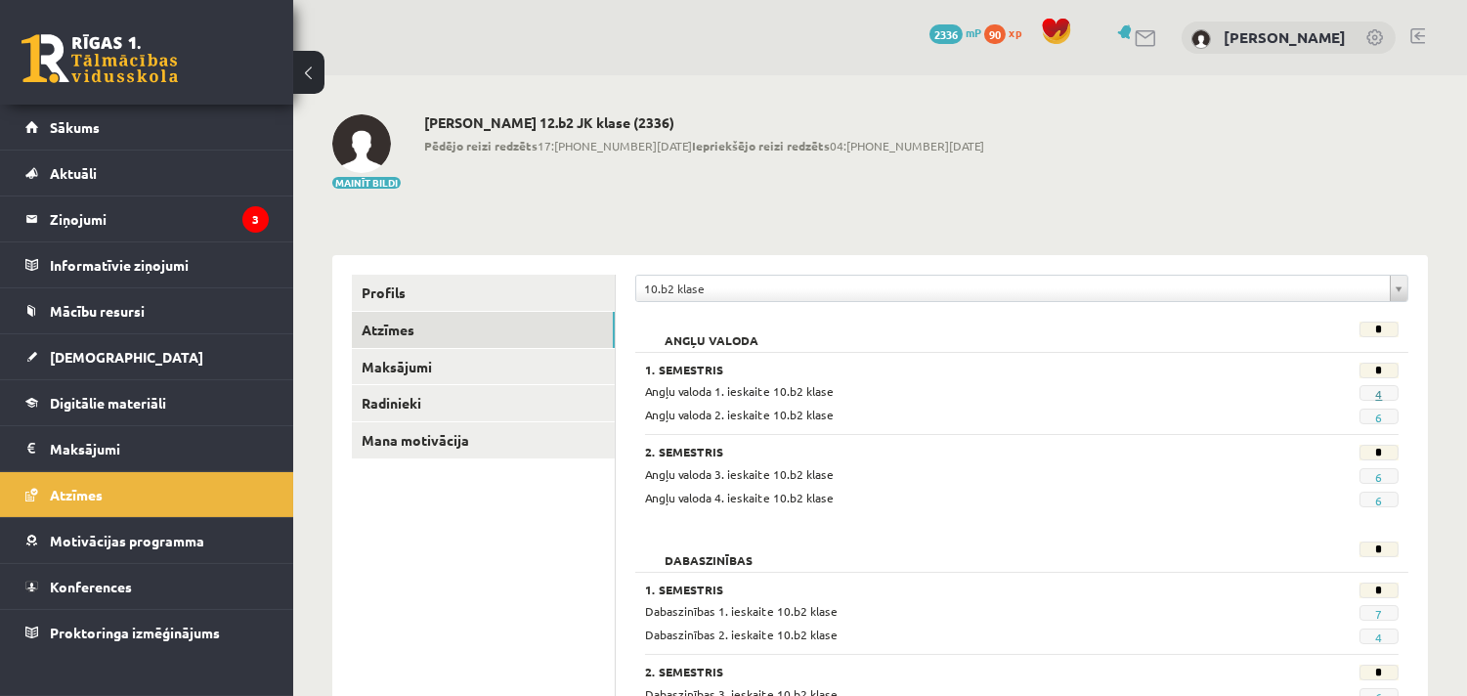
click at [1380, 389] on link "4" at bounding box center [1378, 394] width 7 height 16
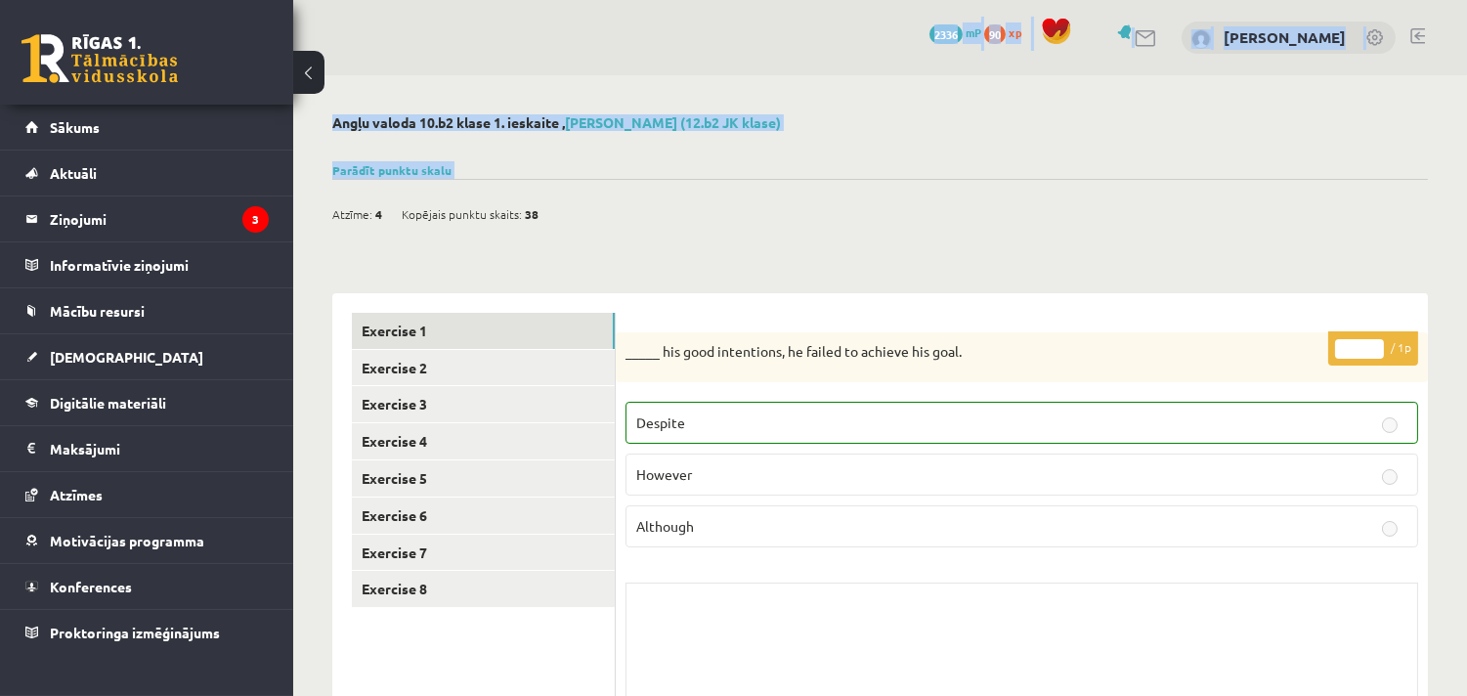
drag, startPoint x: 337, startPoint y: 64, endPoint x: 643, endPoint y: 213, distance: 340.0
click at [643, 212] on div "Atzīme: 4 Kopējais punktu skaits: 38" at bounding box center [879, 204] width 1095 height 50
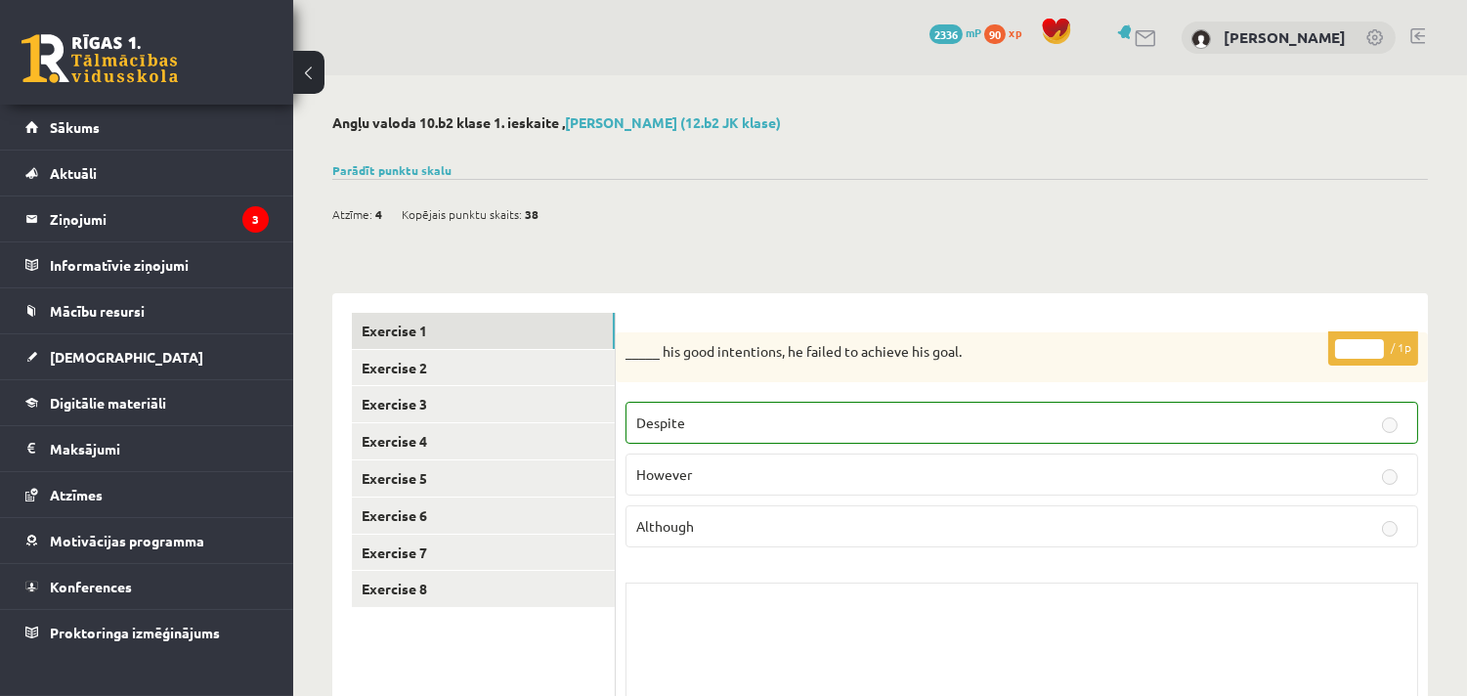
drag, startPoint x: 809, startPoint y: 169, endPoint x: 770, endPoint y: 202, distance: 51.3
click at [770, 202] on div "Atzīme: 4 Kopējais punktu skaits: 38" at bounding box center [879, 204] width 1095 height 50
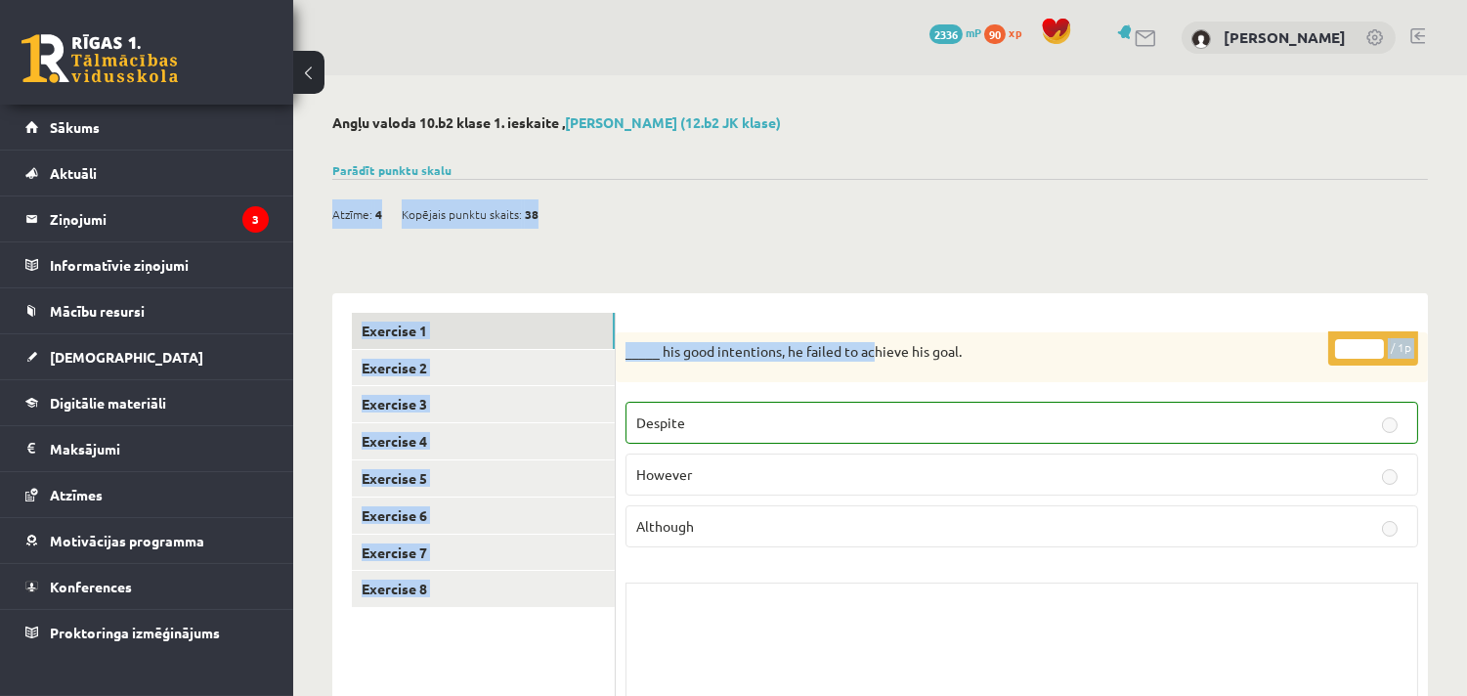
drag, startPoint x: 747, startPoint y: 177, endPoint x: 878, endPoint y: 299, distance: 179.1
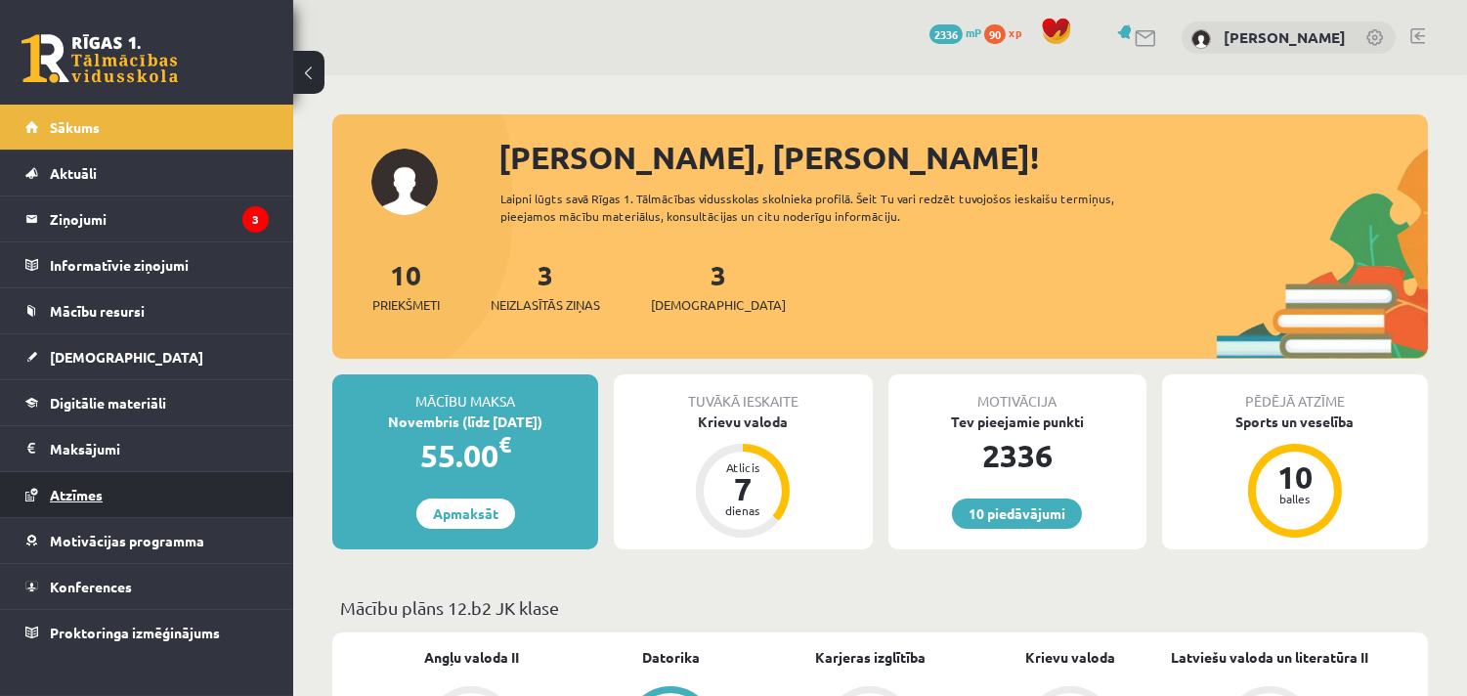
click at [73, 487] on span "Atzīmes" at bounding box center [76, 495] width 53 height 18
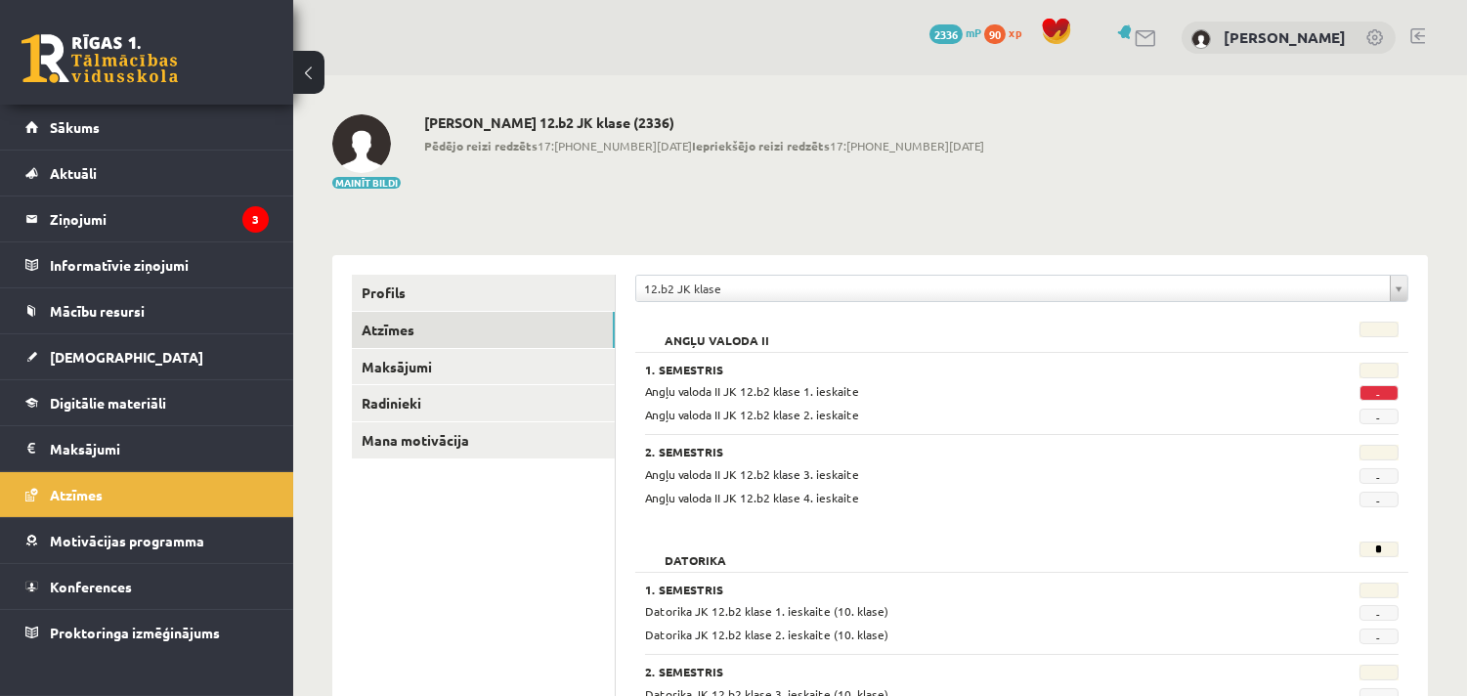
click at [994, 161] on div "Mainīt bildi [PERSON_NAME] 12.b2 JK klase (2336) Pēdējo reizi redzēts 17:[PHONE…" at bounding box center [879, 152] width 1095 height 76
drag, startPoint x: 817, startPoint y: 86, endPoint x: 875, endPoint y: 141, distance: 79.5
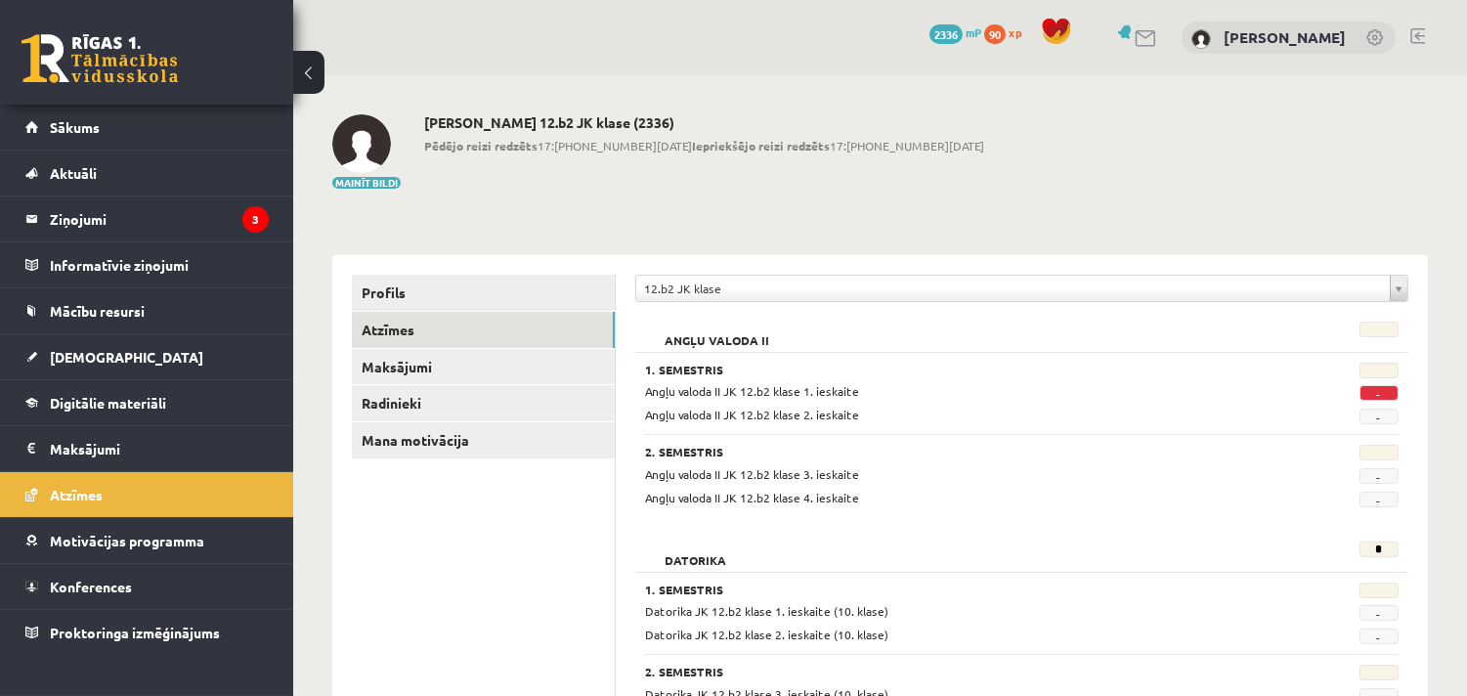
click at [1385, 394] on span "-" at bounding box center [1378, 393] width 39 height 16
click at [1375, 394] on span "-" at bounding box center [1378, 393] width 39 height 16
drag, startPoint x: 1138, startPoint y: 235, endPoint x: 1129, endPoint y: 229, distance: 11.4
click at [833, 397] on span "Angļu valoda II JK 12.b2 klase 1. ieskaite" at bounding box center [752, 391] width 214 height 16
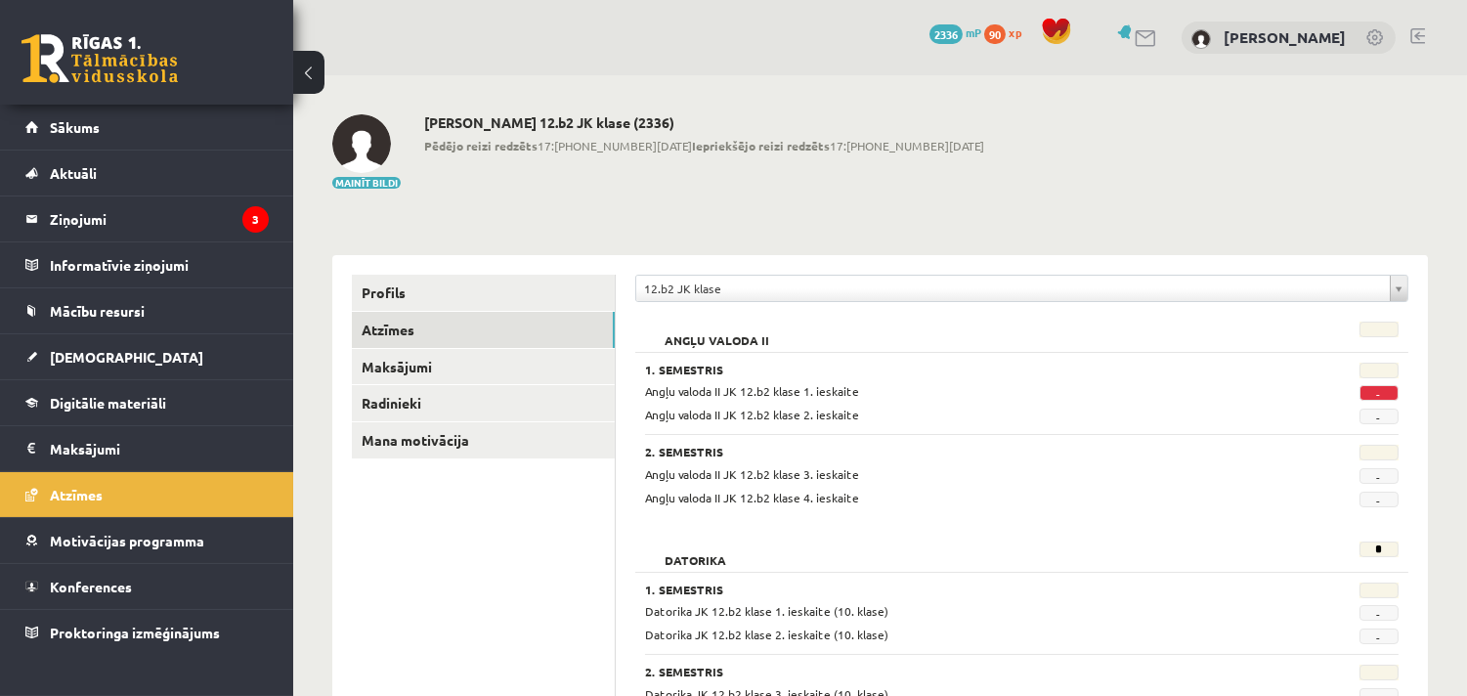
click at [833, 395] on span "Angļu valoda II JK 12.b2 klase 1. ieskaite" at bounding box center [752, 391] width 214 height 16
drag, startPoint x: 502, startPoint y: 63, endPoint x: 447, endPoint y: 33, distance: 62.9
click at [447, 33] on div "0 Dāvanas 2336 mP 90 xp [PERSON_NAME]" at bounding box center [880, 37] width 1174 height 75
drag, startPoint x: 865, startPoint y: 210, endPoint x: 862, endPoint y: 227, distance: 16.9
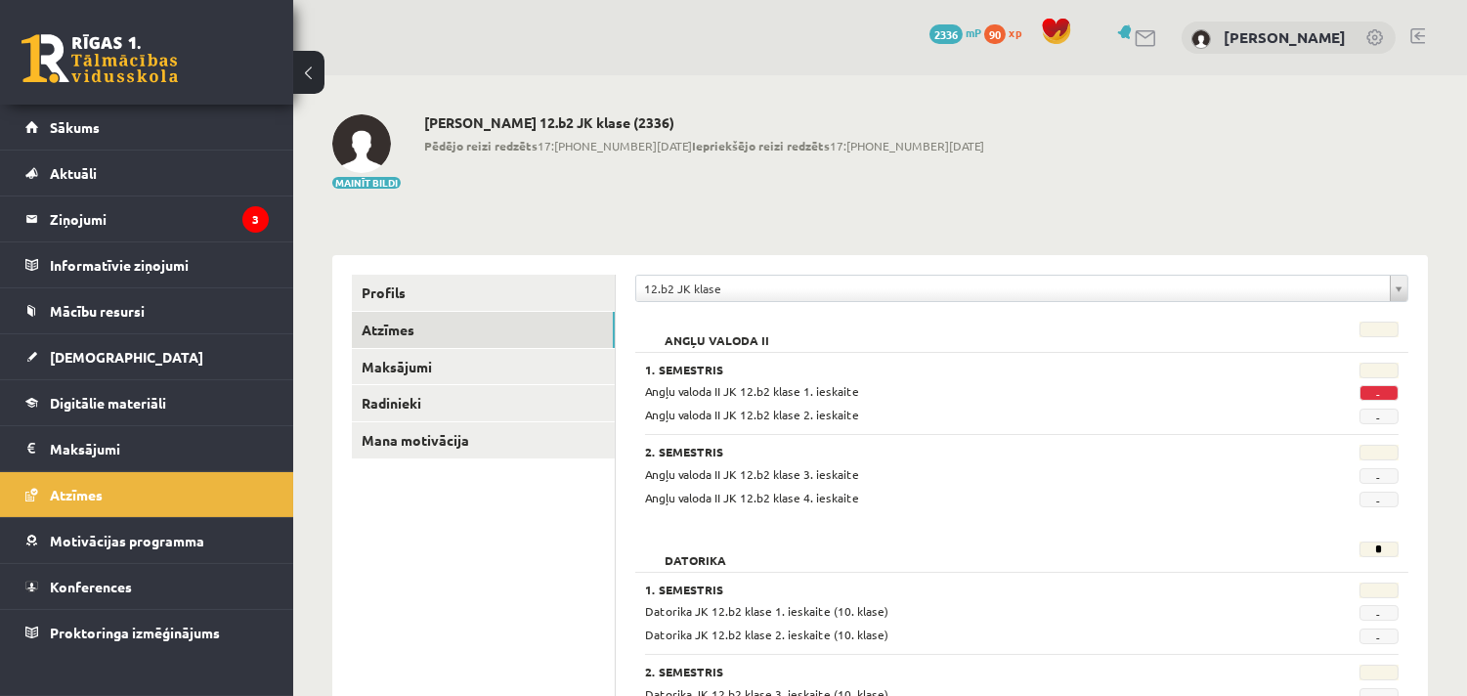
drag, startPoint x: 862, startPoint y: 227, endPoint x: 807, endPoint y: 216, distance: 55.8
click at [0, 695] on html "eSkola - [DOMAIN_NAME] 0 Dāvanas 2336 mP 90 xp [PERSON_NAME] Sākums Aktuāli Kā …" at bounding box center [733, 348] width 1467 height 696
